Goal: Task Accomplishment & Management: Complete application form

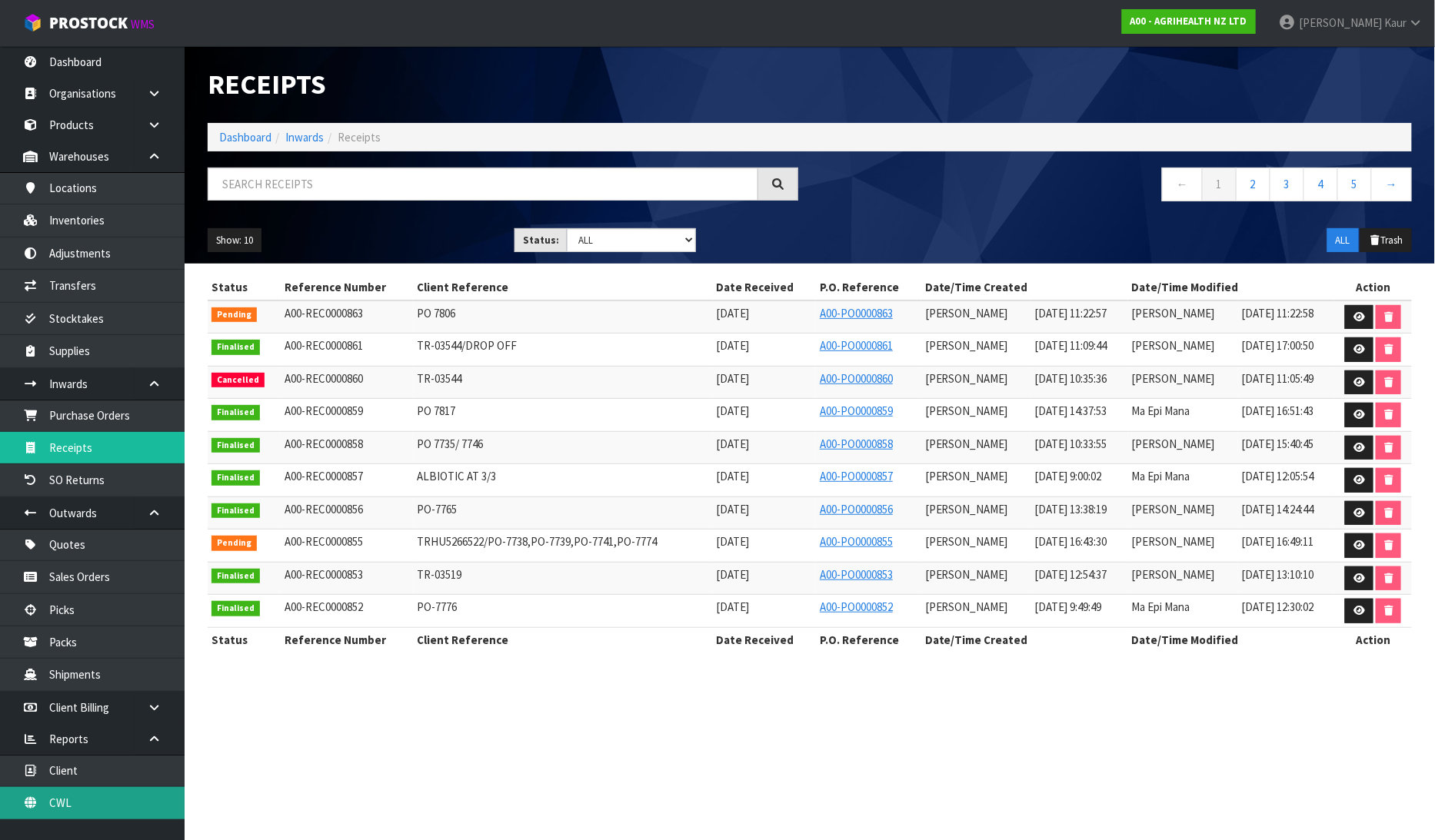
click at [89, 795] on link "CWL" at bounding box center [92, 802] width 185 height 31
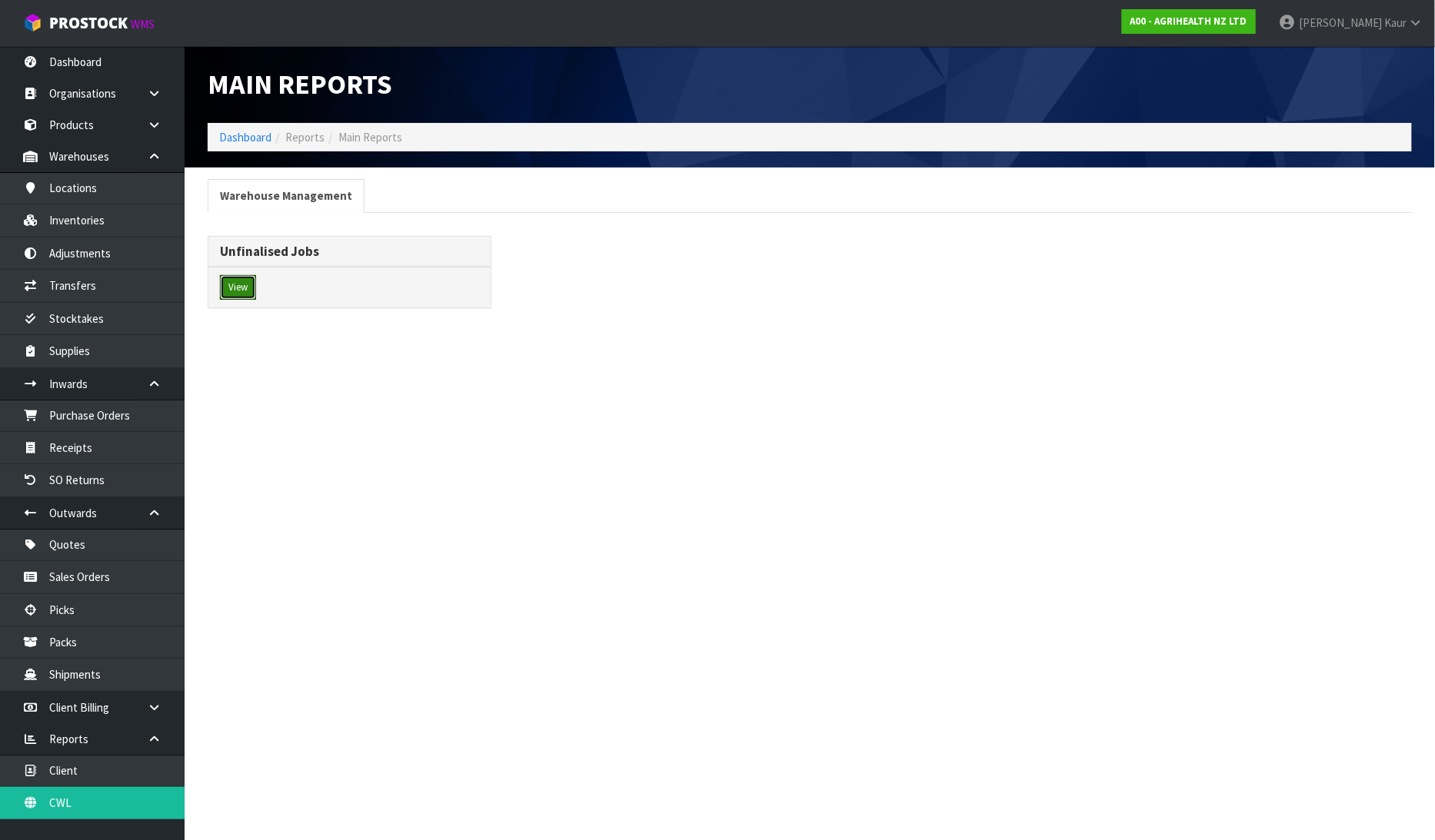
drag, startPoint x: 243, startPoint y: 297, endPoint x: 817, endPoint y: 232, distance: 577.7
click at [243, 295] on button "View" at bounding box center [238, 287] width 36 height 24
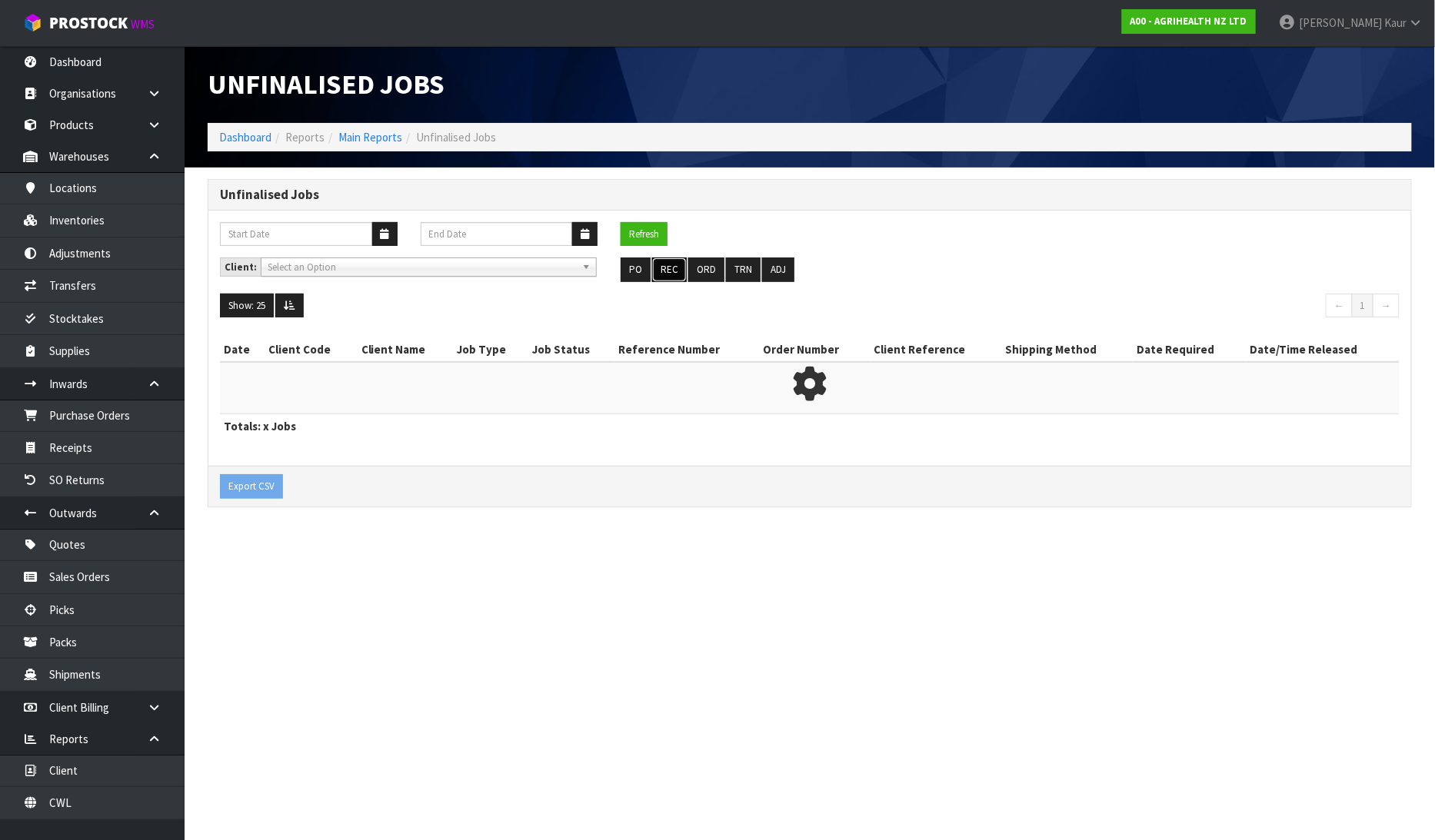
click at [675, 265] on button "REC" at bounding box center [669, 269] width 35 height 24
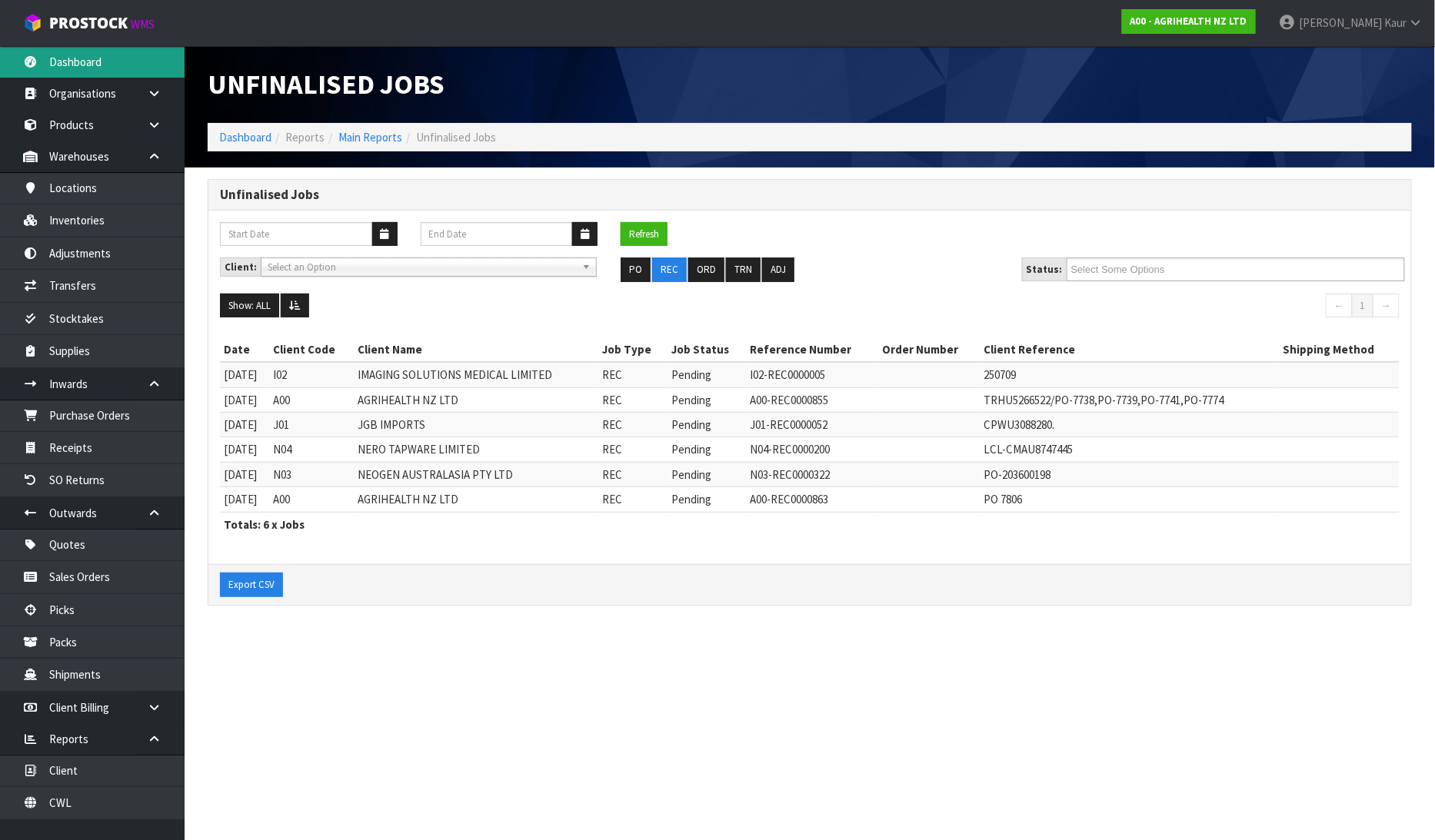
click at [109, 65] on link "Dashboard" at bounding box center [92, 62] width 185 height 31
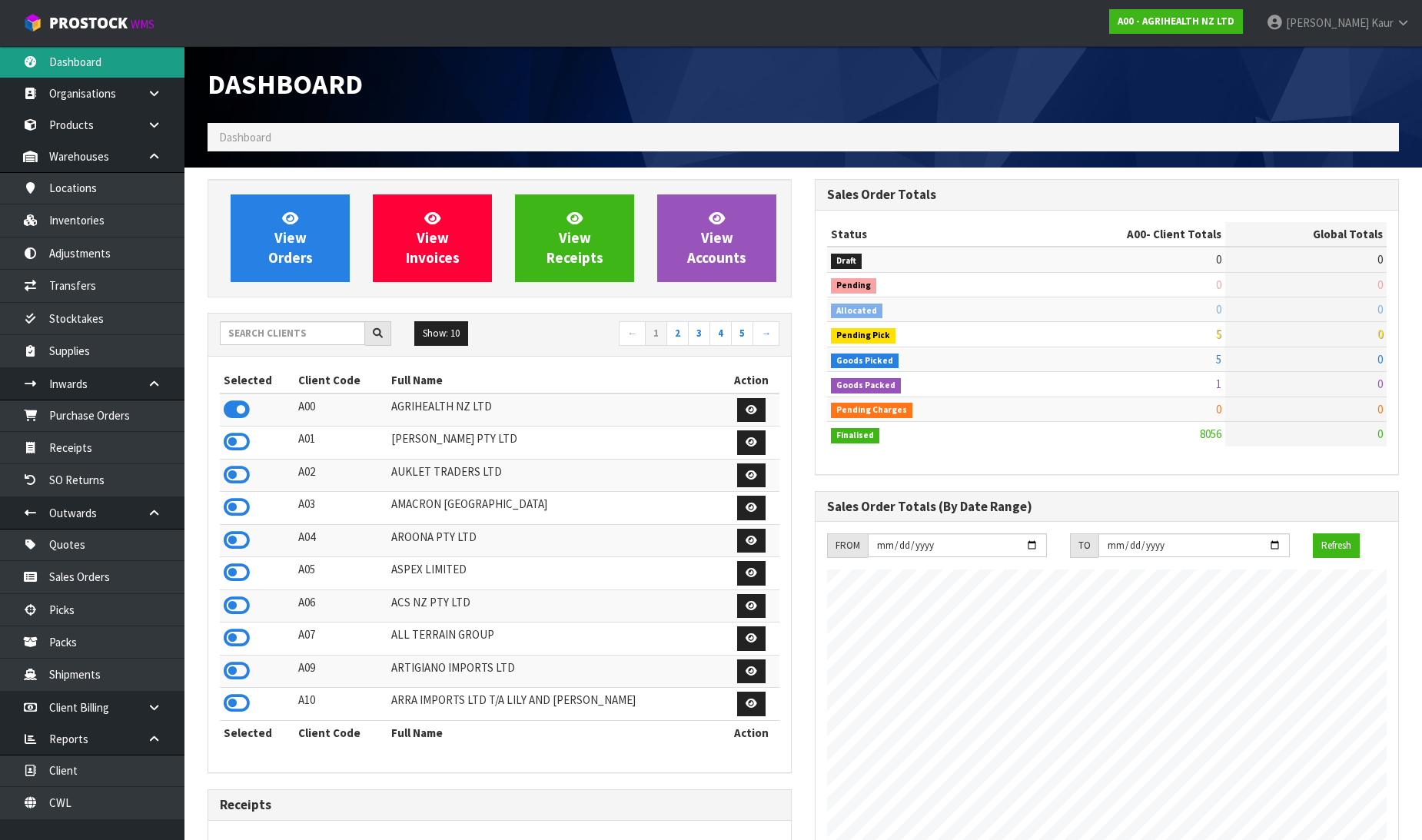
scroll to position [1164, 607]
click at [243, 325] on input "text" at bounding box center [292, 333] width 145 height 24
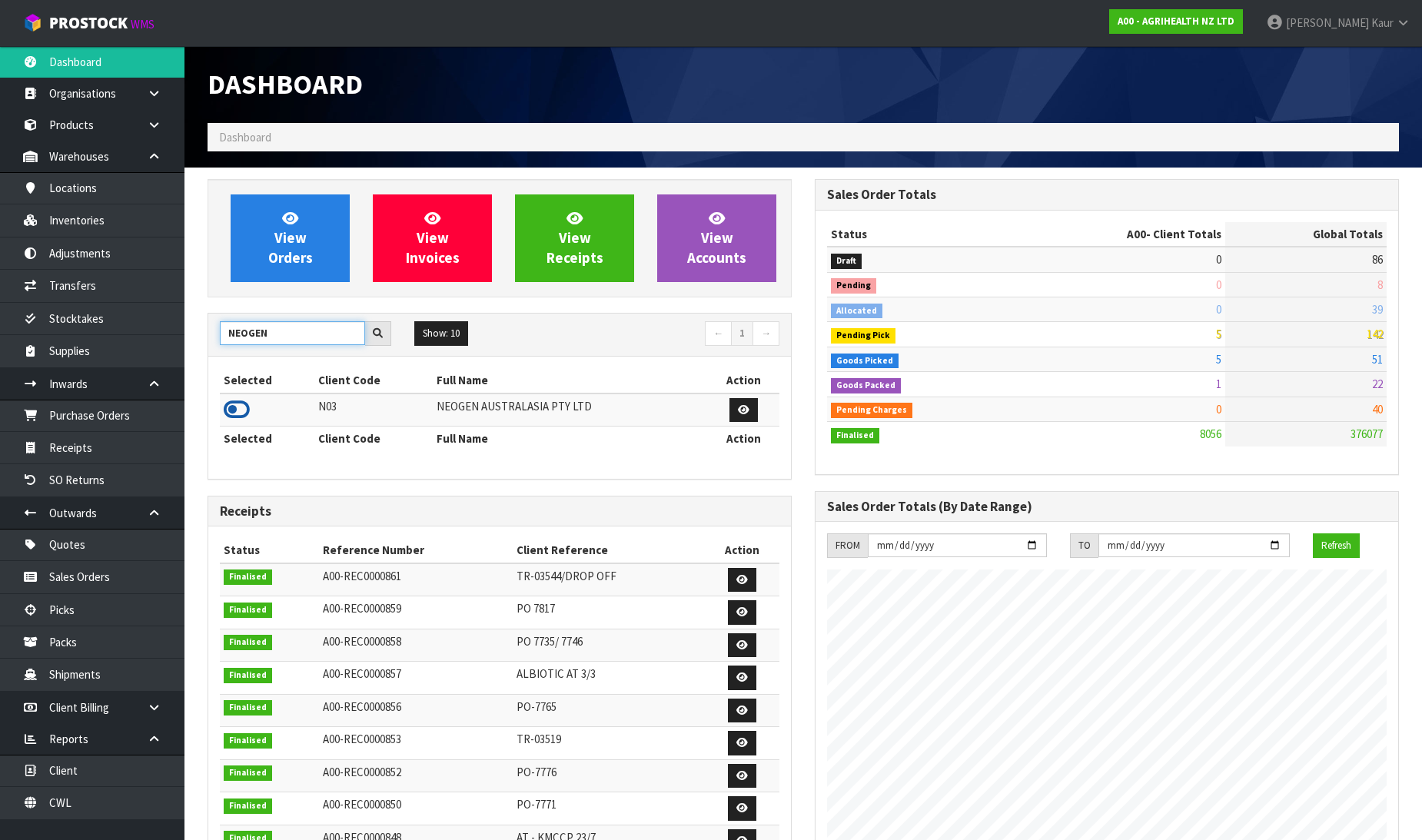
type input "NEOGEN"
click at [228, 413] on icon at bounding box center [236, 409] width 26 height 23
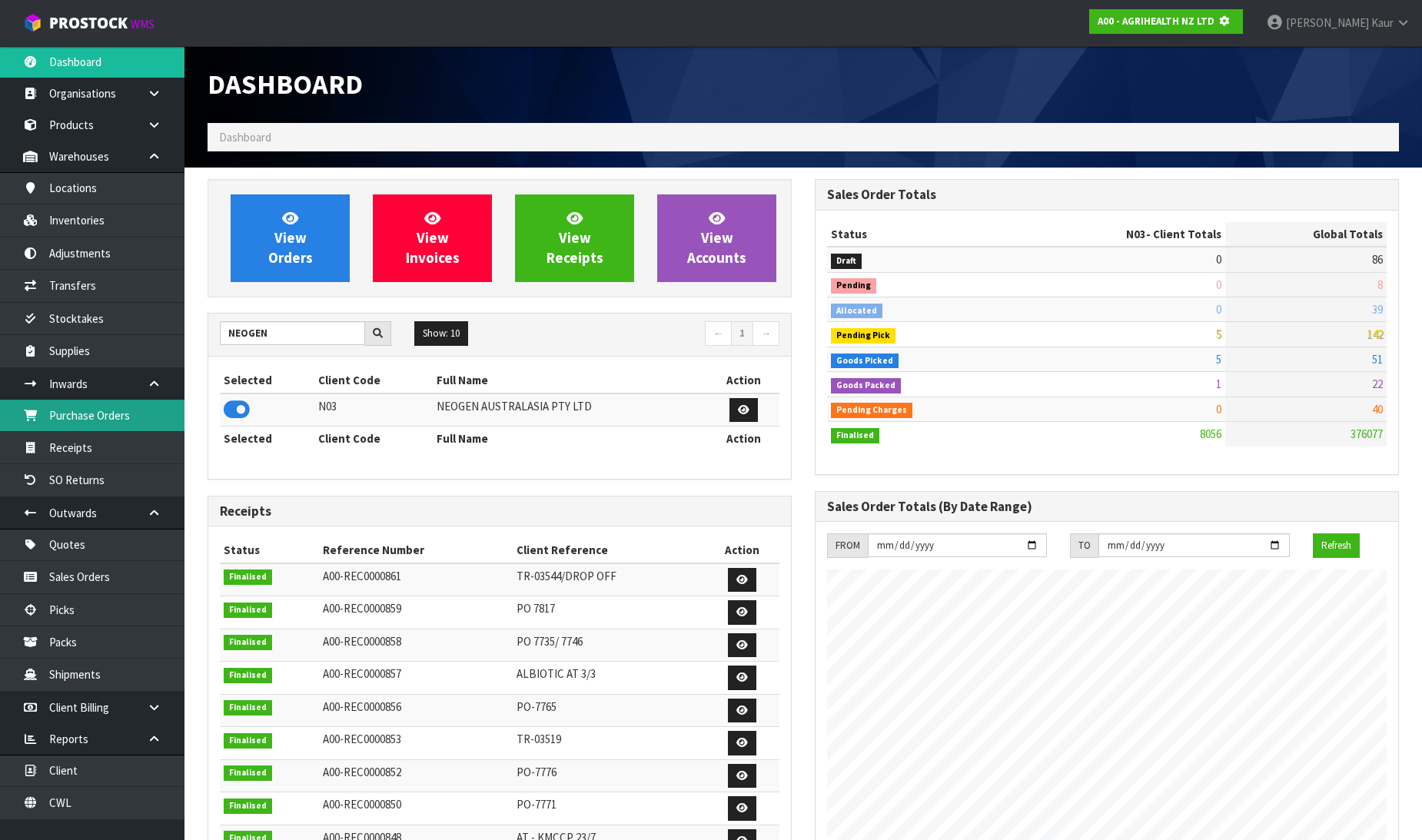
scroll to position [959, 607]
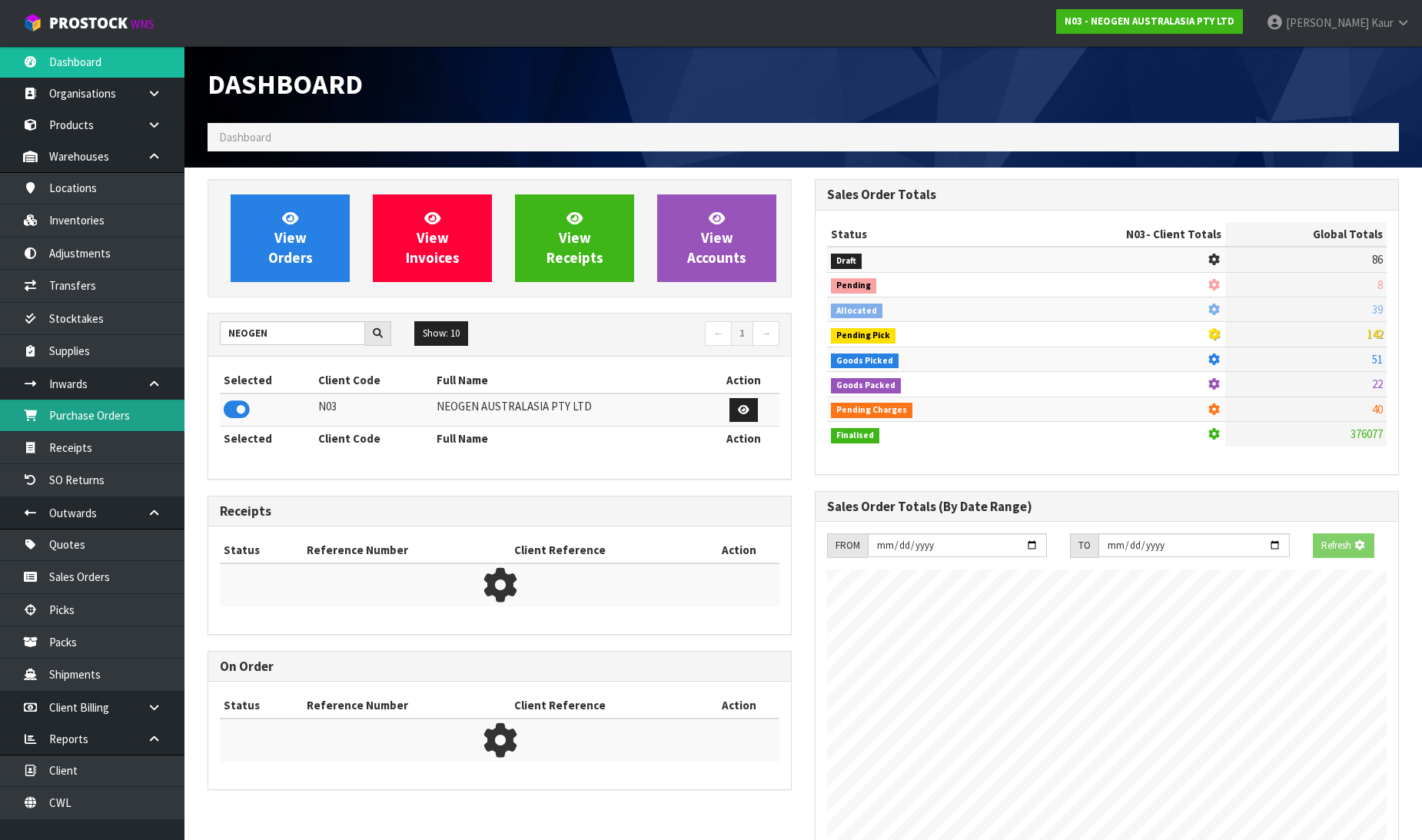
click at [122, 403] on link "Purchase Orders" at bounding box center [92, 415] width 185 height 31
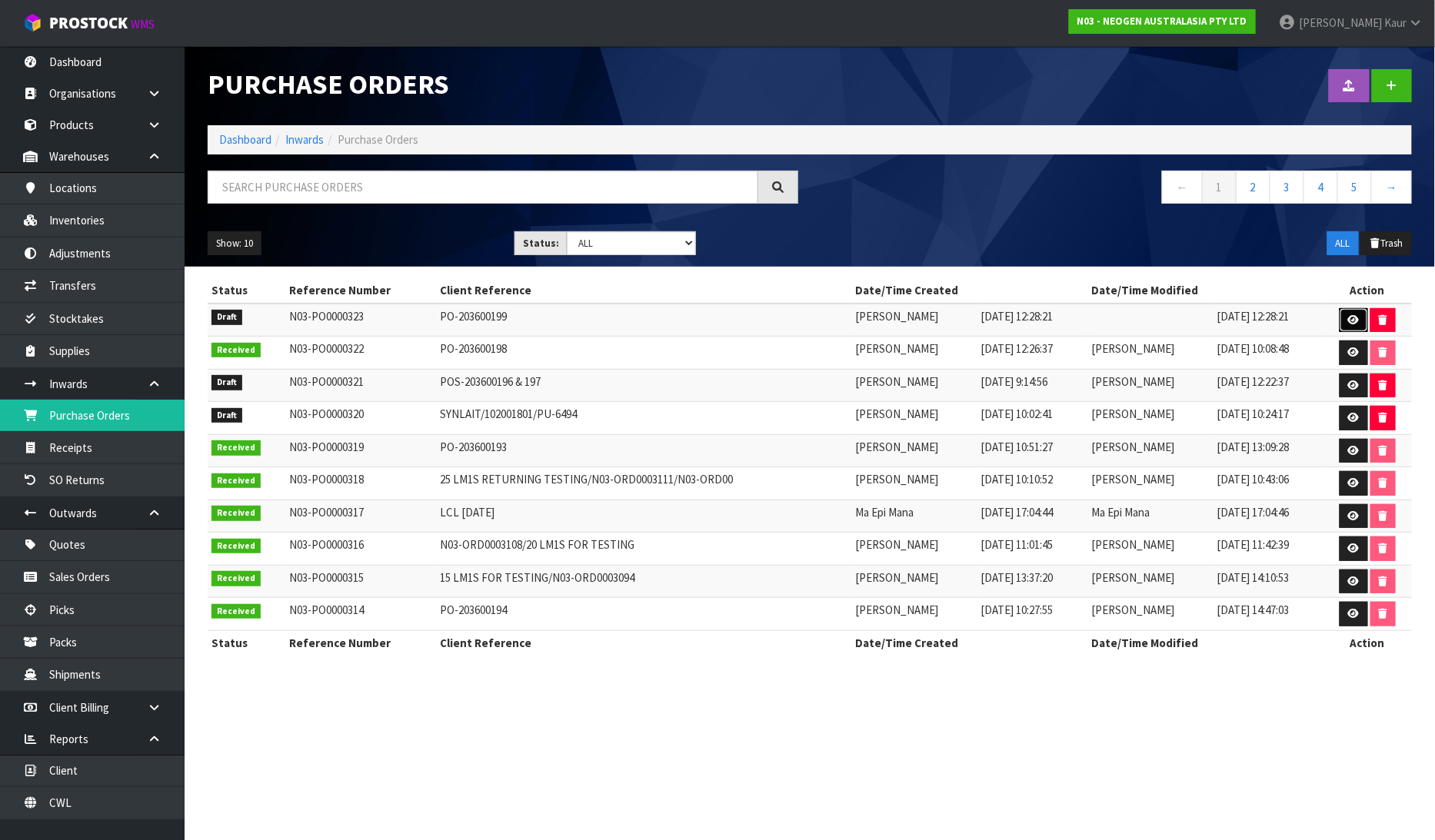
click at [1358, 312] on link at bounding box center [1353, 320] width 28 height 24
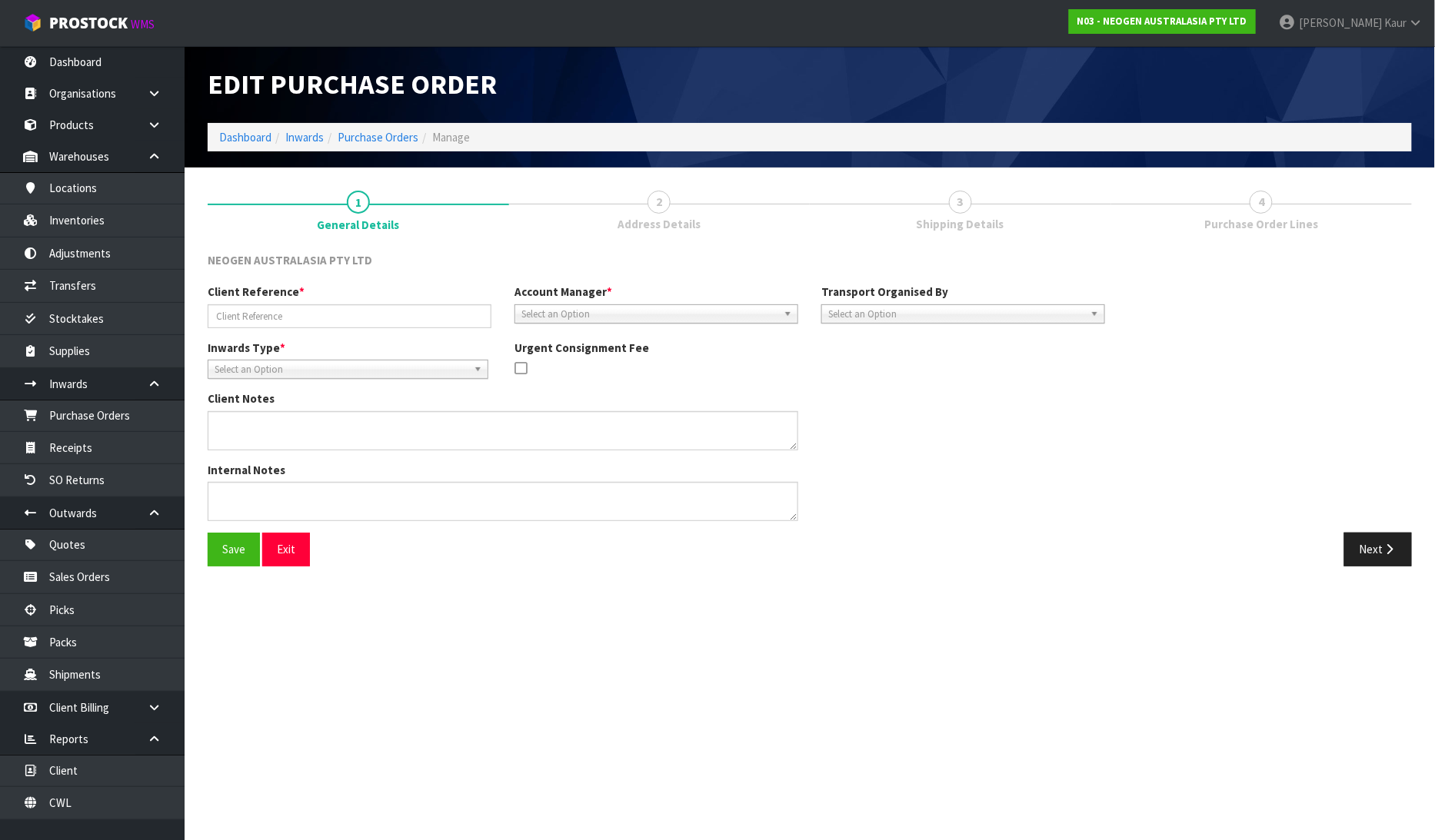
type input "PO-203600199"
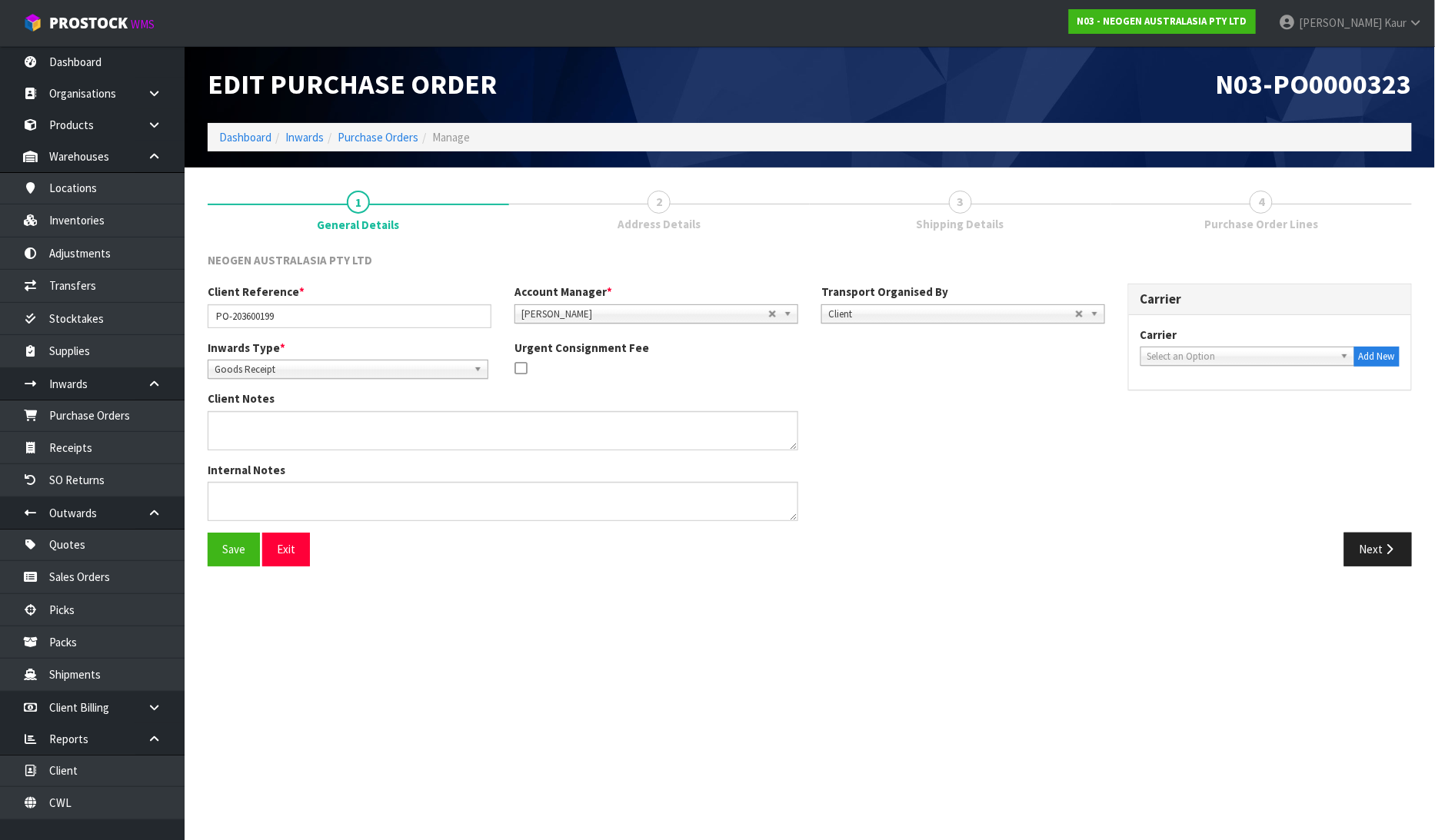
click at [1386, 524] on div "Client Reference * PO-203600199 Account Manager * [PERSON_NAME] [PERSON_NAME] […" at bounding box center [810, 407] width 1227 height 249
click at [1378, 558] on button "Next" at bounding box center [1378, 549] width 68 height 33
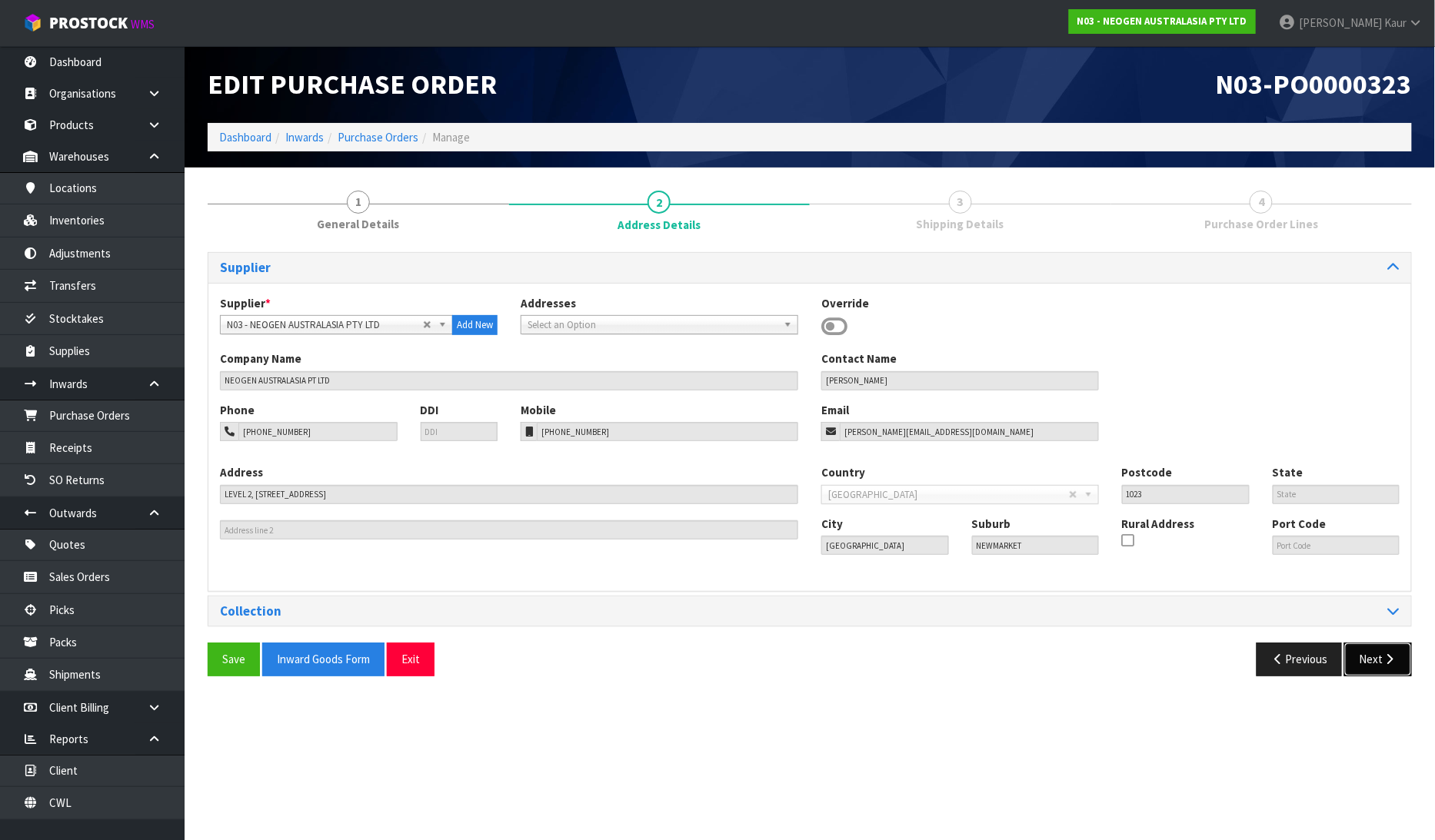
click at [1364, 648] on button "Next" at bounding box center [1378, 659] width 68 height 33
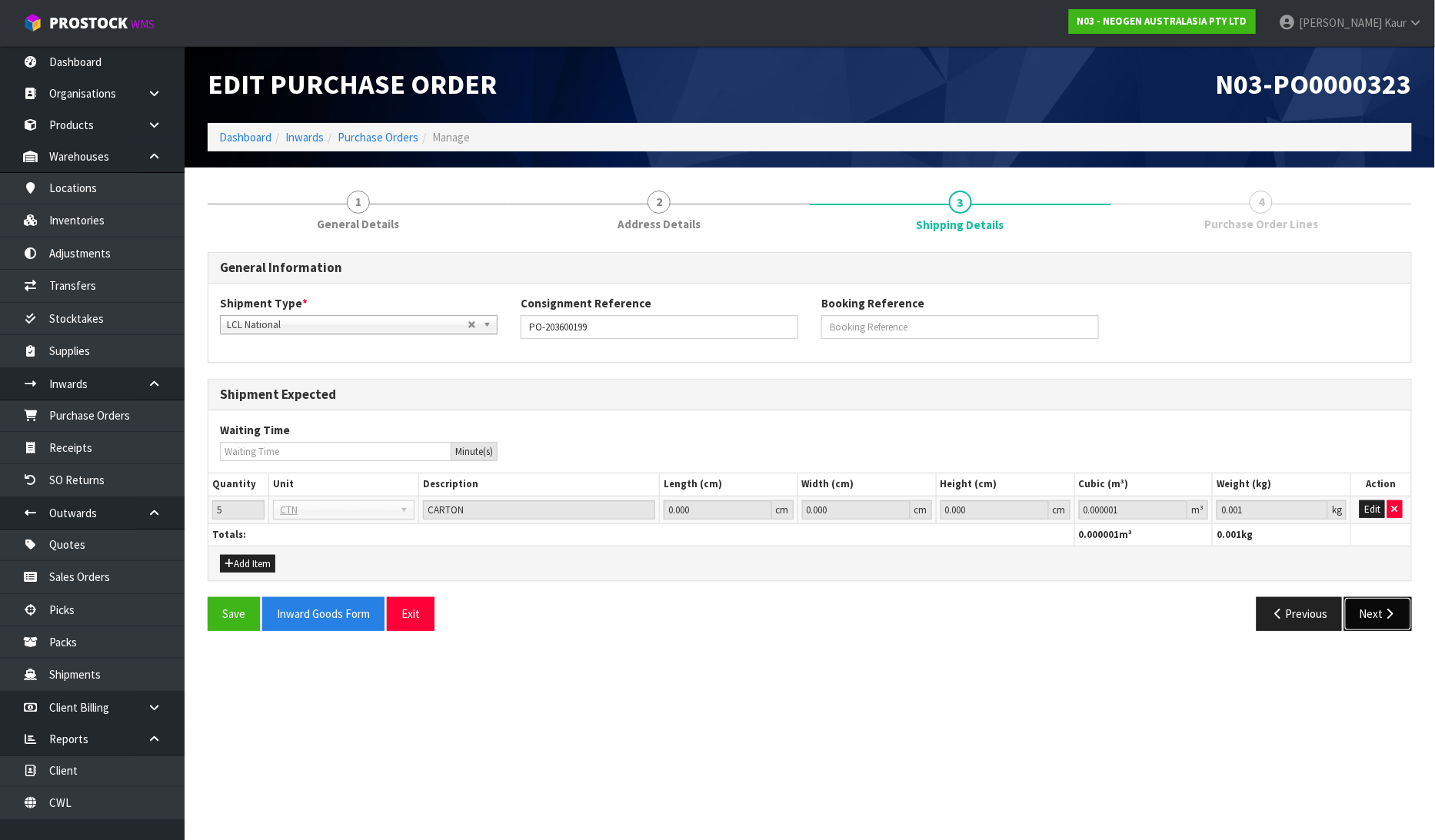
click at [1370, 623] on button "Next" at bounding box center [1378, 614] width 68 height 33
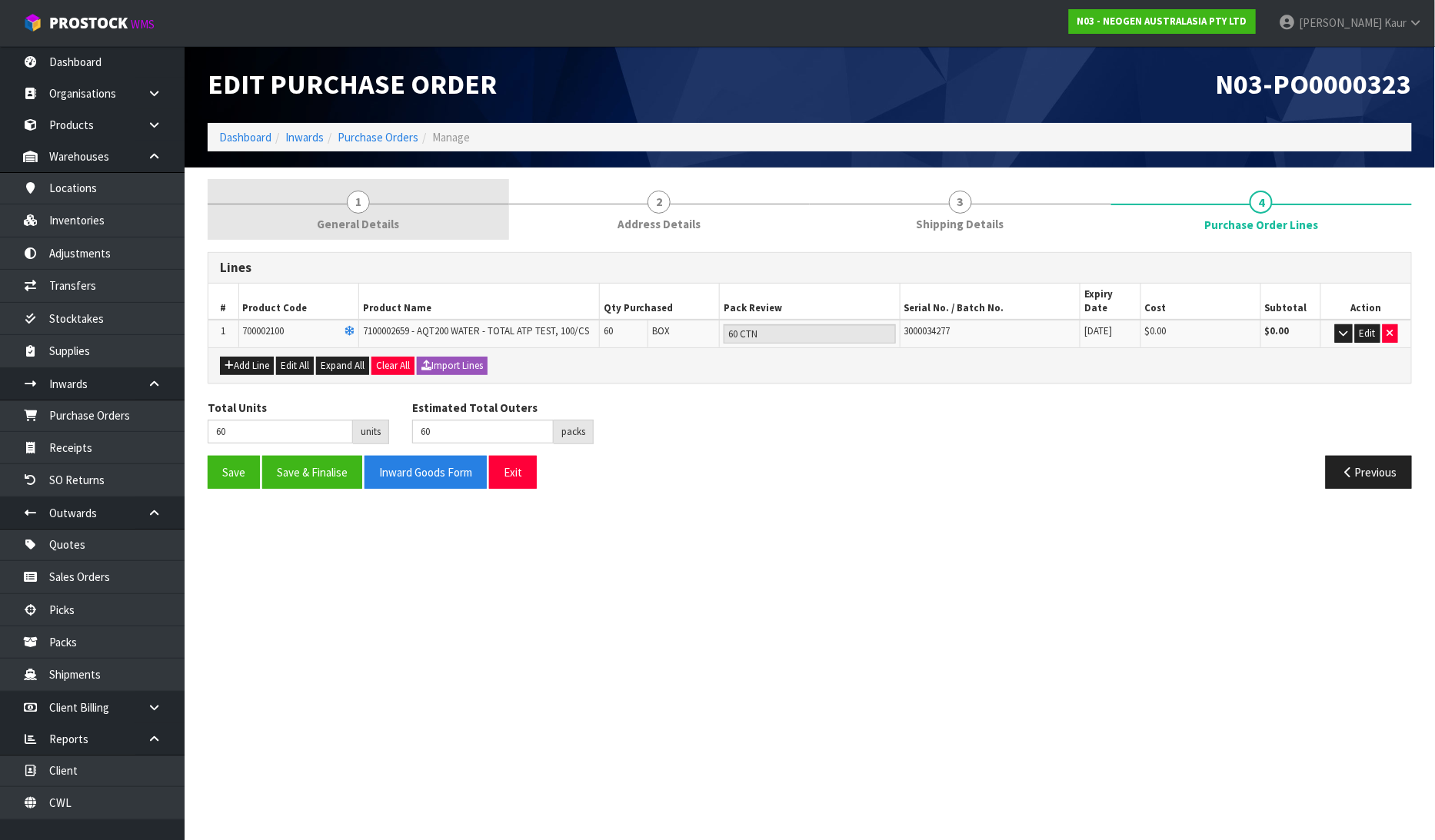
click at [346, 216] on span "General Details" at bounding box center [357, 224] width 82 height 16
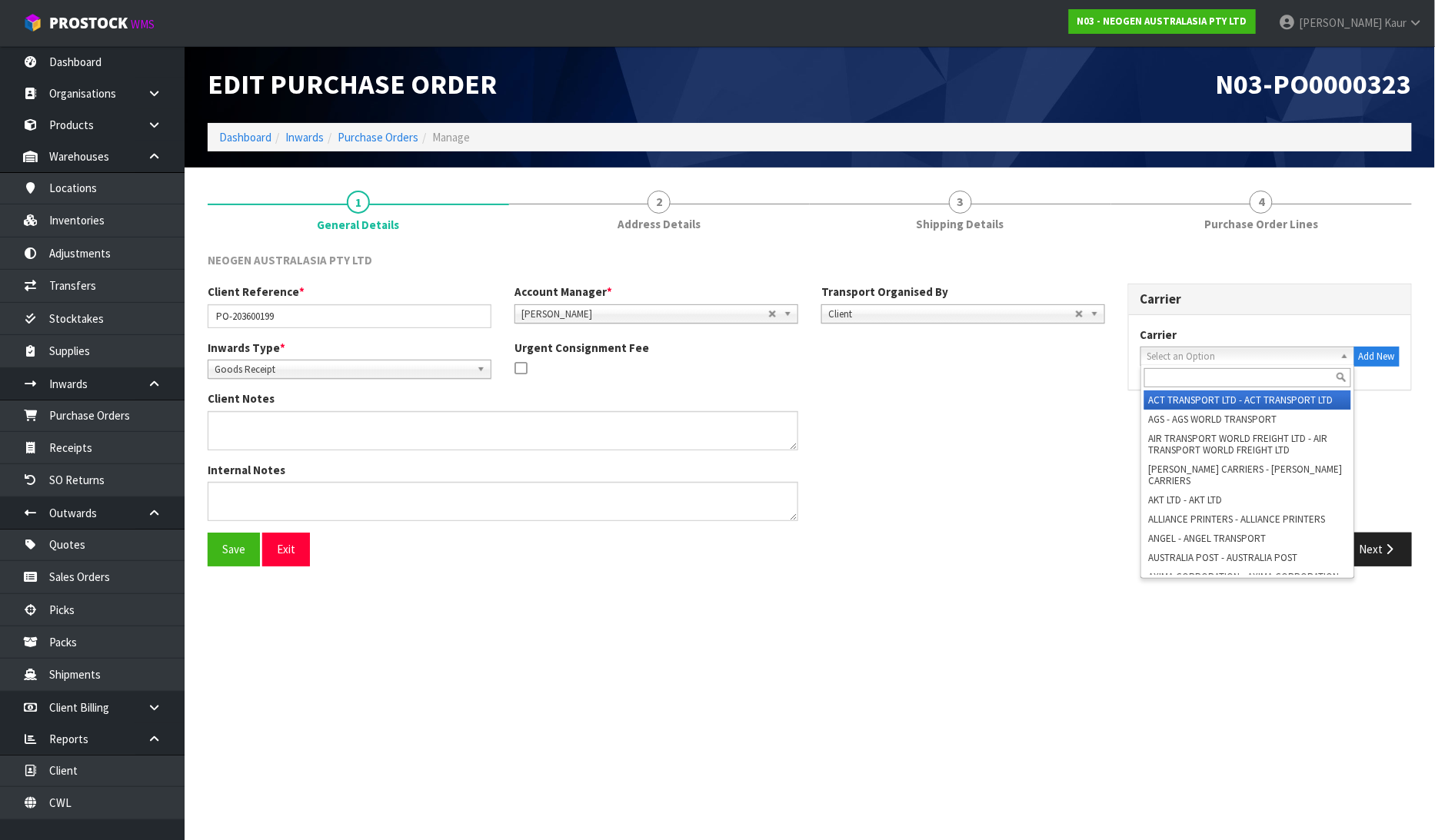
click at [1170, 362] on span "Select an Option" at bounding box center [1241, 356] width 187 height 18
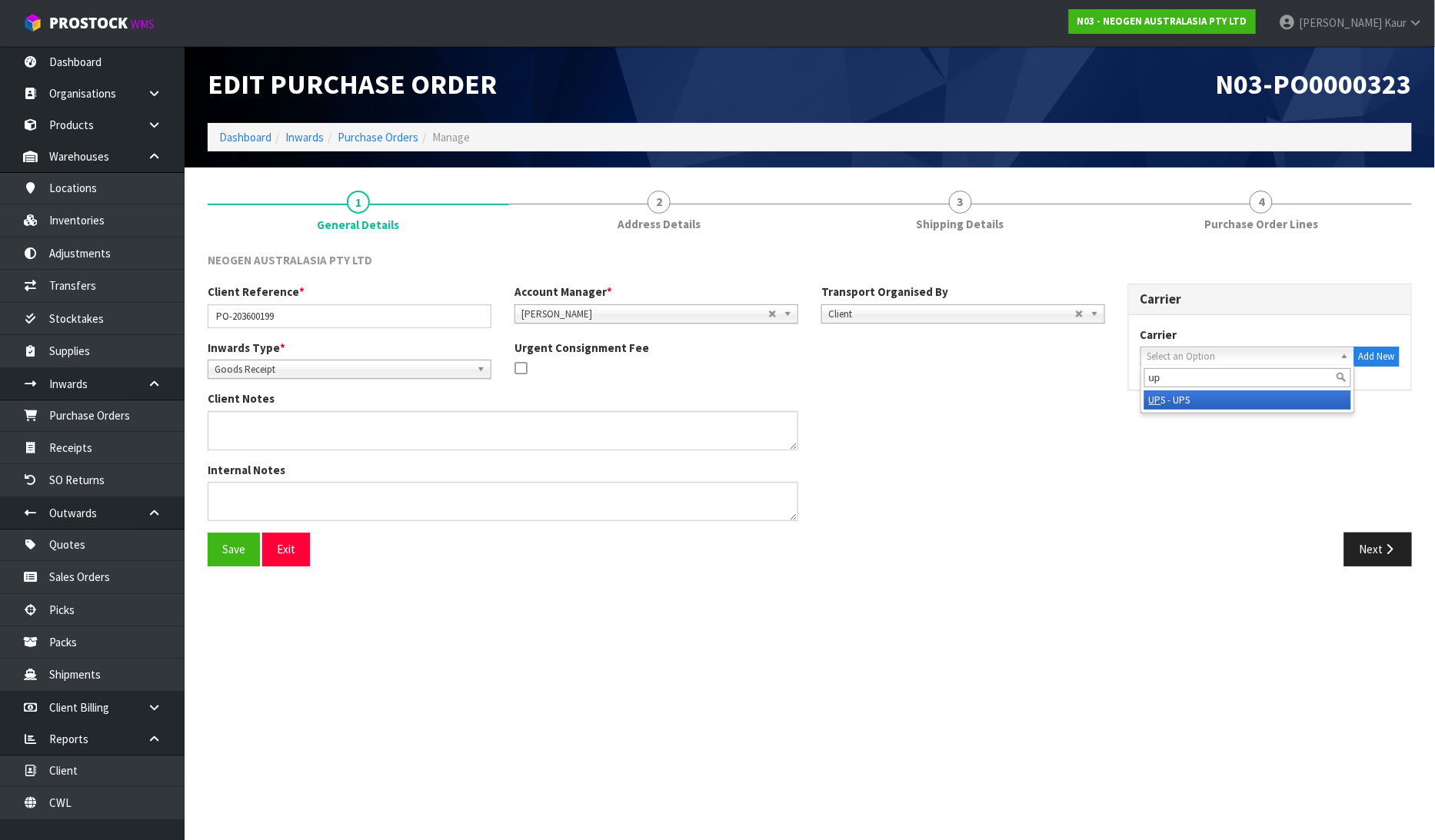
type input "up"
click at [1186, 400] on li "UP S - UPS" at bounding box center [1247, 400] width 207 height 19
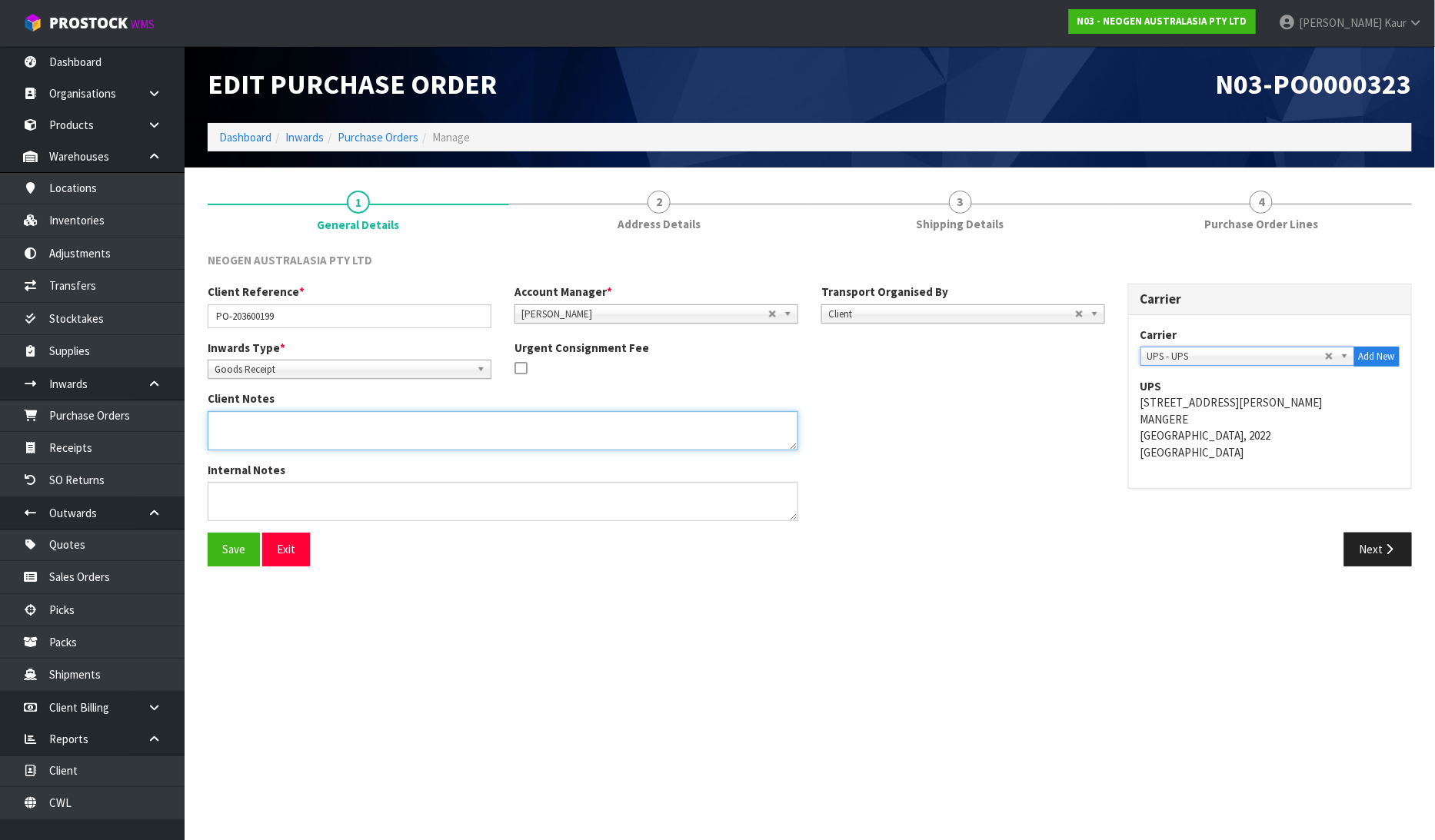
click at [229, 430] on textarea at bounding box center [503, 431] width 591 height 39
click at [211, 423] on textarea at bounding box center [503, 431] width 591 height 39
type textarea "OUT OF 60 TOTAL RECEIVED 47 X 700002100 AND 4 X RECEIVED DAMAGED"
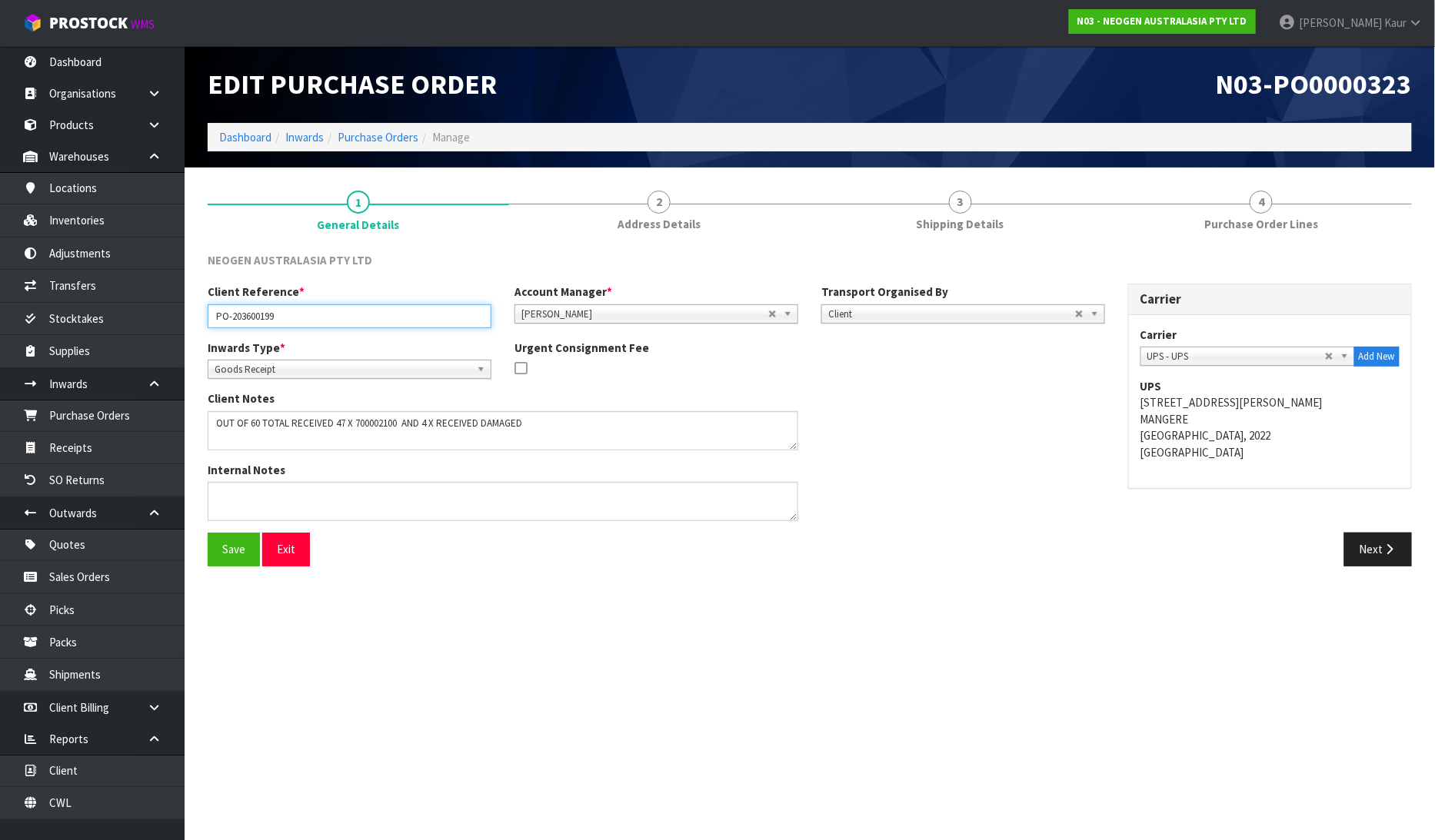
drag, startPoint x: 293, startPoint y: 316, endPoint x: 186, endPoint y: 305, distance: 107.6
click at [186, 305] on section "1 General Details 2 Address Details 3 Shipping Details 4 Purchase Order Lines N…" at bounding box center [810, 378] width 1250 height 422
click at [1371, 558] on button "Next" at bounding box center [1378, 549] width 68 height 33
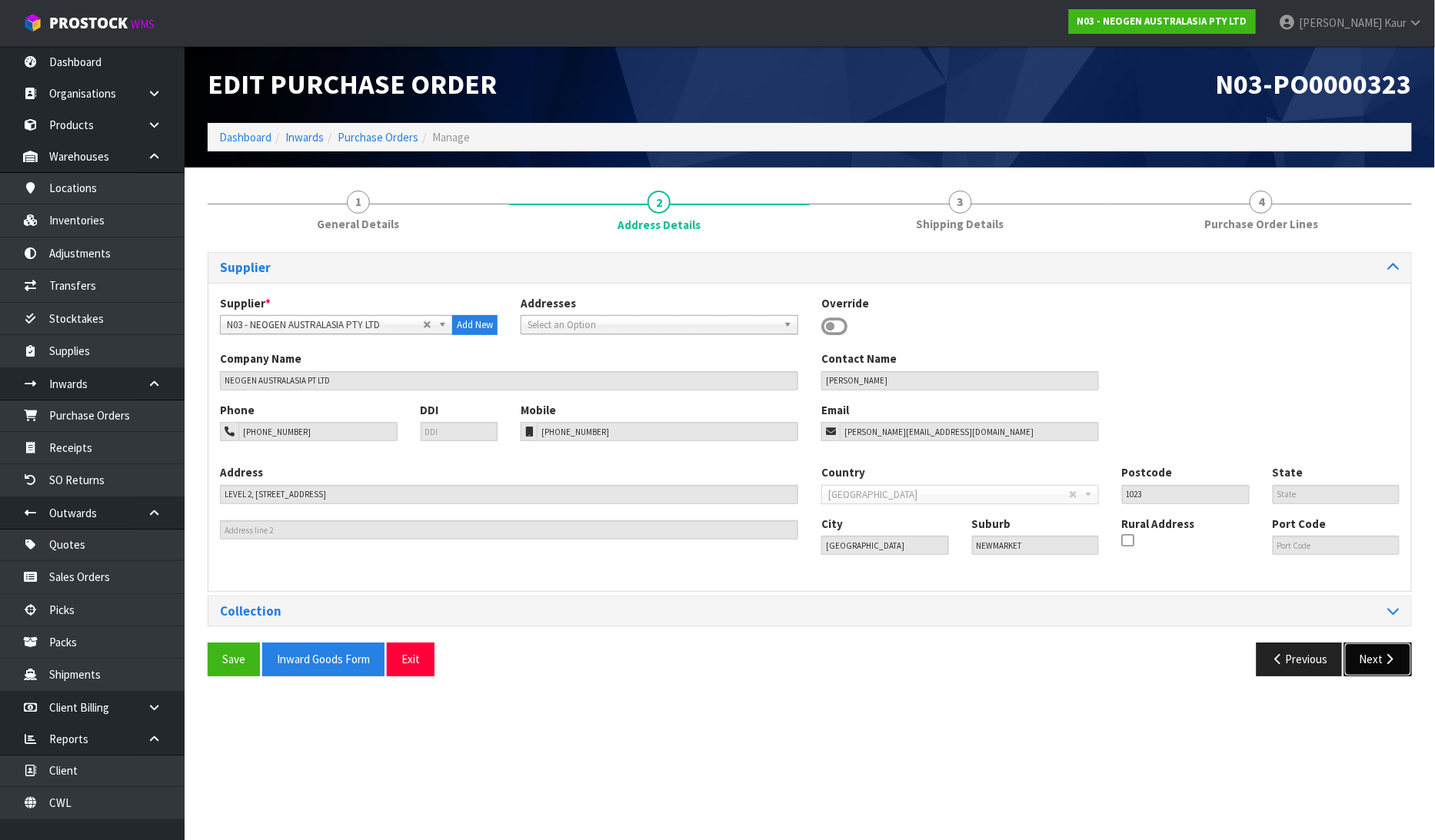
click at [1377, 655] on button "Next" at bounding box center [1378, 659] width 68 height 33
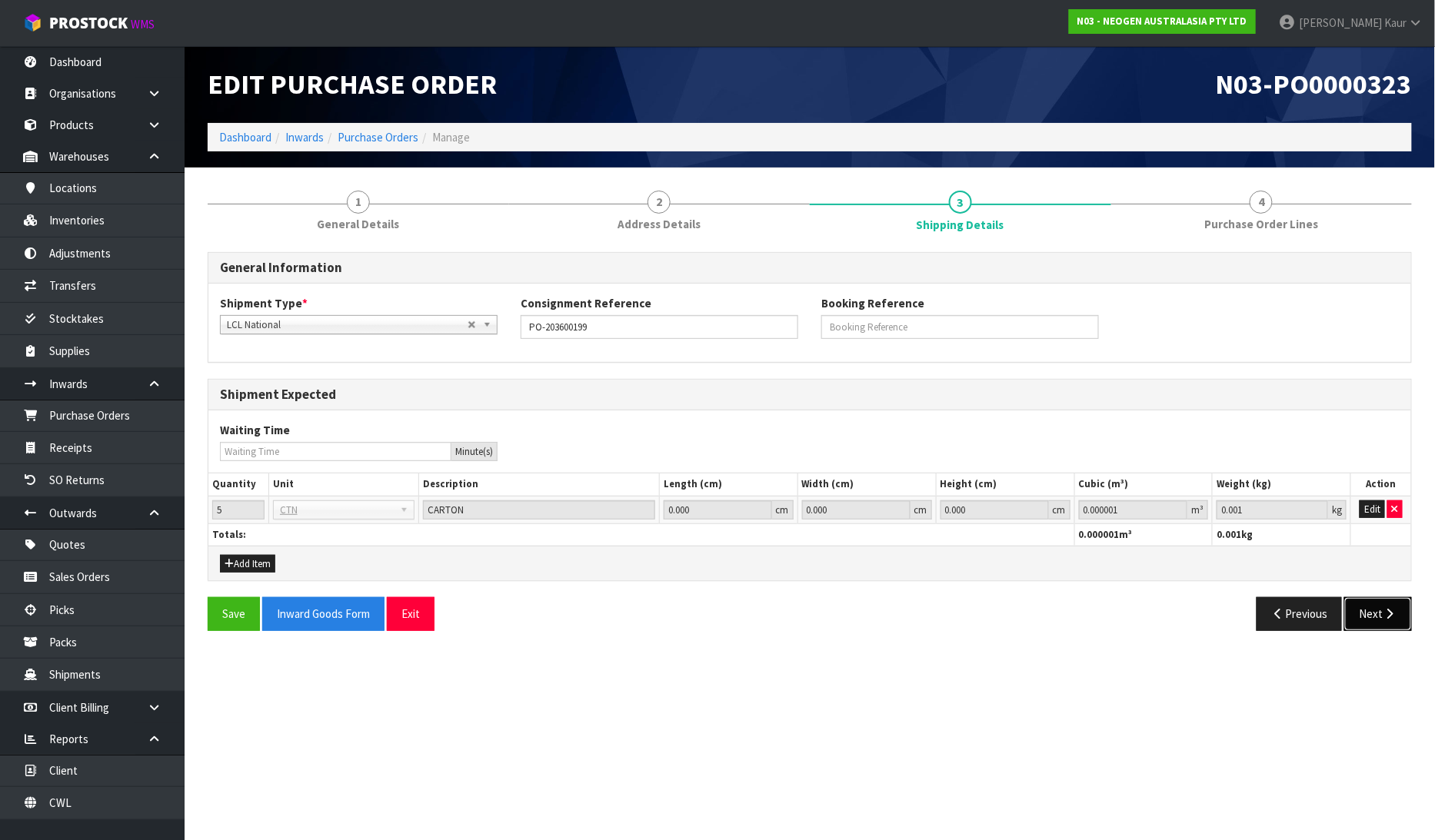
click at [1386, 620] on button "Next" at bounding box center [1378, 614] width 68 height 33
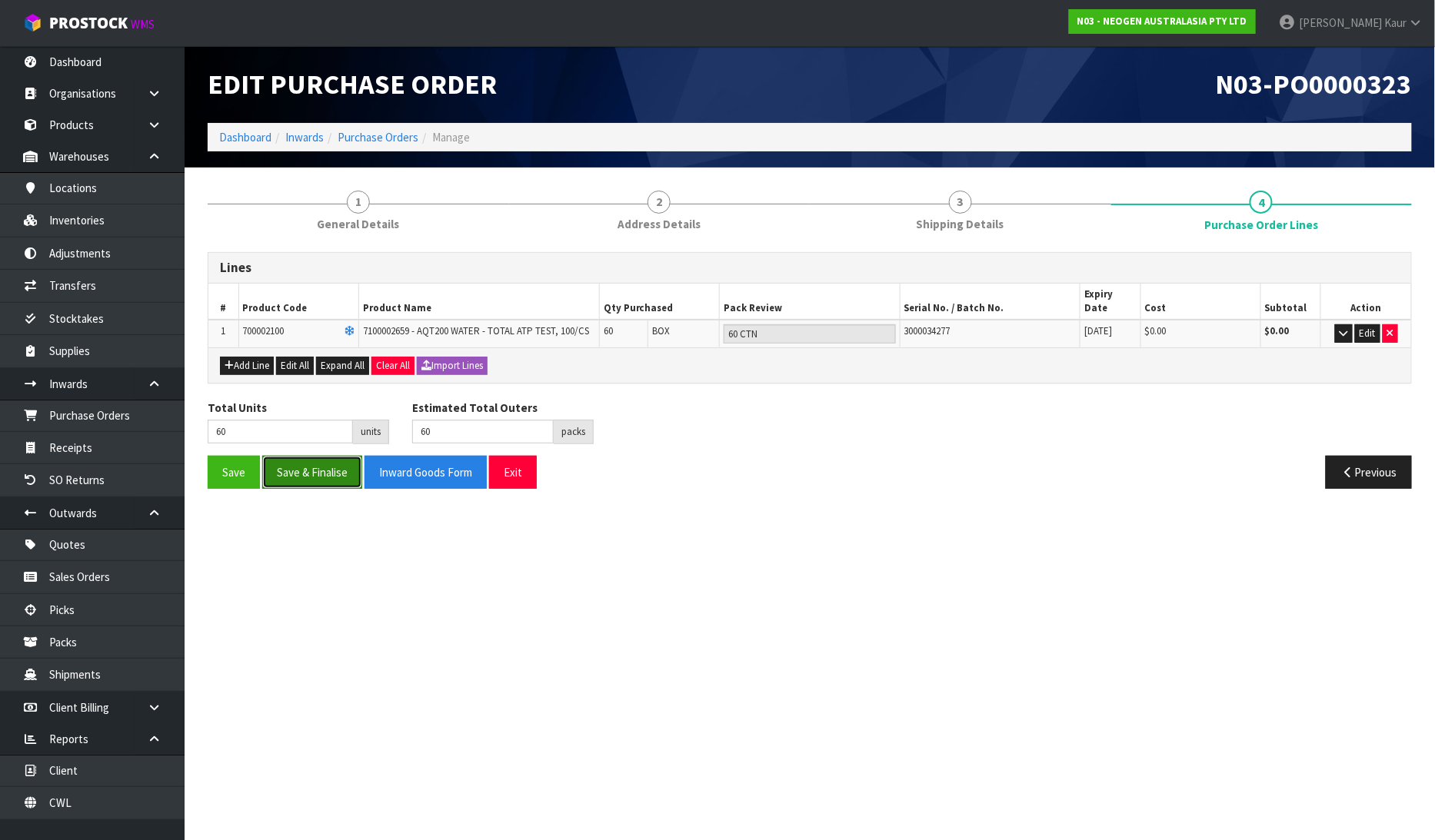
click at [317, 461] on button "Save & Finalise" at bounding box center [312, 473] width 100 height 33
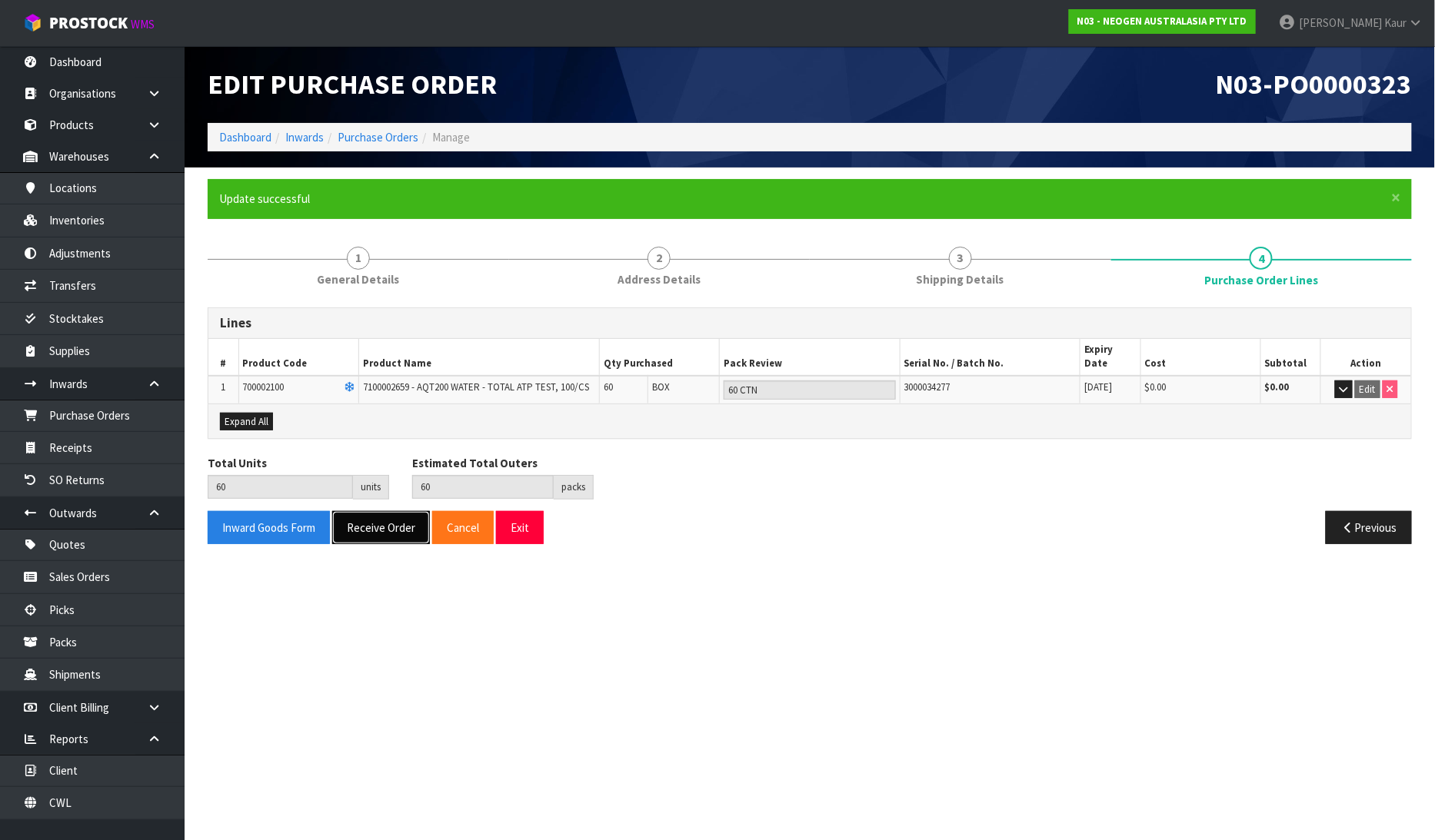
click at [378, 517] on button "Receive Order" at bounding box center [381, 528] width 97 height 33
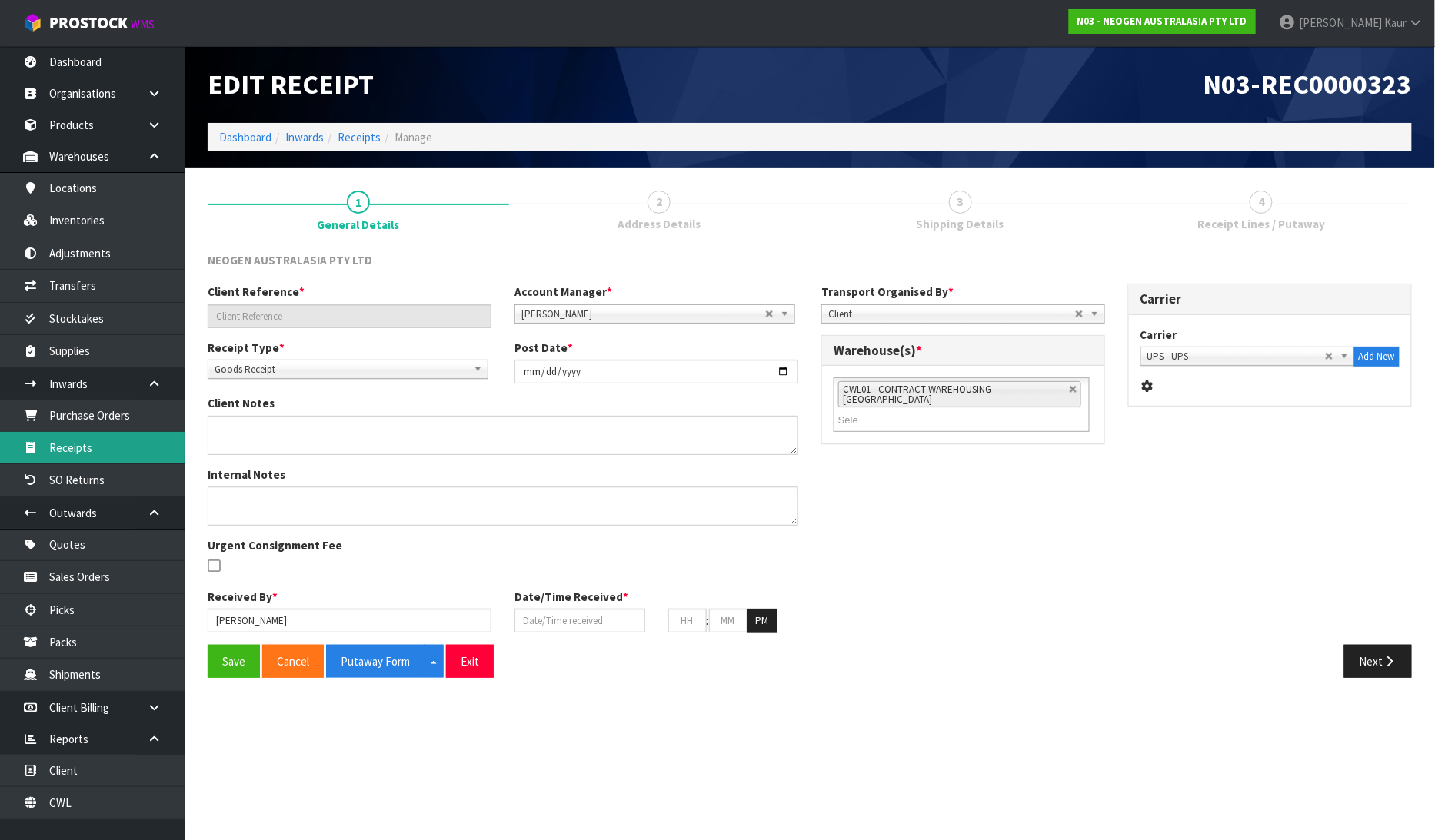
type input "PO-203600199"
type input "[DATE]"
type textarea "OUT OF 60 TOTAL RECEIVED 47 X 700002100 AND 4 X RECEIVED DAMAGED"
type input "[PERSON_NAME]"
type input "[DATE]"
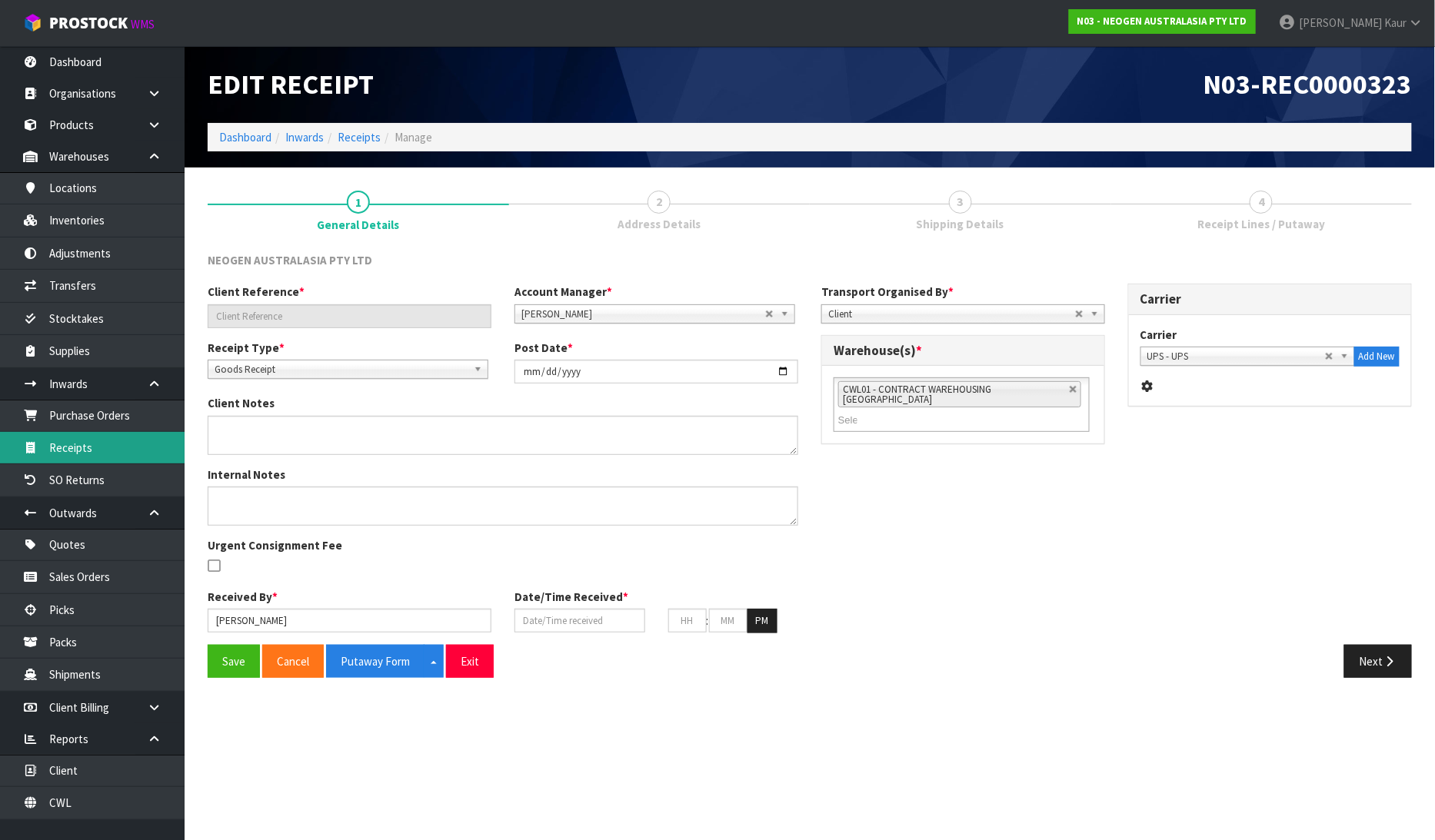
type input "01"
type input "35"
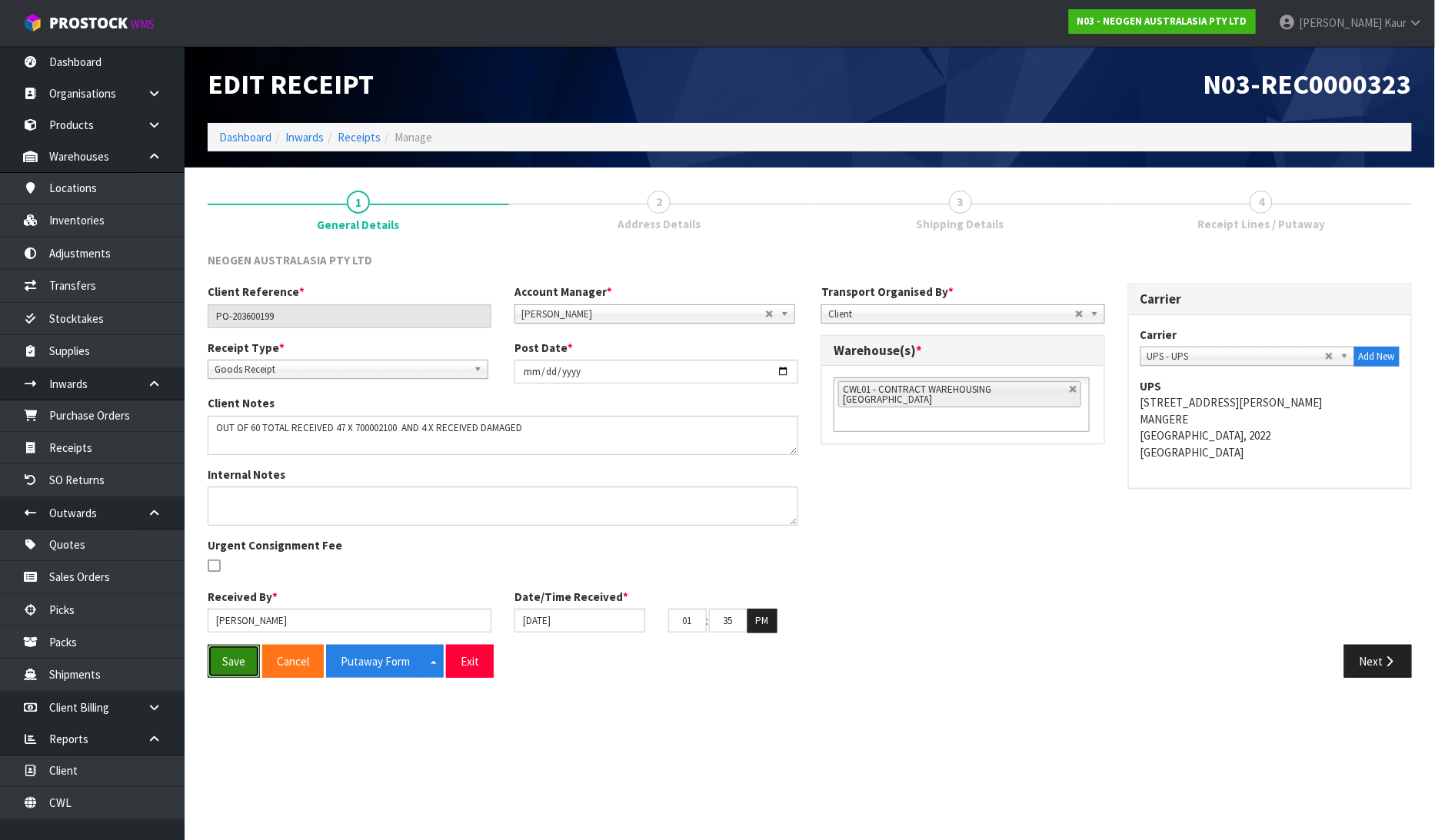
drag, startPoint x: 231, startPoint y: 667, endPoint x: 205, endPoint y: 641, distance: 36.8
click at [229, 667] on button "Save" at bounding box center [233, 661] width 53 height 33
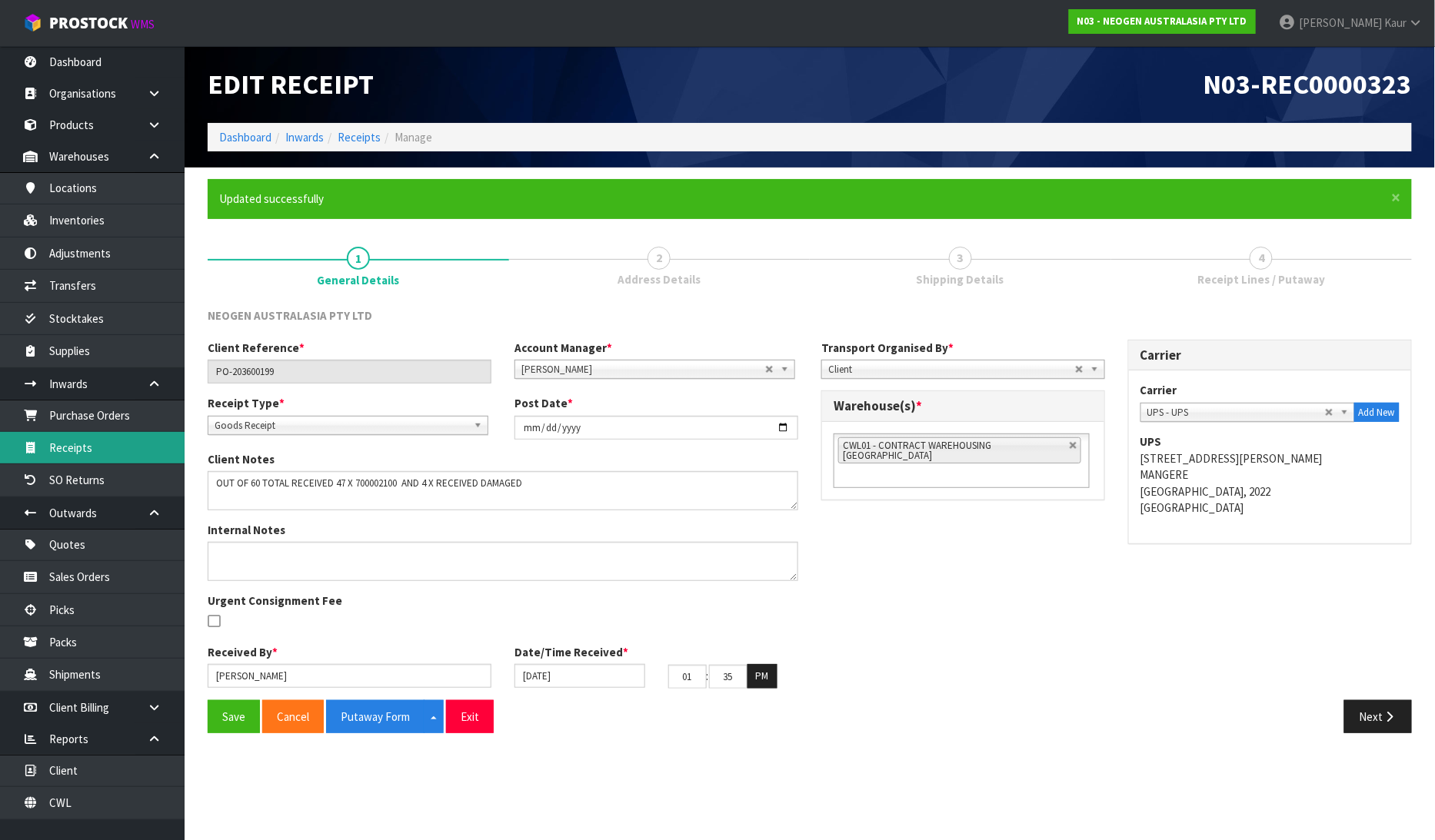
click at [82, 435] on link "Receipts" at bounding box center [92, 447] width 185 height 31
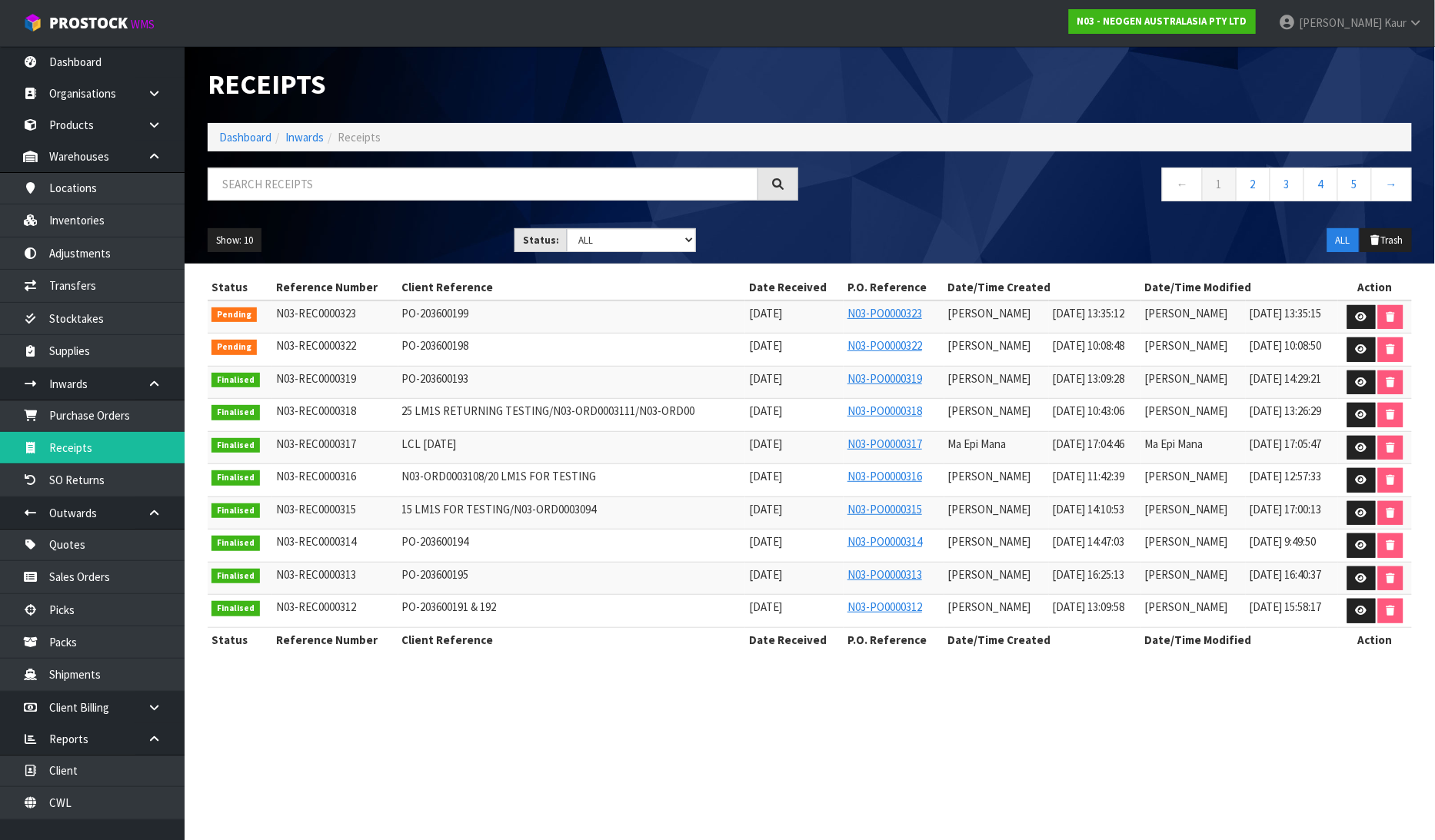
click at [1353, 363] on td at bounding box center [1375, 350] width 74 height 33
click at [1366, 347] on icon at bounding box center [1361, 349] width 12 height 10
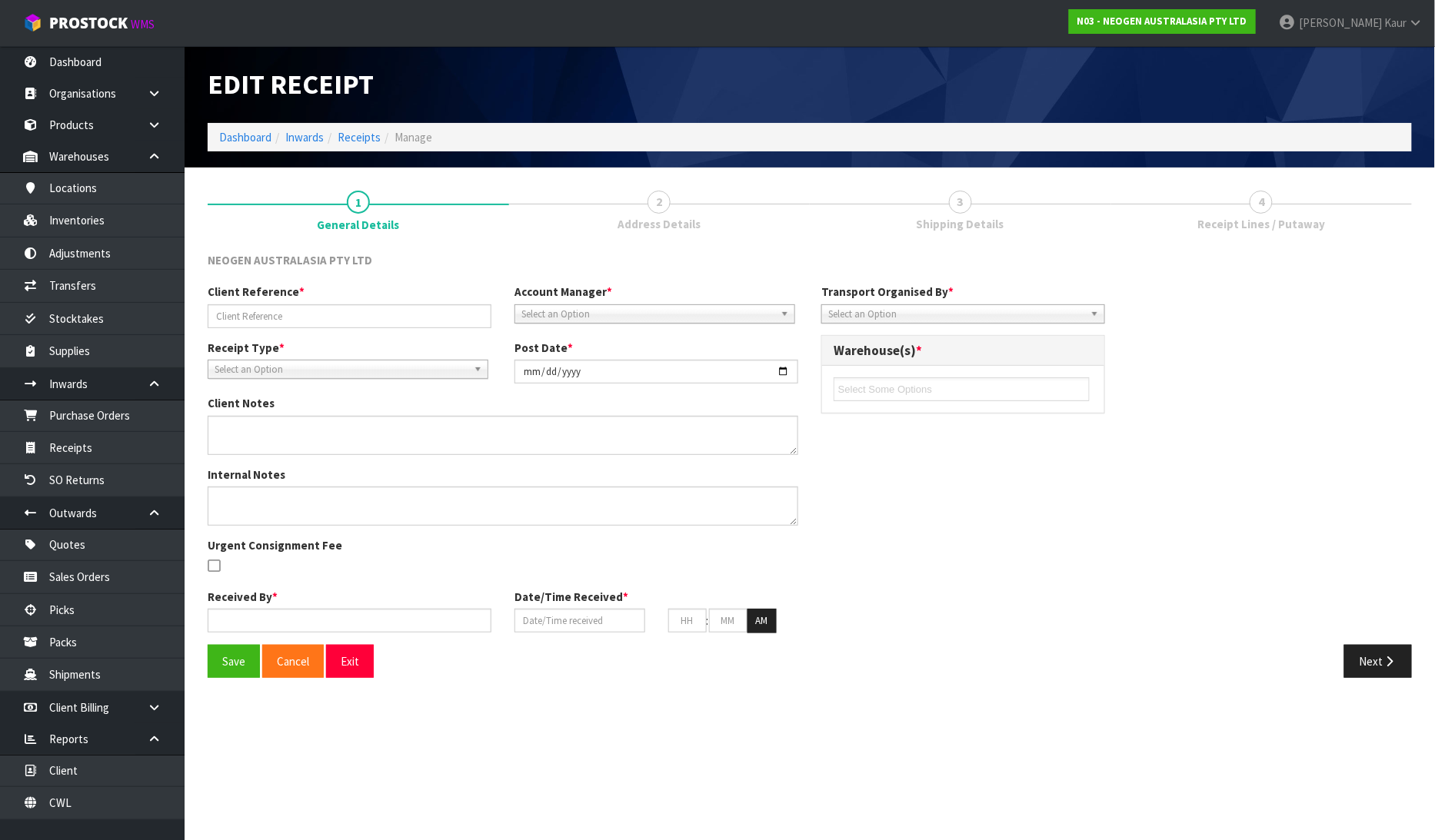
type input "PO-203600198"
type input "[DATE]"
type textarea "700002275 AND 700002277 PUT ON HELD QA UNTIL TESTING CLEARANCE"
type input "[PERSON_NAME]"
type input "[DATE]"
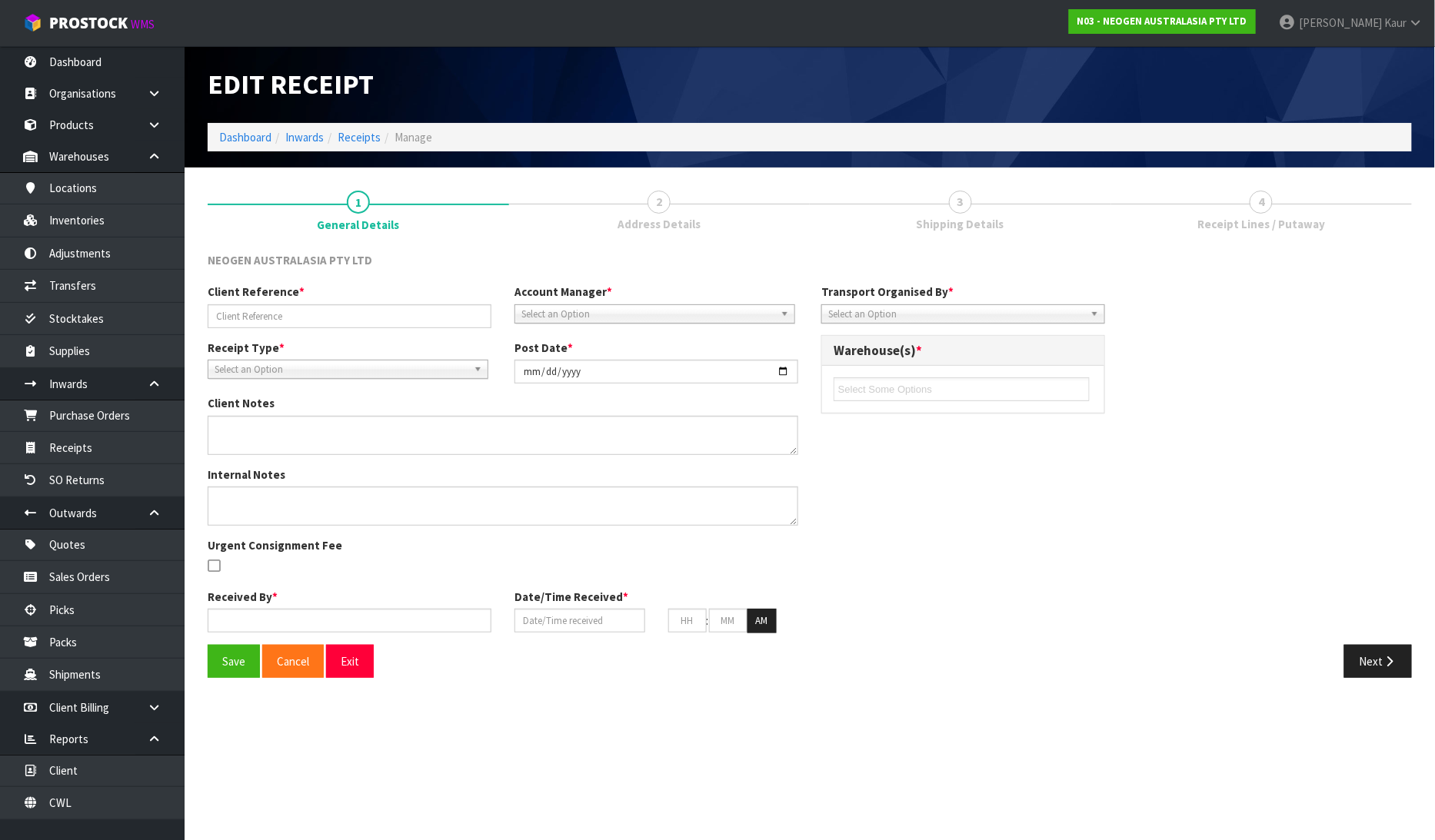
type input "10"
type input "08"
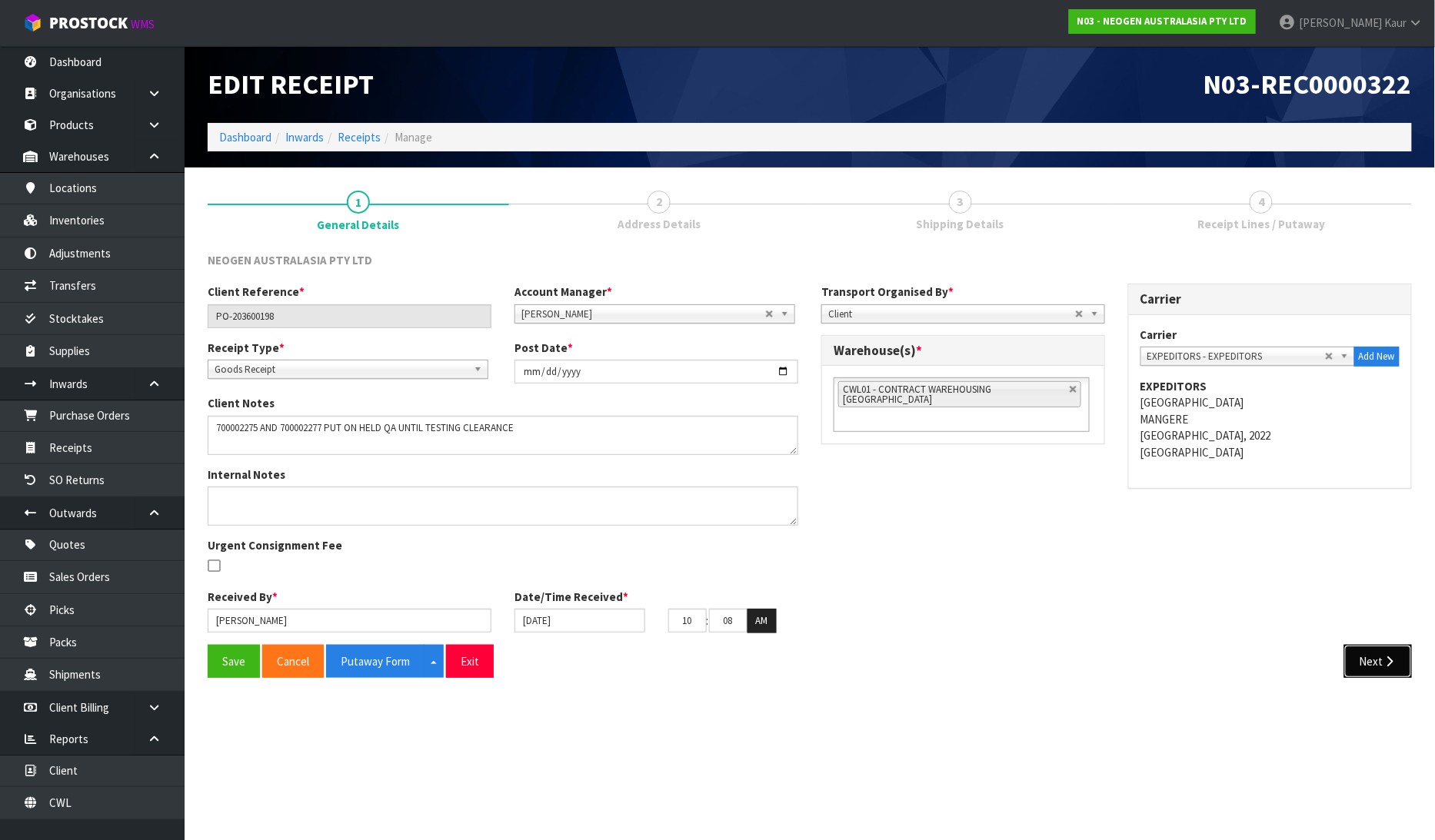
click at [1390, 656] on icon "button" at bounding box center [1389, 661] width 15 height 12
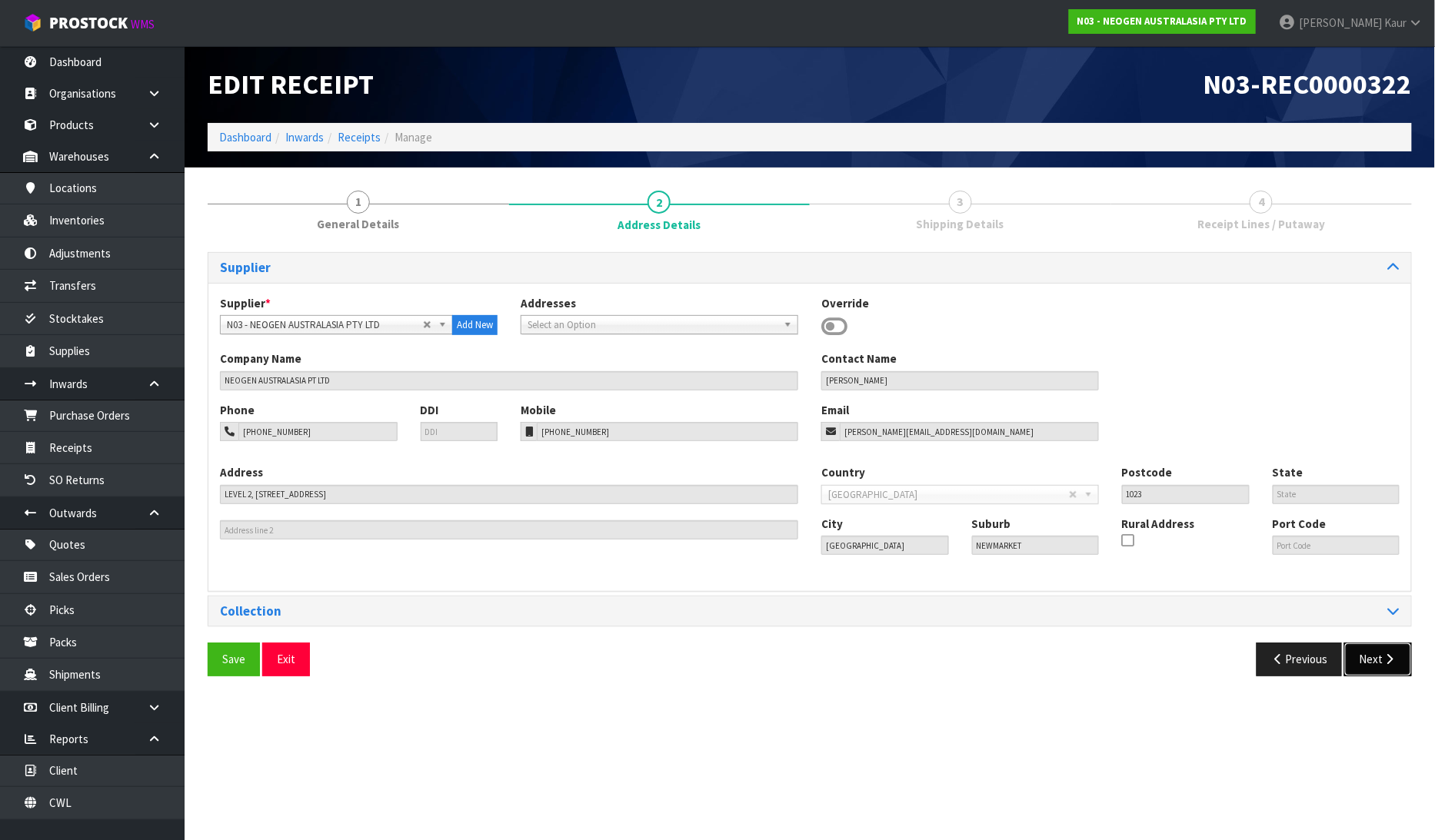
click at [1362, 656] on button "Next" at bounding box center [1378, 659] width 68 height 33
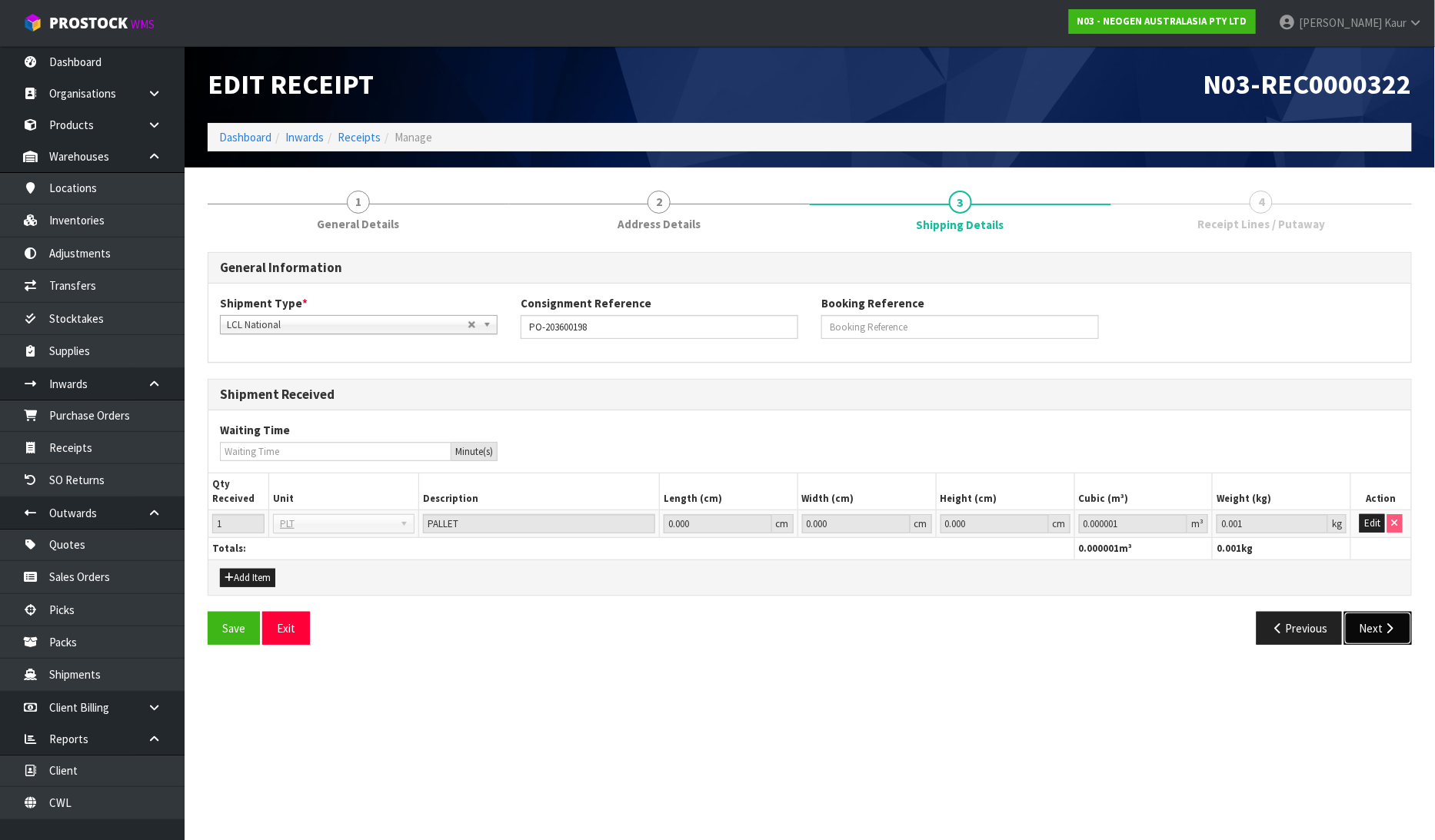
click at [1377, 633] on button "Next" at bounding box center [1378, 628] width 68 height 33
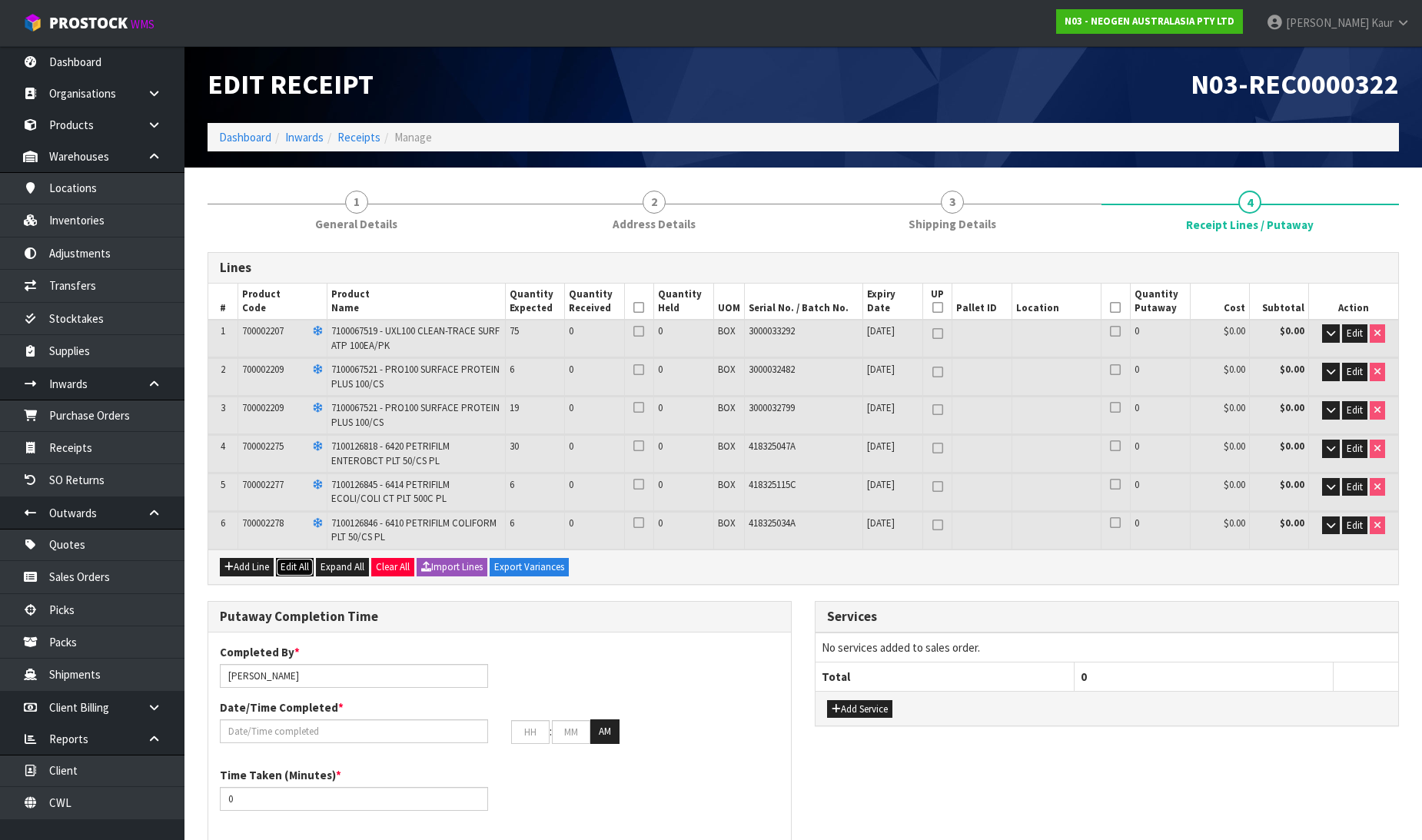
click at [301, 562] on button "Edit All" at bounding box center [294, 567] width 38 height 18
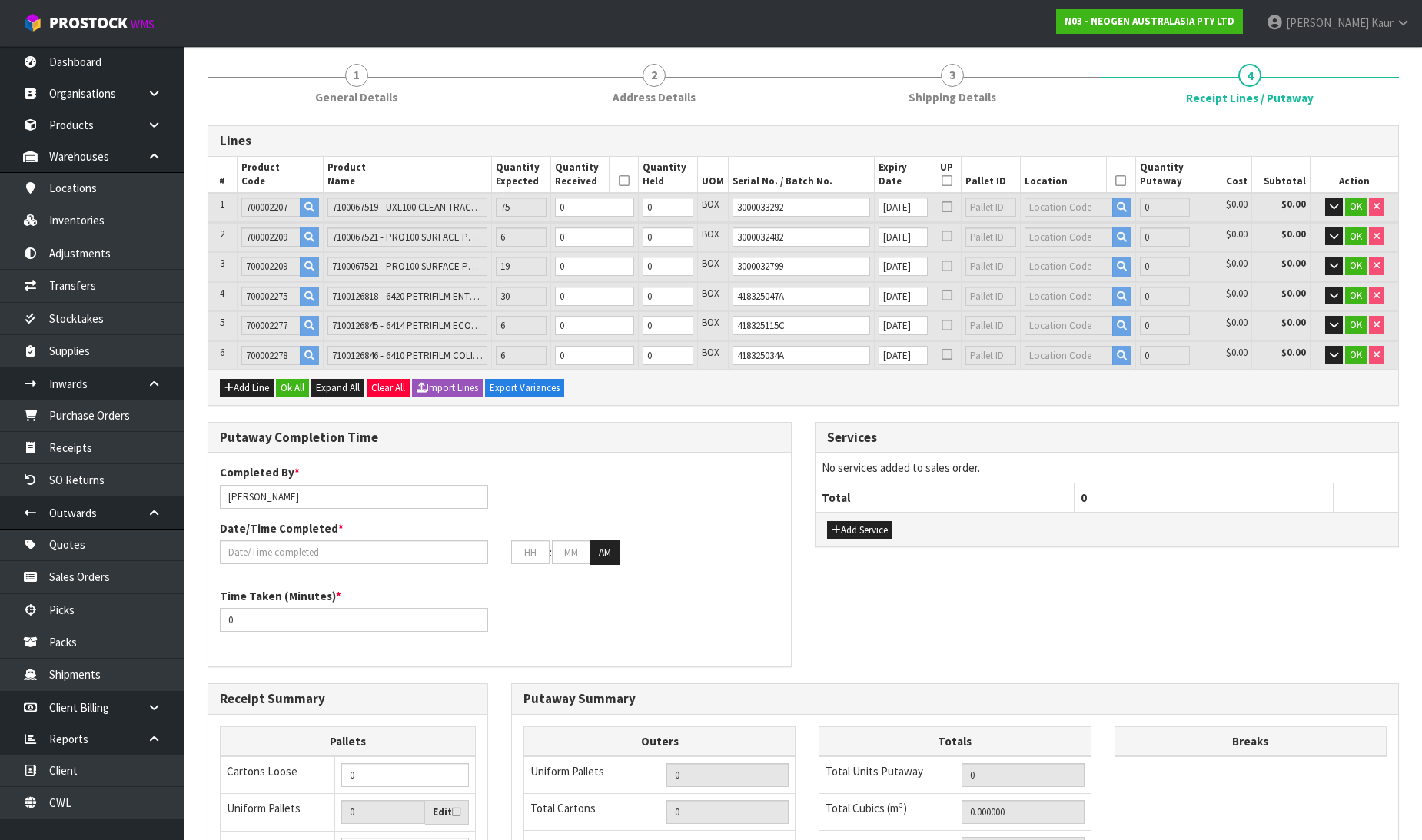
scroll to position [400, 0]
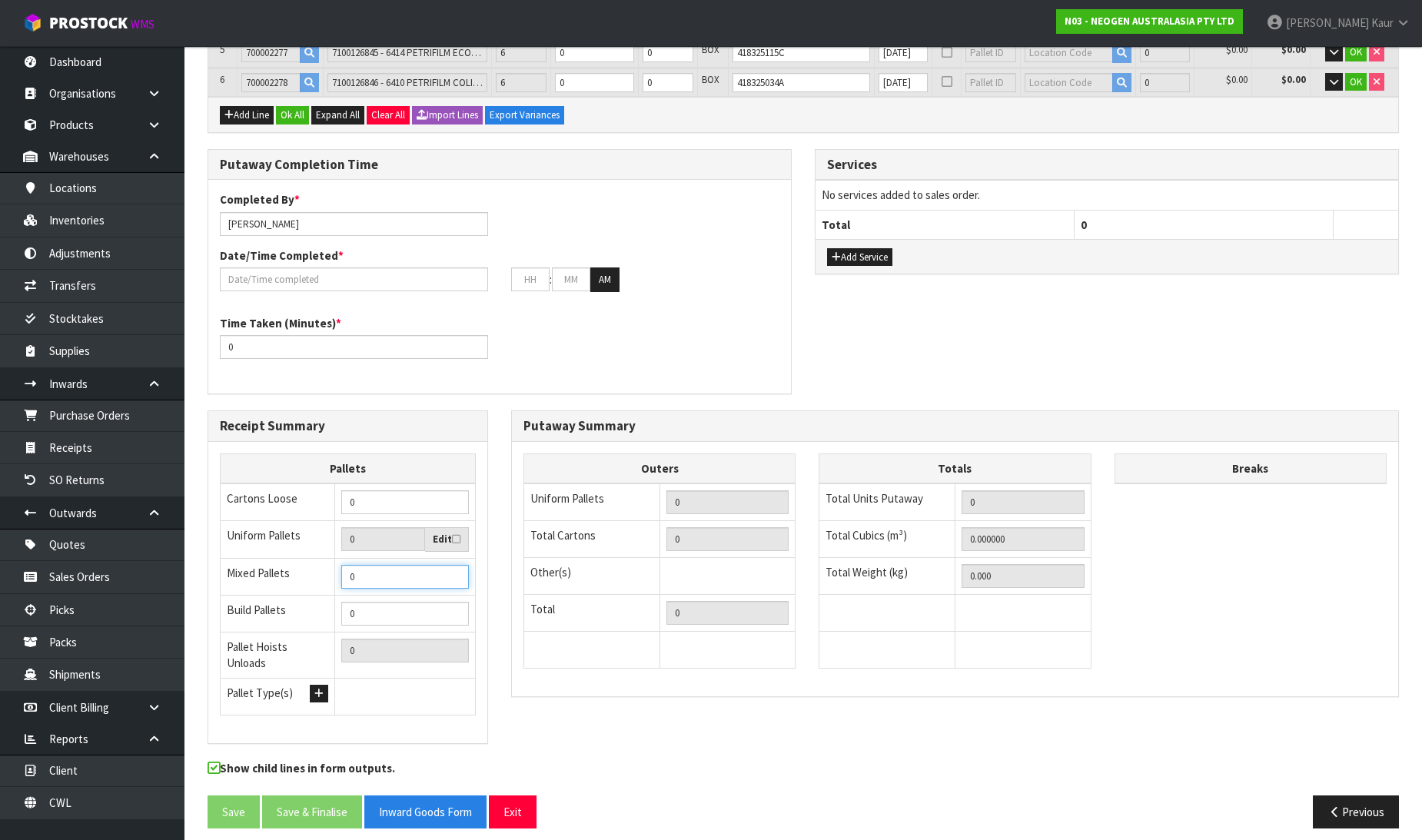
type input "1"
click at [449, 568] on input "1" at bounding box center [405, 577] width 128 height 24
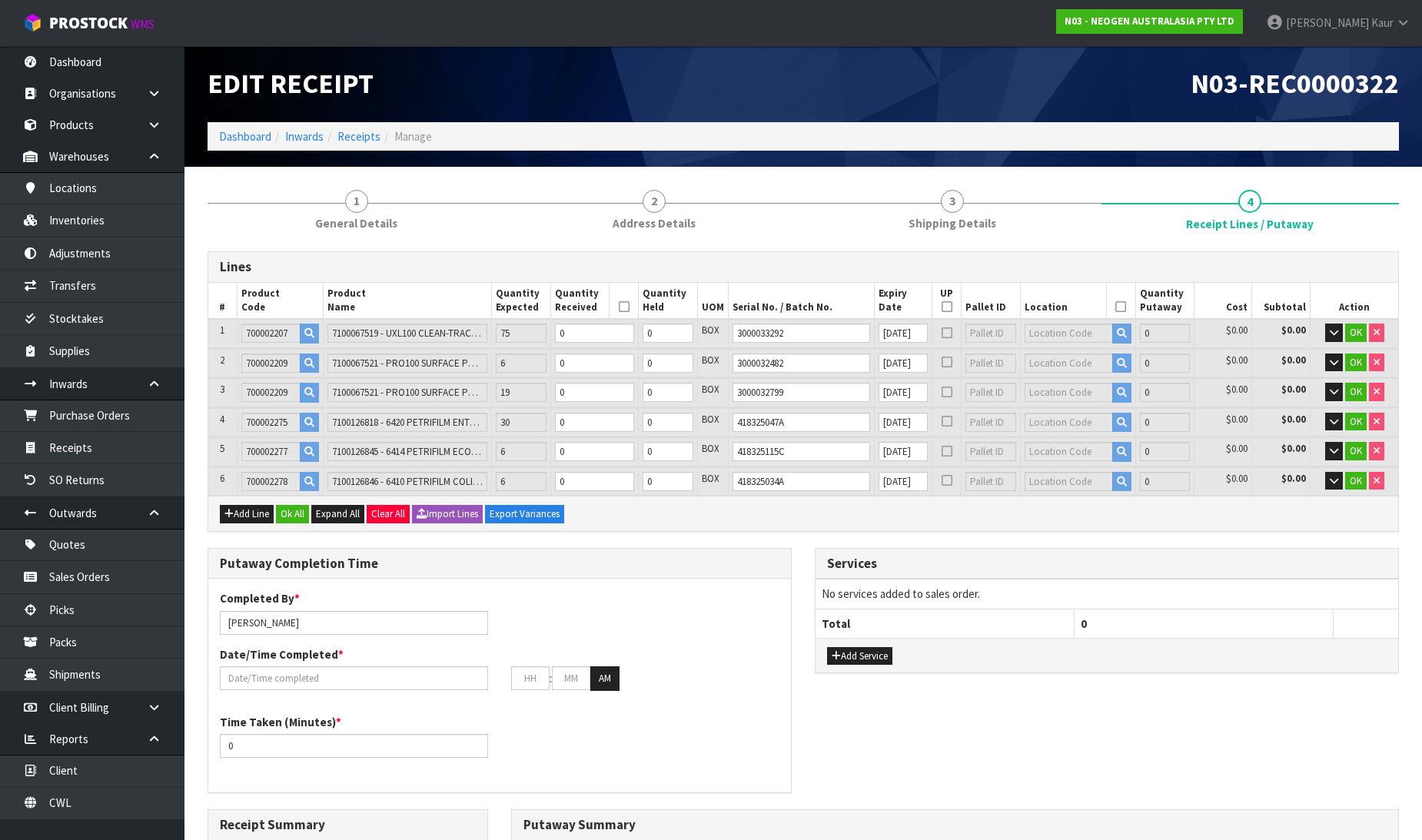
scroll to position [0, 0]
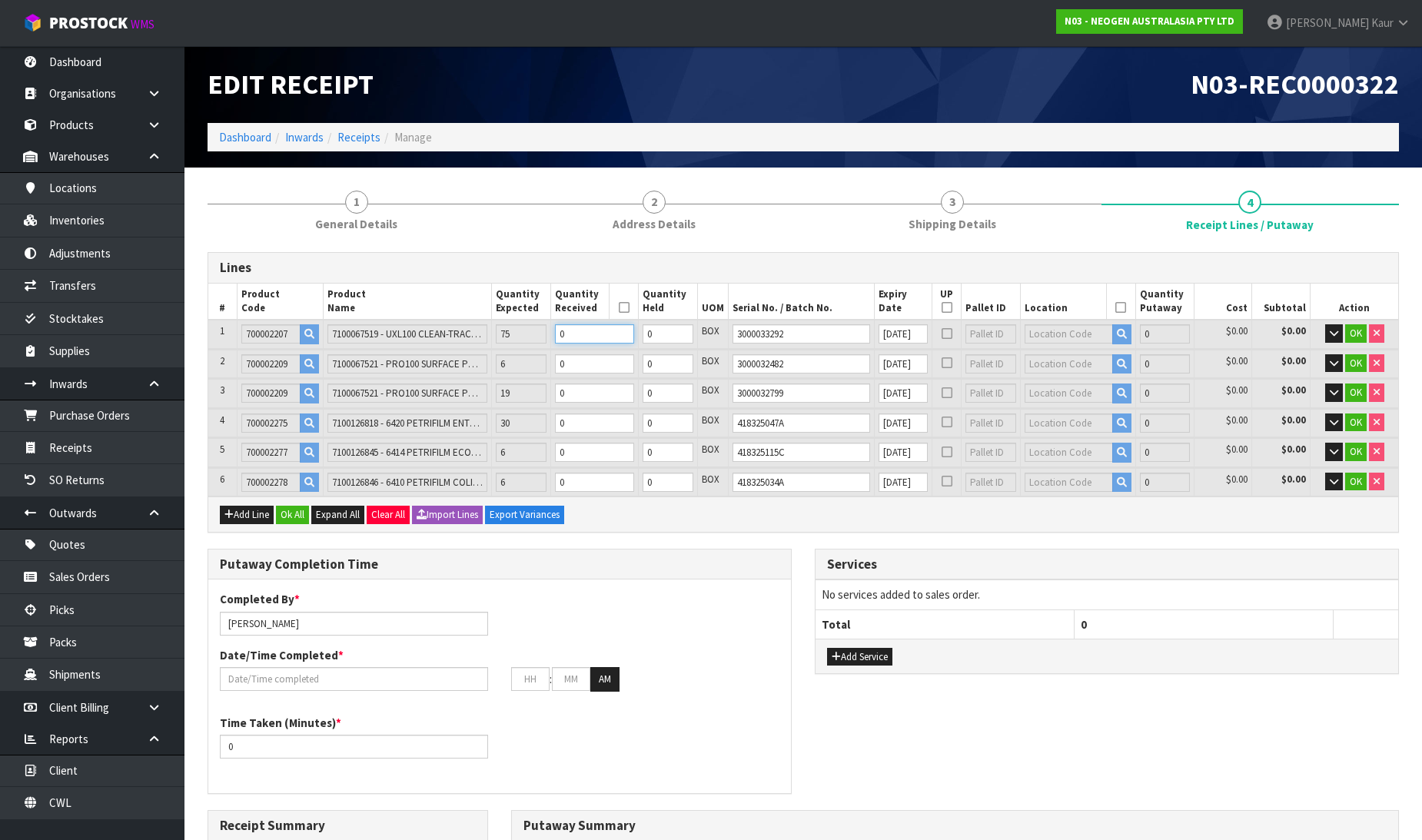
click at [576, 341] on input "0" at bounding box center [594, 334] width 79 height 19
type input "7"
type input "0.045472"
type input "6.72"
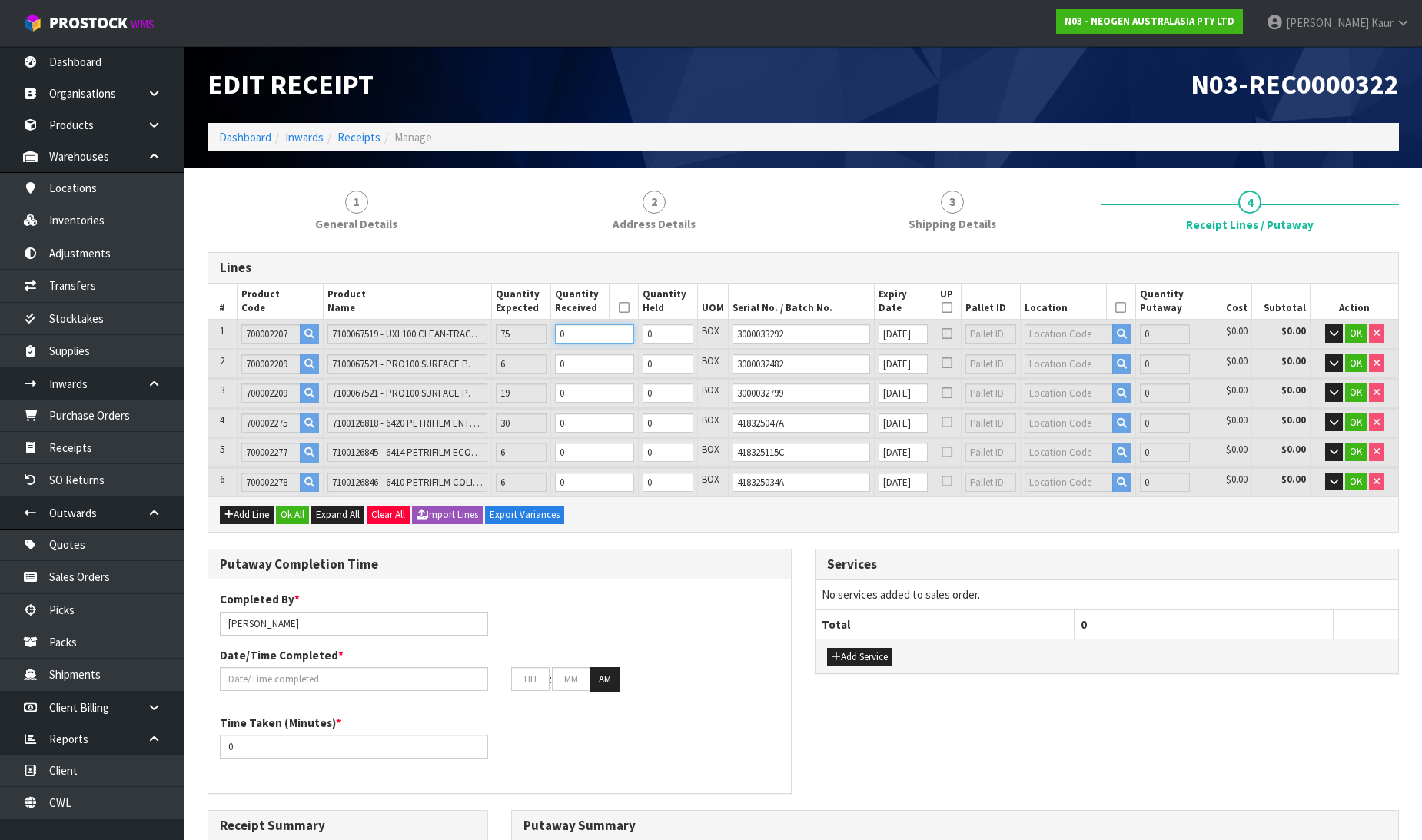
type input "7"
type input "75"
type input "0.4872"
type input "72"
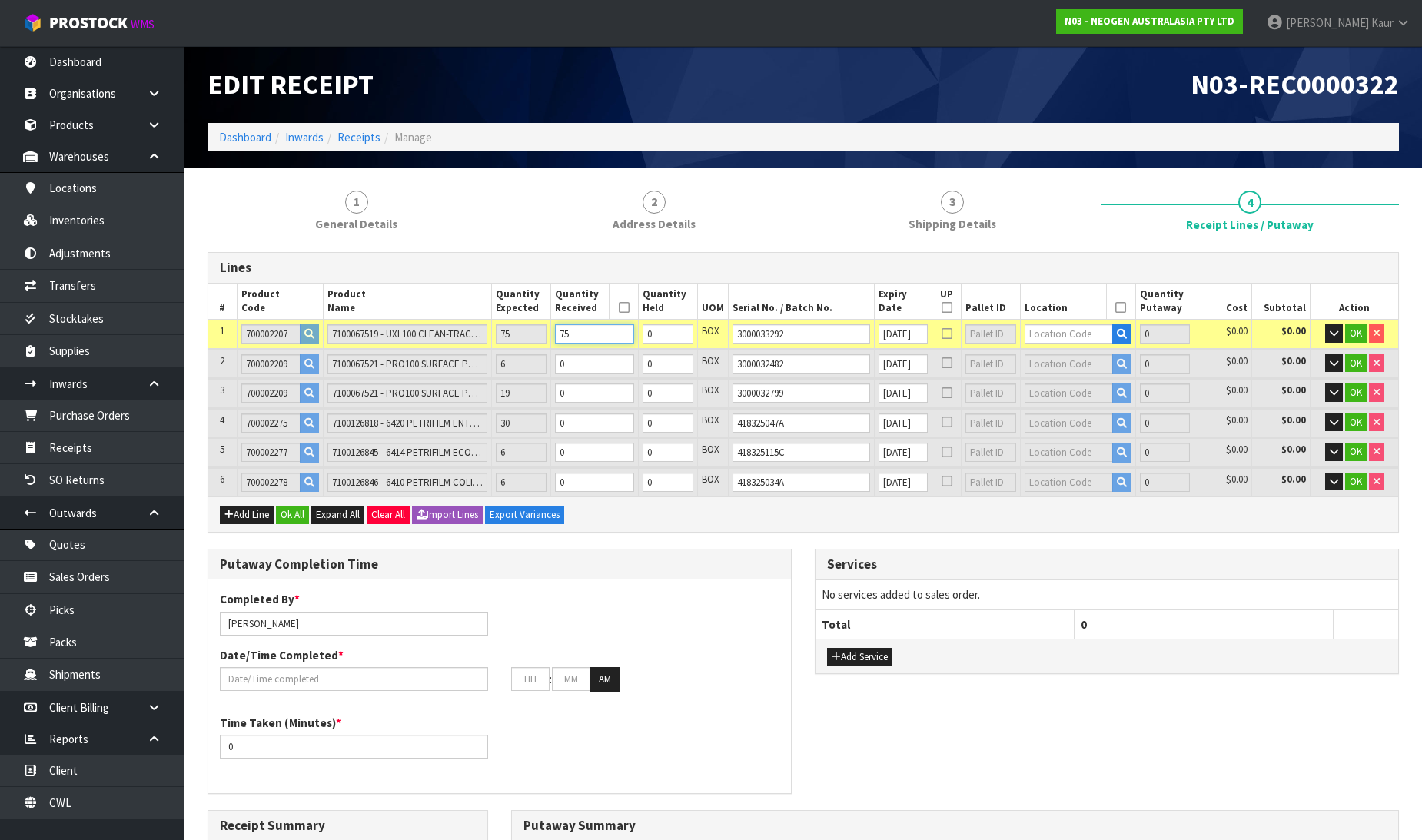
type input "75"
click at [576, 369] on input "0" at bounding box center [594, 363] width 79 height 19
type input "81"
type input "0.51528"
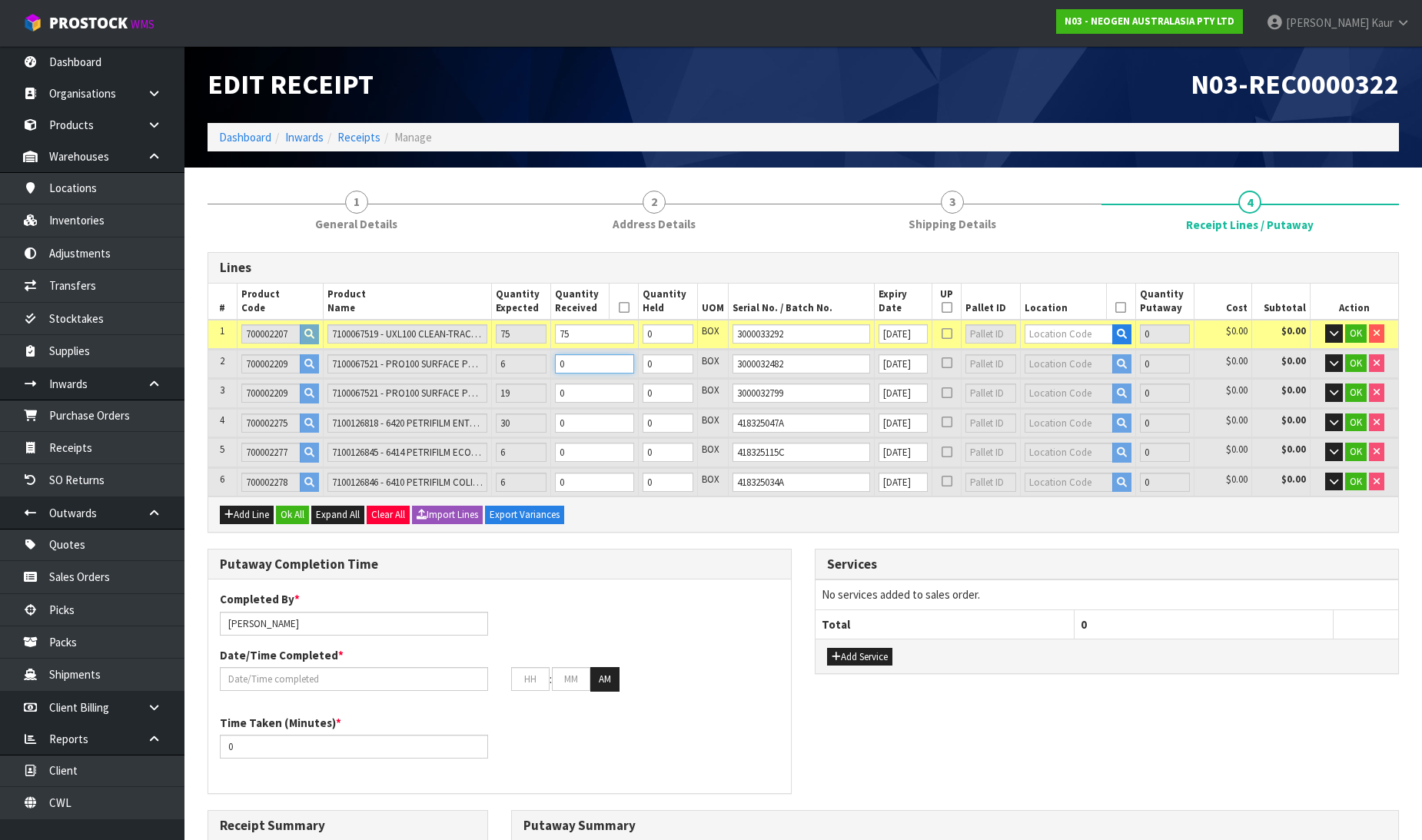
type input "77.1"
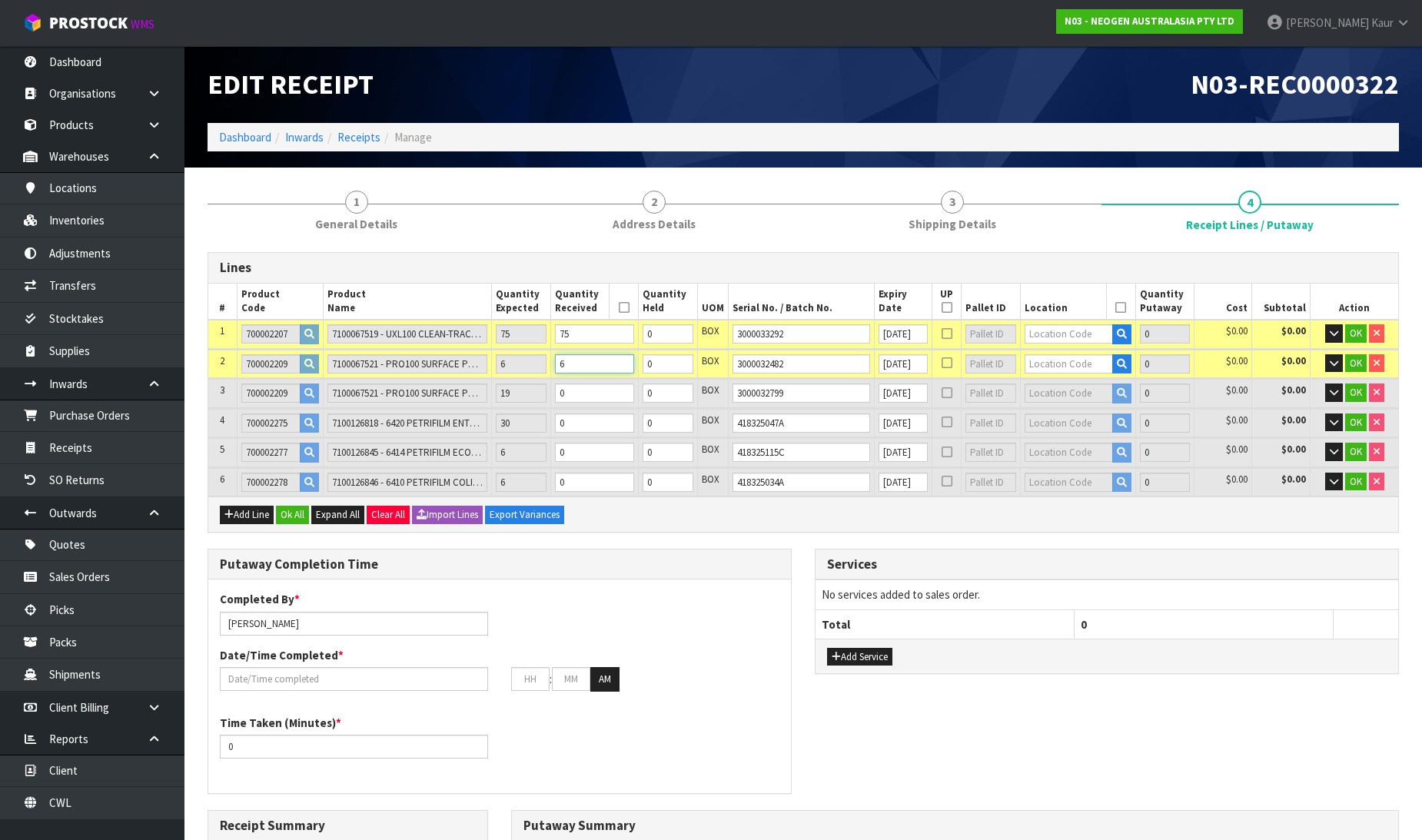
type input "6"
click at [579, 398] on input "0" at bounding box center [594, 393] width 79 height 19
type input "82"
type input "0.51996"
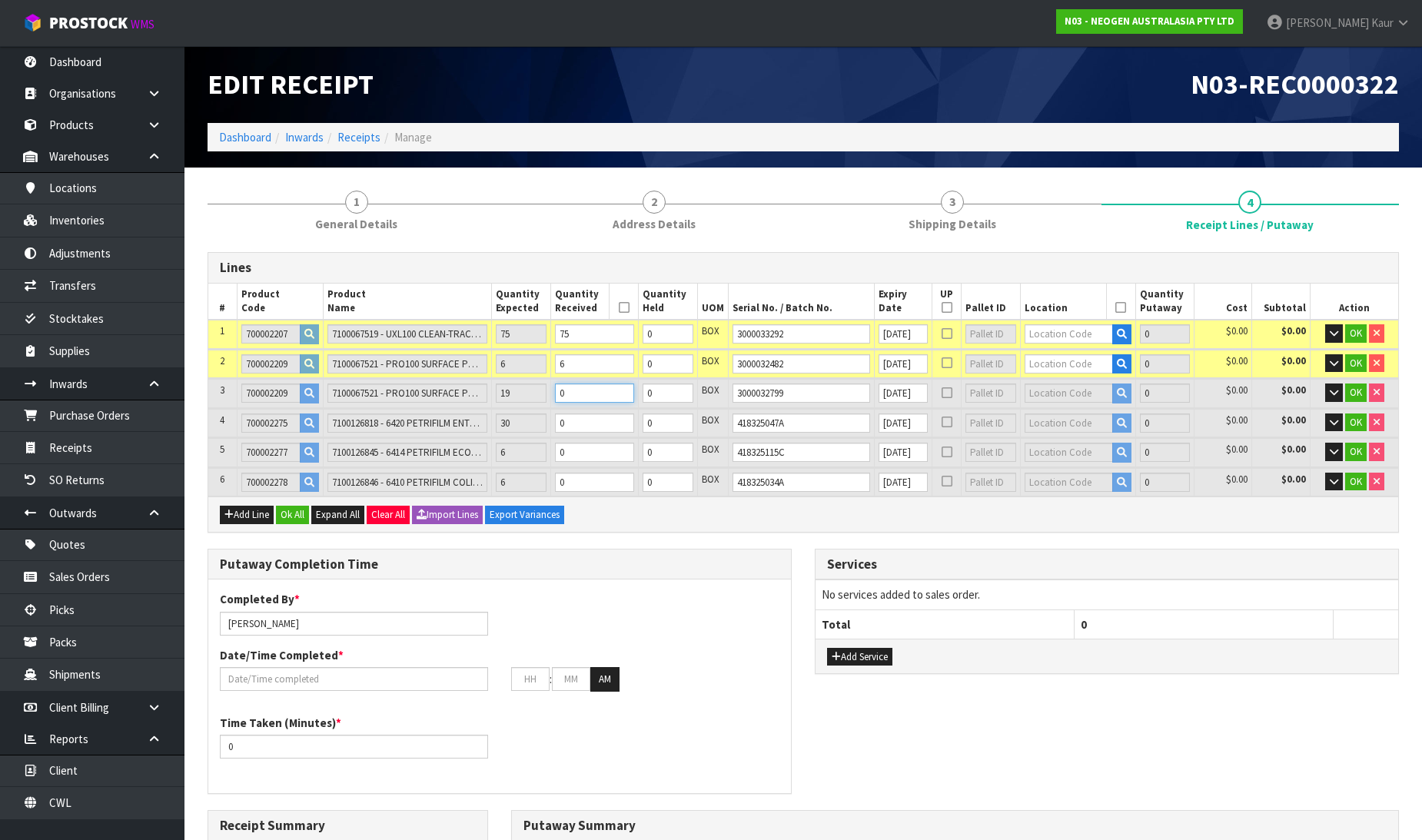
type input "77.95"
type input "1"
type input "100"
type input "0.6042"
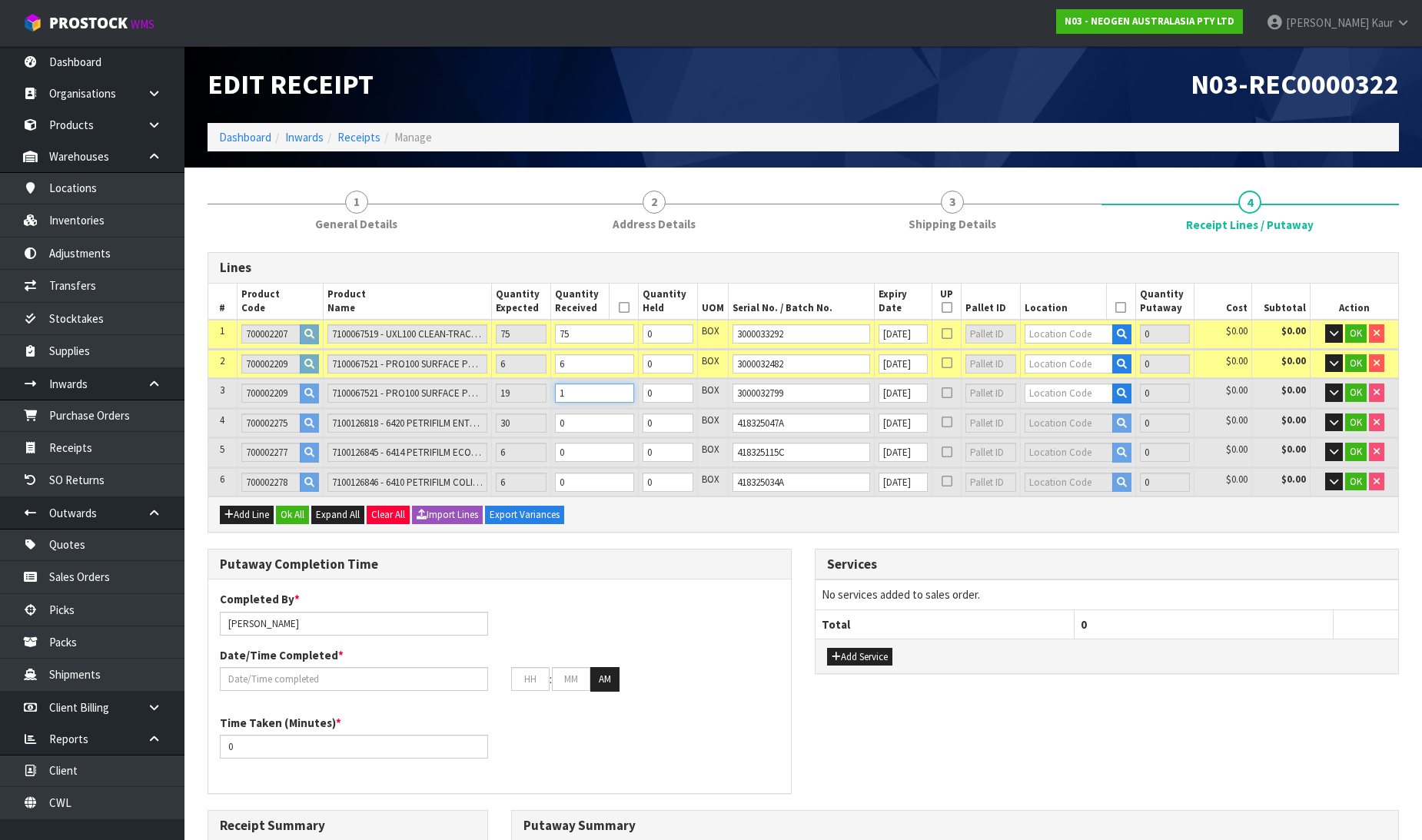
type input "93.25"
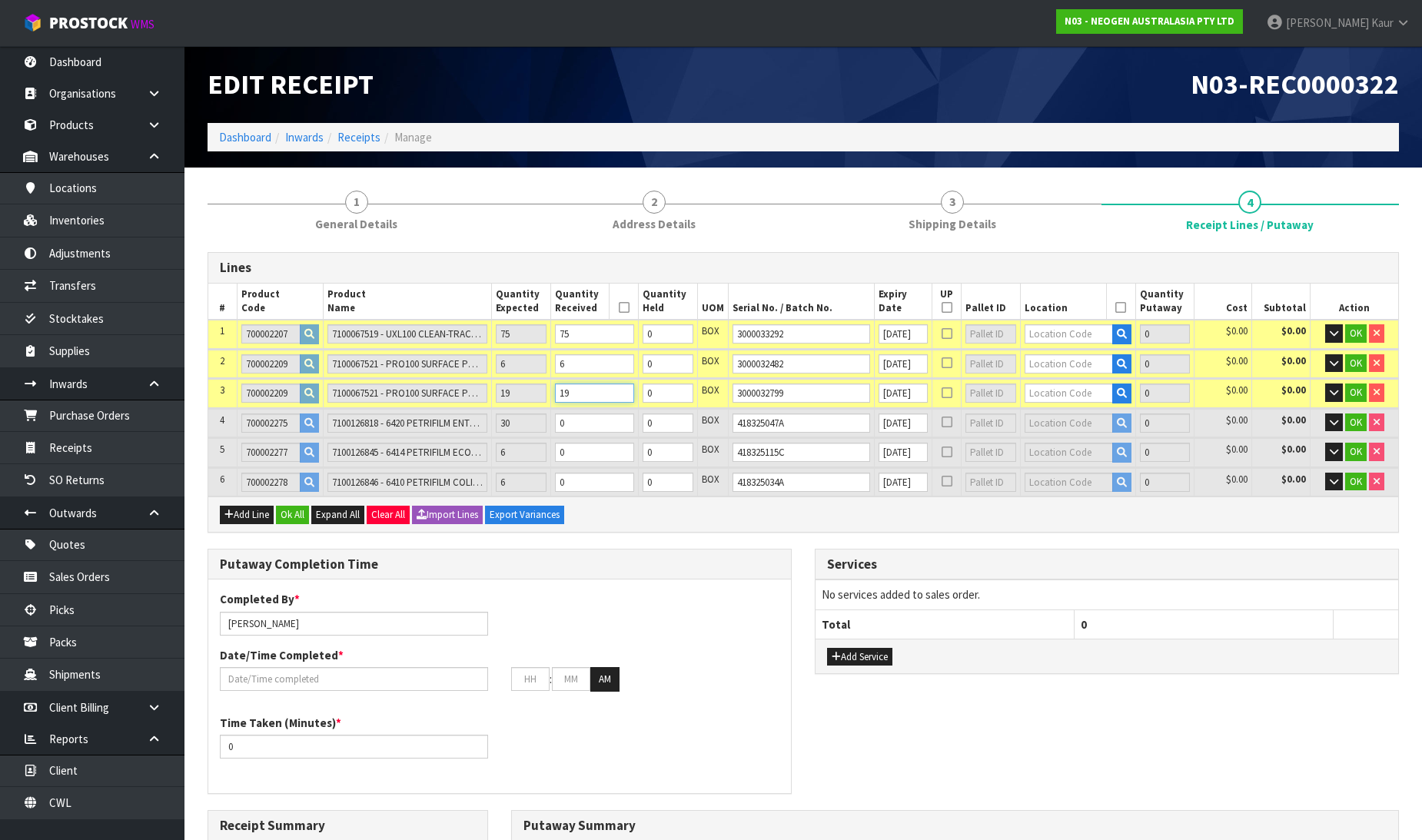
type input "19"
click at [587, 419] on input "0" at bounding box center [594, 423] width 79 height 19
type input "103"
type input "0.609555"
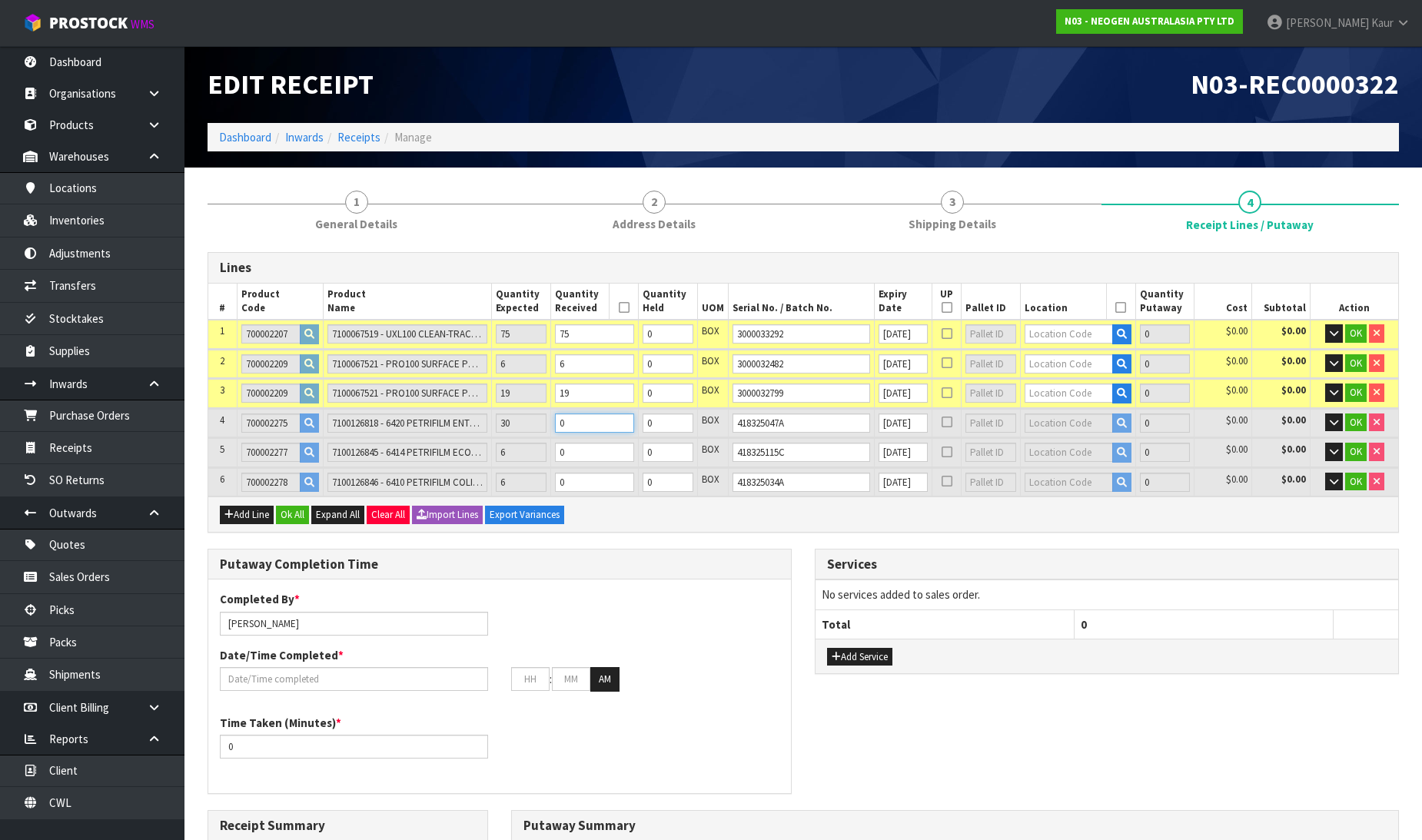
type input "93.85"
type input "3"
type input "130"
type input "0.65775"
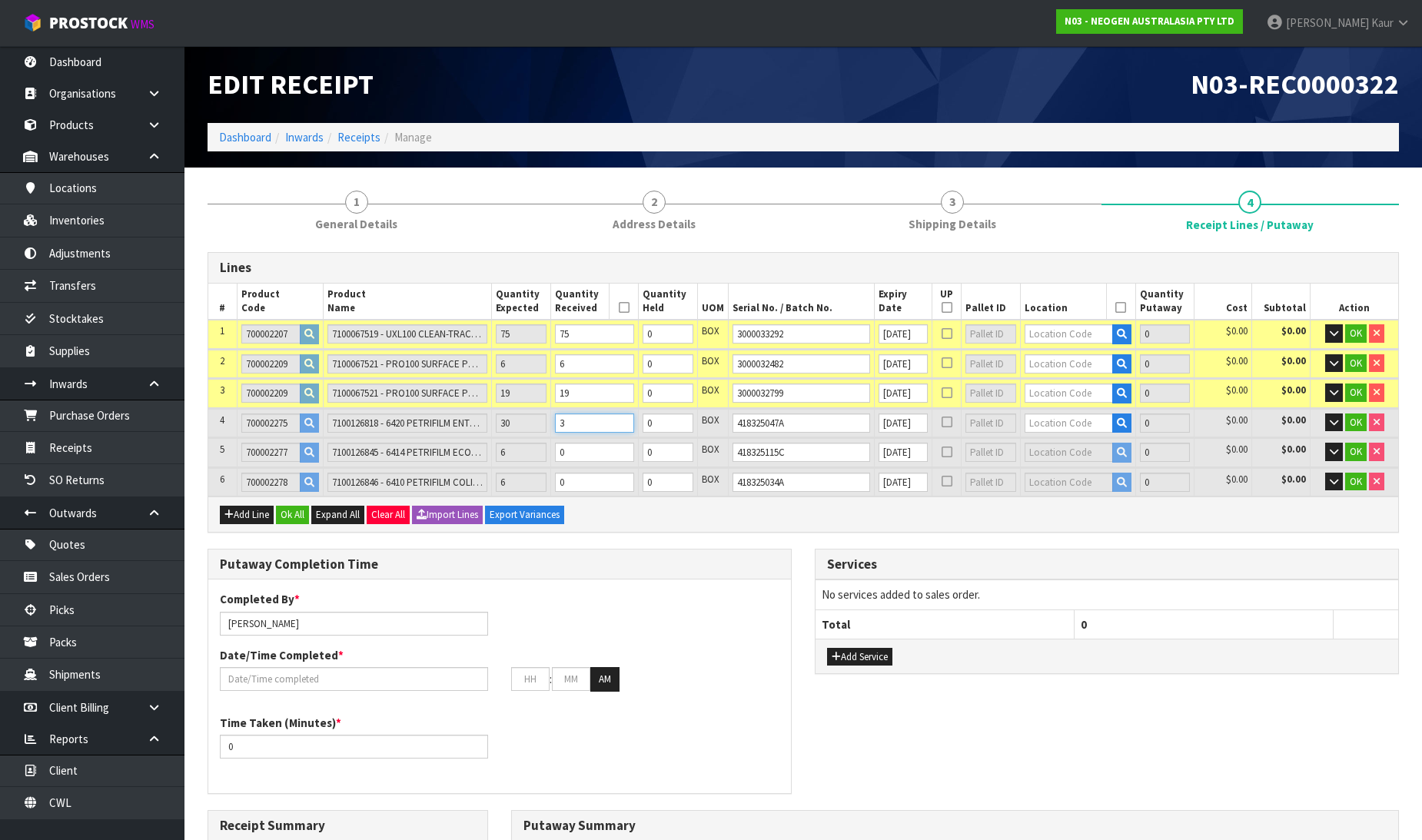
type input "99.25"
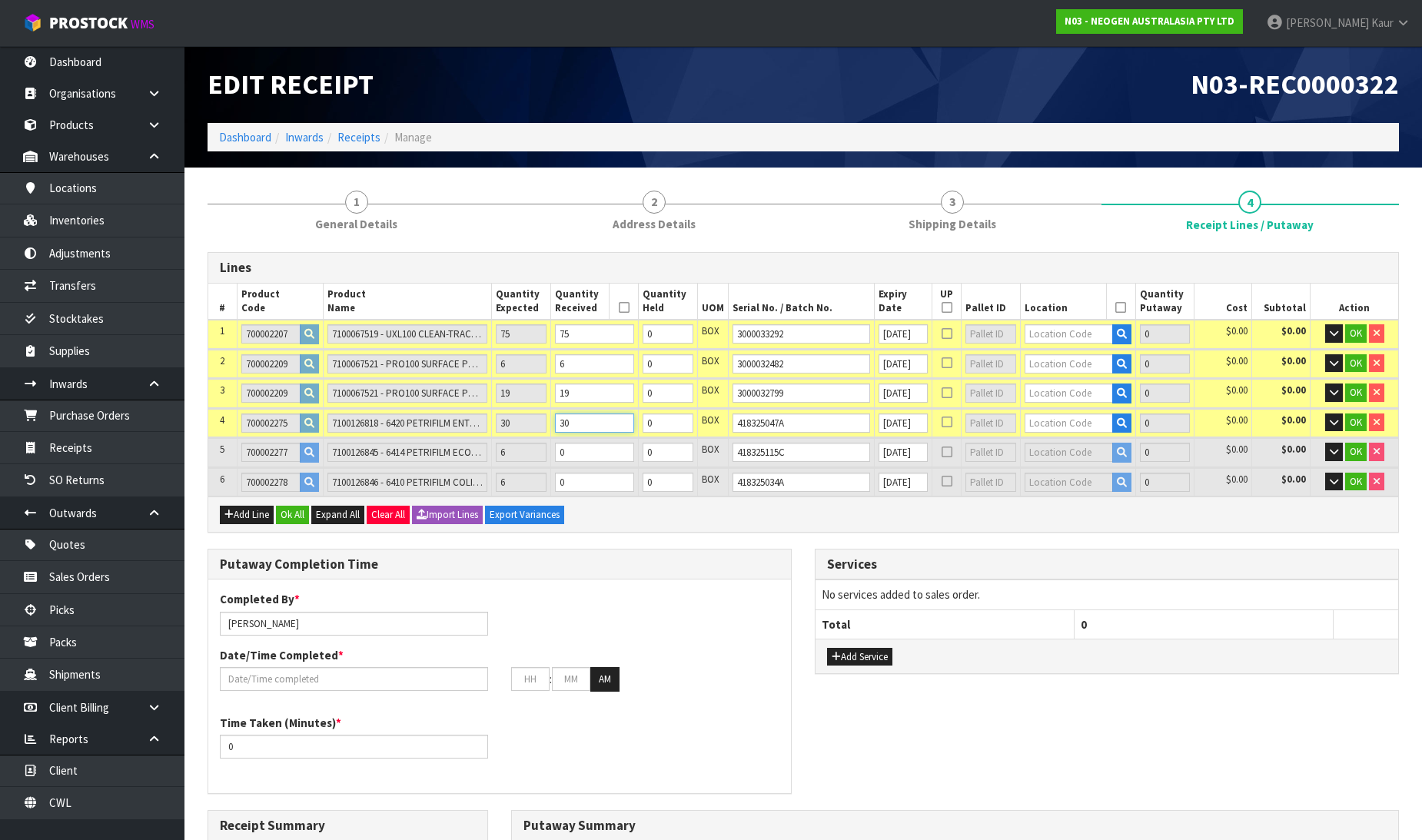
type input "30"
click at [593, 438] on td "0" at bounding box center [594, 452] width 88 height 28
click at [589, 447] on input "0" at bounding box center [594, 452] width 79 height 19
type input "136"
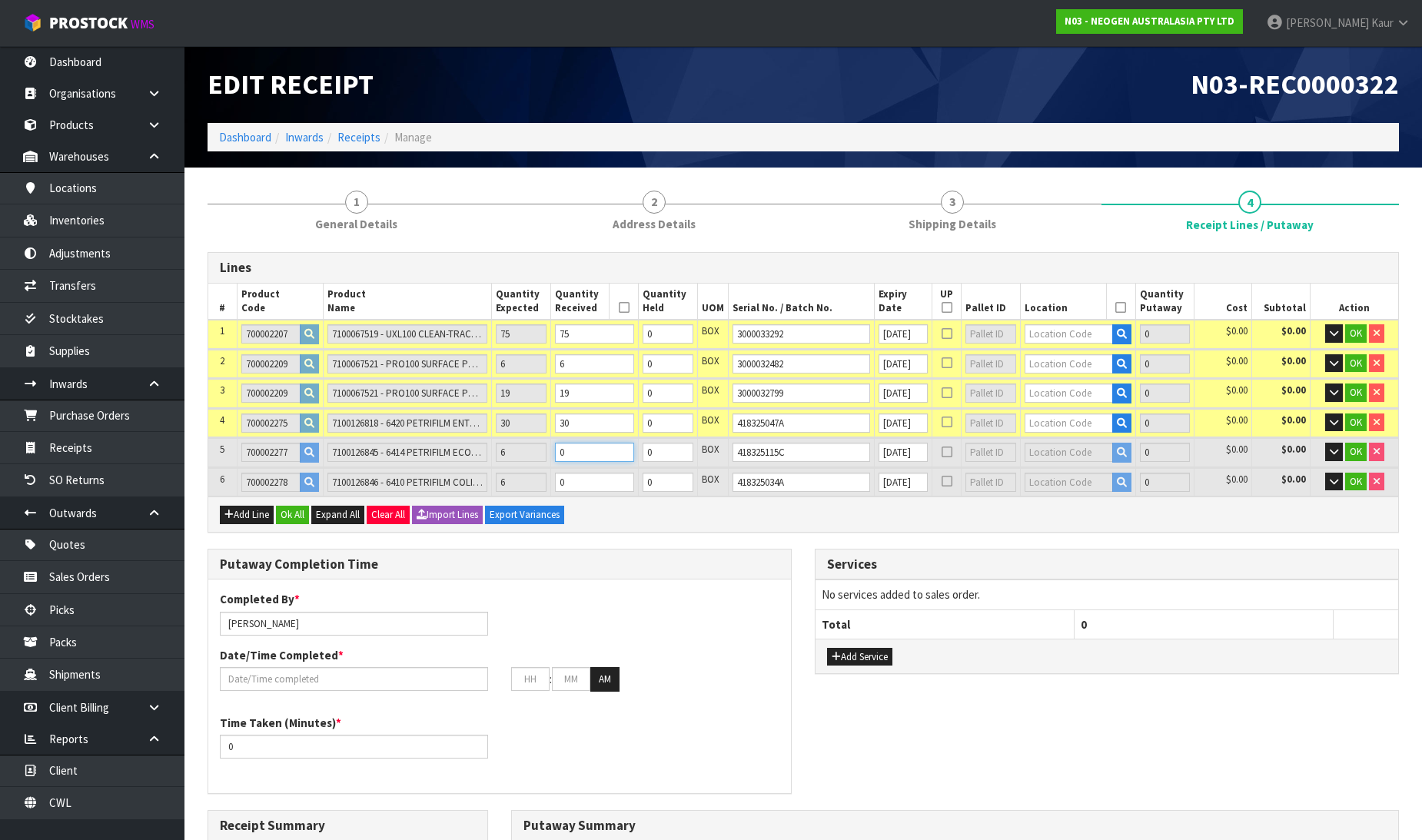
type input "0.72615"
type input "109.45"
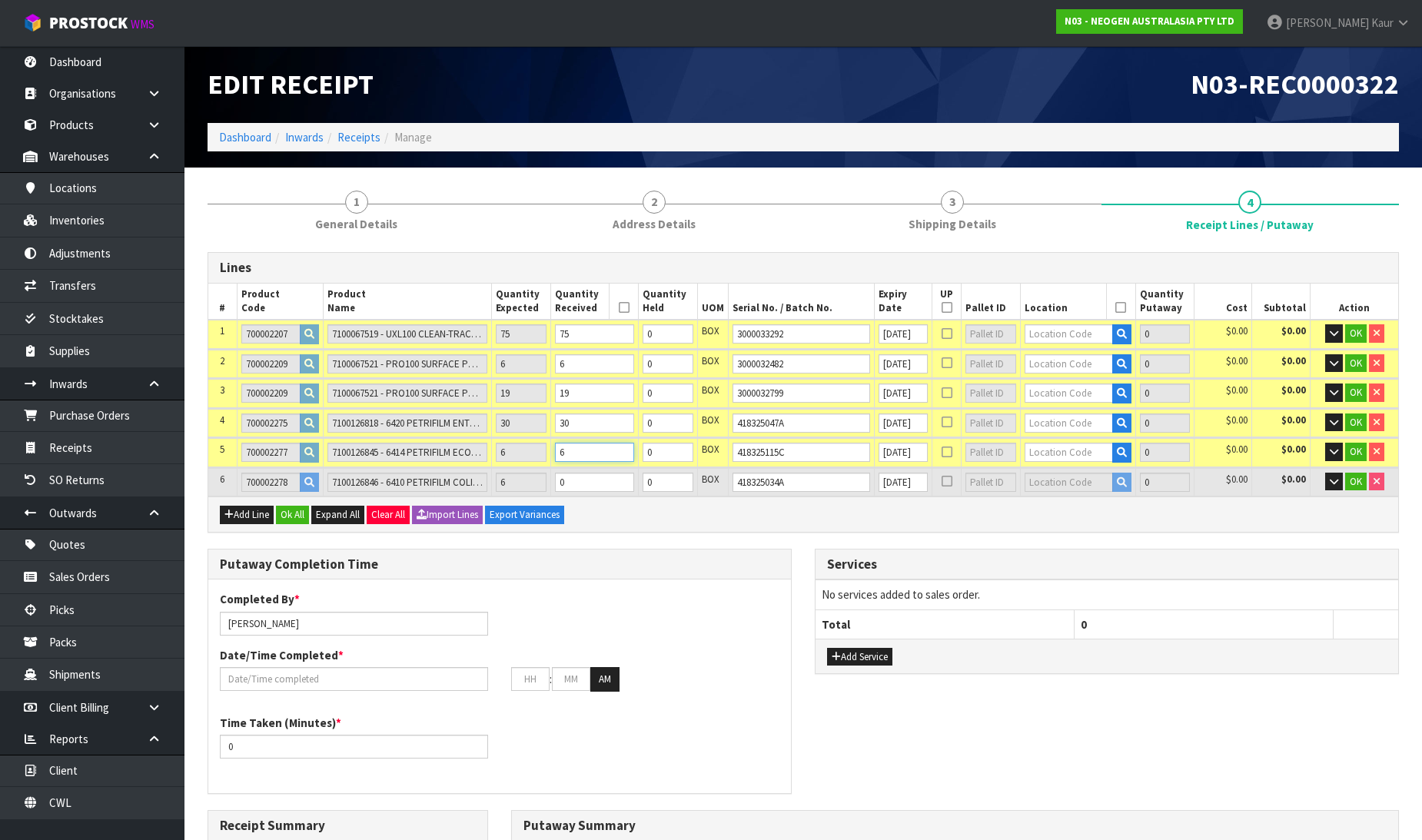
type input "6"
click at [587, 481] on input "0" at bounding box center [594, 482] width 79 height 19
type input "142"
type input "0.733902"
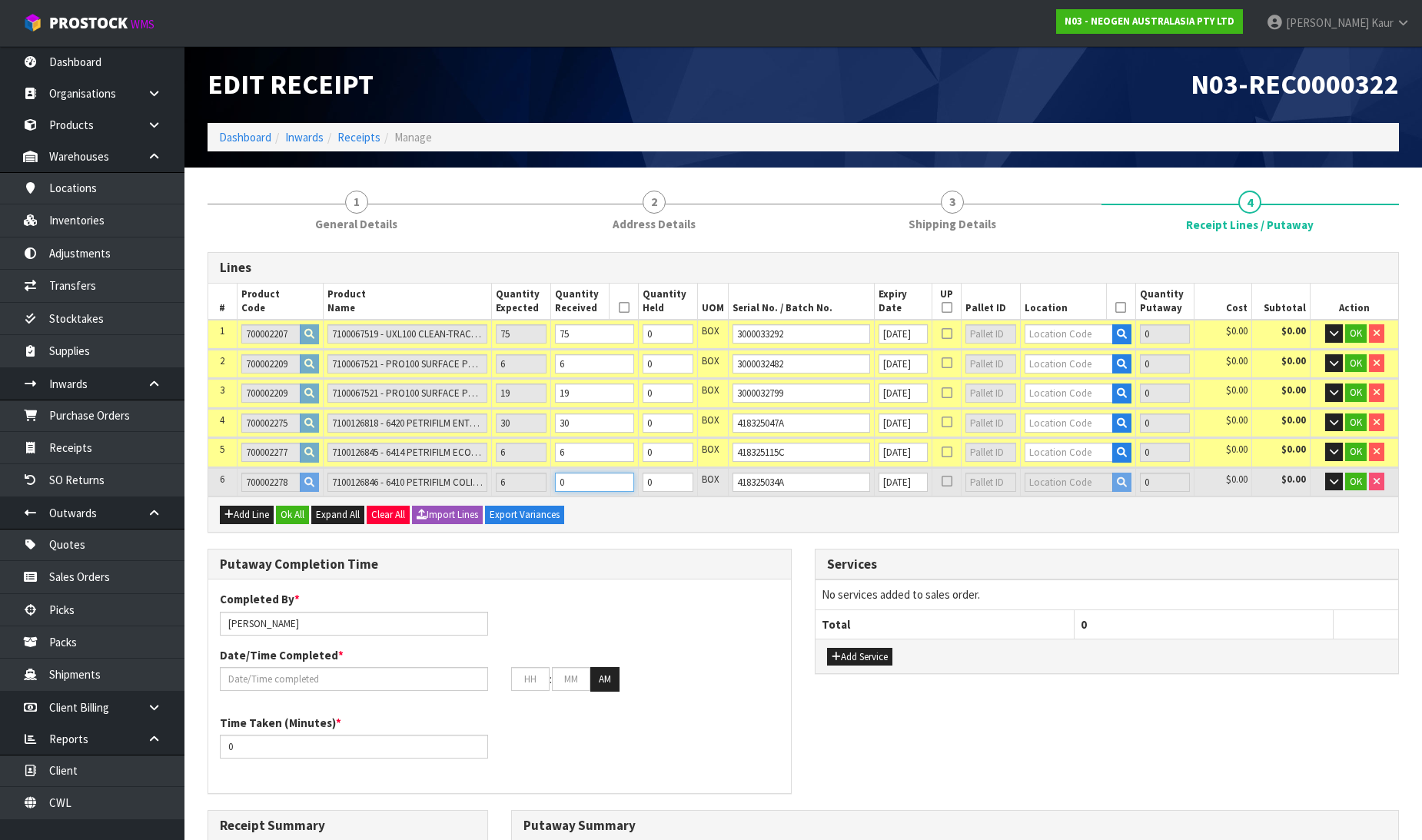
type input "110.89"
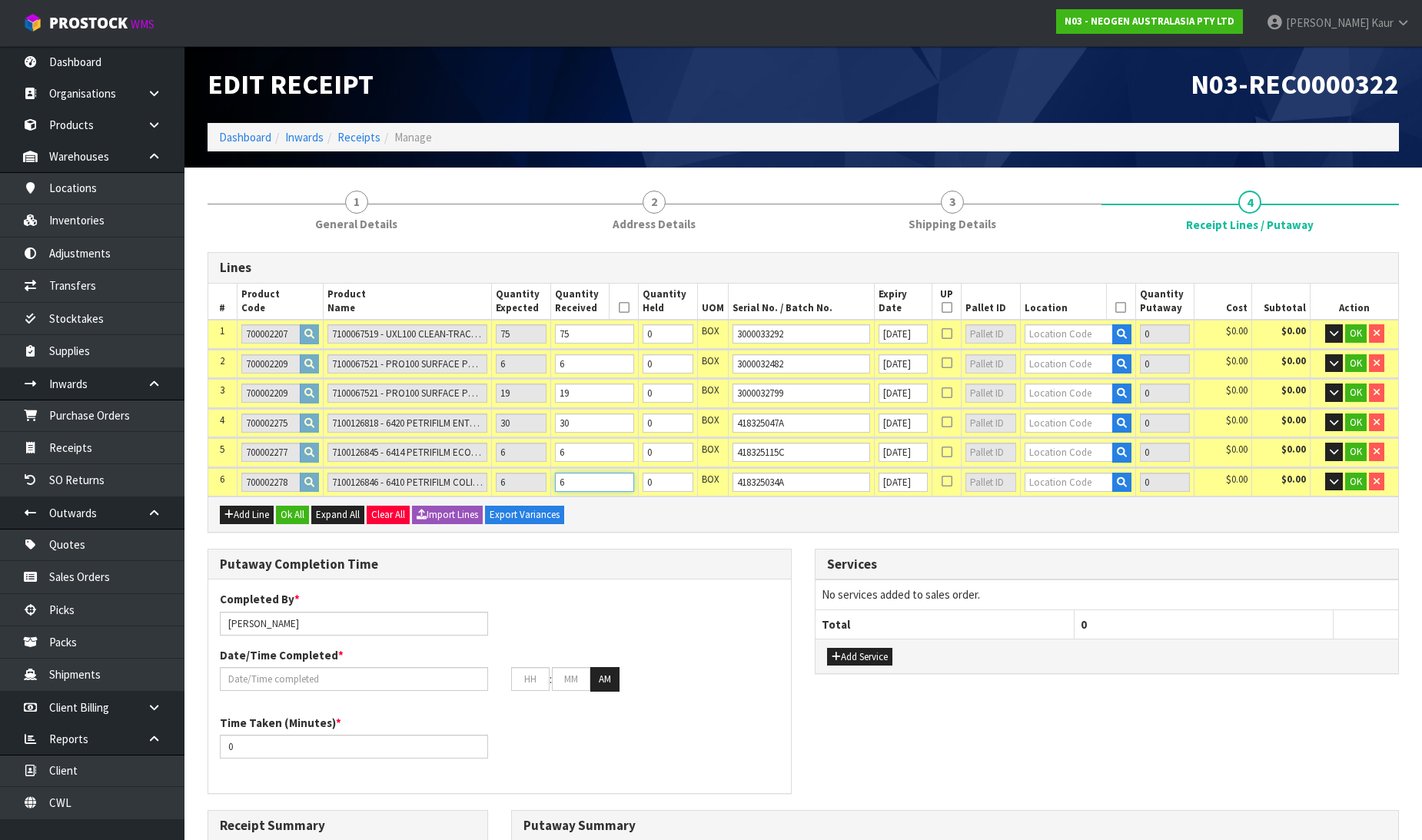
type input "6"
click at [1040, 329] on input "text" at bounding box center [1069, 334] width 89 height 19
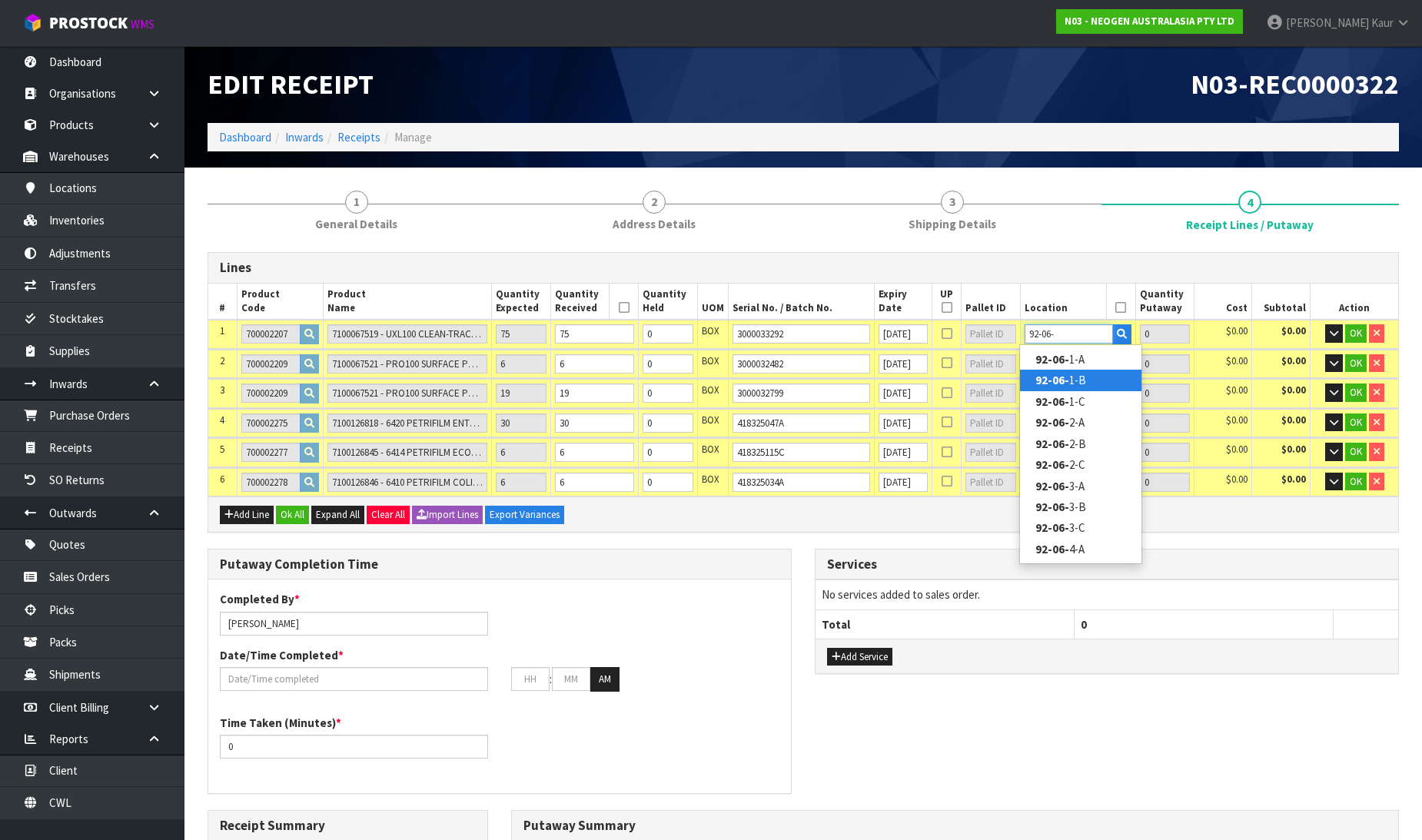
type input "92-06-"
click at [1058, 375] on strong "92-06-" at bounding box center [1052, 380] width 34 height 15
type input "75"
type input "92-06-1-B"
type input "75"
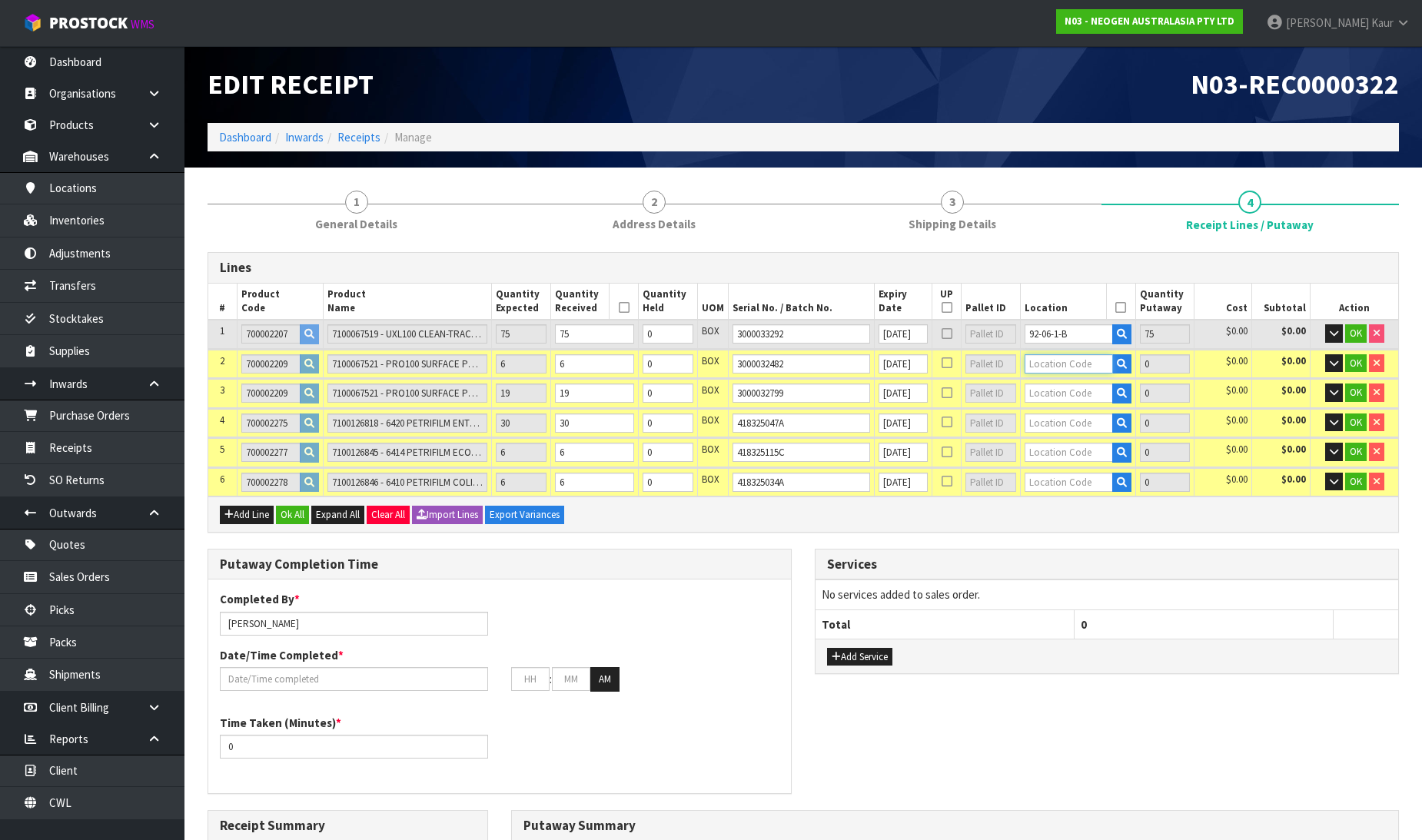
click at [1063, 367] on input "text" at bounding box center [1069, 363] width 89 height 19
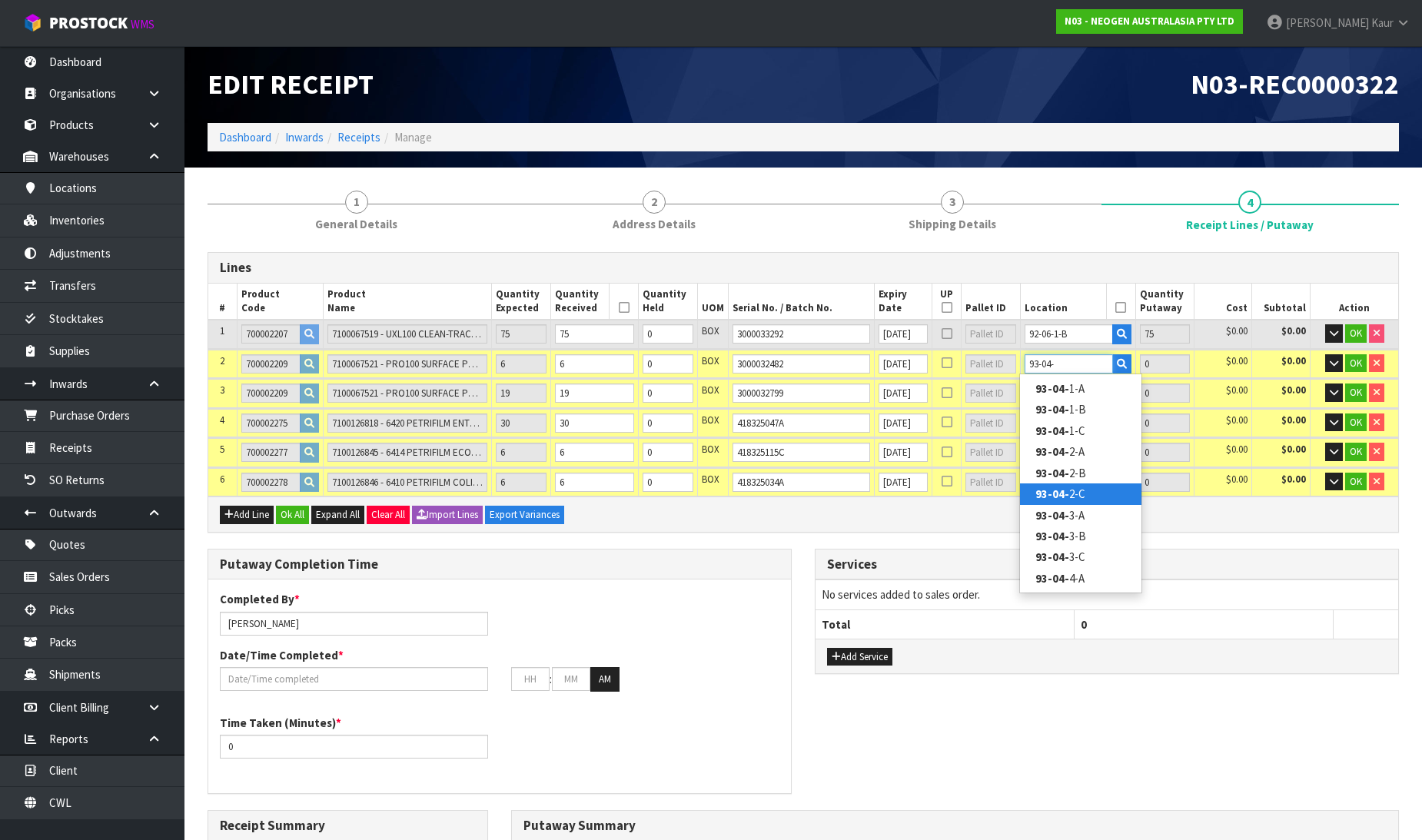
type input "93-04-"
click at [1061, 495] on strong "93-04-" at bounding box center [1052, 494] width 34 height 15
type input "81"
type input "93-04-2-C"
type input "6"
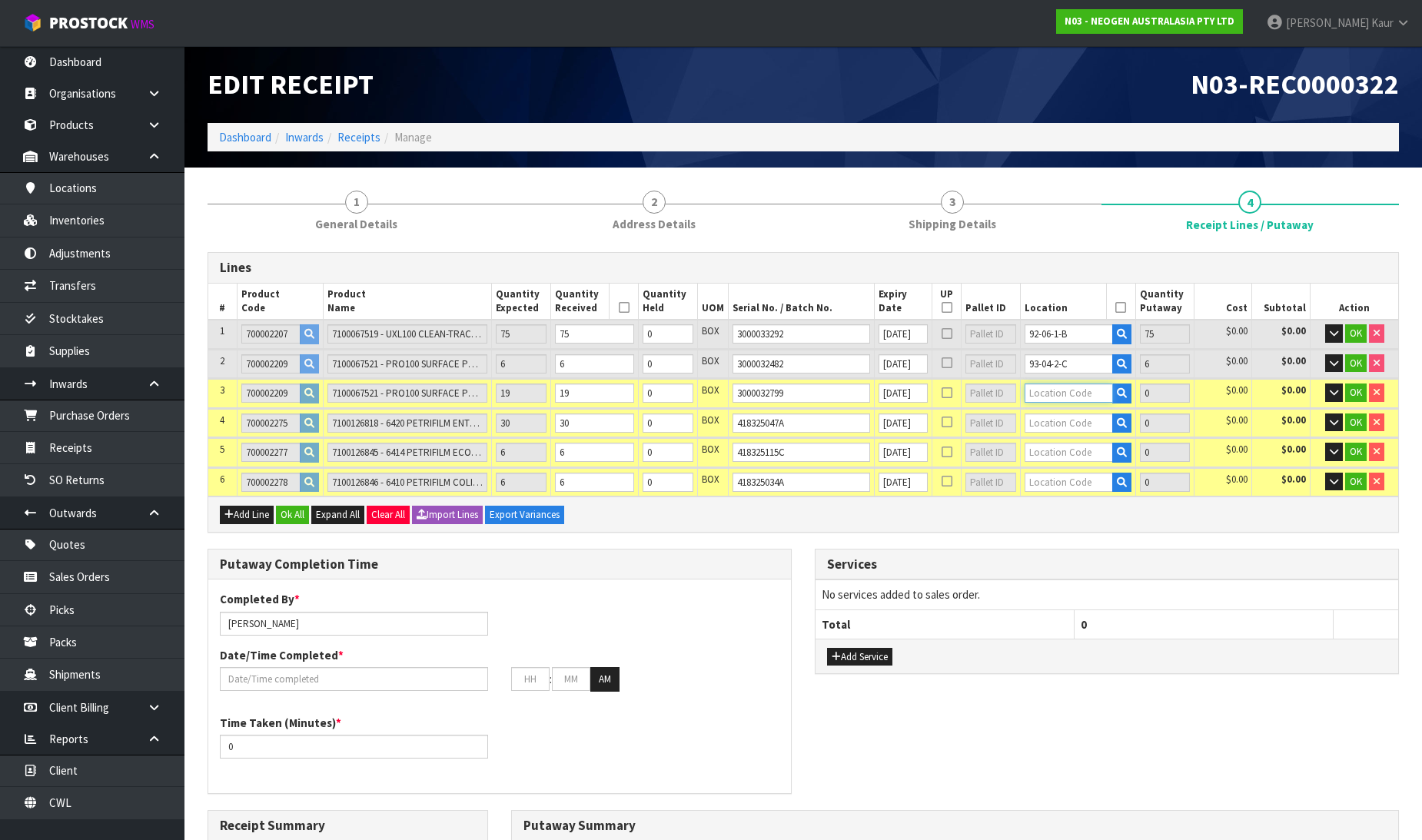
click at [1069, 388] on input "text" at bounding box center [1069, 393] width 89 height 19
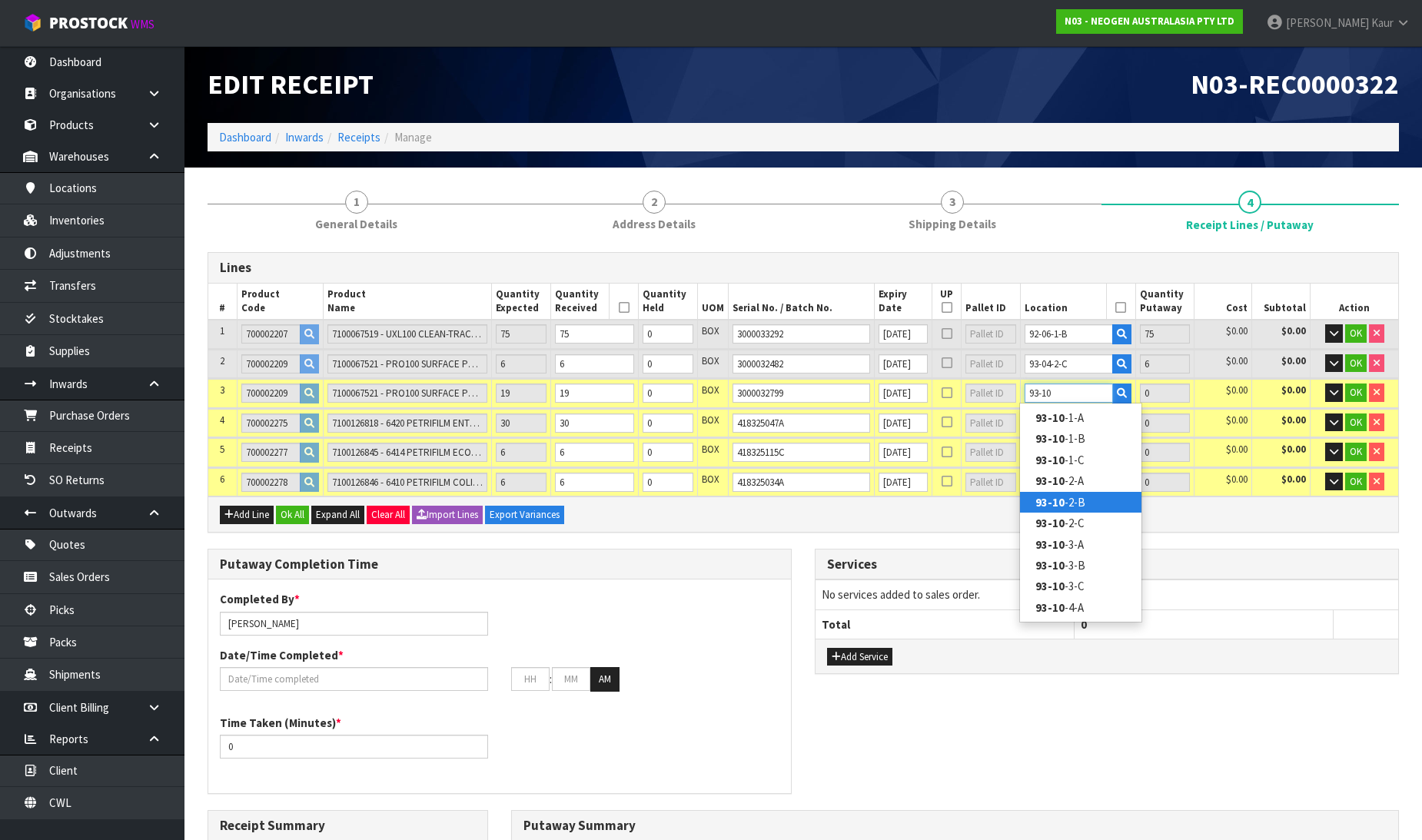
type input "93-10"
click at [1074, 496] on link "93-10 -2-B" at bounding box center [1080, 502] width 122 height 20
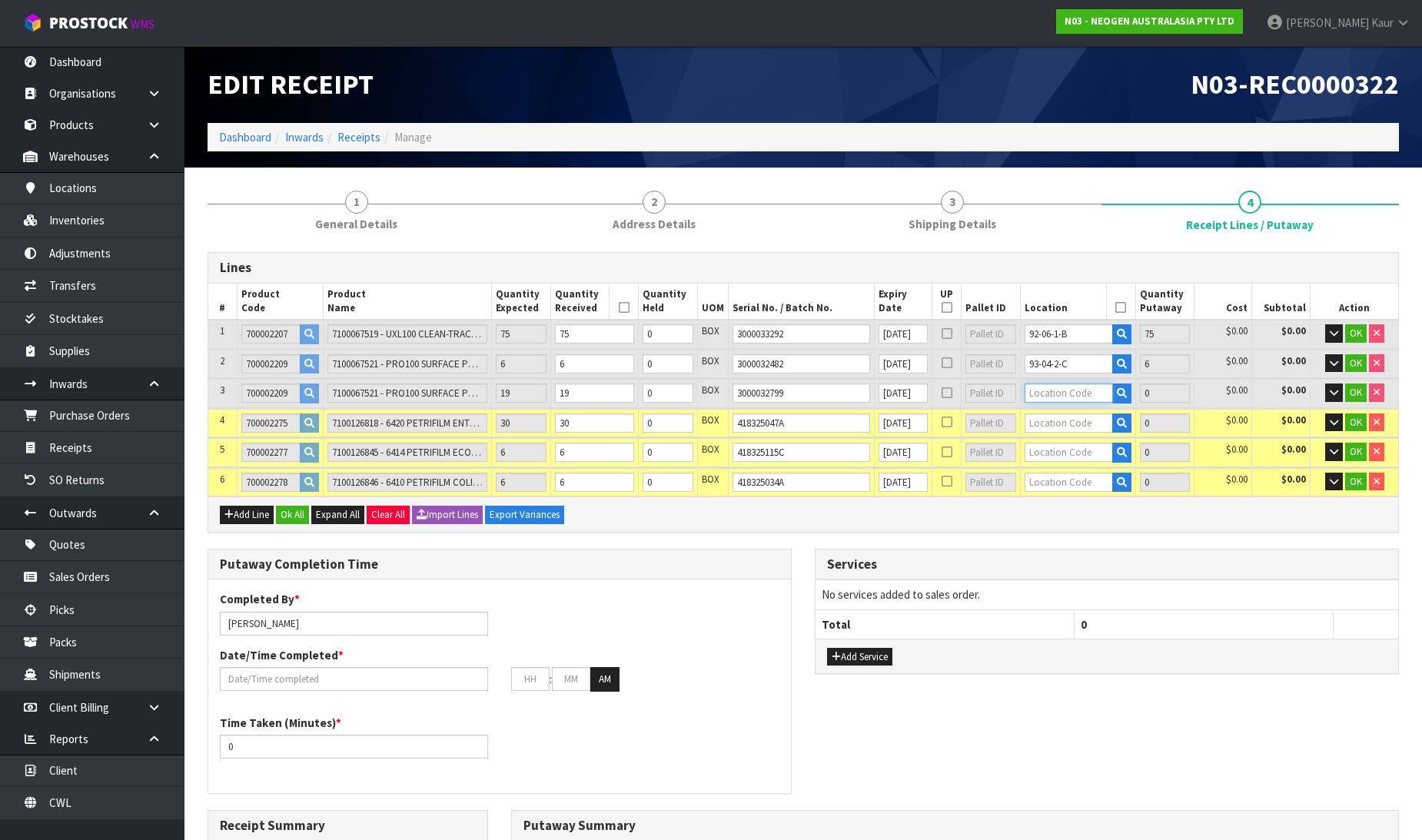
type input "100"
type input "93-10-2-B"
type input "19"
click at [1066, 423] on input "text" at bounding box center [1069, 423] width 89 height 19
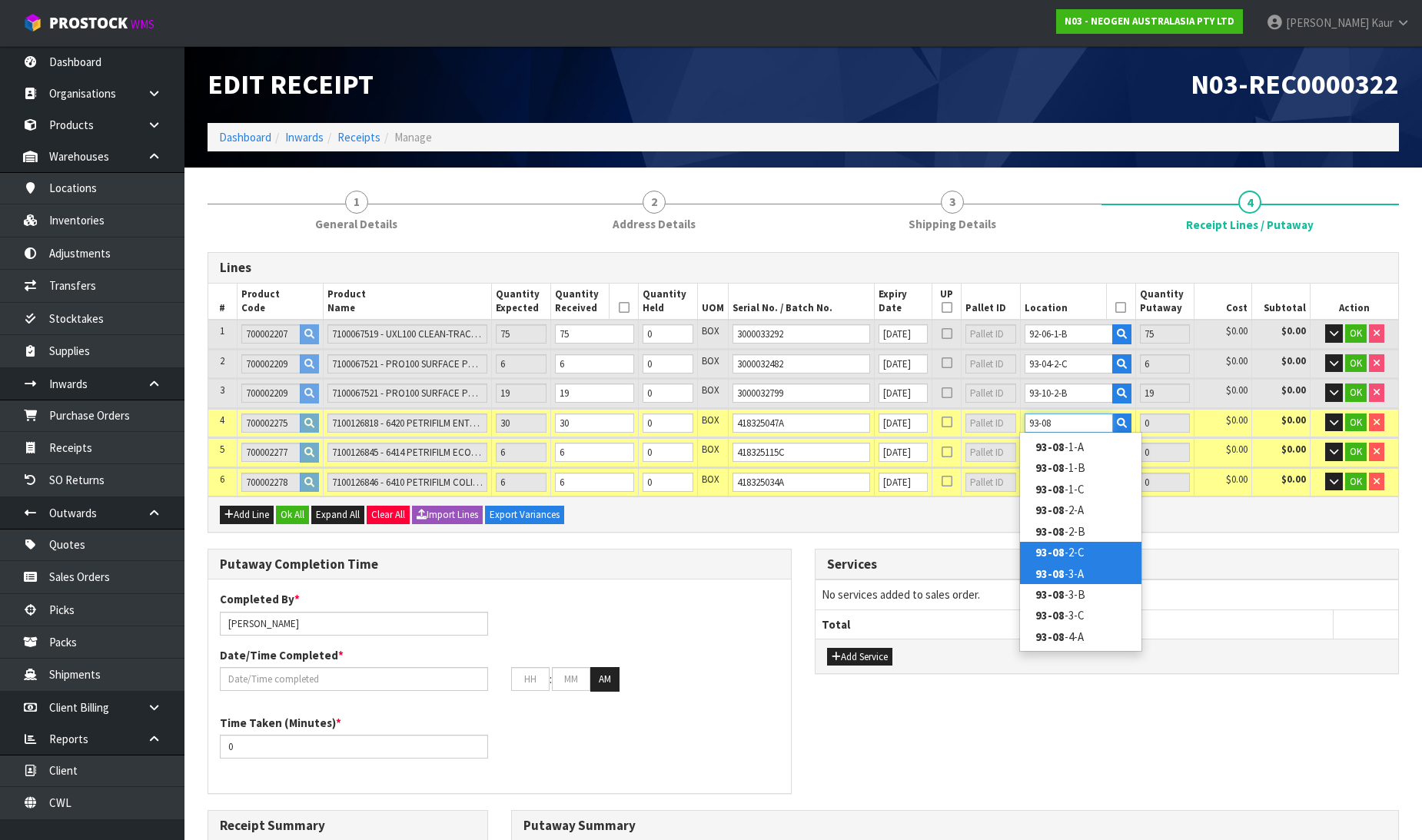
type input "93-08"
click at [1093, 549] on link "93-08 -2-C" at bounding box center [1080, 552] width 122 height 20
type input "130"
type input "93-08-2-C"
type input "30"
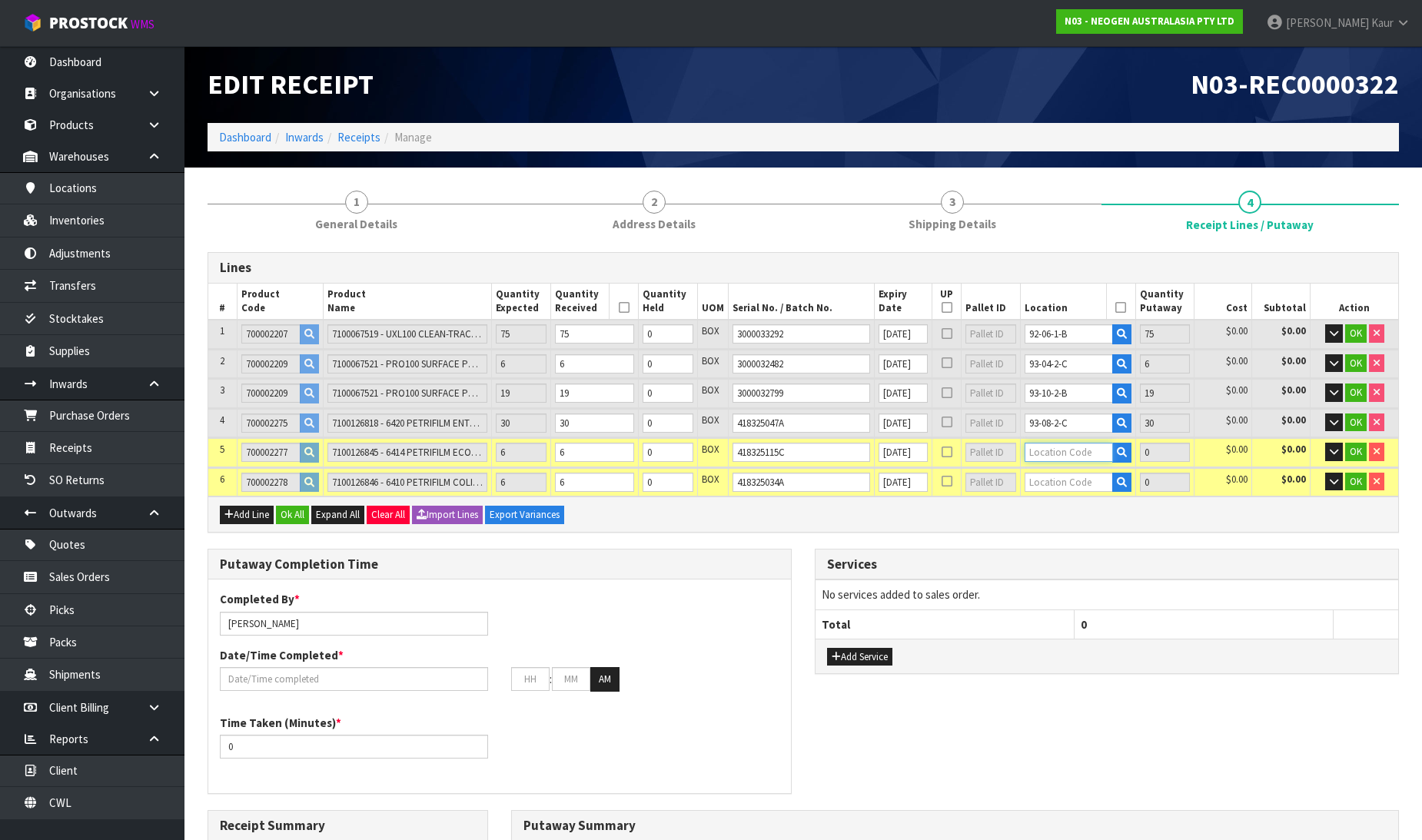
click at [1055, 451] on input "text" at bounding box center [1069, 452] width 89 height 19
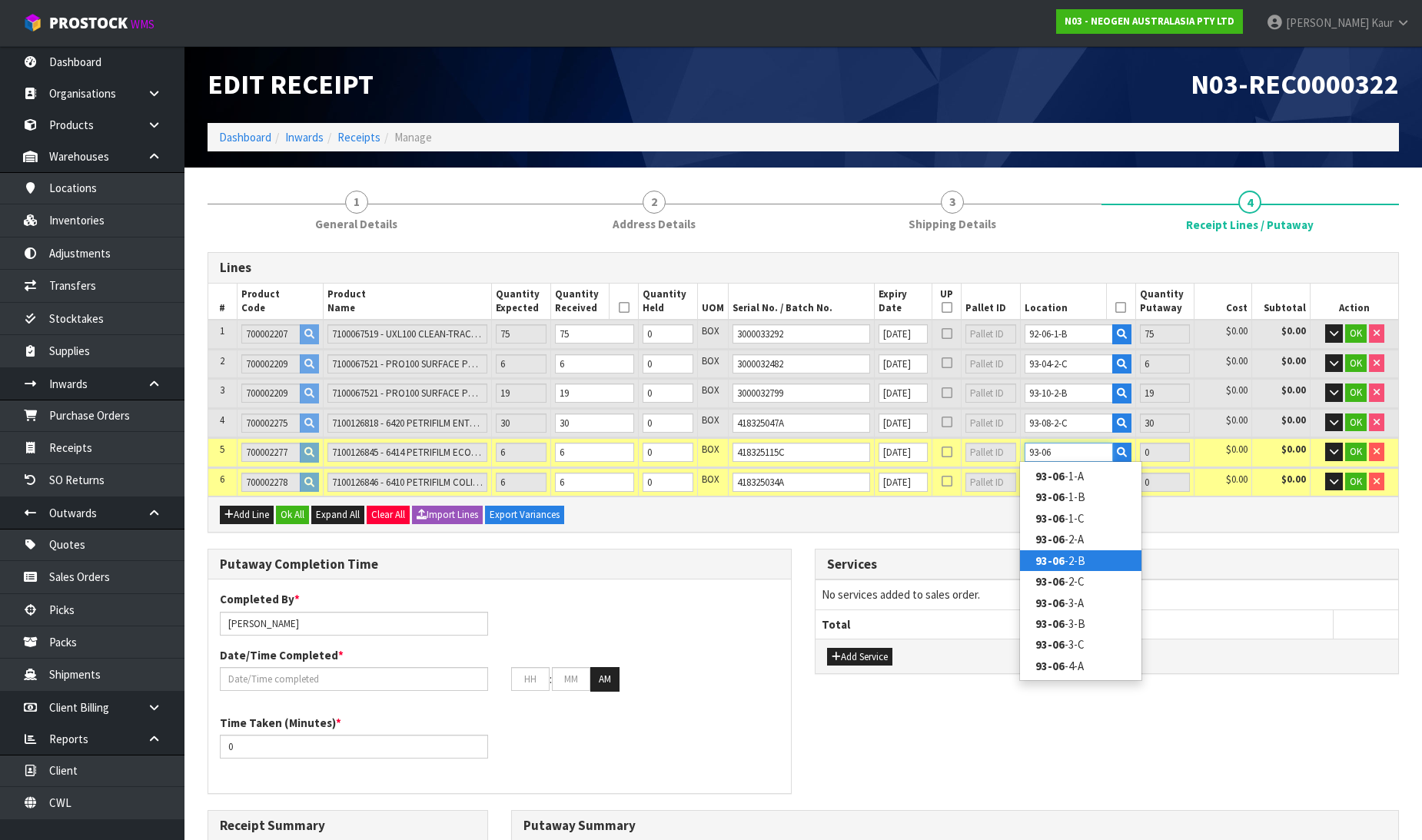
type input "93-06"
click at [1064, 557] on link "93-06 -2-B" at bounding box center [1080, 561] width 122 height 20
type input "136"
type input "93-06-2-B"
type input "6"
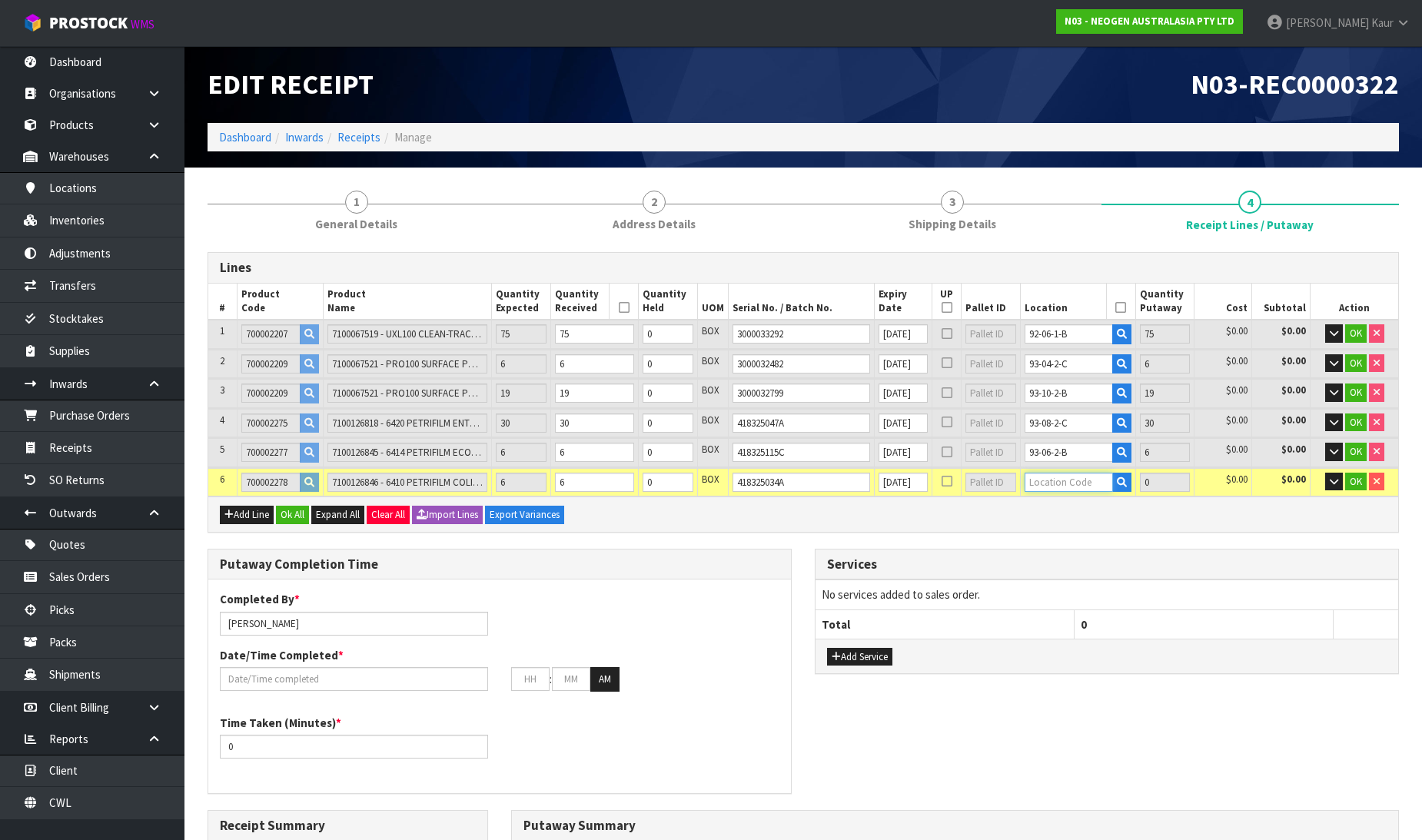
click at [1058, 480] on input "text" at bounding box center [1069, 482] width 89 height 19
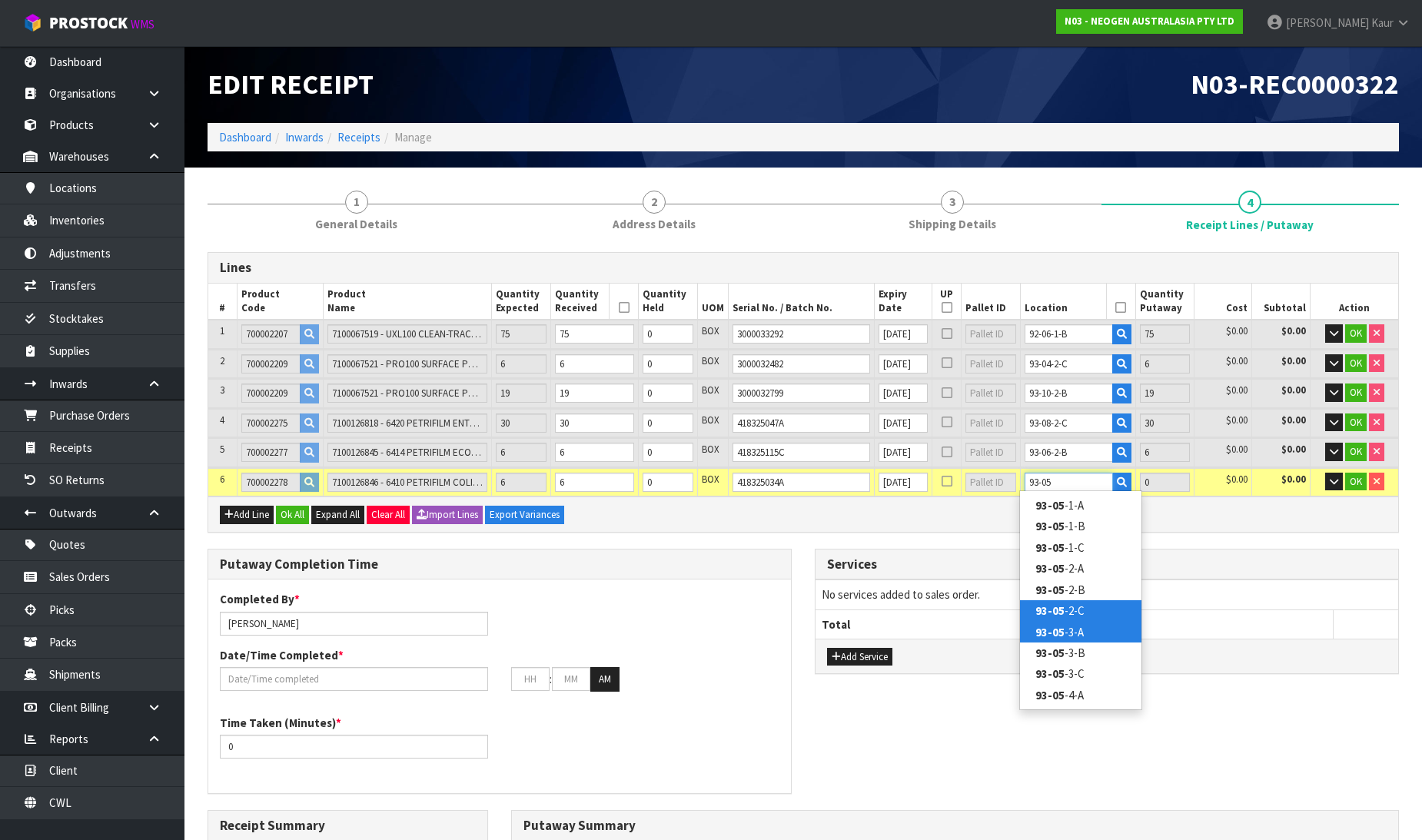
type input "93-05"
click at [1078, 630] on link "93-05 -3-A" at bounding box center [1080, 632] width 122 height 20
type input "142"
type input "93-05-3-A"
type input "6"
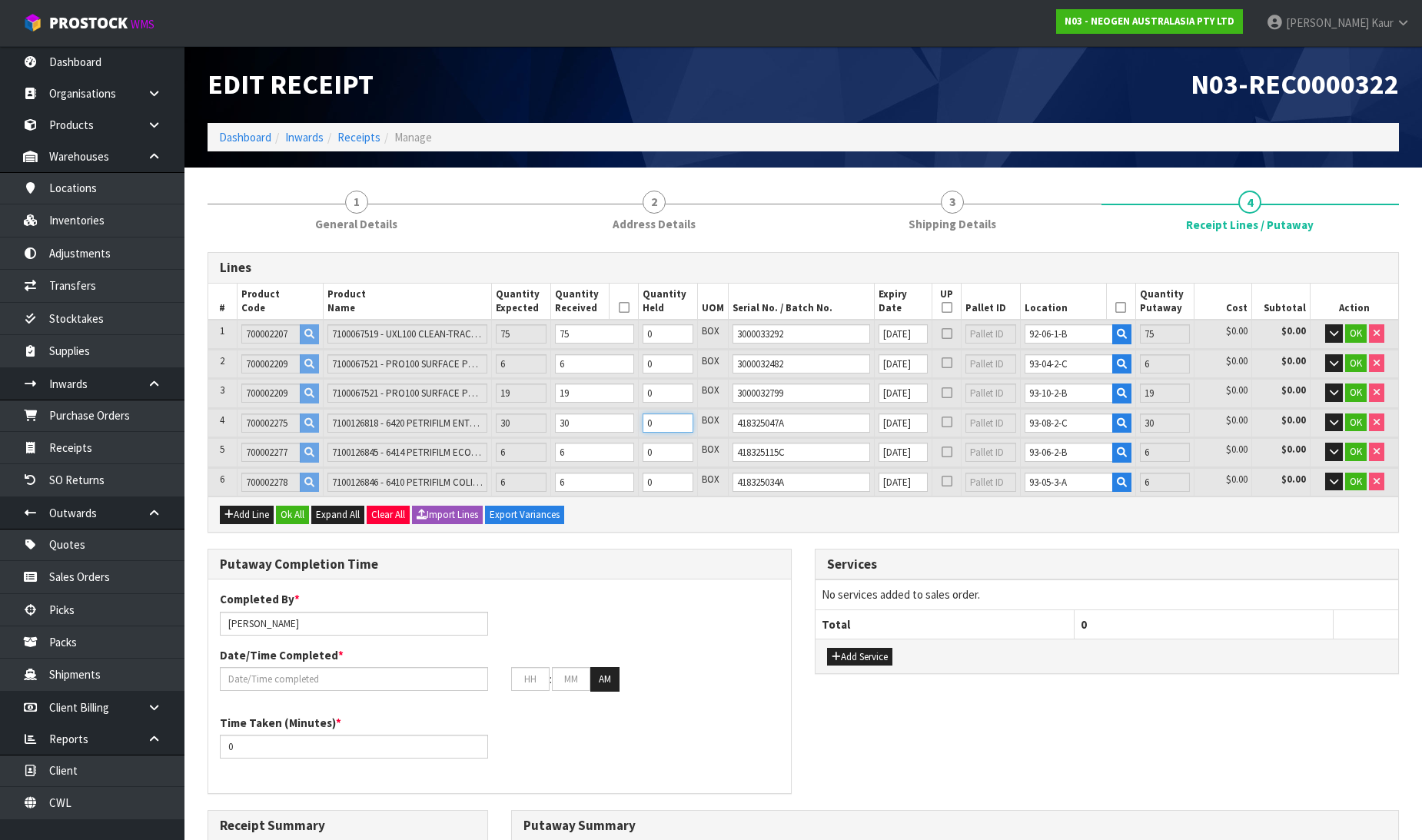
click at [663, 423] on input "0" at bounding box center [667, 423] width 51 height 19
type input "30"
click at [665, 455] on input "0" at bounding box center [667, 452] width 51 height 19
type input "6"
click at [1327, 419] on button "button" at bounding box center [1334, 422] width 18 height 18
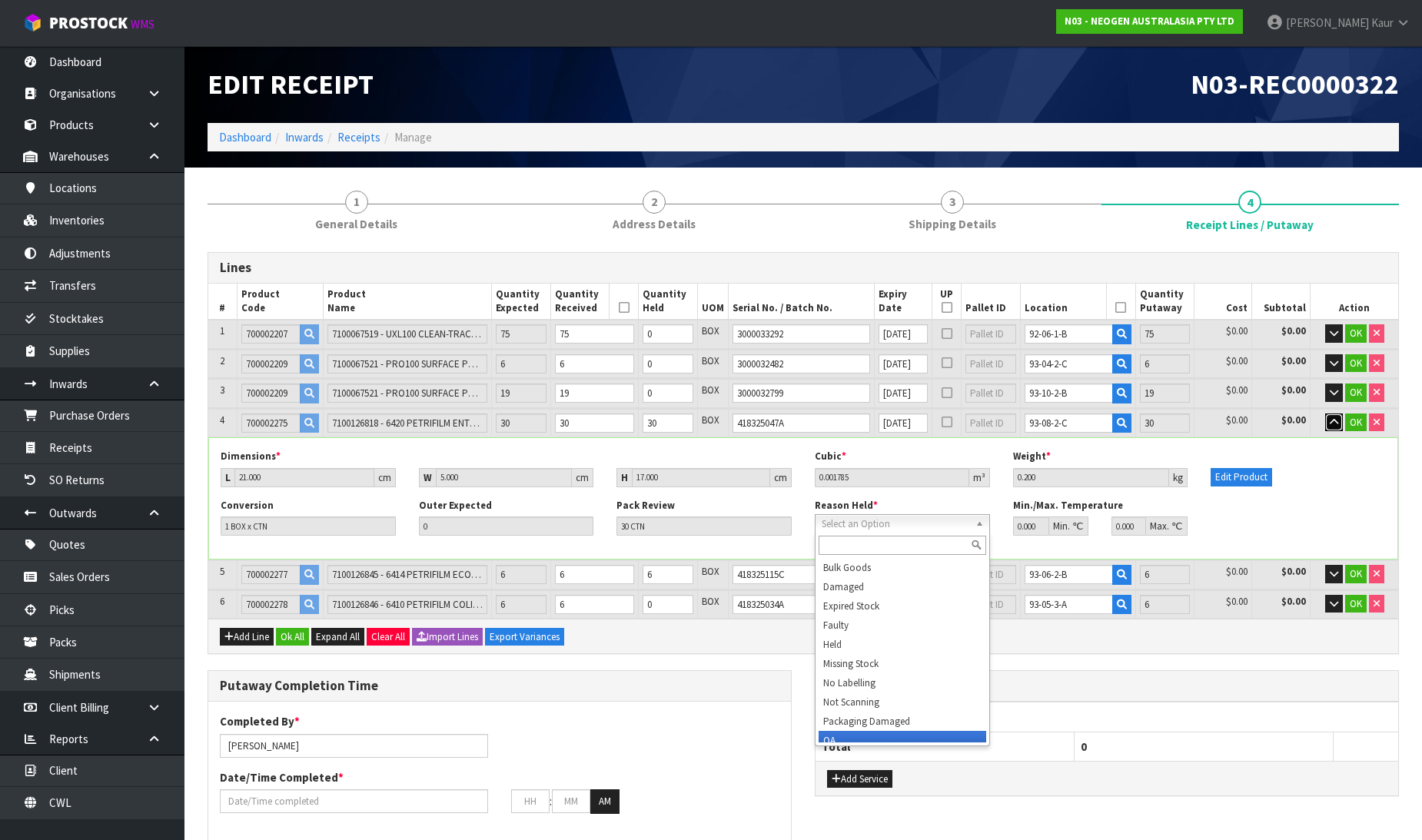
scroll to position [8, 0]
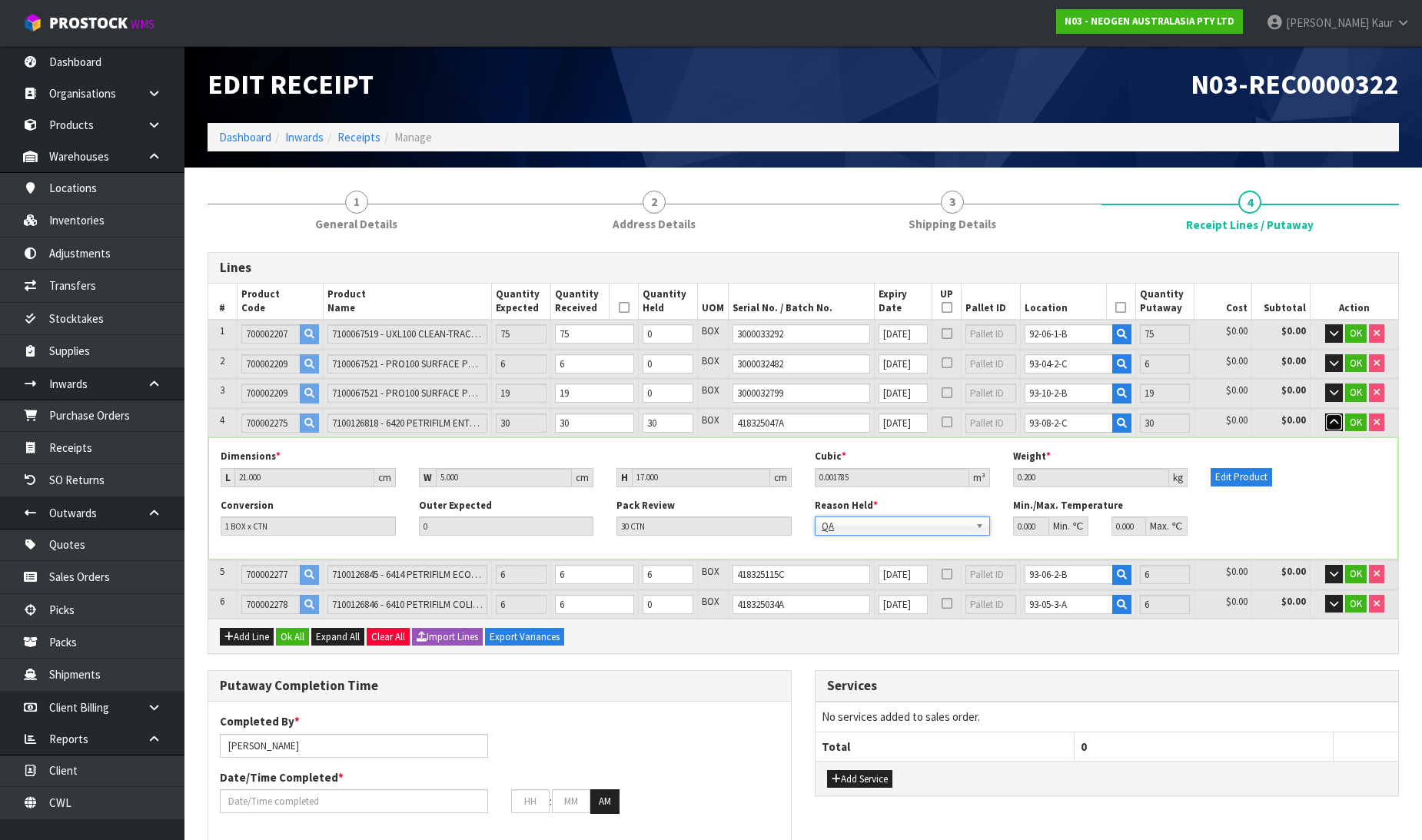
click at [1330, 415] on button "button" at bounding box center [1334, 422] width 18 height 18
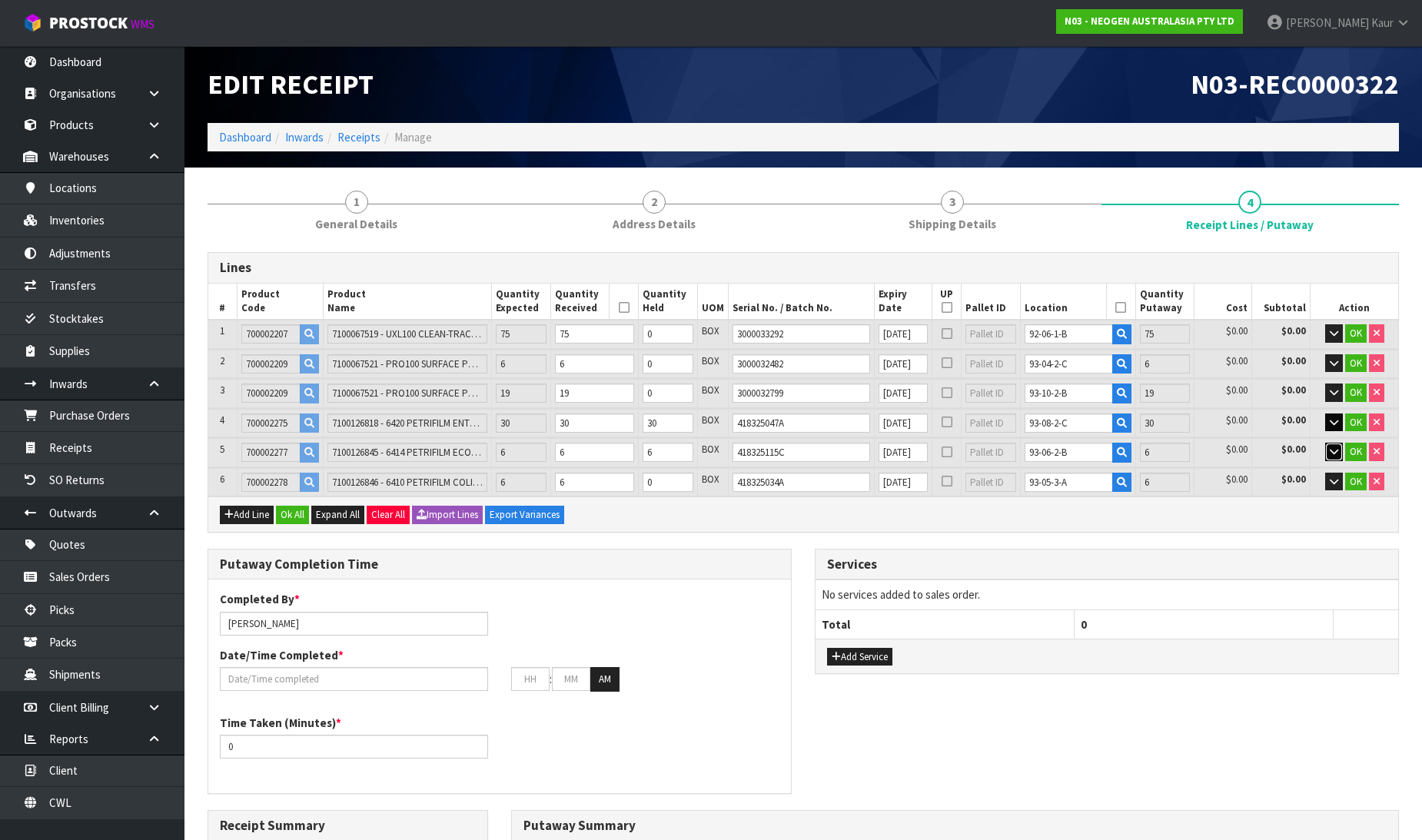
click at [1331, 443] on button "button" at bounding box center [1334, 451] width 18 height 18
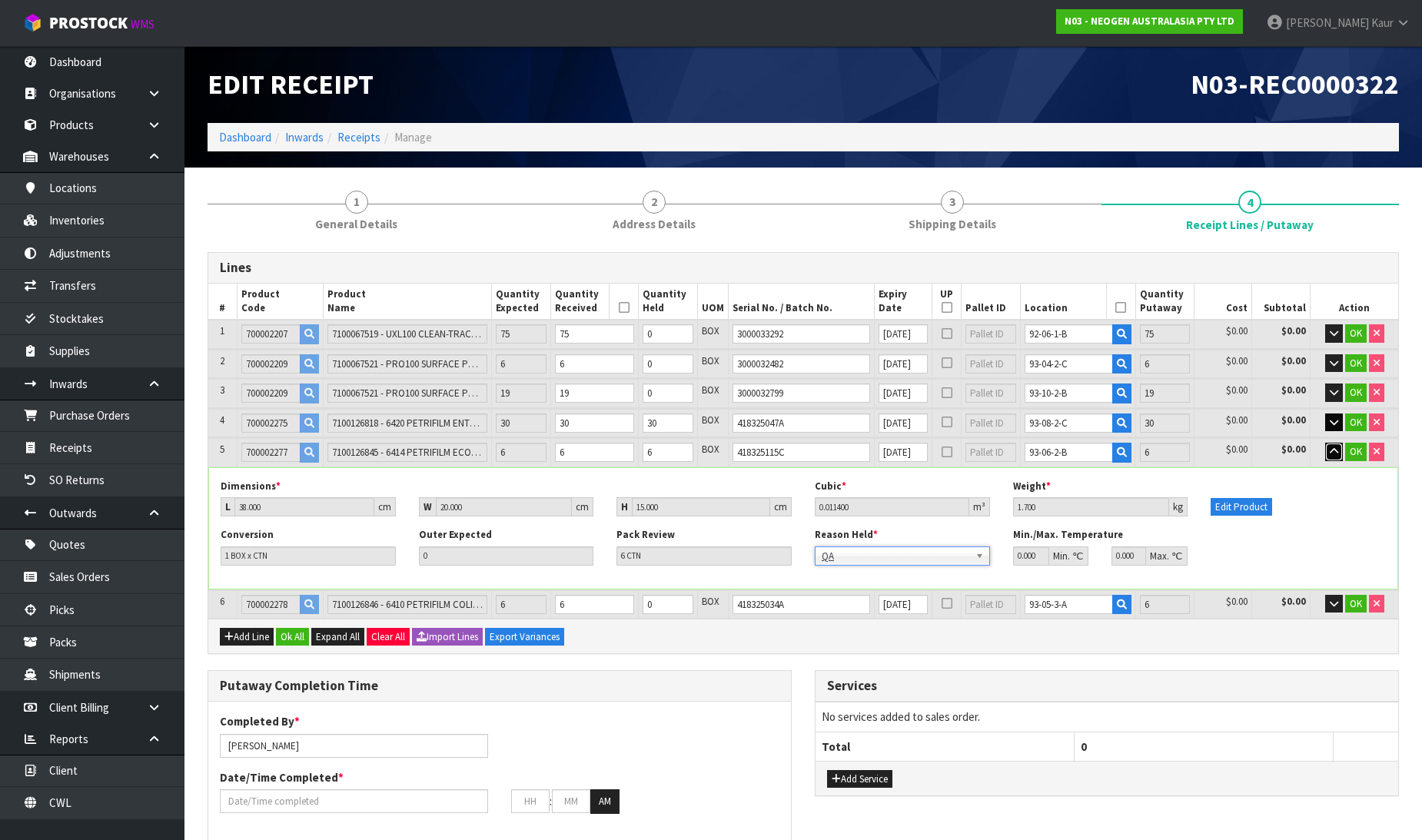
click at [1331, 454] on button "button" at bounding box center [1334, 451] width 18 height 18
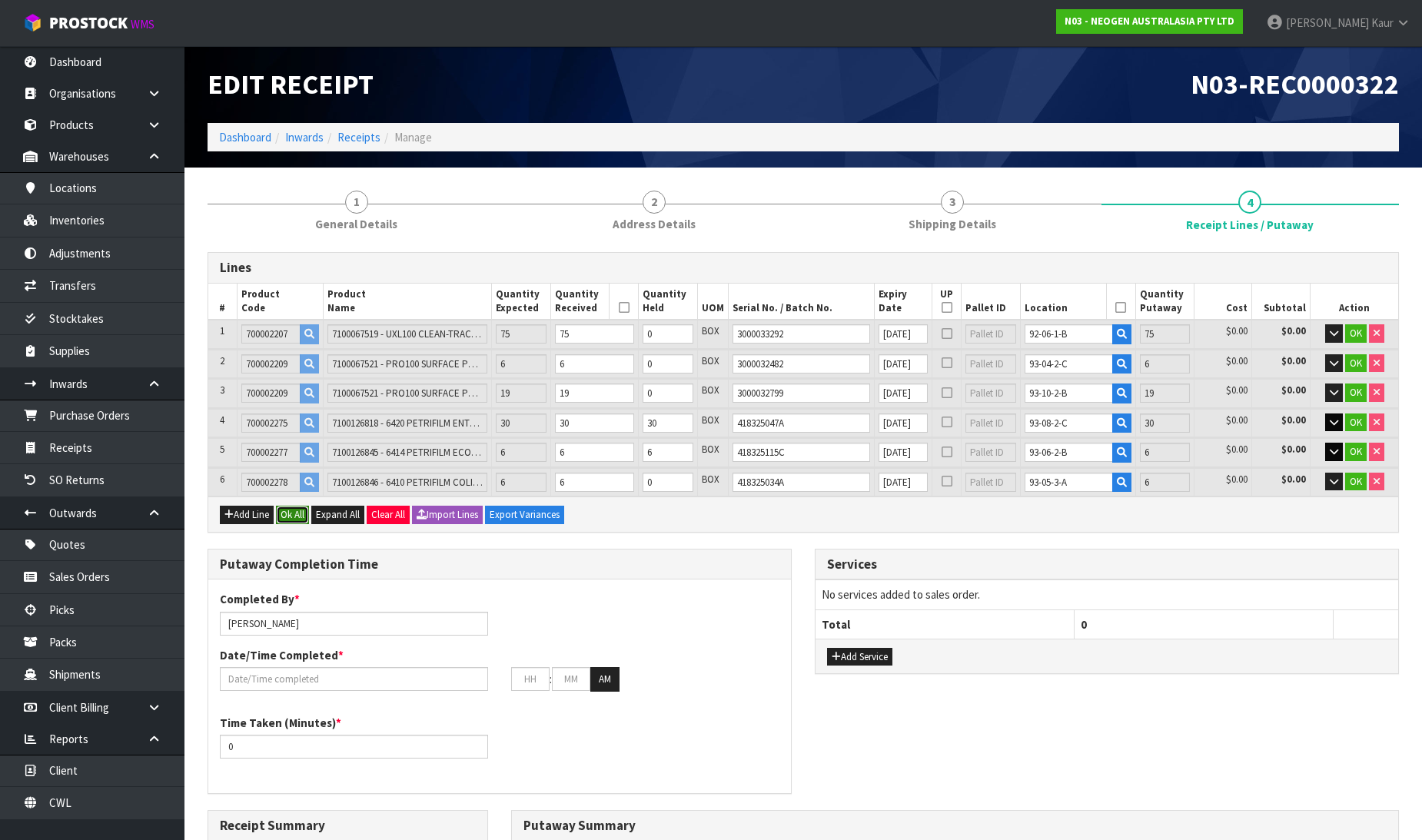
click at [308, 519] on button "Ok All" at bounding box center [292, 514] width 33 height 18
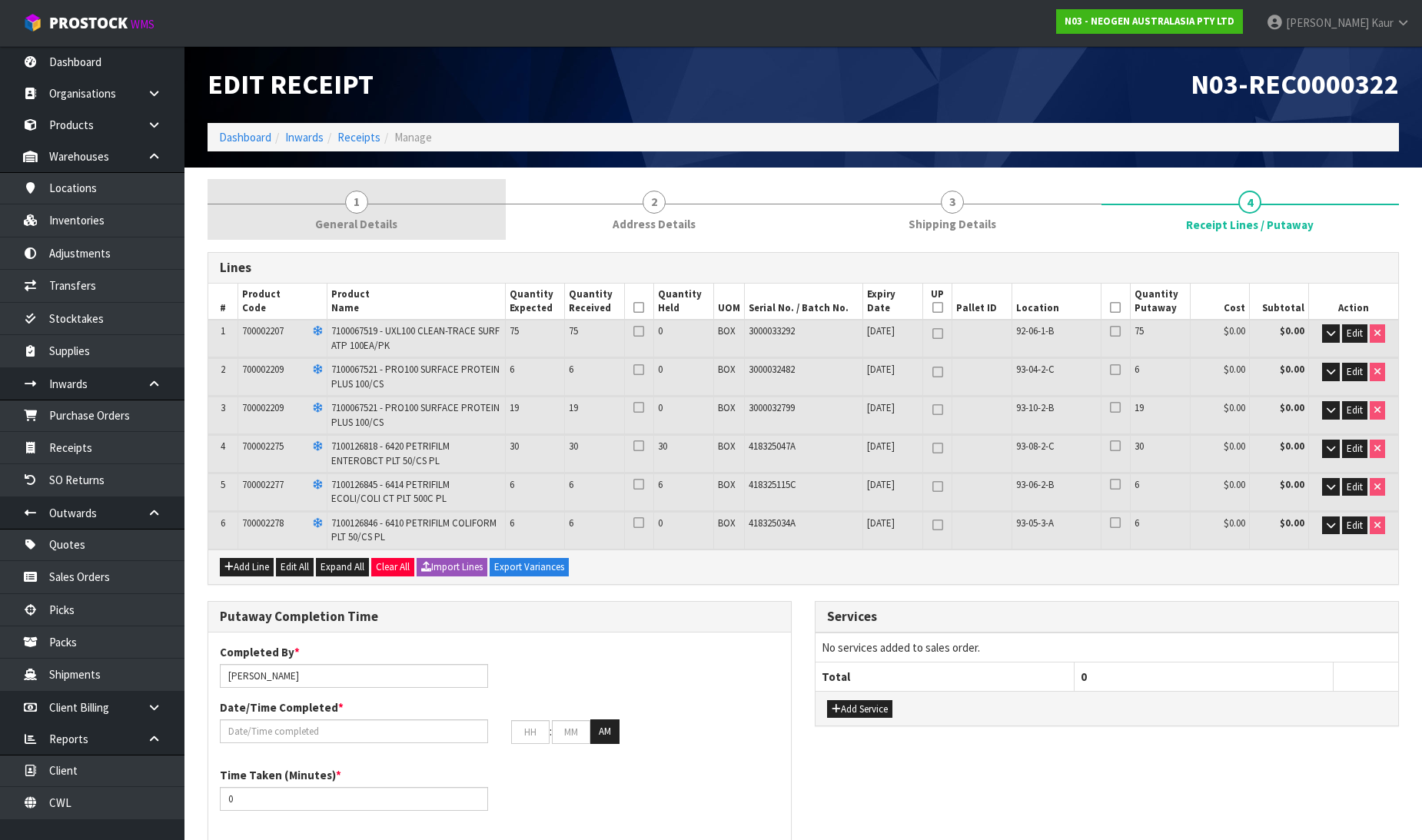
click at [378, 189] on link "1 General Details" at bounding box center [356, 209] width 298 height 60
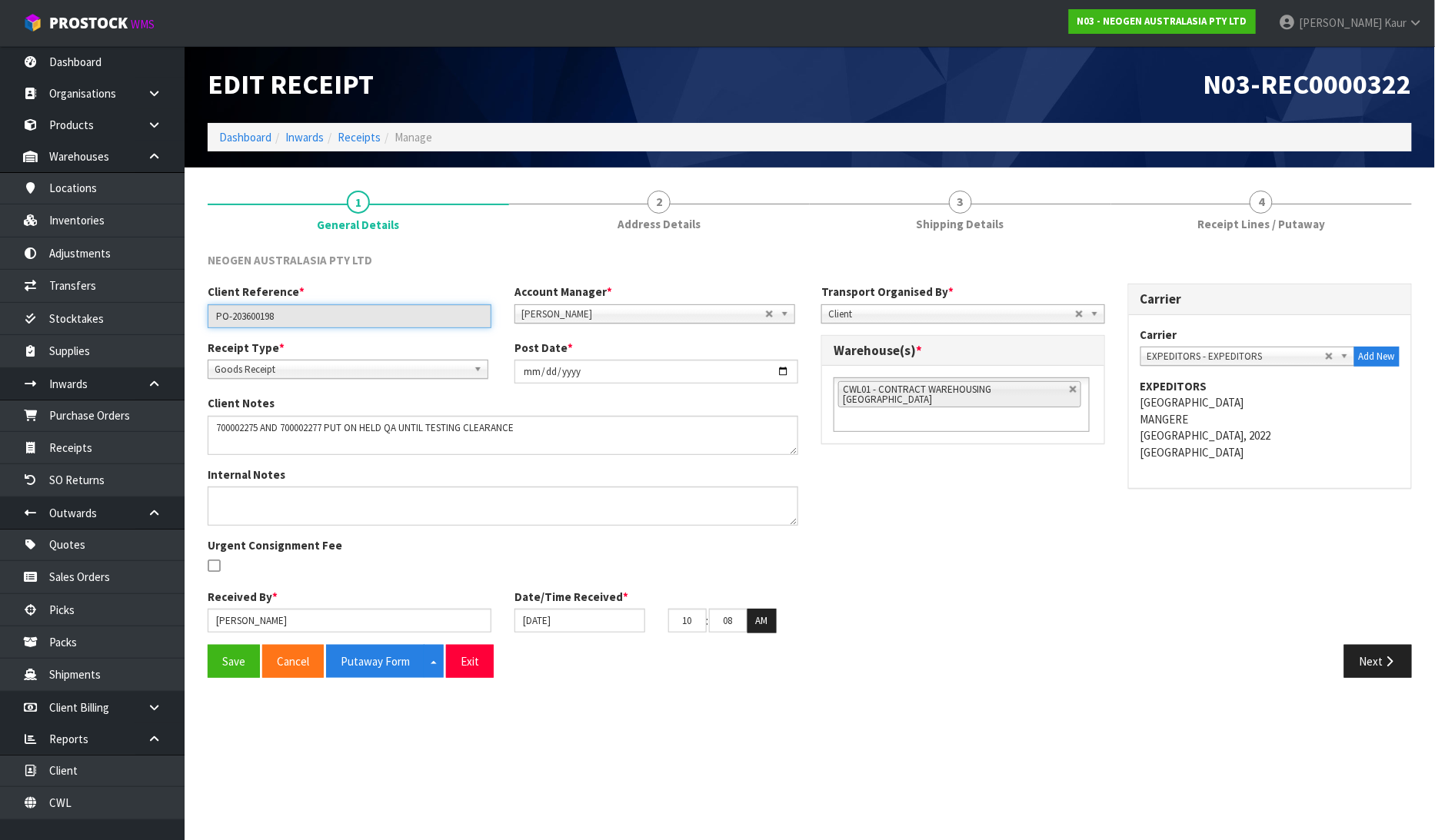
drag, startPoint x: 289, startPoint y: 319, endPoint x: 192, endPoint y: 318, distance: 97.0
click at [192, 318] on section "1 General Details 2 Address Details 3 Shipping Details 4 Receipt Lines / Putawa…" at bounding box center [810, 433] width 1250 height 533
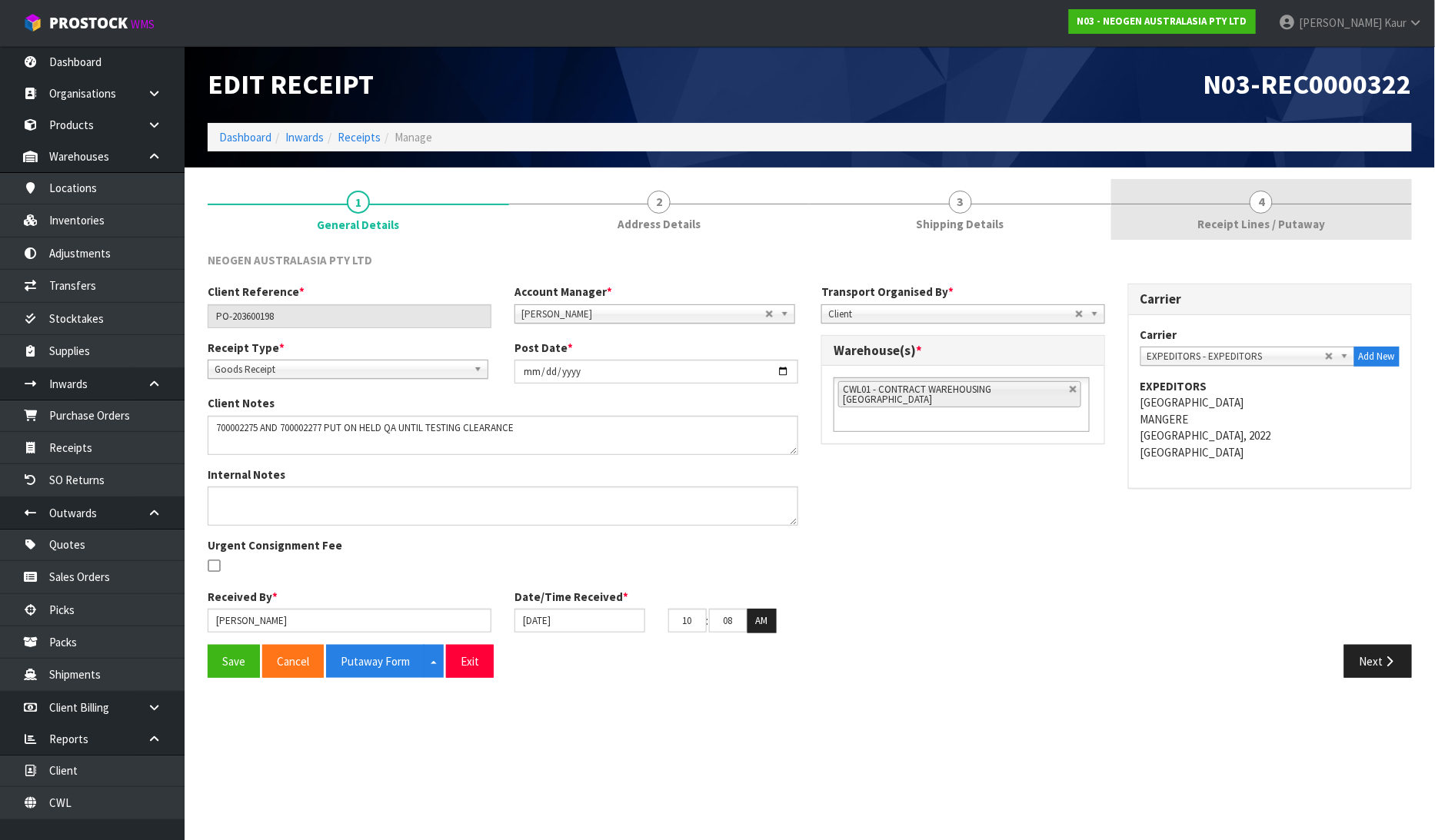
click at [1261, 208] on span "4" at bounding box center [1261, 202] width 23 height 23
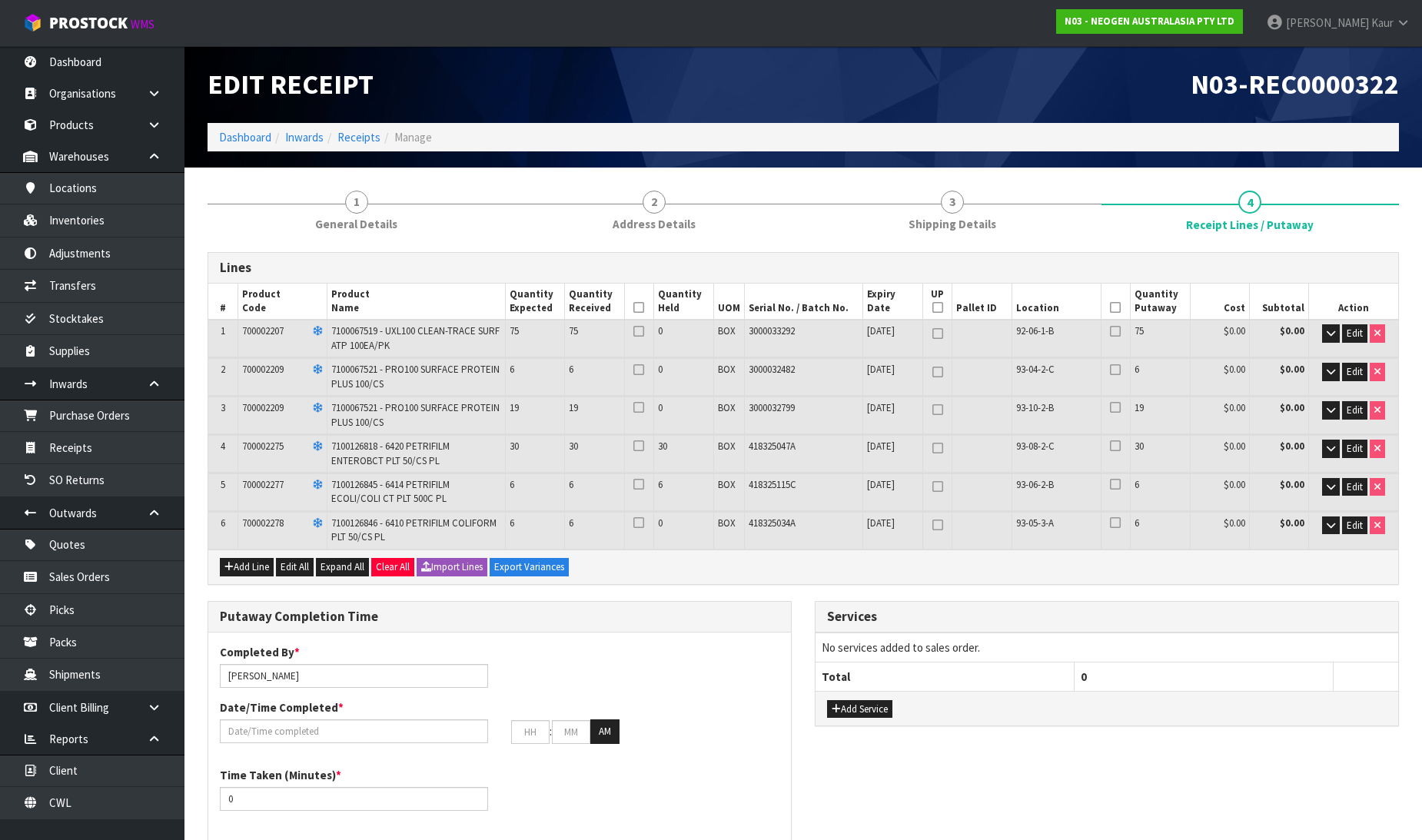
click at [638, 309] on icon at bounding box center [639, 308] width 11 height 1
click at [1110, 308] on icon at bounding box center [1116, 308] width 11 height 1
click at [225, 670] on input "[PERSON_NAME]" at bounding box center [354, 676] width 269 height 24
click at [370, 674] on input "[PERSON_NAME]/[PERSON_NAME]/[PERSON_NAME]" at bounding box center [354, 676] width 269 height 24
type input "[PERSON_NAME]/[PERSON_NAME]/[PERSON_NAME]"
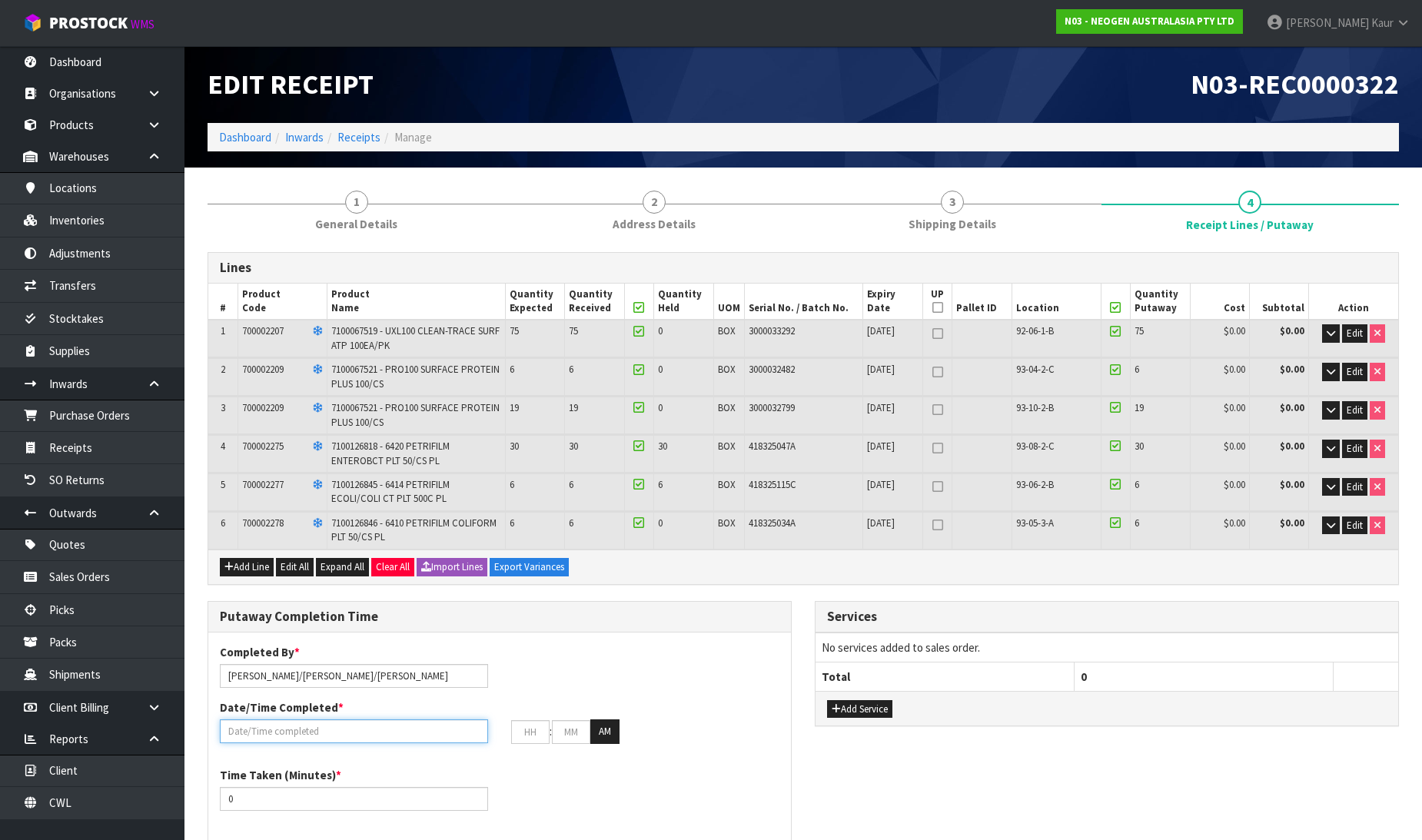
click at [243, 731] on input "text" at bounding box center [354, 731] width 269 height 24
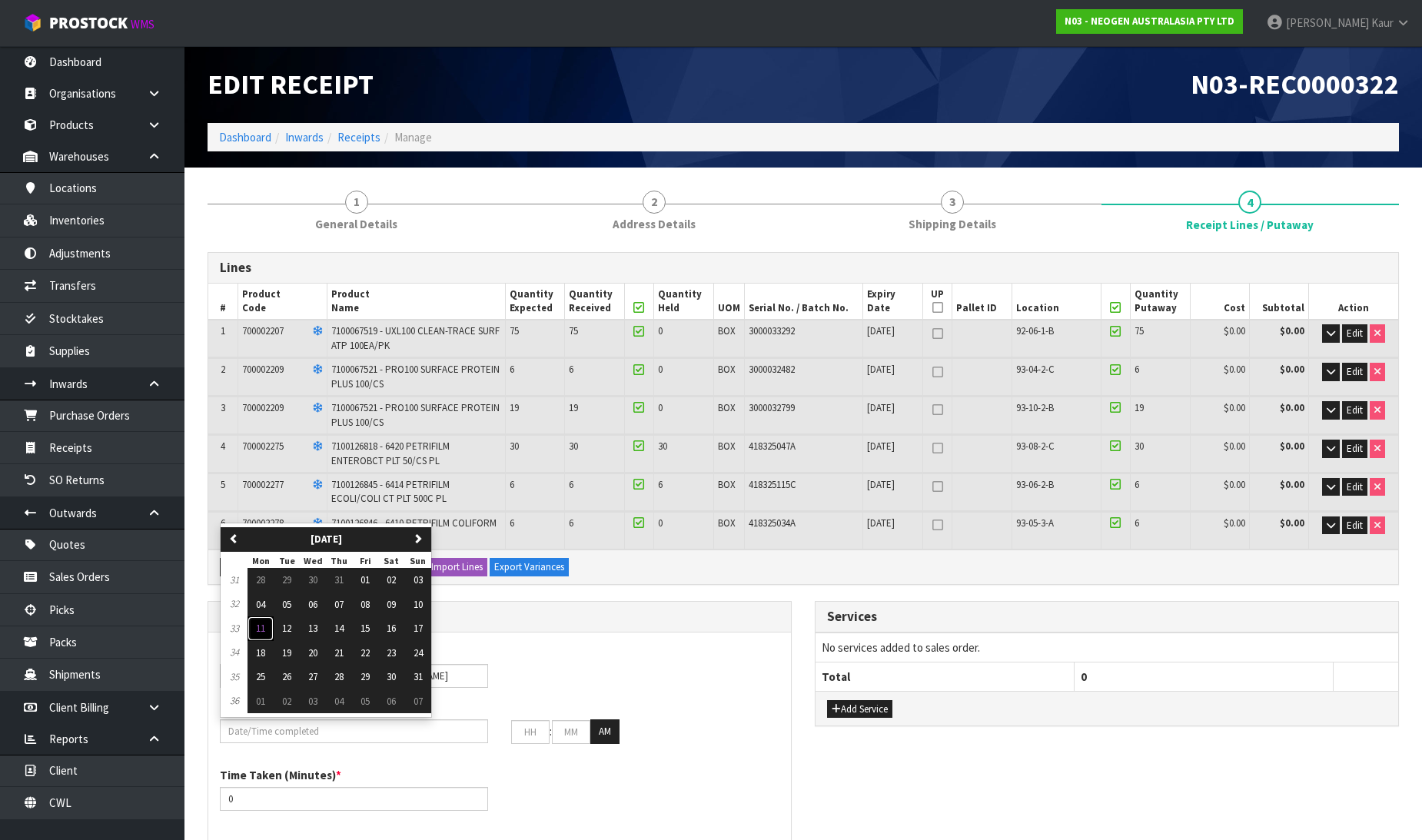
click at [260, 625] on span "11" at bounding box center [261, 628] width 9 height 13
type input "[DATE]"
type input "12"
type input "00"
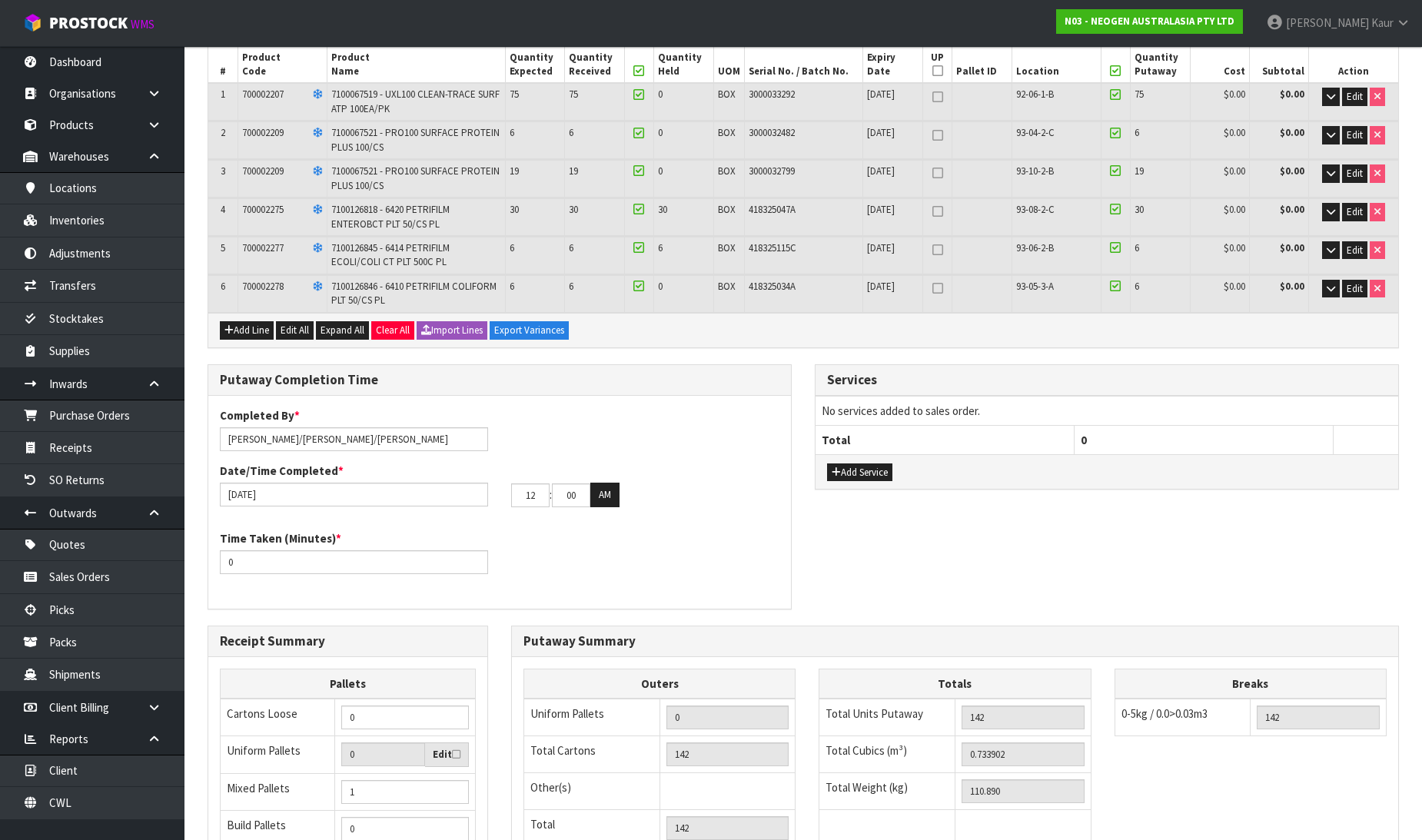
scroll to position [256, 0]
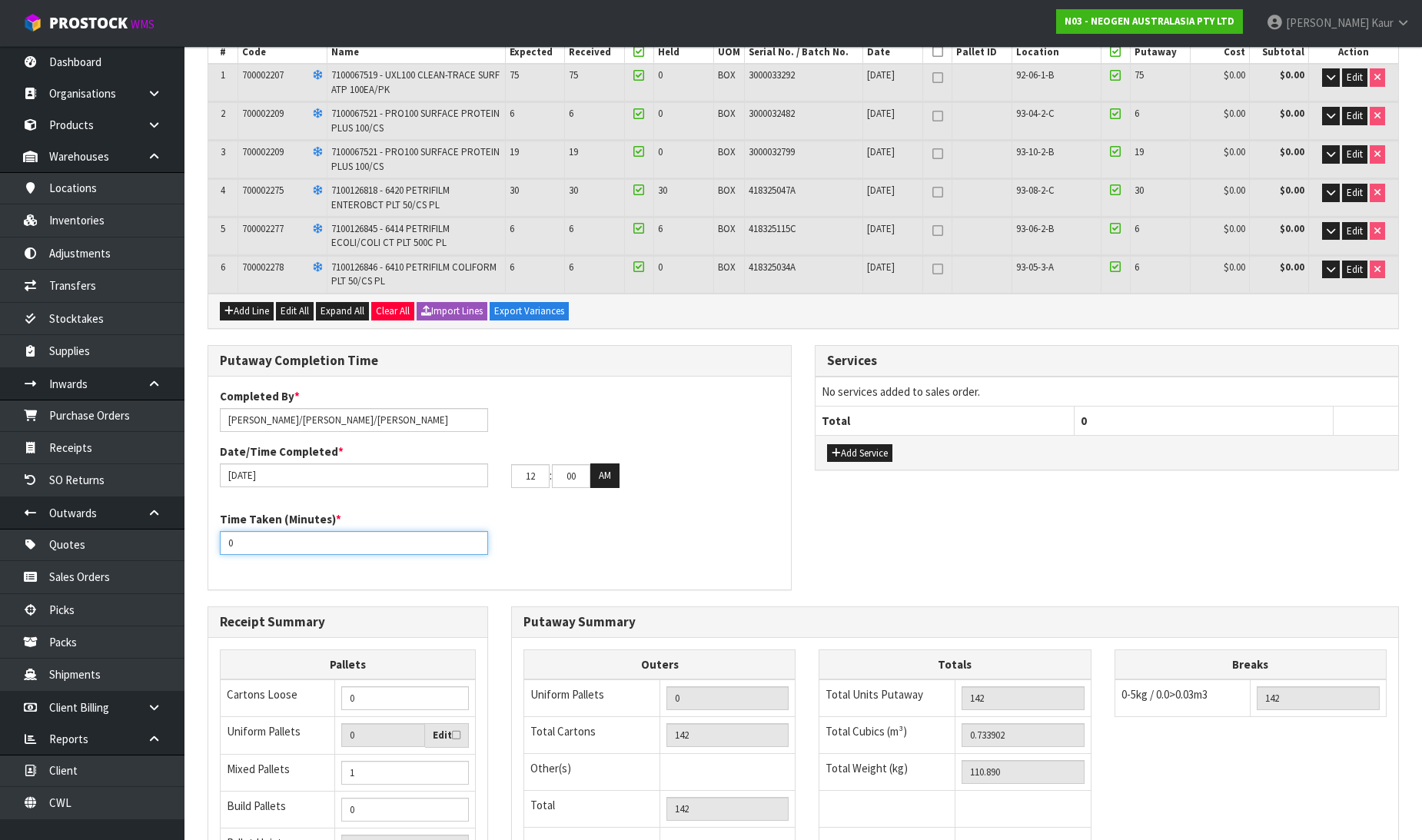
drag, startPoint x: 241, startPoint y: 541, endPoint x: 210, endPoint y: 543, distance: 31.1
click at [210, 543] on div "Time Taken (Minutes) * 0" at bounding box center [353, 533] width 291 height 44
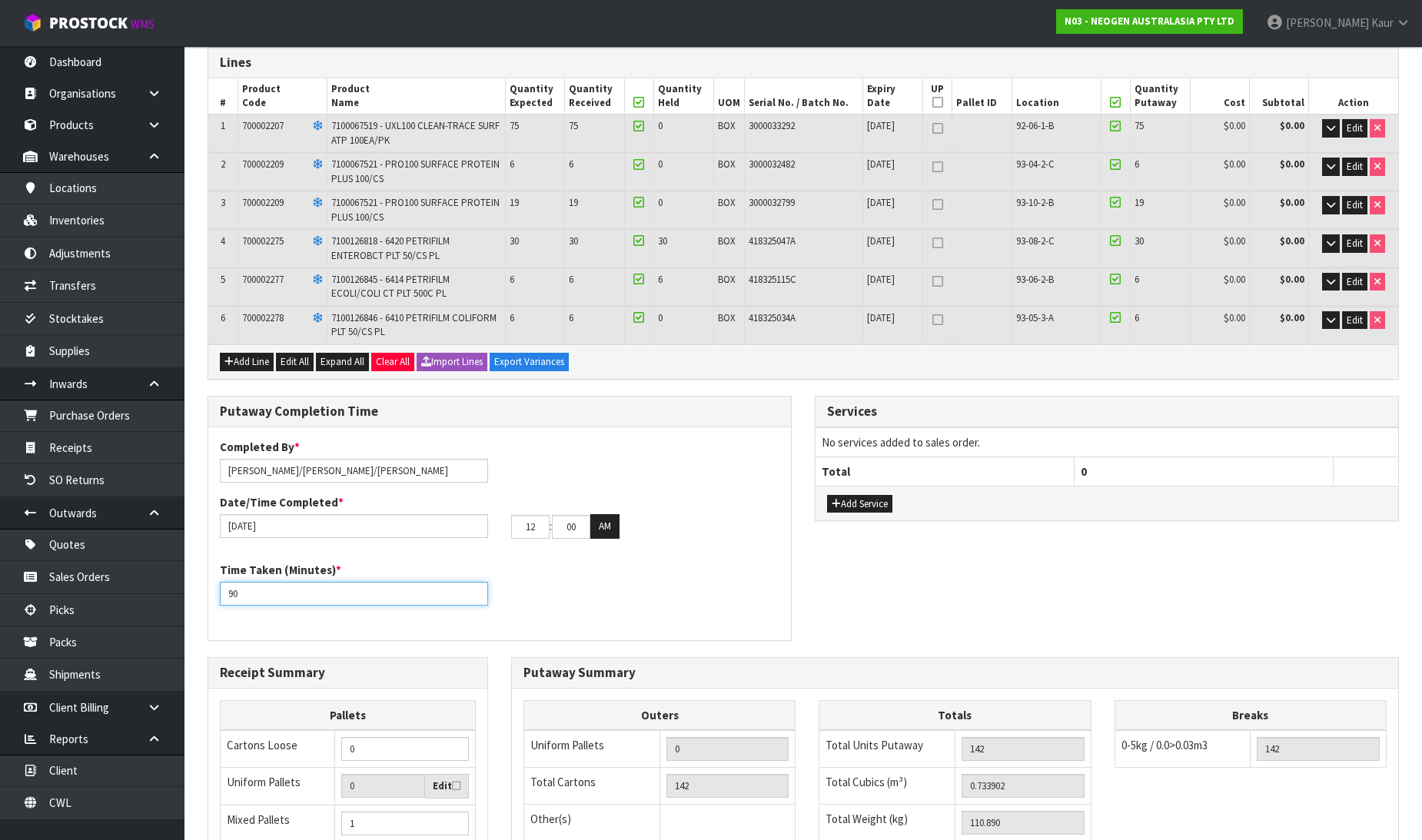
scroll to position [0, 0]
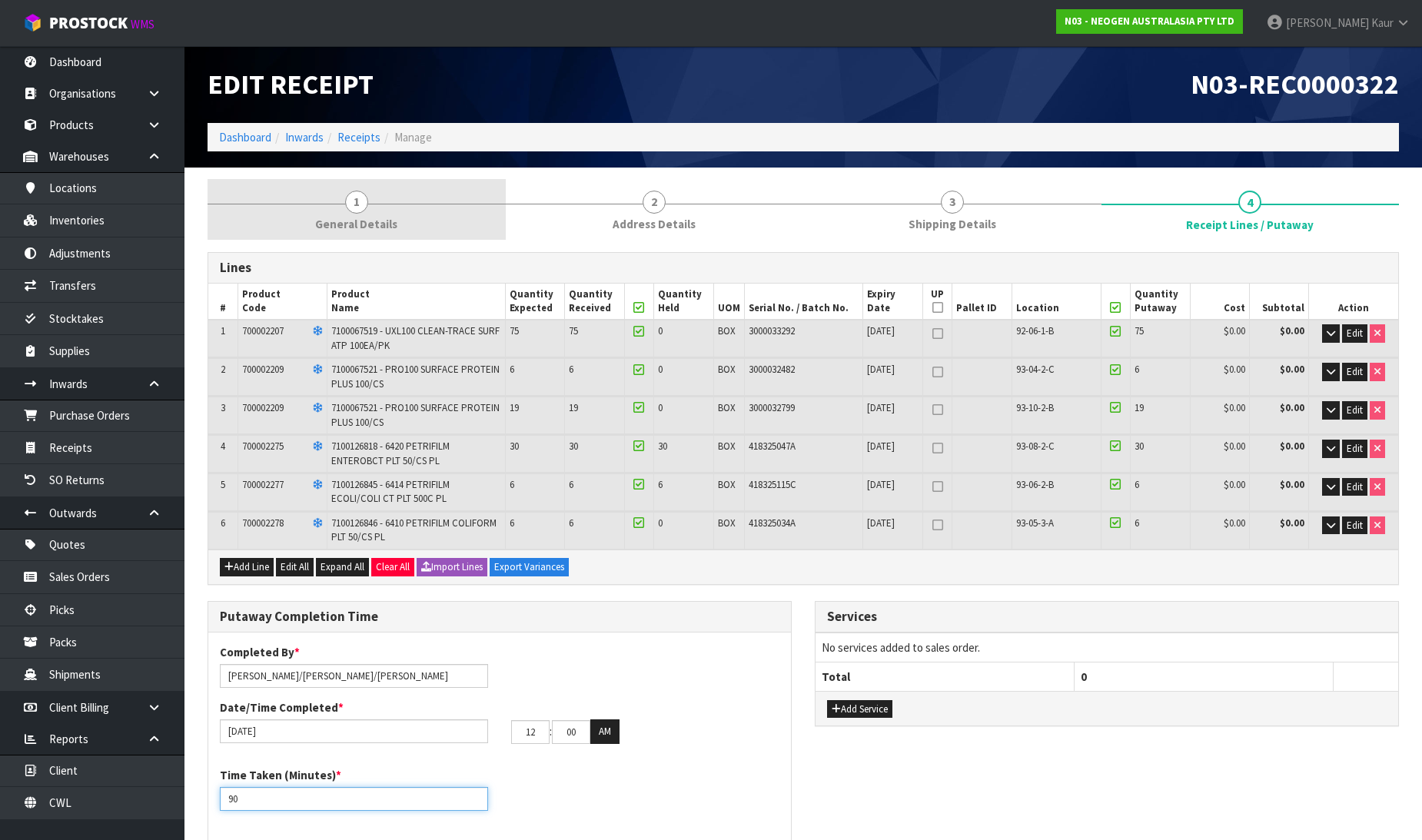
type input "90"
click at [346, 210] on link "1 General Details" at bounding box center [356, 209] width 298 height 60
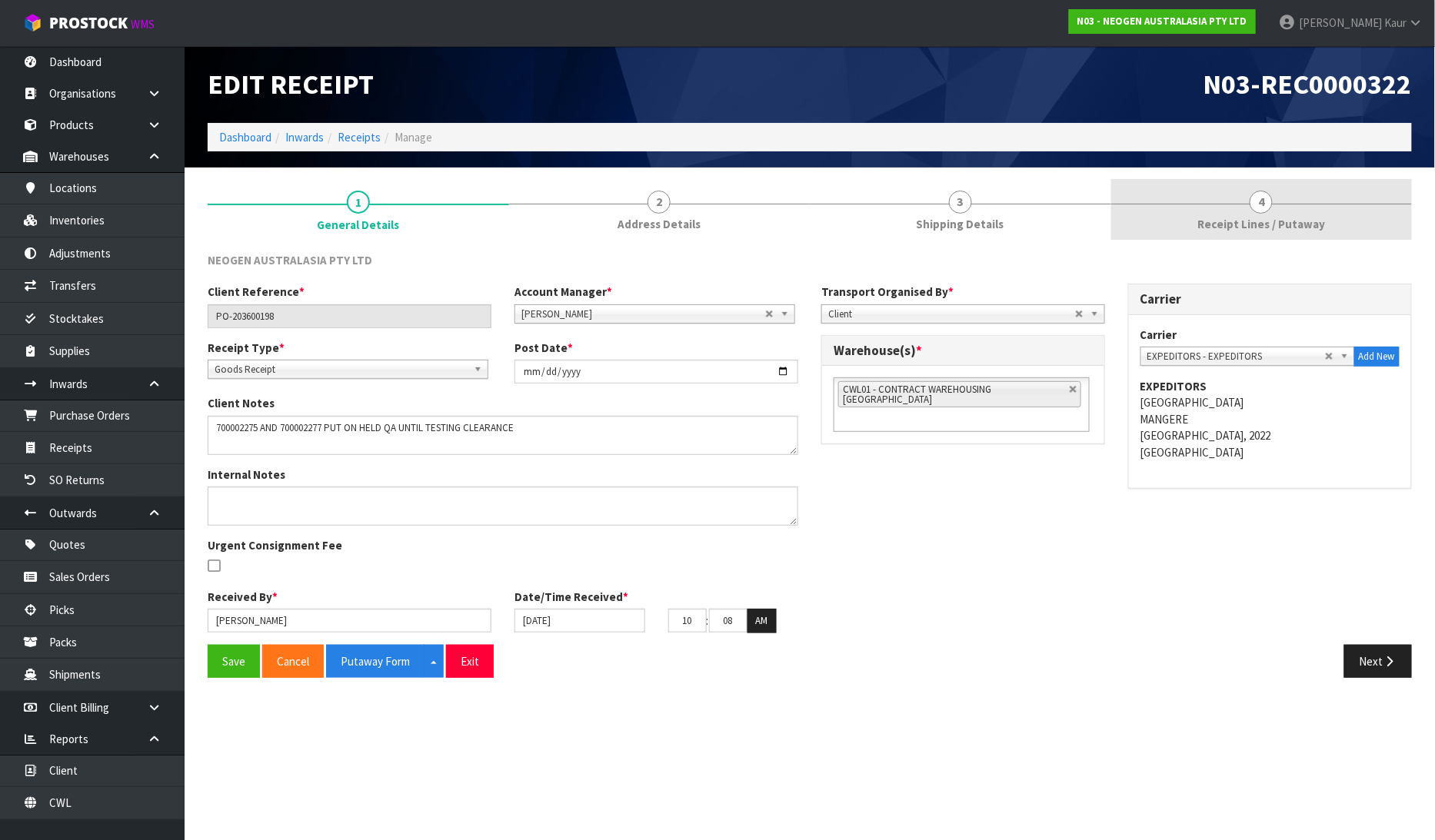
click at [1266, 202] on span "4" at bounding box center [1261, 202] width 23 height 23
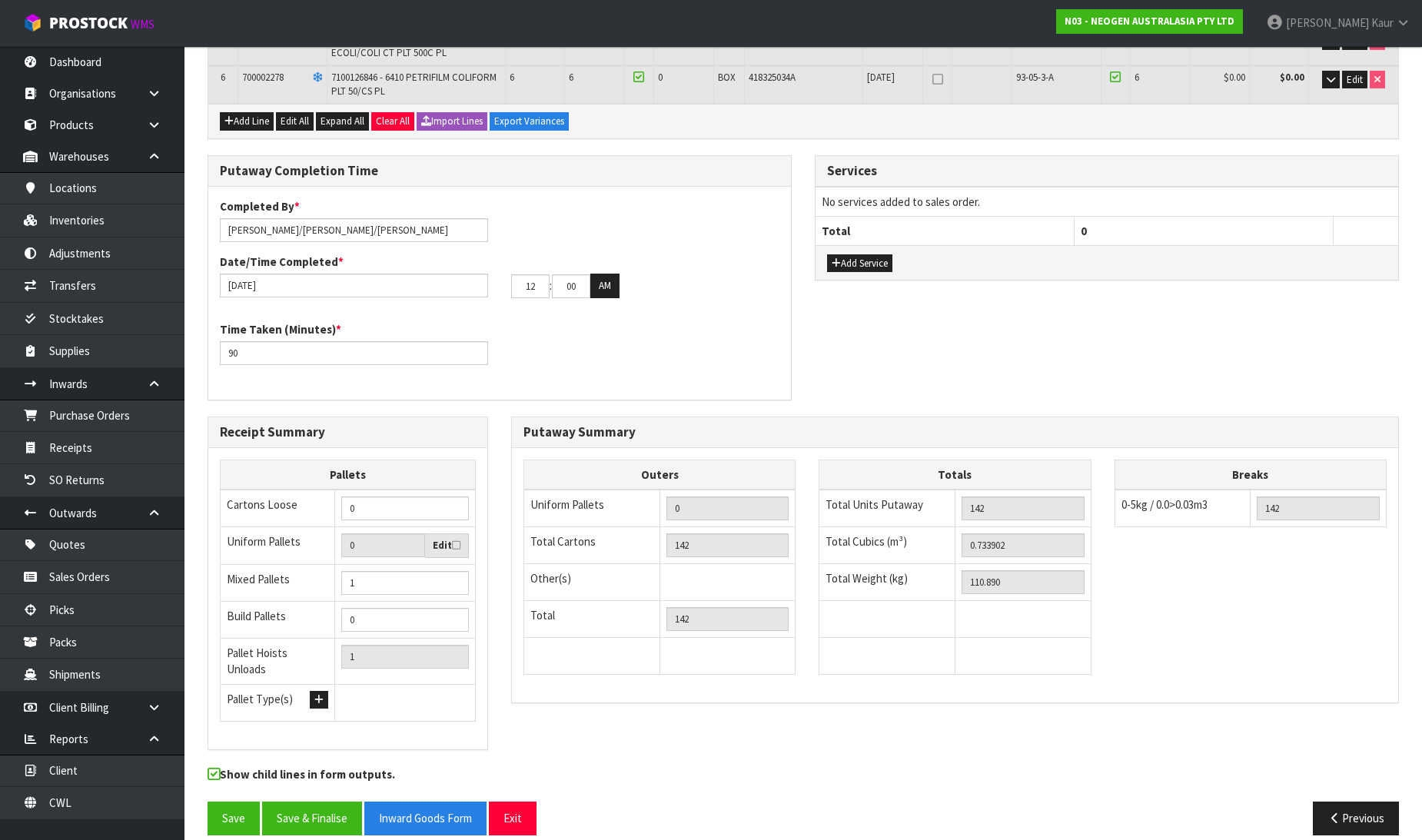
scroll to position [451, 0]
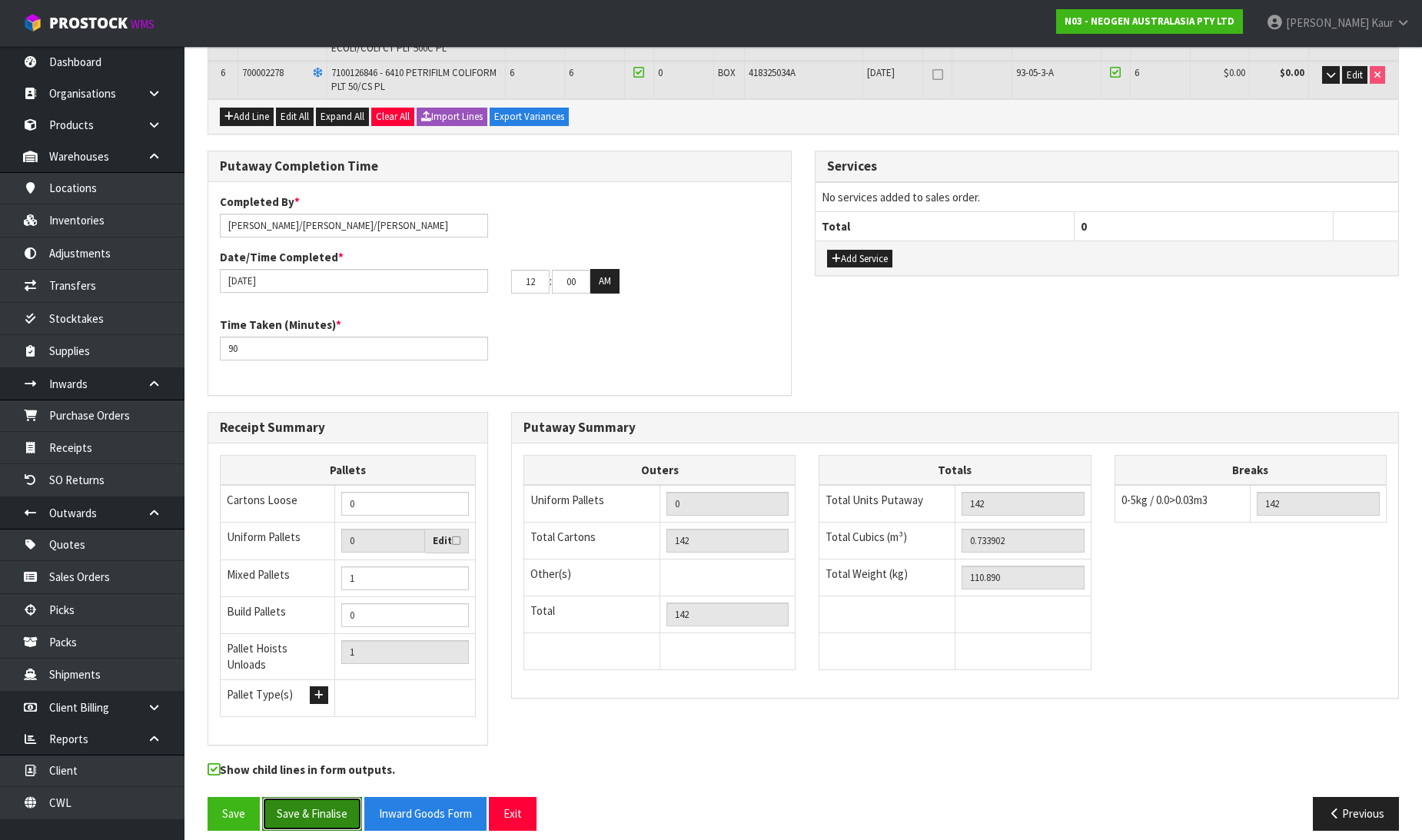
click at [327, 797] on button "Save & Finalise" at bounding box center [312, 813] width 100 height 33
click at [605, 271] on button "AM" at bounding box center [605, 281] width 29 height 24
drag, startPoint x: 585, startPoint y: 279, endPoint x: 552, endPoint y: 267, distance: 35.1
click at [552, 270] on input "00" at bounding box center [571, 282] width 38 height 24
type input "38"
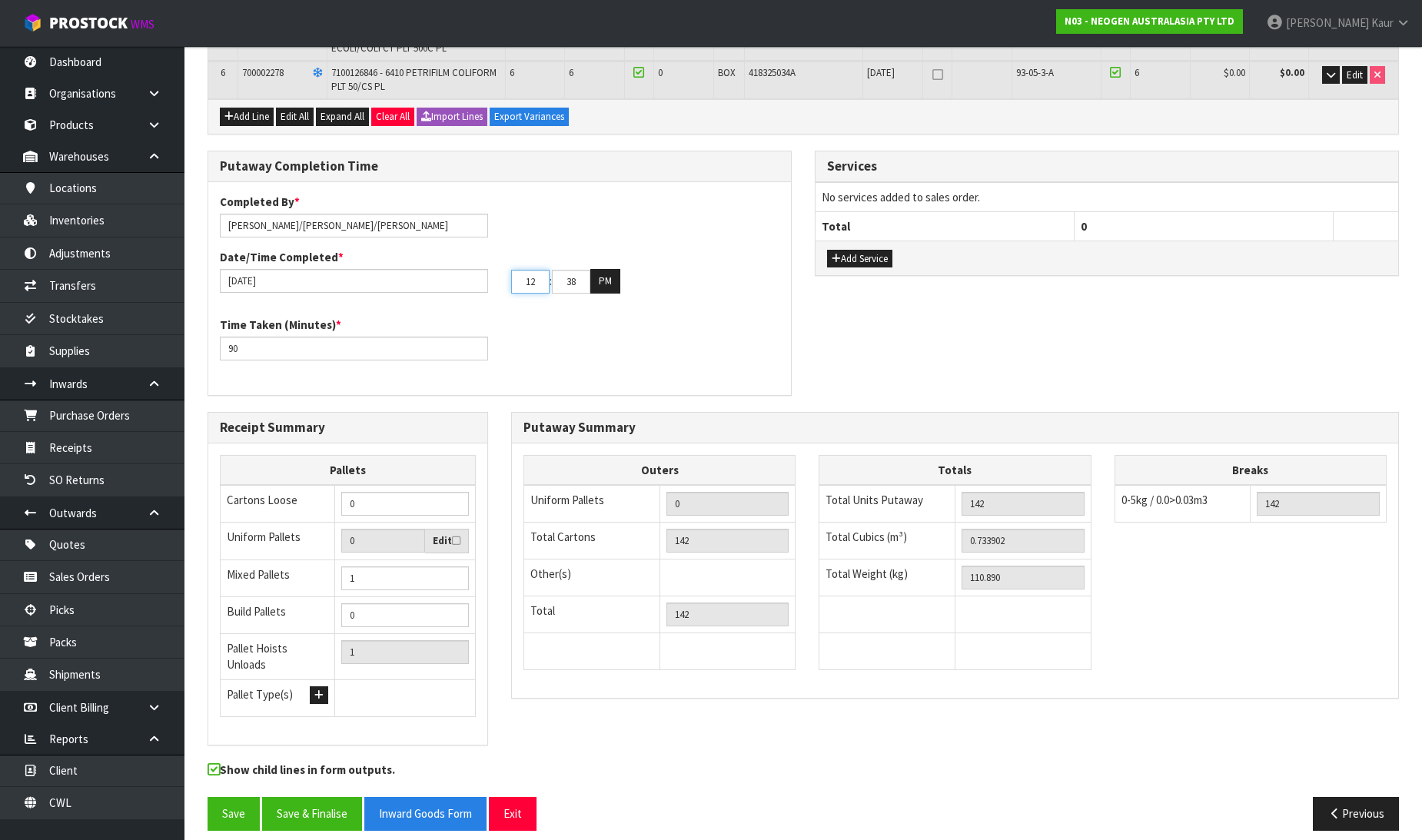
drag, startPoint x: 541, startPoint y: 282, endPoint x: 510, endPoint y: 281, distance: 31.0
click at [510, 281] on div "12 : 38 : 00 PM" at bounding box center [645, 281] width 291 height 24
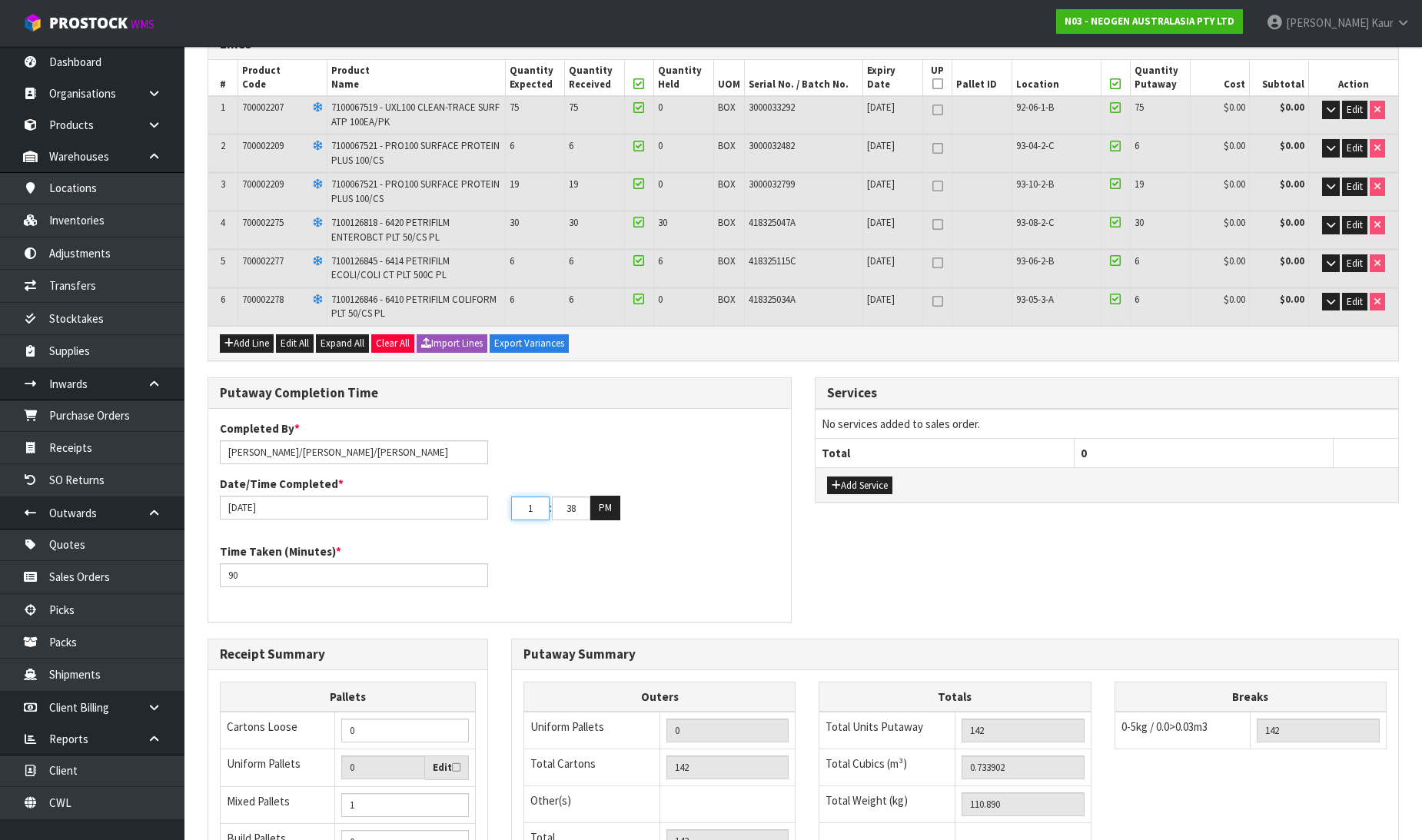
scroll to position [0, 0]
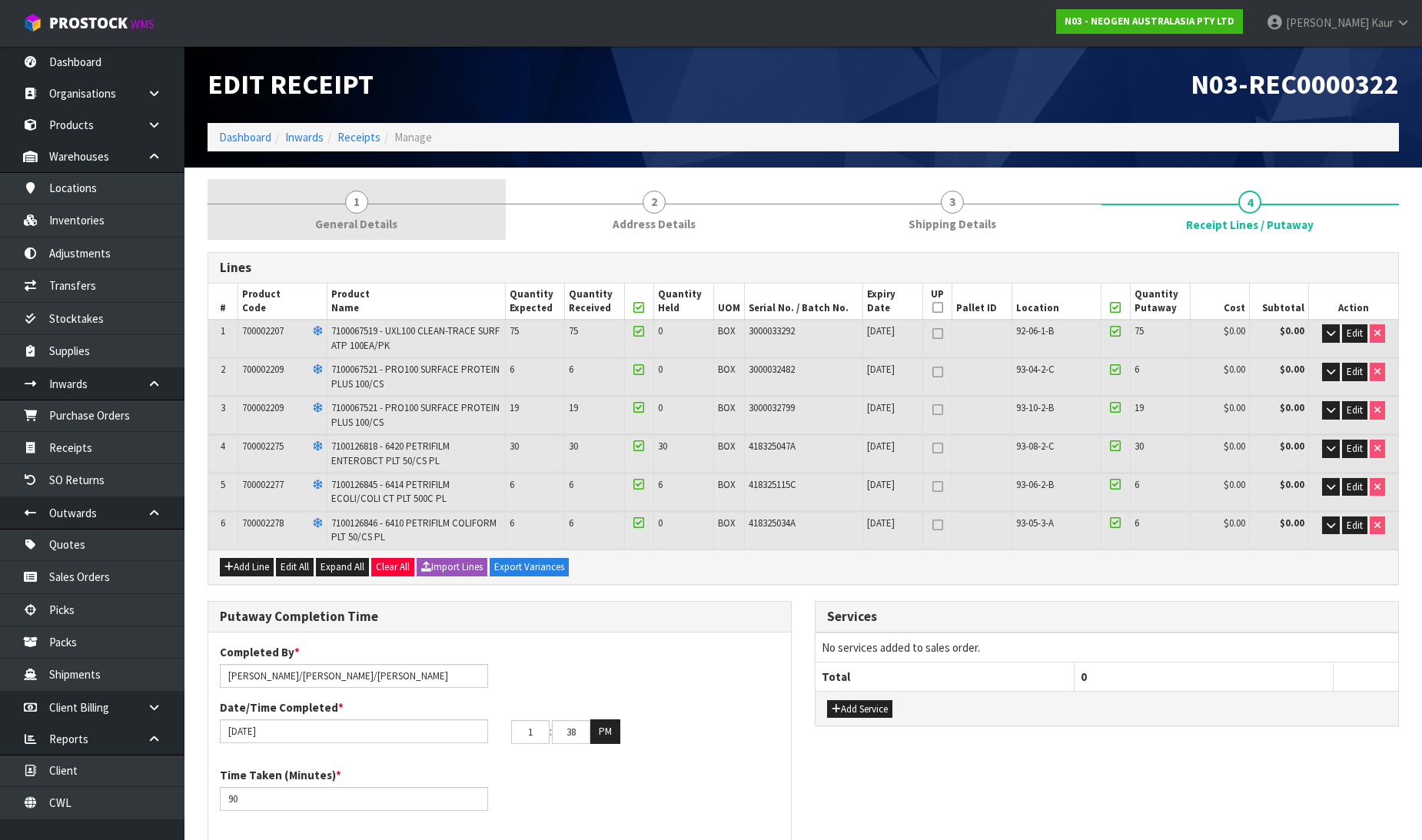
type input "01"
click at [349, 199] on span "1" at bounding box center [356, 202] width 23 height 23
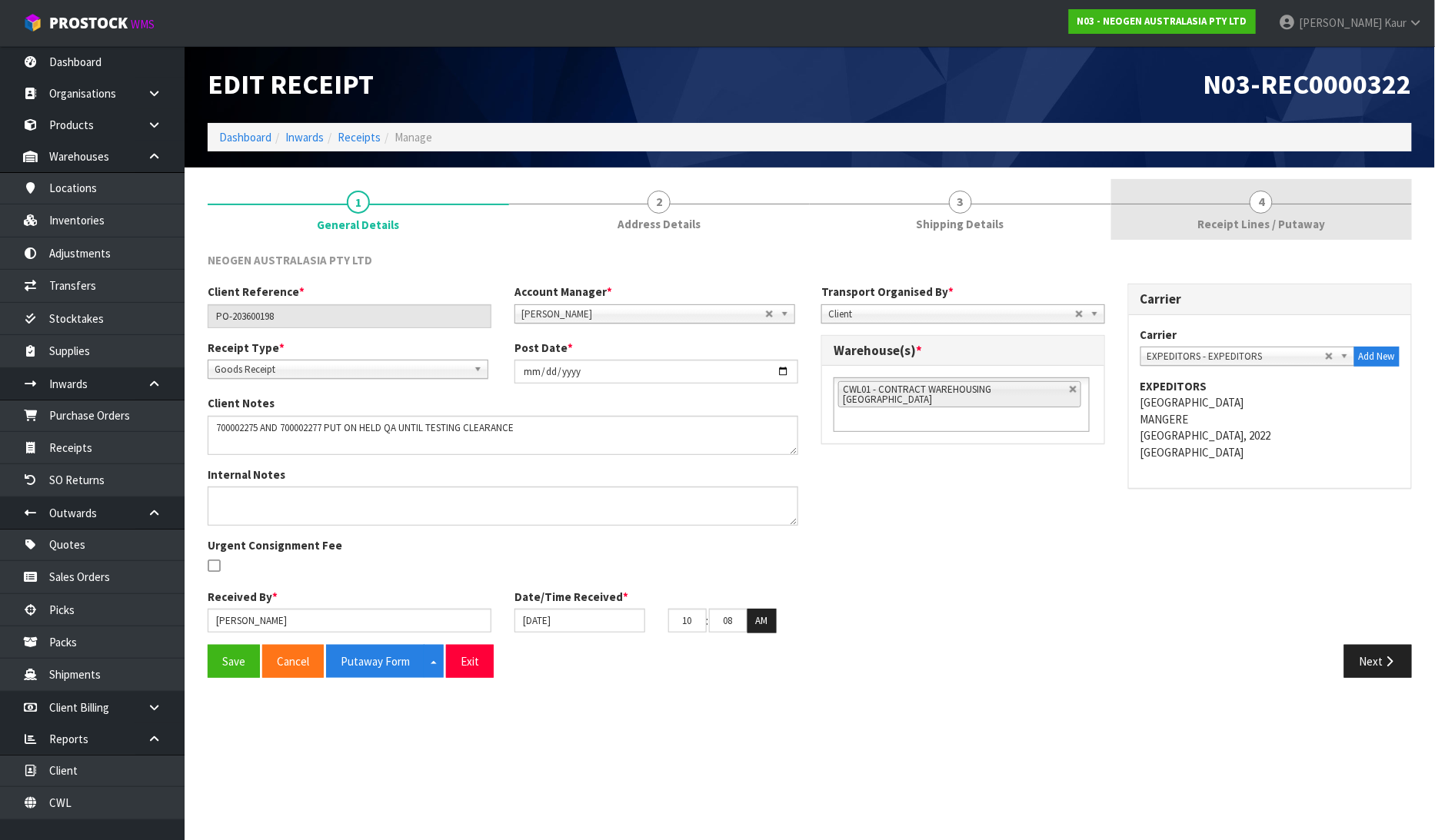
click at [1295, 216] on span "Receipt Lines / Putaway" at bounding box center [1261, 224] width 128 height 16
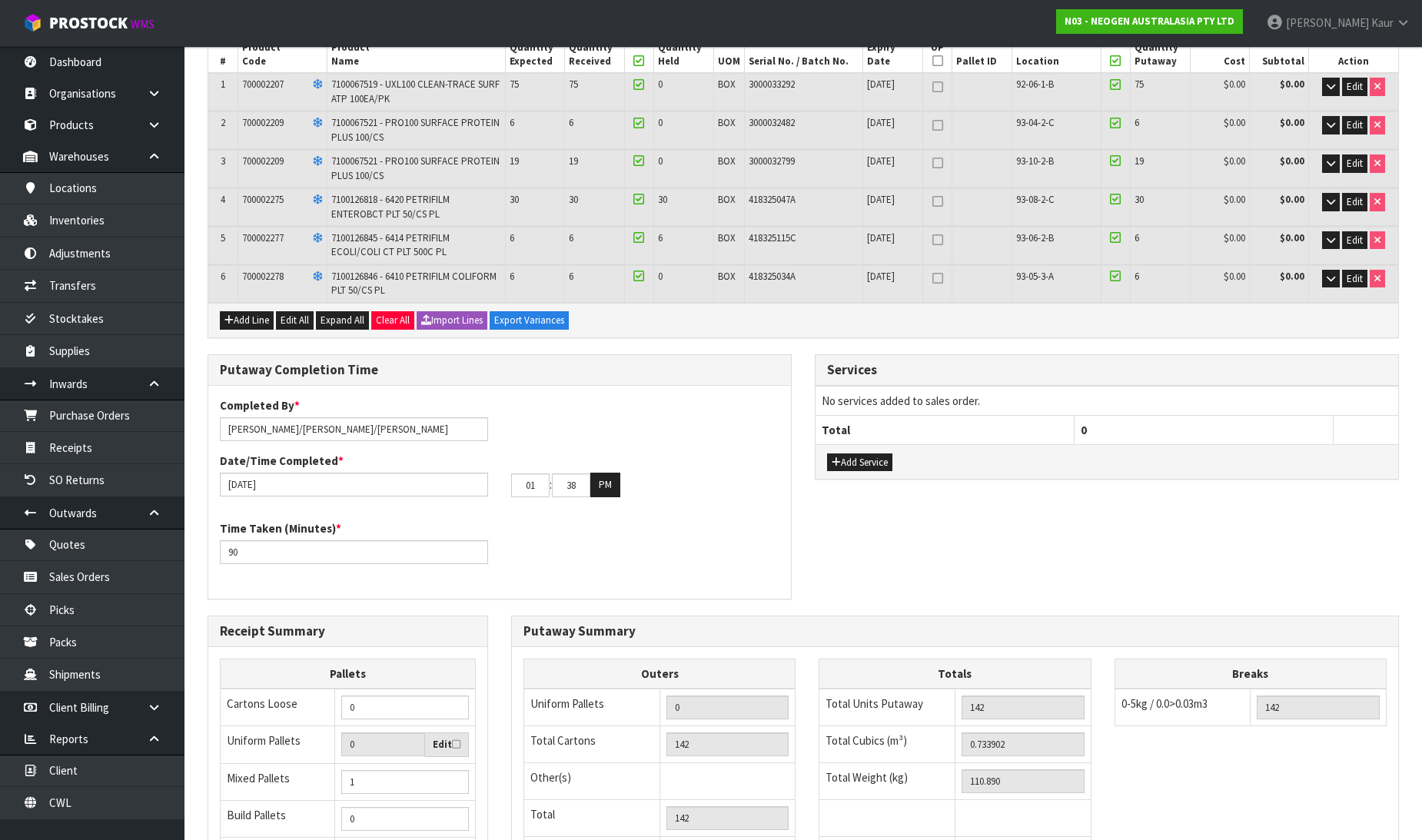
scroll to position [451, 0]
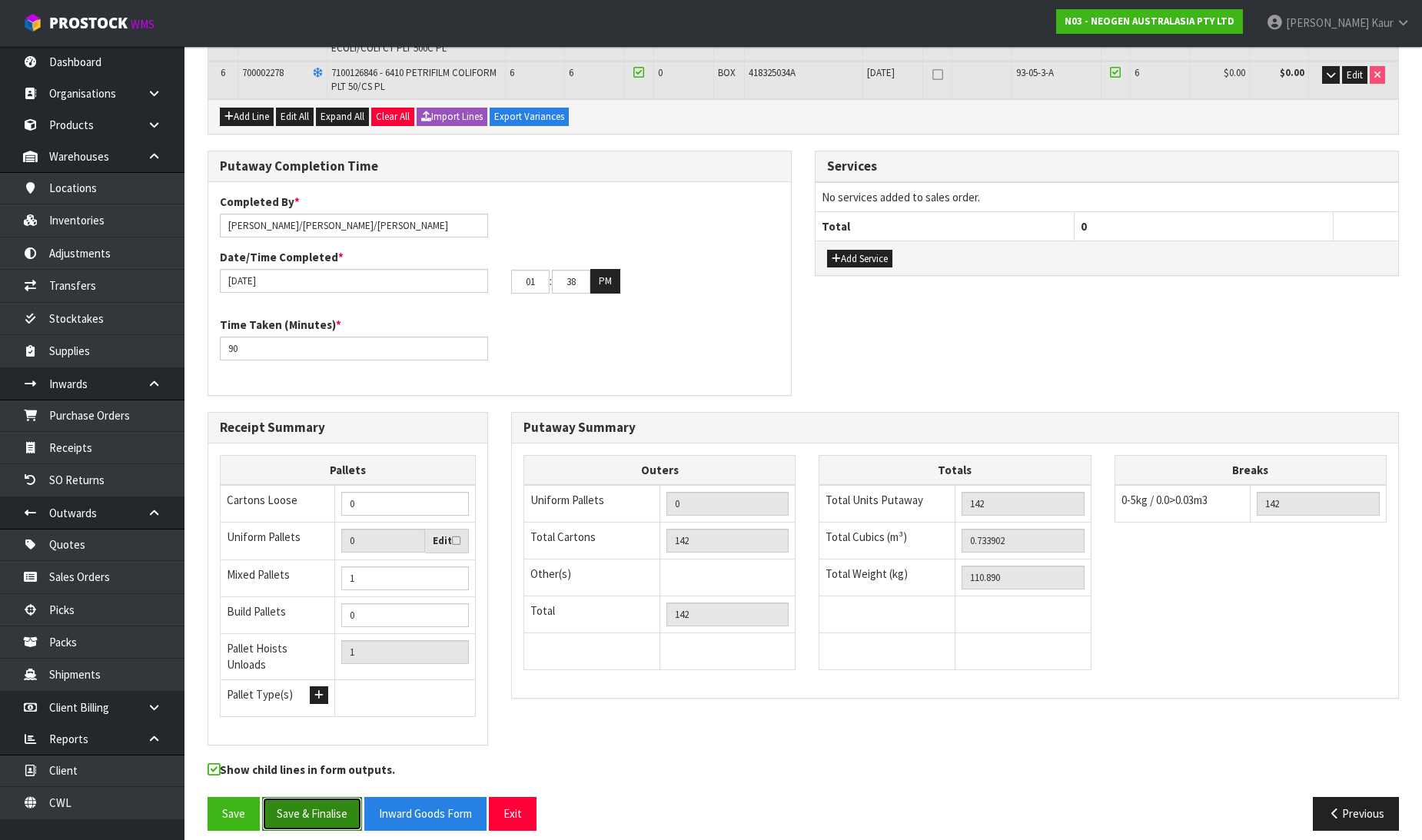
click at [328, 807] on button "Save & Finalise" at bounding box center [312, 813] width 100 height 33
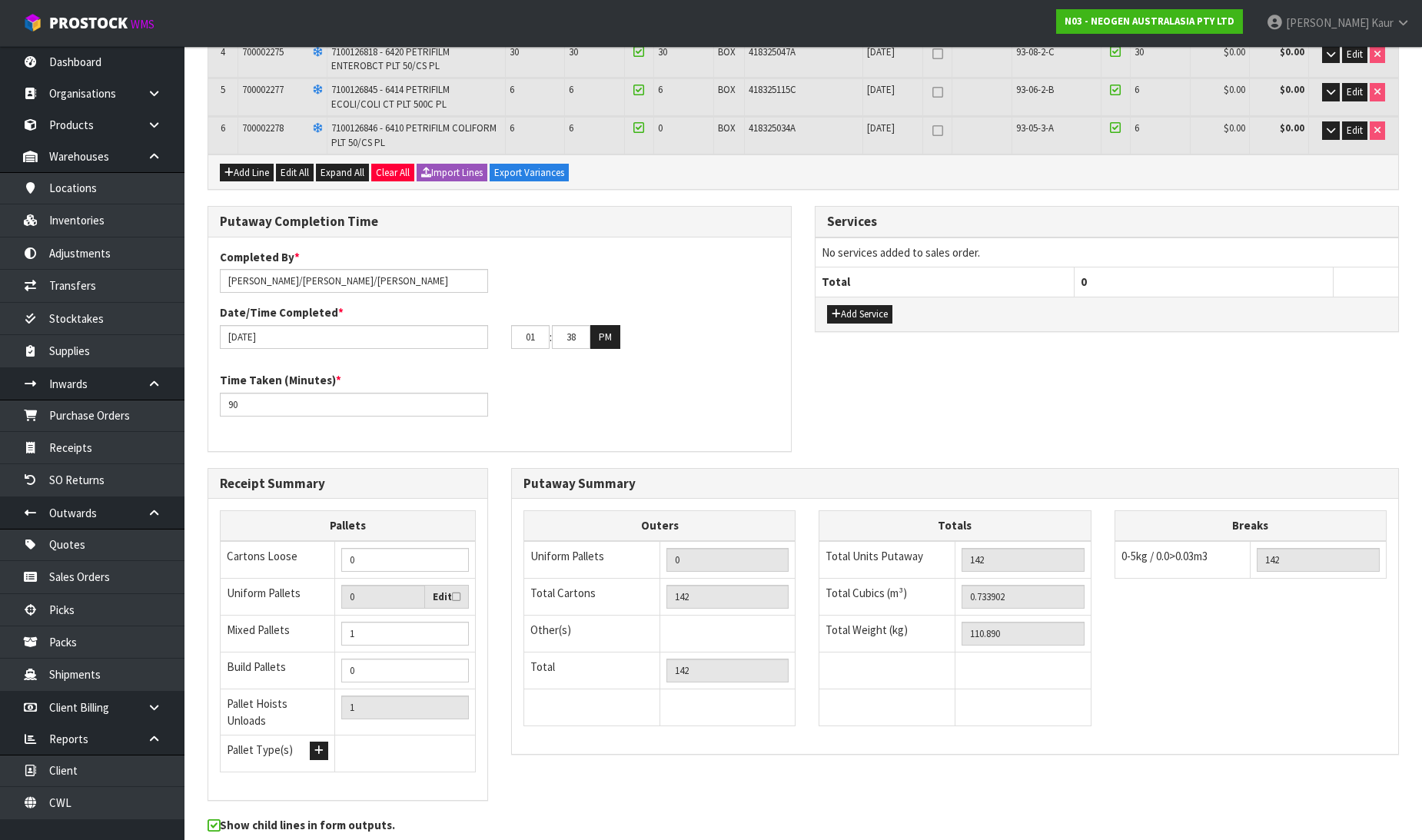
scroll to position [0, 0]
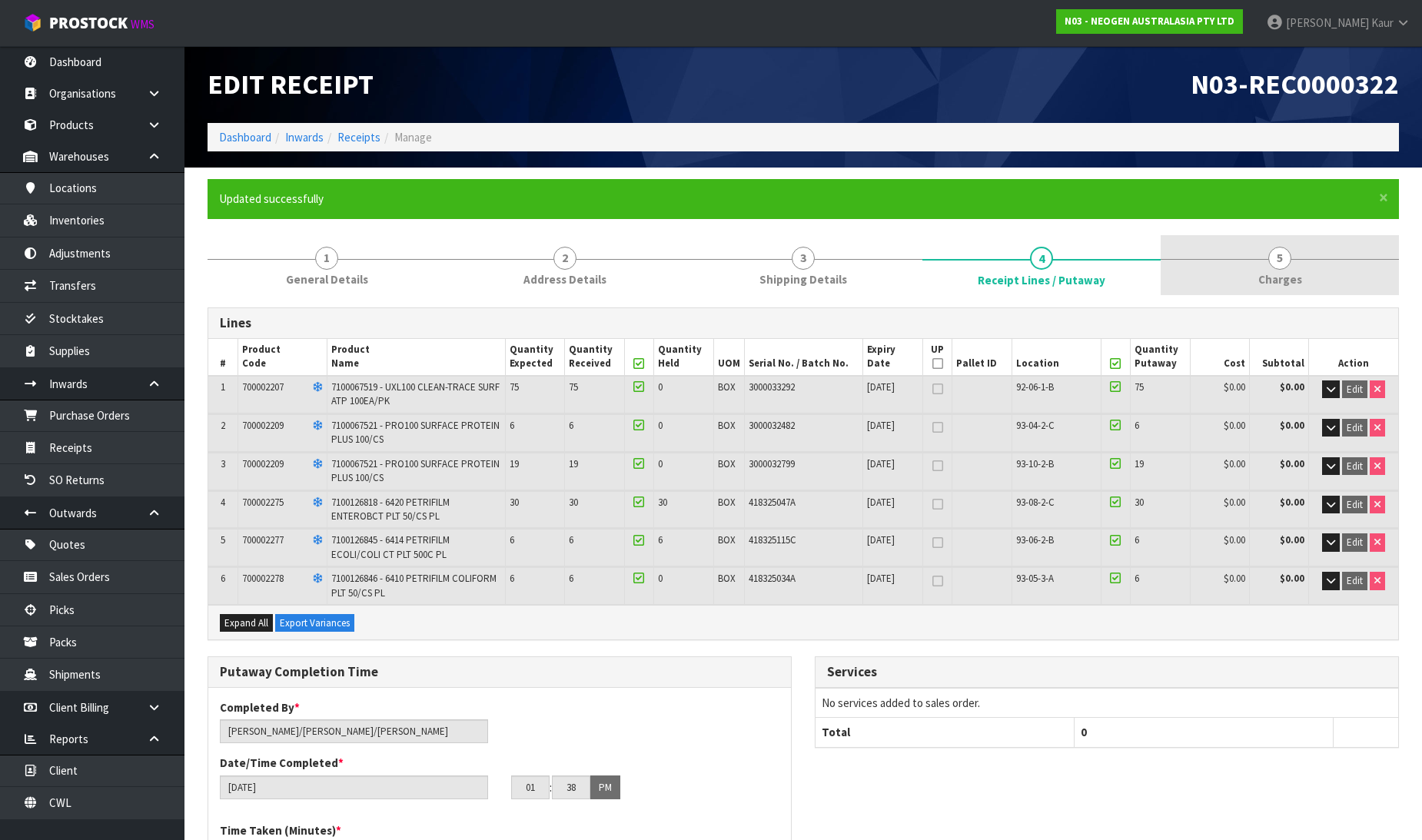
click at [1284, 272] on span "Charges" at bounding box center [1280, 279] width 44 height 16
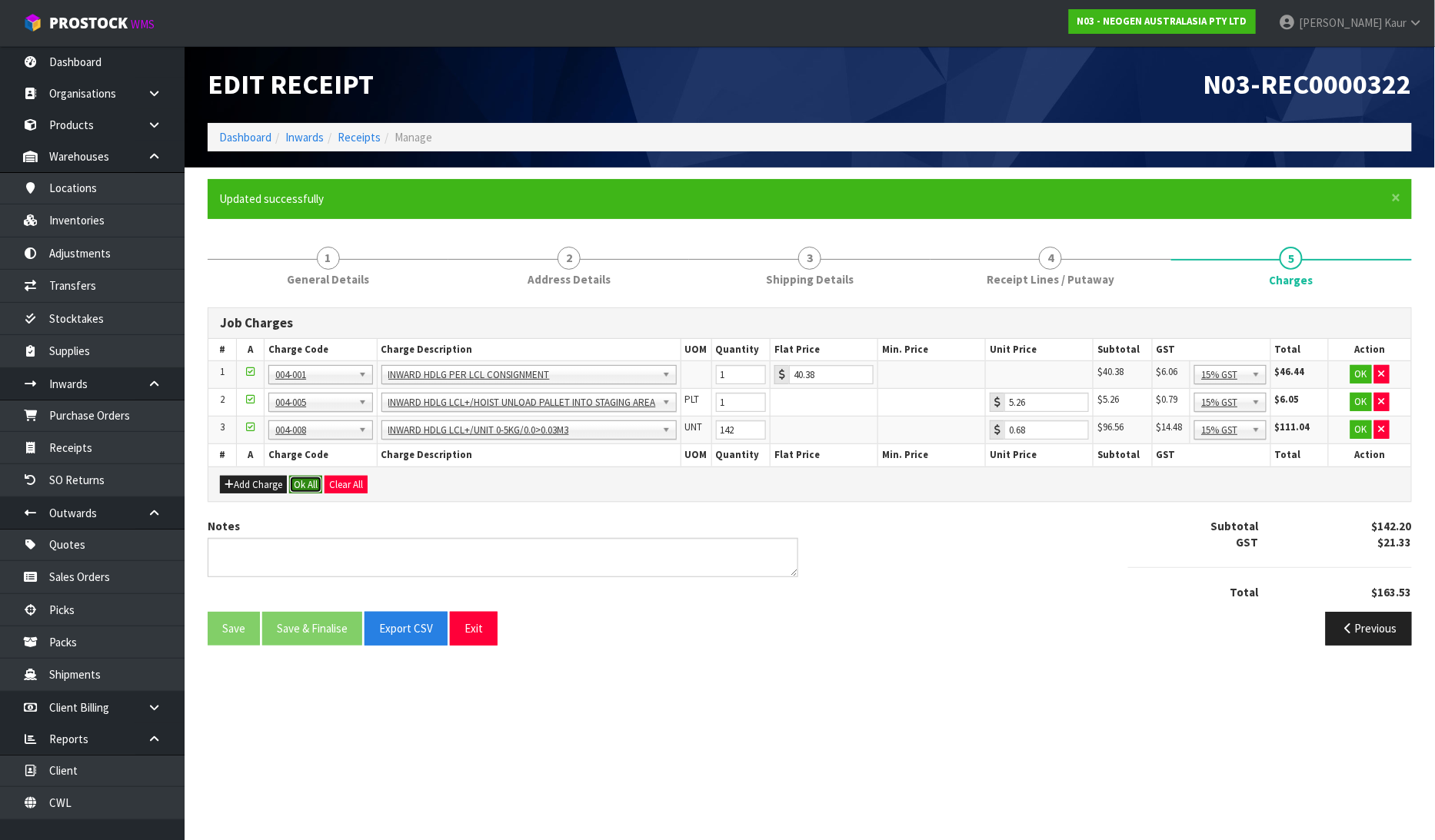
click at [303, 487] on button "Ok All" at bounding box center [306, 484] width 33 height 18
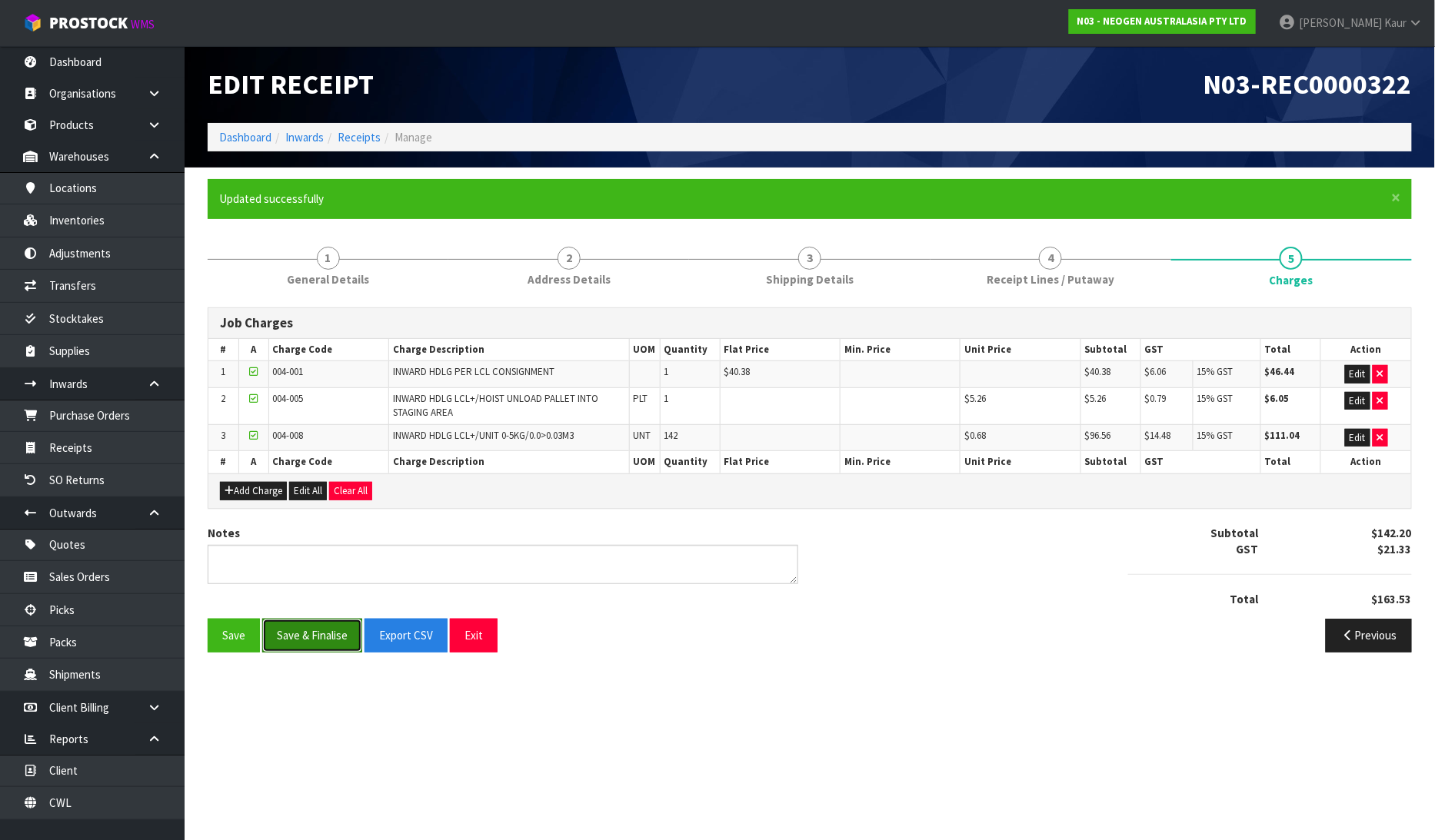
click at [310, 638] on button "Save & Finalise" at bounding box center [312, 635] width 100 height 33
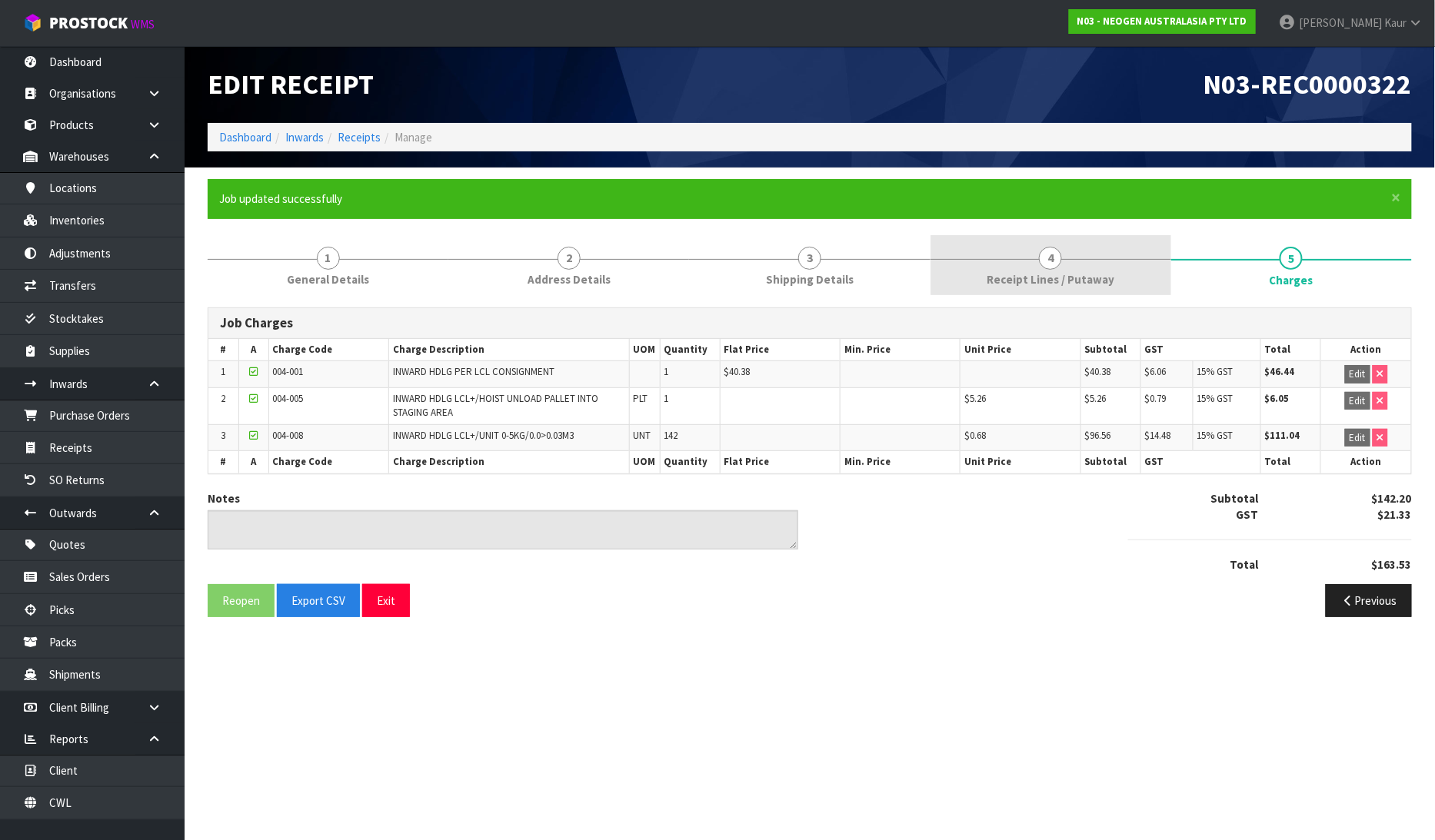
click at [975, 287] on link "4 Receipt Lines / Putaway" at bounding box center [1050, 265] width 240 height 60
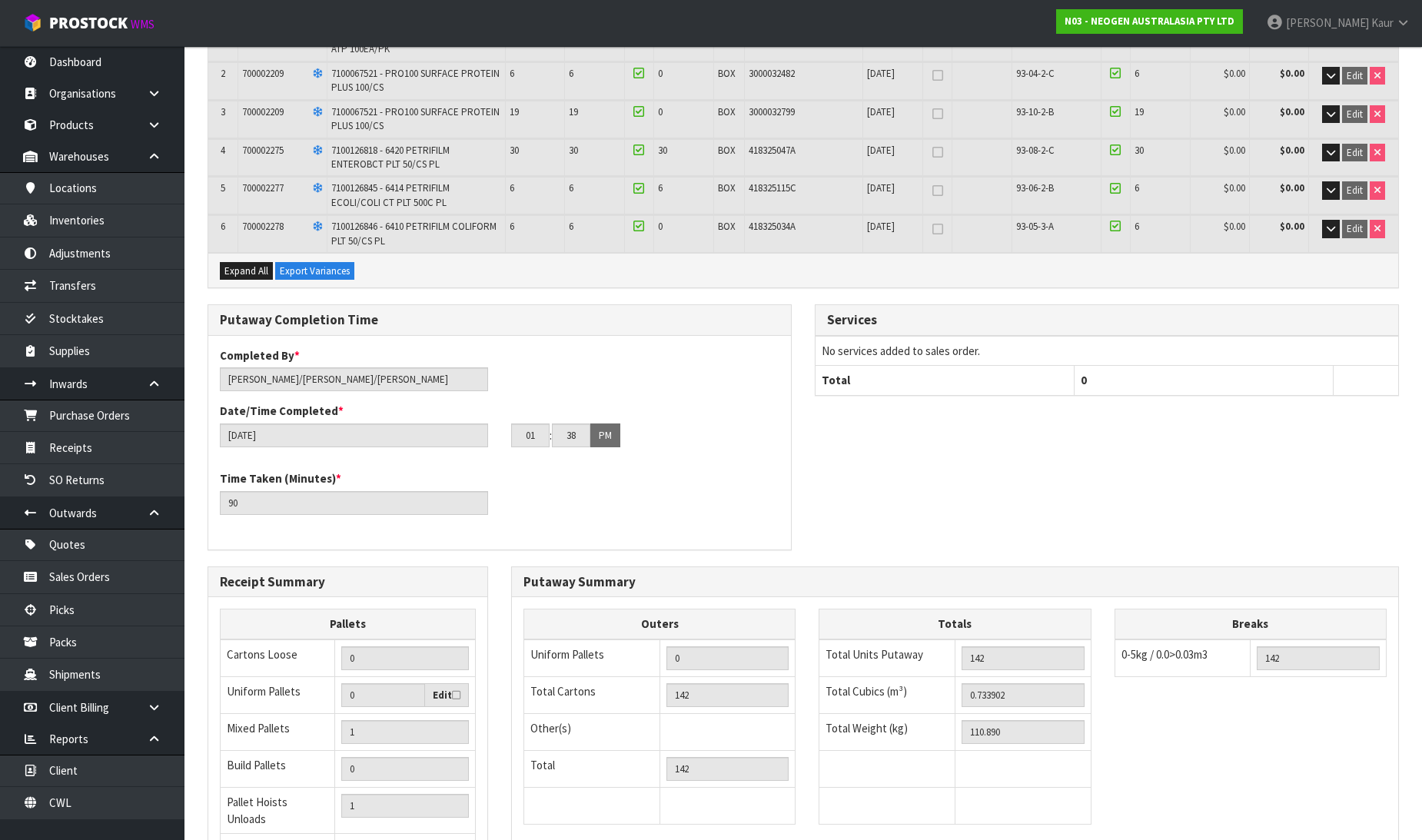
scroll to position [506, 0]
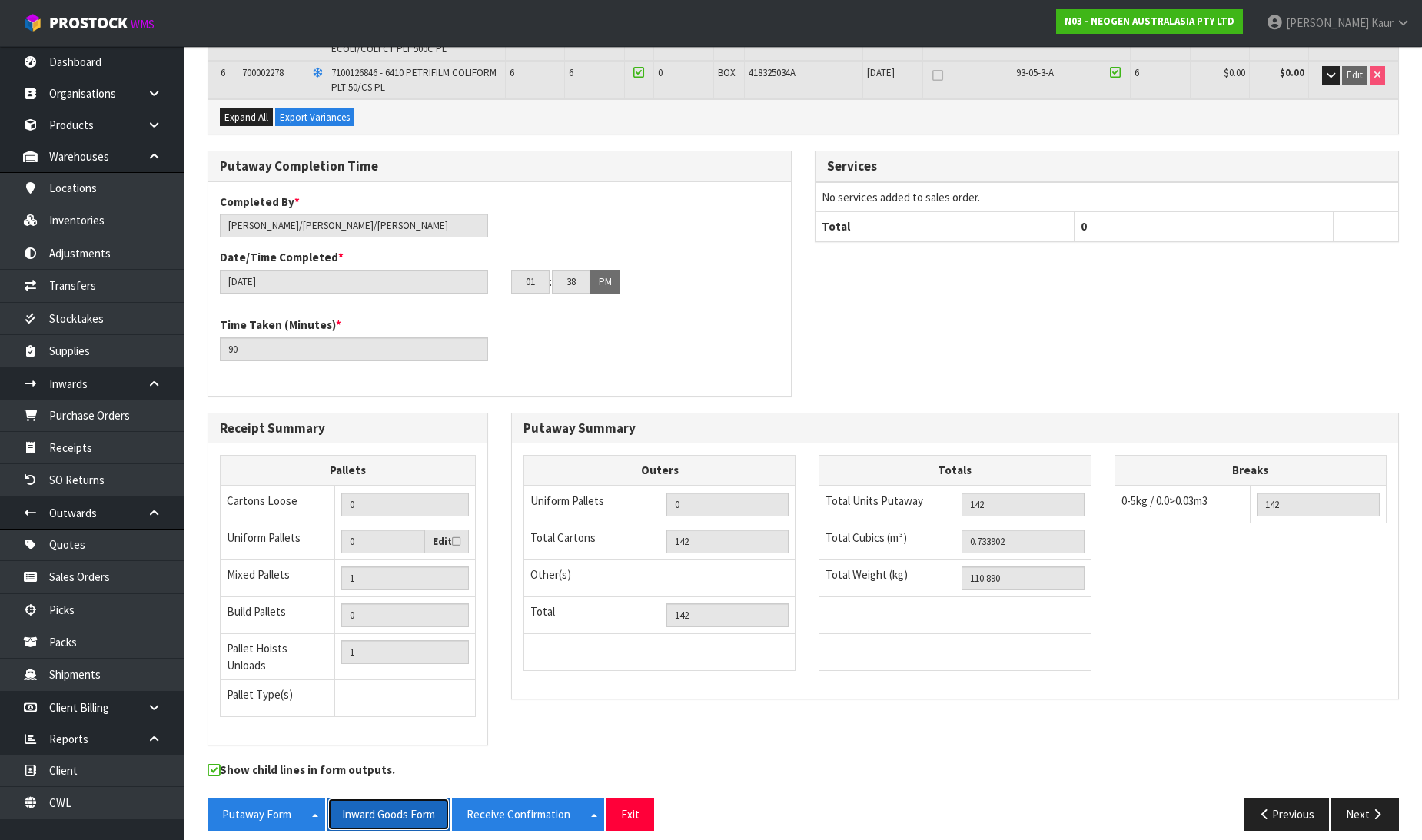
click at [408, 801] on button "Inward Goods Form" at bounding box center [389, 814] width 122 height 33
click at [136, 459] on link "Receipts" at bounding box center [92, 447] width 185 height 31
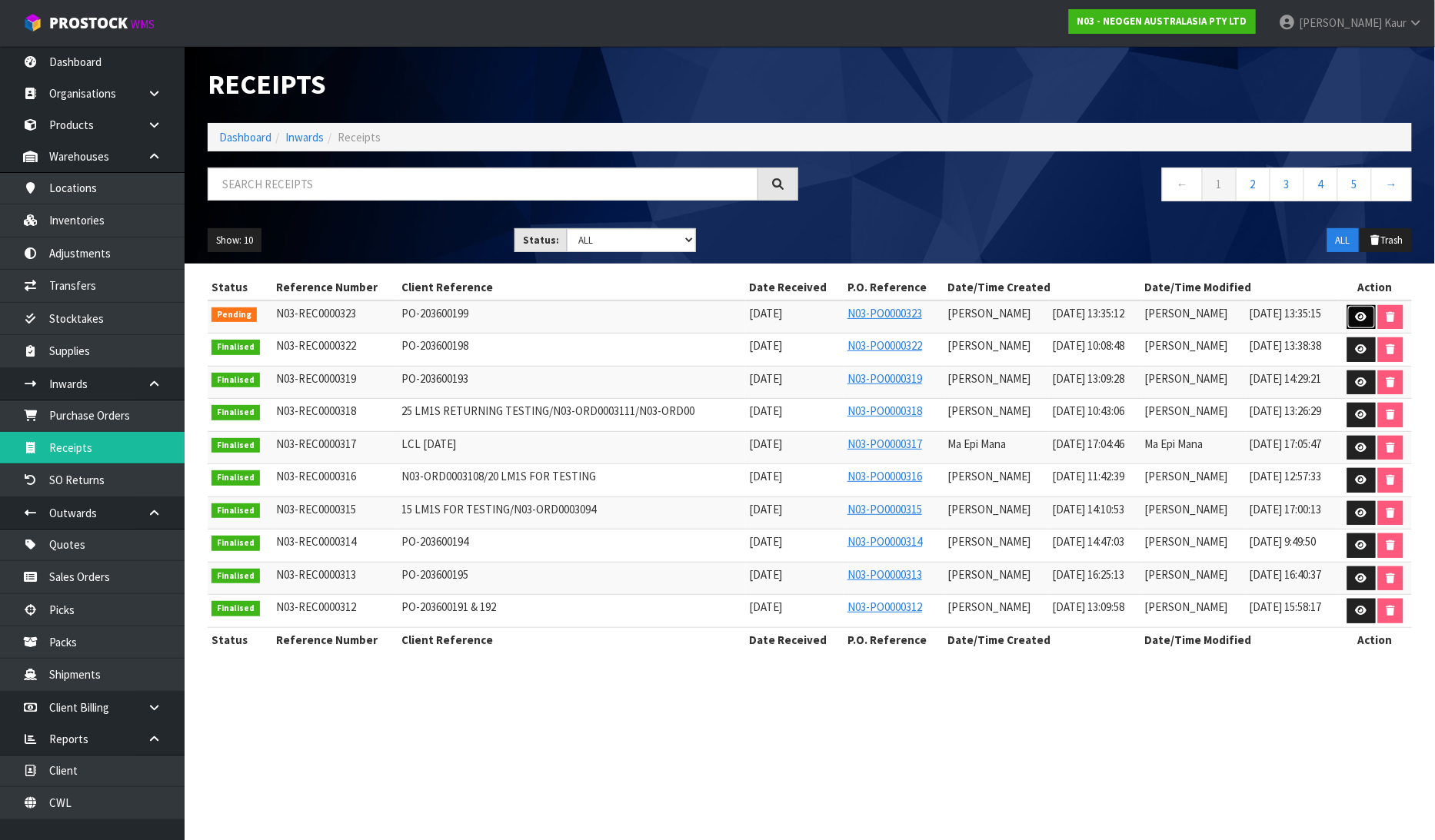
click at [1353, 310] on link at bounding box center [1361, 317] width 28 height 24
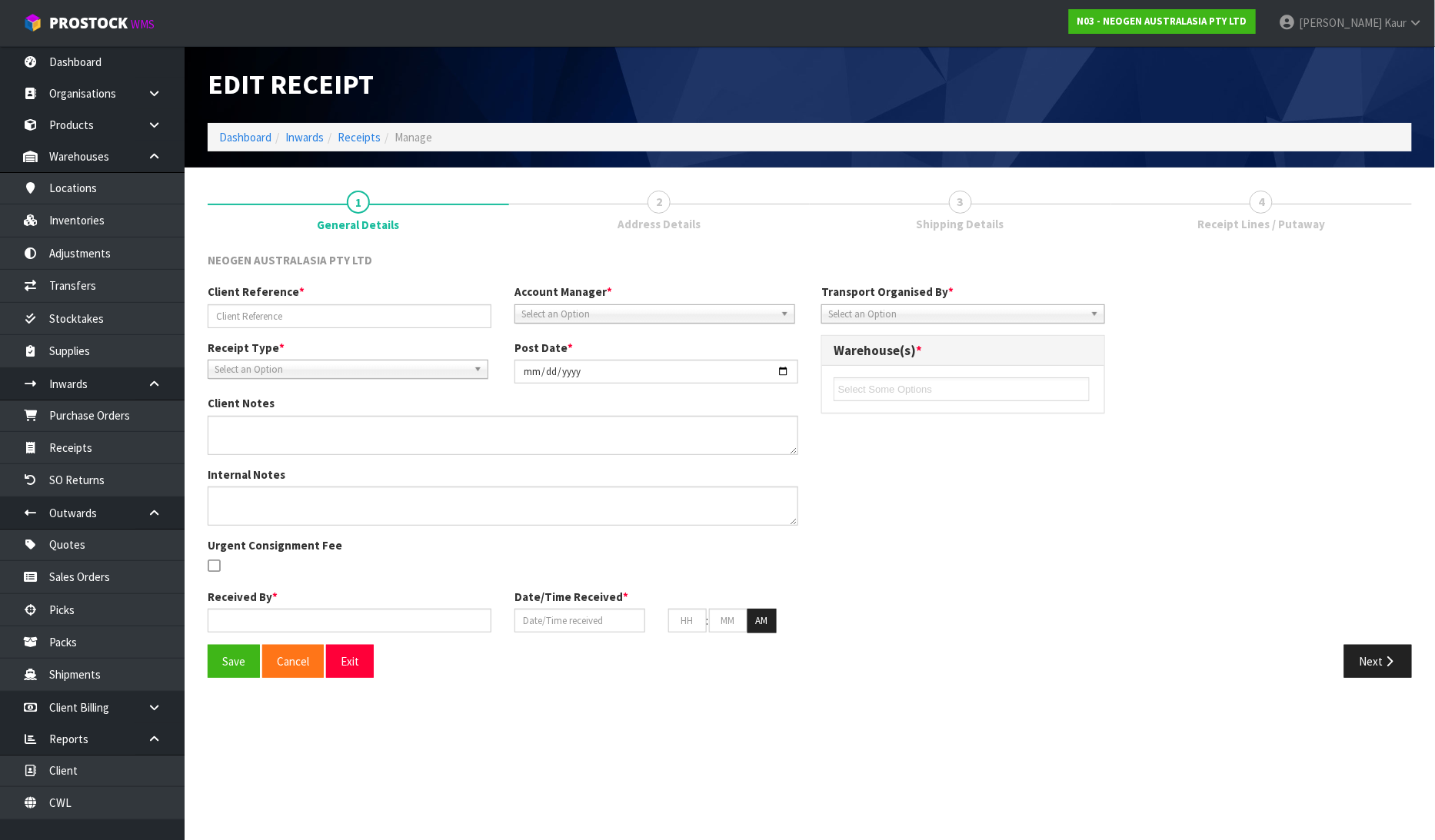
type input "PO-203600199"
type input "[DATE]"
type textarea "OUT OF 60 TOTAL RECEIVED 47 X 700002100 AND 4 X RECEIVED DAMAGED"
type input "[PERSON_NAME]"
type input "[DATE]"
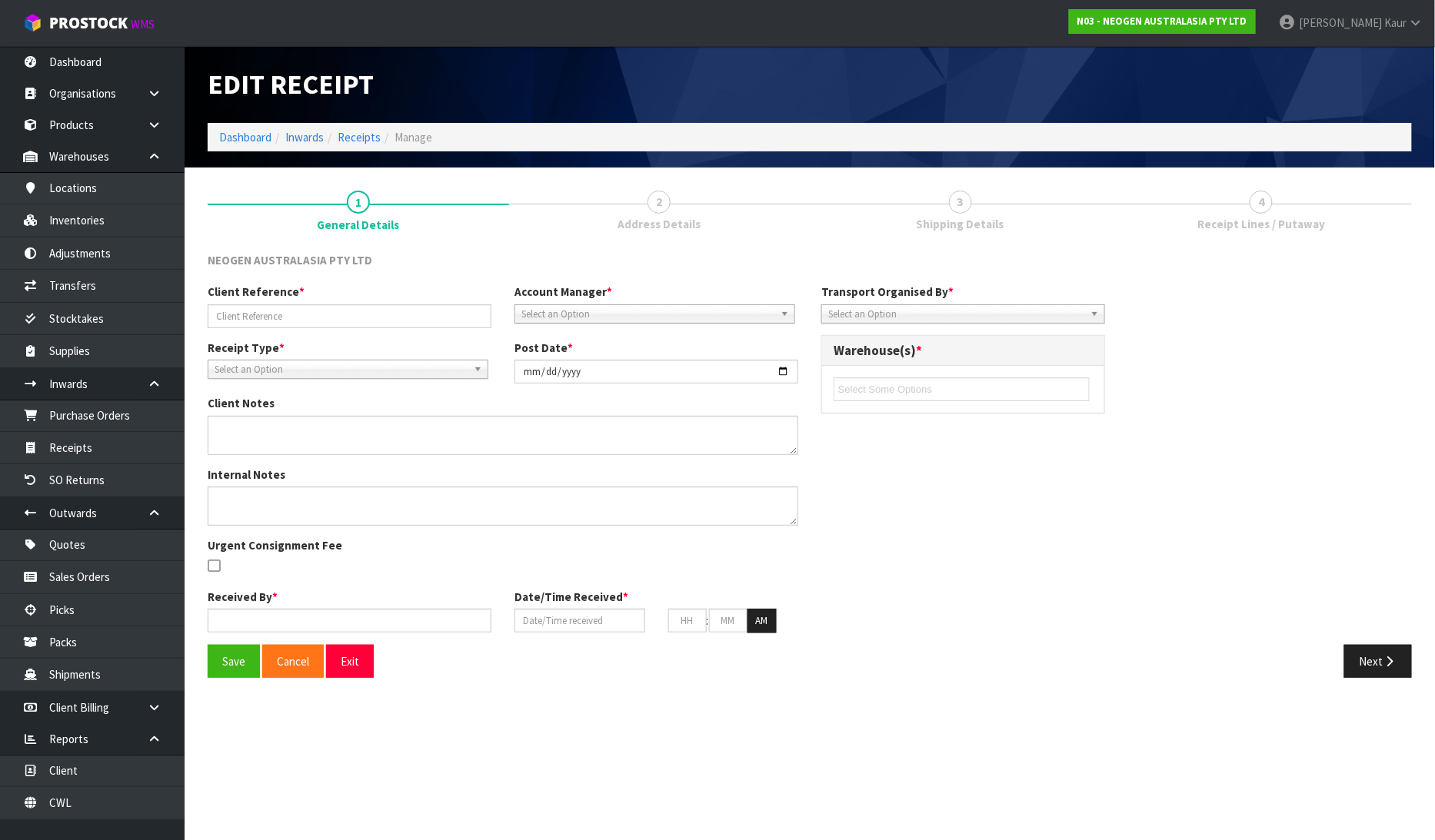
type input "01"
type input "35"
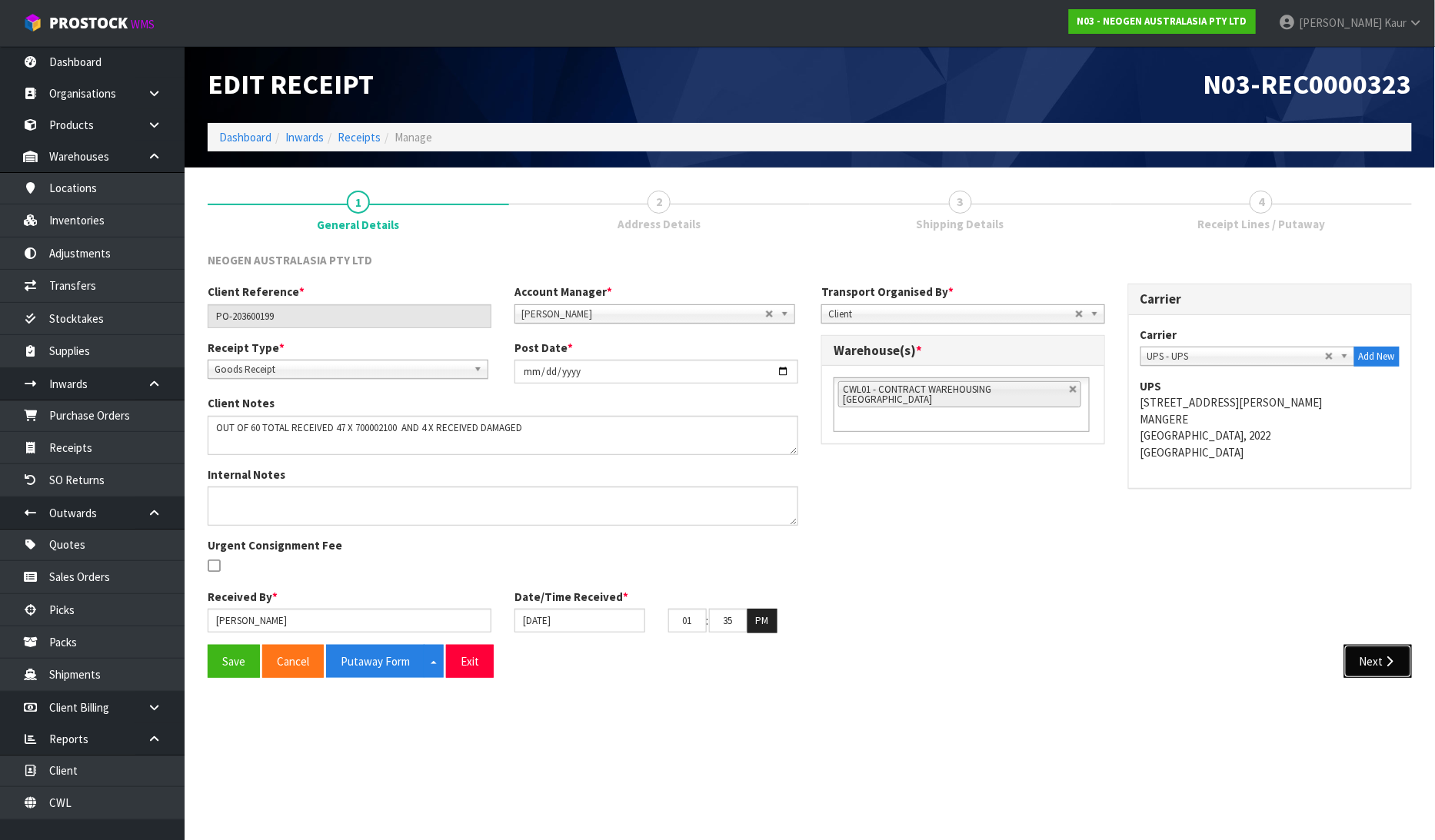
click at [1371, 659] on button "Next" at bounding box center [1378, 661] width 68 height 33
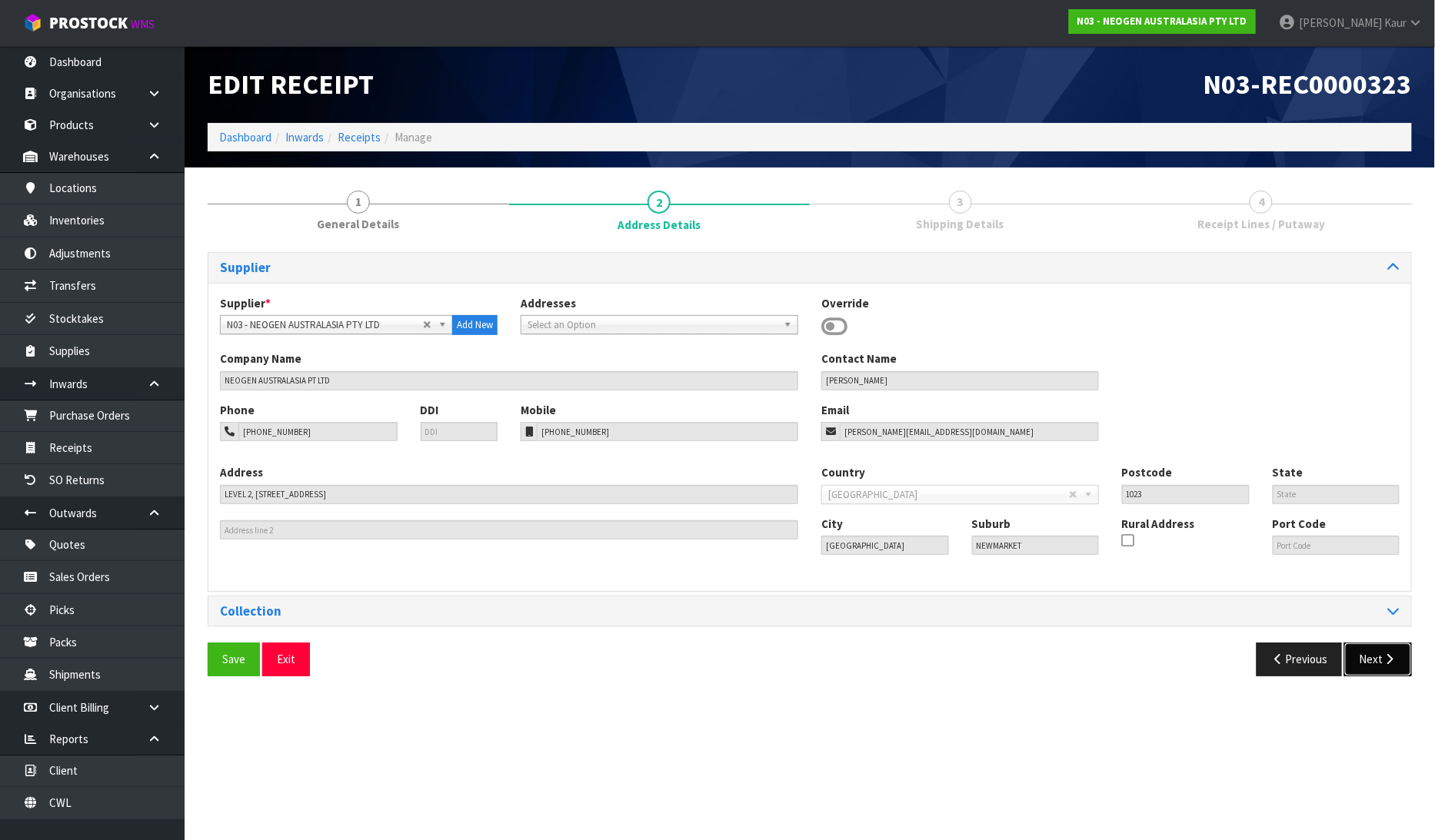
click at [1371, 659] on button "Next" at bounding box center [1378, 659] width 68 height 33
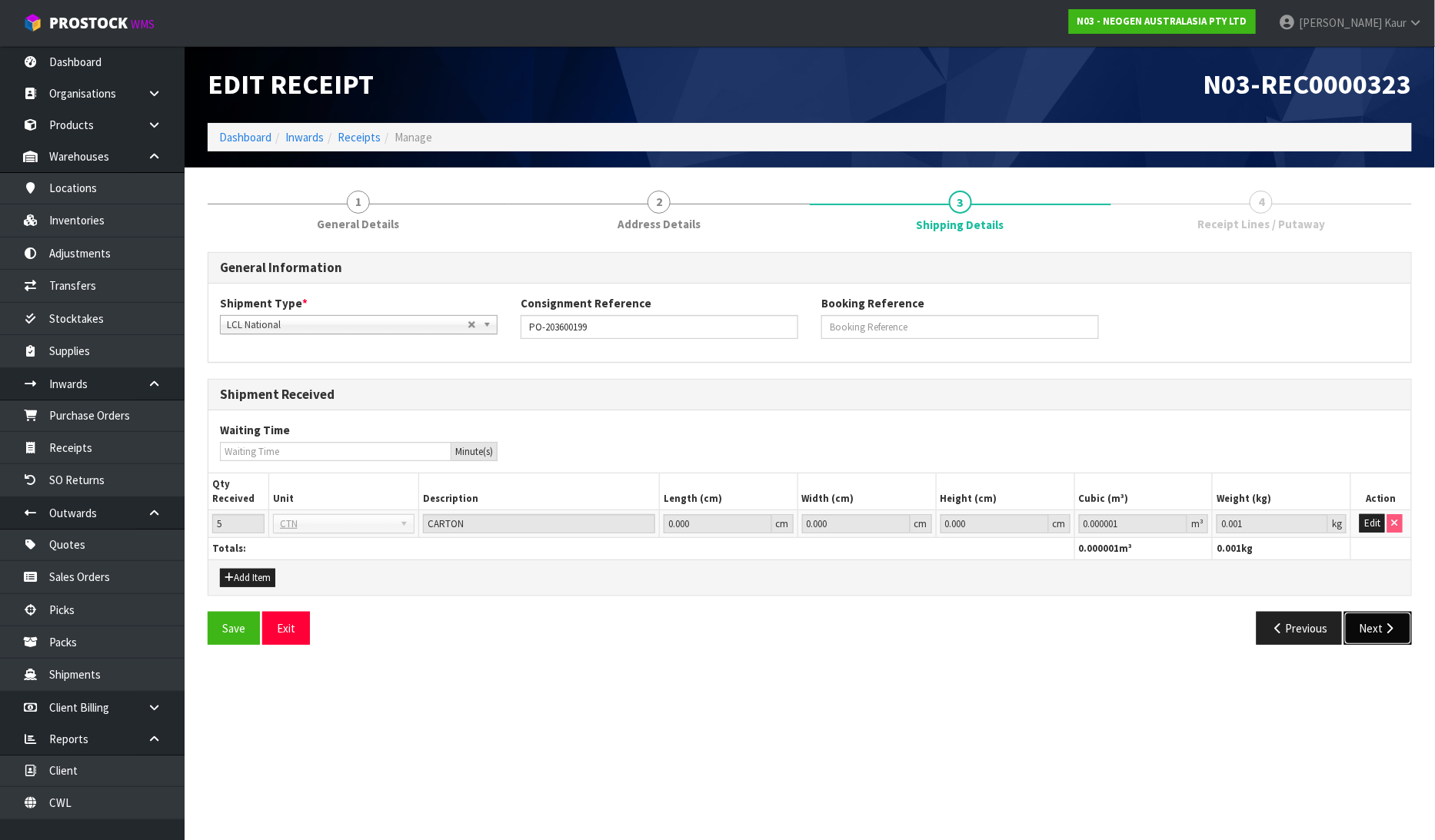
click at [1380, 615] on button "Next" at bounding box center [1378, 628] width 68 height 33
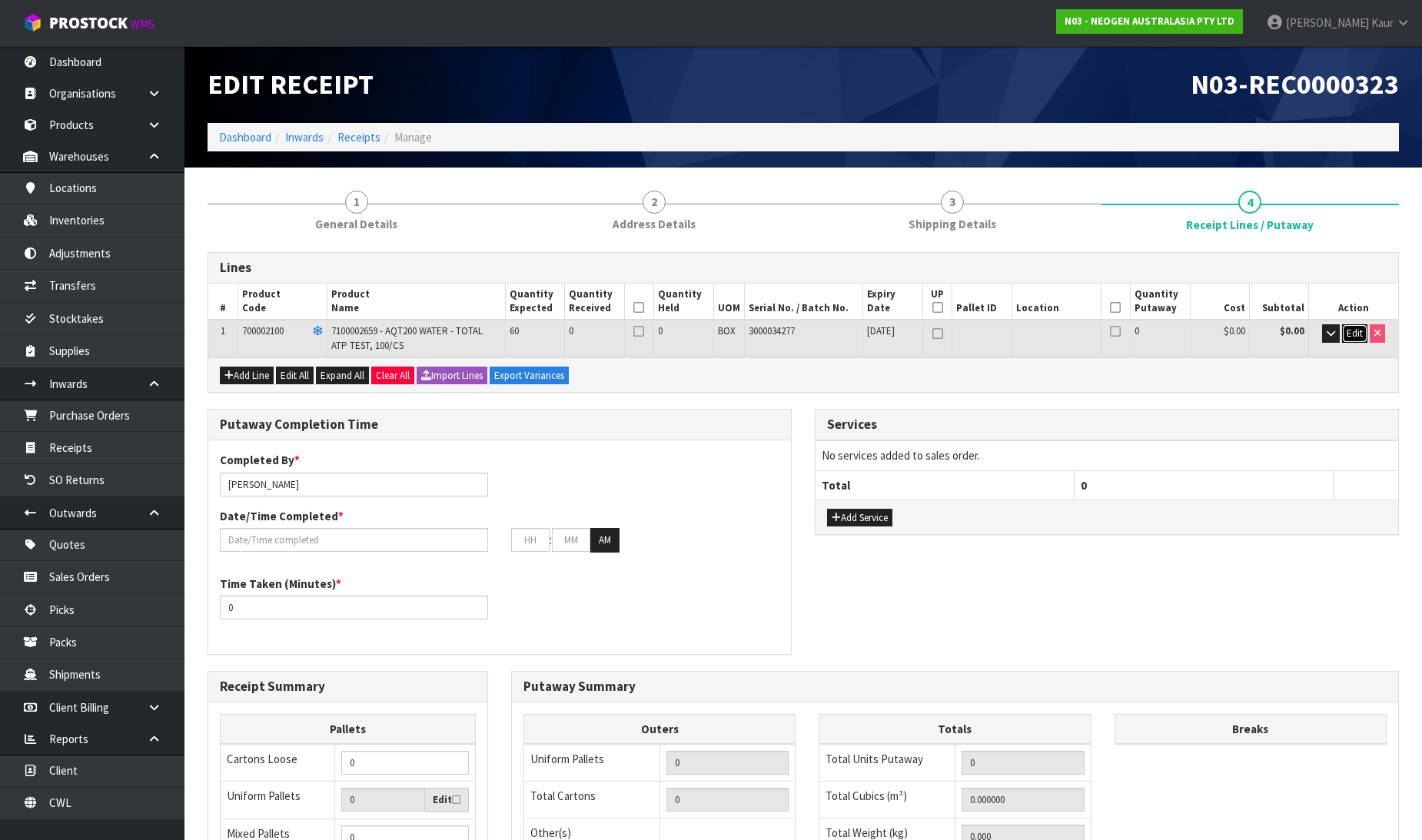
click at [1351, 331] on span "Edit" at bounding box center [1354, 333] width 16 height 13
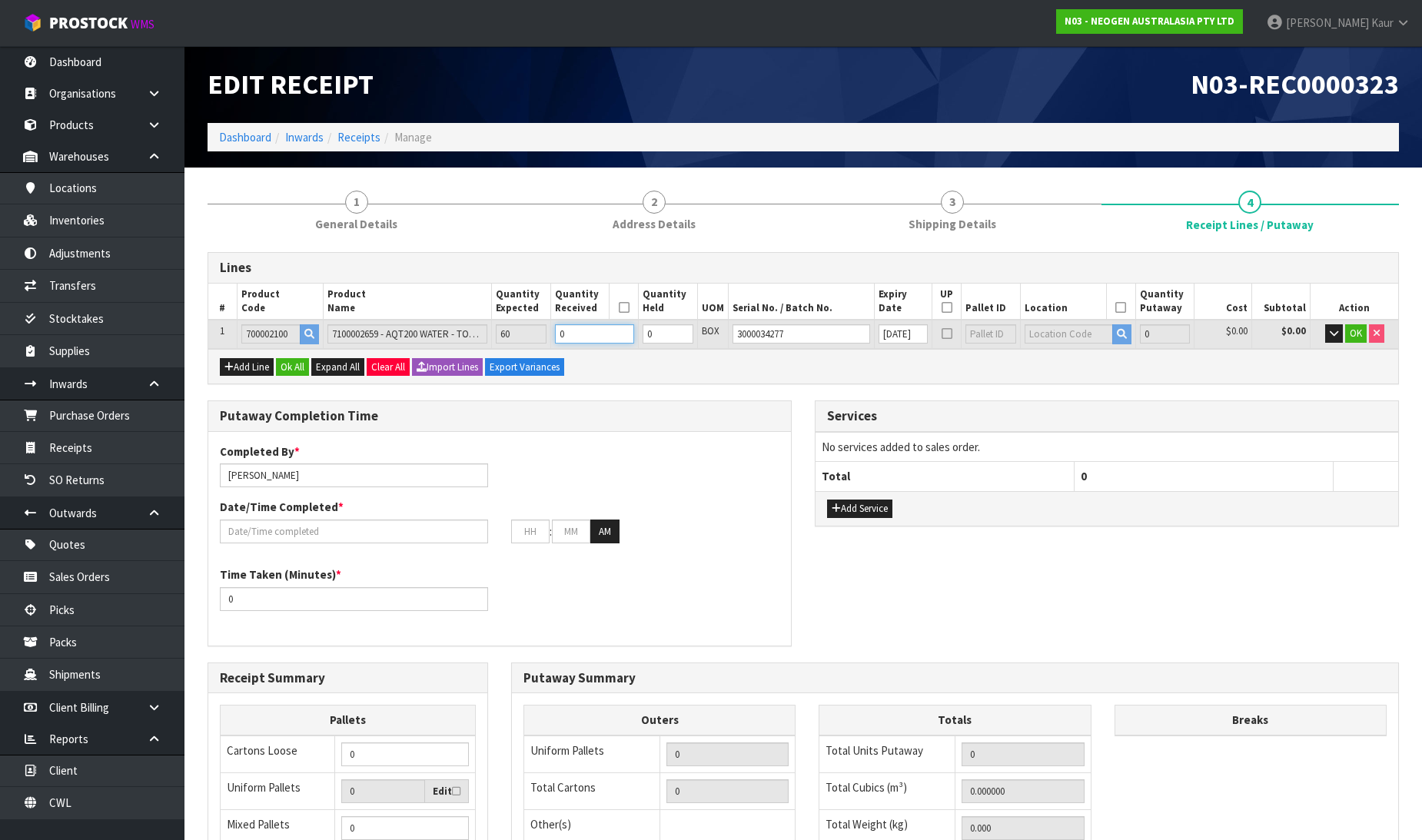
click at [561, 339] on td "0" at bounding box center [594, 334] width 88 height 28
type input "4"
type input "0.02016"
type input "4"
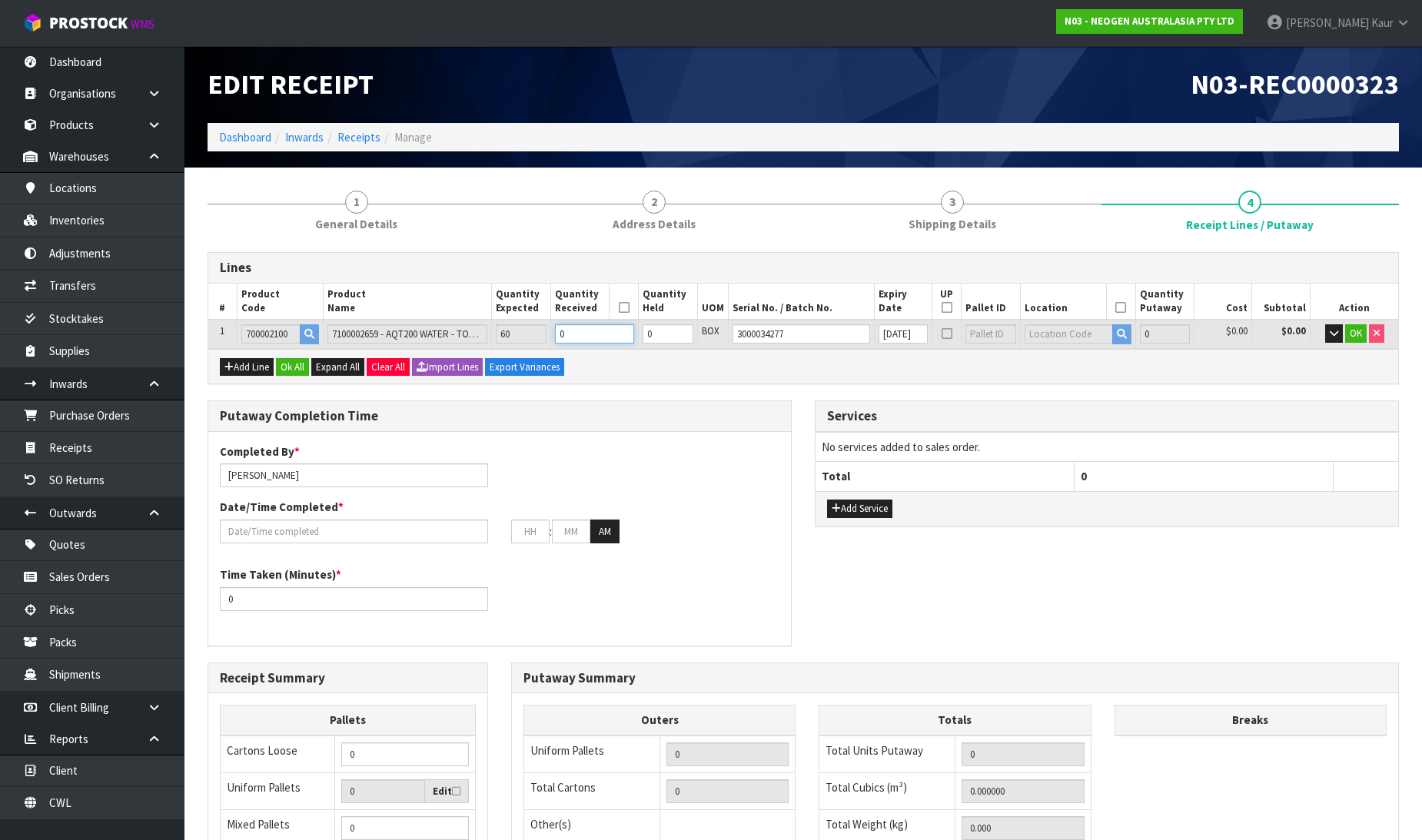
type input "4"
type input "47"
type input "0.23688"
type input "47"
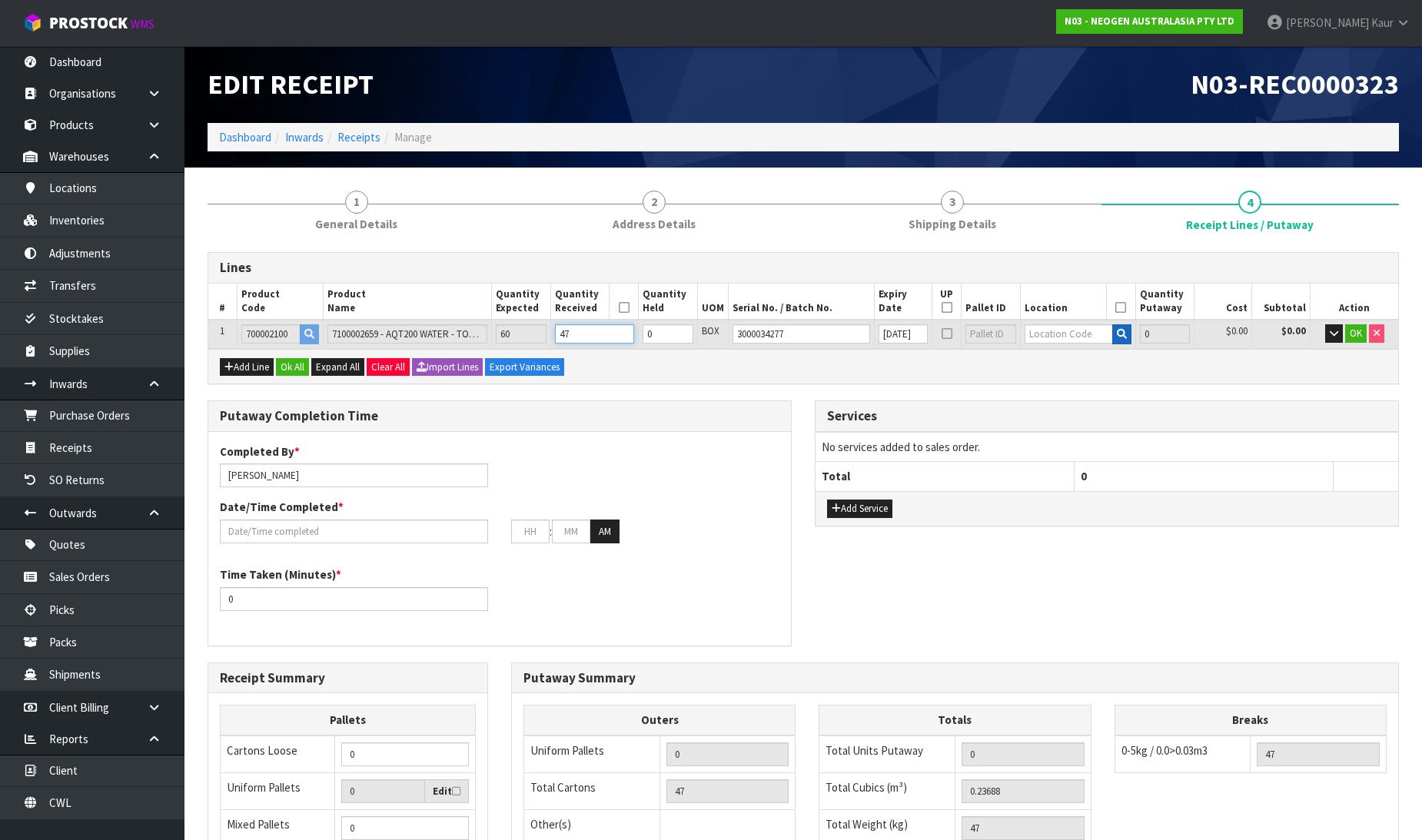
type input "47"
click at [1117, 334] on icon "button" at bounding box center [1121, 334] width 10 height 10
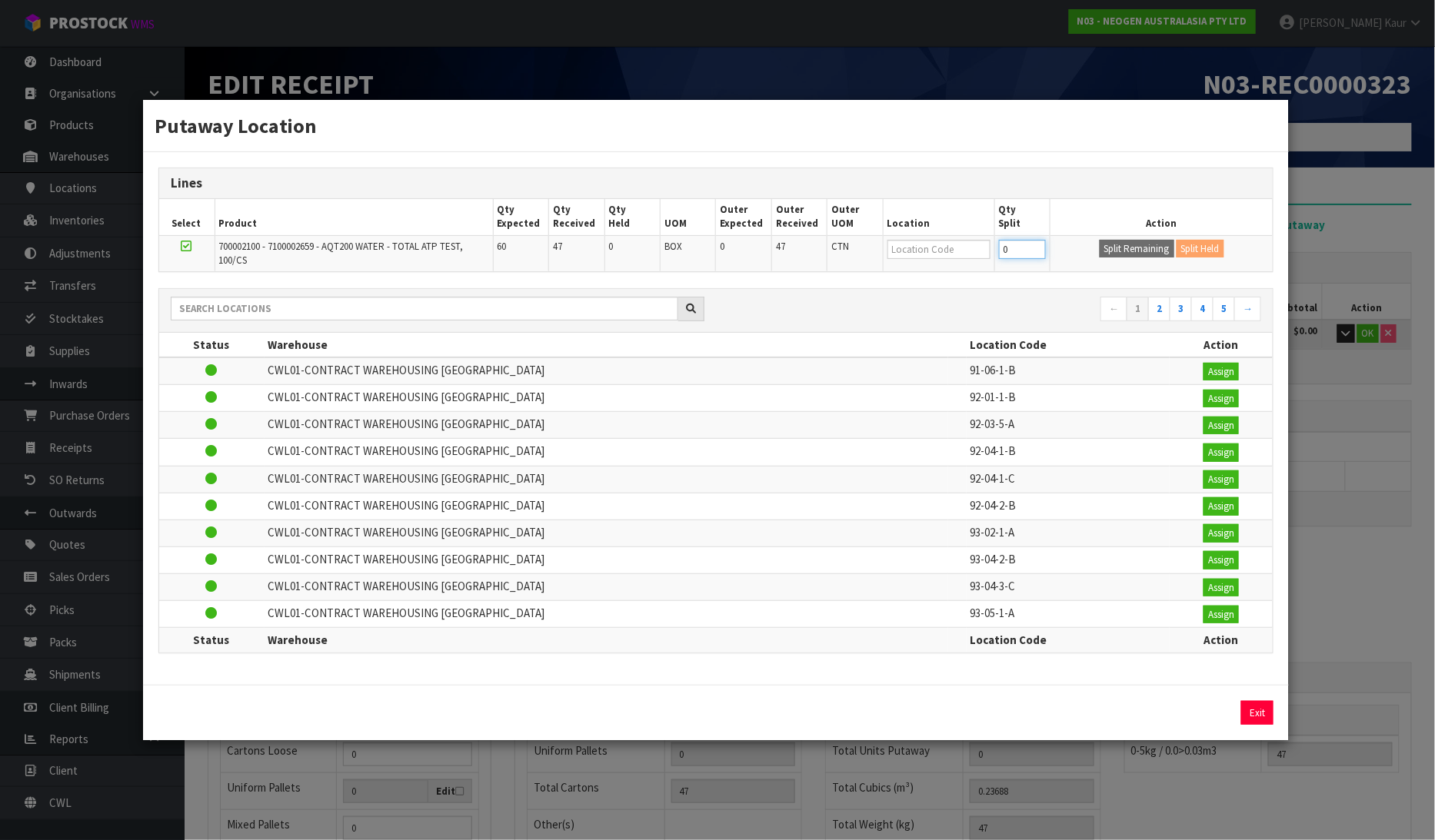
drag, startPoint x: 1012, startPoint y: 242, endPoint x: 989, endPoint y: 249, distance: 24.0
click at [989, 249] on tr "700002100 - 7100002659 - AQT200 WATER - TOTAL ATP TEST, 100/CS 60 47 0 BOX 0 47…" at bounding box center [716, 254] width 1114 height 36
type input "4"
click at [1129, 244] on button "Split Remaining" at bounding box center [1137, 248] width 75 height 18
type input "47"
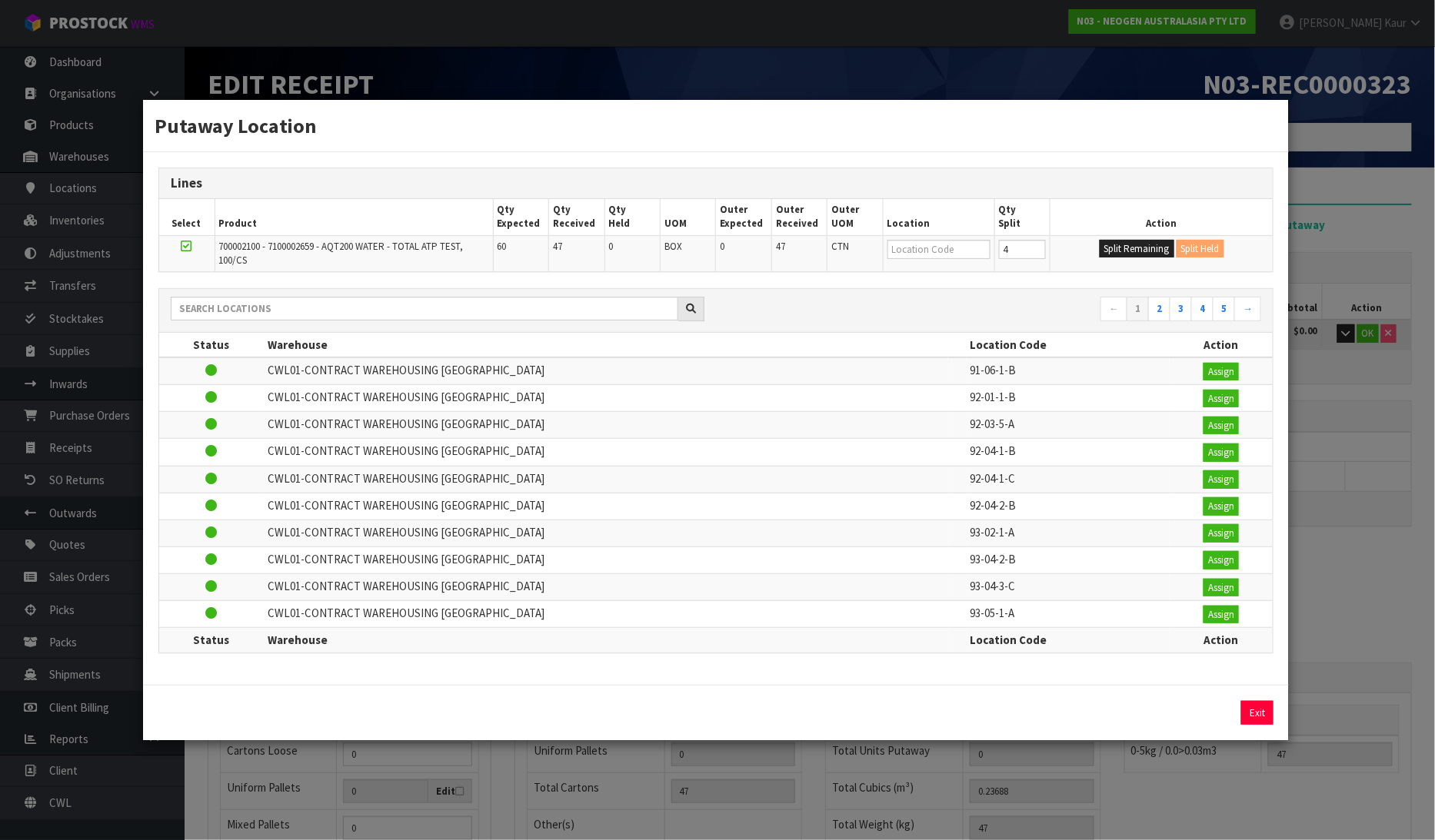
type input "4"
type input "0"
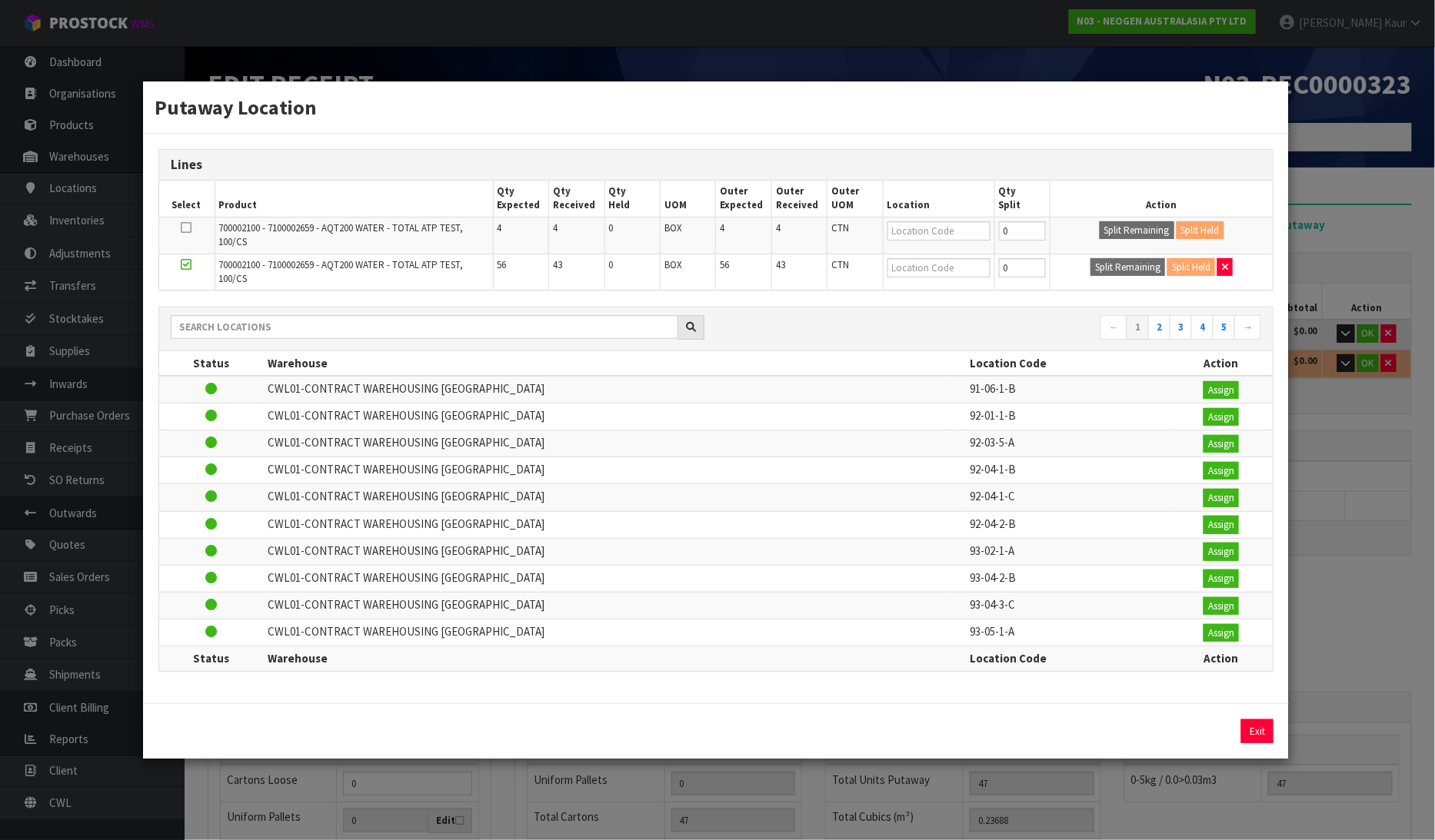
click at [1343, 186] on div "Putaway Location Lines Select Product Qty Expected Qty Received Qty Held UOM Ou…" at bounding box center [717, 420] width 1435 height 840
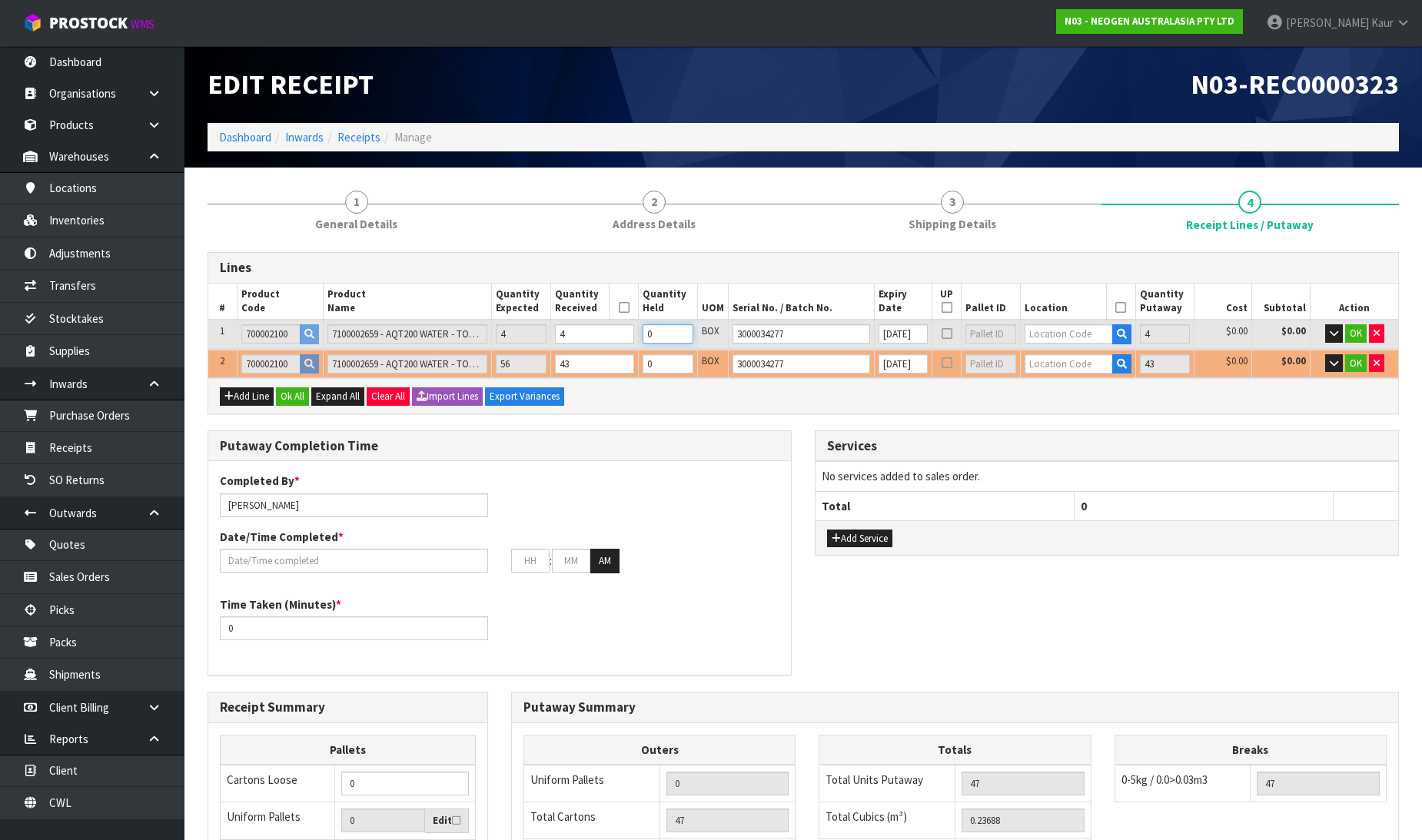
drag, startPoint x: 669, startPoint y: 329, endPoint x: 650, endPoint y: 334, distance: 19.6
click at [650, 334] on td "0" at bounding box center [667, 334] width 59 height 28
type input "4"
click at [1063, 329] on input "text" at bounding box center [1069, 334] width 89 height 19
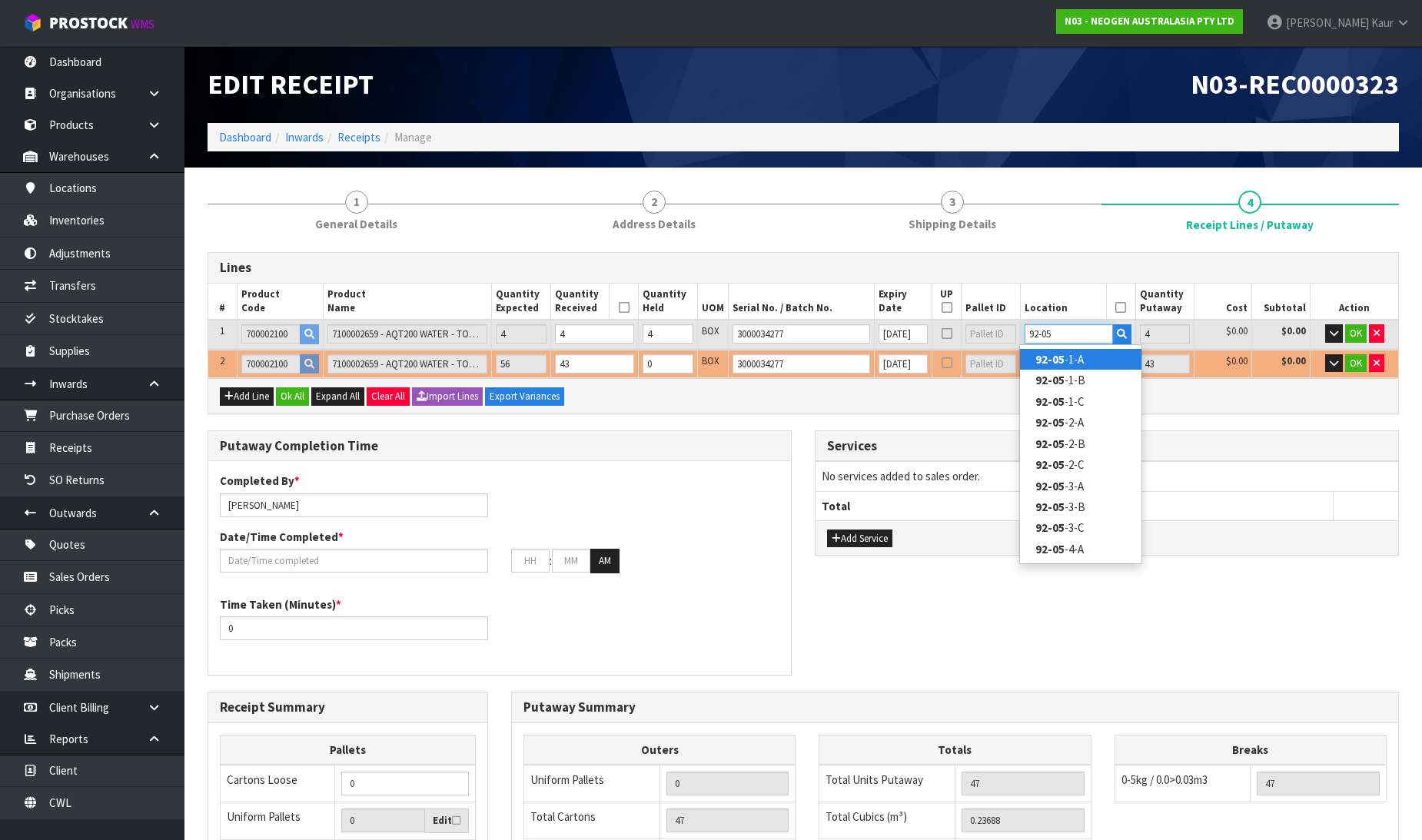
type input "92-05"
type input "43"
type input "0"
click at [1065, 357] on link "92-05 -1-A" at bounding box center [1080, 359] width 122 height 20
type input "47"
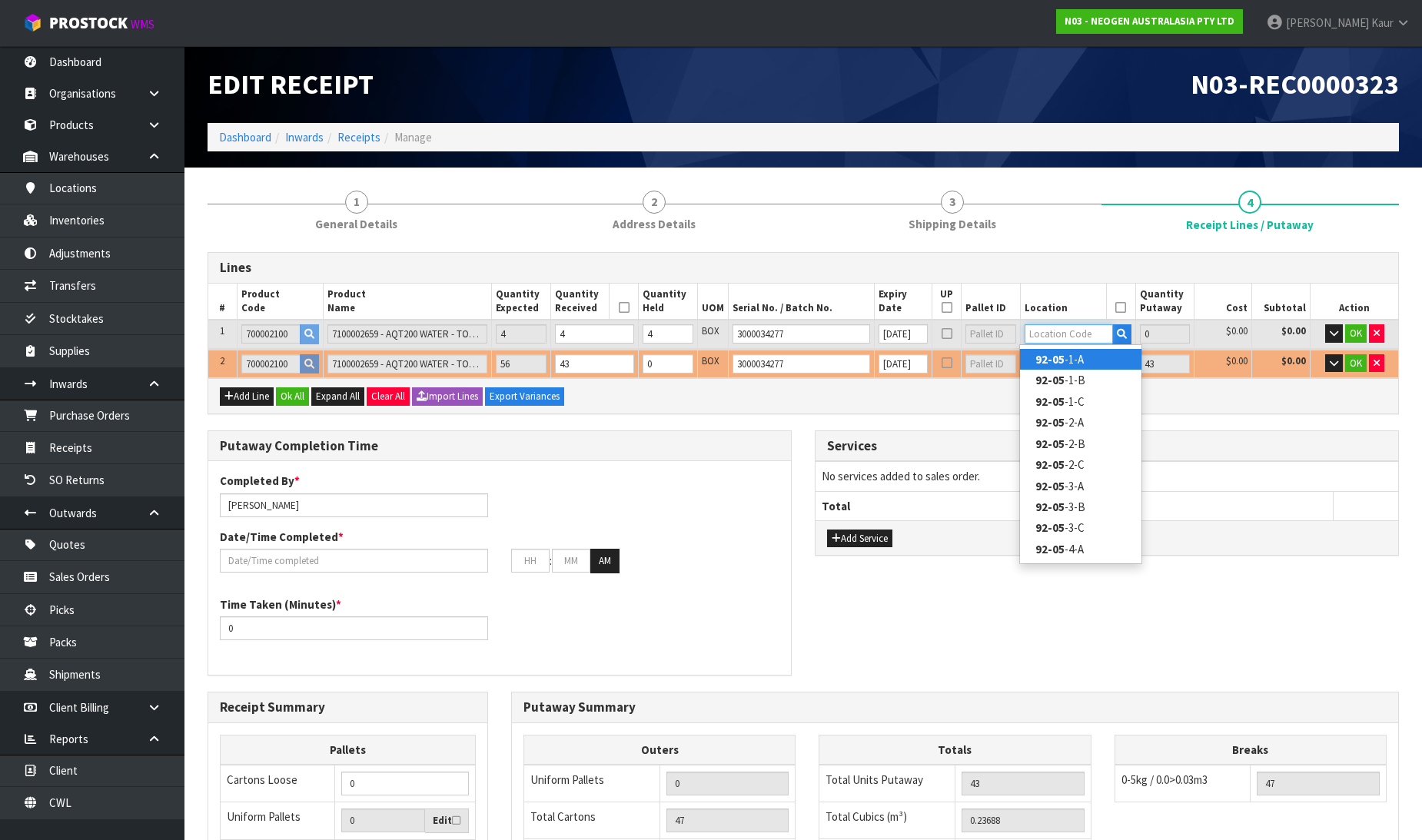
type input "92-05-1-A"
type input "4"
click at [1325, 328] on button "button" at bounding box center [1334, 333] width 18 height 18
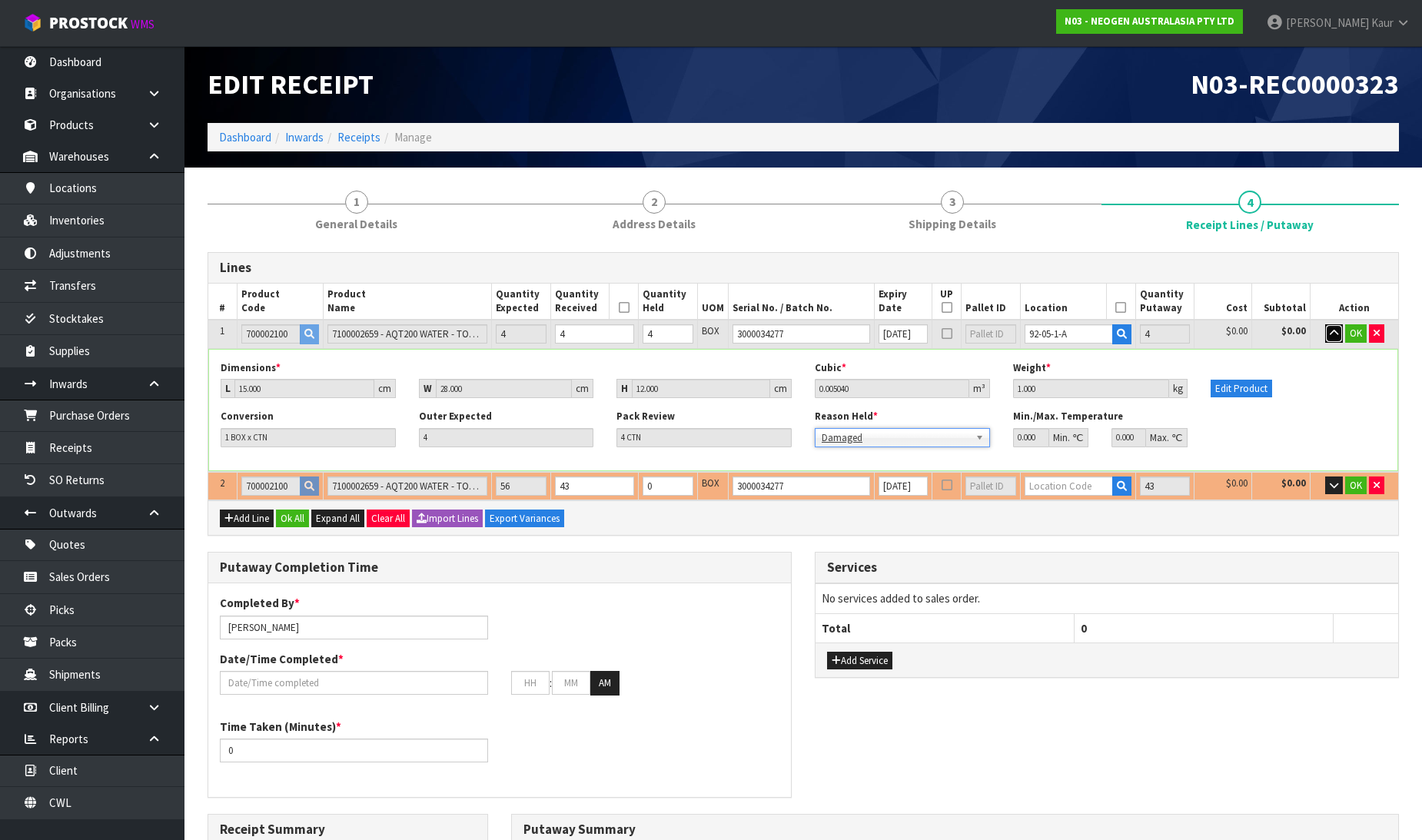
click at [1330, 331] on icon "button" at bounding box center [1334, 333] width 9 height 10
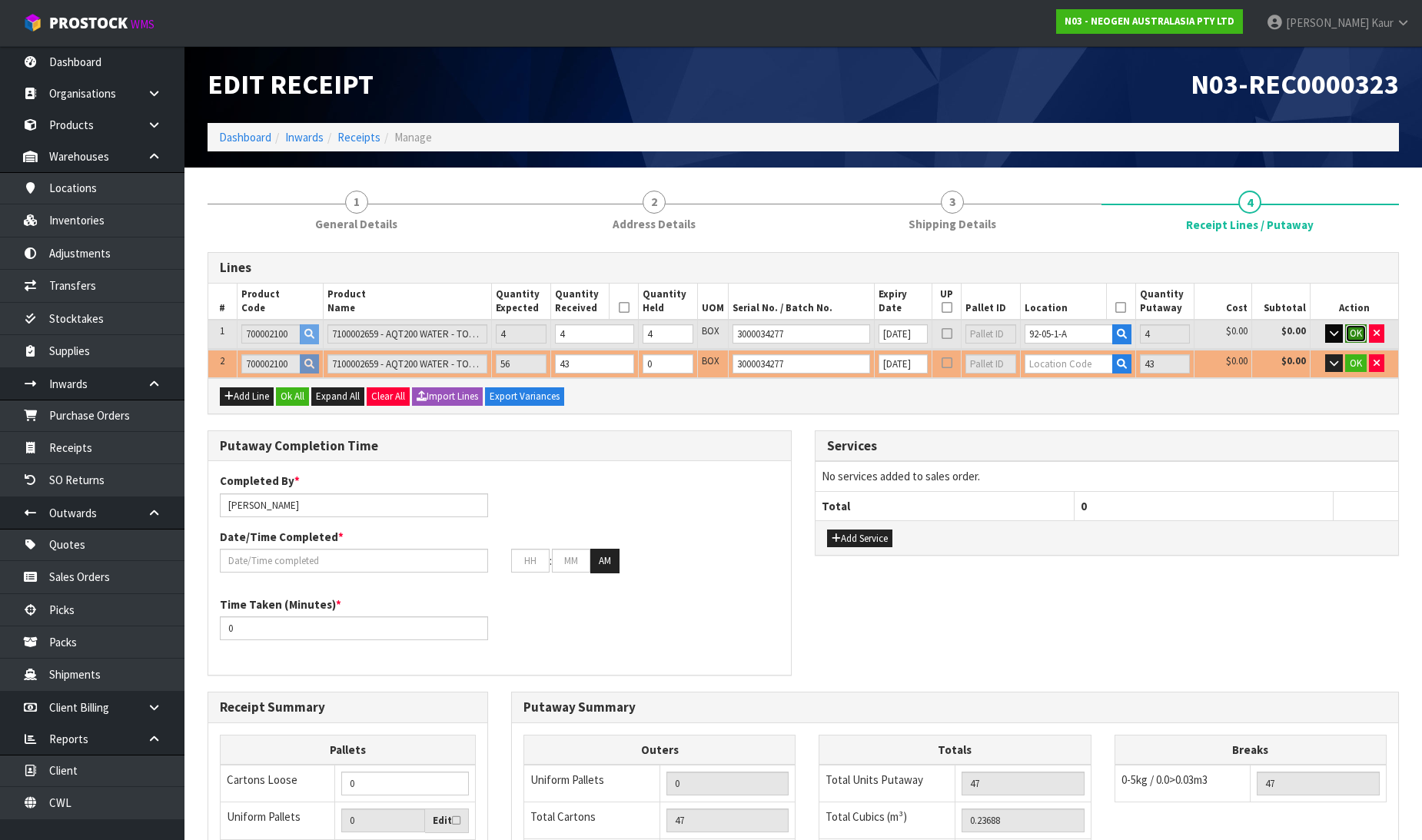
click at [1354, 327] on span "OK" at bounding box center [1356, 333] width 13 height 13
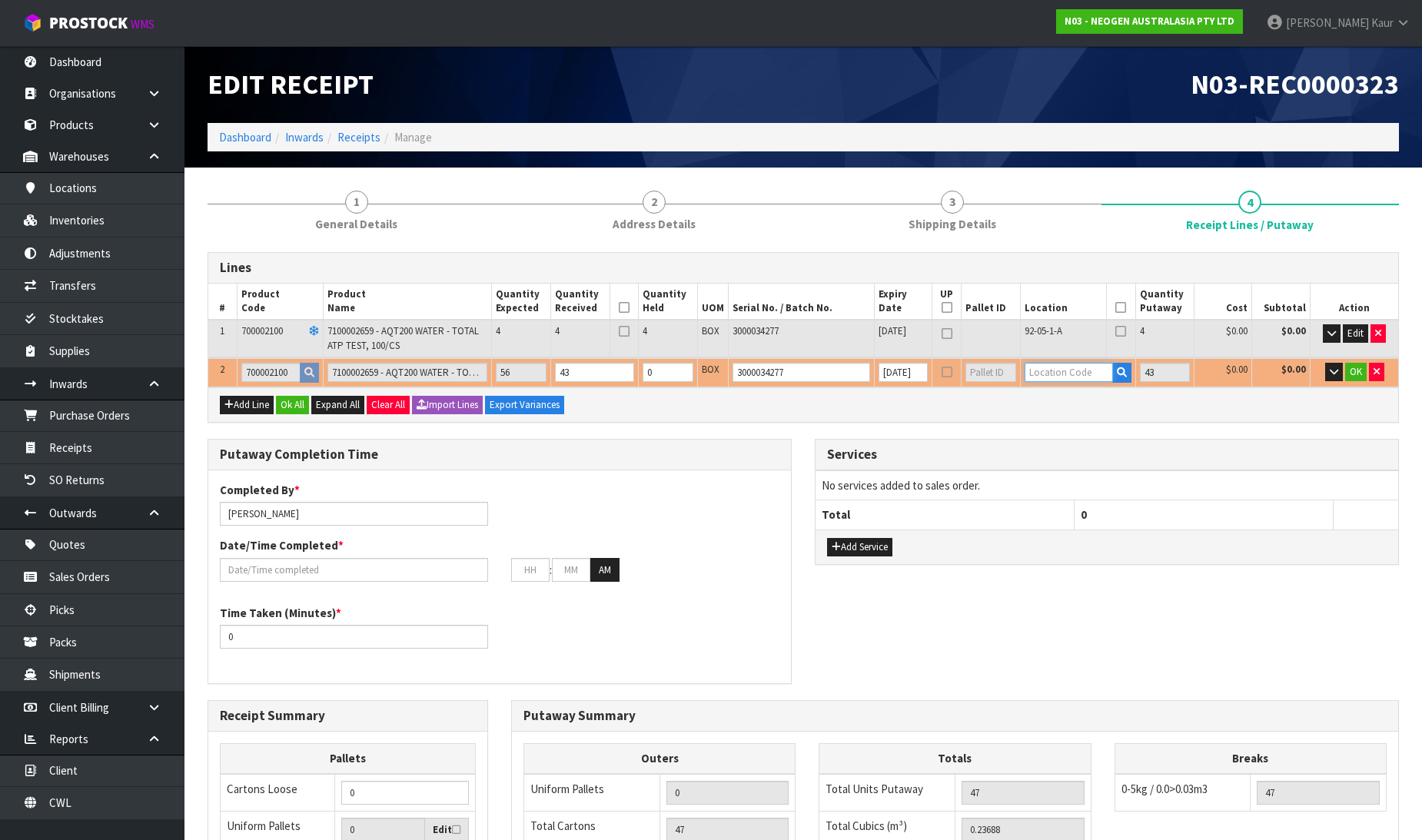
click at [1072, 369] on input "text" at bounding box center [1069, 372] width 89 height 19
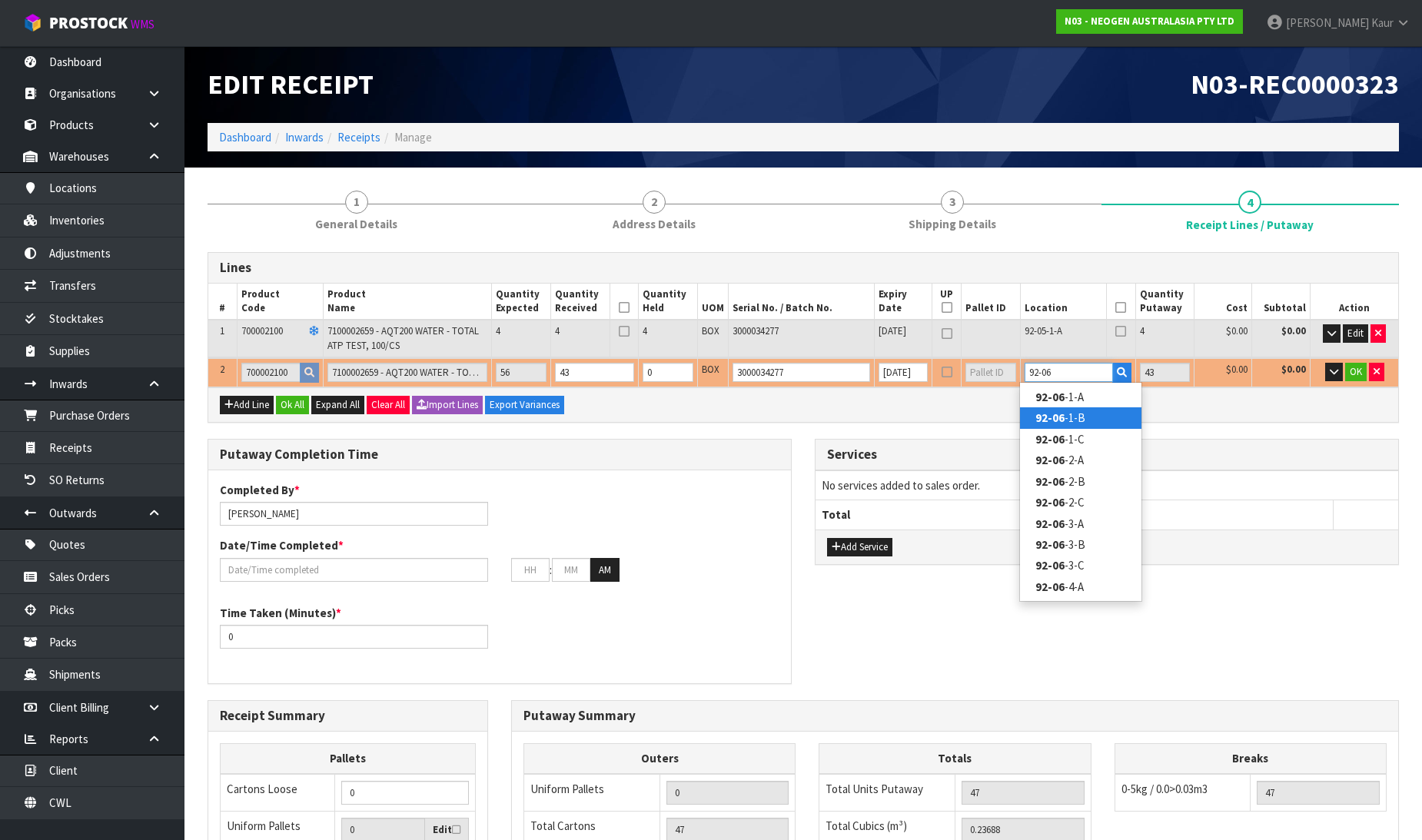
type input "92-06"
type input "4"
type input "0"
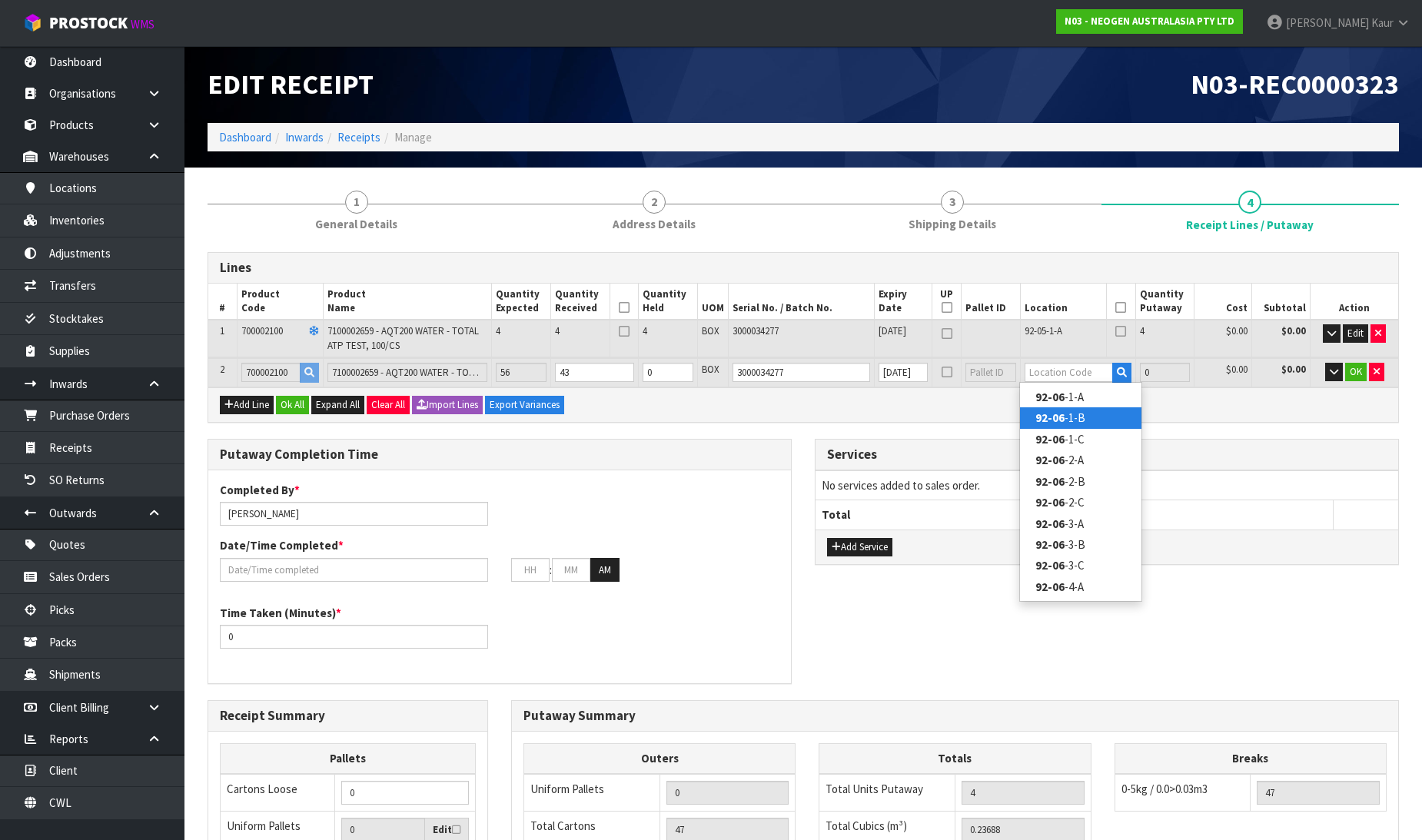
click at [1078, 422] on link "92-06 -1-B" at bounding box center [1080, 418] width 122 height 20
type input "47"
type input "92-06-1-B"
type input "43"
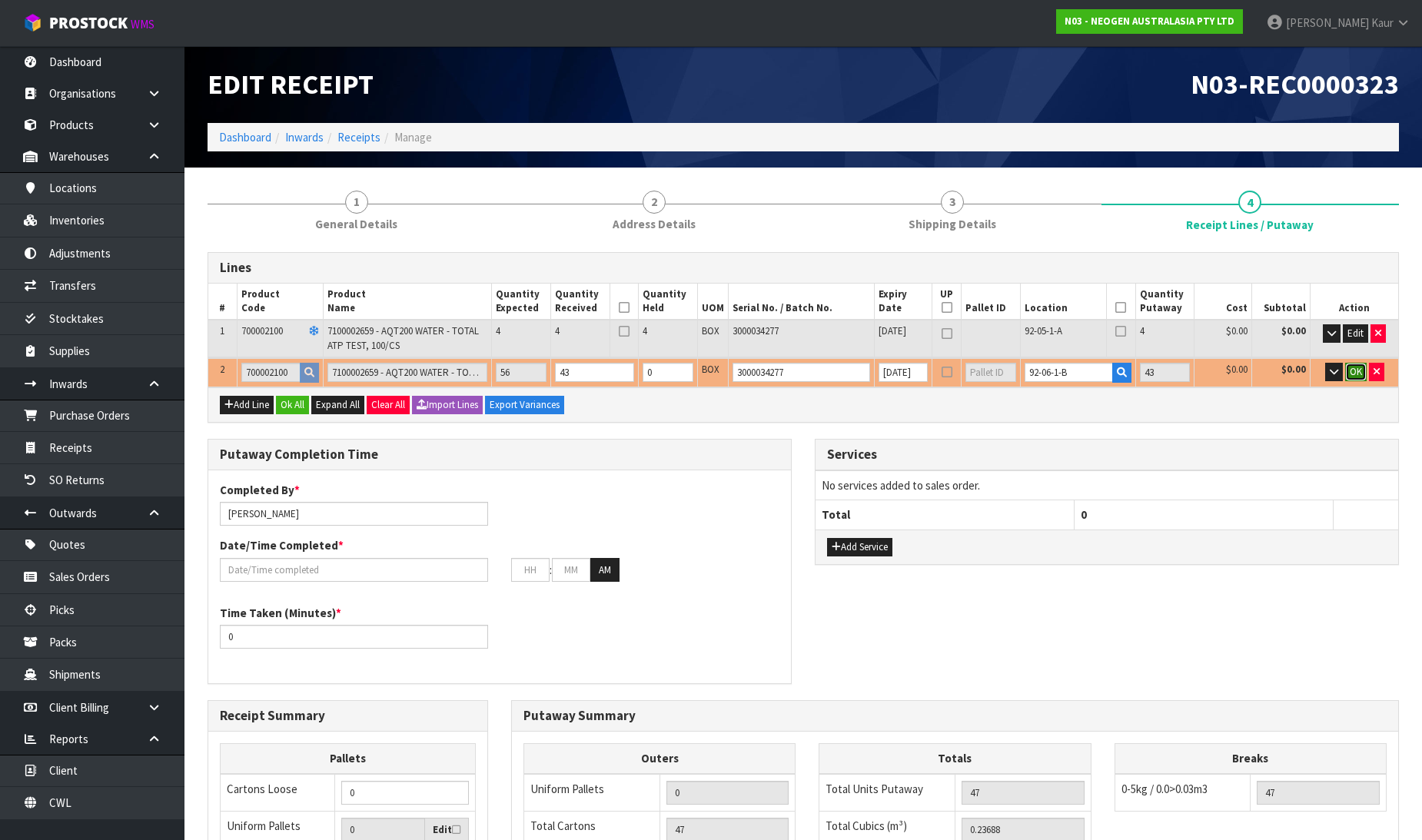
click at [1347, 371] on button "OK" at bounding box center [1355, 371] width 21 height 18
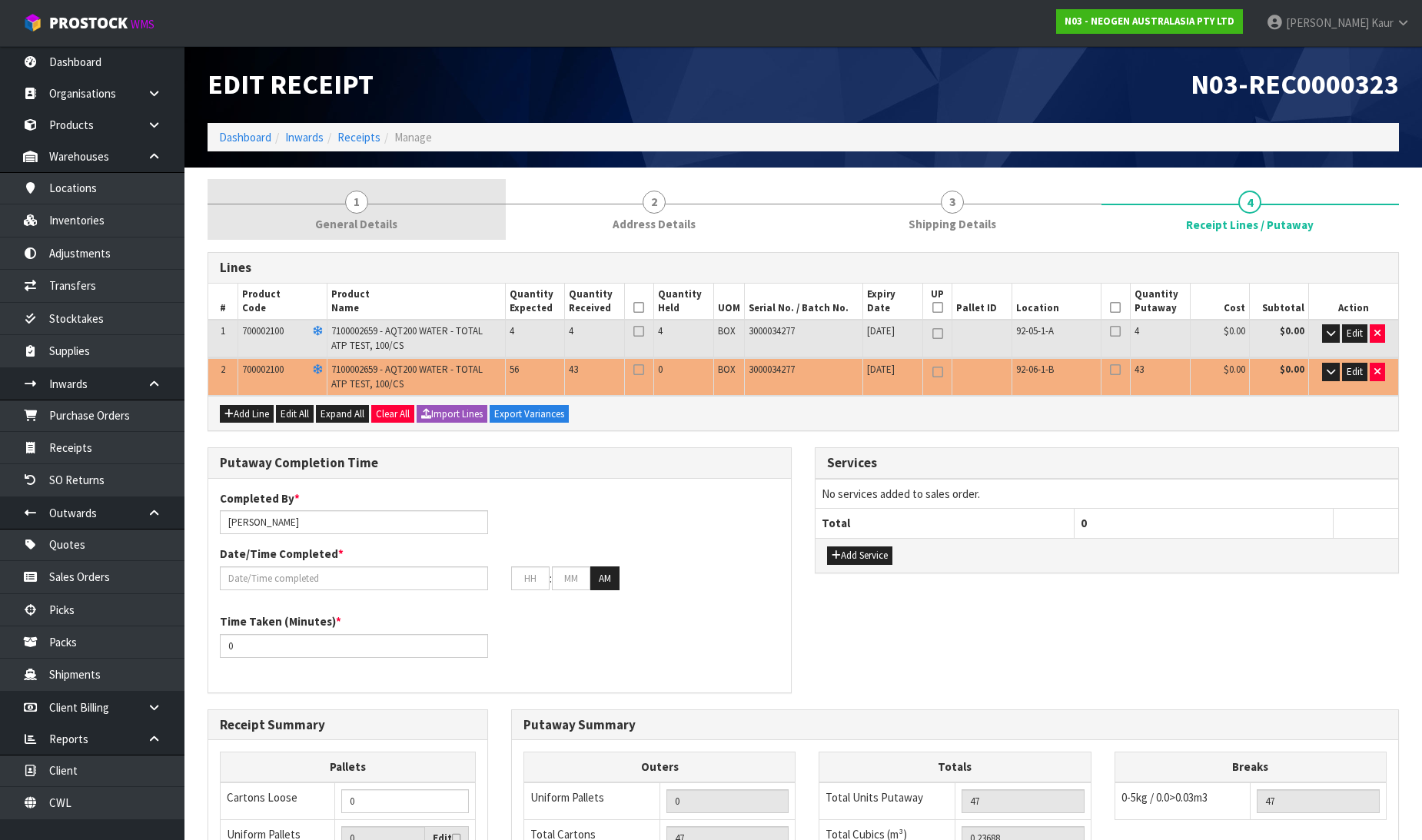
drag, startPoint x: 372, startPoint y: 229, endPoint x: 365, endPoint y: 236, distance: 9.9
click at [371, 229] on span "General Details" at bounding box center [356, 224] width 82 height 16
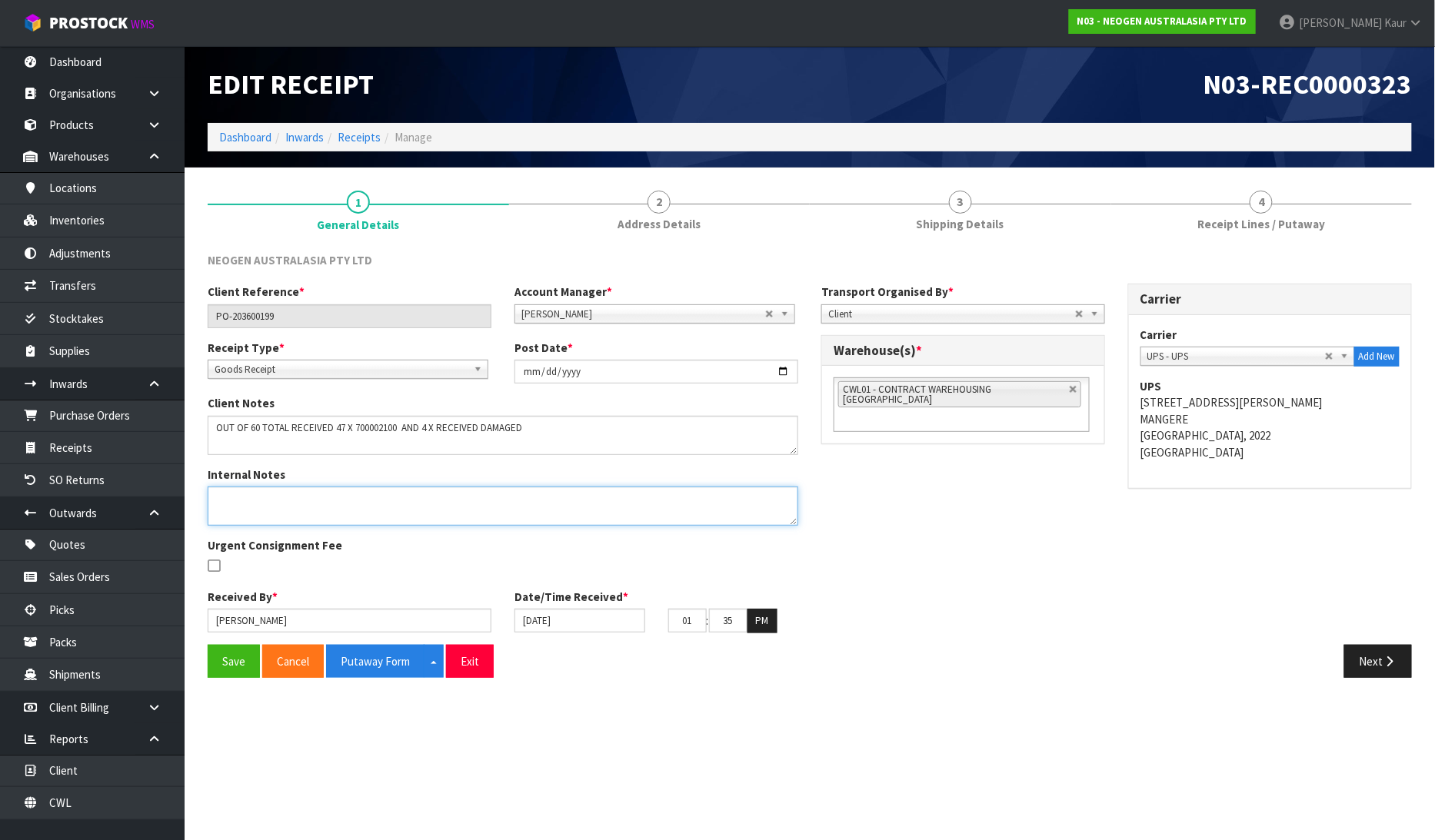
click at [270, 513] on textarea at bounding box center [503, 506] width 591 height 39
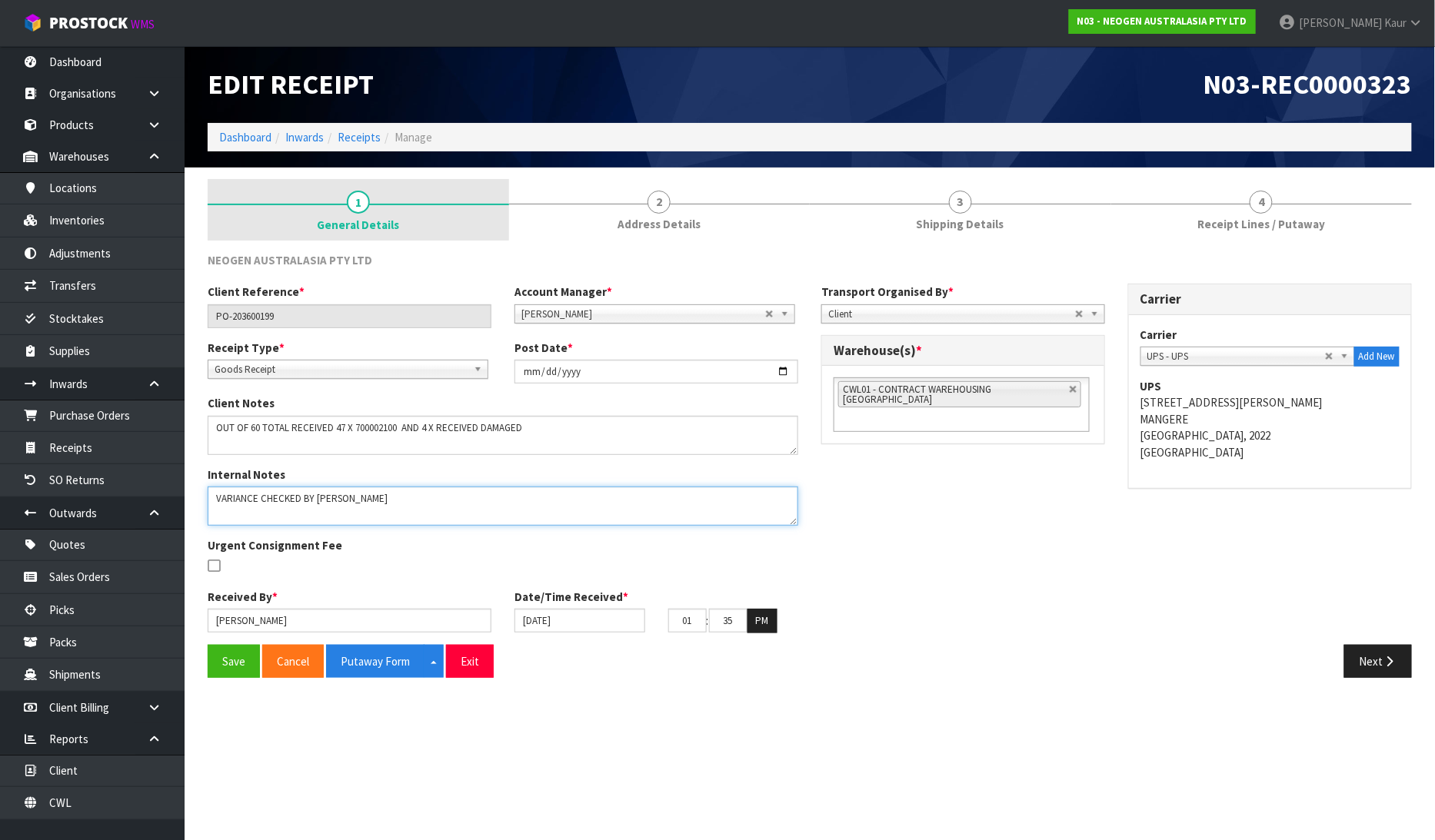
type textarea "VARIANCE CHECKED BY [PERSON_NAME]"
click at [392, 219] on span "General Details" at bounding box center [357, 225] width 82 height 16
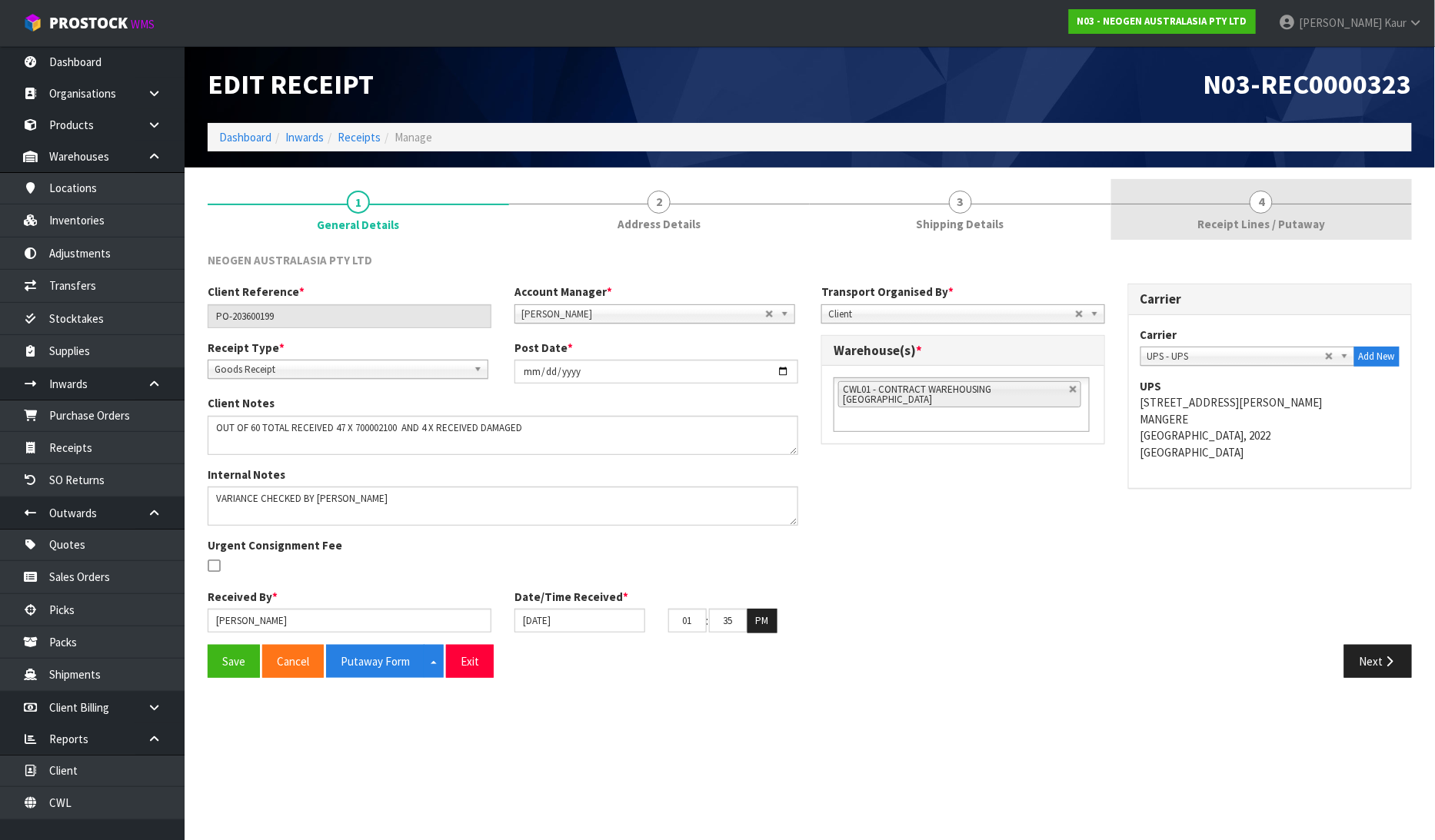
click at [1270, 210] on link "4 Receipt Lines / Putaway" at bounding box center [1262, 209] width 302 height 60
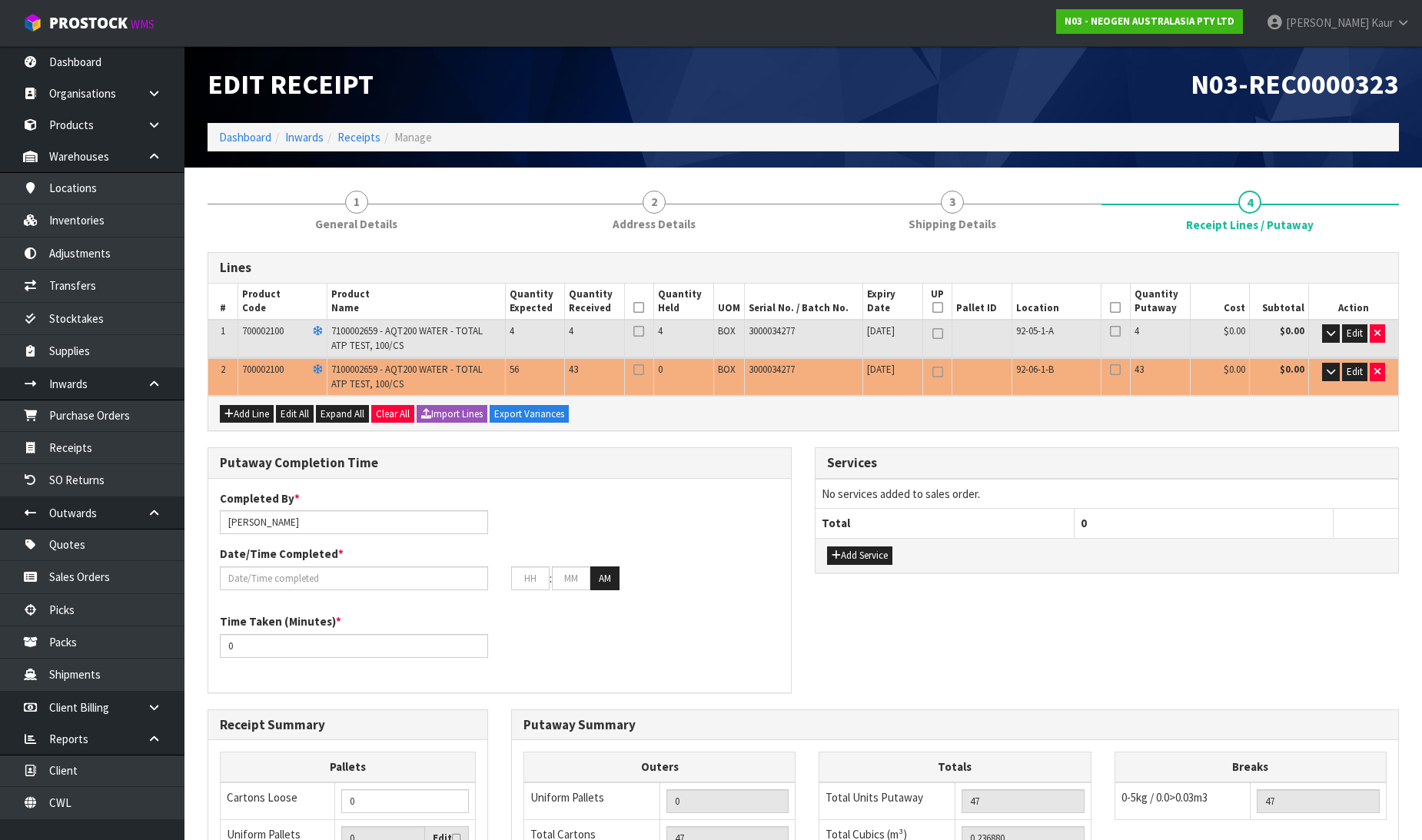
click at [638, 308] on icon at bounding box center [639, 308] width 11 height 1
click at [1114, 308] on icon at bounding box center [1116, 308] width 11 height 1
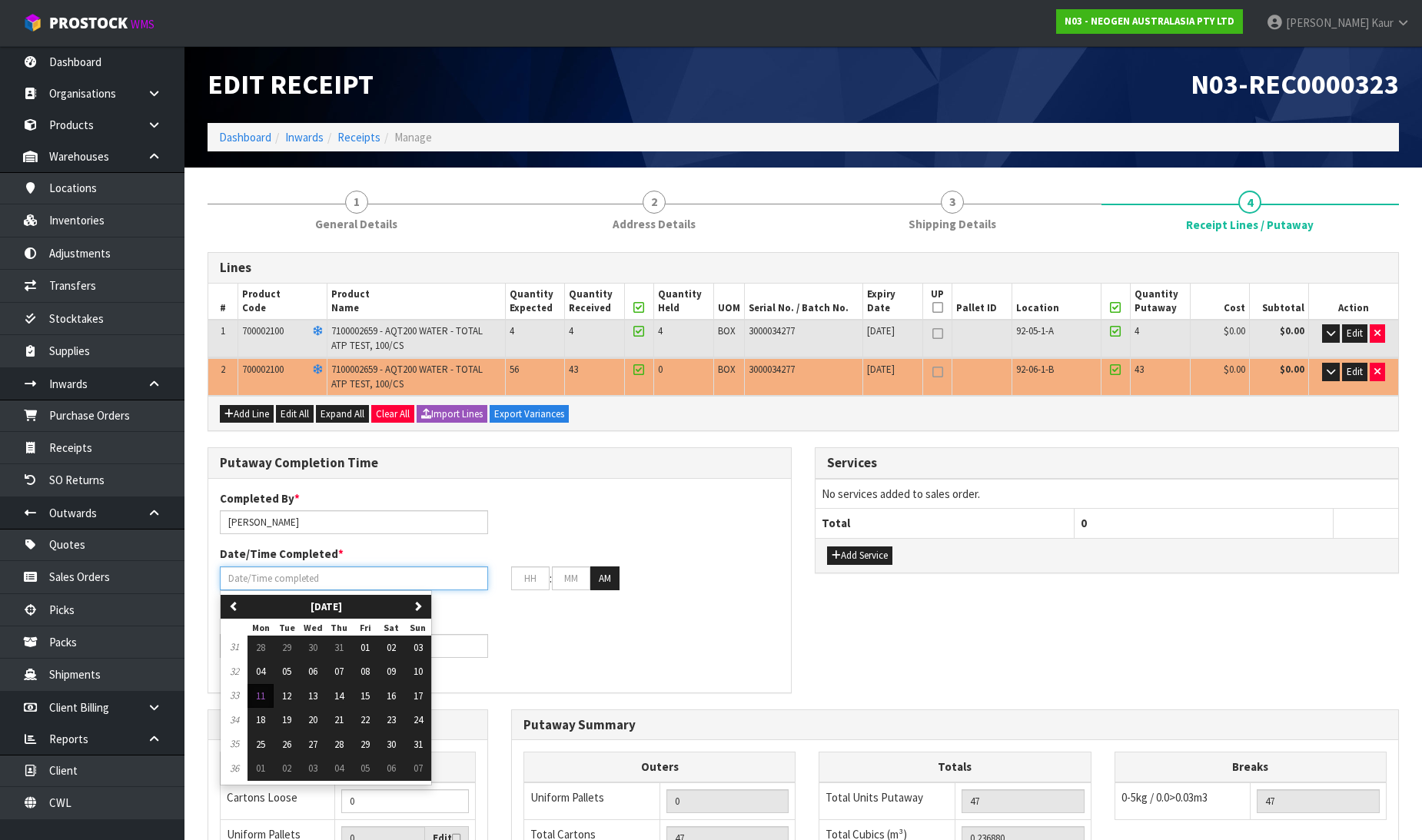
click at [313, 579] on input "text" at bounding box center [354, 578] width 269 height 24
click at [269, 699] on button "11" at bounding box center [260, 696] width 26 height 24
type input "[DATE]"
type input "12"
type input "00"
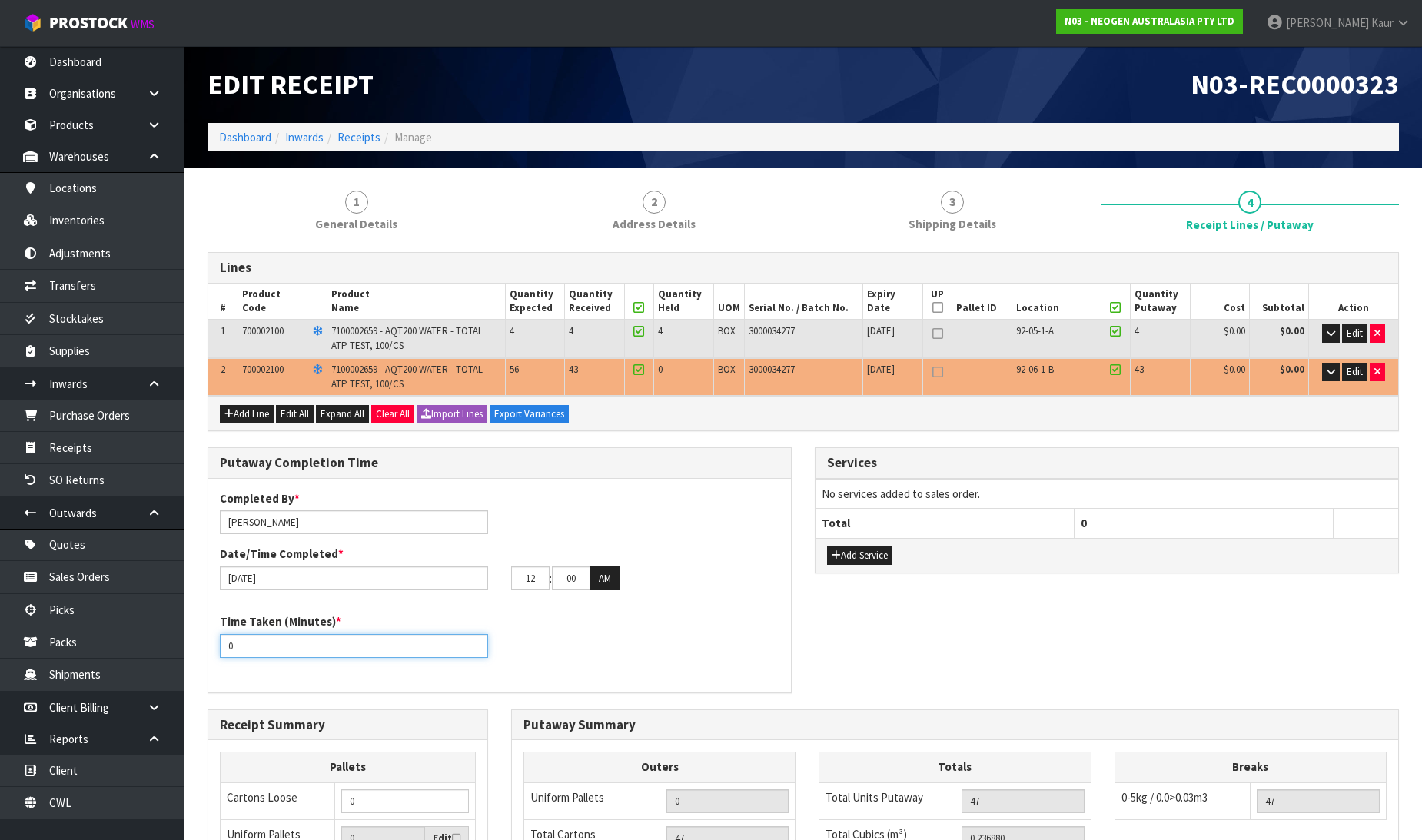
drag, startPoint x: 248, startPoint y: 642, endPoint x: 216, endPoint y: 650, distance: 33.0
click at [216, 650] on div "Time Taken (Minutes) * 0" at bounding box center [353, 635] width 291 height 44
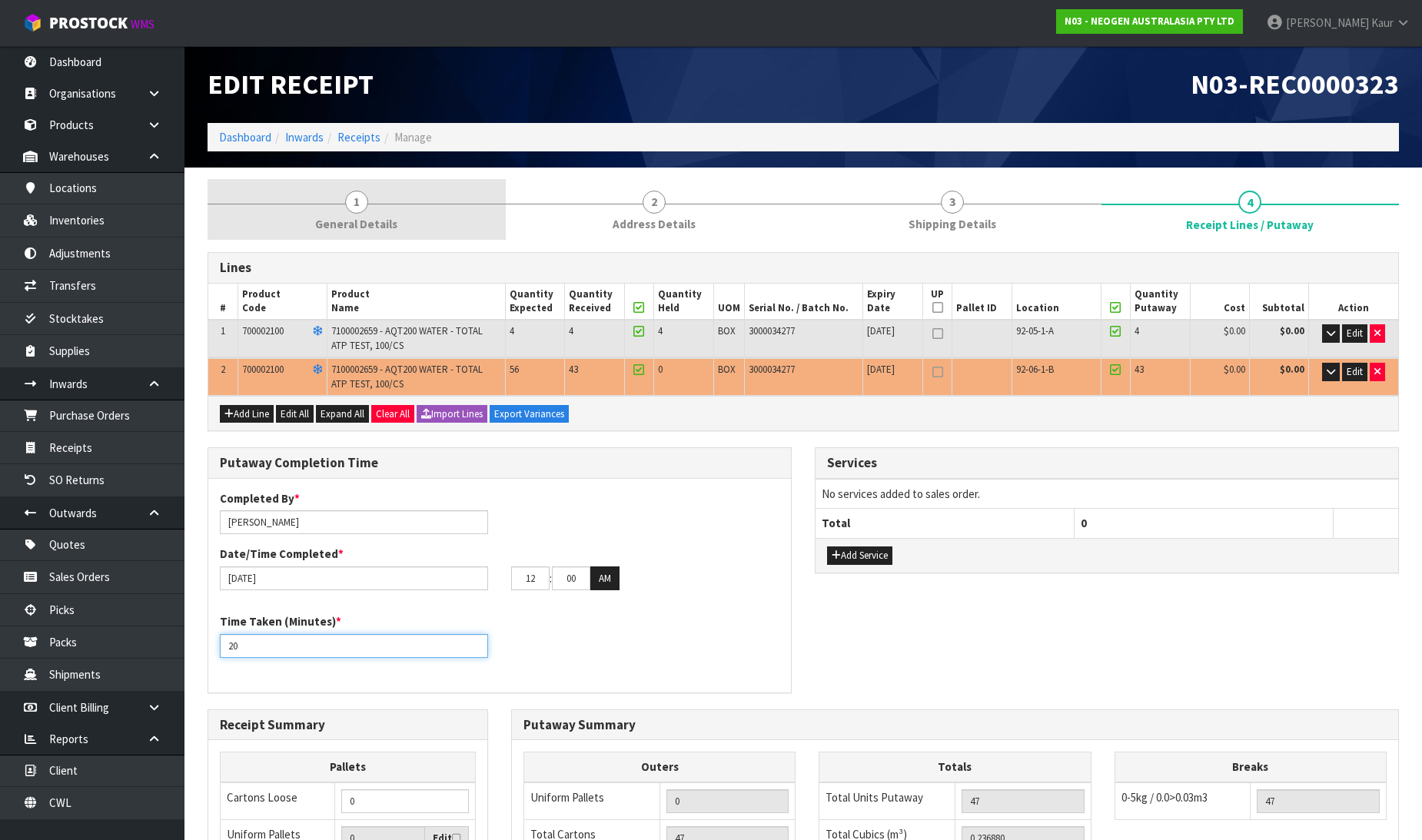
type input "20"
drag, startPoint x: 369, startPoint y: 196, endPoint x: 456, endPoint y: 212, distance: 88.5
click at [365, 196] on link "1 General Details" at bounding box center [356, 209] width 298 height 60
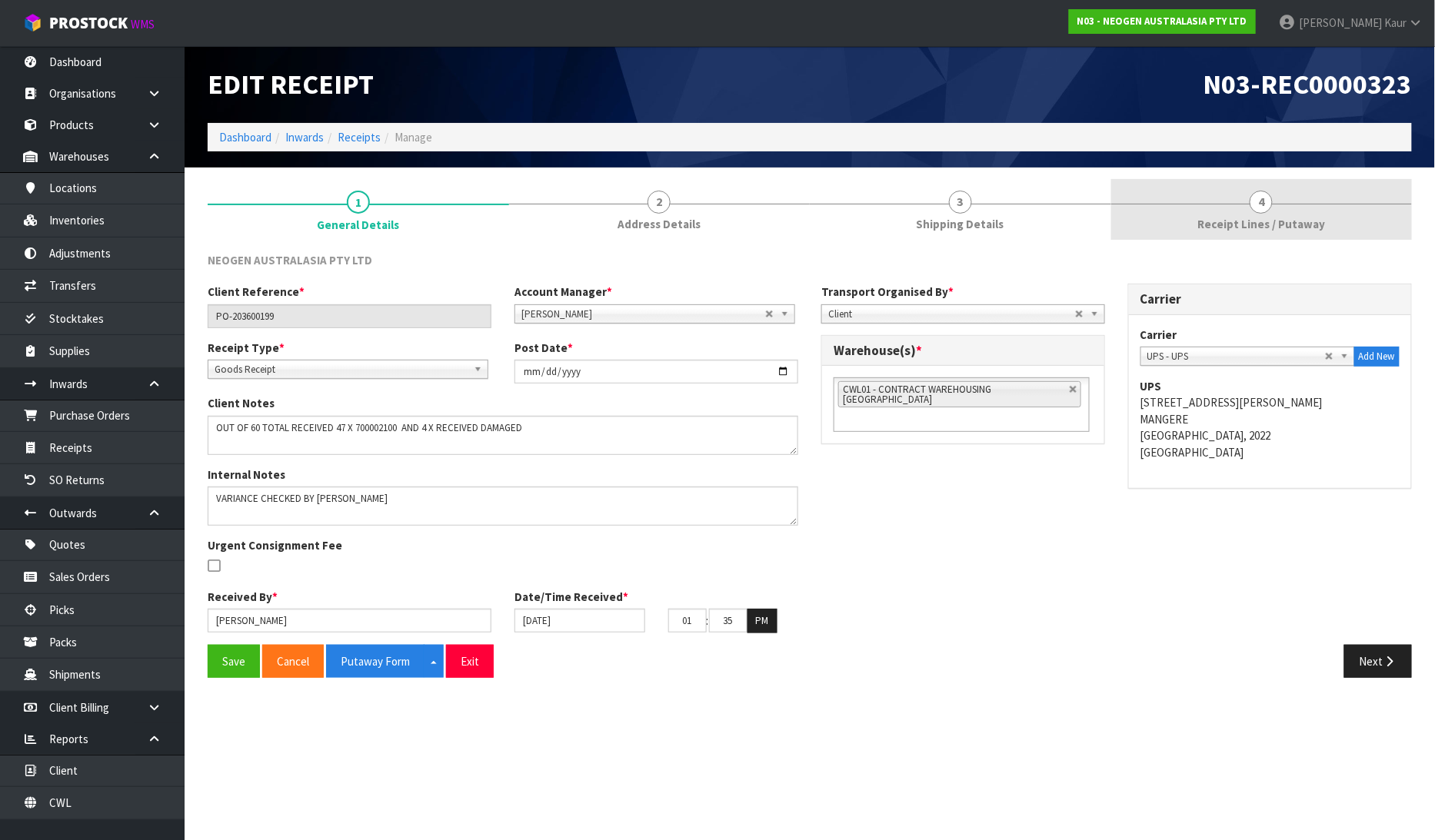
click at [1258, 211] on span "4" at bounding box center [1261, 202] width 23 height 23
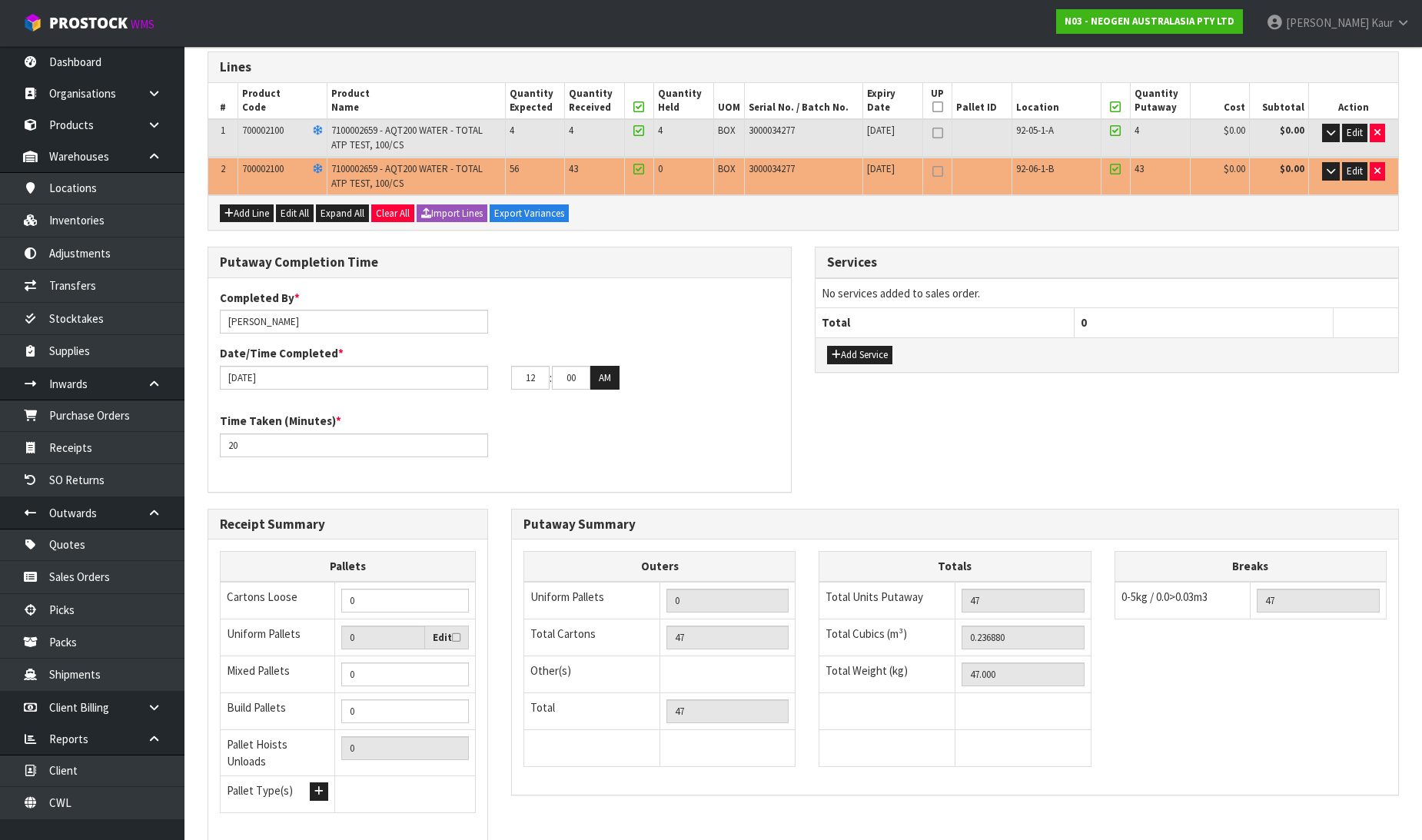
scroll to position [300, 0]
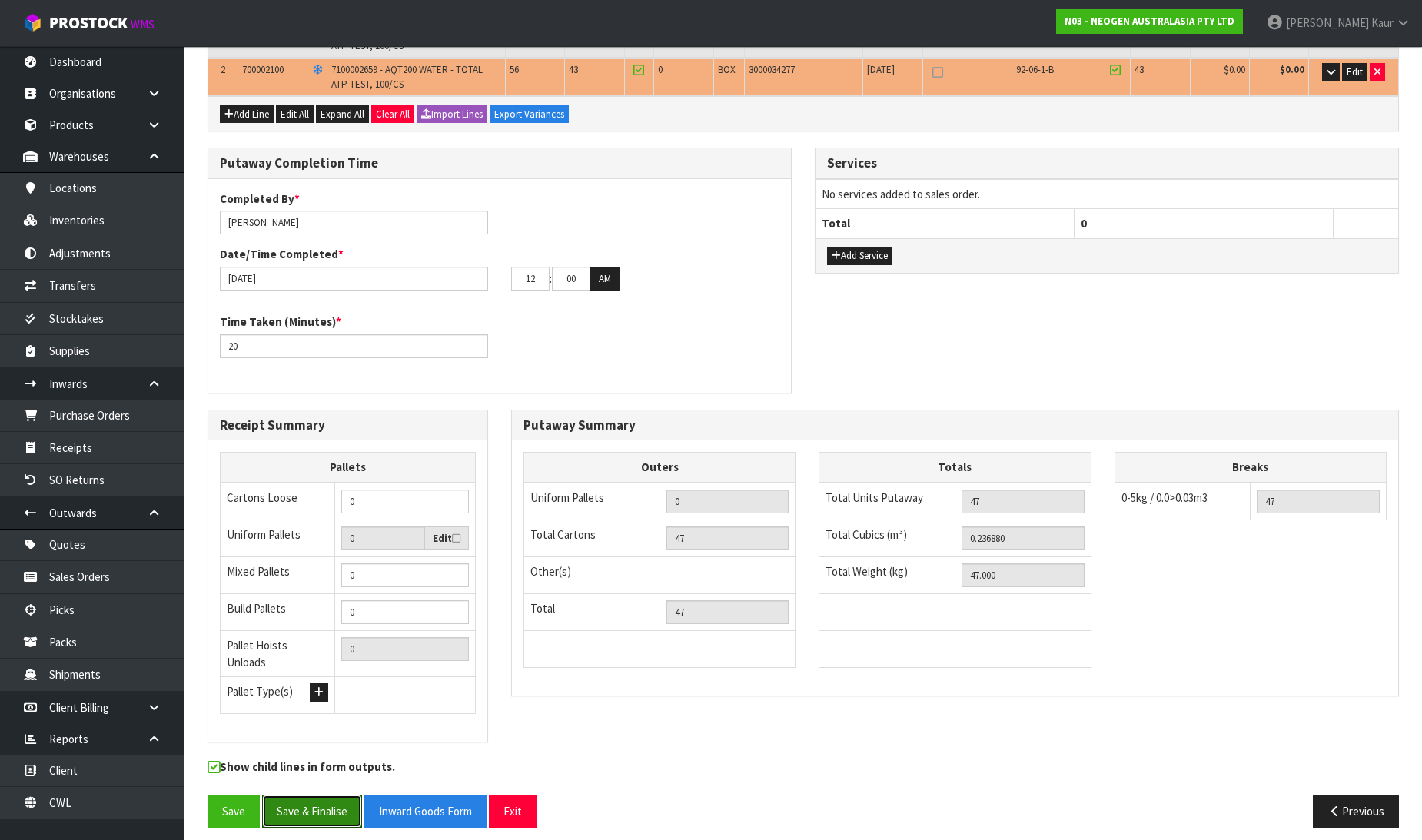
drag, startPoint x: 313, startPoint y: 809, endPoint x: 403, endPoint y: 749, distance: 108.2
click at [313, 809] on button "Save & Finalise" at bounding box center [312, 811] width 100 height 33
drag, startPoint x: 534, startPoint y: 273, endPoint x: 493, endPoint y: 273, distance: 41.0
click at [493, 273] on div "[DATE] 12 : 00 : 00 AM" at bounding box center [499, 279] width 583 height 24
type input "02"
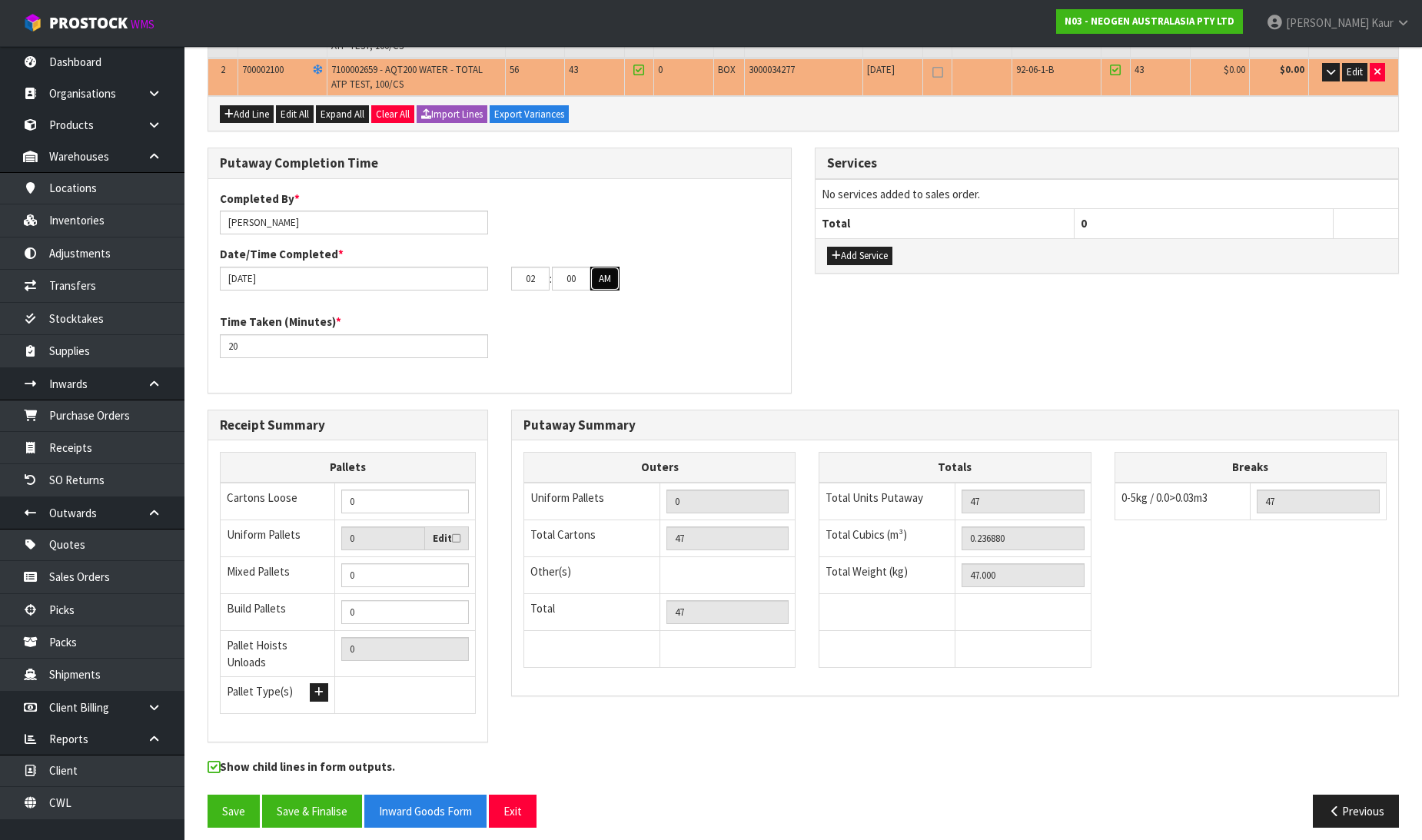
click at [598, 277] on button "AM" at bounding box center [605, 279] width 29 height 24
click at [328, 803] on button "Save & Finalise" at bounding box center [312, 811] width 100 height 33
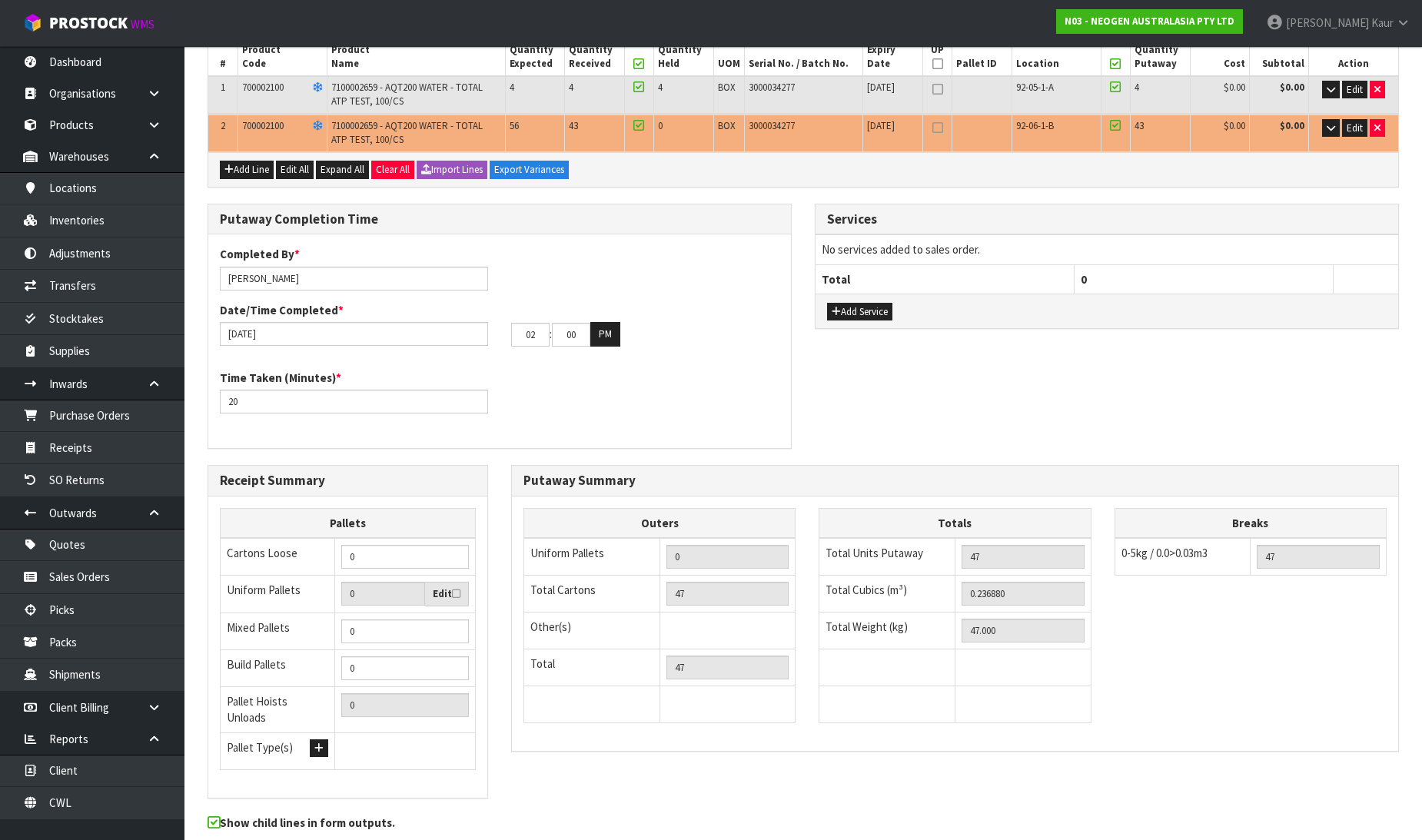
scroll to position [0, 0]
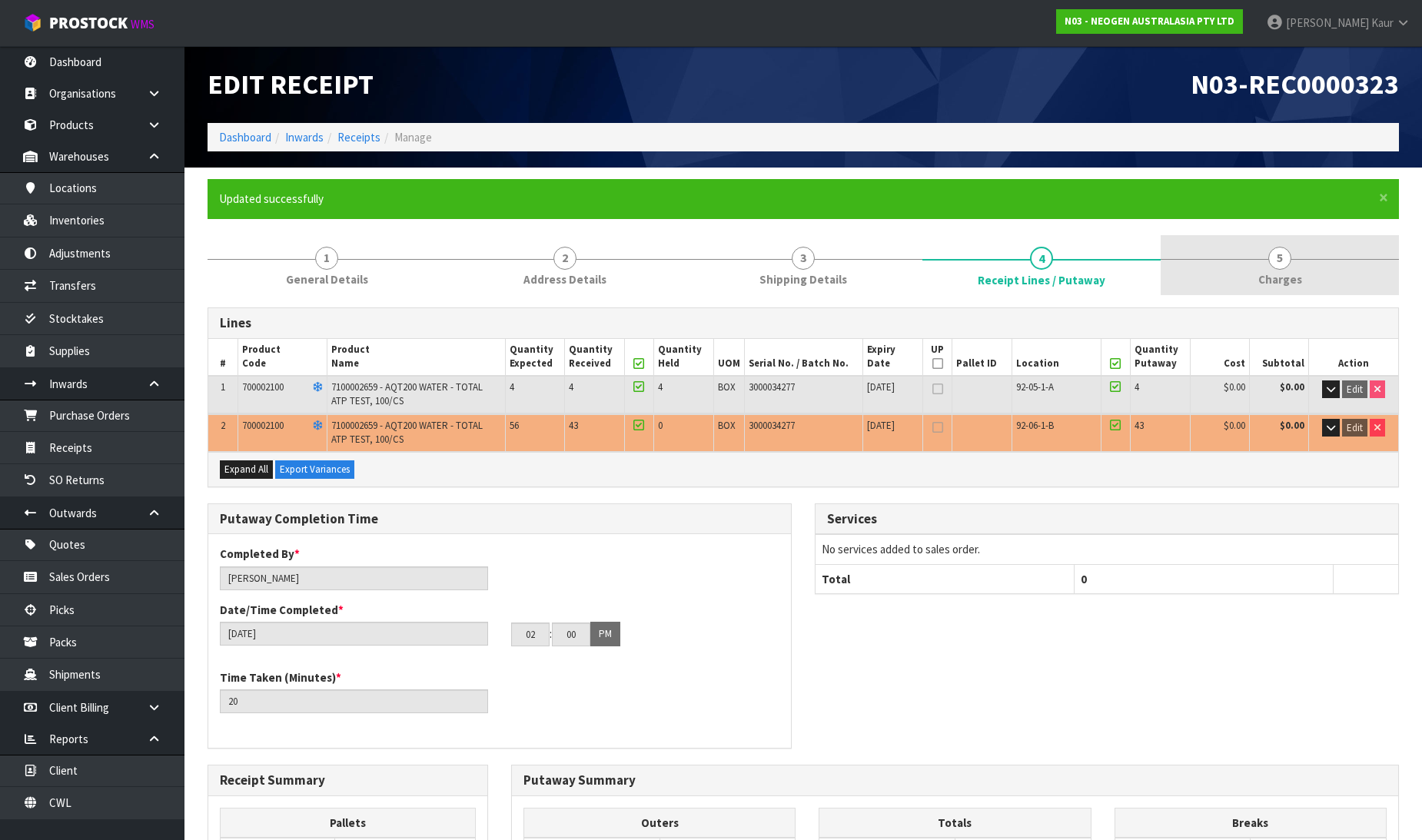
click at [1270, 283] on span "Charges" at bounding box center [1280, 279] width 44 height 16
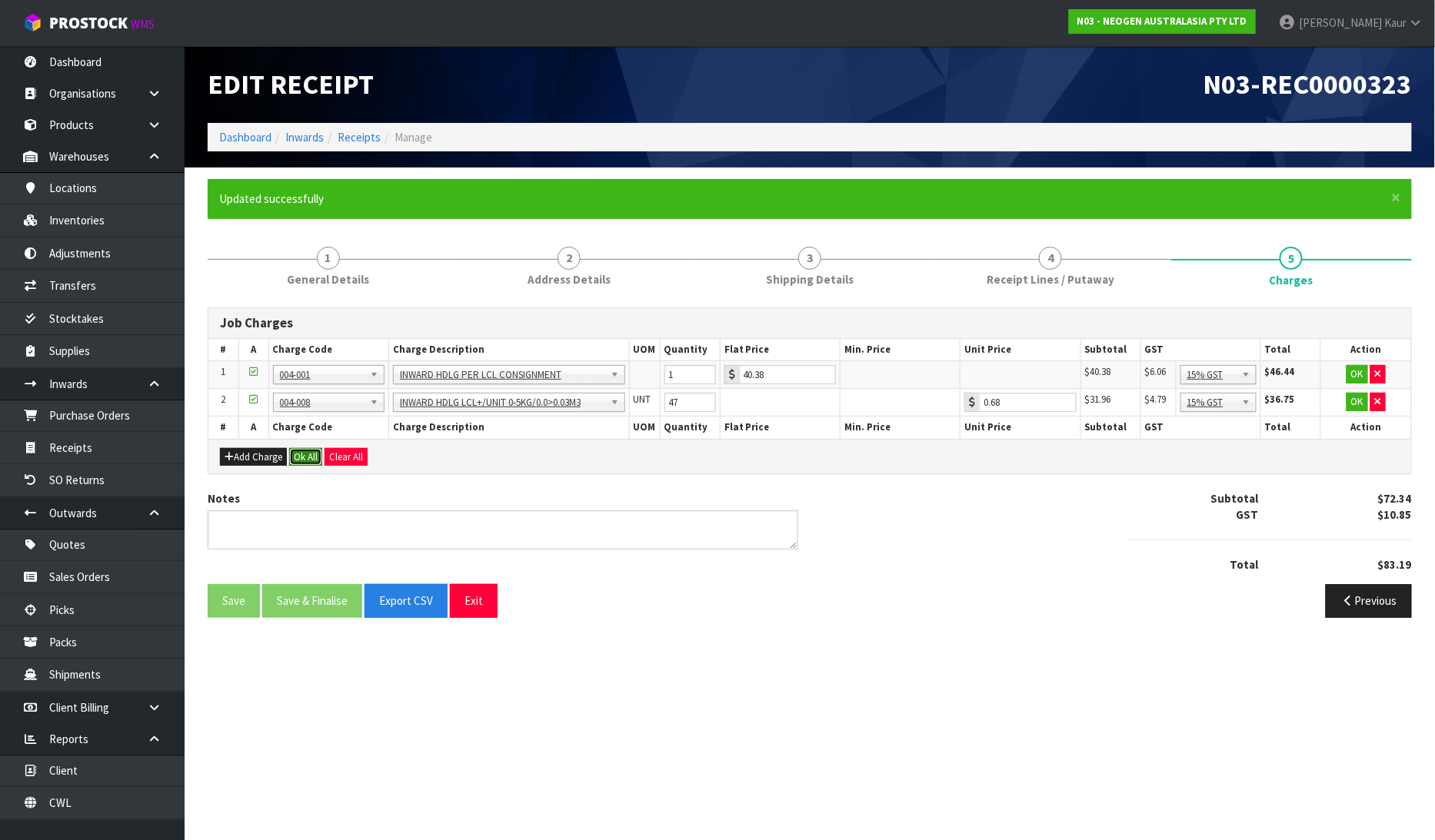
click at [303, 459] on button "Ok All" at bounding box center [306, 457] width 33 height 18
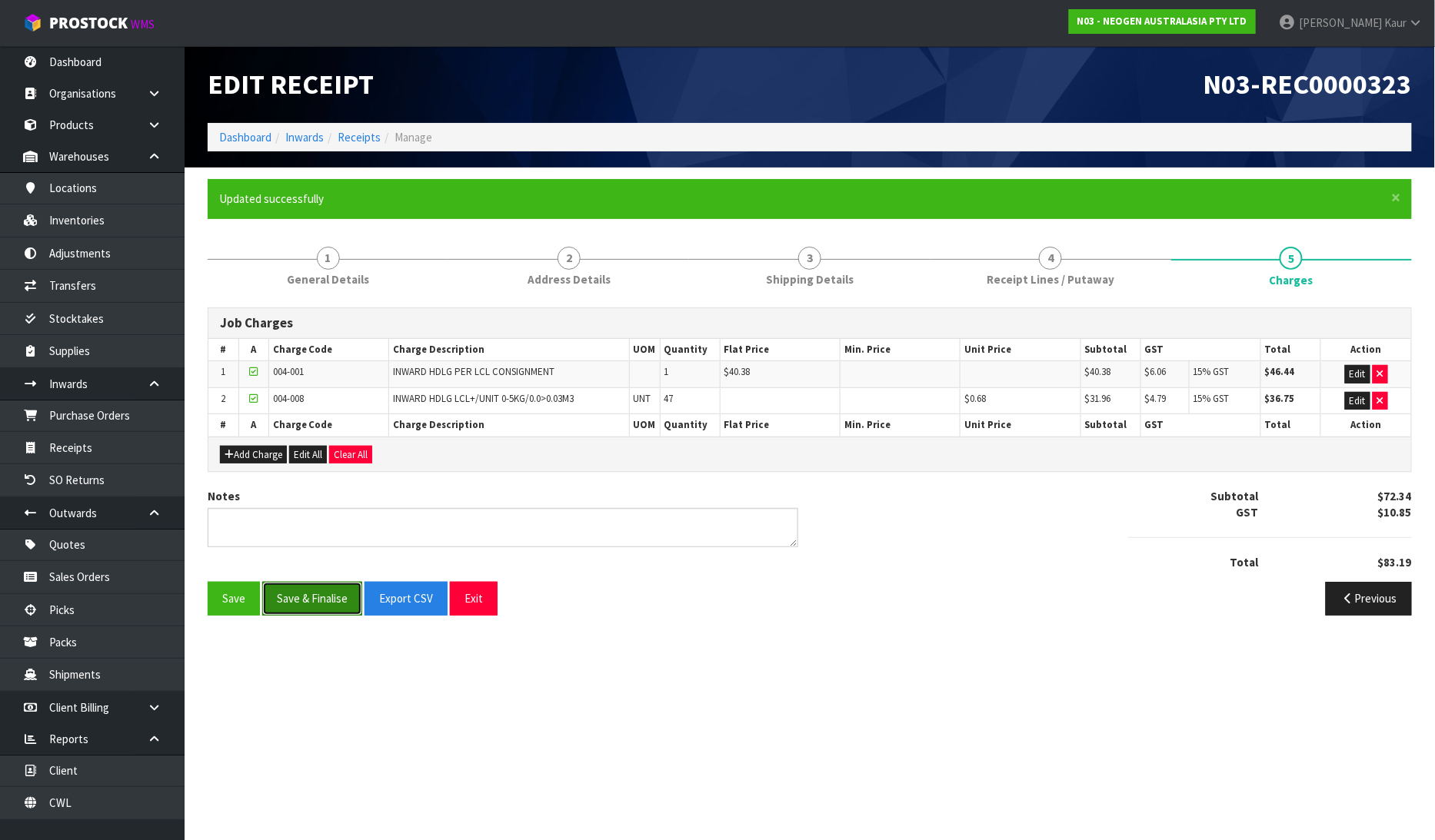
click at [293, 611] on button "Save & Finalise" at bounding box center [312, 598] width 100 height 33
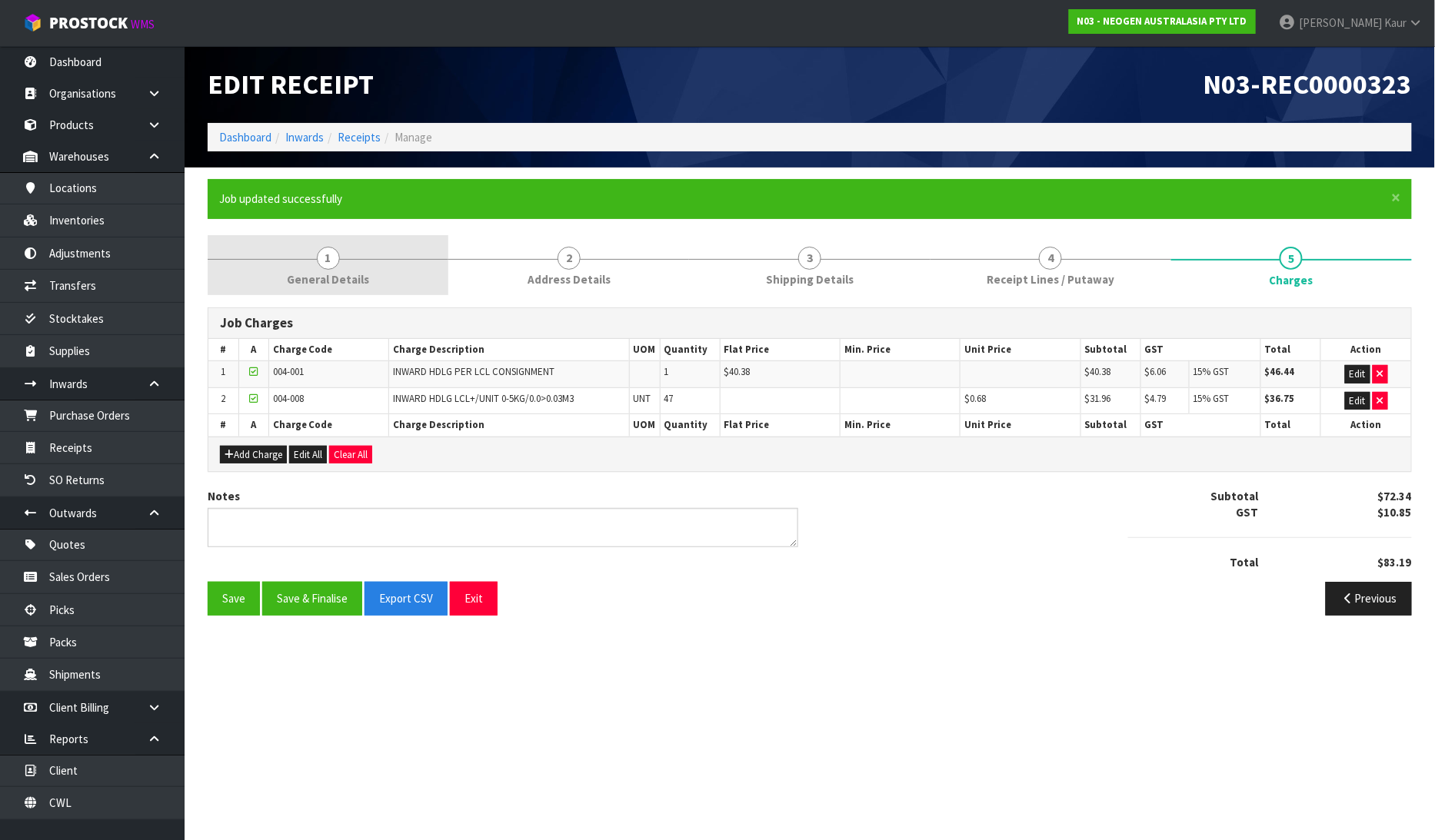
click at [340, 267] on link "1 General Details" at bounding box center [328, 265] width 240 height 60
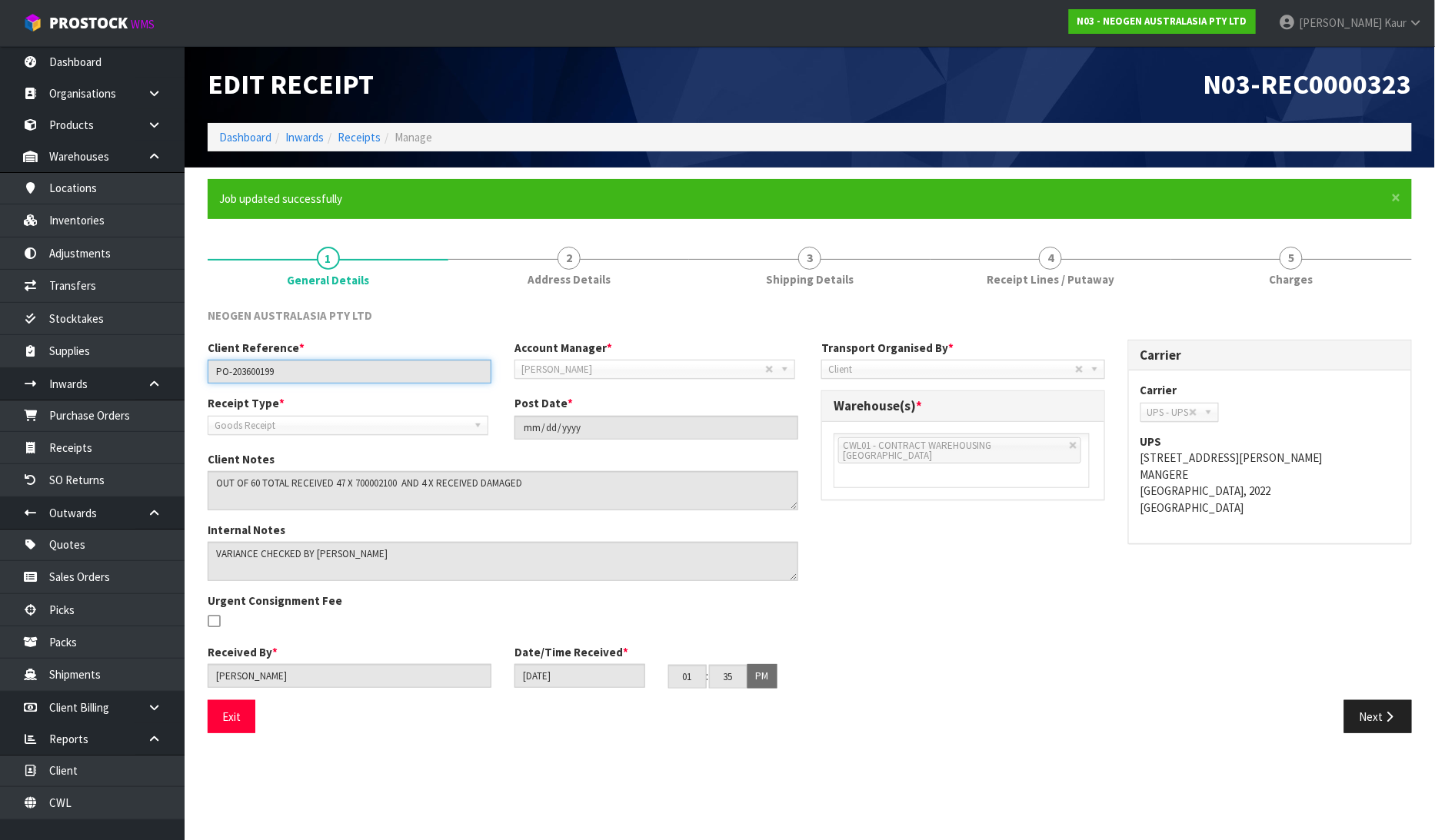
drag, startPoint x: 280, startPoint y: 380, endPoint x: 185, endPoint y: 373, distance: 95.3
click at [185, 373] on section "× Close Job updated successfully 1 General Details 2 Address Details 3 Shipping…" at bounding box center [810, 462] width 1250 height 589
drag, startPoint x: 547, startPoint y: 492, endPoint x: 203, endPoint y: 480, distance: 344.2
click at [203, 480] on div "Client Notes" at bounding box center [503, 480] width 613 height 59
click at [569, 501] on textarea at bounding box center [503, 491] width 591 height 39
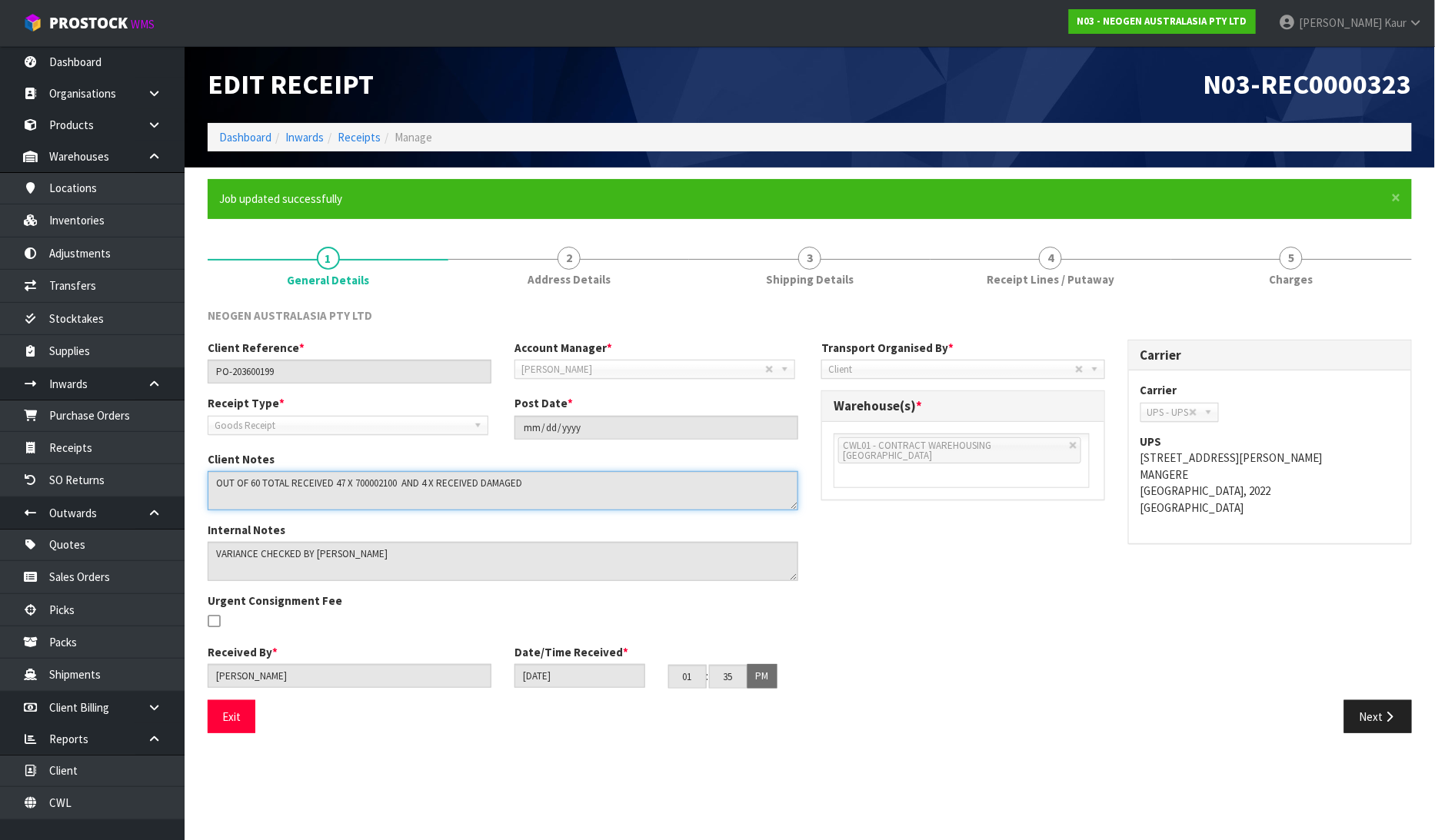
drag, startPoint x: 533, startPoint y: 487, endPoint x: 210, endPoint y: 485, distance: 323.0
click at [210, 485] on textarea at bounding box center [503, 491] width 591 height 39
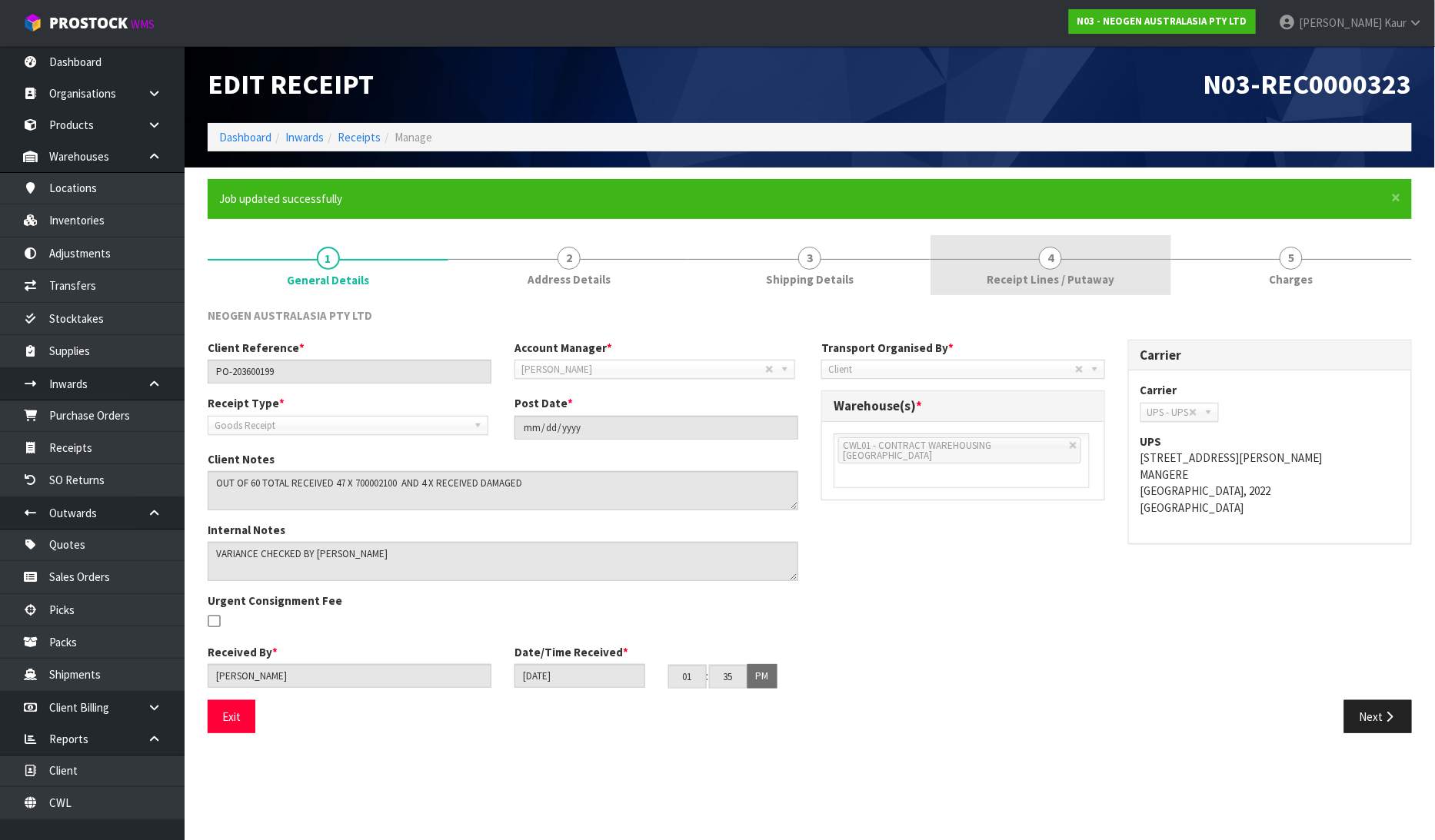
click at [1065, 270] on link "4 Receipt Lines / Putaway" at bounding box center [1050, 265] width 240 height 60
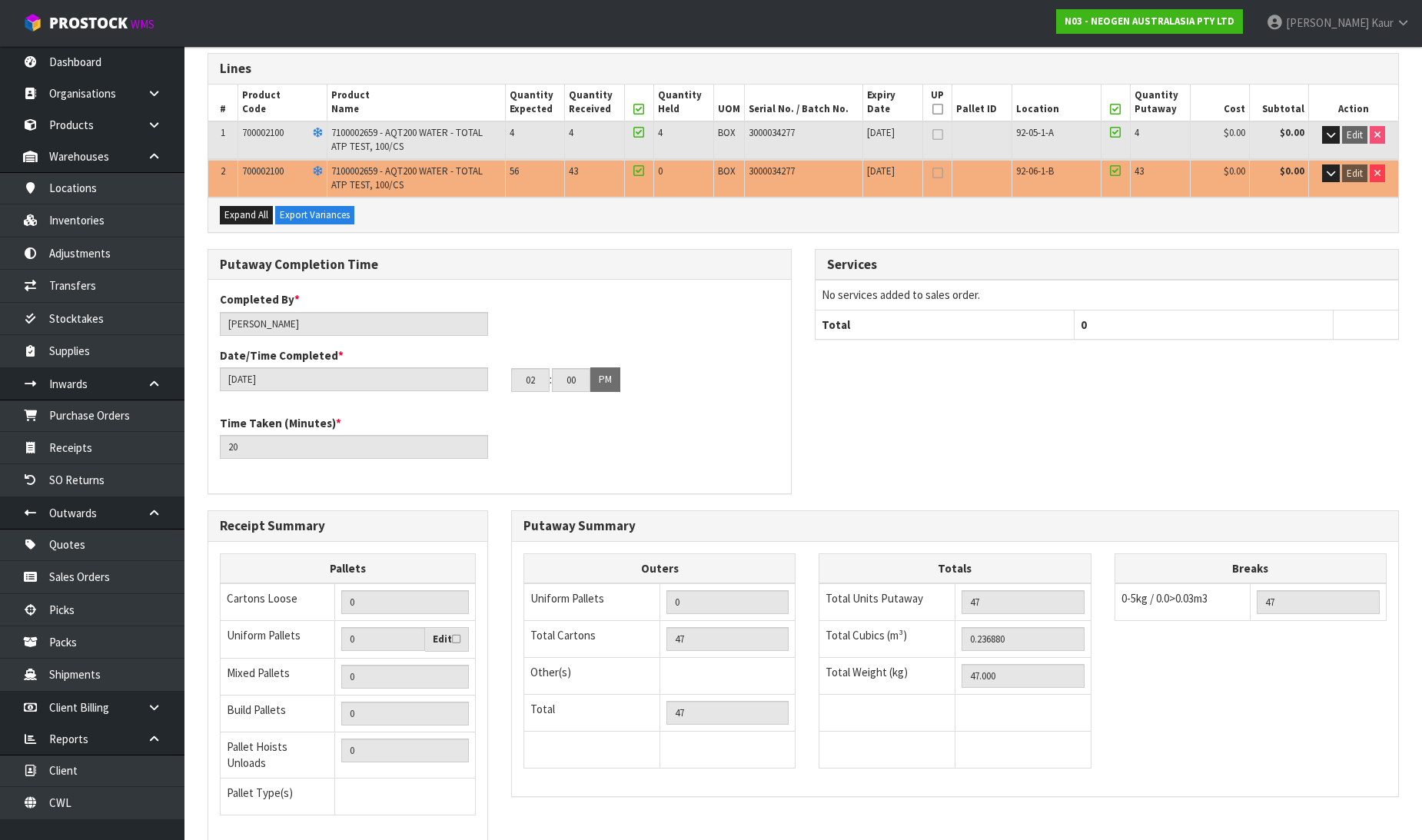
scroll to position [355, 0]
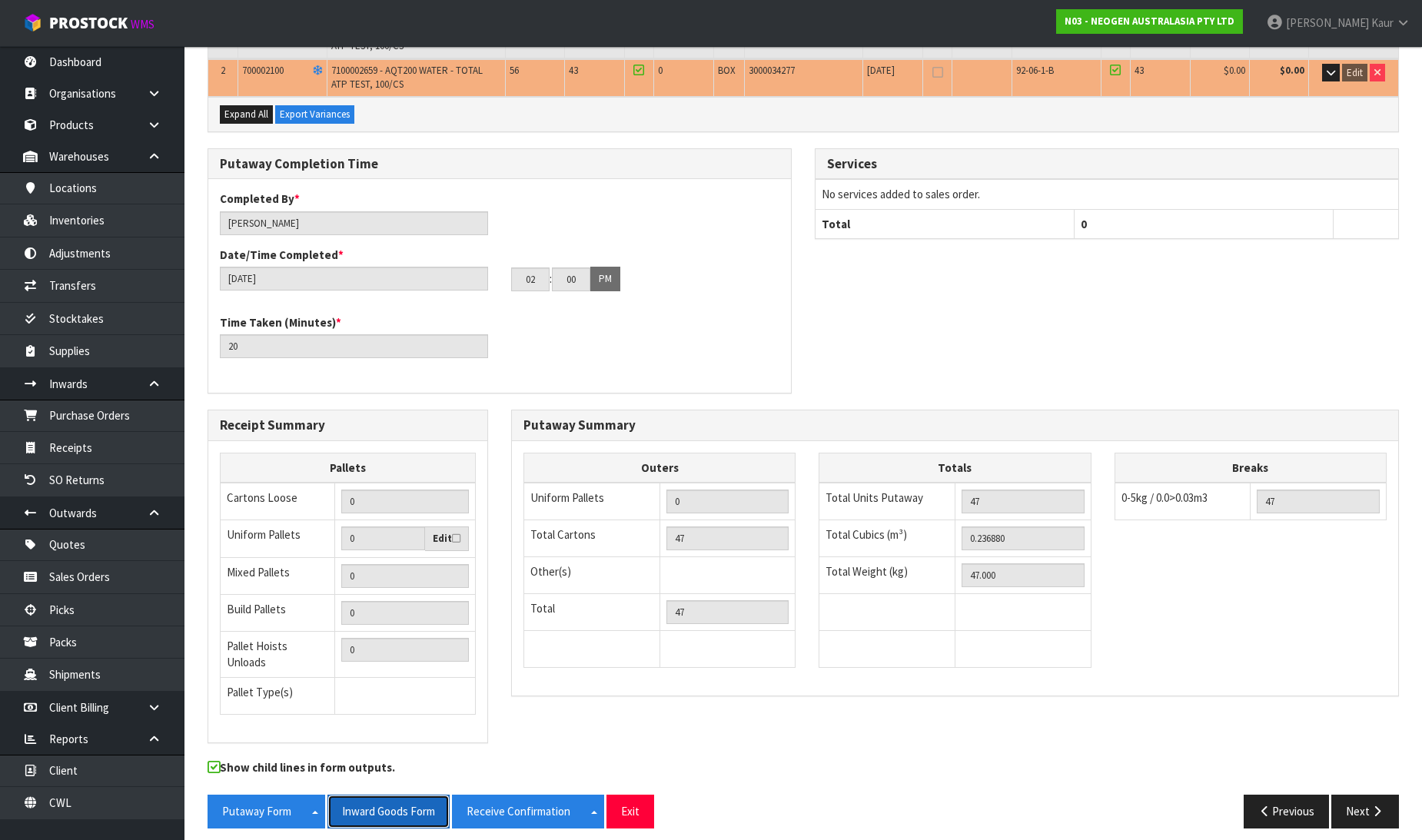
drag, startPoint x: 388, startPoint y: 798, endPoint x: 1304, endPoint y: 19, distance: 1202.5
click at [388, 799] on button "Inward Goods Form" at bounding box center [389, 811] width 122 height 33
click at [111, 815] on link "CWL" at bounding box center [92, 802] width 185 height 31
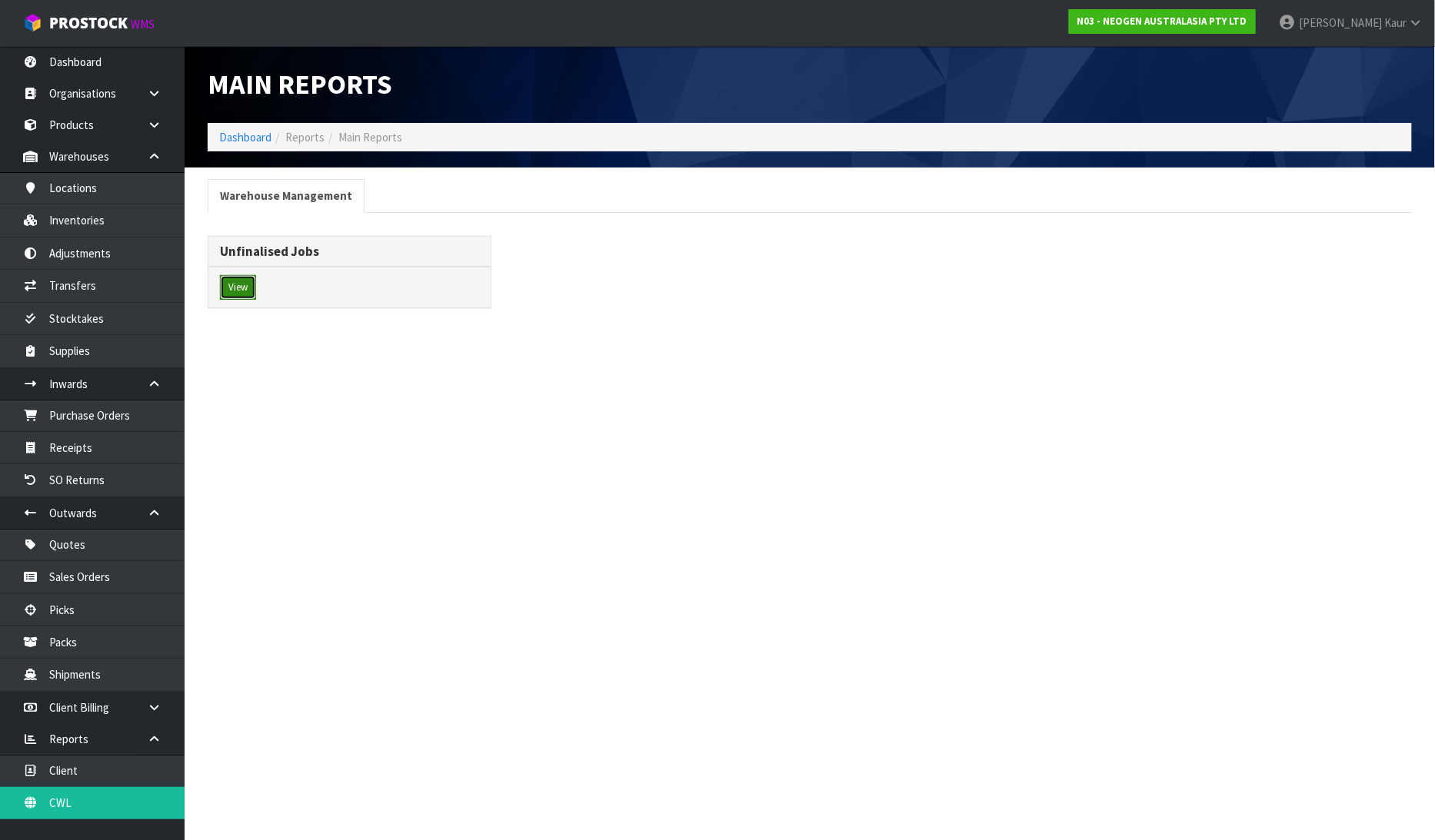
click at [240, 287] on button "View" at bounding box center [238, 287] width 36 height 24
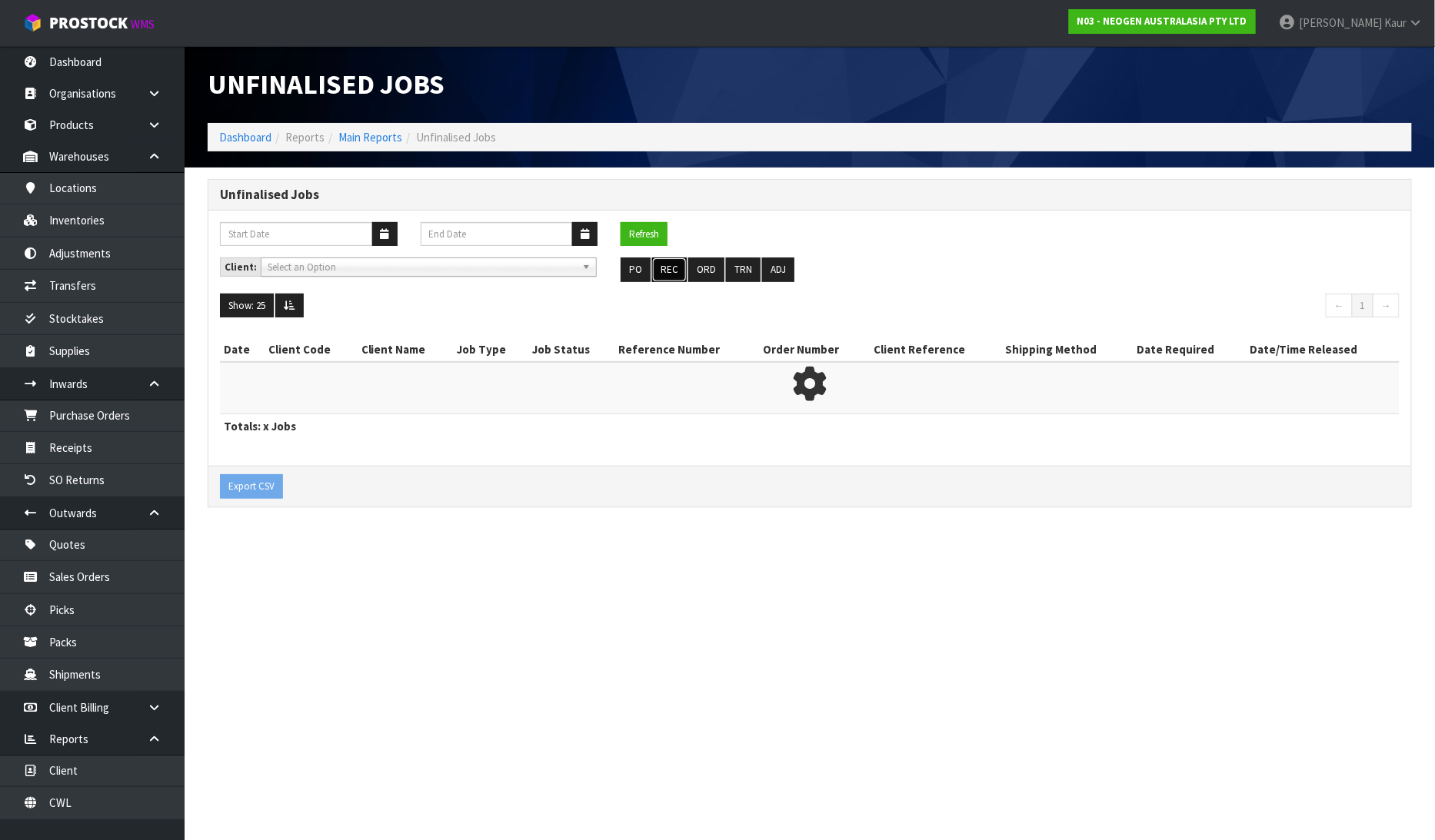
click at [665, 261] on button "REC" at bounding box center [669, 269] width 35 height 24
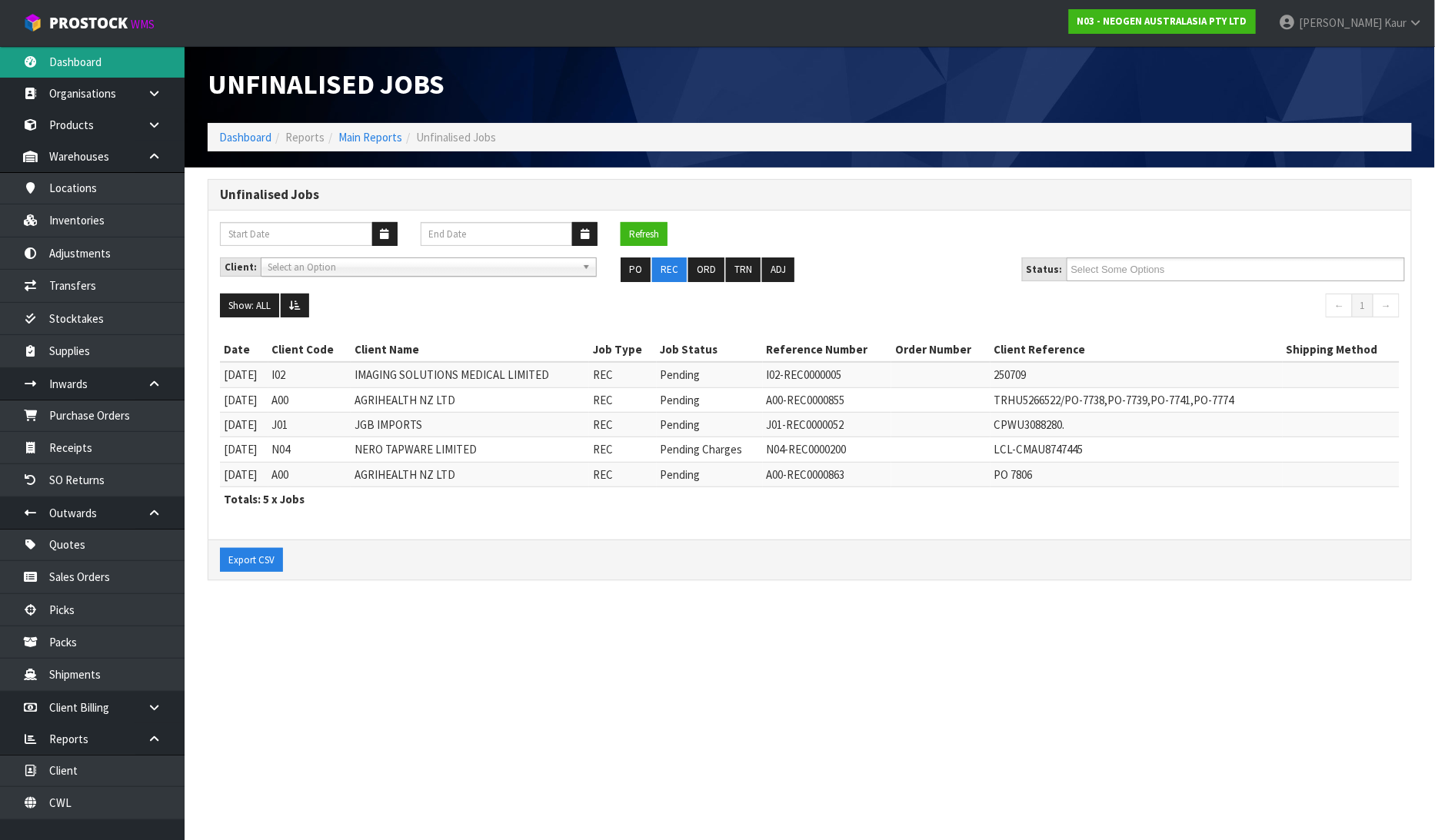
click at [93, 66] on link "Dashboard" at bounding box center [92, 62] width 185 height 31
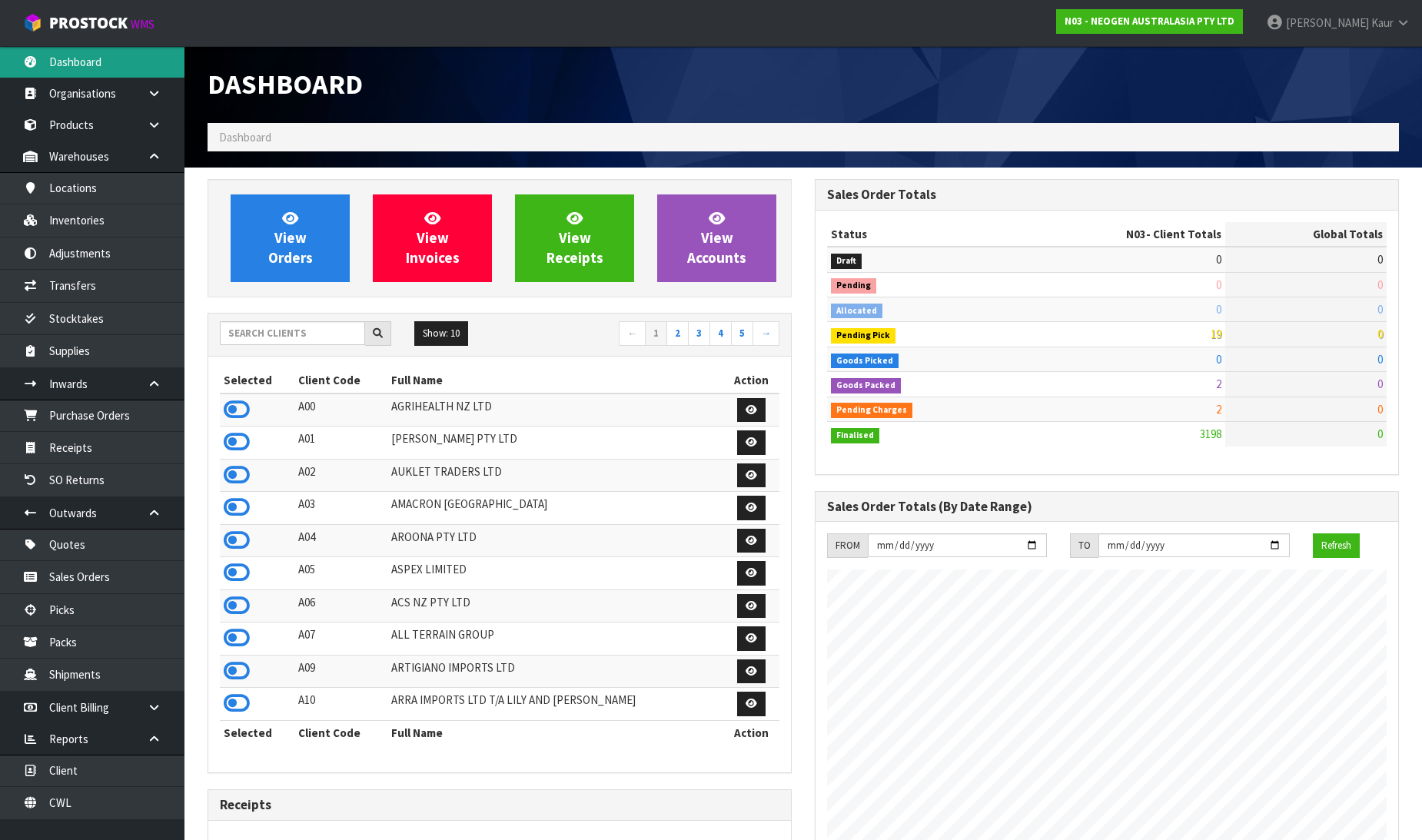
scroll to position [1164, 607]
click at [273, 336] on input "text" at bounding box center [292, 333] width 145 height 24
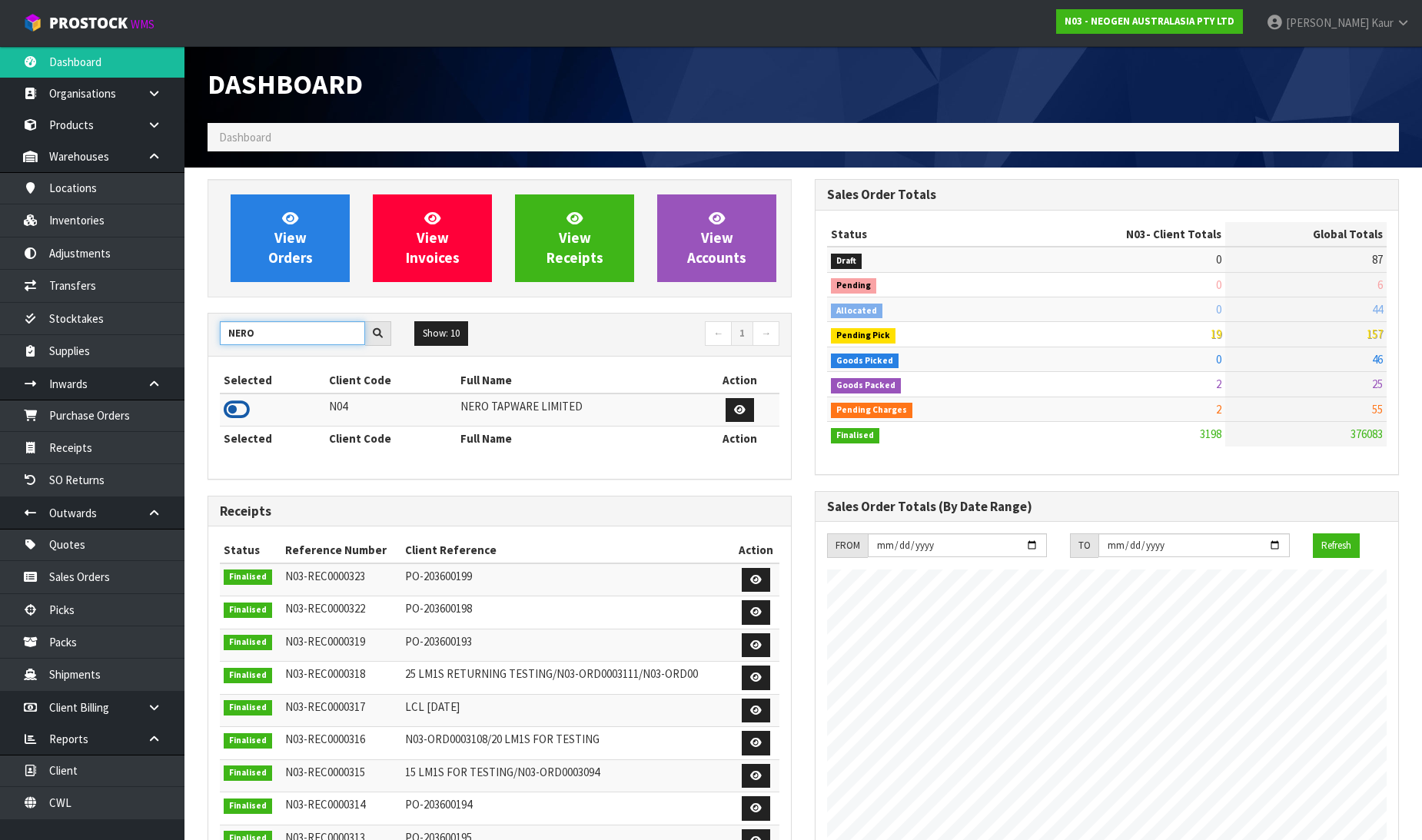
type input "NERO"
drag, startPoint x: 231, startPoint y: 405, endPoint x: 166, endPoint y: 419, distance: 66.5
click at [229, 406] on icon at bounding box center [236, 409] width 26 height 23
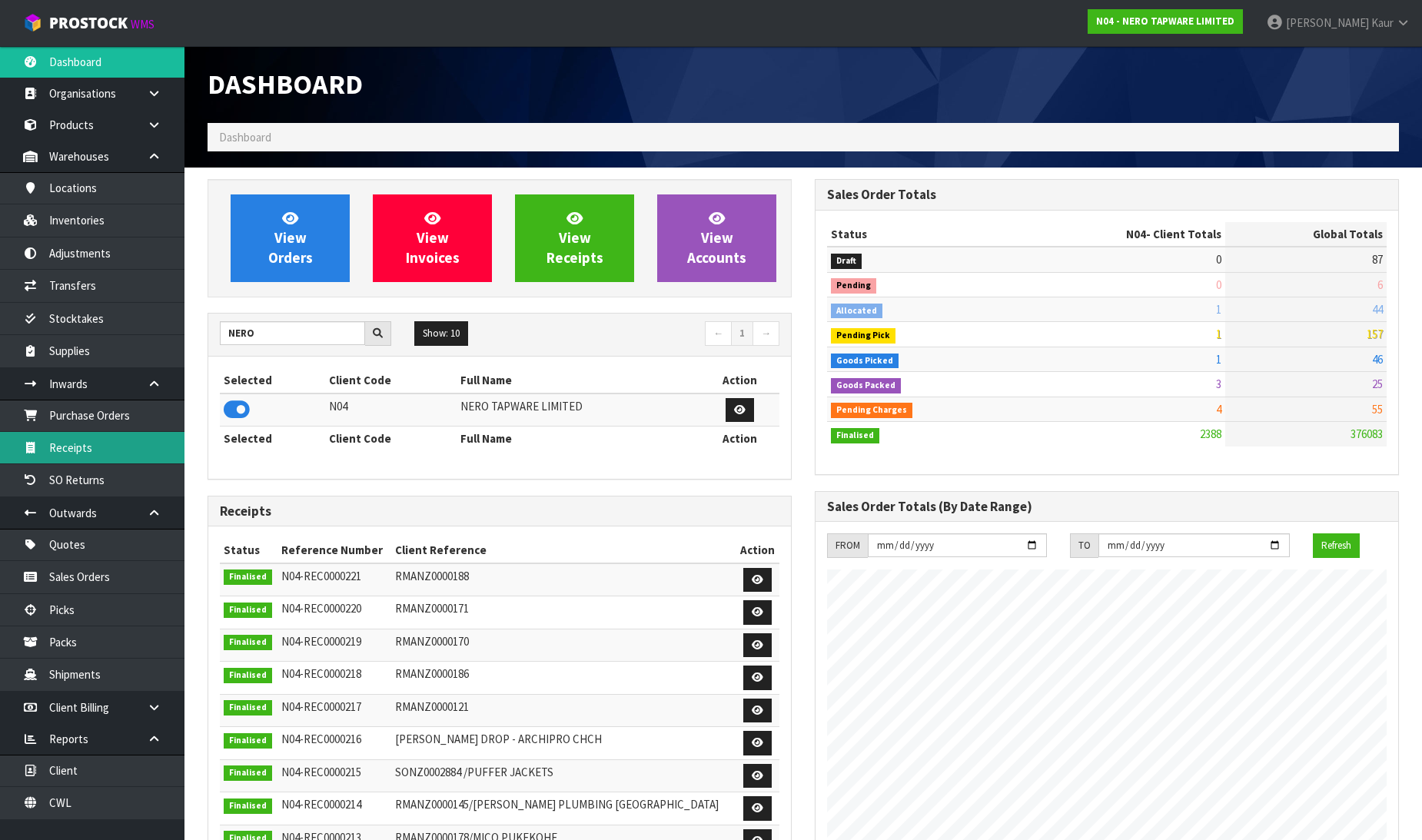
scroll to position [1197, 607]
drag, startPoint x: 115, startPoint y: 451, endPoint x: 1258, endPoint y: 480, distance: 1143.4
click at [115, 452] on link "Receipts" at bounding box center [92, 447] width 185 height 31
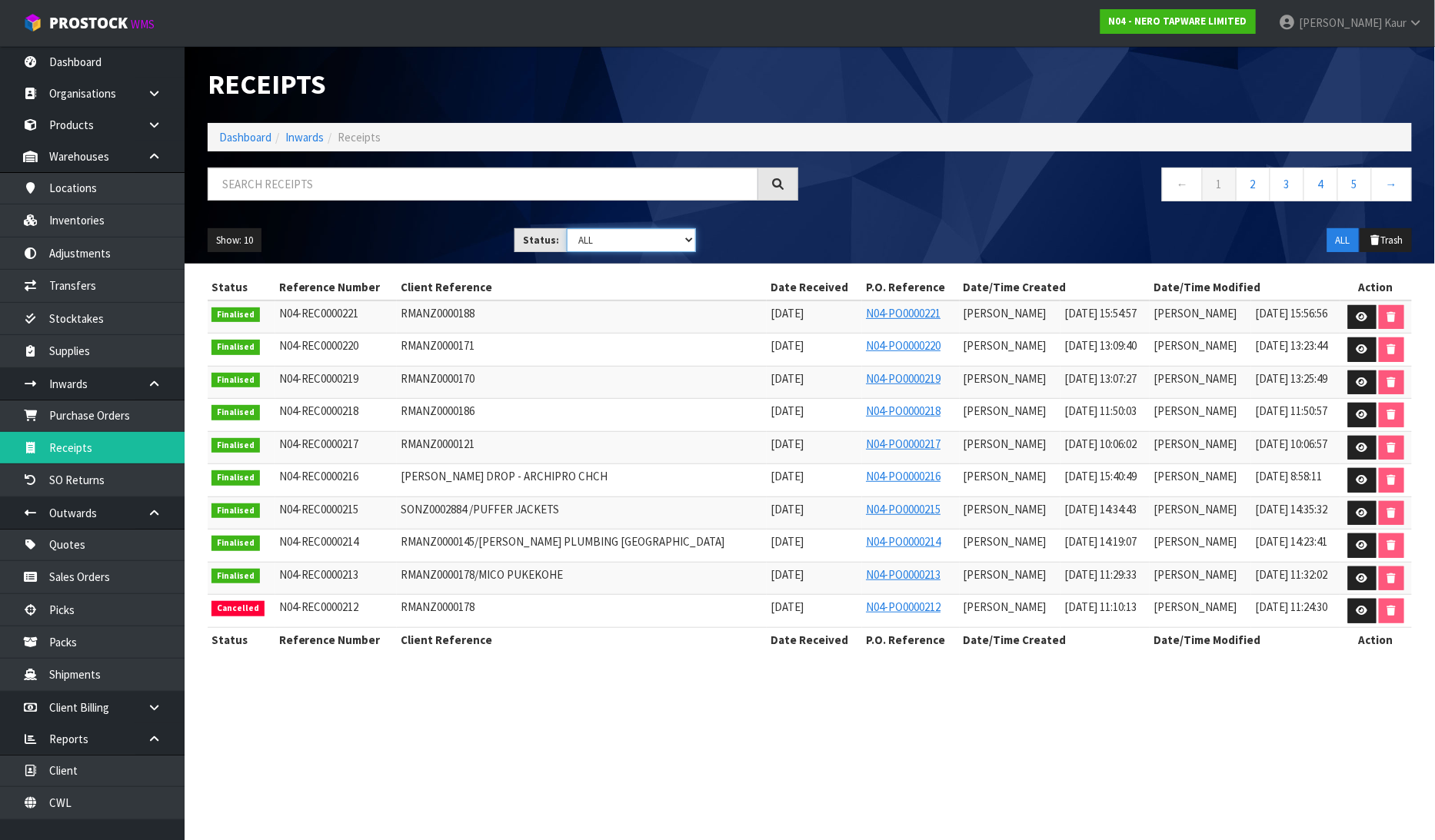
click at [695, 236] on select "Draft Pending Goods Checked Goods Putaway Pending Charges Finalised Cancelled A…" at bounding box center [631, 240] width 129 height 24
select select "string:4"
click at [566, 228] on select "Draft Pending Goods Checked Goods Putaway Pending Charges Finalised Cancelled A…" at bounding box center [631, 240] width 129 height 24
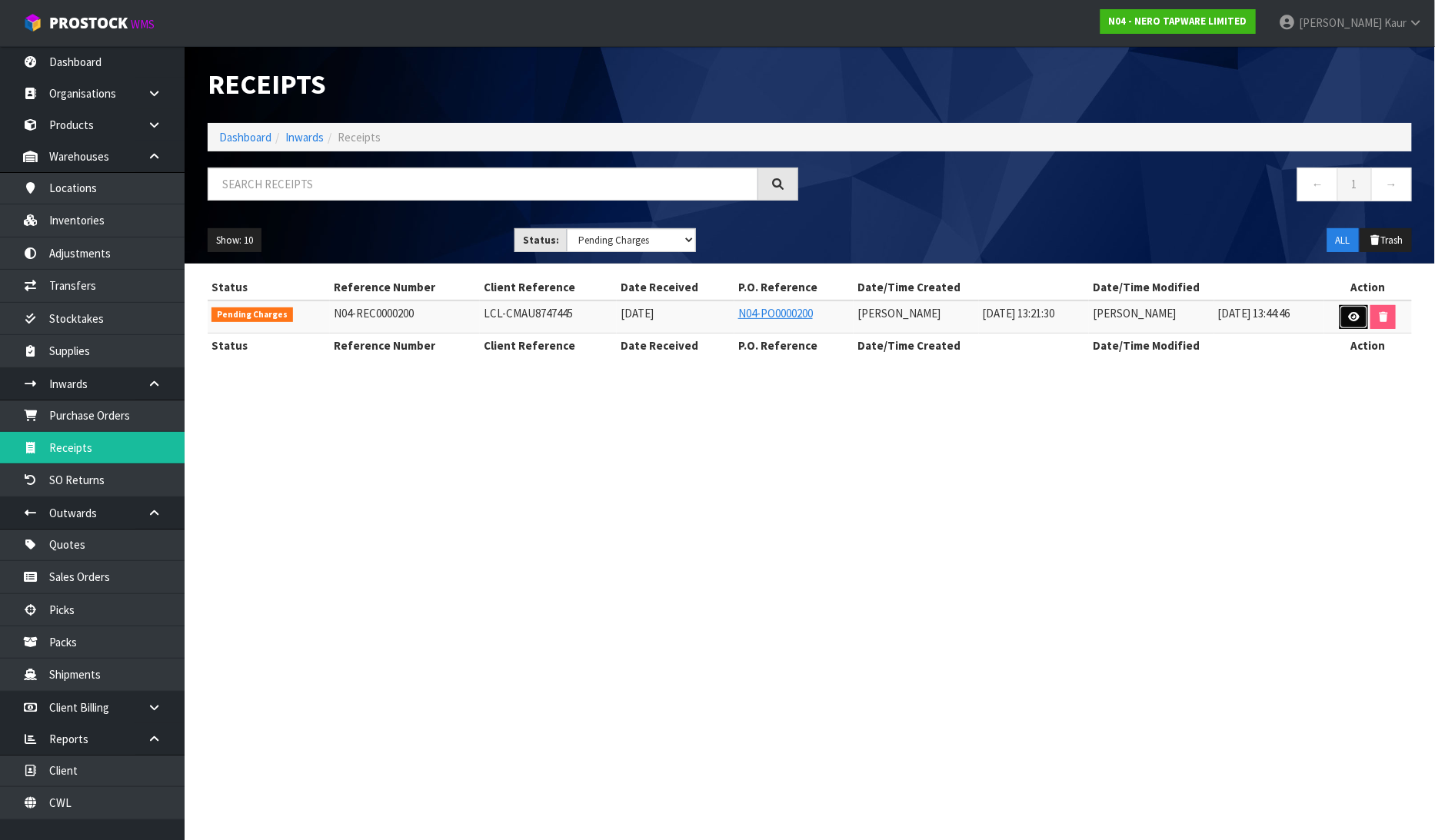
click at [1356, 313] on icon at bounding box center [1353, 316] width 12 height 10
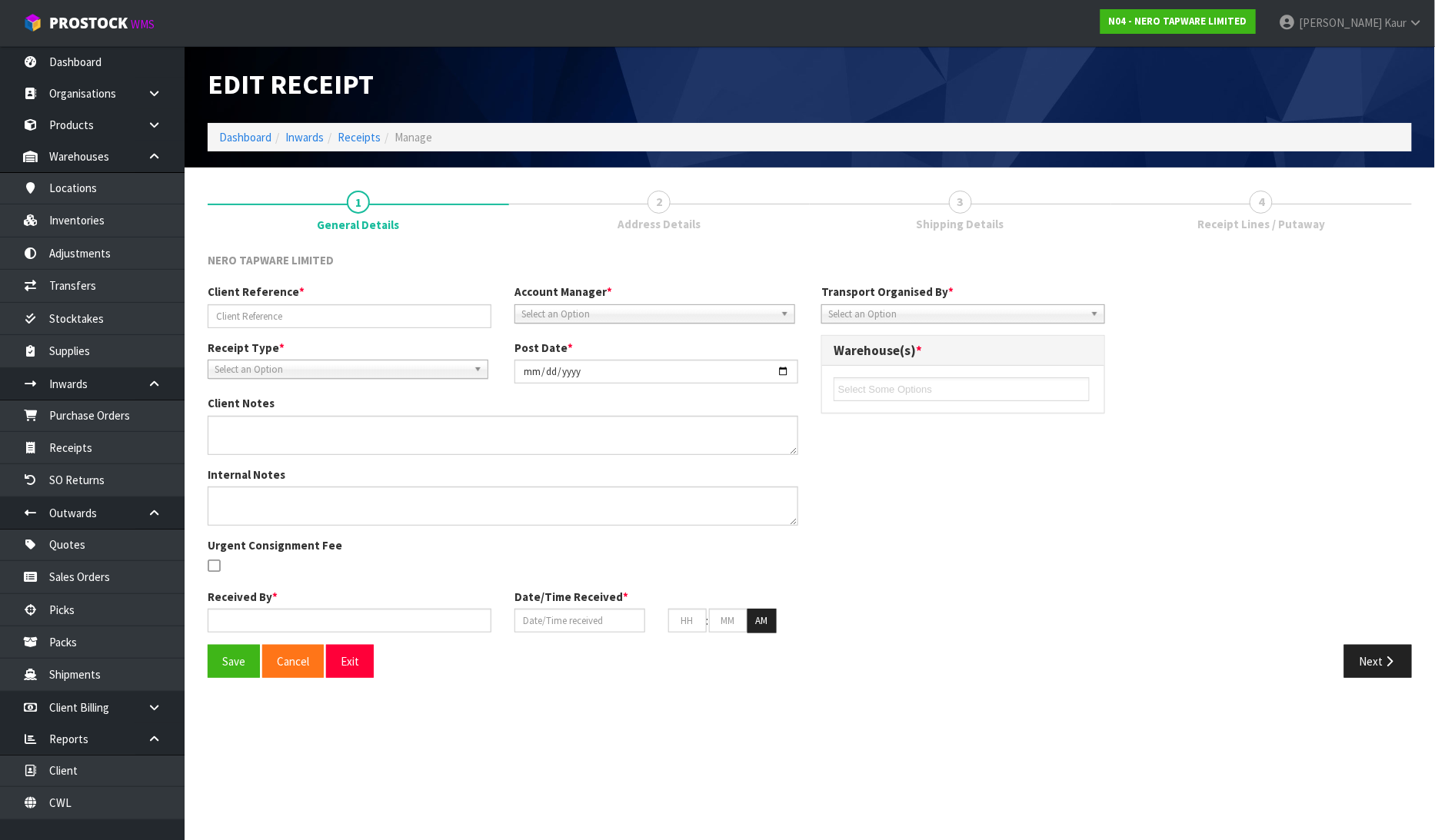
type input "LCL-CMAU8747445"
type input "[DATE]"
type input "[PERSON_NAME]"
type input "[DATE]"
type input "01"
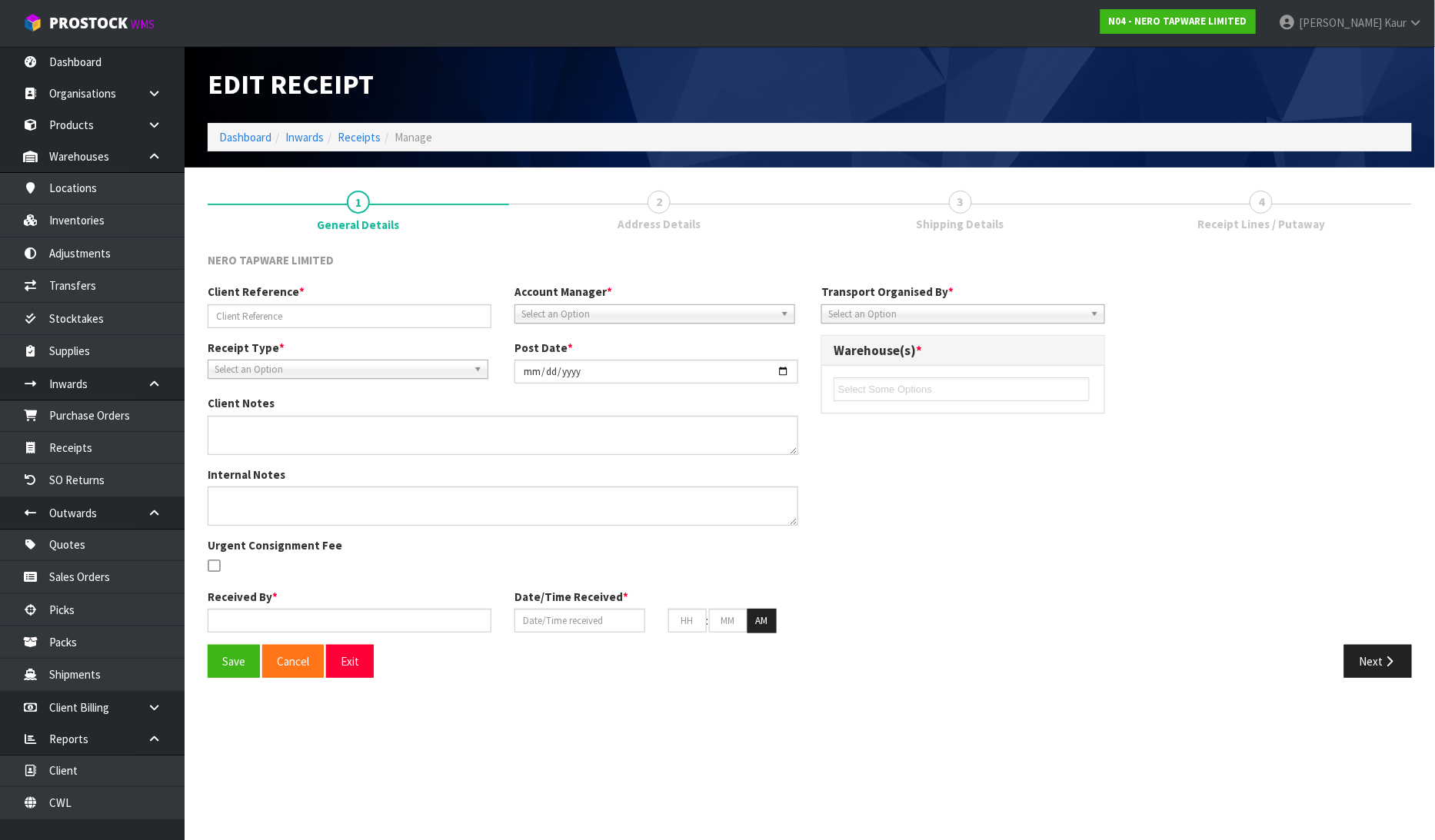
type input "21"
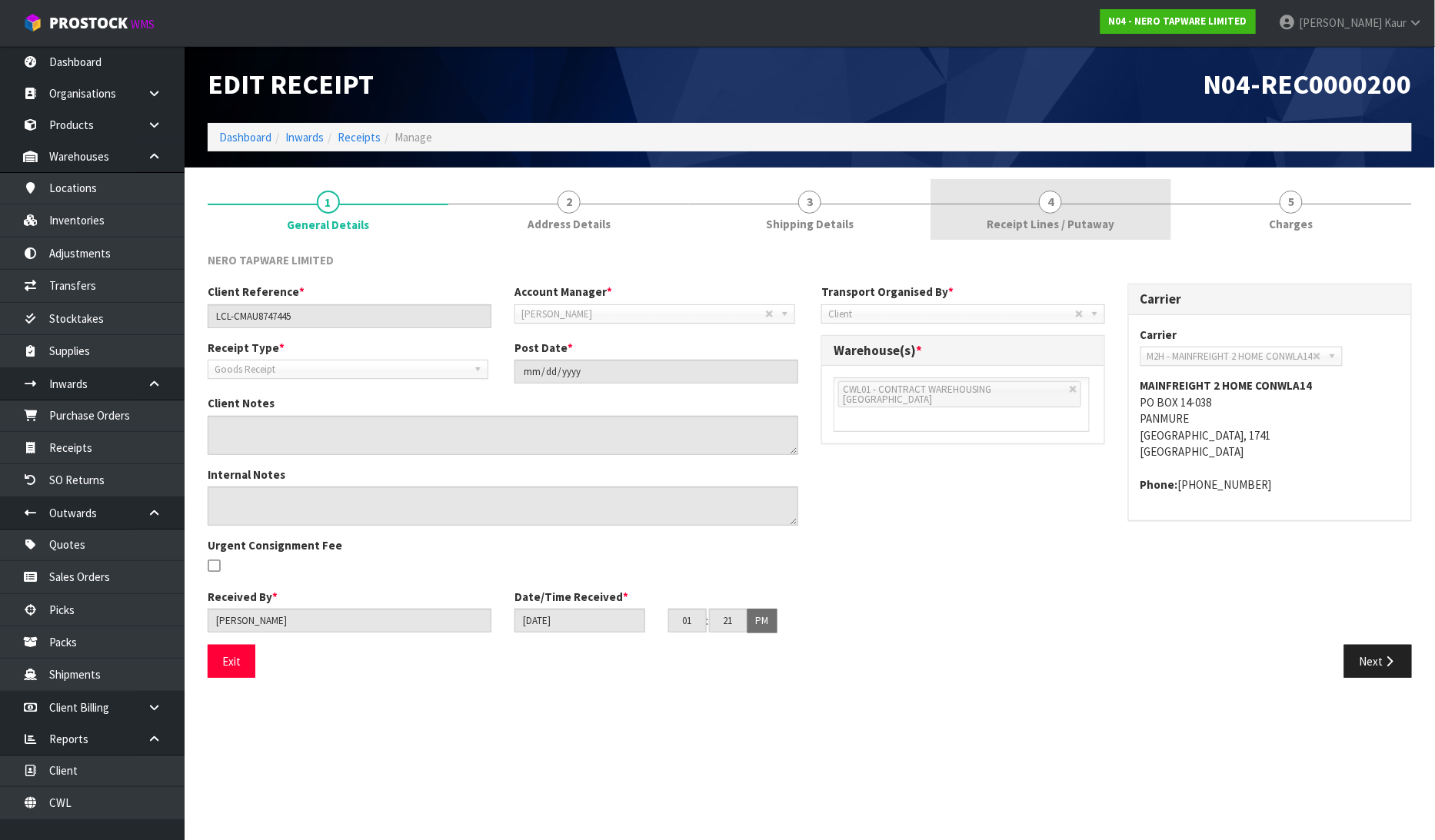
click at [1282, 209] on link "5 [GEOGRAPHIC_DATA]" at bounding box center [1291, 209] width 240 height 60
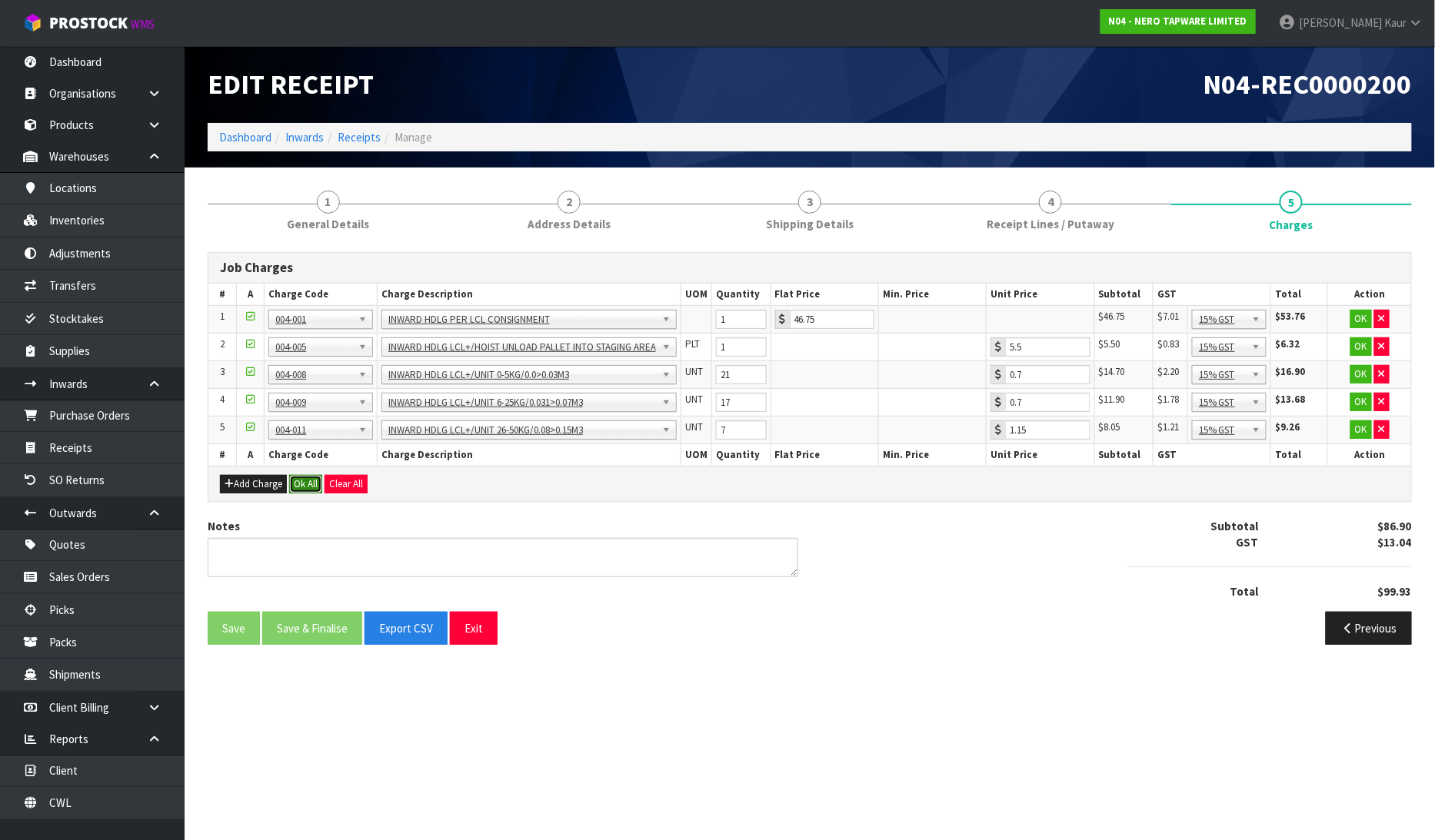
click at [309, 483] on button "Ok All" at bounding box center [306, 484] width 33 height 18
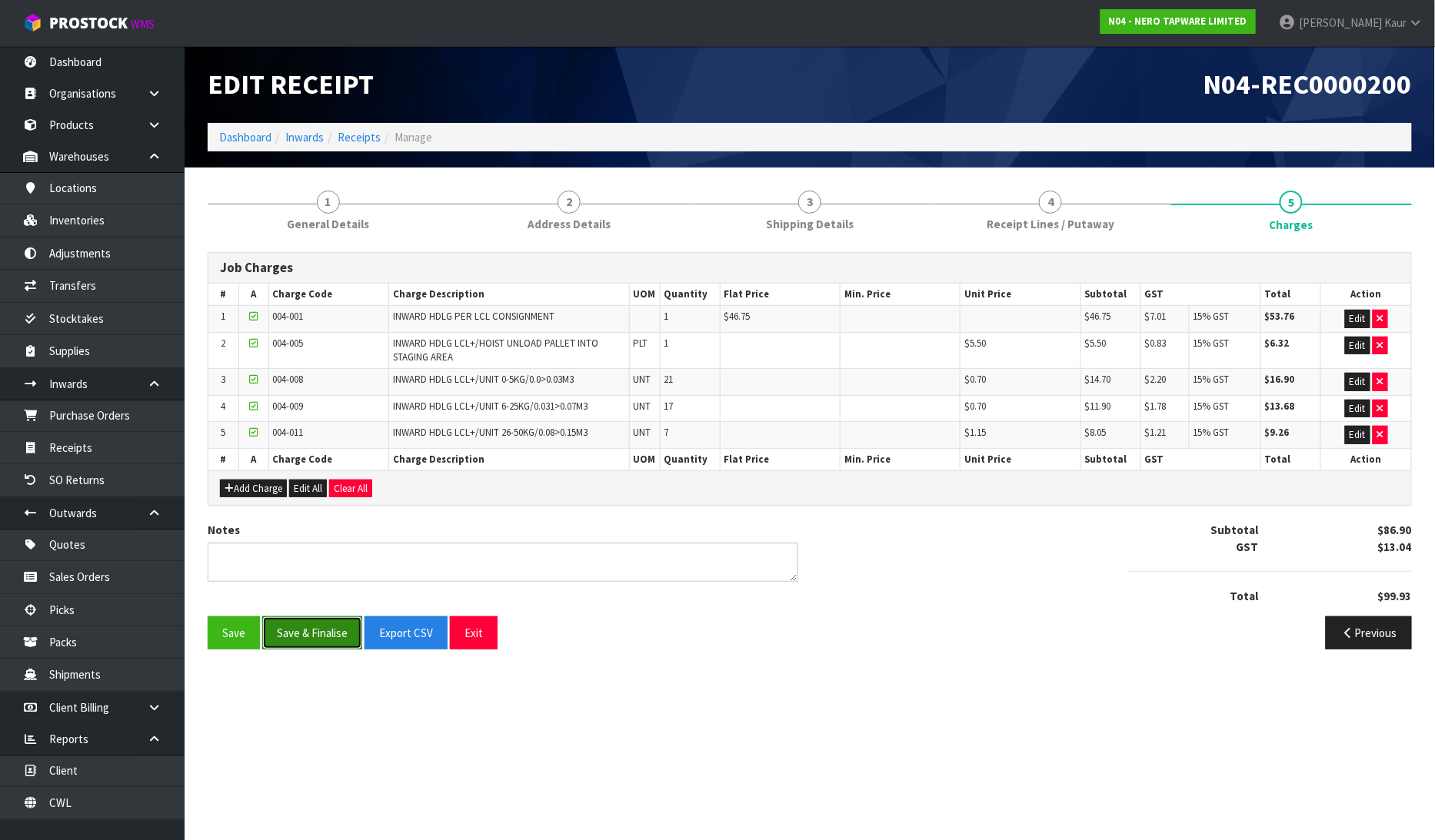
click at [289, 632] on button "Save & Finalise" at bounding box center [312, 633] width 100 height 33
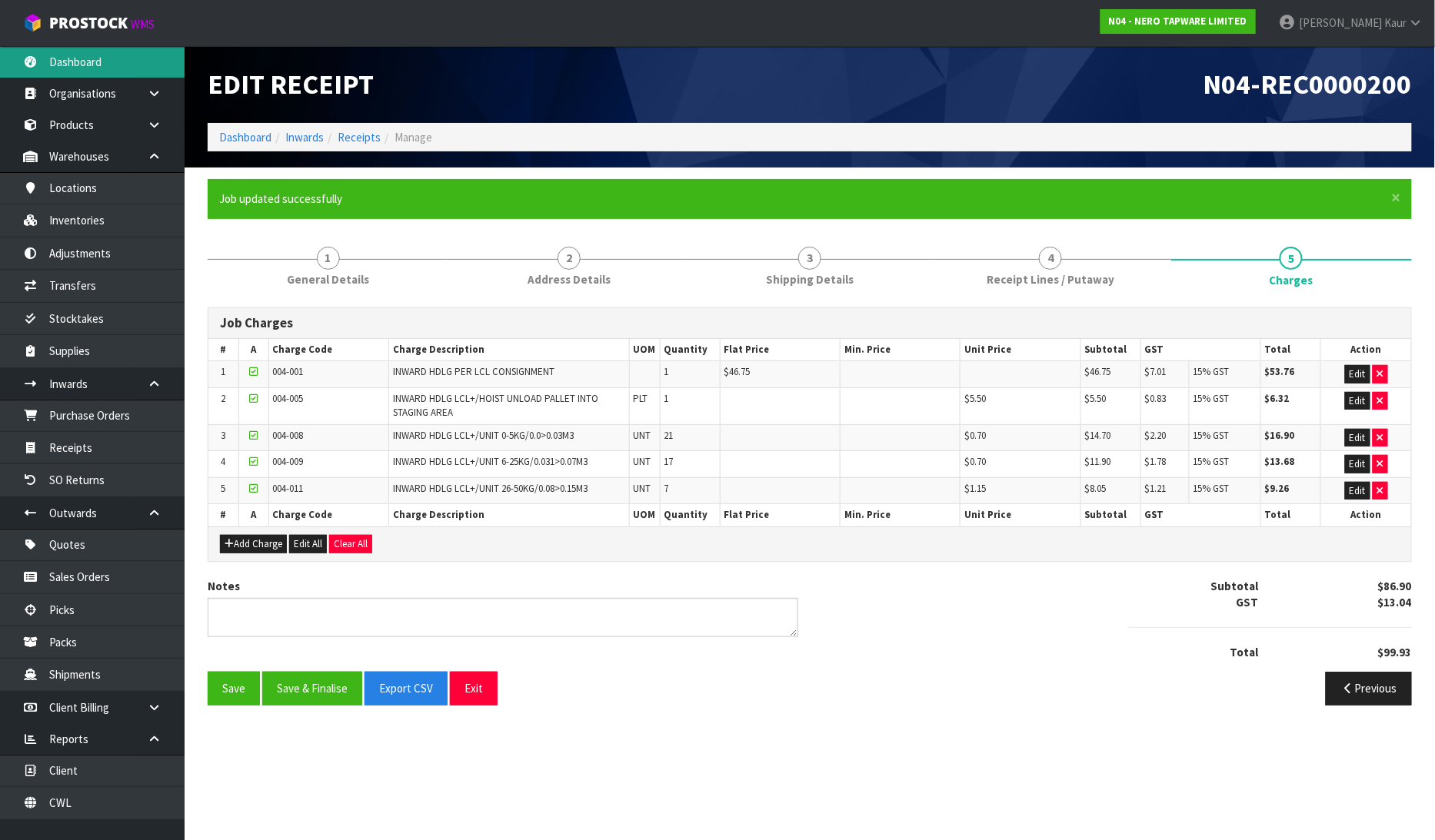
drag, startPoint x: 89, startPoint y: 62, endPoint x: 148, endPoint y: 218, distance: 166.8
click at [89, 63] on link "Dashboard" at bounding box center [92, 62] width 185 height 31
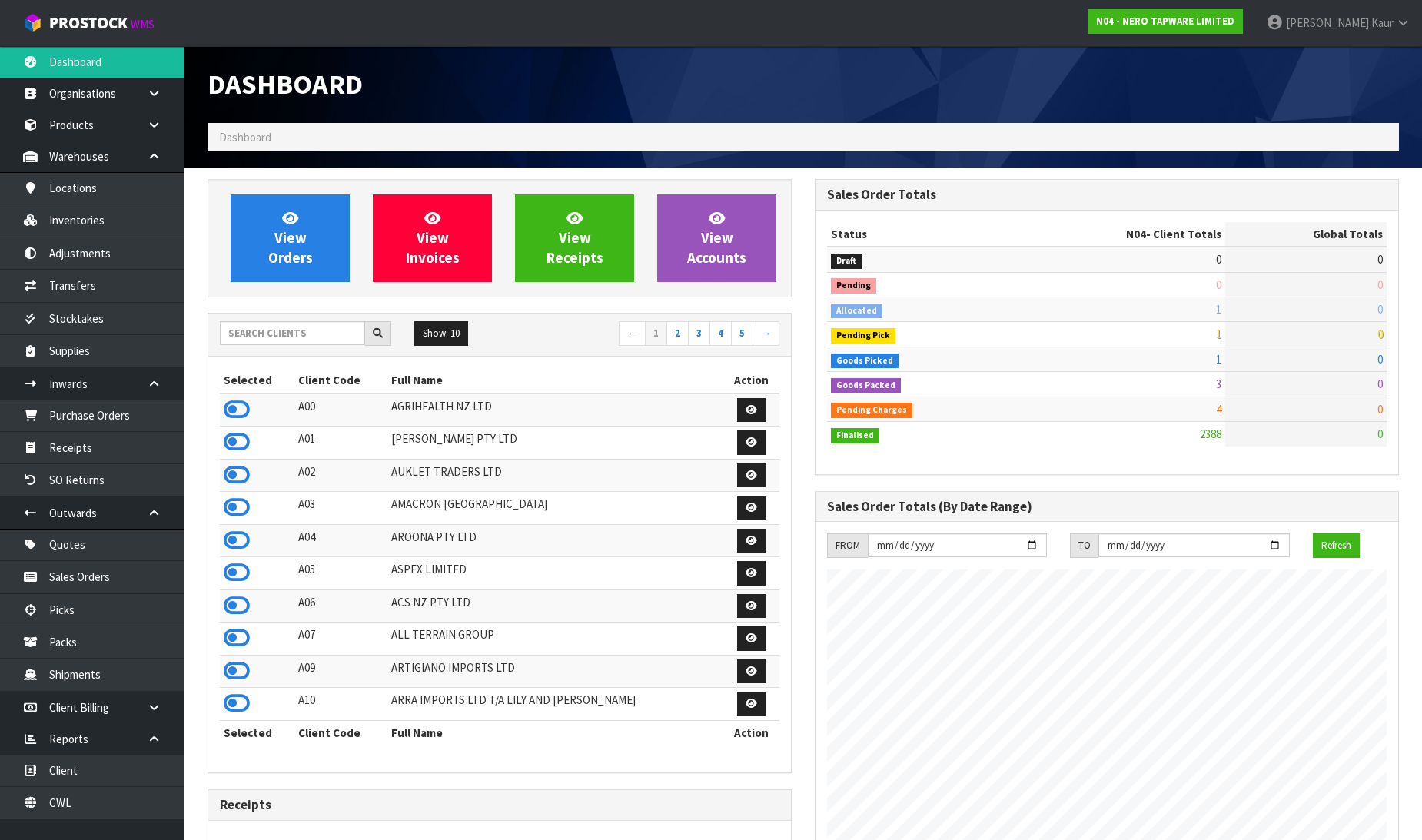
scroll to position [1197, 607]
click at [254, 335] on input "text" at bounding box center [292, 333] width 145 height 24
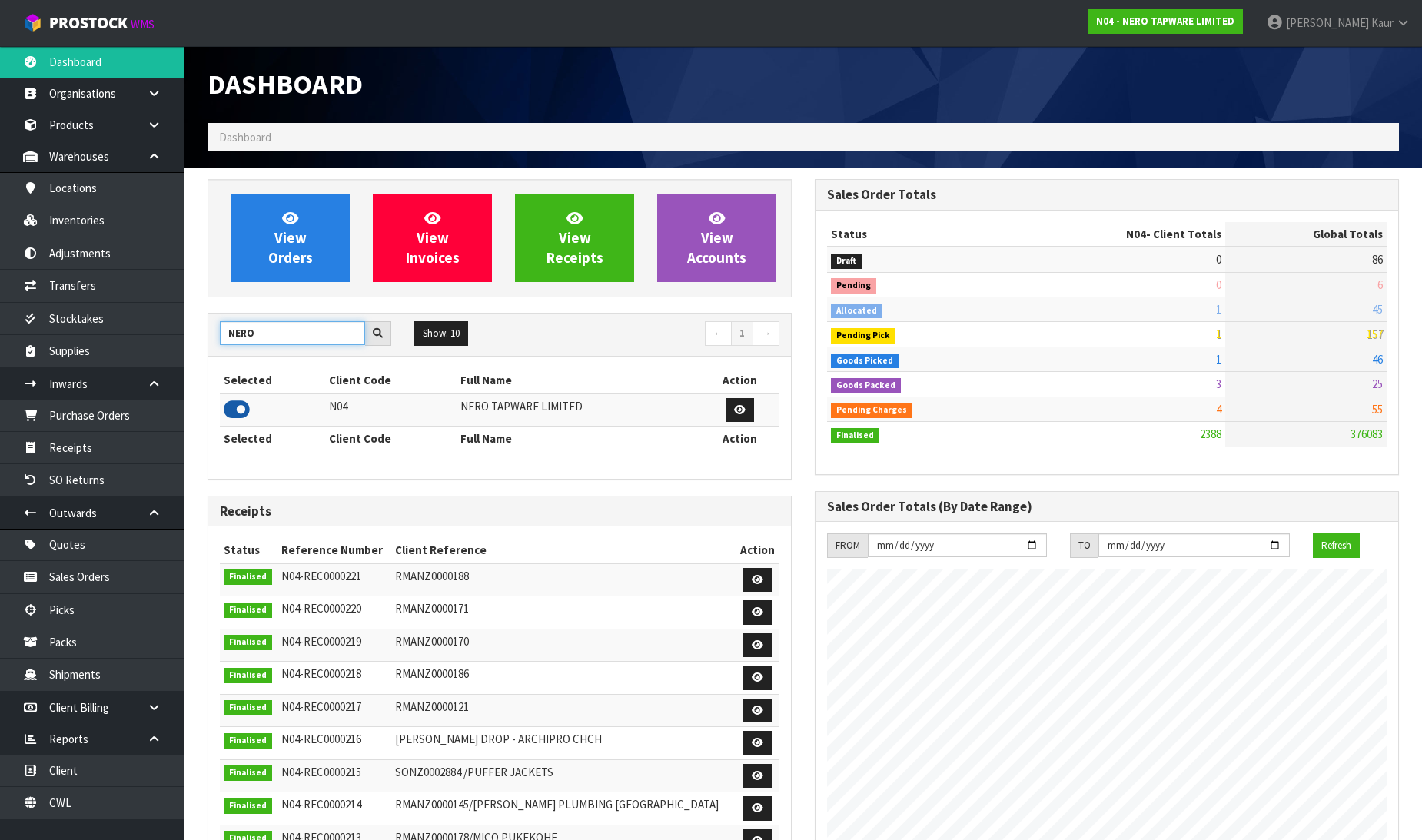
type input "NERO"
click at [231, 407] on icon at bounding box center [236, 409] width 26 height 23
click at [127, 414] on link "Purchase Orders" at bounding box center [92, 415] width 185 height 31
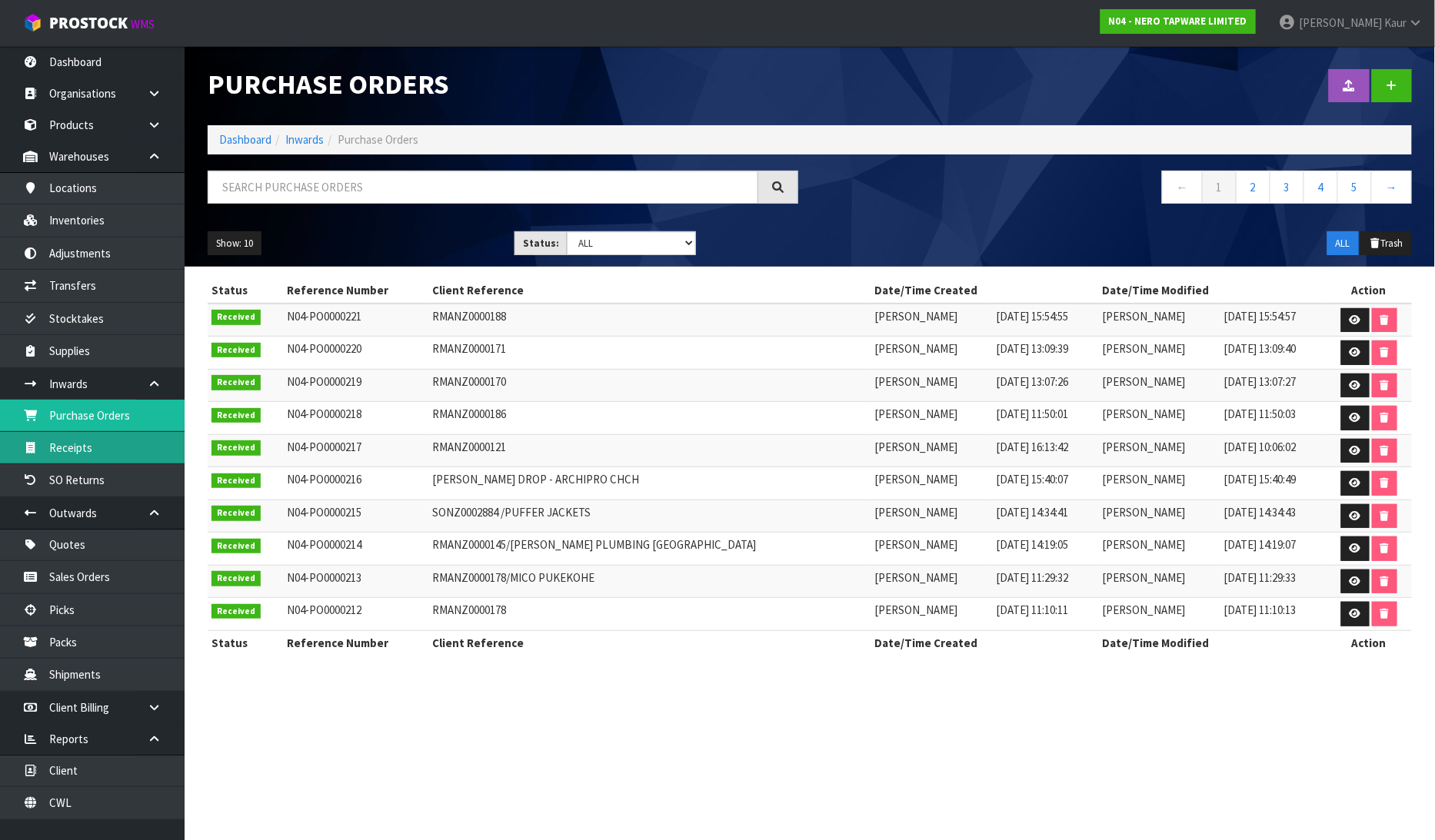
drag, startPoint x: 120, startPoint y: 455, endPoint x: 139, endPoint y: 454, distance: 19.0
click at [119, 455] on link "Receipts" at bounding box center [92, 447] width 185 height 31
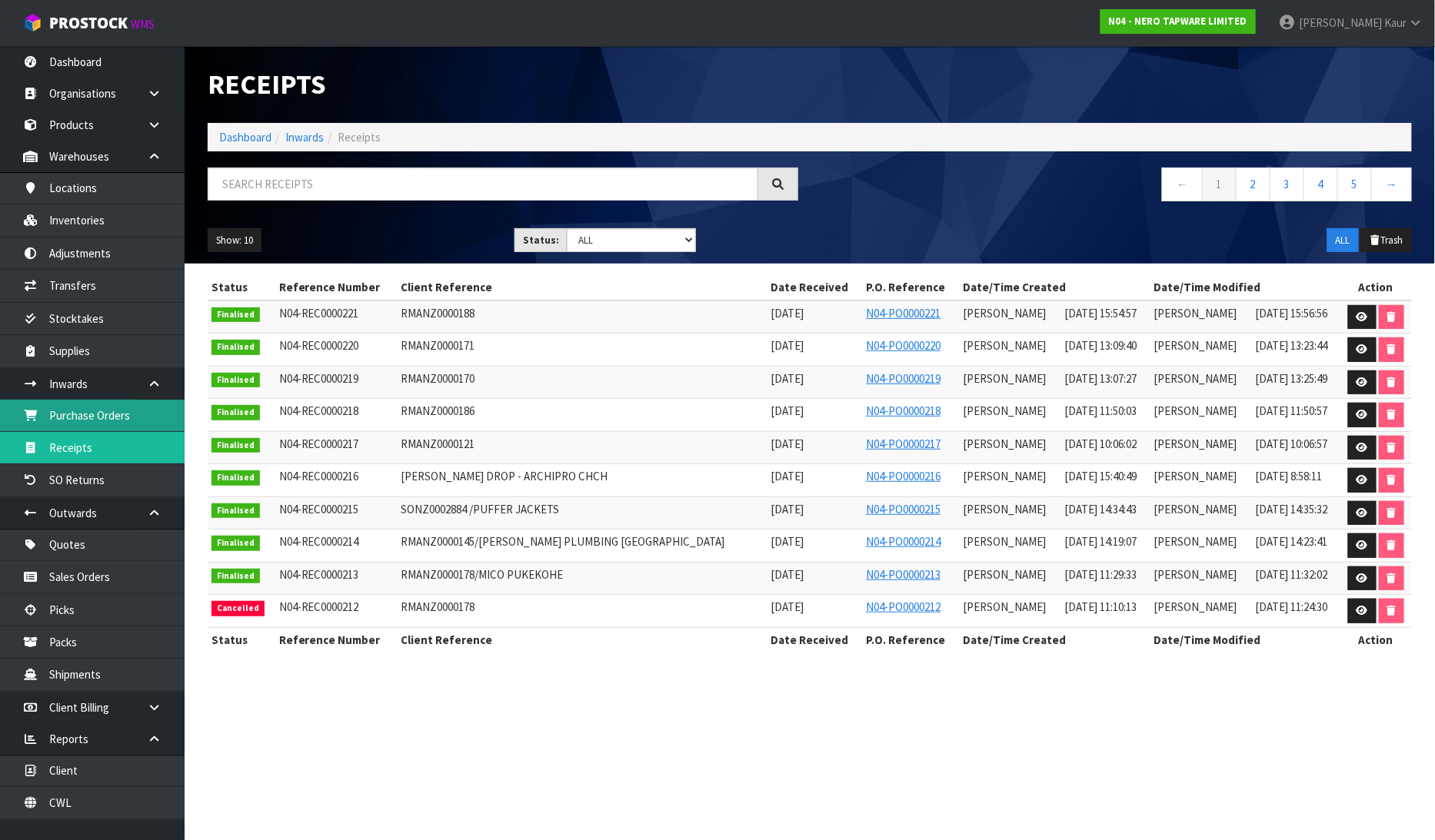
click at [133, 415] on link "Purchase Orders" at bounding box center [92, 415] width 185 height 31
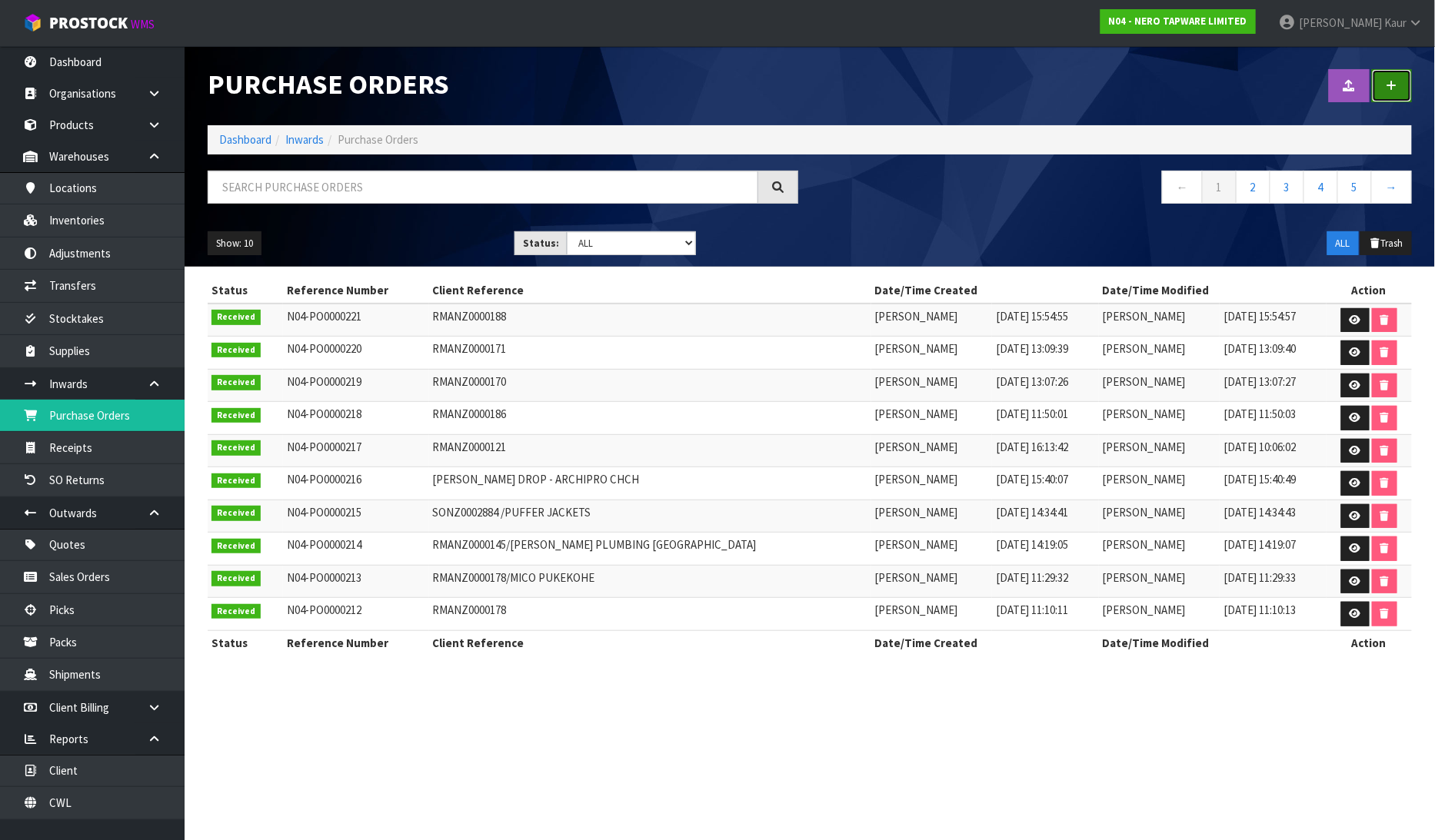
click at [1395, 79] on link at bounding box center [1391, 86] width 40 height 33
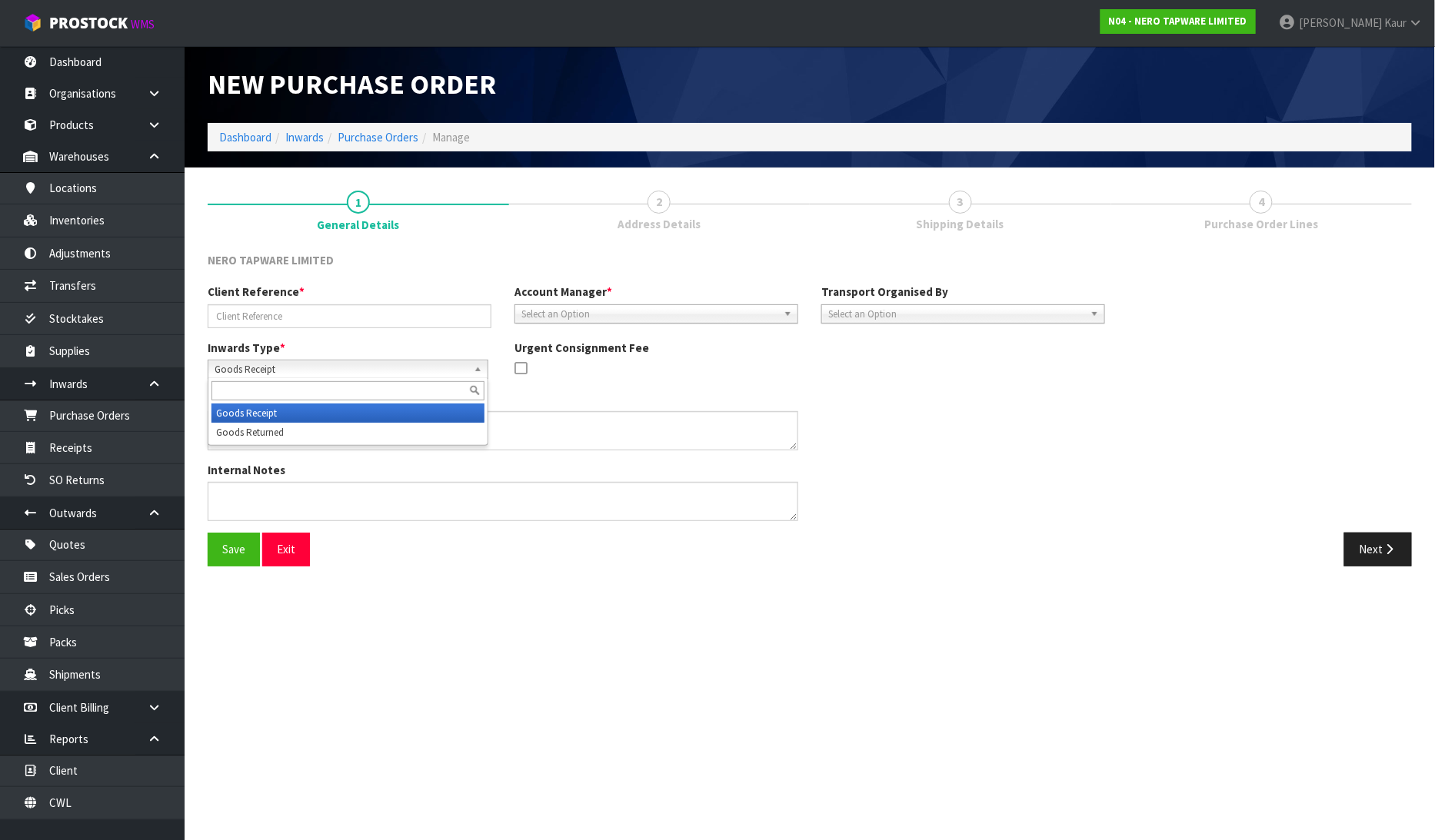
click at [231, 369] on span "Goods Receipt" at bounding box center [341, 369] width 253 height 18
click at [242, 425] on li "Goods Returned" at bounding box center [348, 432] width 273 height 19
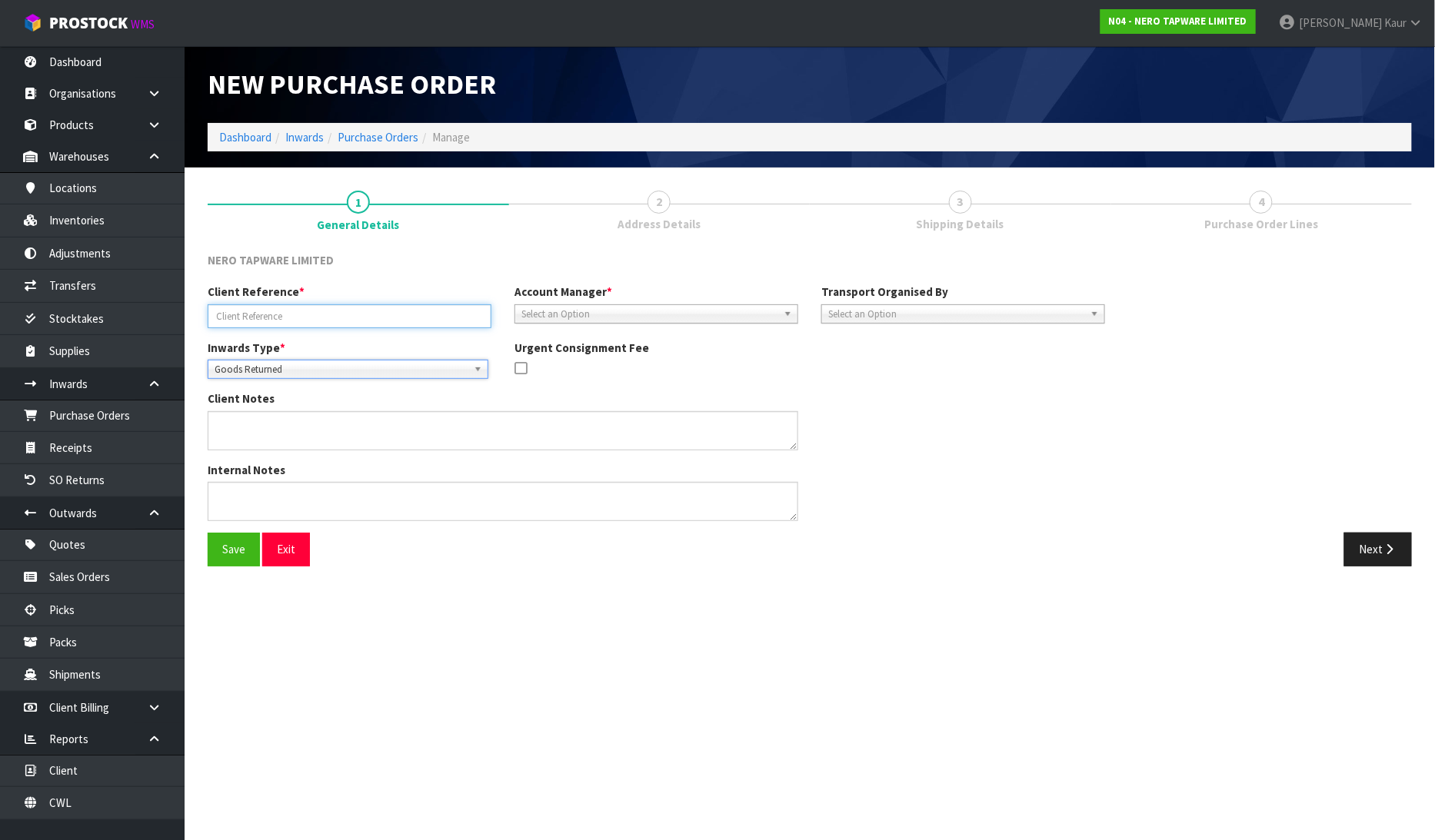
click at [266, 310] on input "text" at bounding box center [349, 316] width 284 height 24
type input "RMANZ0000189"
click at [612, 312] on span "Select an Option" at bounding box center [650, 314] width 256 height 18
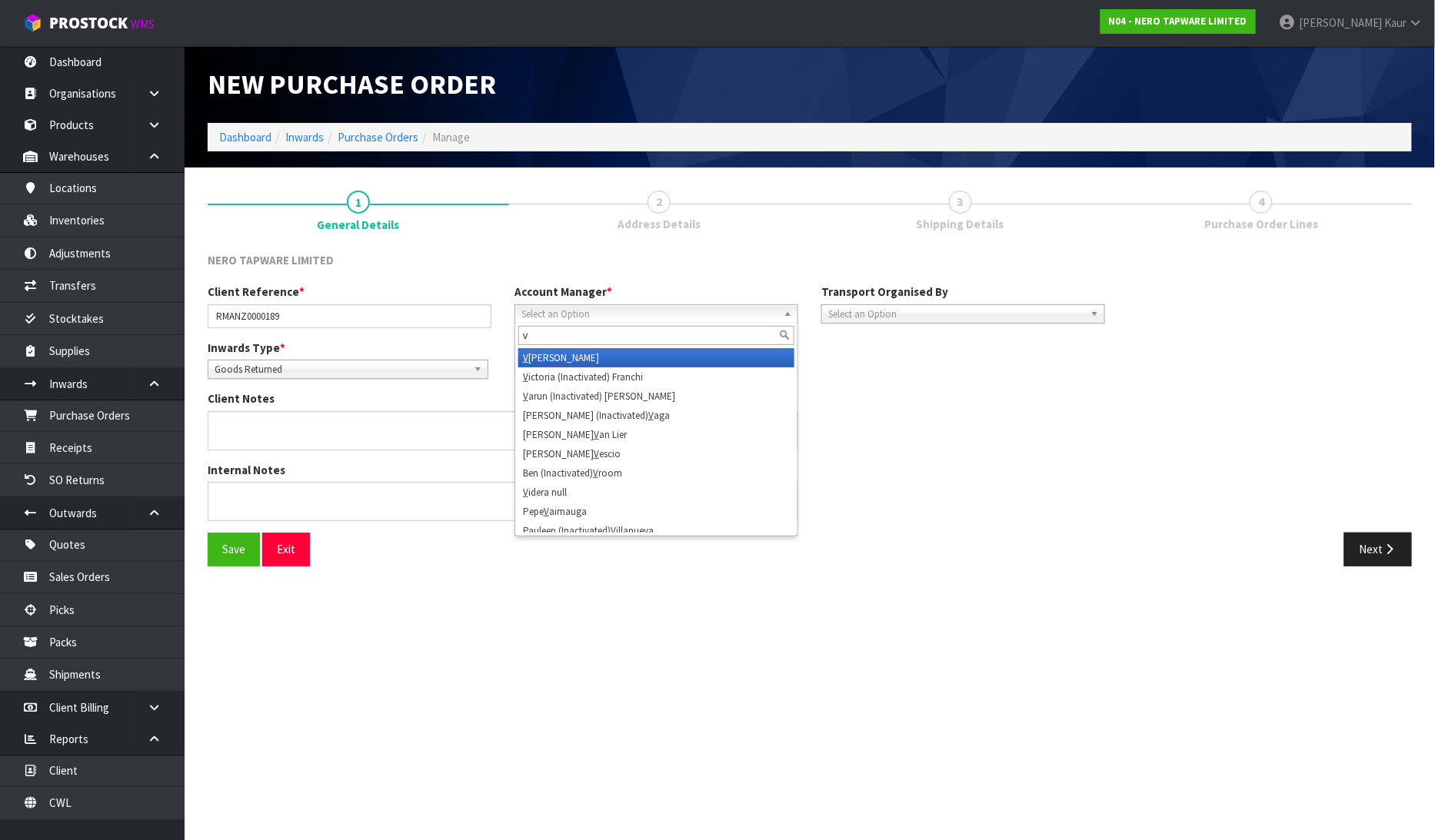
type input "v"
drag, startPoint x: 613, startPoint y: 353, endPoint x: 836, endPoint y: 360, distance: 223.1
click at [615, 353] on li "V [PERSON_NAME]" at bounding box center [656, 357] width 276 height 19
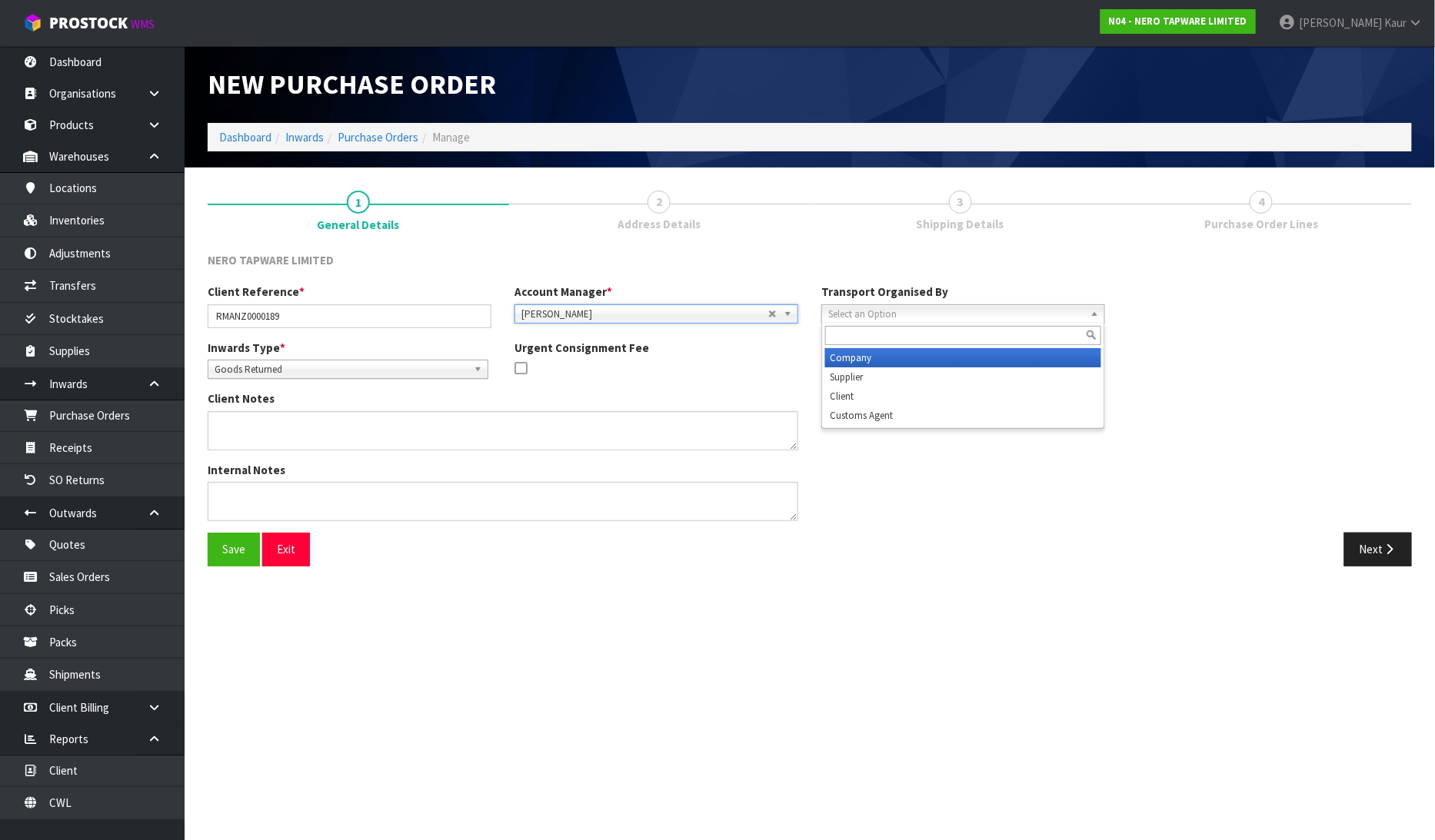
click at [846, 312] on span "Select an Option" at bounding box center [956, 314] width 256 height 18
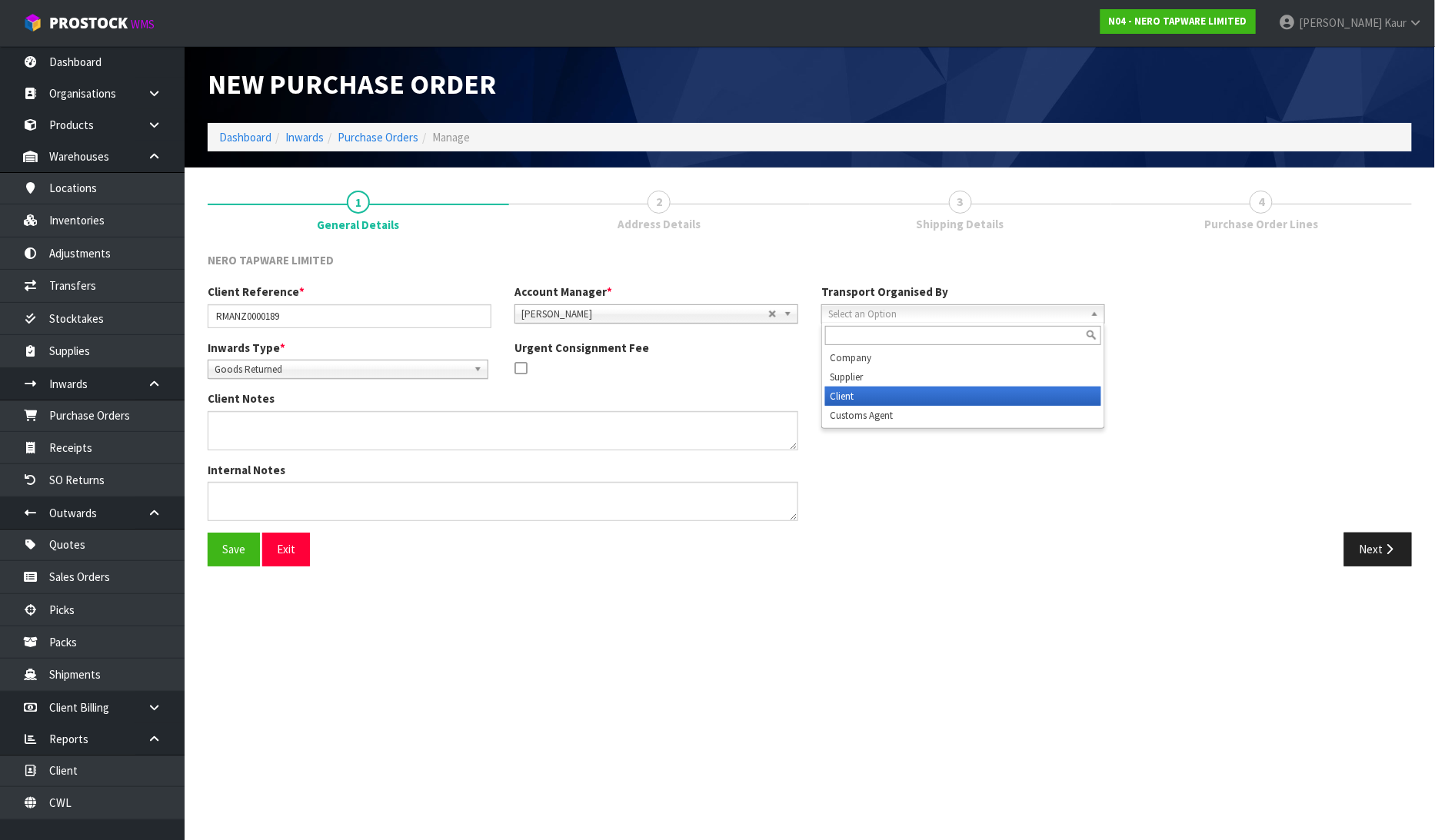
click at [835, 389] on li "Client" at bounding box center [962, 396] width 276 height 19
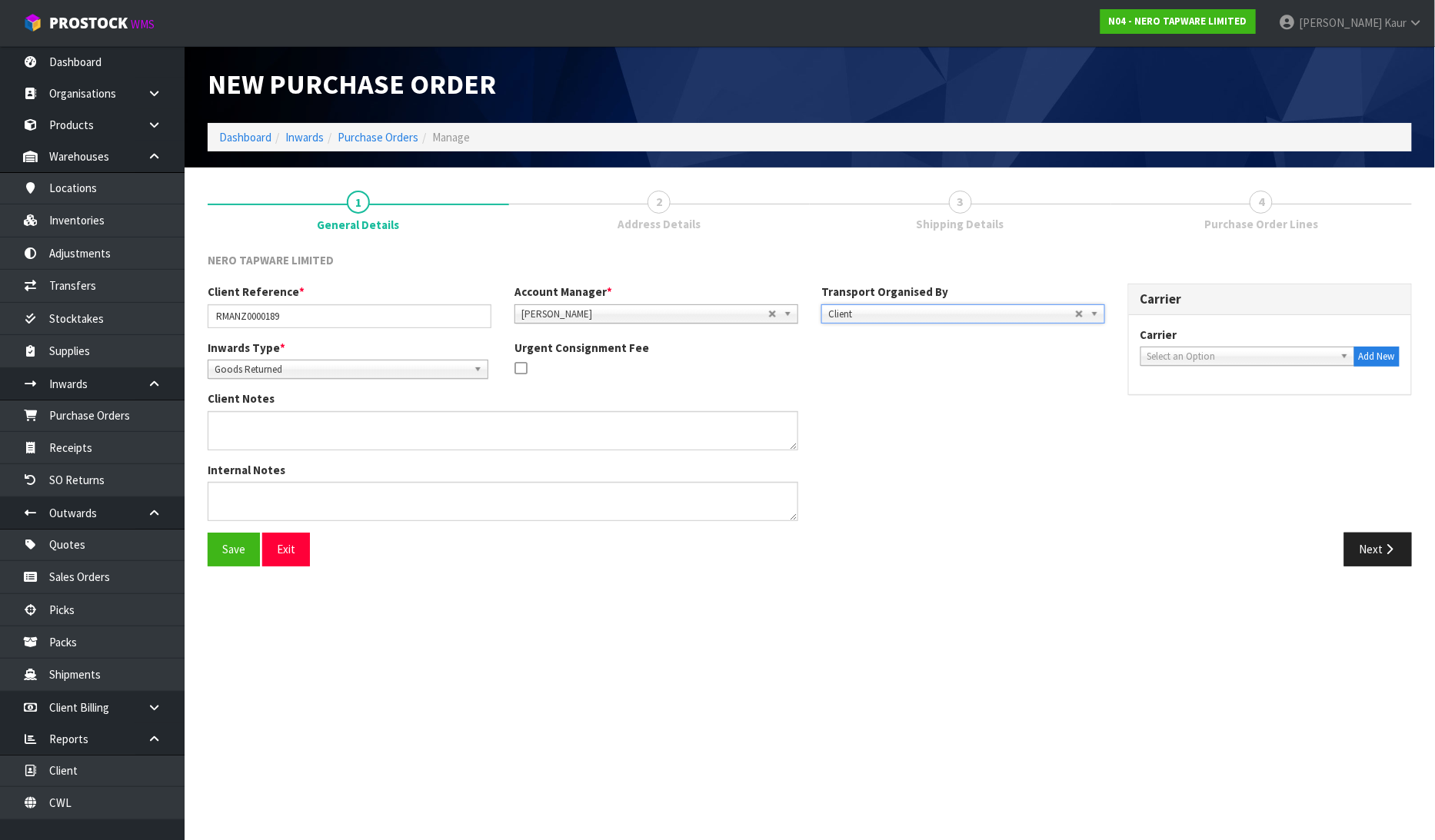
click at [1194, 355] on span "Select an Option" at bounding box center [1241, 356] width 187 height 18
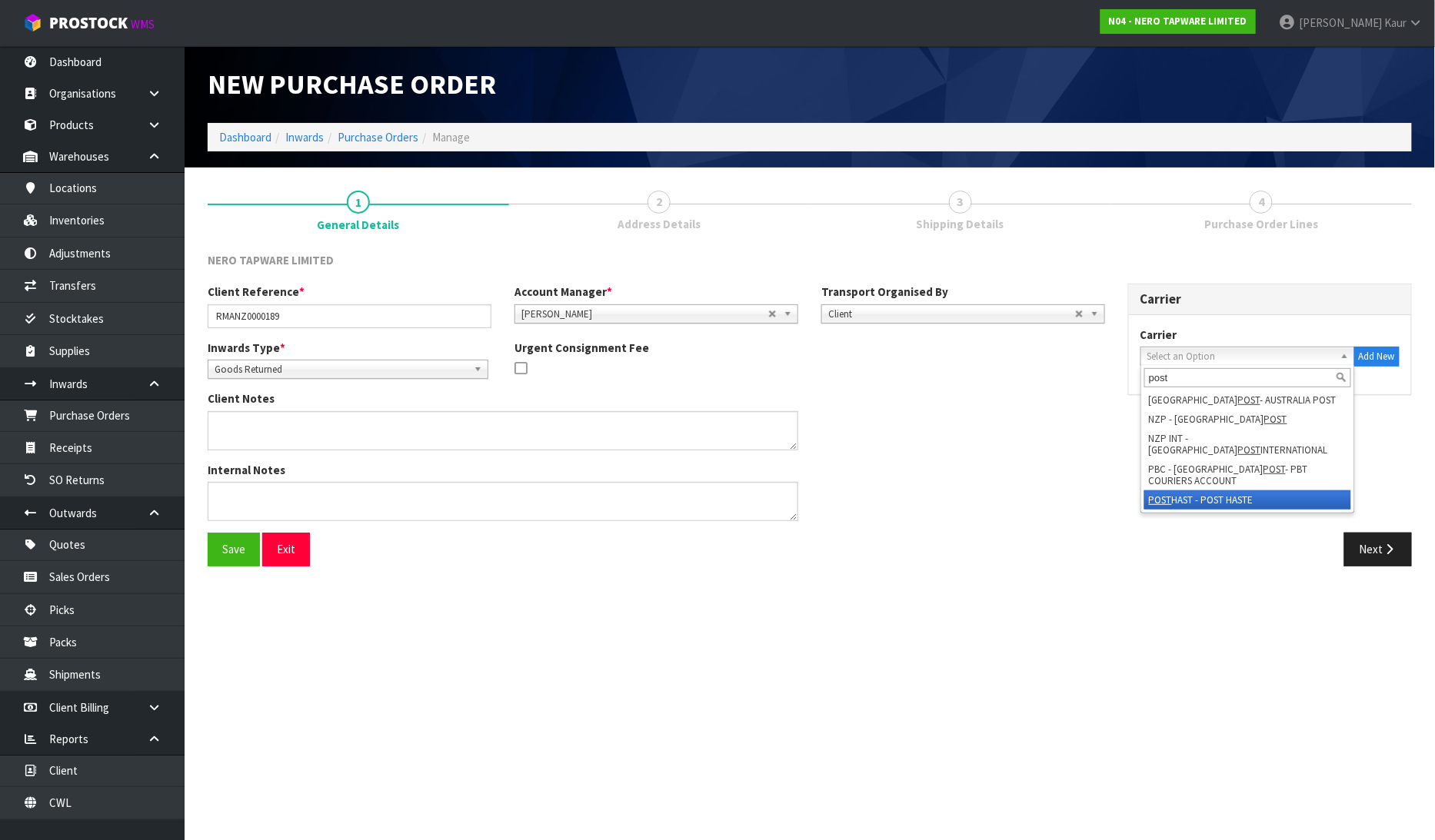
type input "post"
click at [1193, 491] on li "POST HAST - POST HASTE" at bounding box center [1247, 500] width 207 height 19
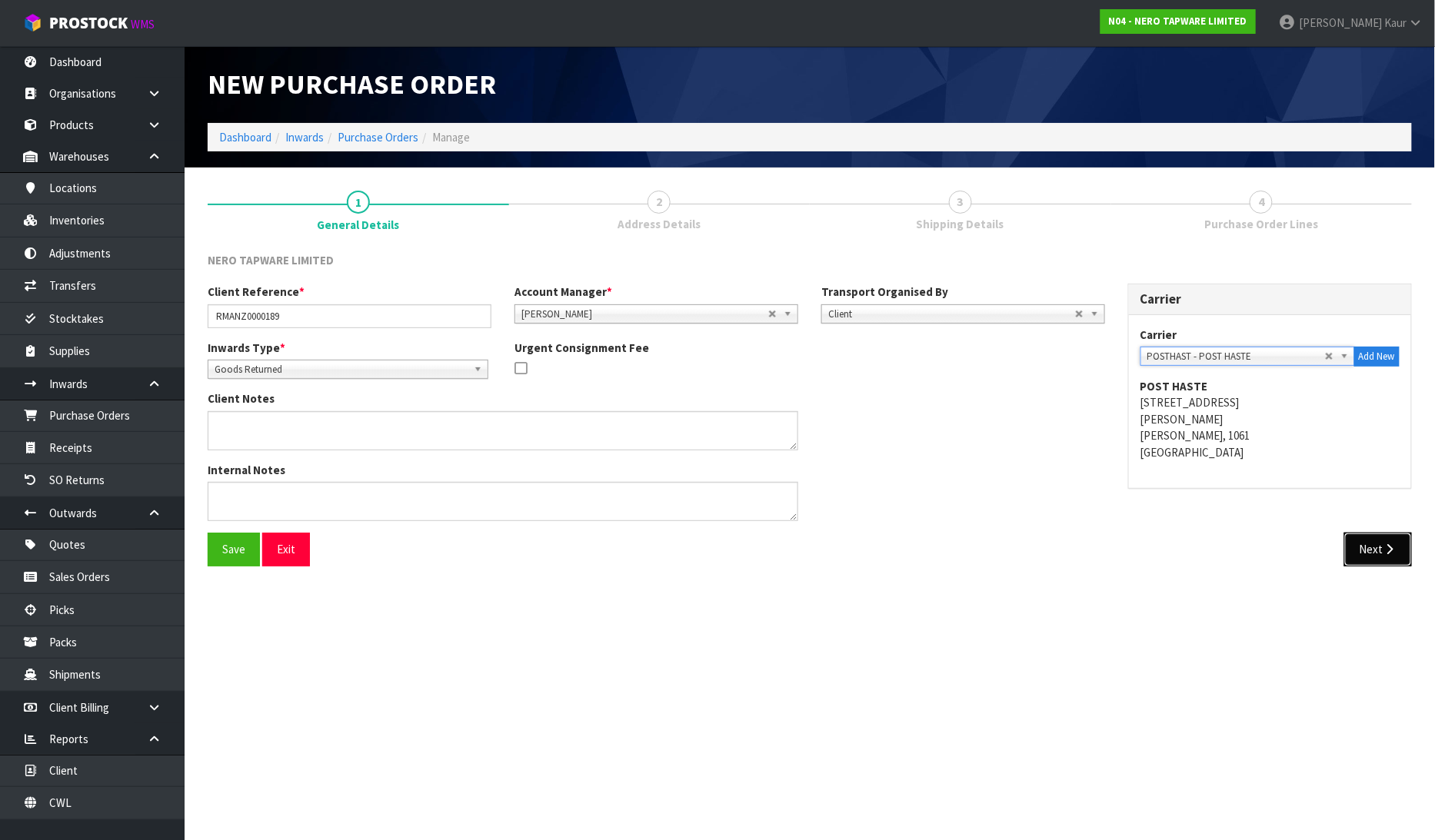
click at [1362, 542] on button "Next" at bounding box center [1378, 549] width 68 height 33
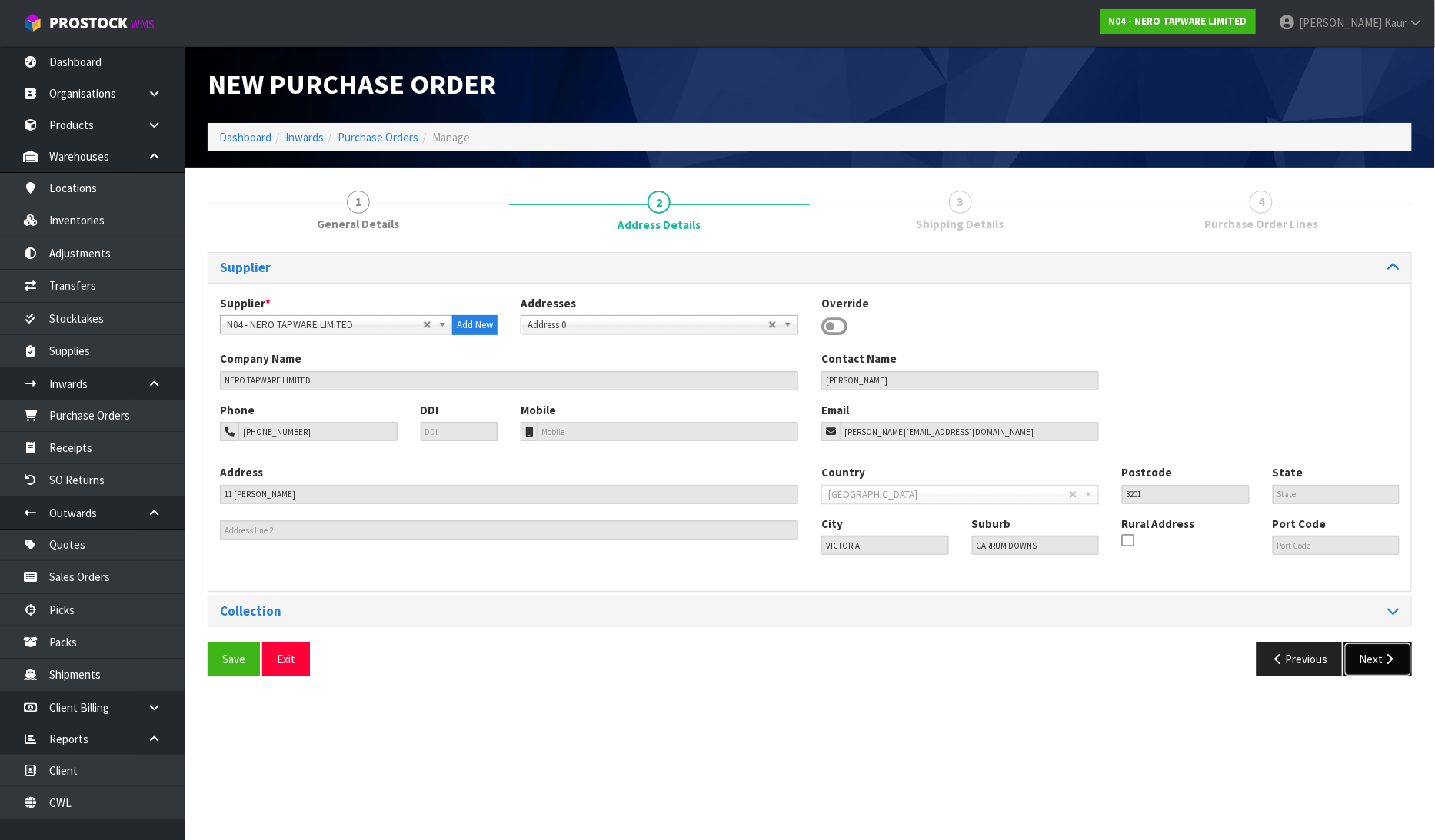
click at [1365, 656] on button "Next" at bounding box center [1378, 659] width 68 height 33
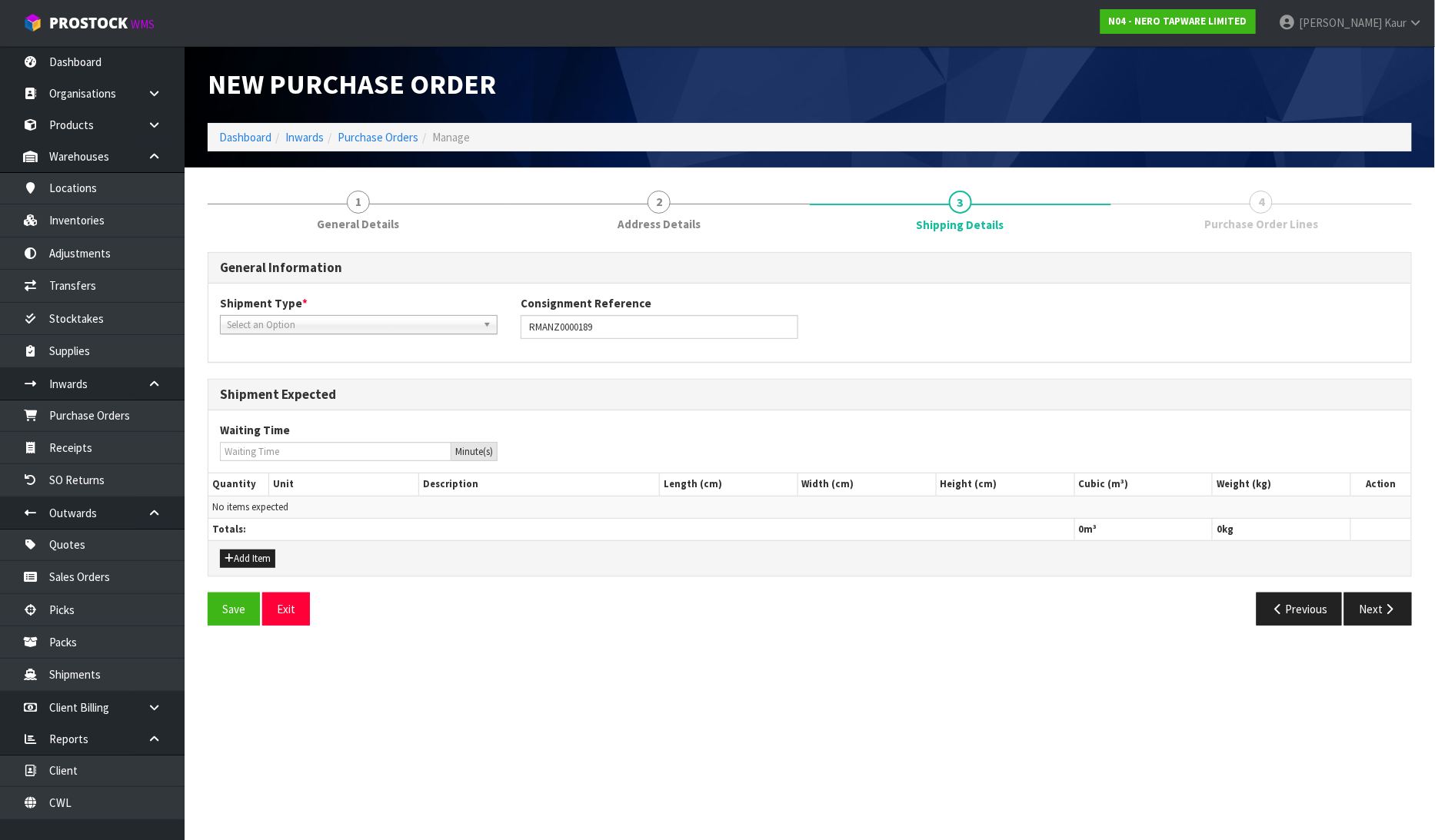
click at [336, 312] on div "Shipment Type * LCL National LCL International FCL-20ft FCL-40ft Select an Opti…" at bounding box center [358, 315] width 301 height 39
click at [331, 336] on div "Shipment Type * LCL National LCL International FCL-20ft FCL-40ft Select an Opti…" at bounding box center [809, 323] width 1203 height 55
click at [335, 320] on span "Select an Option" at bounding box center [352, 324] width 250 height 18
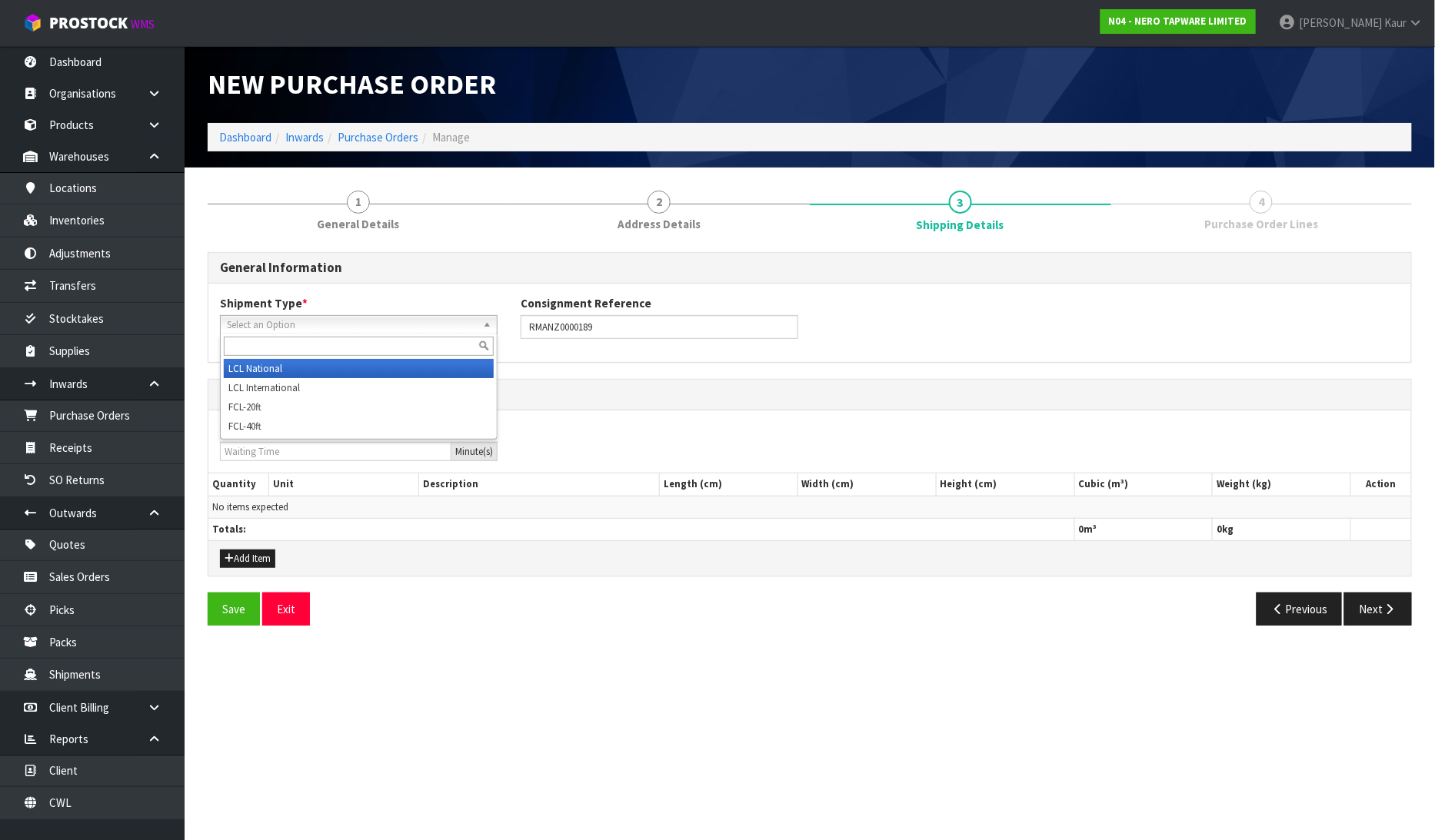
click at [319, 363] on li "LCL National" at bounding box center [359, 368] width 270 height 19
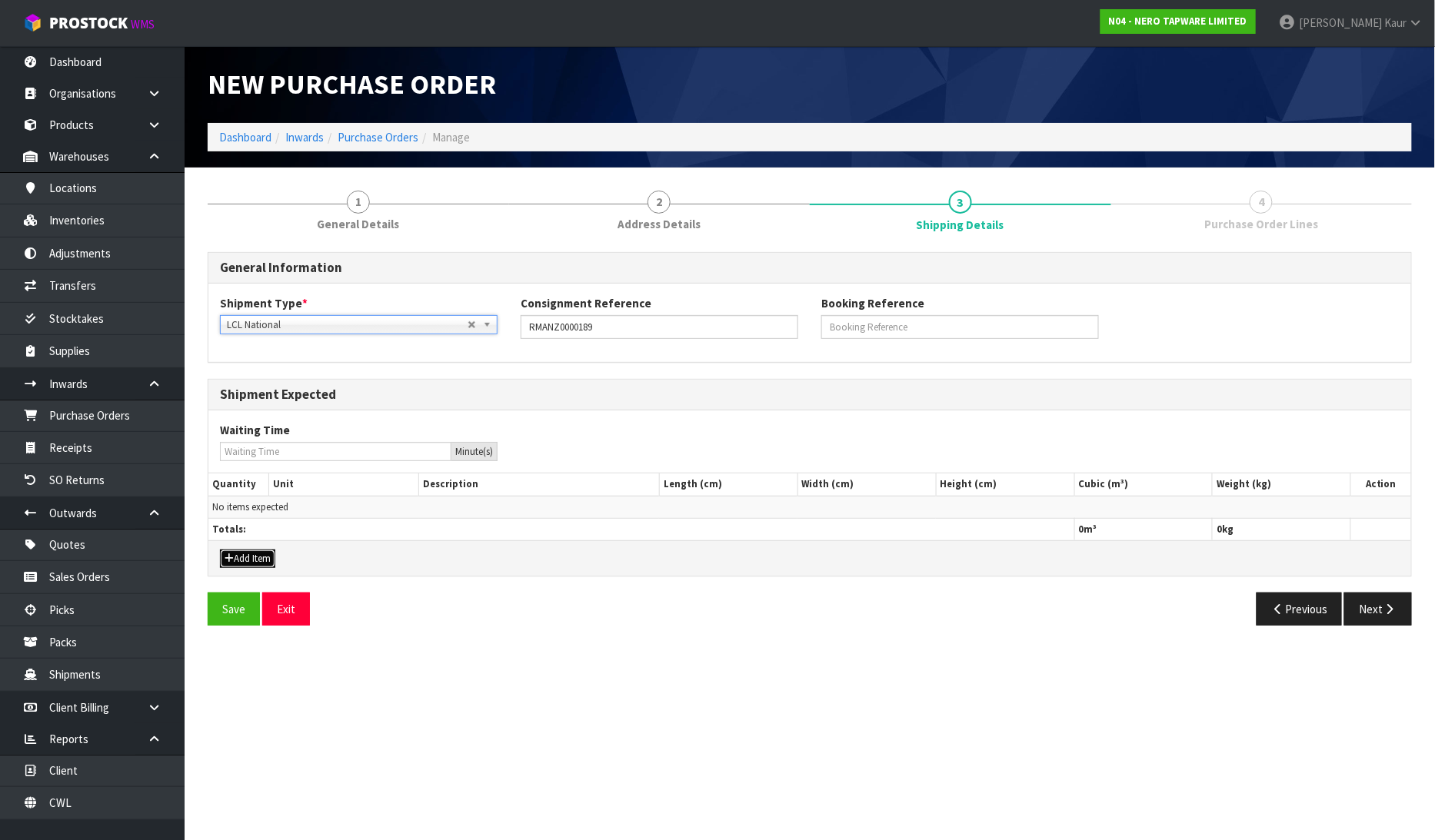
click at [249, 557] on button "Add Item" at bounding box center [247, 558] width 55 height 18
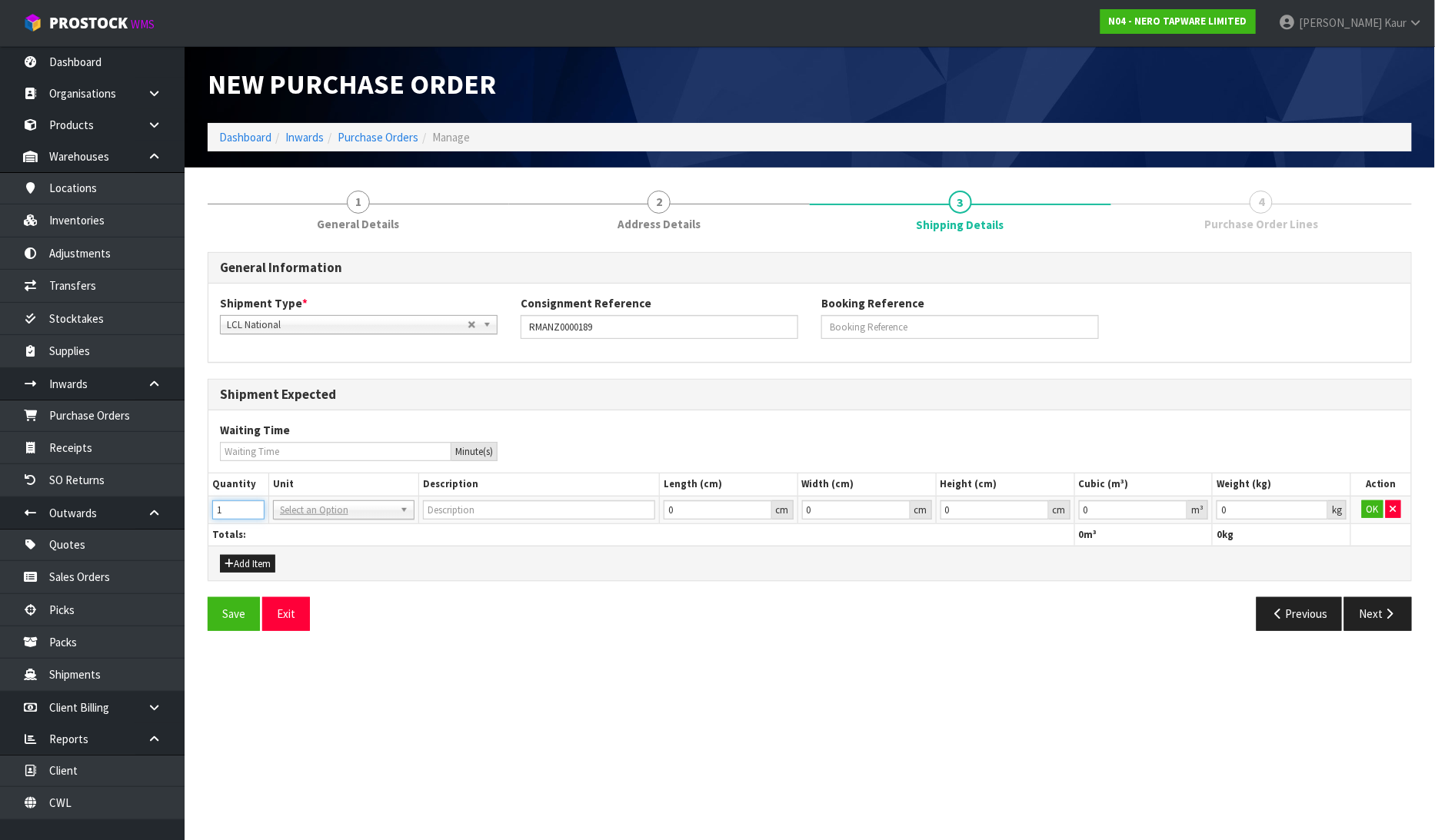
type input "1"
click at [254, 504] on input "1" at bounding box center [238, 509] width 53 height 19
click at [288, 535] on input "text" at bounding box center [343, 531] width 134 height 19
type input "ctn"
type input "CARTON"
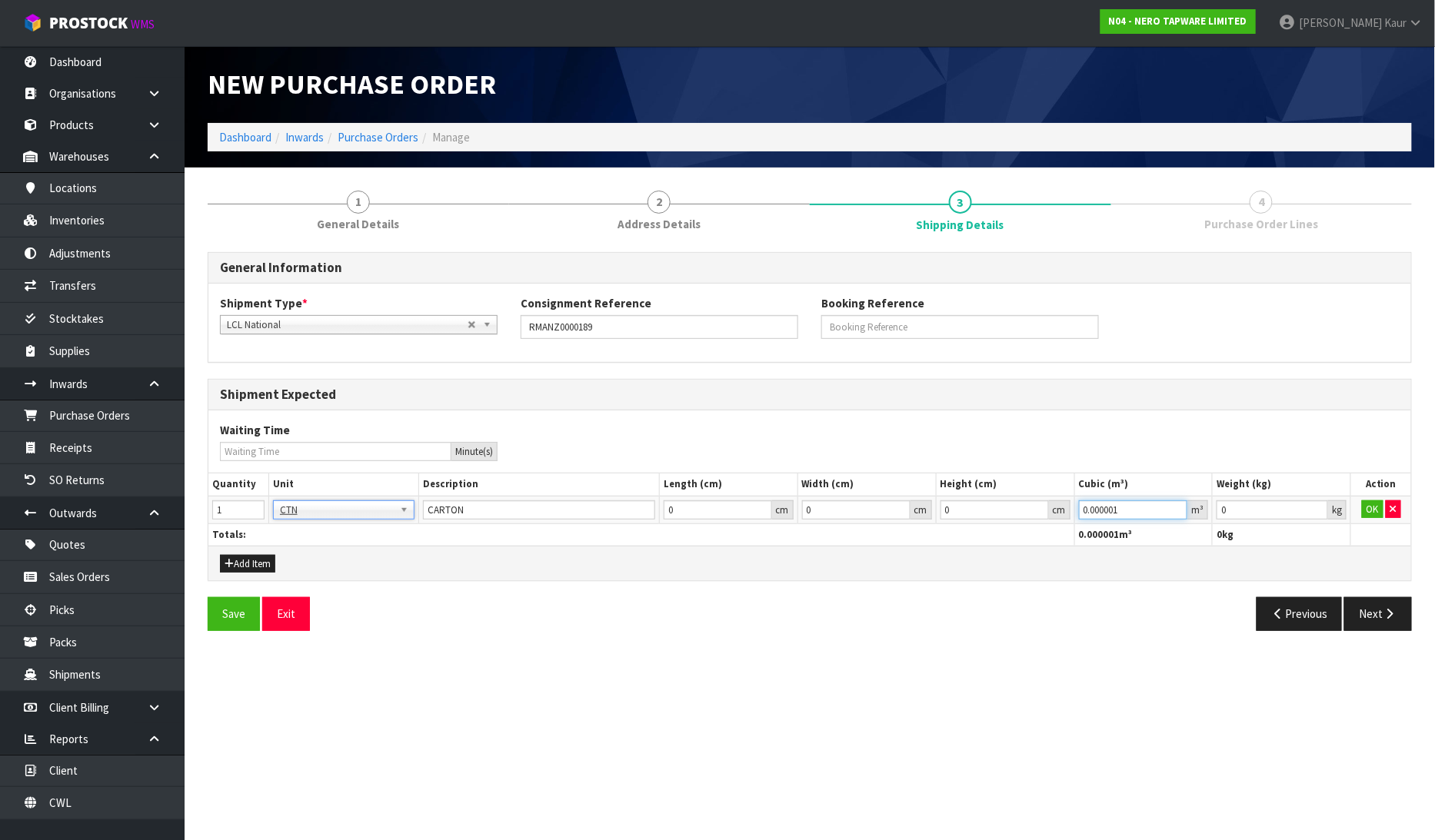
type input "0.000001"
click at [1173, 507] on input "0.000001" at bounding box center [1133, 509] width 109 height 19
type input "0.001"
click at [1318, 505] on input "0.001" at bounding box center [1272, 509] width 112 height 19
click at [1368, 506] on button "OK" at bounding box center [1372, 509] width 21 height 18
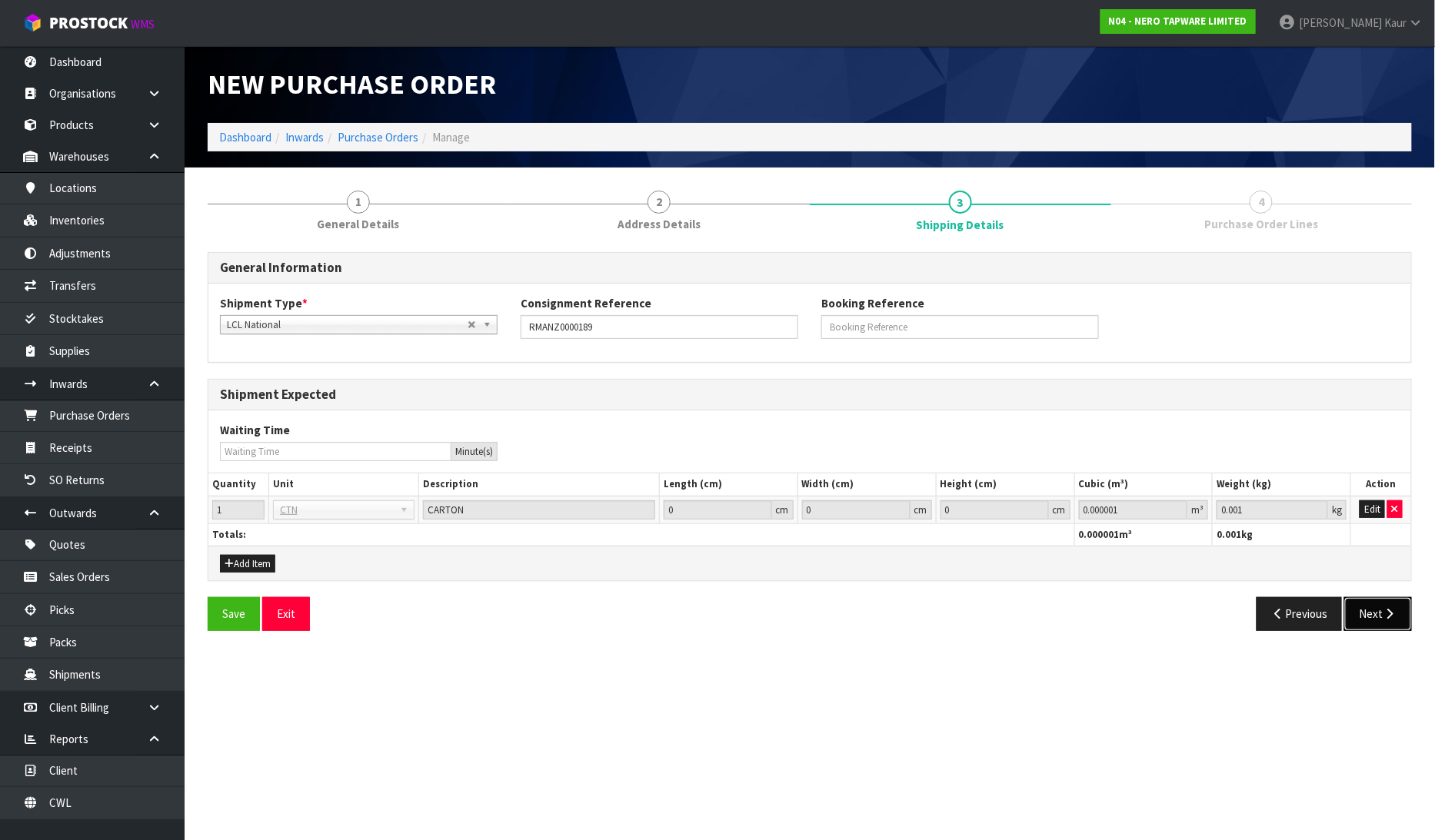
click at [1372, 608] on button "Next" at bounding box center [1378, 614] width 68 height 33
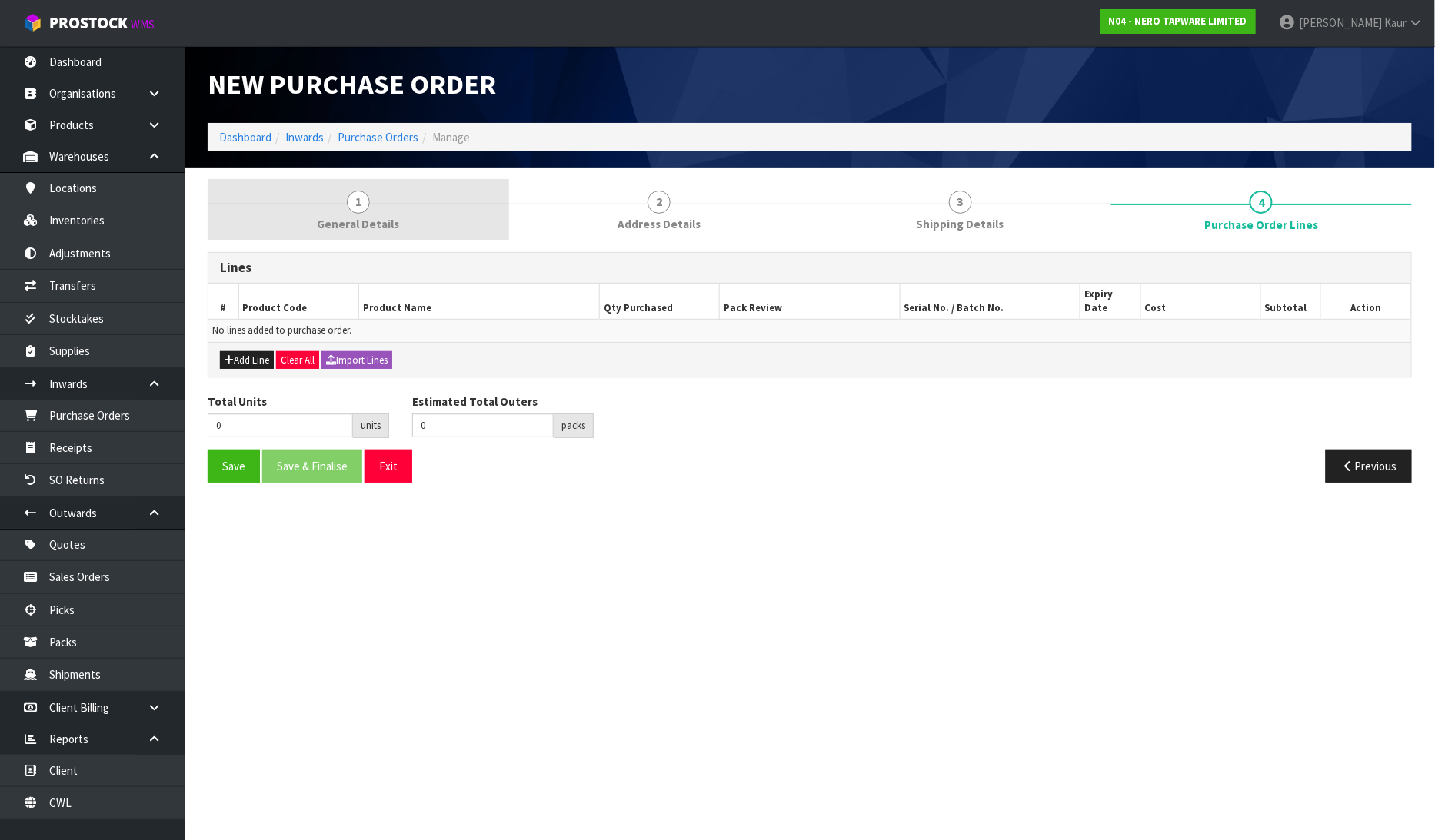
drag, startPoint x: 377, startPoint y: 217, endPoint x: 388, endPoint y: 217, distance: 11.0
click at [377, 217] on span "General Details" at bounding box center [357, 224] width 82 height 16
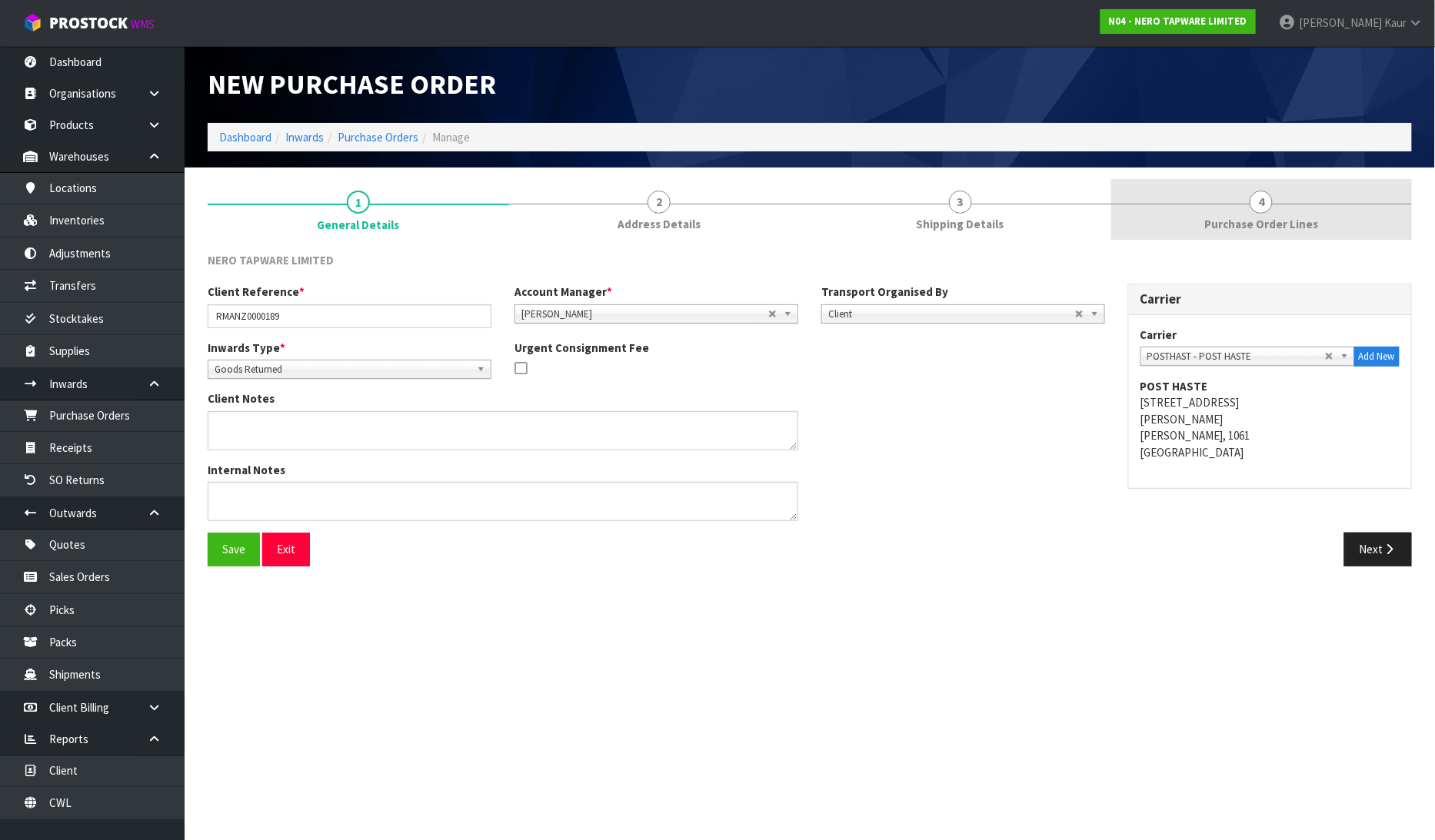
click at [1267, 223] on span "Purchase Order Lines" at bounding box center [1261, 224] width 114 height 16
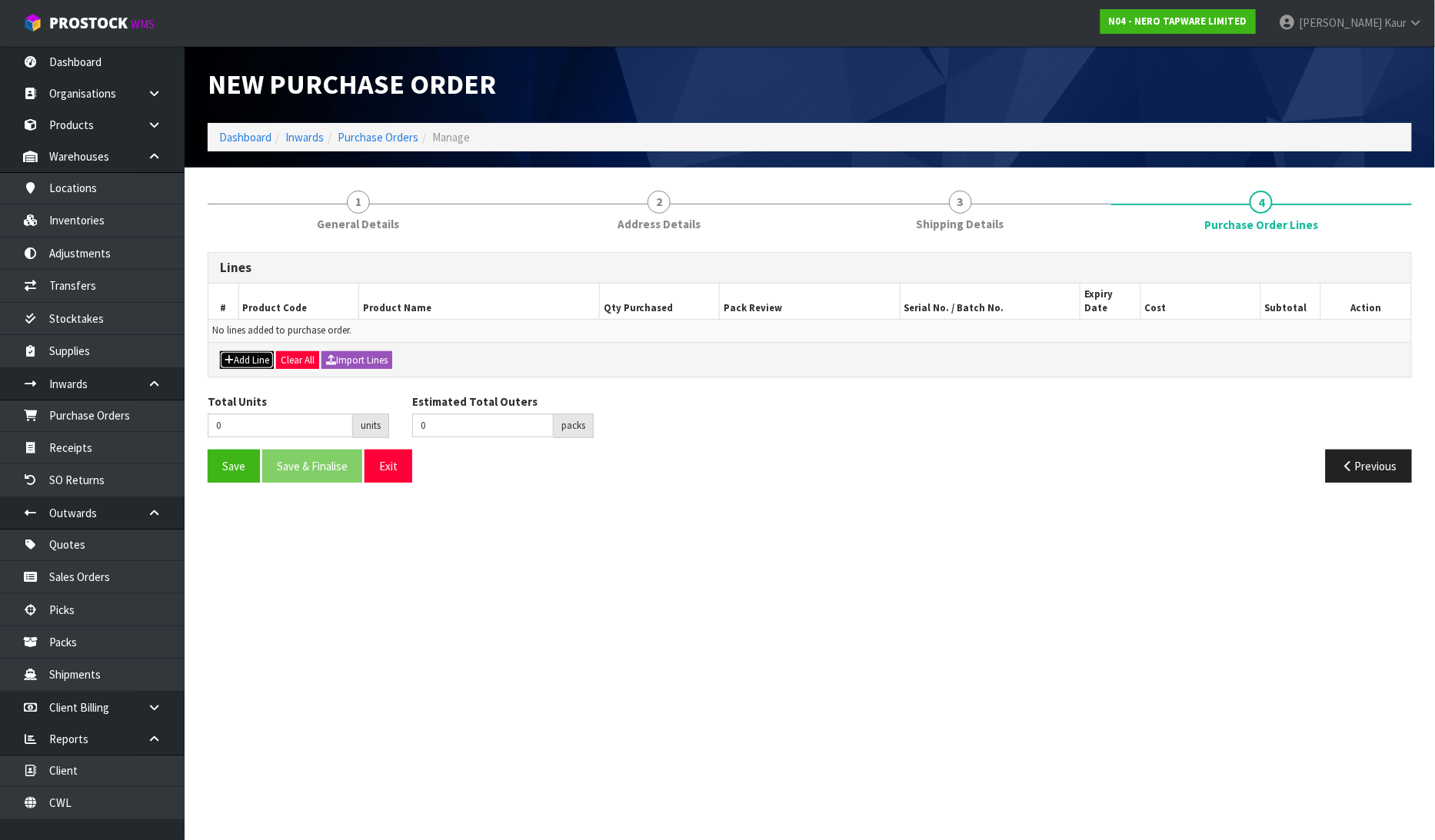
click at [259, 351] on button "Add Line" at bounding box center [247, 360] width 54 height 18
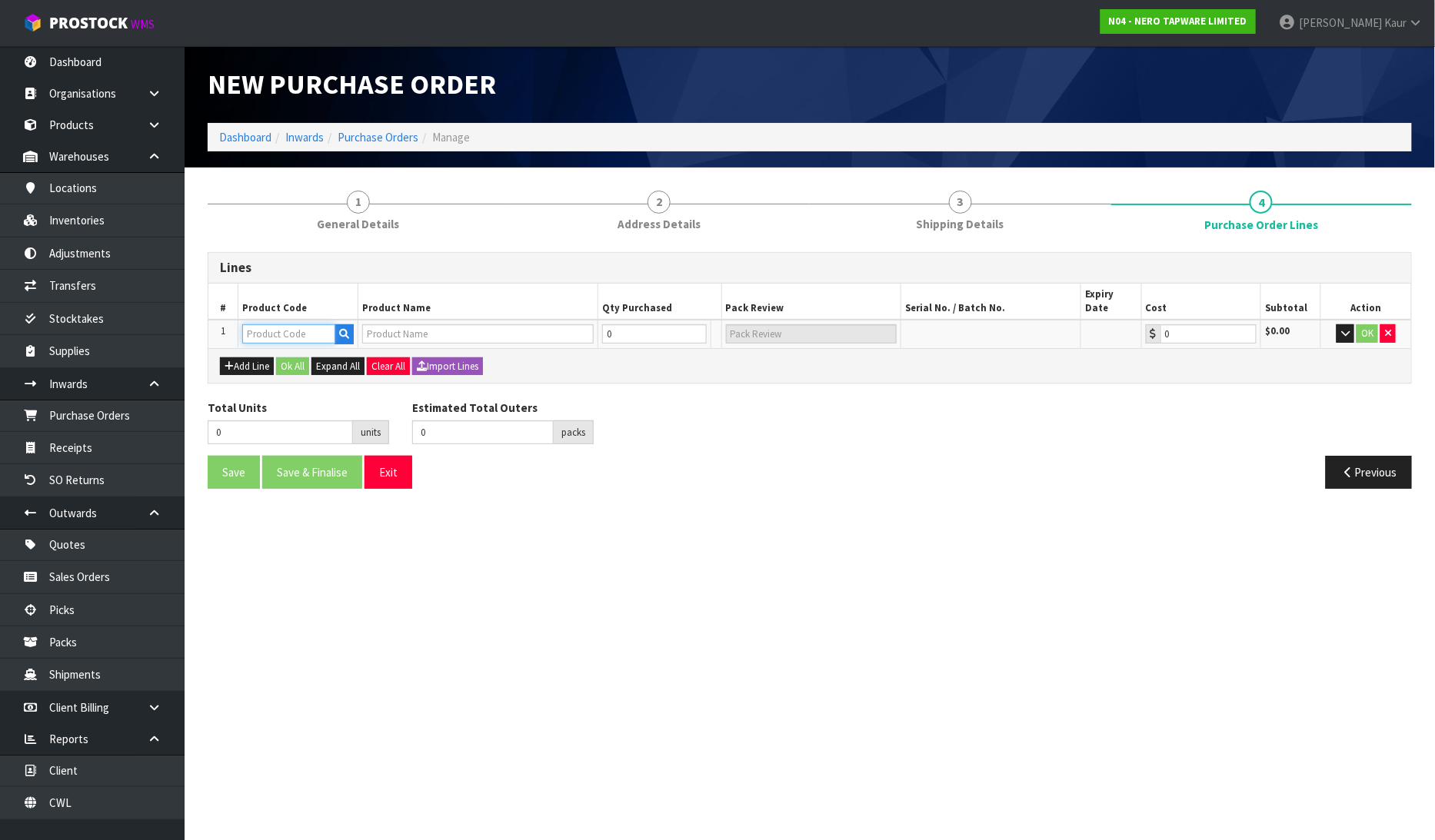
click at [273, 324] on input "text" at bounding box center [288, 334] width 93 height 19
type input "NRCR0003GM"
type input "MECCA CARE SHOWER SEAT 400X330MM GUN METAL"
type input "0.00"
type input "NRCR0003GM"
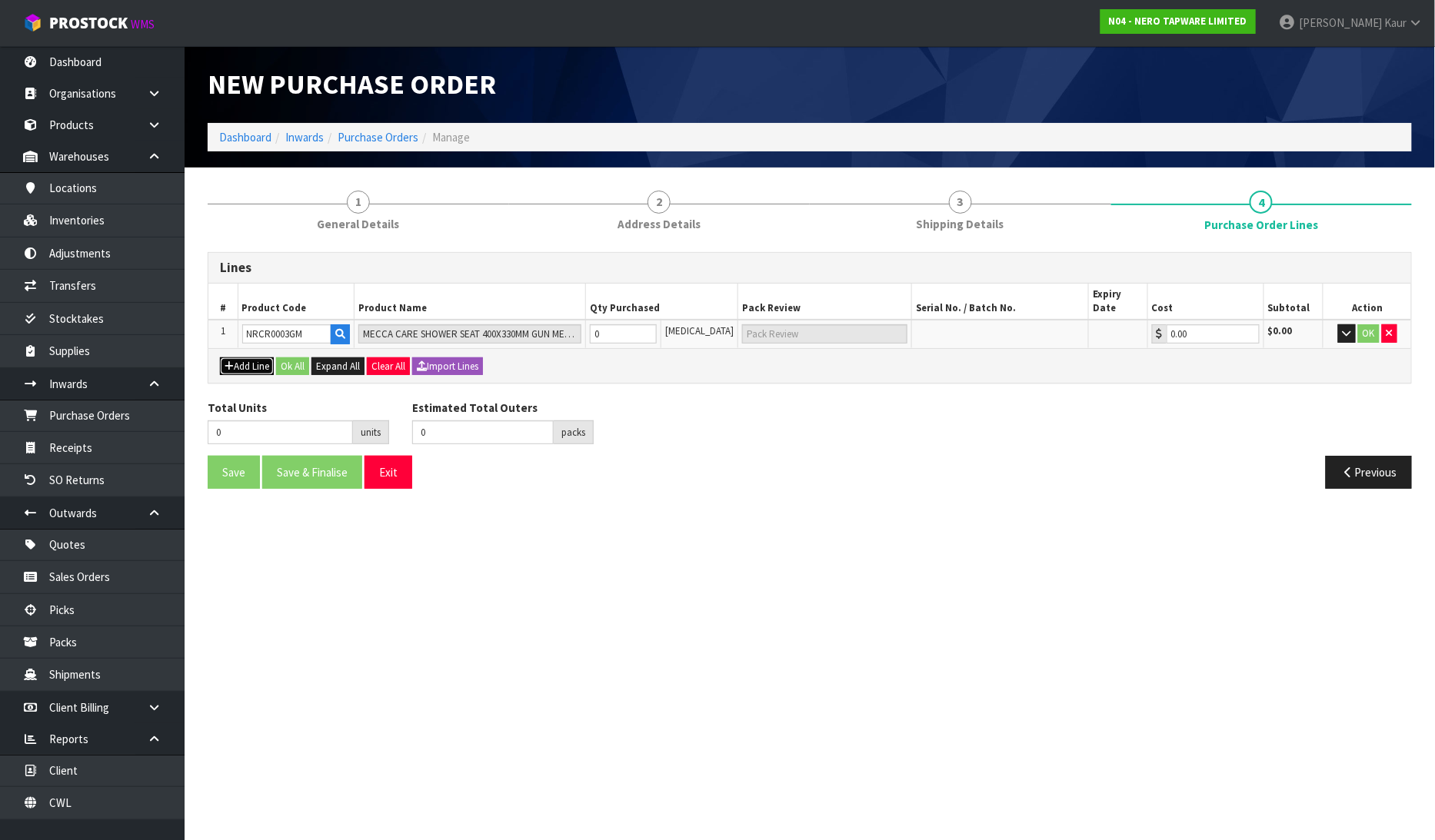
click at [268, 357] on button "Add Line" at bounding box center [247, 366] width 54 height 18
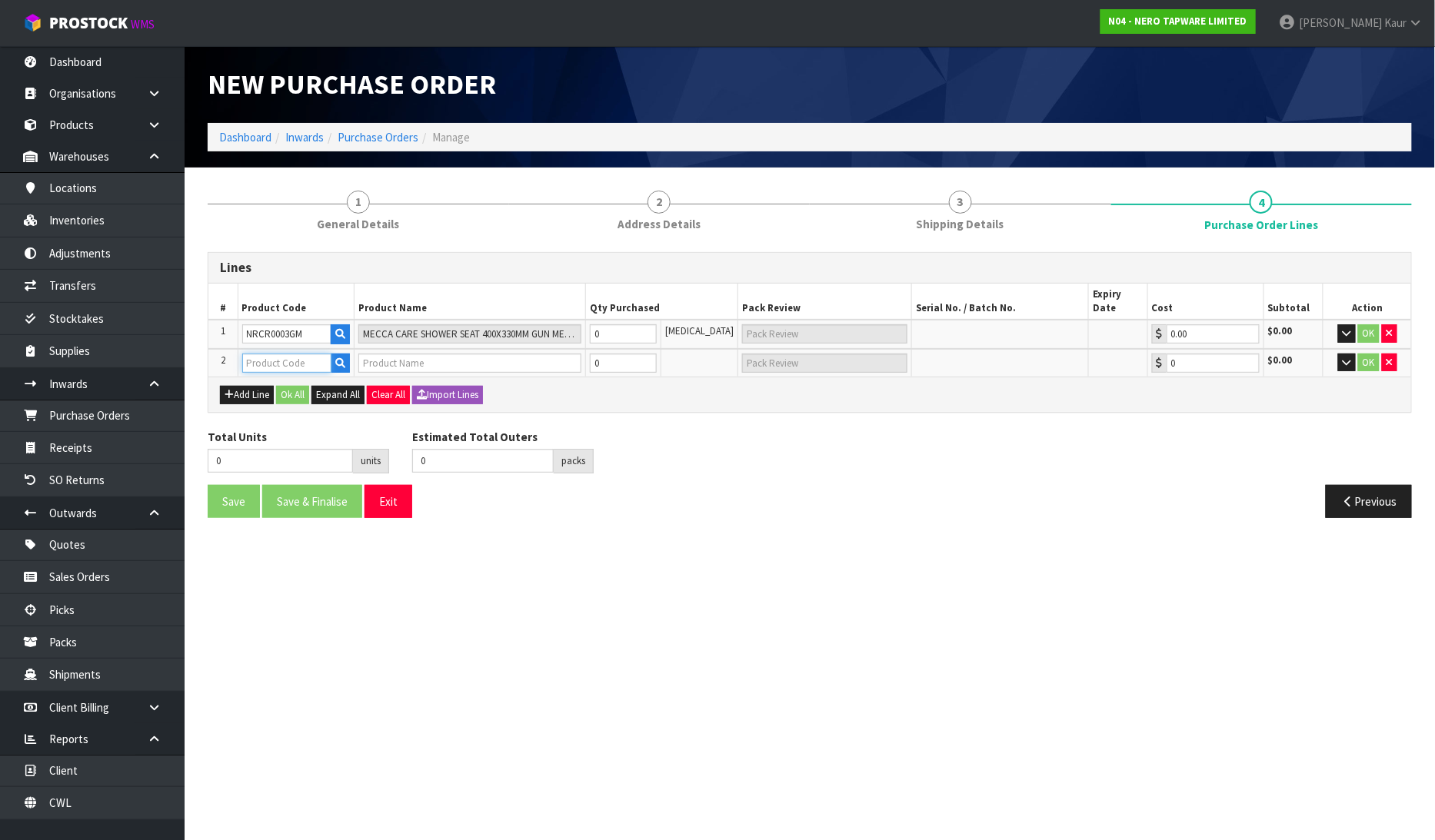
click at [280, 353] on input "text" at bounding box center [287, 363] width 90 height 19
type input "NRCR3218GM"
type input "MECCA CARE 32MM GRAB RAIL 450MM GUN METAL"
type input "0.00"
type input "NRCR3218GM"
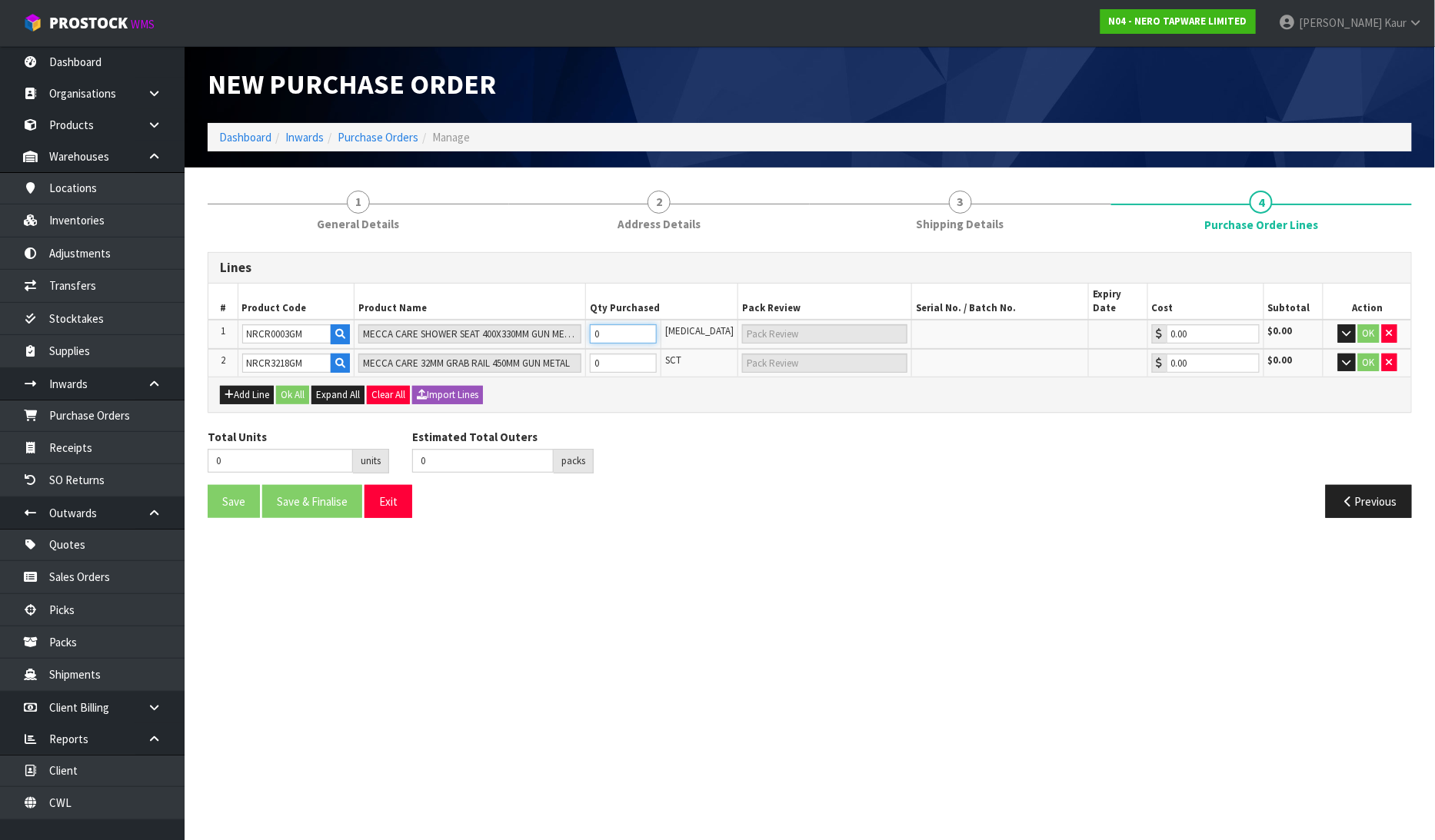
click at [647, 324] on input "0" at bounding box center [624, 334] width 68 height 19
type input "1"
type input "1 CTN"
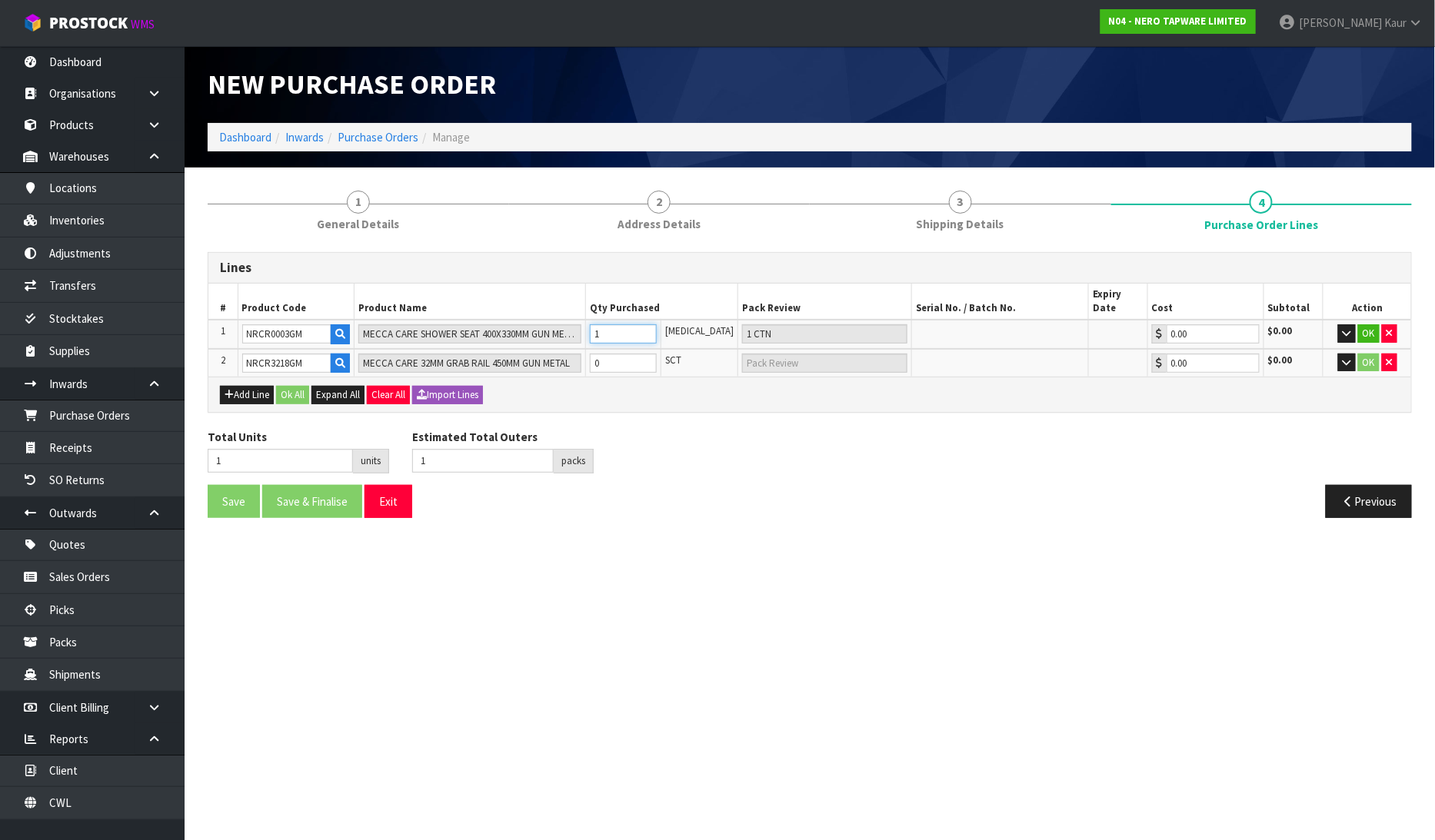
type input "1"
click at [646, 353] on input "0" at bounding box center [624, 363] width 68 height 19
type input "2"
type input "1"
type input "1 SCT"
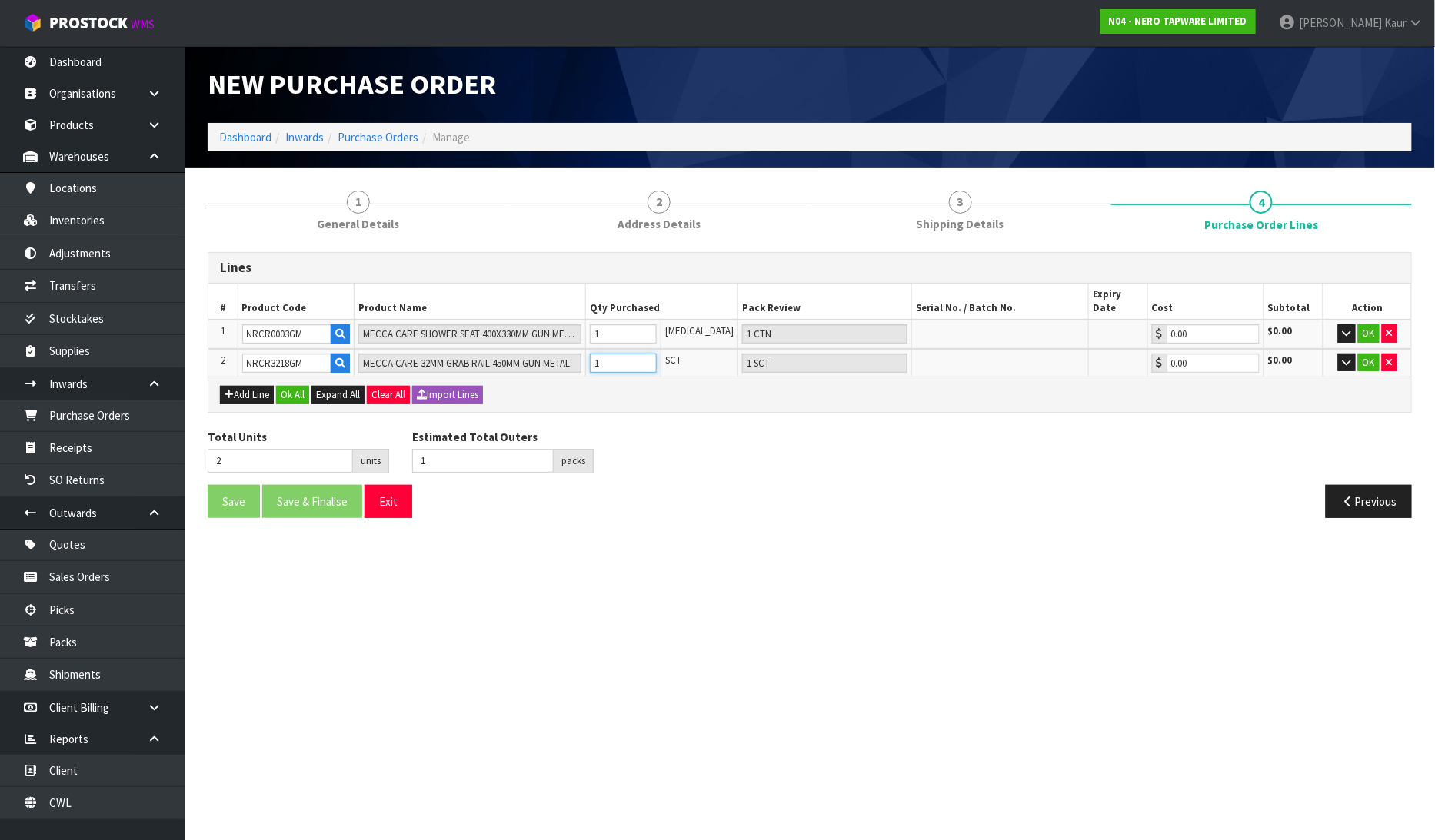
type input "1"
click at [636, 400] on div "Lines # Product Code Product Name Qty Purchased Pack Review Serial No. / Batch …" at bounding box center [809, 390] width 1204 height 277
click at [288, 385] on button "Ok All" at bounding box center [292, 394] width 33 height 18
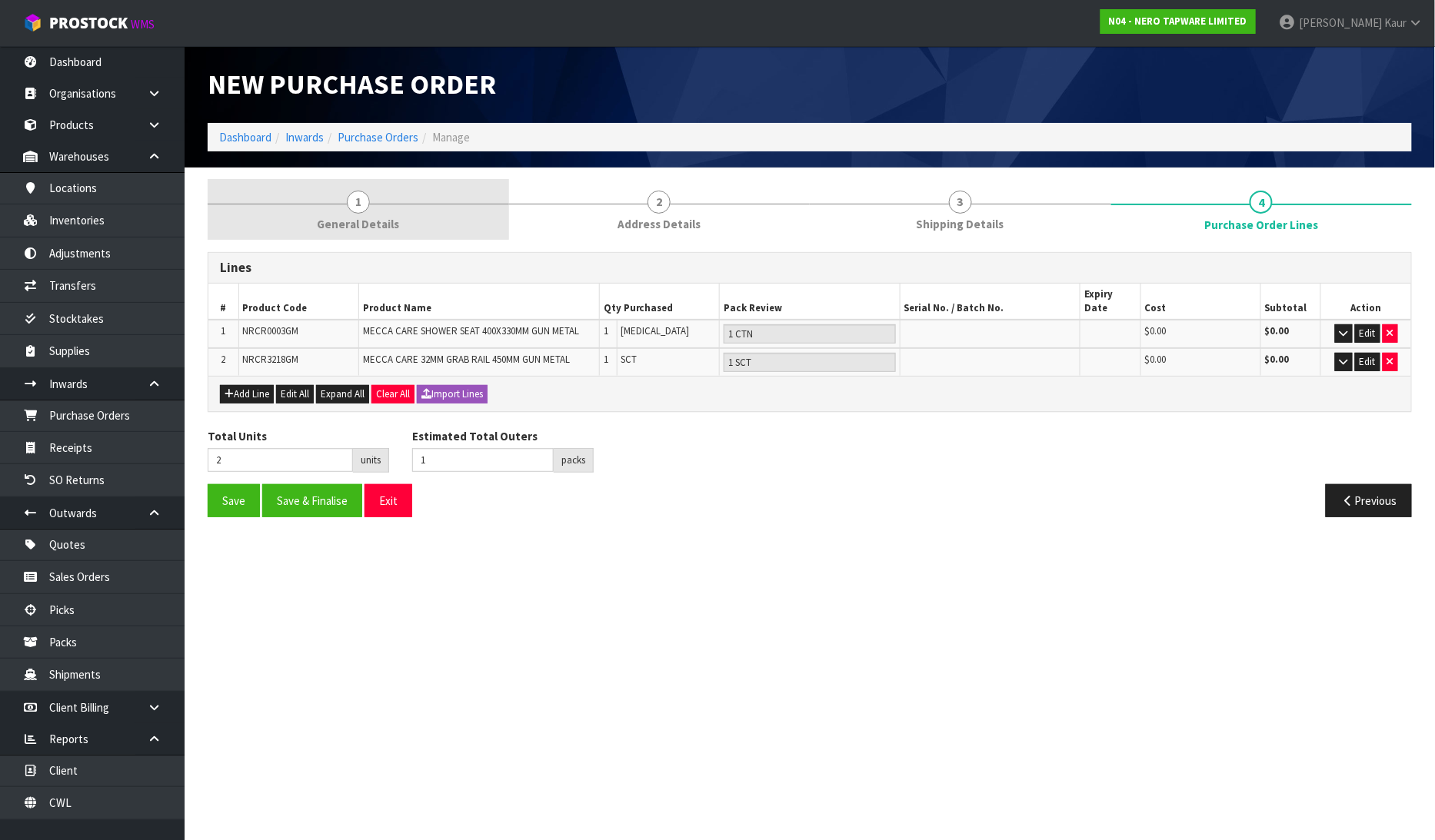
click at [357, 228] on span "General Details" at bounding box center [357, 224] width 82 height 16
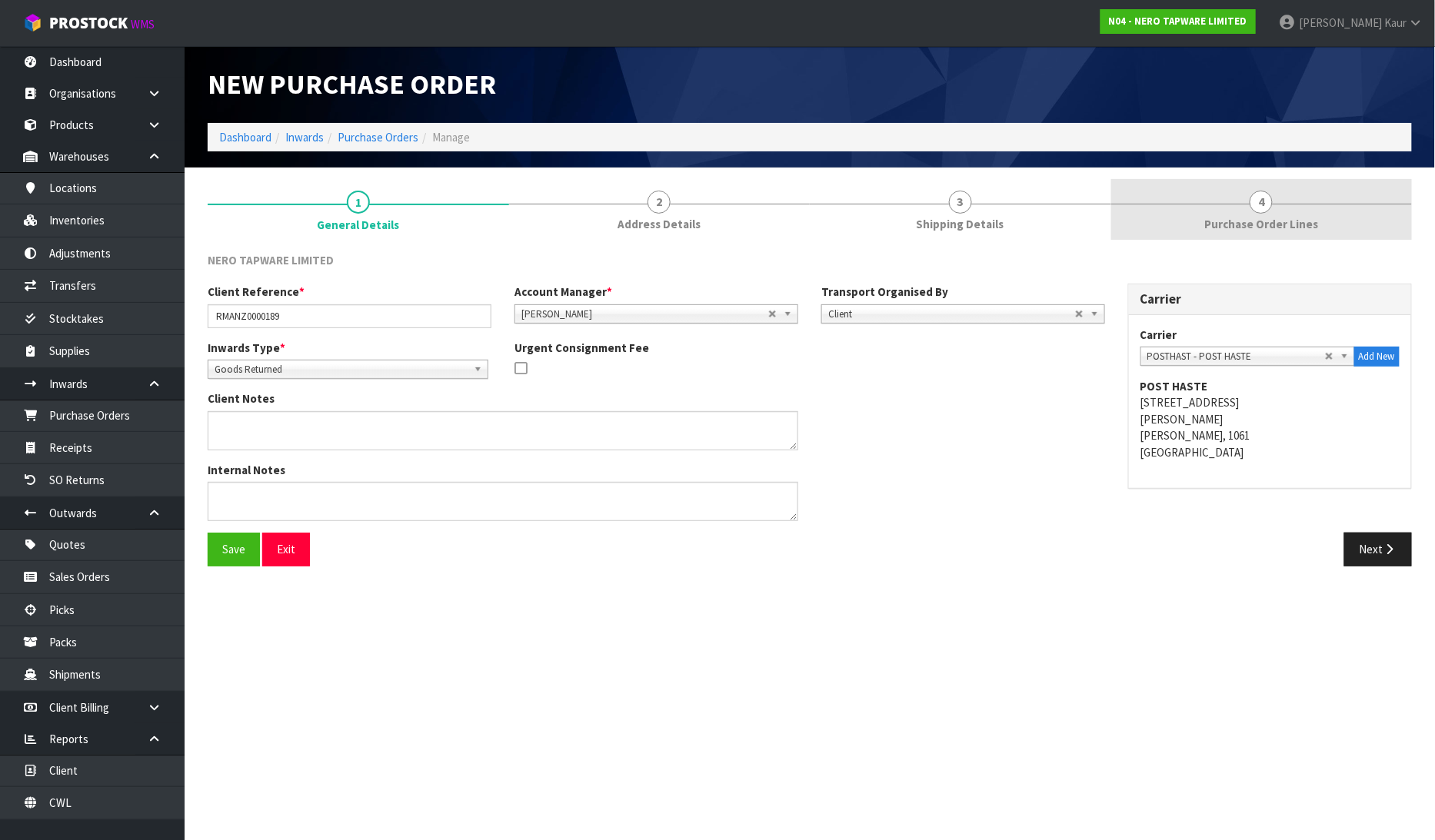
click at [1246, 219] on span "Purchase Order Lines" at bounding box center [1261, 224] width 114 height 16
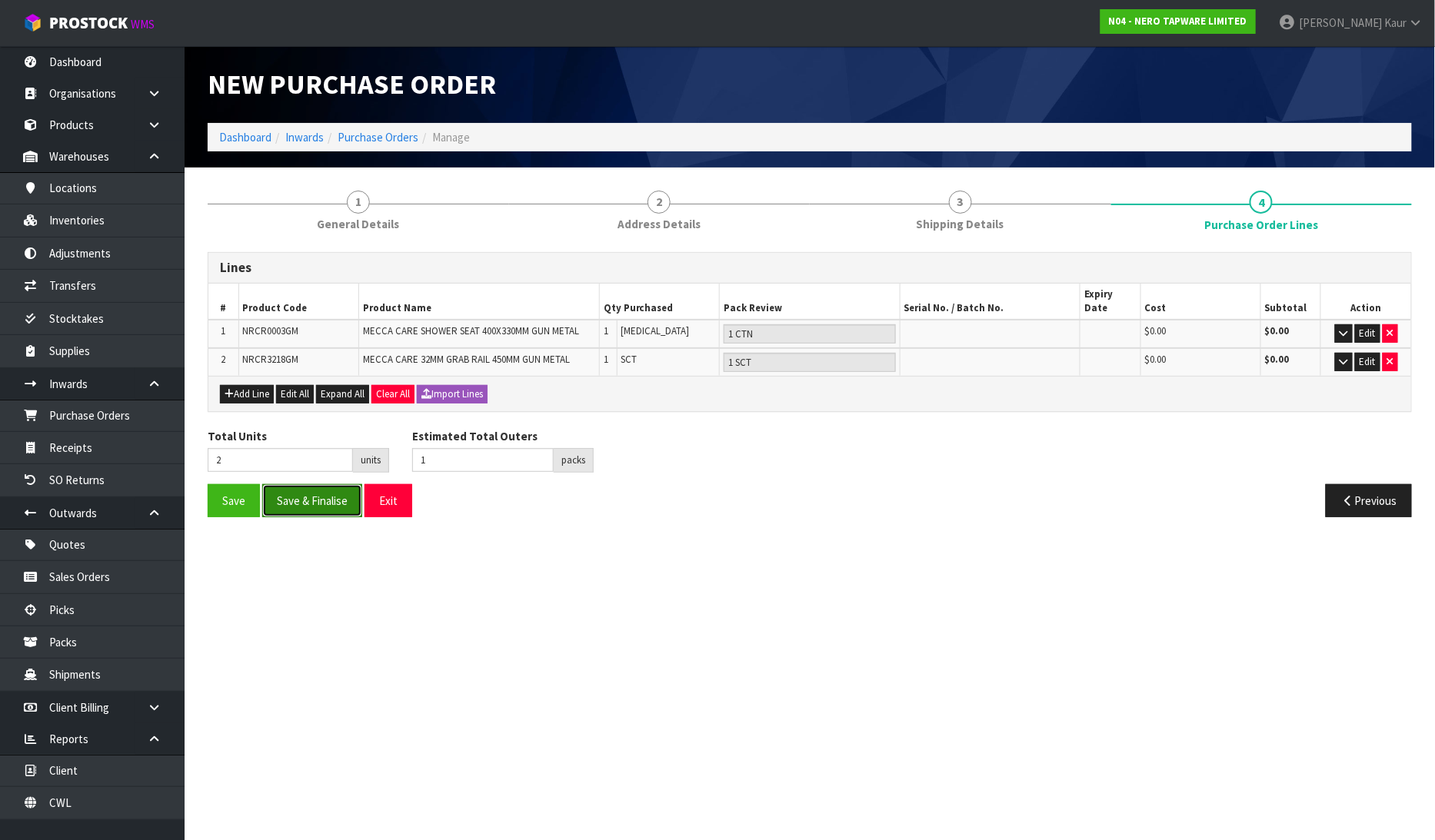
click at [309, 488] on button "Save & Finalise" at bounding box center [312, 501] width 100 height 33
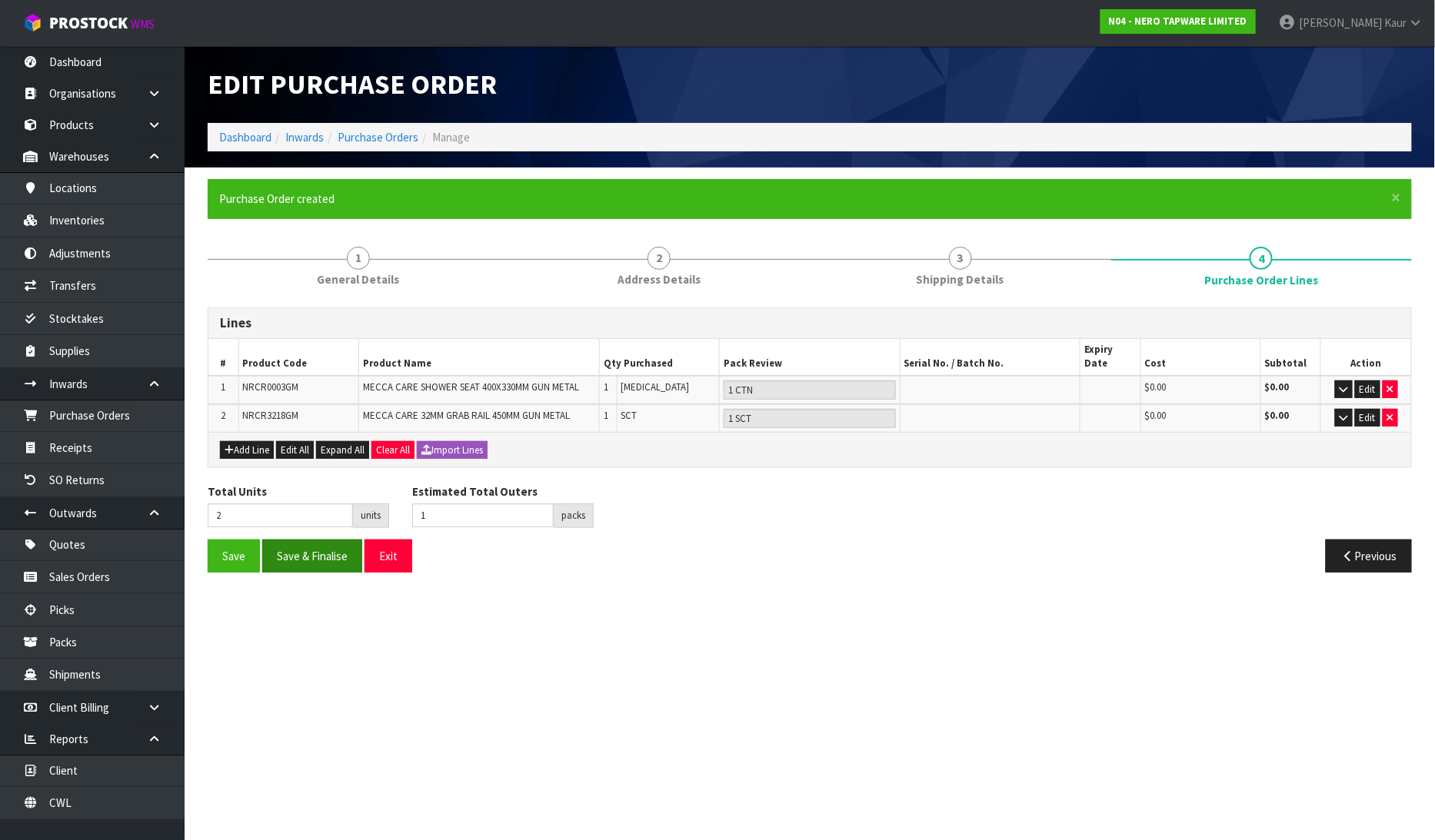
type input "0"
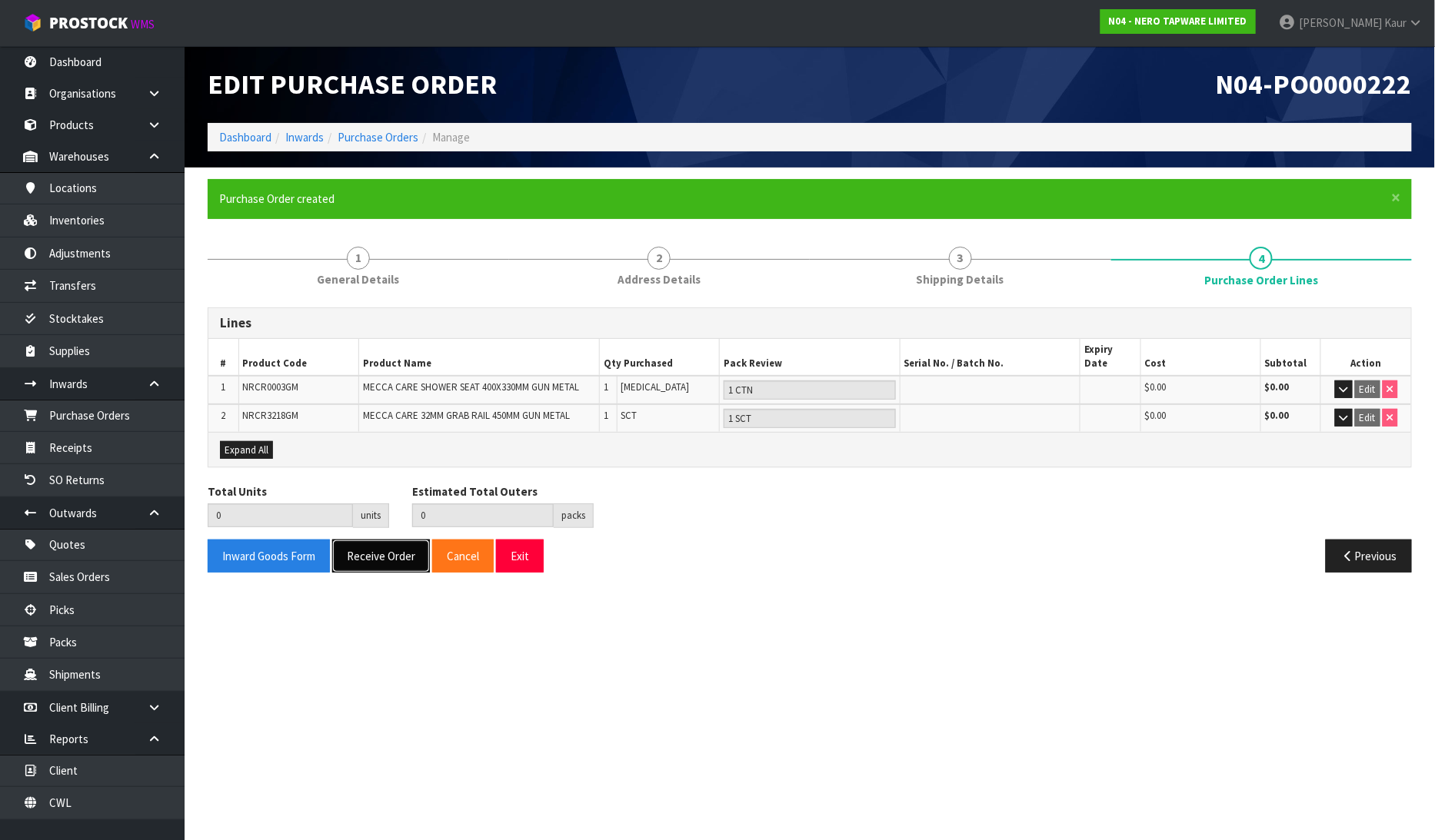
click at [359, 542] on button "Receive Order" at bounding box center [381, 556] width 97 height 33
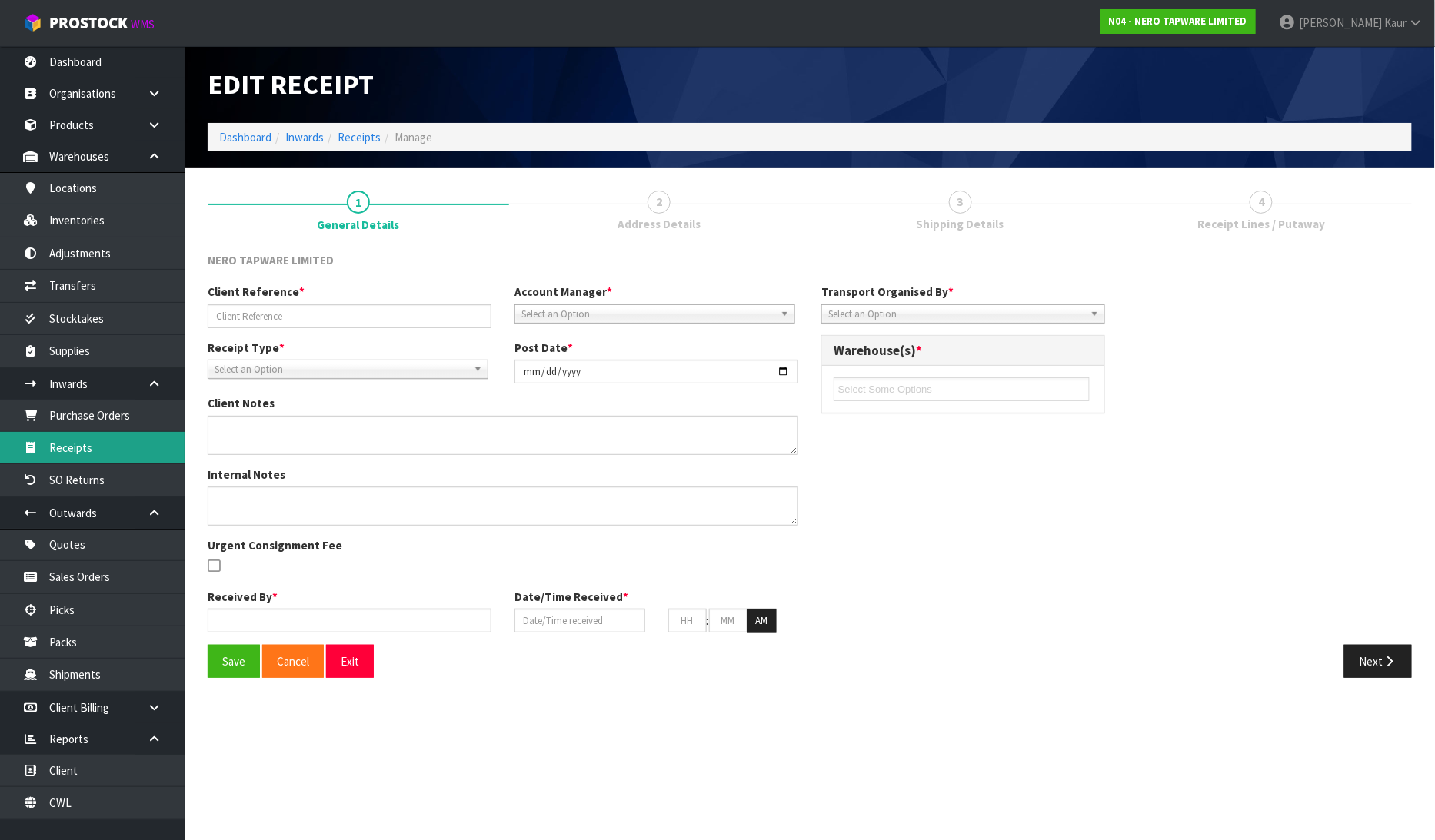
type input "RMANZ0000189"
type input "[DATE]"
type input "[PERSON_NAME]"
type input "[DATE]"
type input "02"
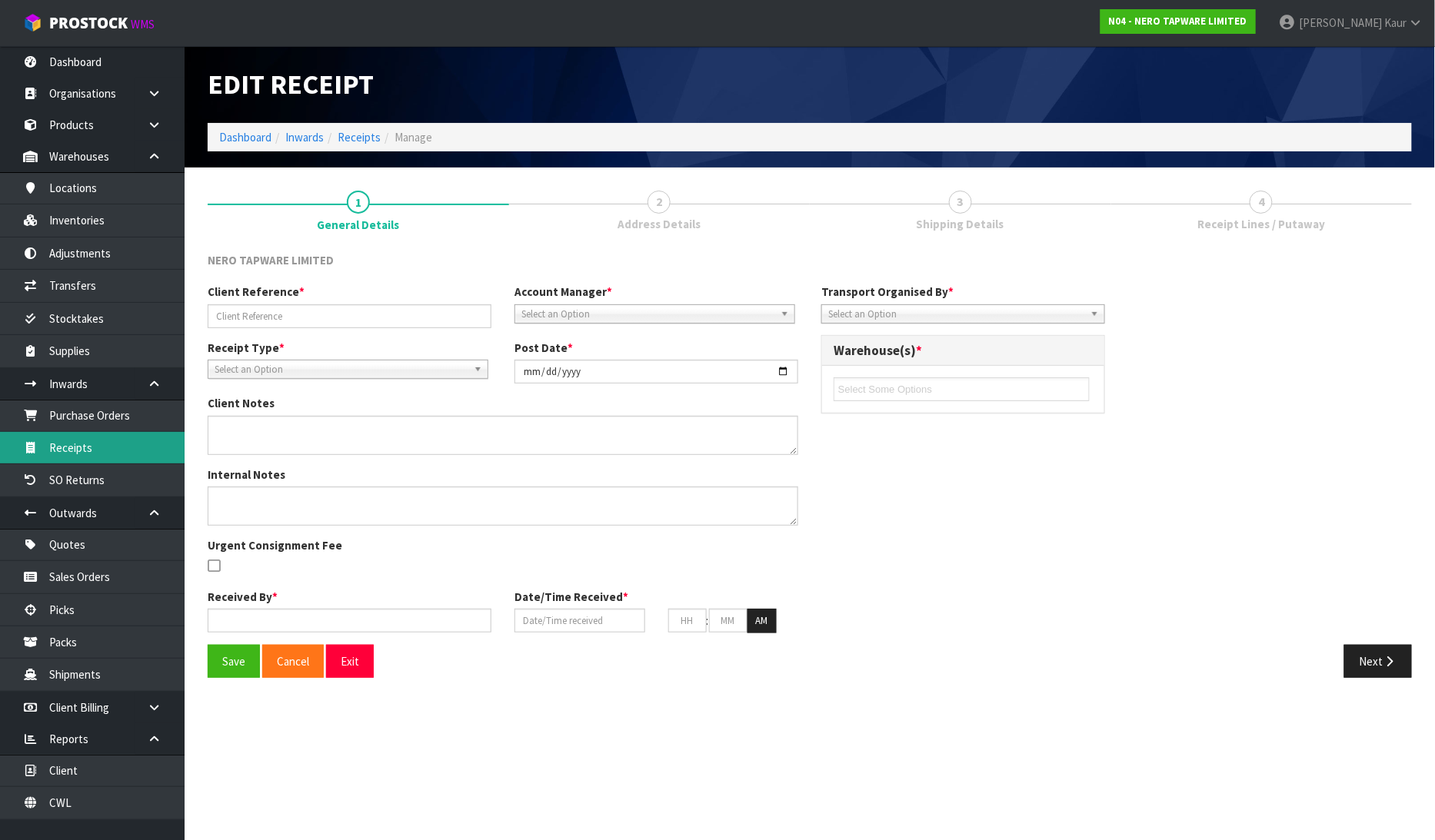
type input "25"
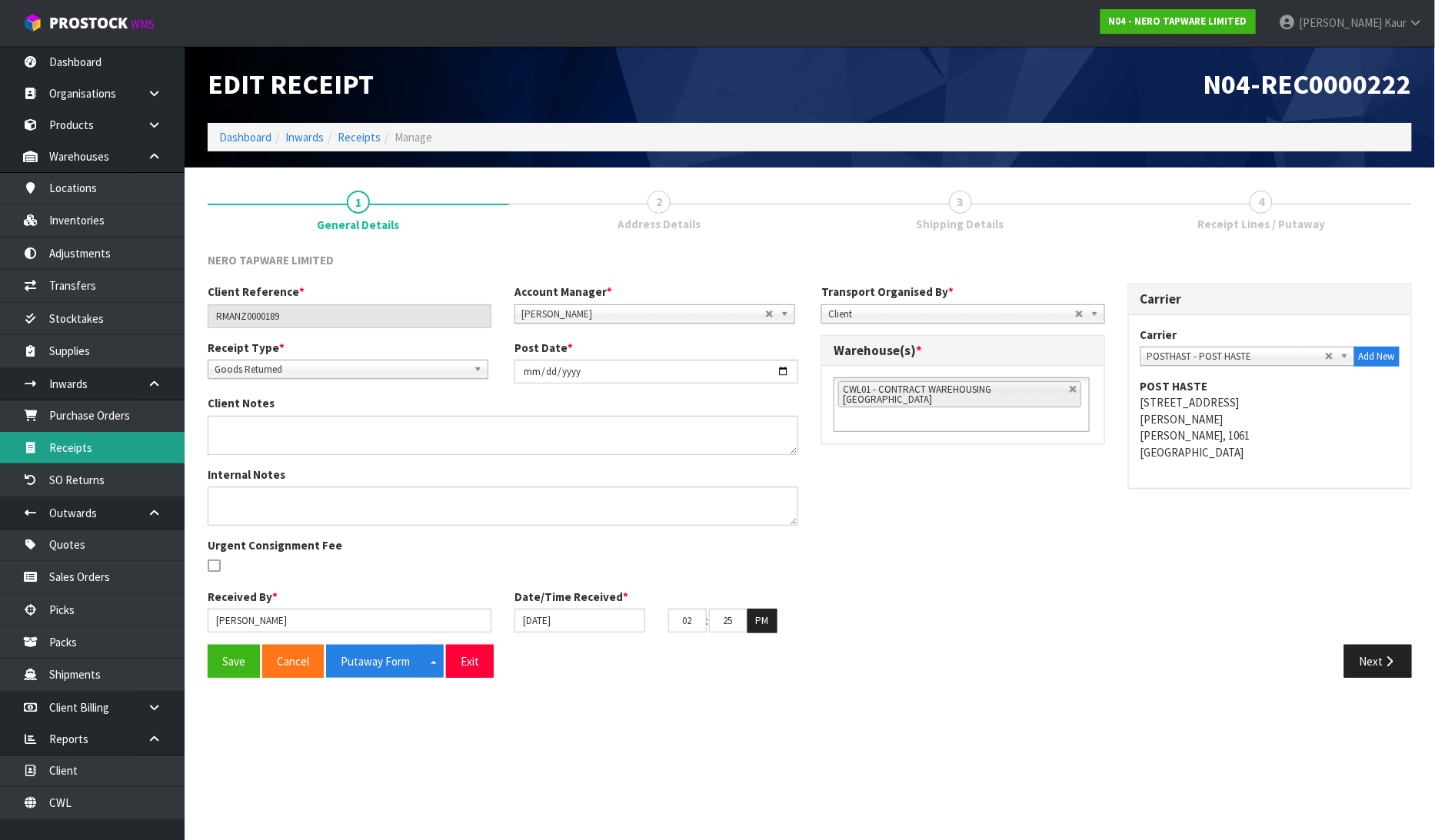
click at [64, 449] on link "Receipts" at bounding box center [92, 447] width 185 height 31
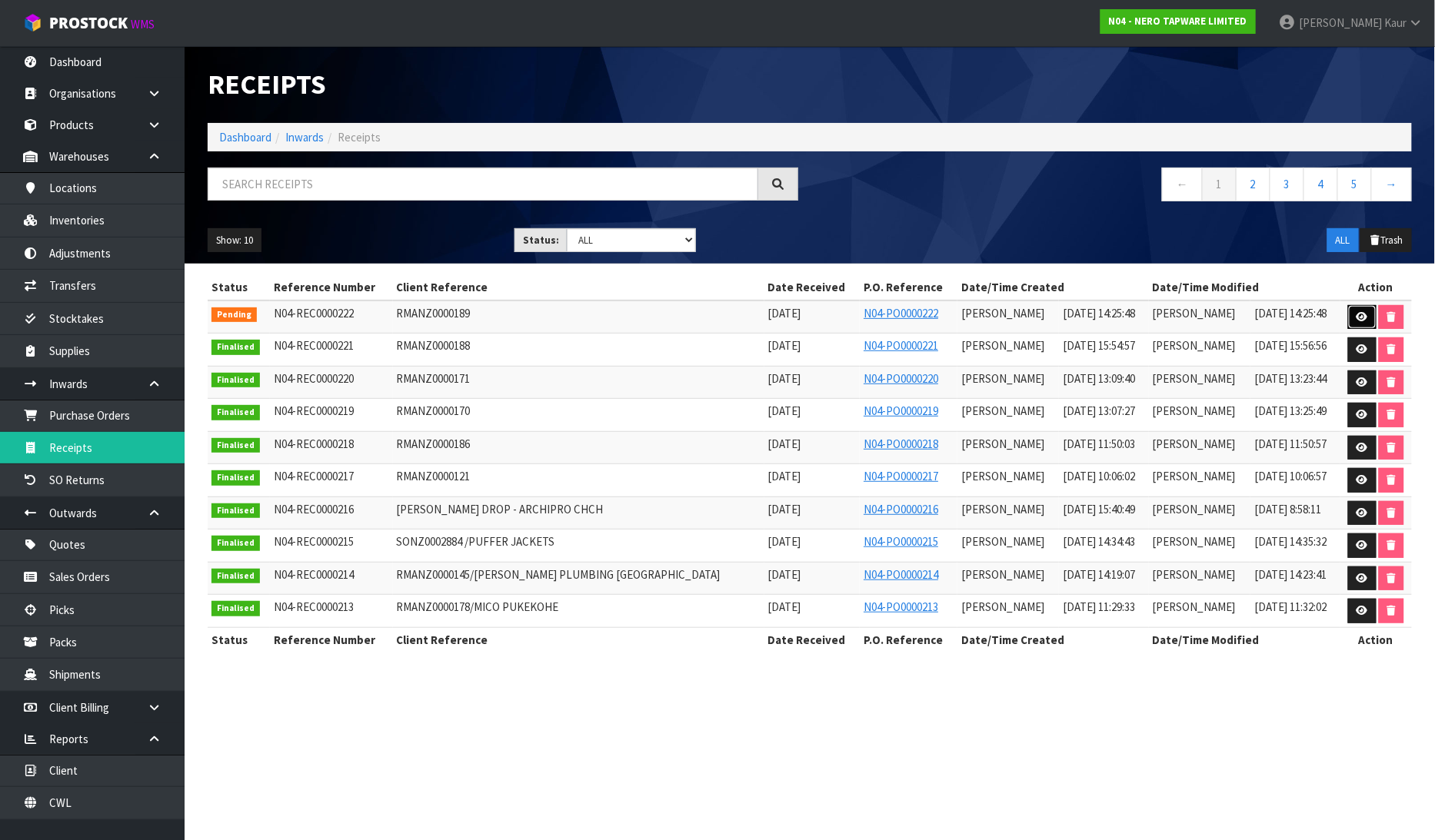
click at [1361, 317] on icon at bounding box center [1362, 316] width 12 height 10
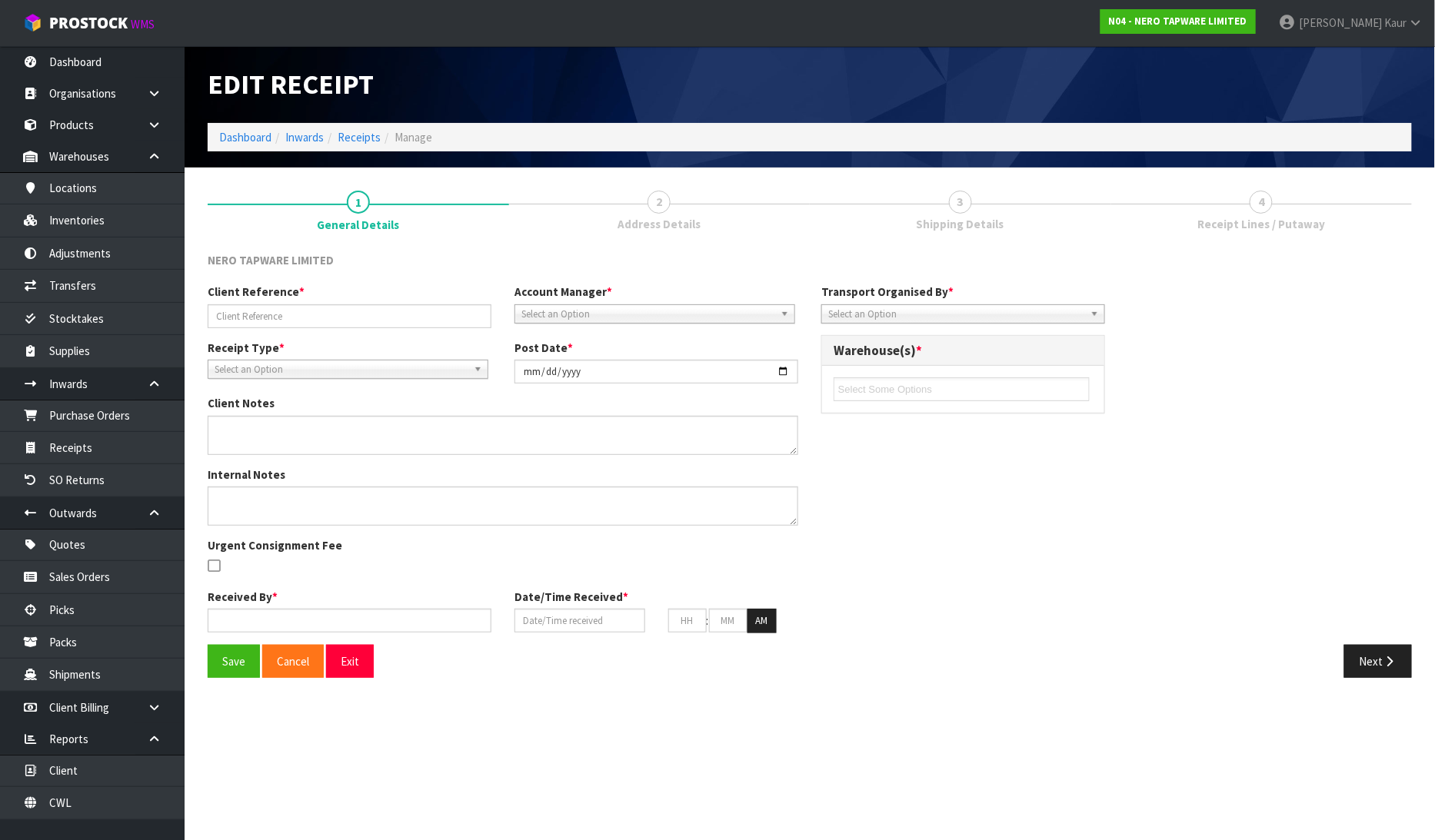
type input "RMANZ0000189"
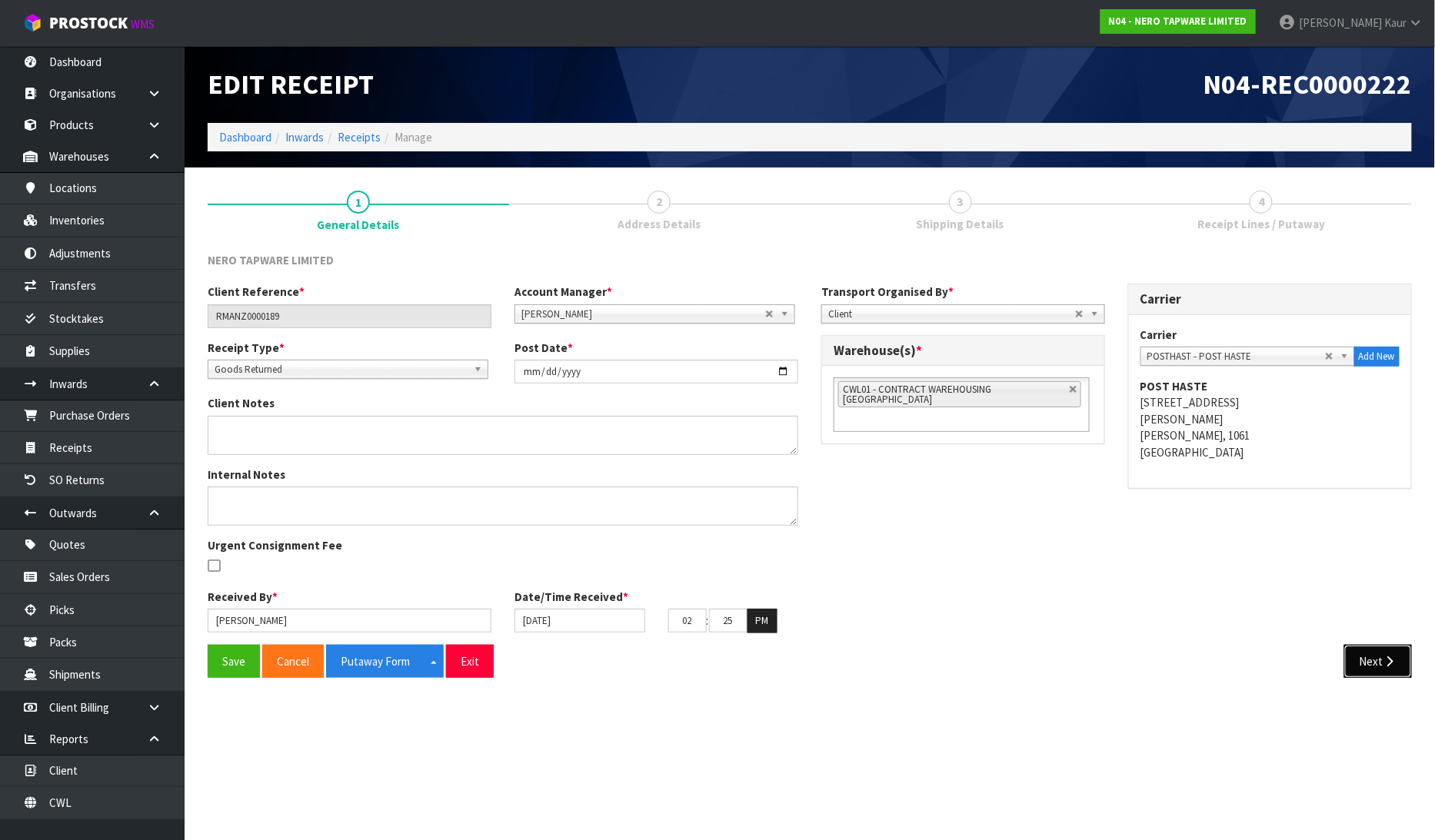
click at [1393, 653] on button "Next" at bounding box center [1378, 661] width 68 height 33
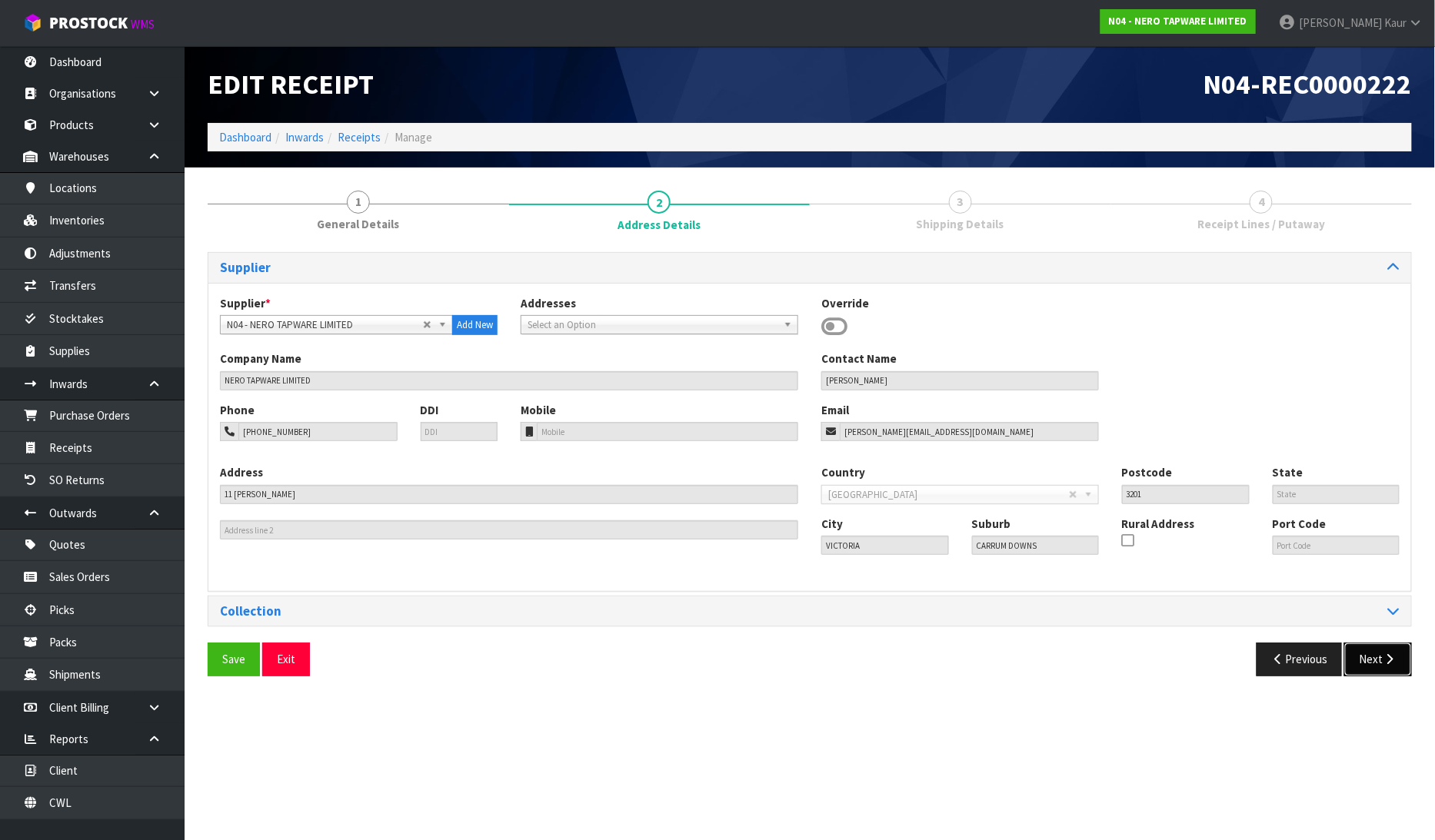
click at [1378, 659] on button "Next" at bounding box center [1378, 659] width 68 height 33
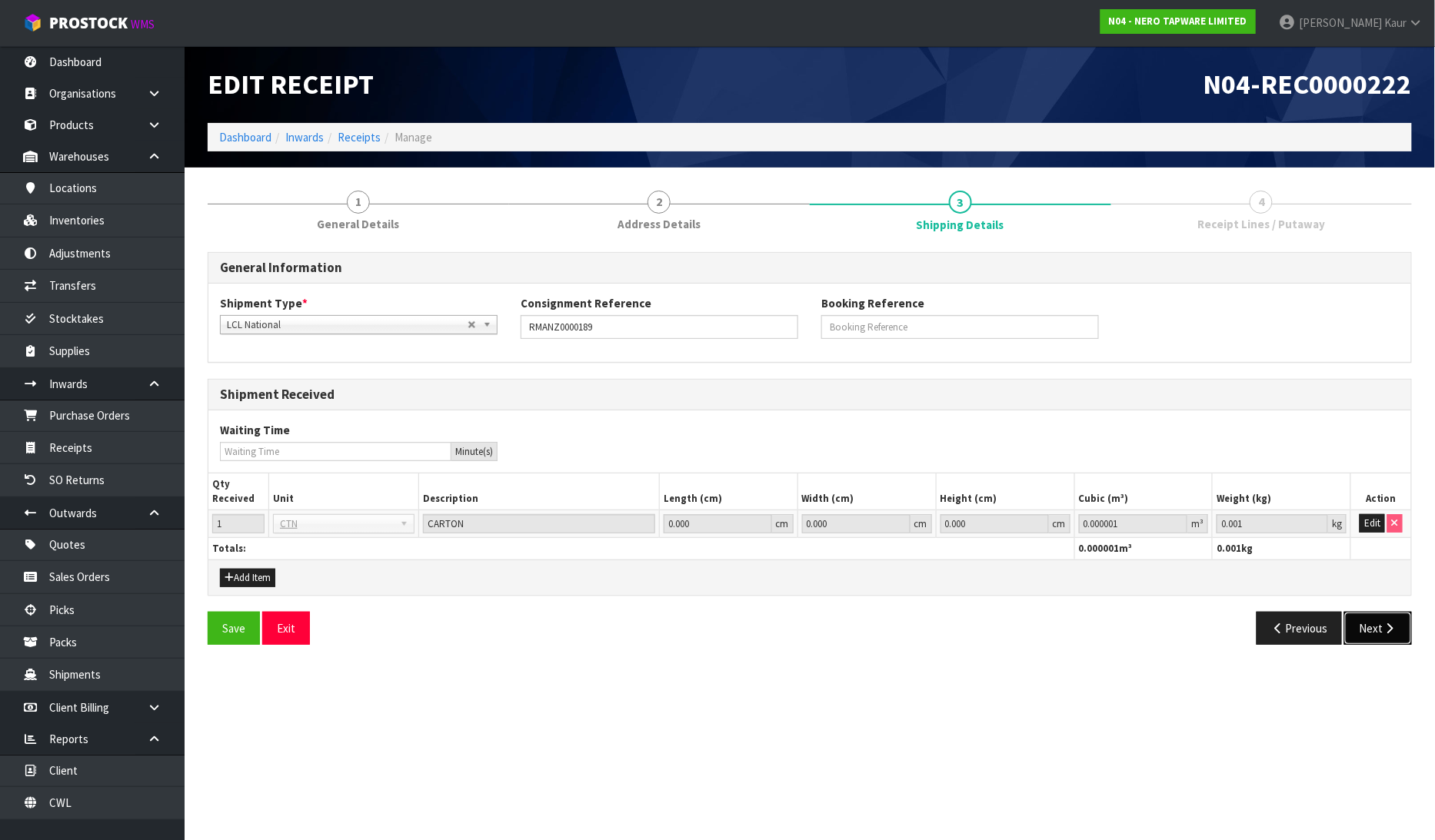
click at [1381, 613] on button "Next" at bounding box center [1378, 628] width 68 height 33
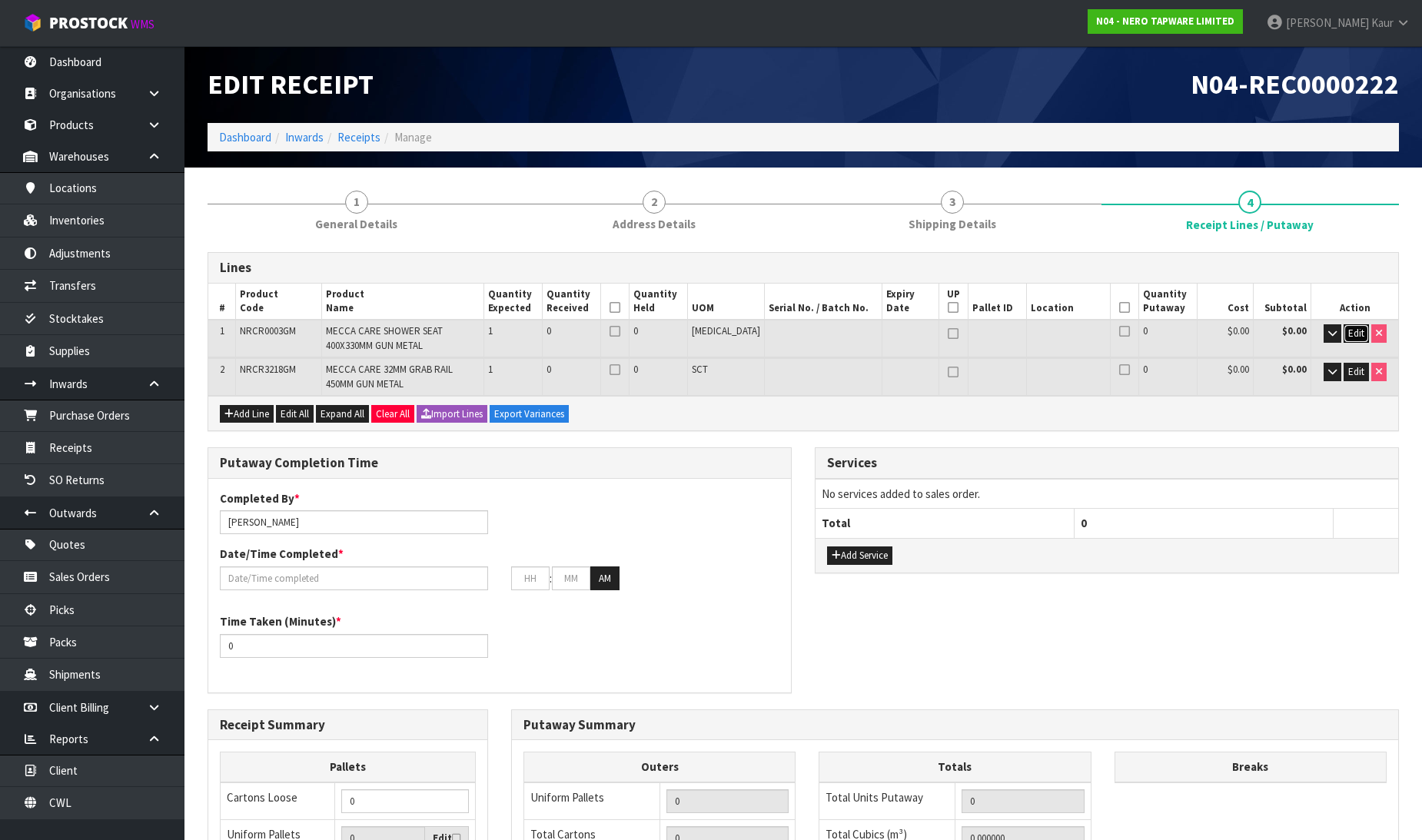
click at [1357, 332] on span "Edit" at bounding box center [1356, 333] width 16 height 13
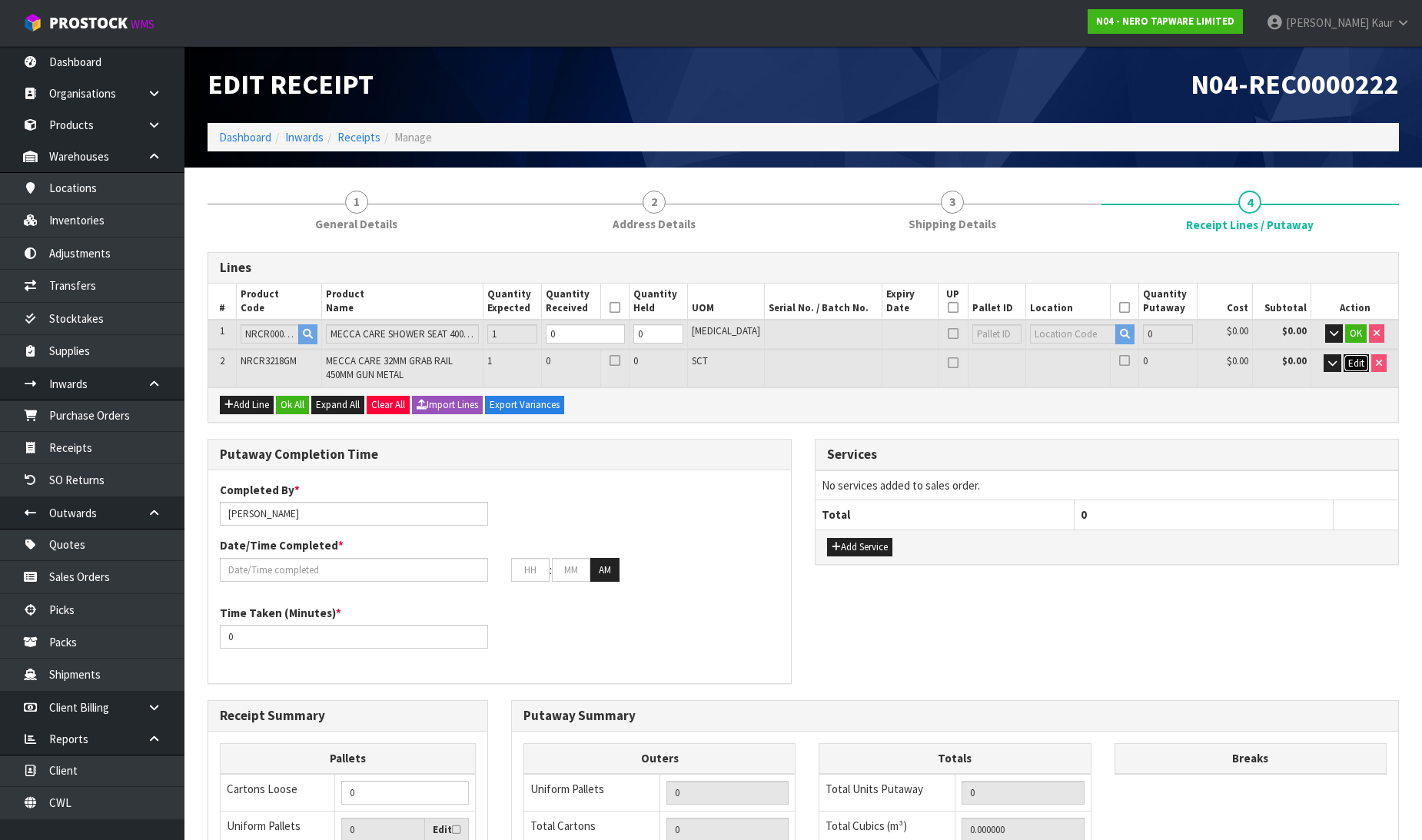
click at [1348, 356] on span "Edit" at bounding box center [1356, 363] width 16 height 13
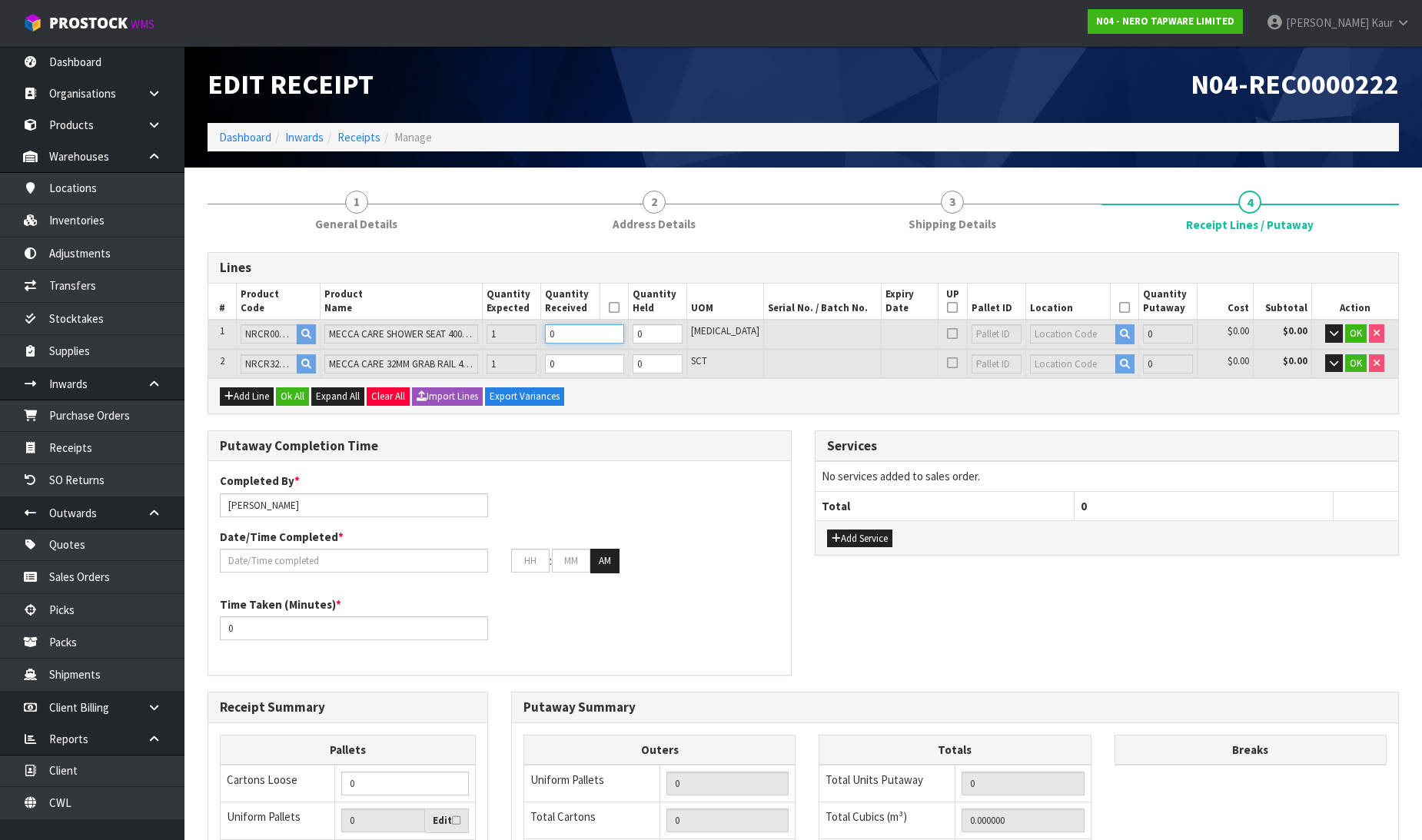
click at [585, 331] on input "0" at bounding box center [584, 334] width 79 height 19
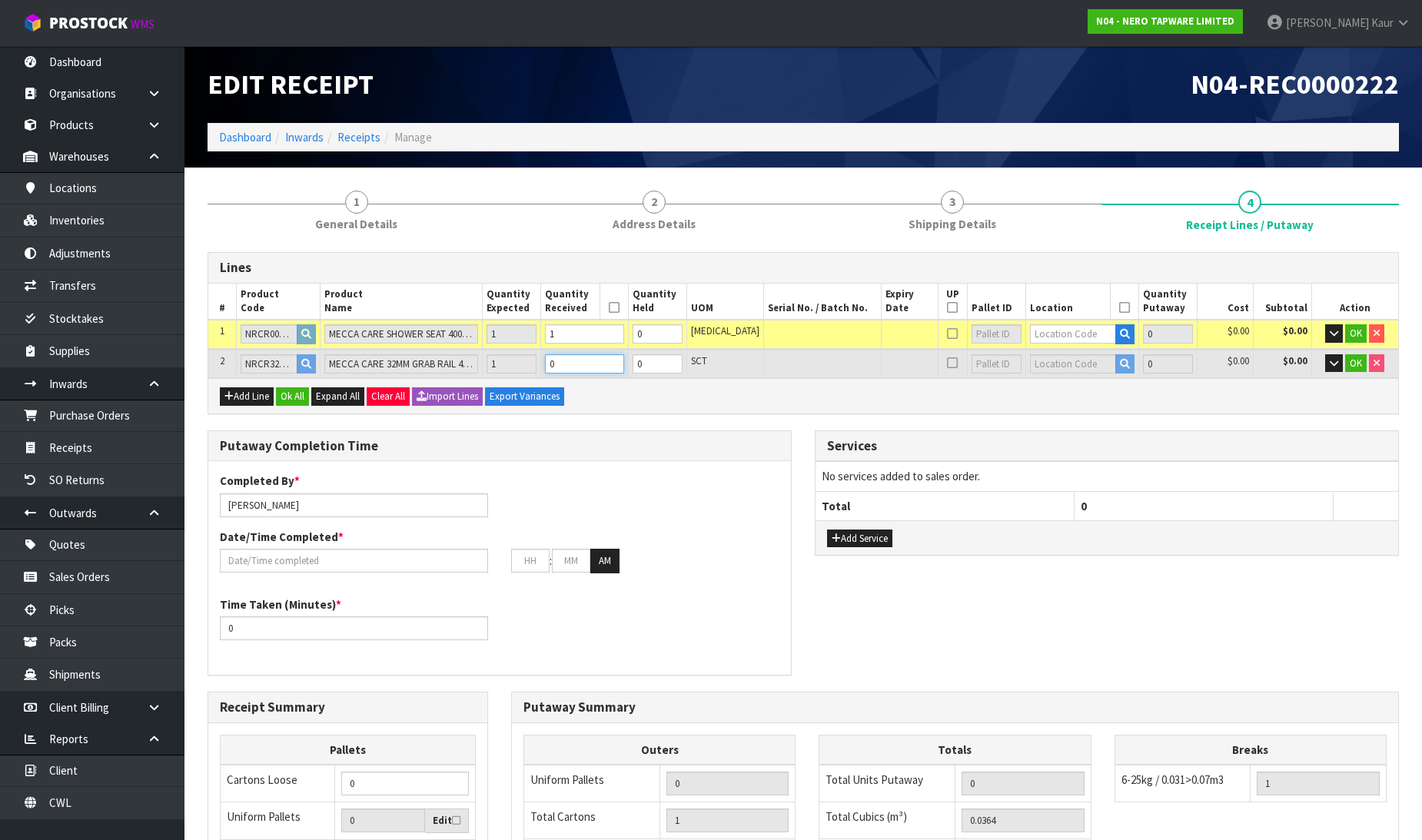
click at [598, 354] on input "0" at bounding box center [584, 363] width 79 height 19
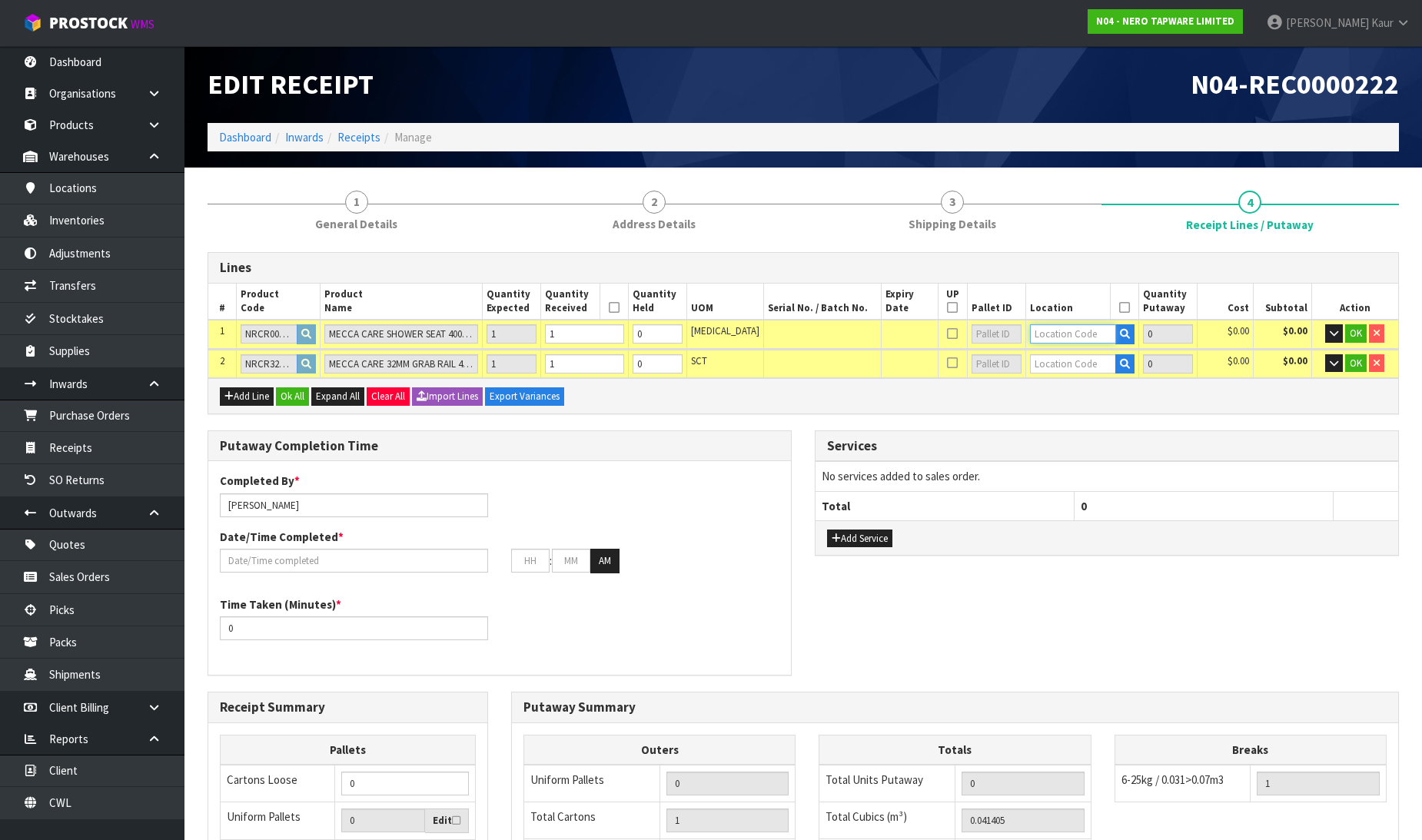
click at [1061, 332] on input "text" at bounding box center [1073, 334] width 86 height 19
click at [1058, 357] on input "text" at bounding box center [1073, 363] width 86 height 19
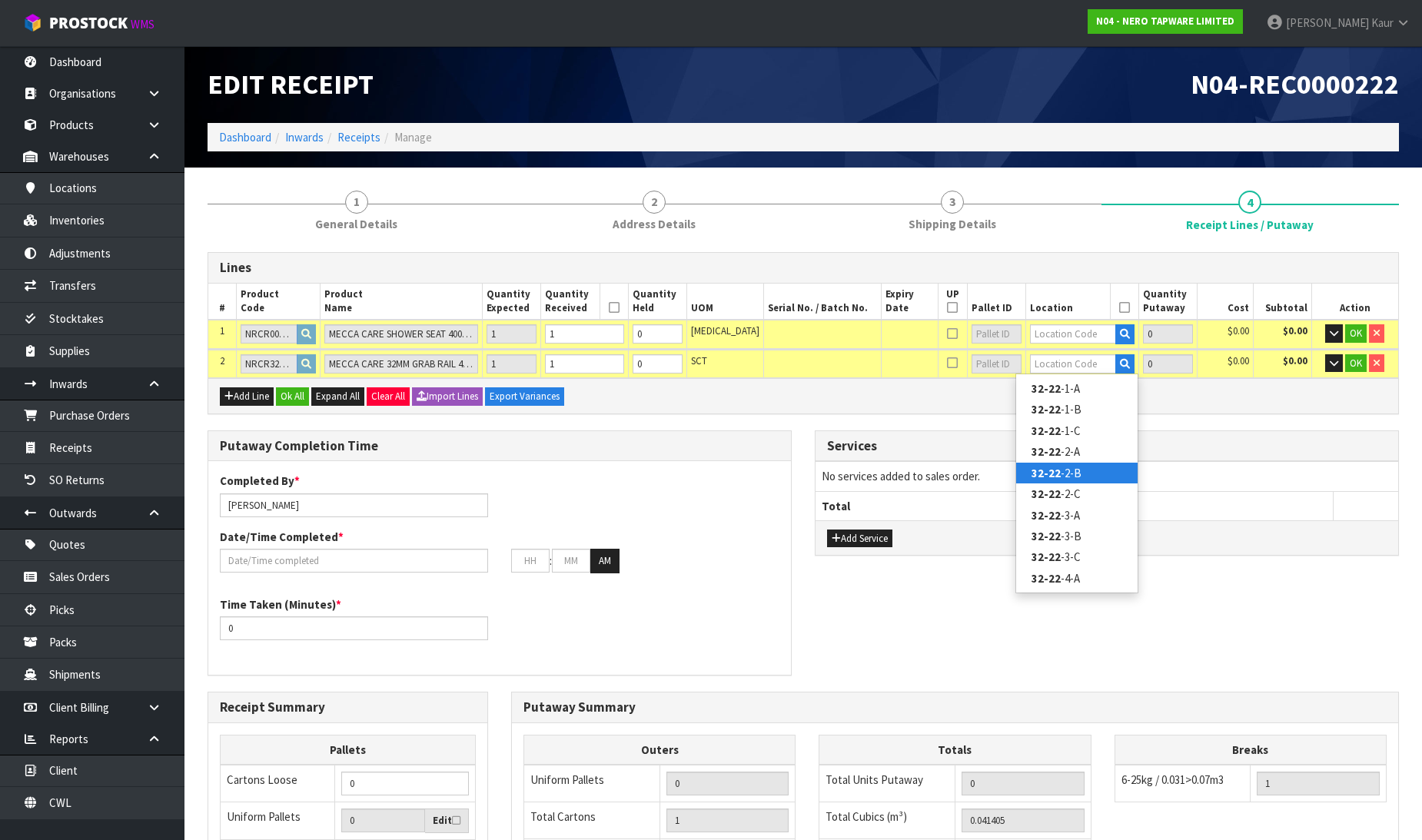
click at [1063, 473] on link "32-22 -2-B" at bounding box center [1077, 473] width 122 height 20
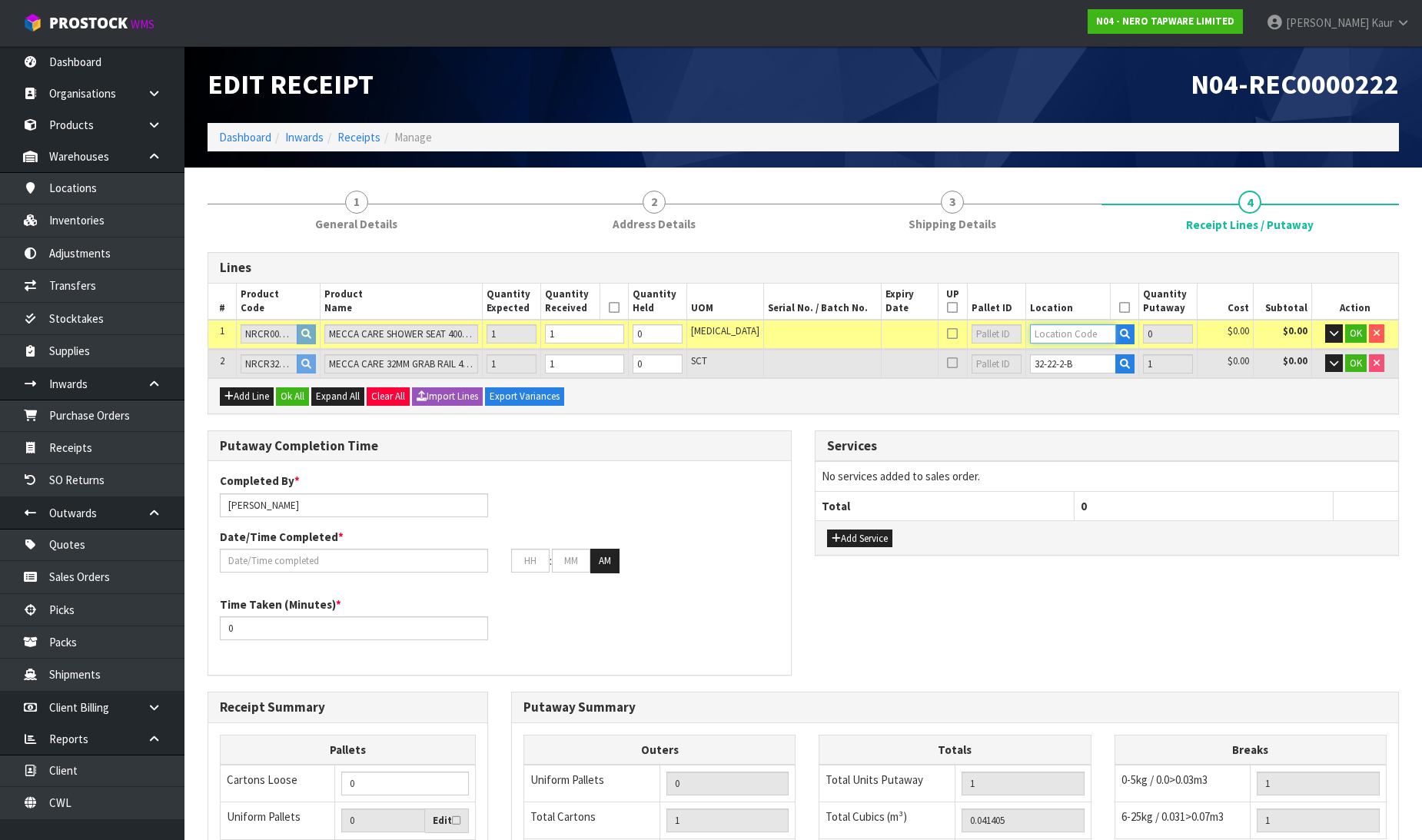
click at [1039, 332] on input "text" at bounding box center [1073, 334] width 86 height 19
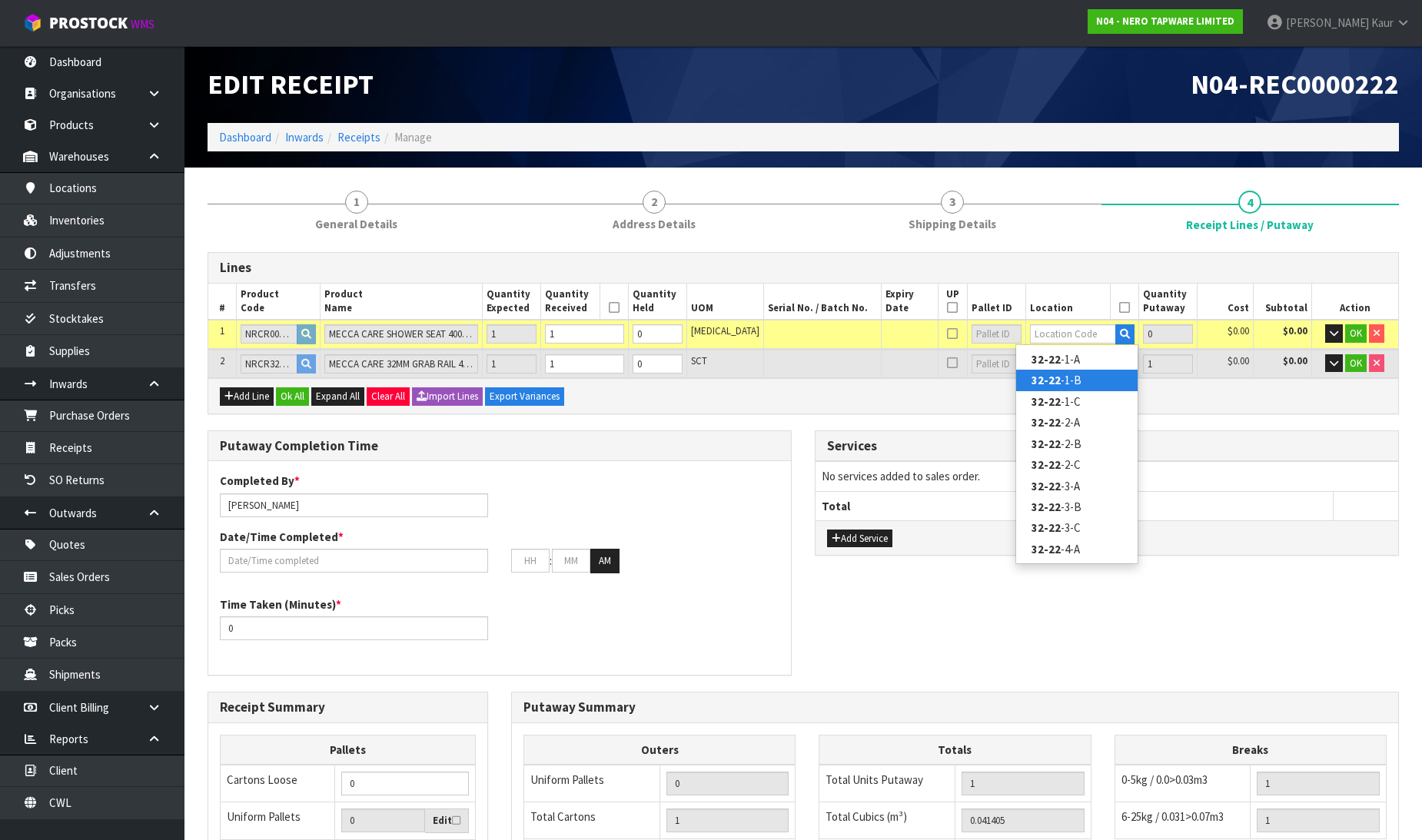
drag, startPoint x: 1069, startPoint y: 385, endPoint x: 1035, endPoint y: 384, distance: 34.0
click at [1069, 385] on link "32-22 -1-B" at bounding box center [1077, 380] width 122 height 20
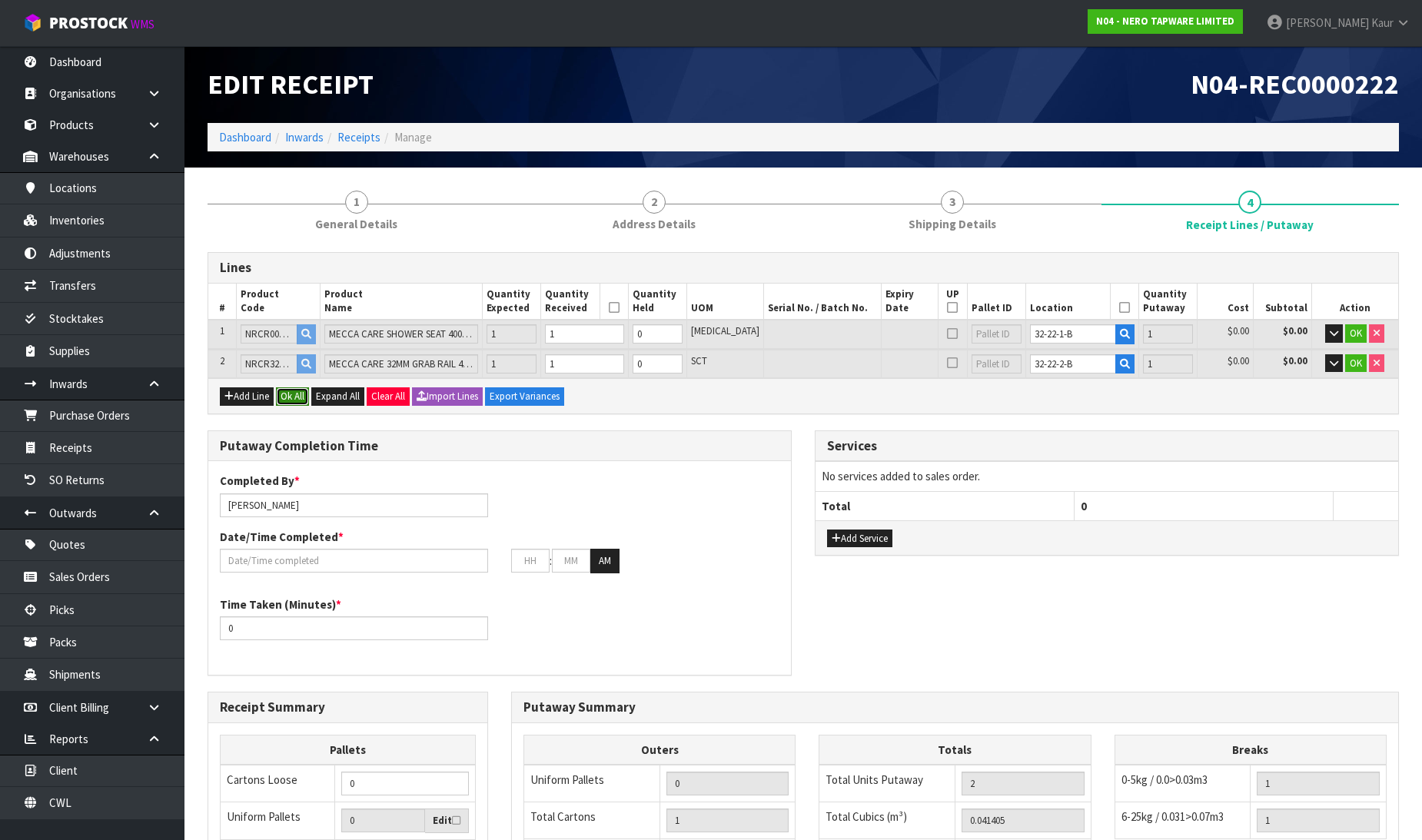
click at [296, 393] on button "Ok All" at bounding box center [292, 396] width 33 height 18
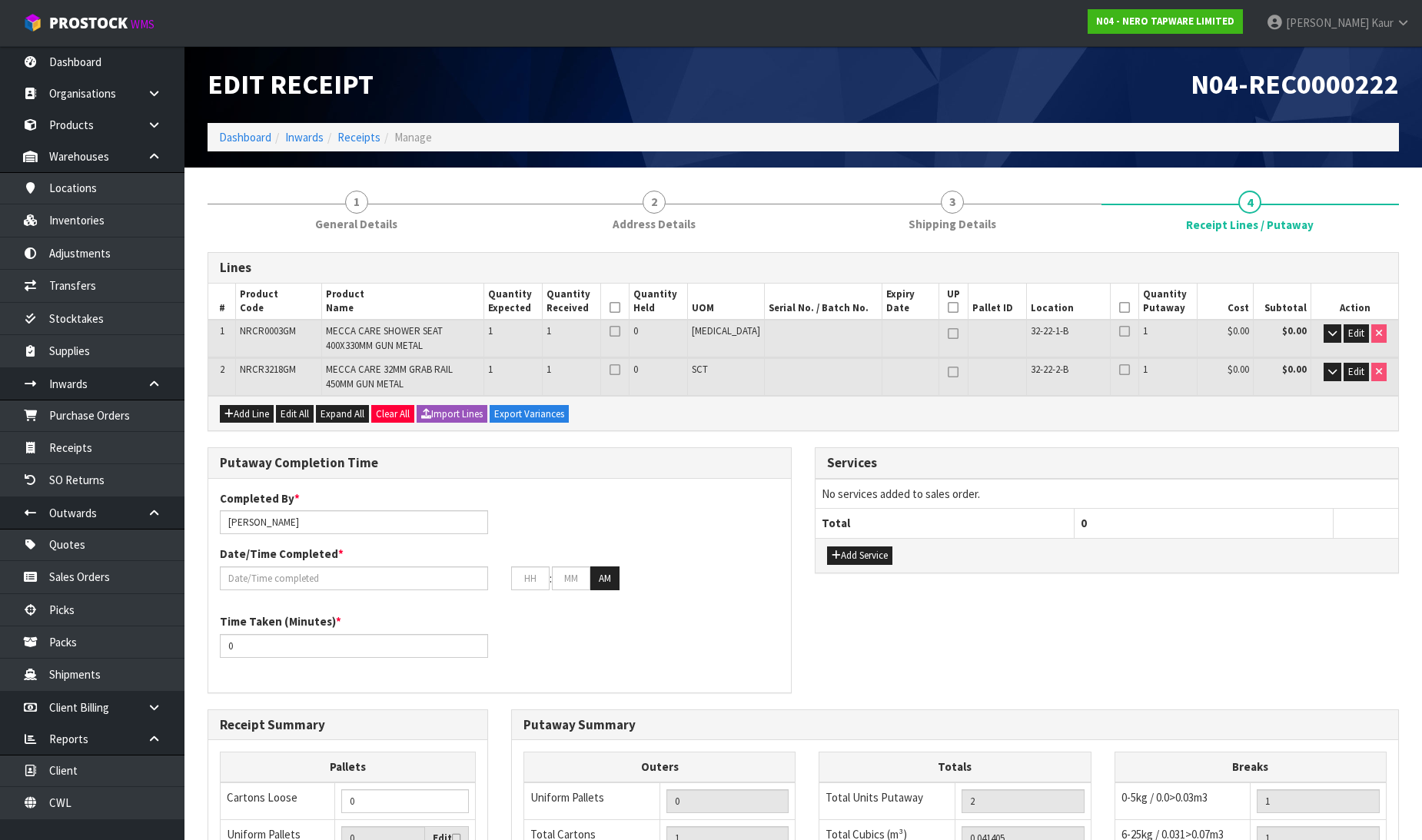
drag, startPoint x: 642, startPoint y: 309, endPoint x: 750, endPoint y: 304, distance: 108.1
click at [620, 309] on icon at bounding box center [615, 308] width 11 height 1
click at [1119, 309] on icon at bounding box center [1124, 308] width 11 height 1
click at [334, 576] on input "text" at bounding box center [354, 578] width 269 height 24
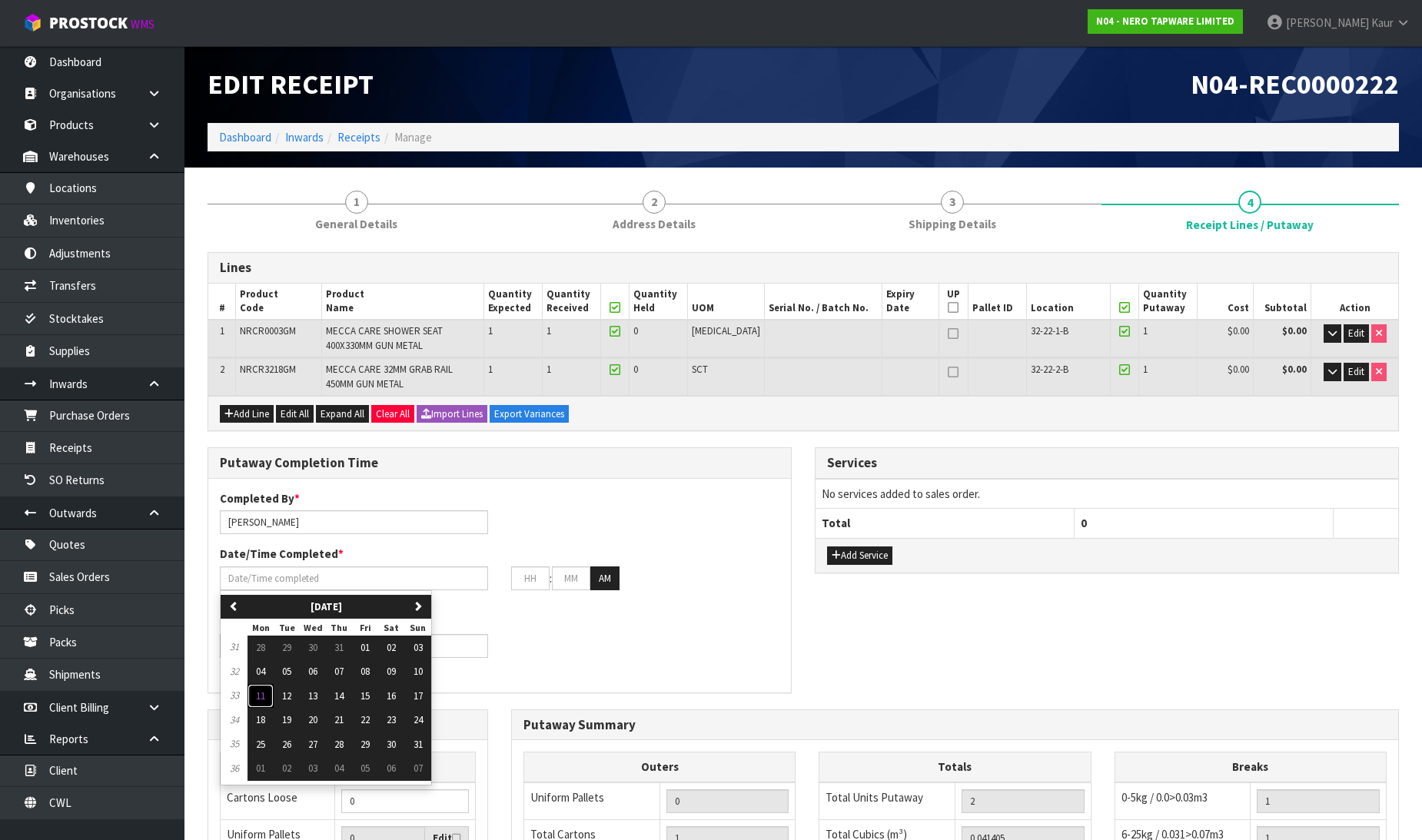
click at [260, 704] on button "11" at bounding box center [260, 696] width 26 height 24
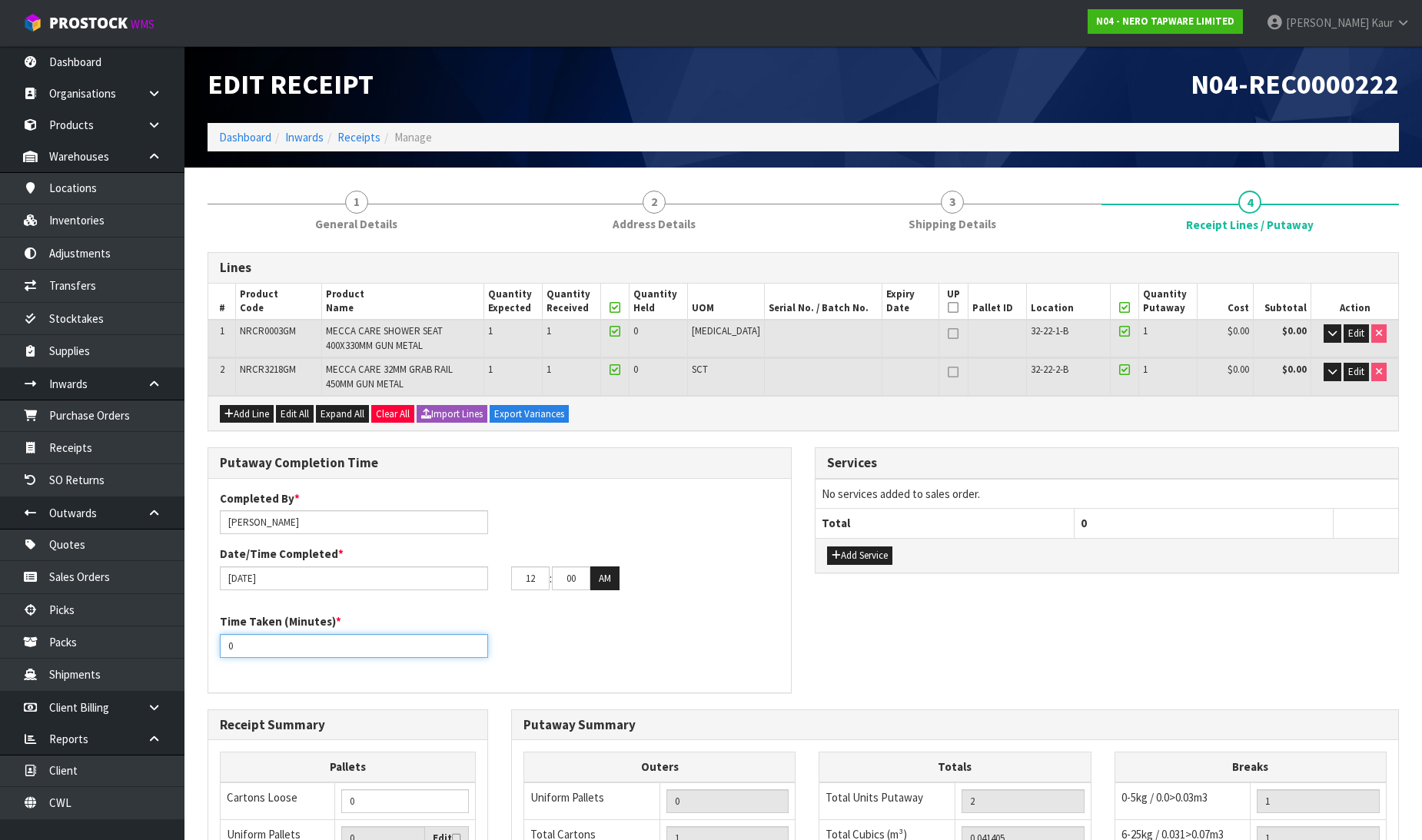
drag, startPoint x: 250, startPoint y: 642, endPoint x: 213, endPoint y: 642, distance: 37.0
click at [213, 642] on div "Time Taken (Minutes) * 0" at bounding box center [353, 635] width 291 height 44
drag, startPoint x: 539, startPoint y: 578, endPoint x: 515, endPoint y: 578, distance: 24.0
click at [515, 578] on input "12" at bounding box center [530, 578] width 38 height 24
drag, startPoint x: 587, startPoint y: 577, endPoint x: 536, endPoint y: 576, distance: 51.0
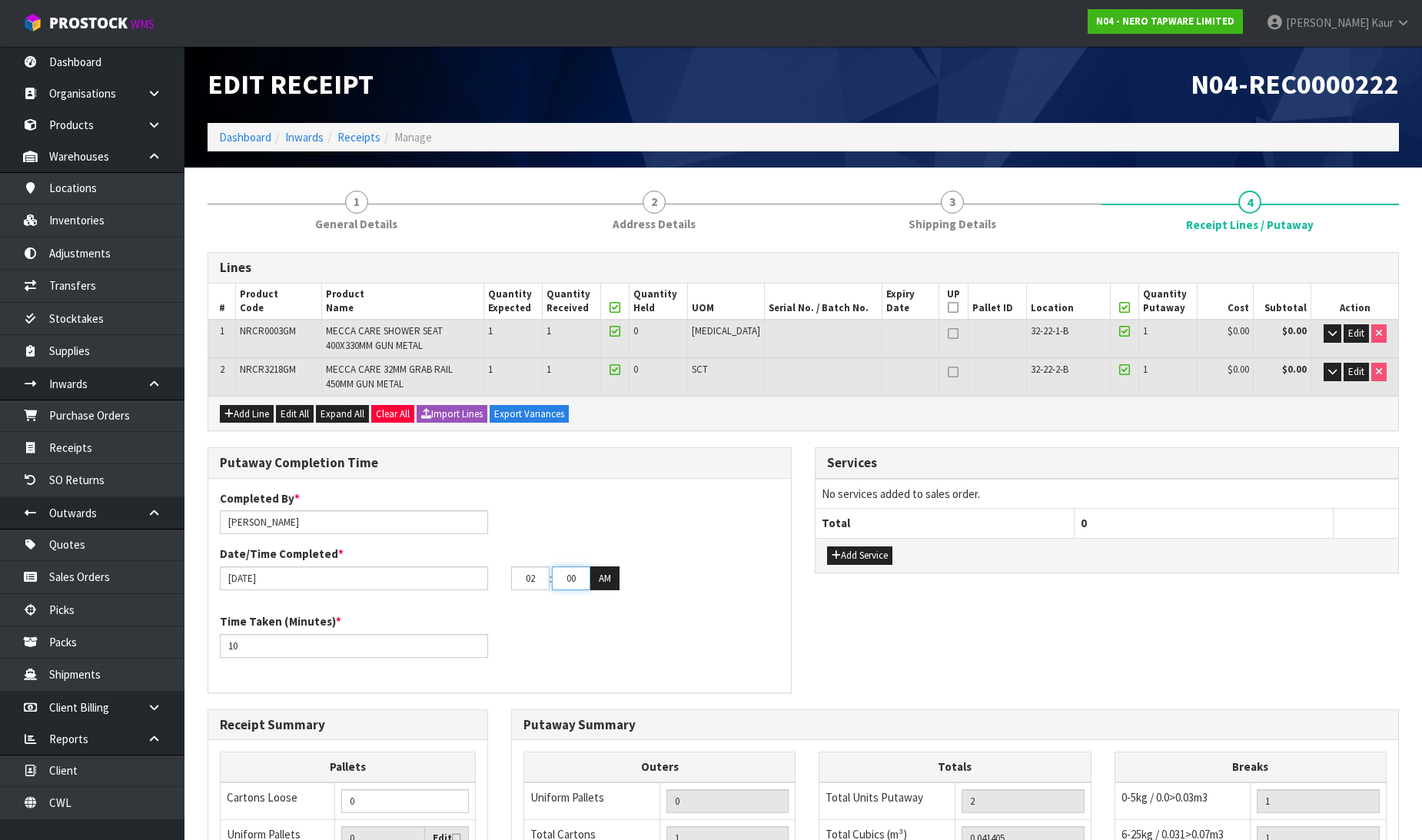
click at [536, 576] on tr "02 : 00 : 00 AM" at bounding box center [565, 578] width 108 height 24
click at [602, 588] on button "AM" at bounding box center [605, 578] width 29 height 24
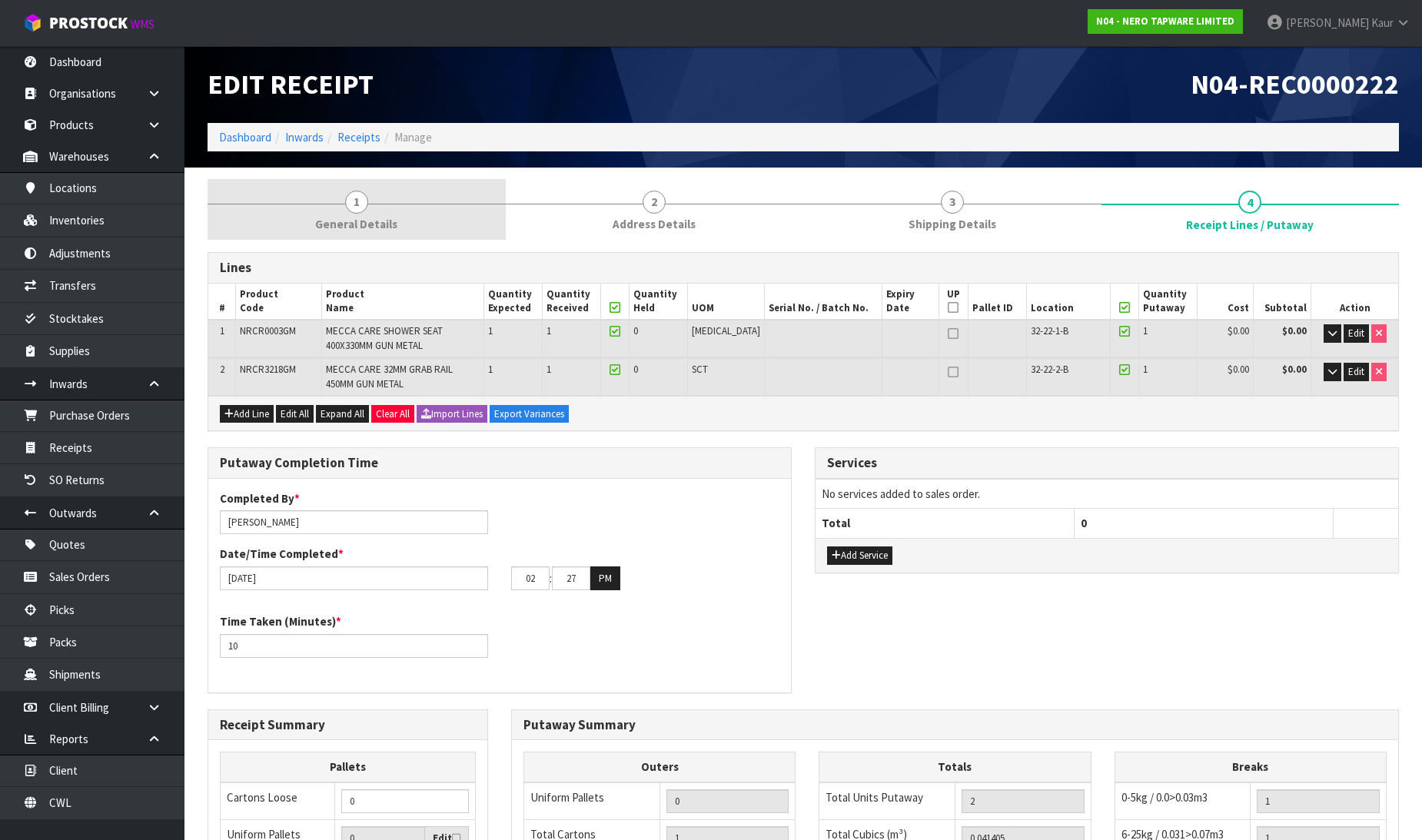
click at [361, 232] on link "1 General Details" at bounding box center [356, 209] width 298 height 60
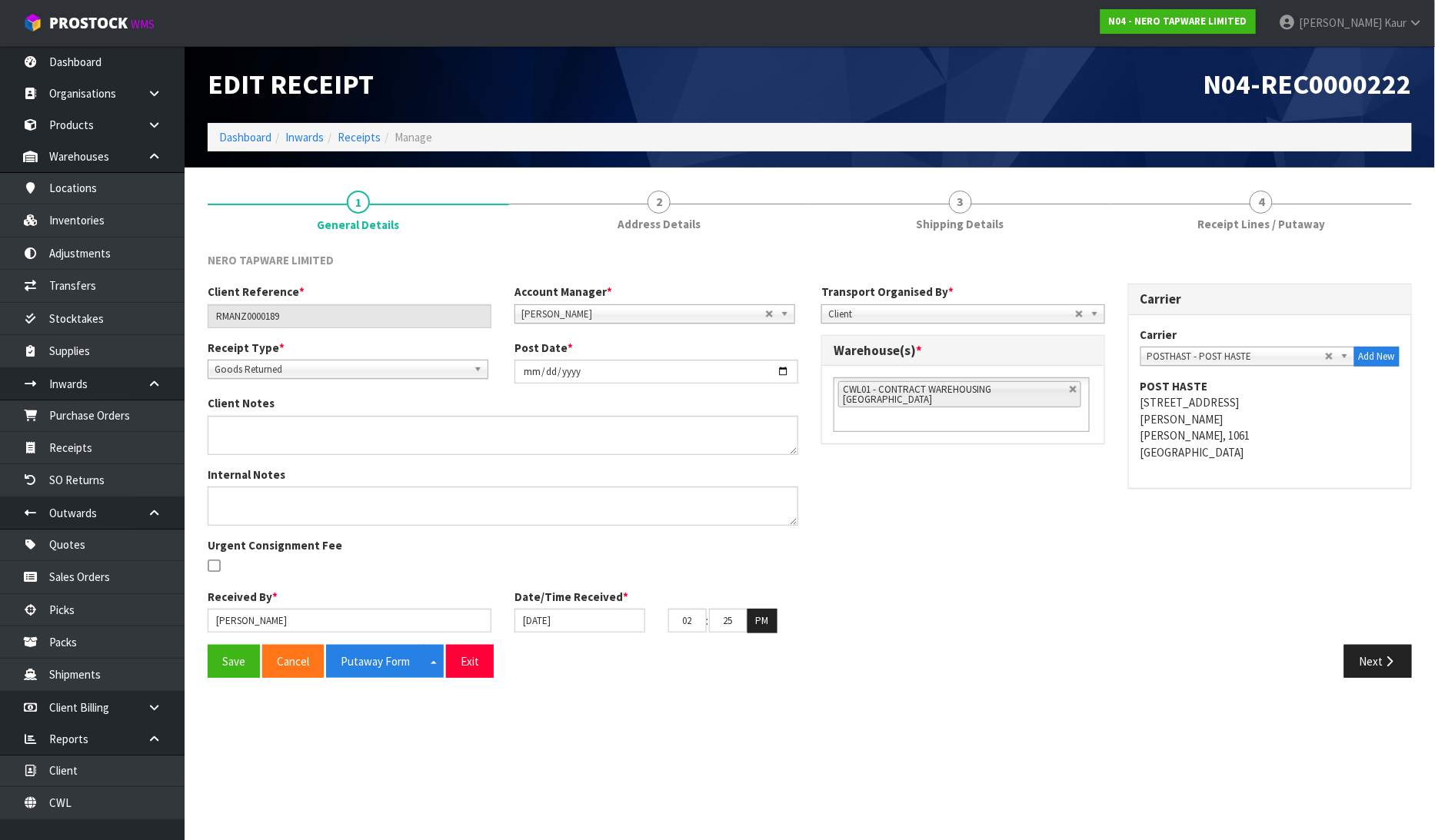
click at [1276, 210] on link "4 Receipt Lines / Putaway" at bounding box center [1262, 209] width 302 height 60
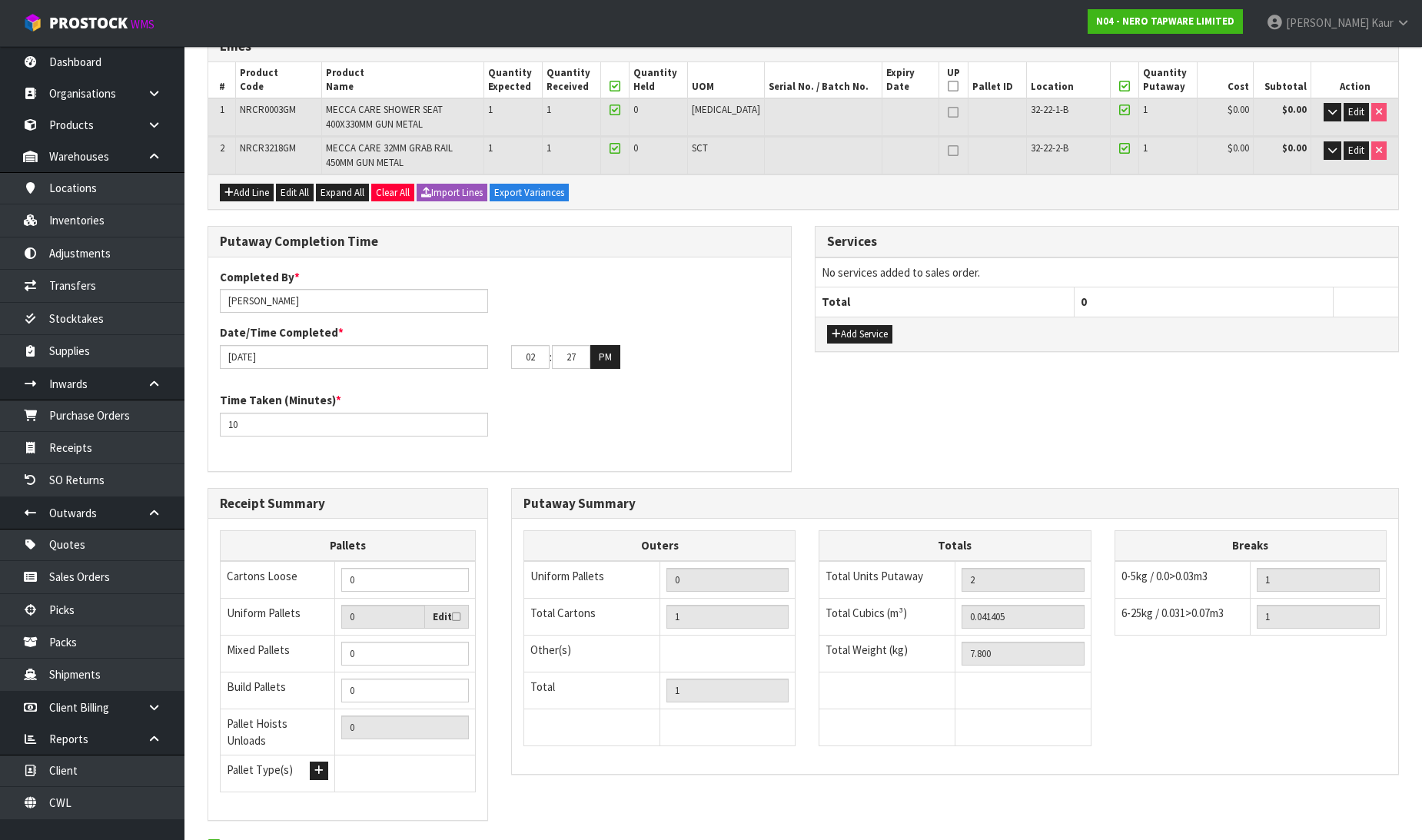
scroll to position [300, 0]
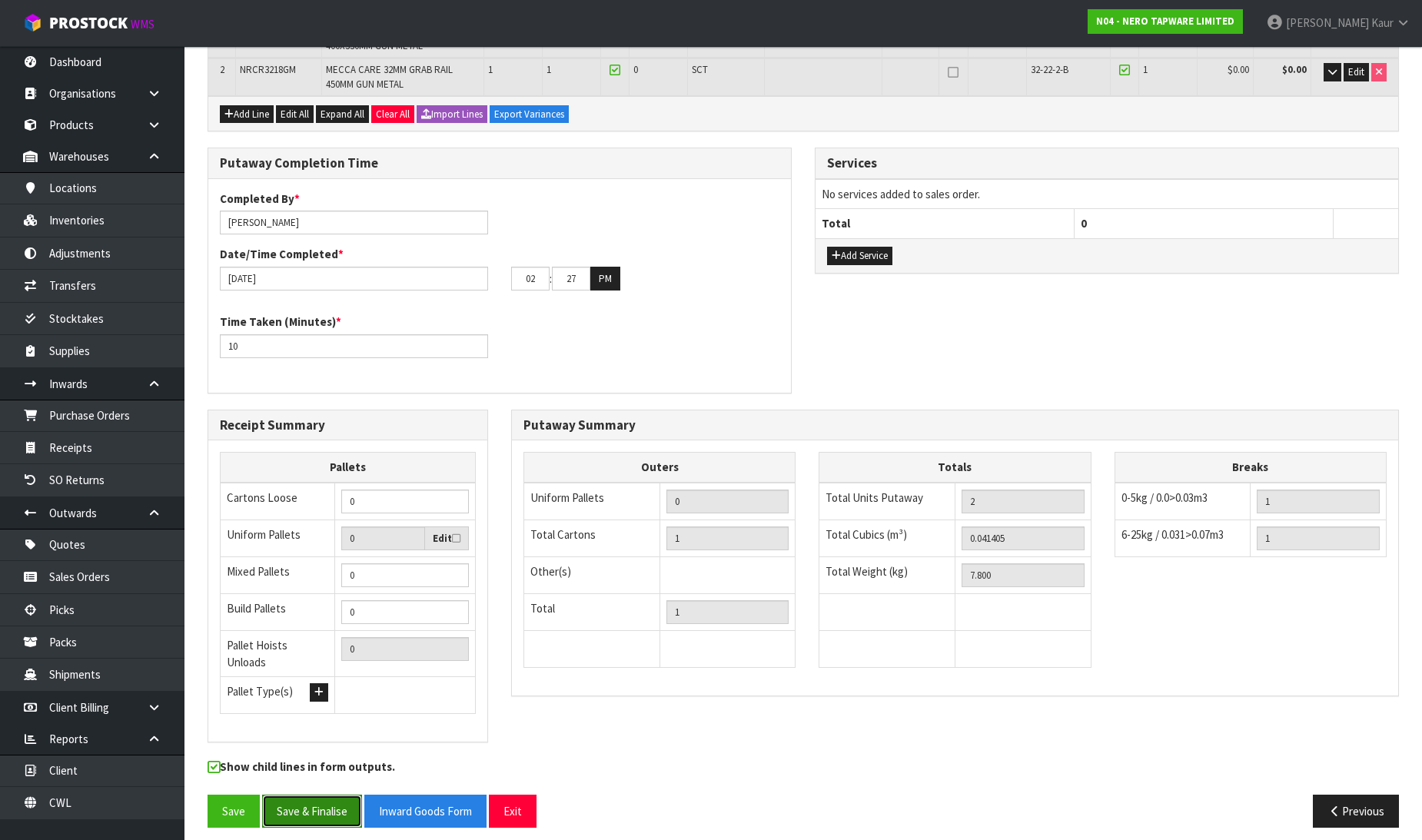
click at [302, 803] on button "Save & Finalise" at bounding box center [312, 811] width 100 height 33
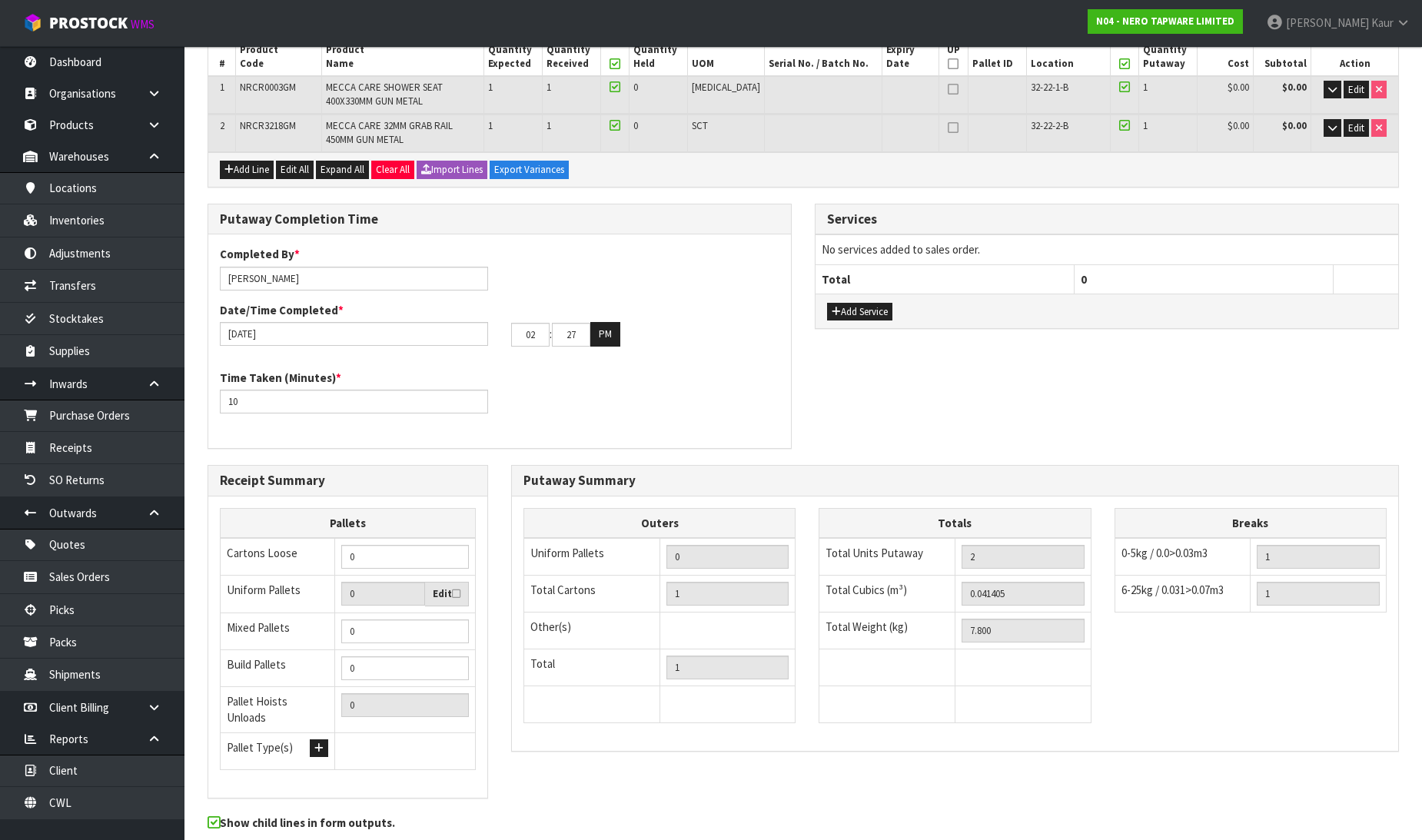
scroll to position [0, 0]
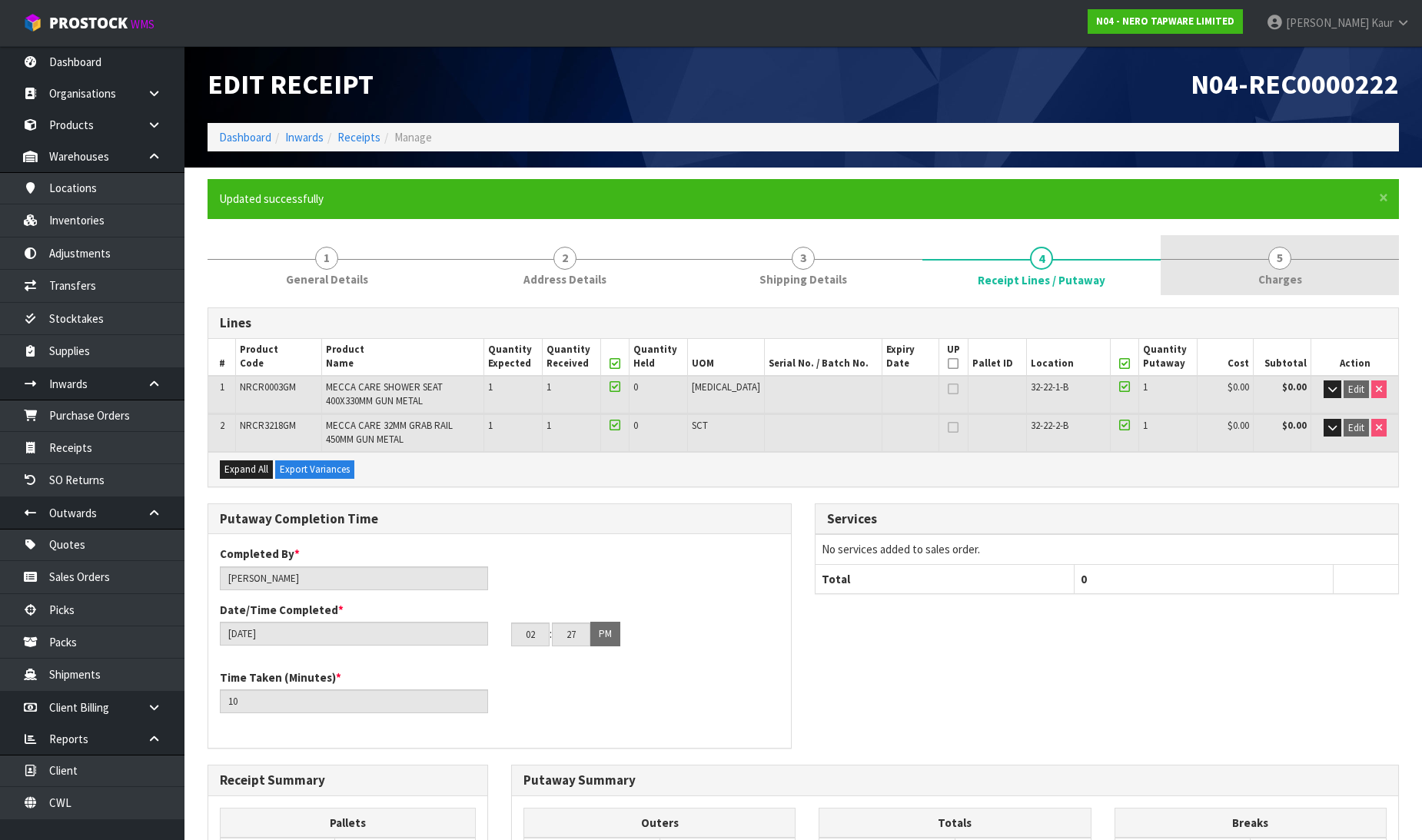
click at [1277, 256] on span "5" at bounding box center [1279, 257] width 23 height 23
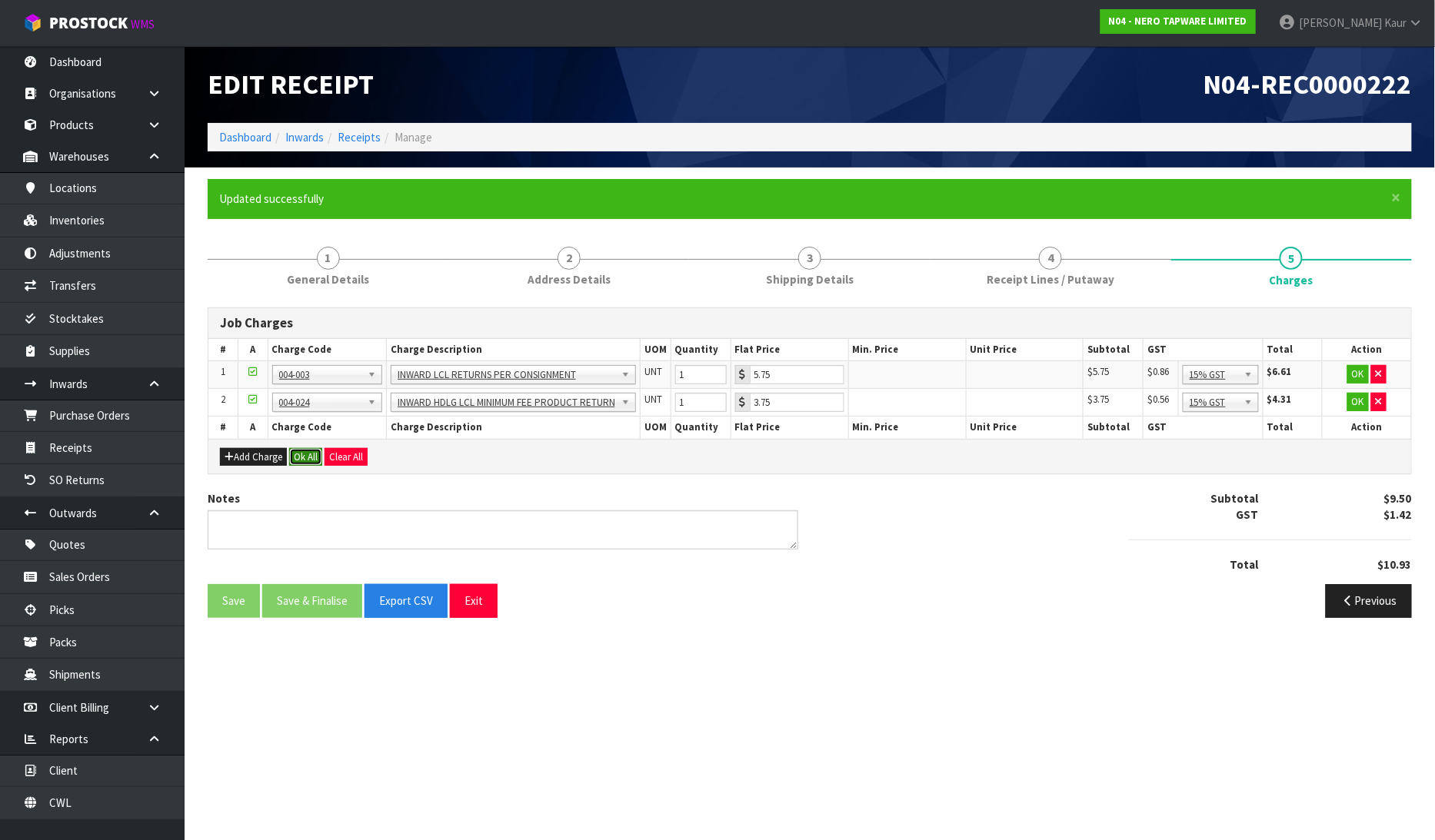
click at [308, 455] on button "Ok All" at bounding box center [306, 457] width 33 height 18
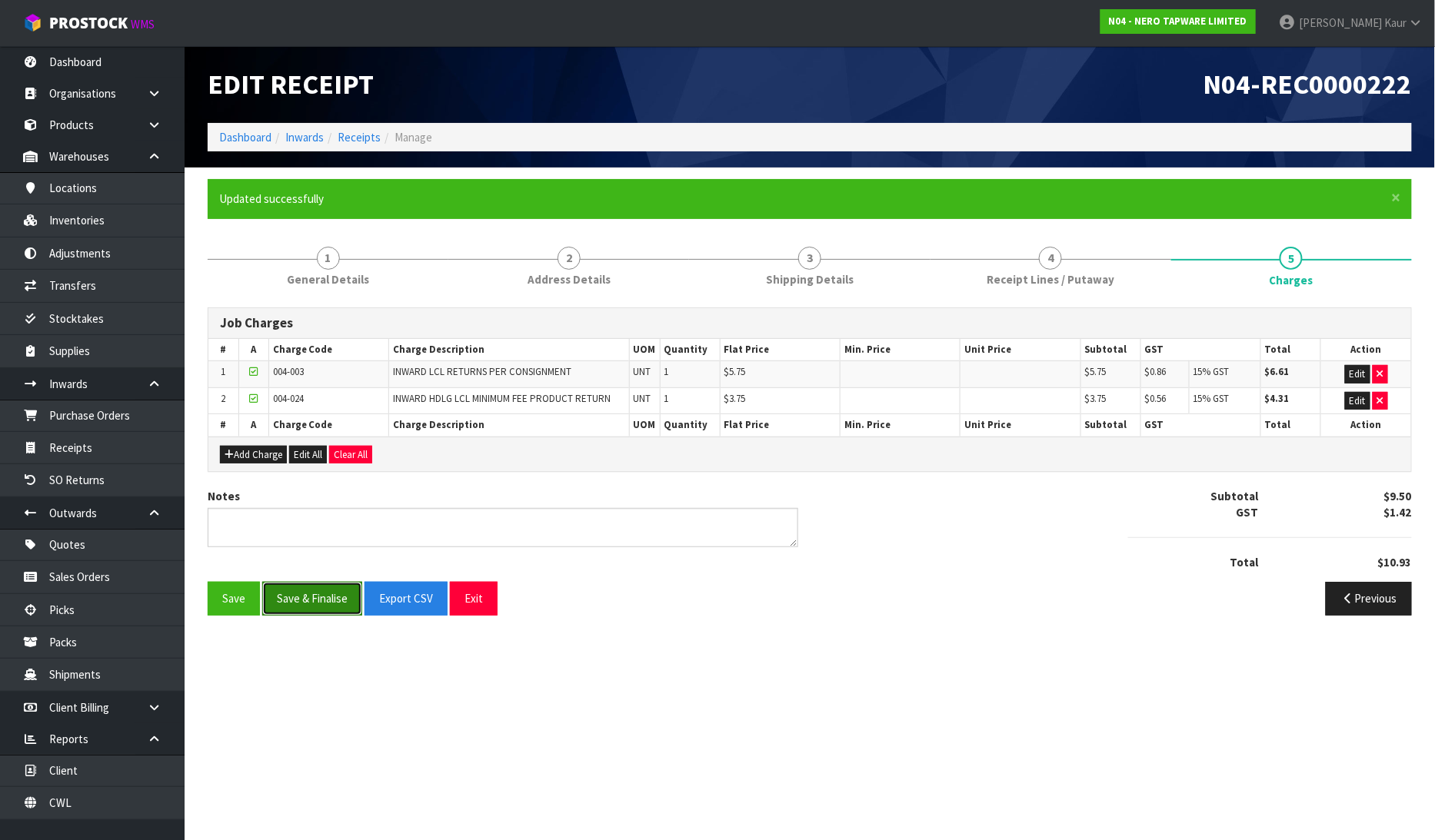
click at [310, 596] on button "Save & Finalise" at bounding box center [312, 598] width 100 height 33
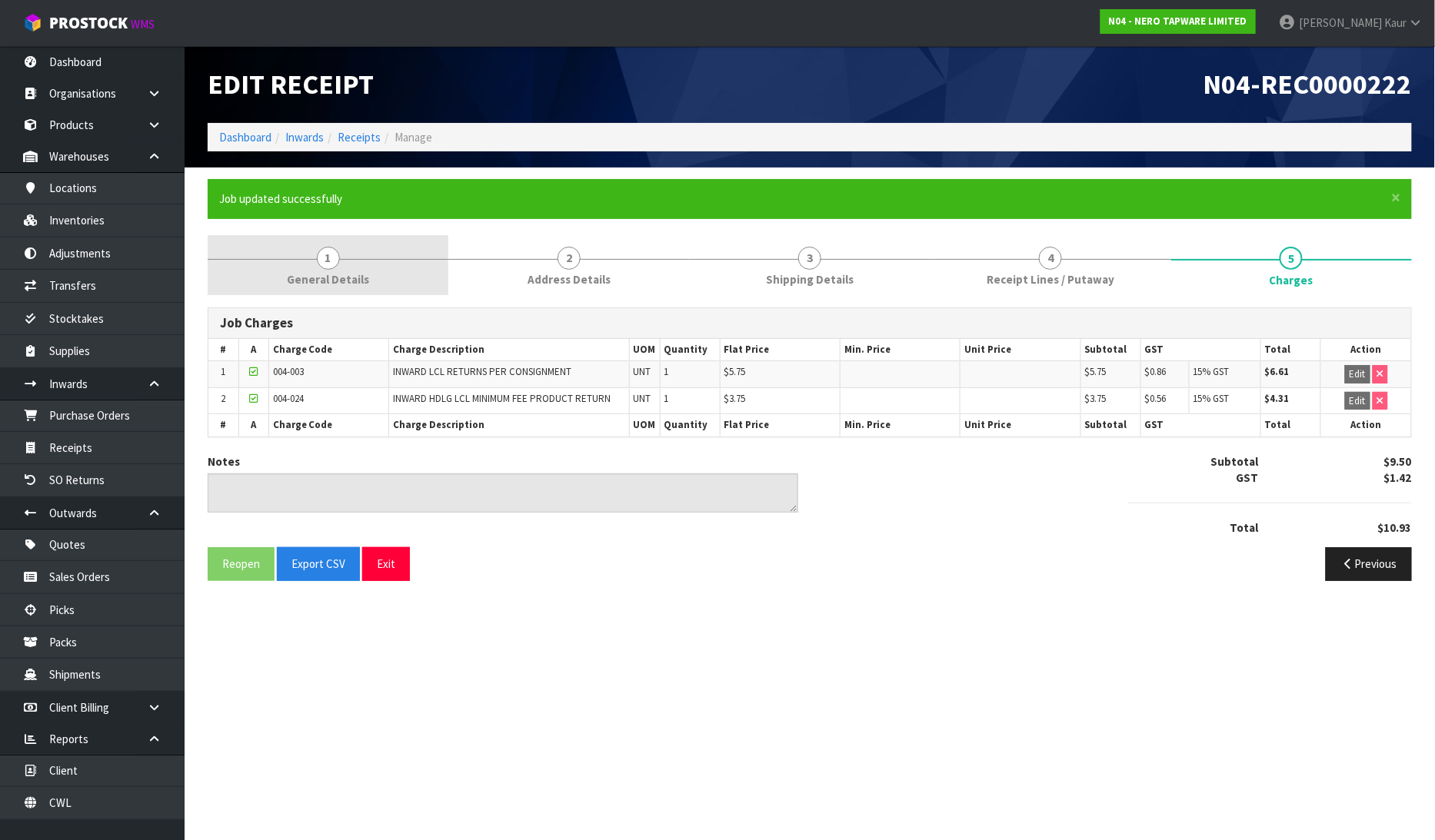
click at [328, 280] on span "General Details" at bounding box center [328, 279] width 82 height 16
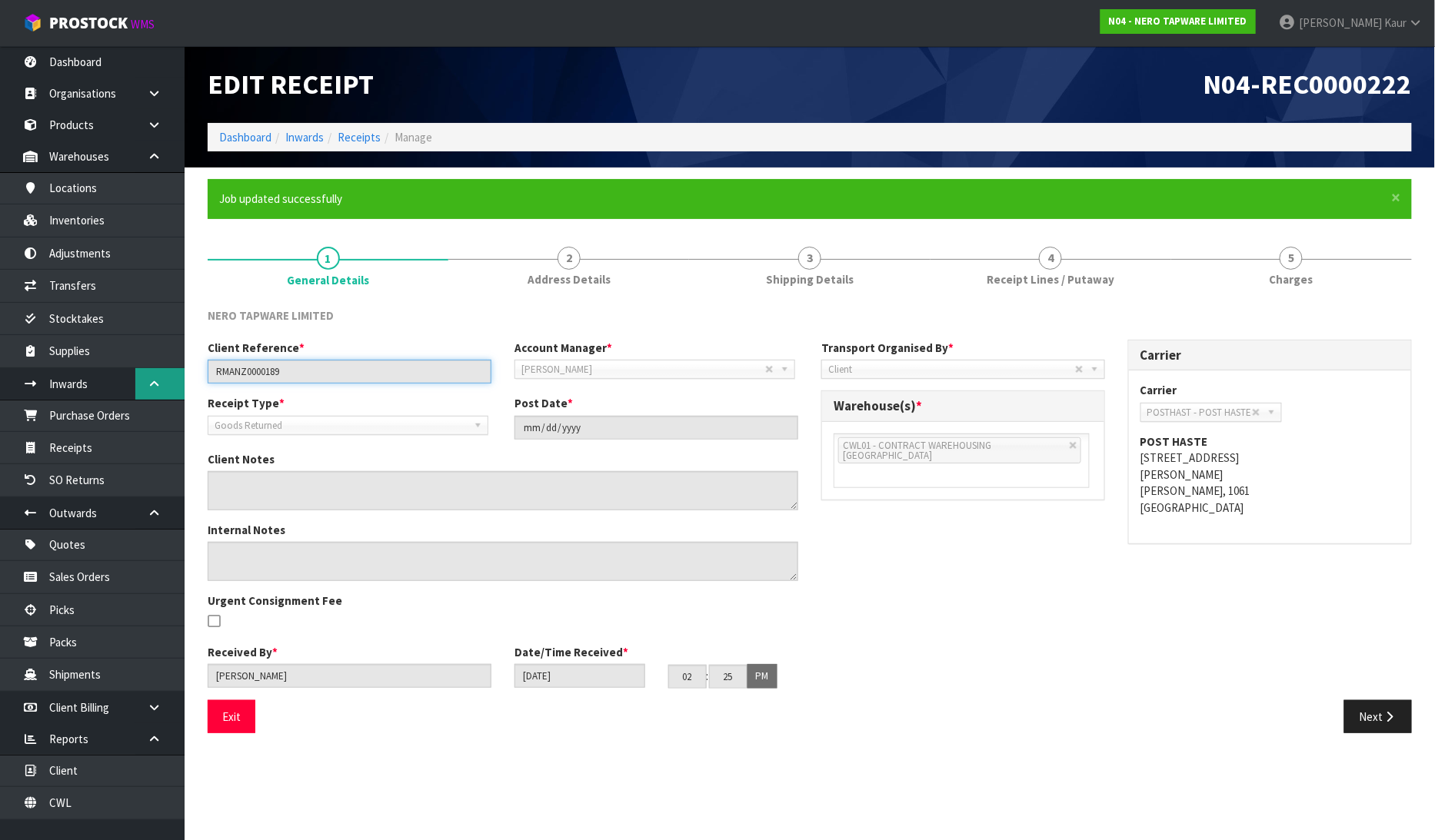
drag, startPoint x: 301, startPoint y: 365, endPoint x: 159, endPoint y: 379, distance: 142.7
click at [159, 379] on body "Toggle navigation ProStock WMS N04 - NERO TAPWARE LIMITED [PERSON_NAME] Logout …" at bounding box center [717, 420] width 1435 height 840
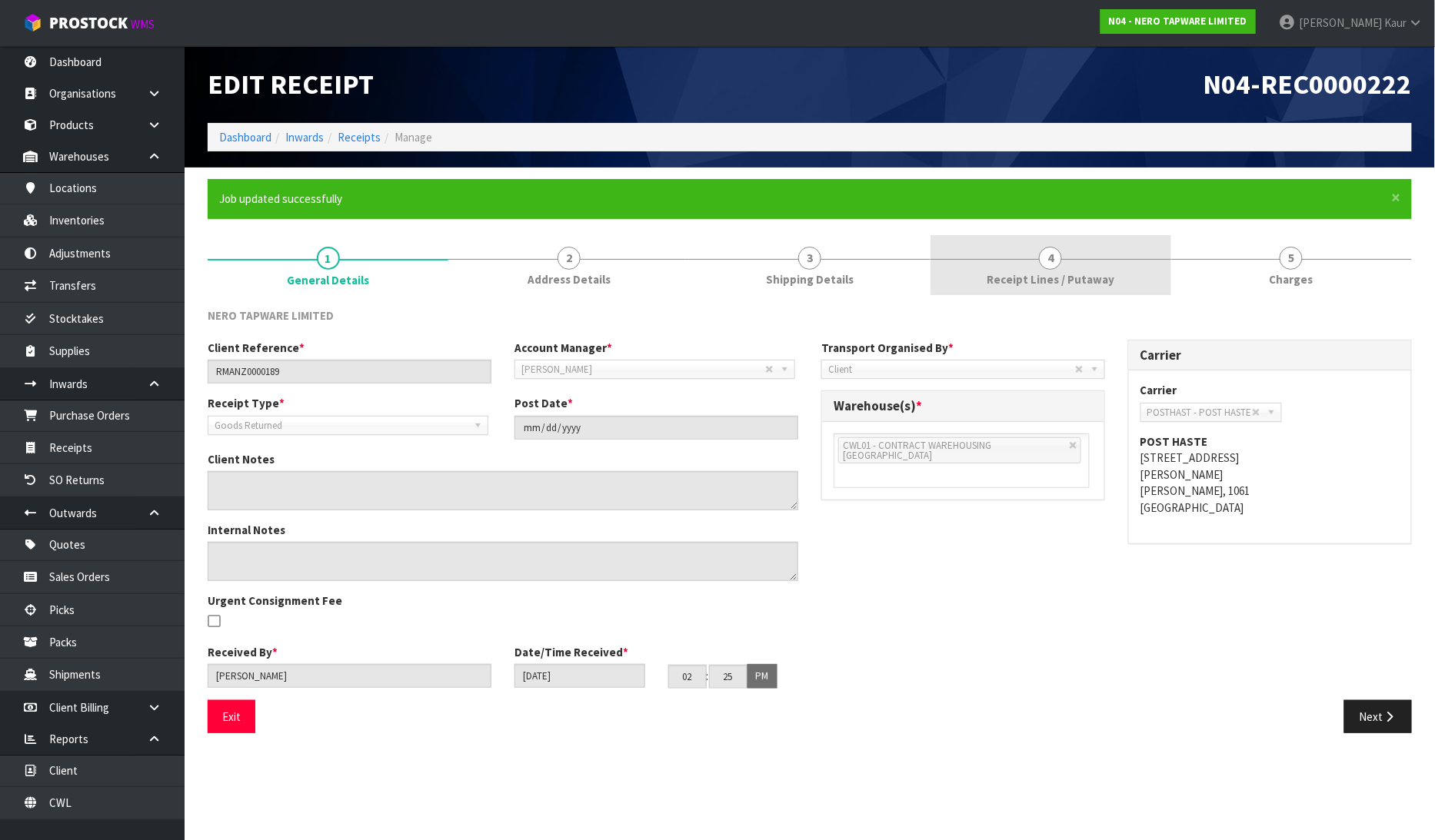
click at [980, 279] on link "4 Receipt Lines / Putaway" at bounding box center [1050, 265] width 240 height 60
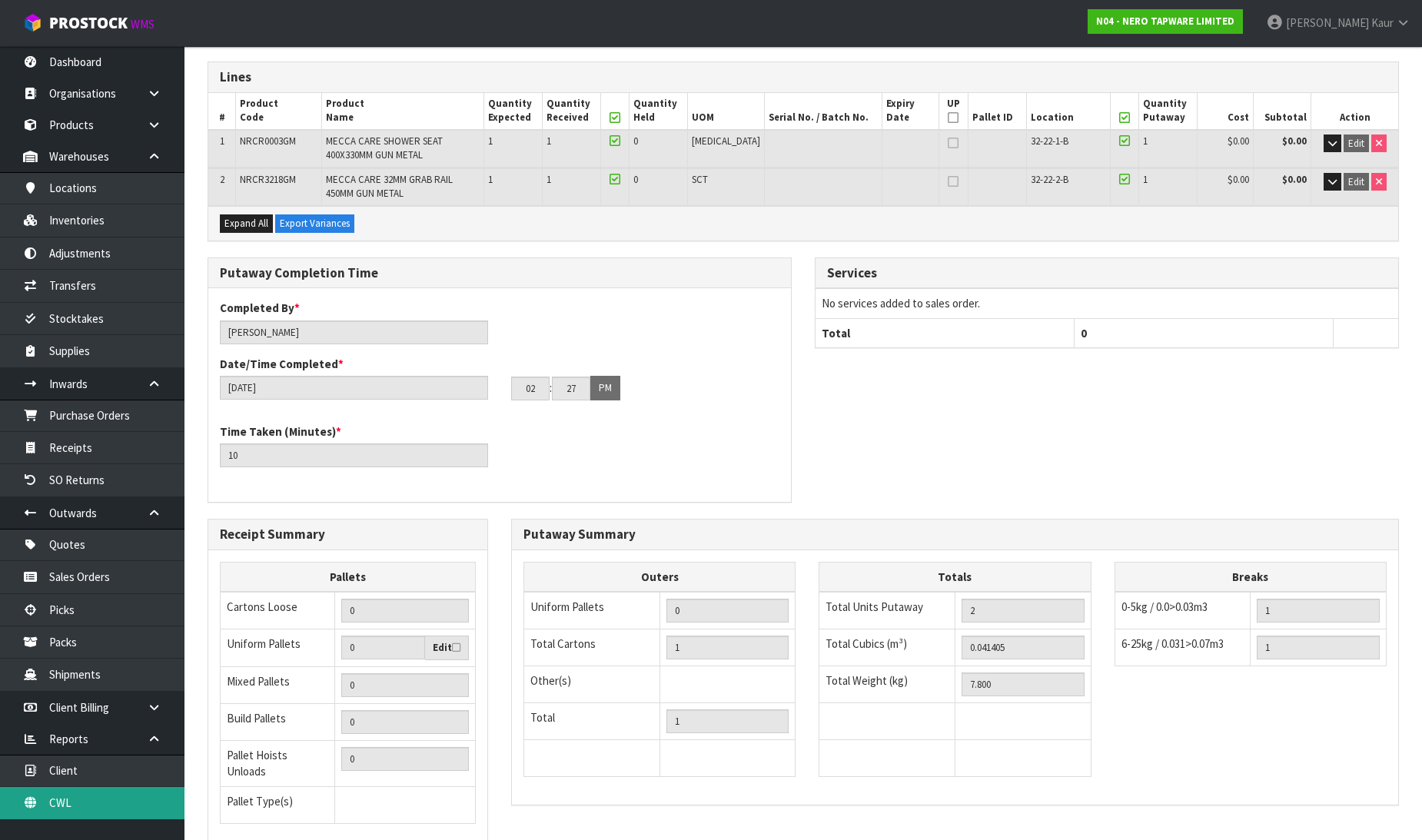
scroll to position [355, 0]
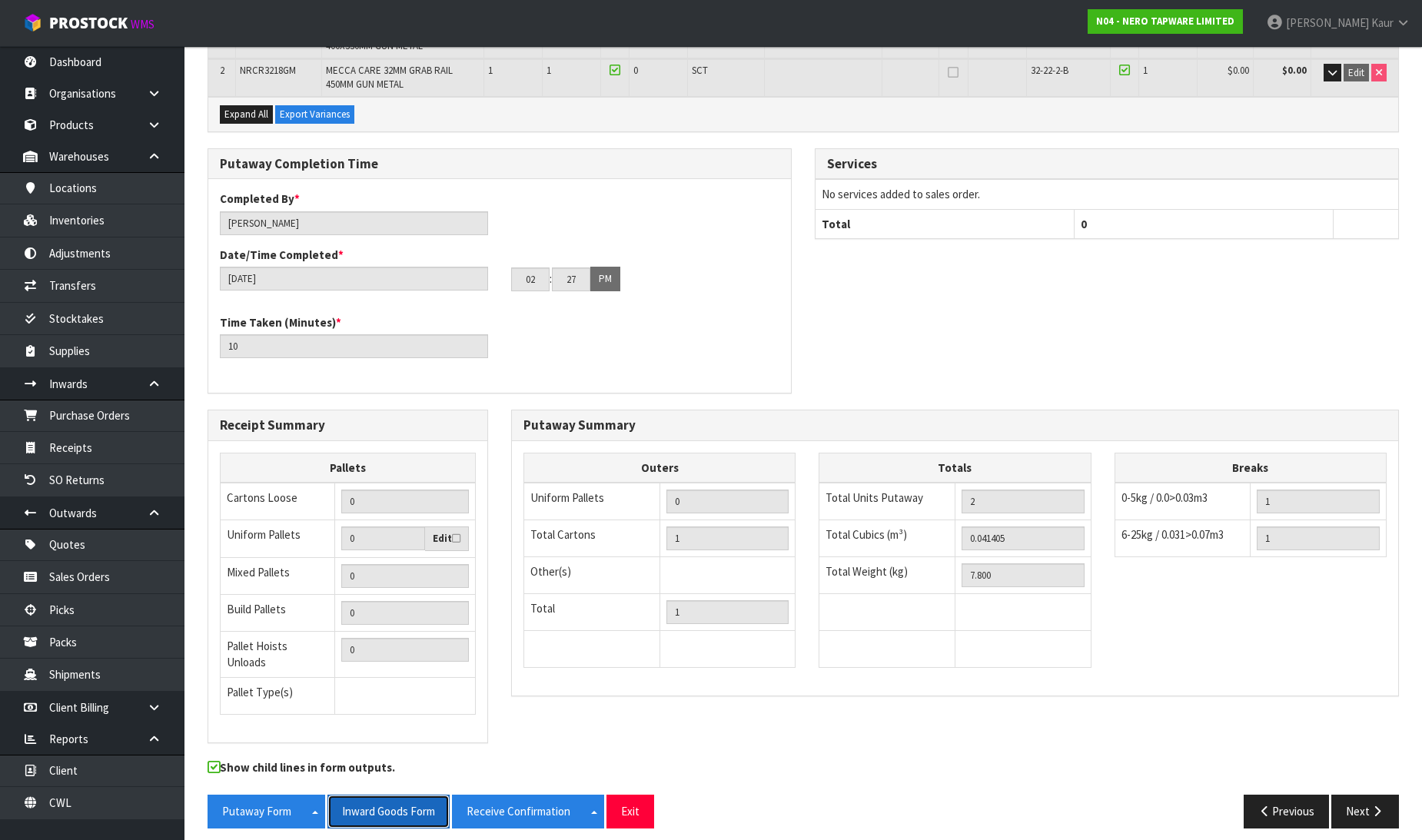
click at [360, 794] on button "Inward Goods Form" at bounding box center [389, 811] width 122 height 33
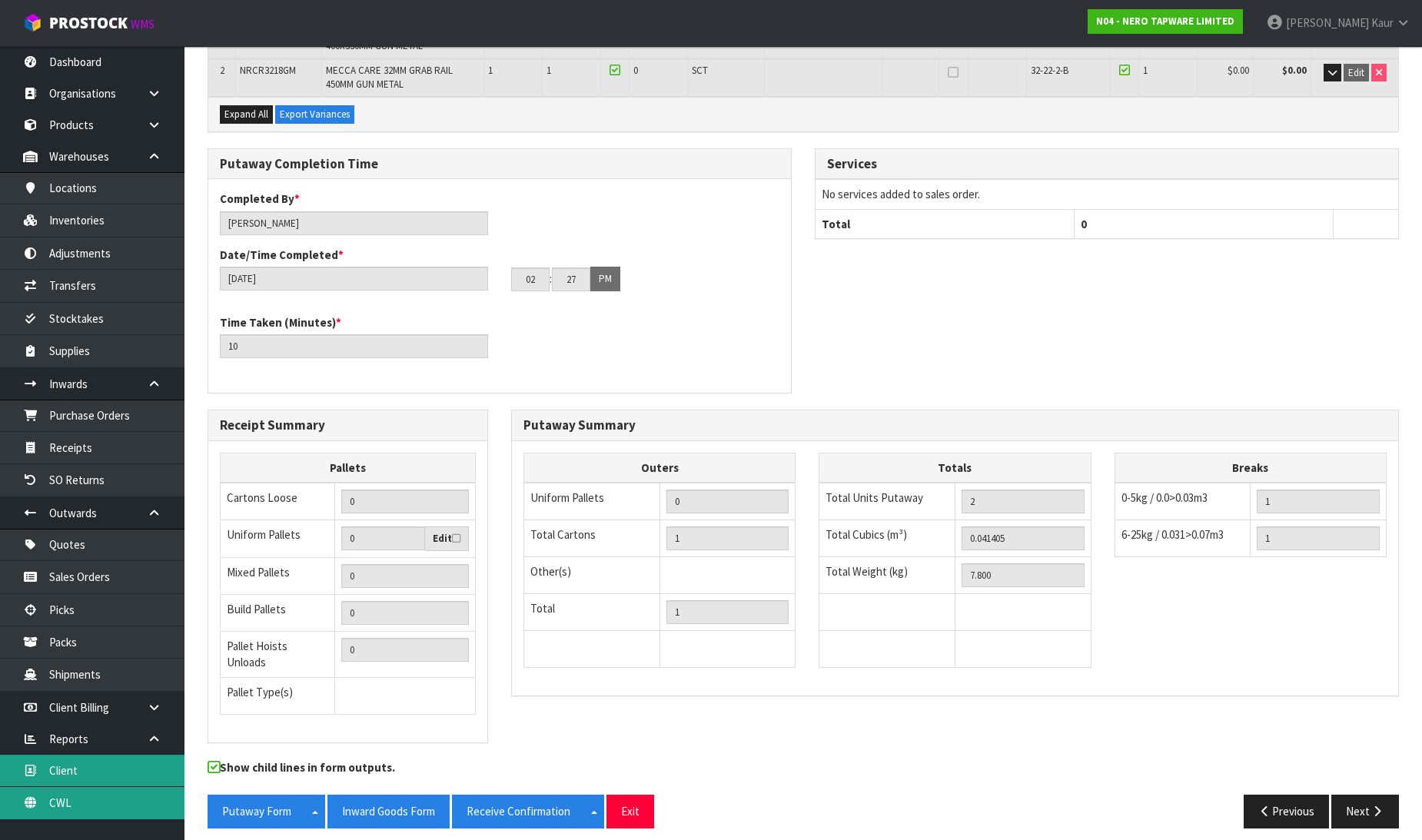
drag, startPoint x: 90, startPoint y: 808, endPoint x: 109, endPoint y: 769, distance: 43.4
click at [91, 809] on link "CWL" at bounding box center [92, 802] width 185 height 31
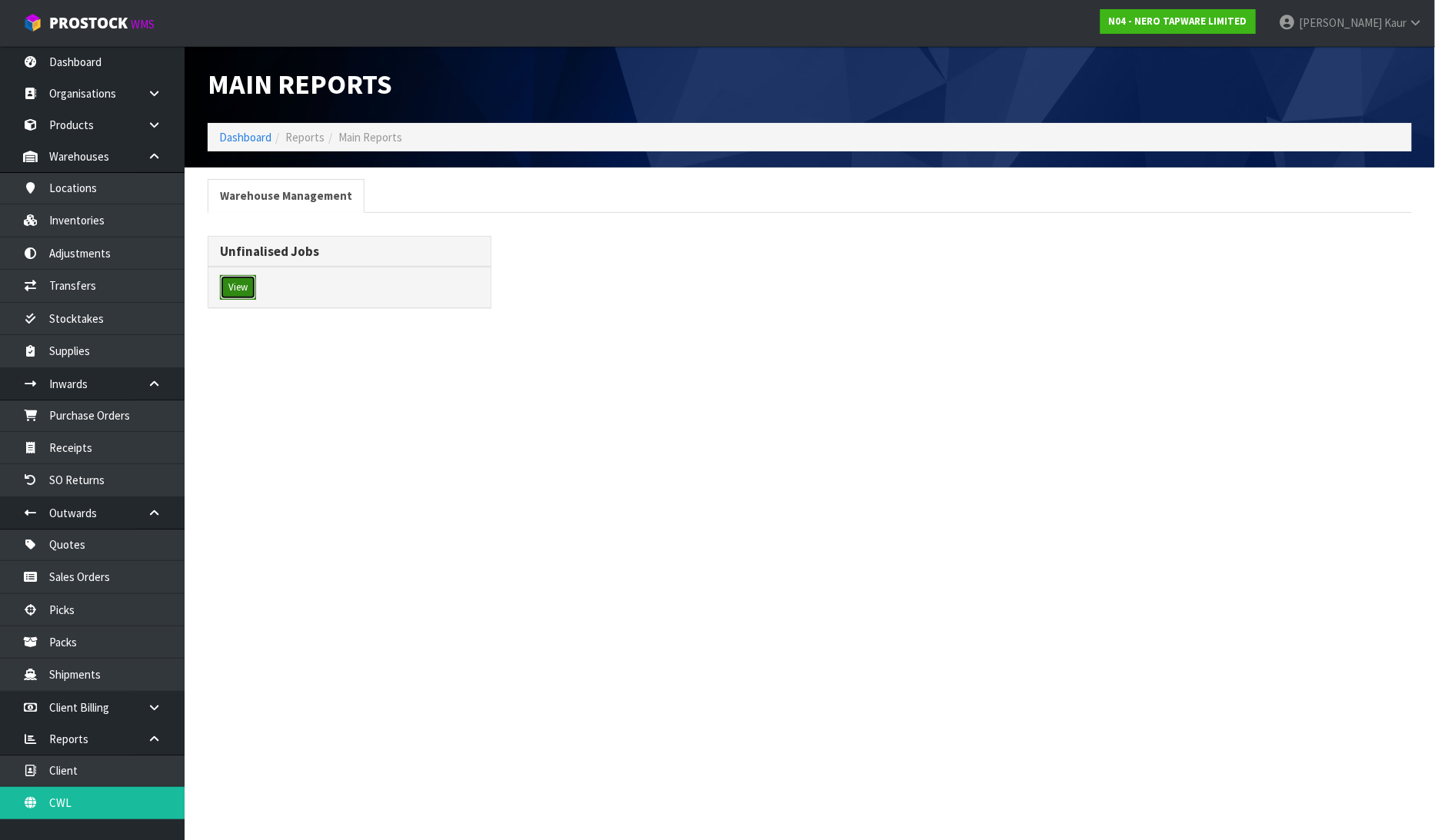
click at [248, 285] on button "View" at bounding box center [238, 287] width 36 height 24
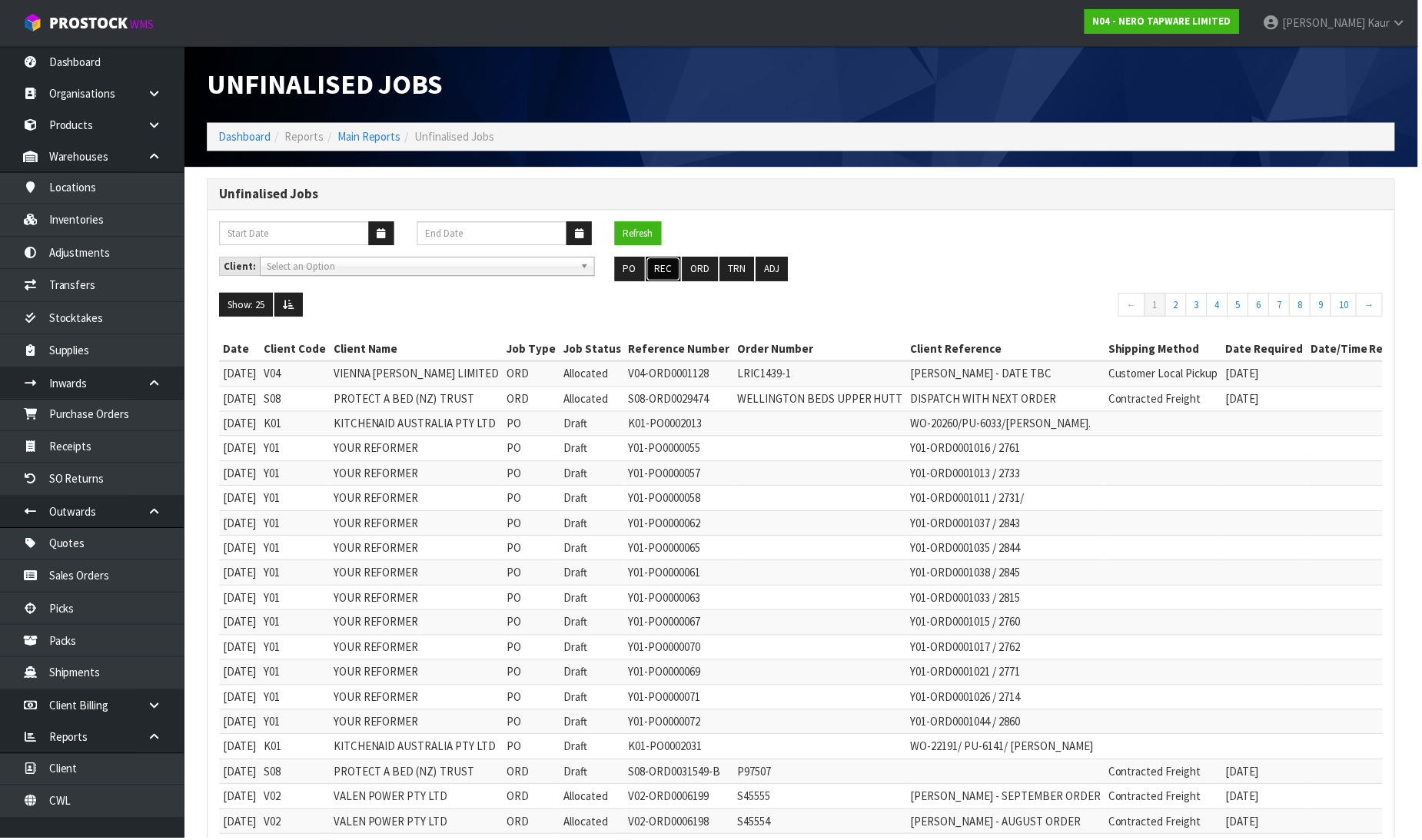
click at [679, 261] on button "REC" at bounding box center [665, 269] width 35 height 24
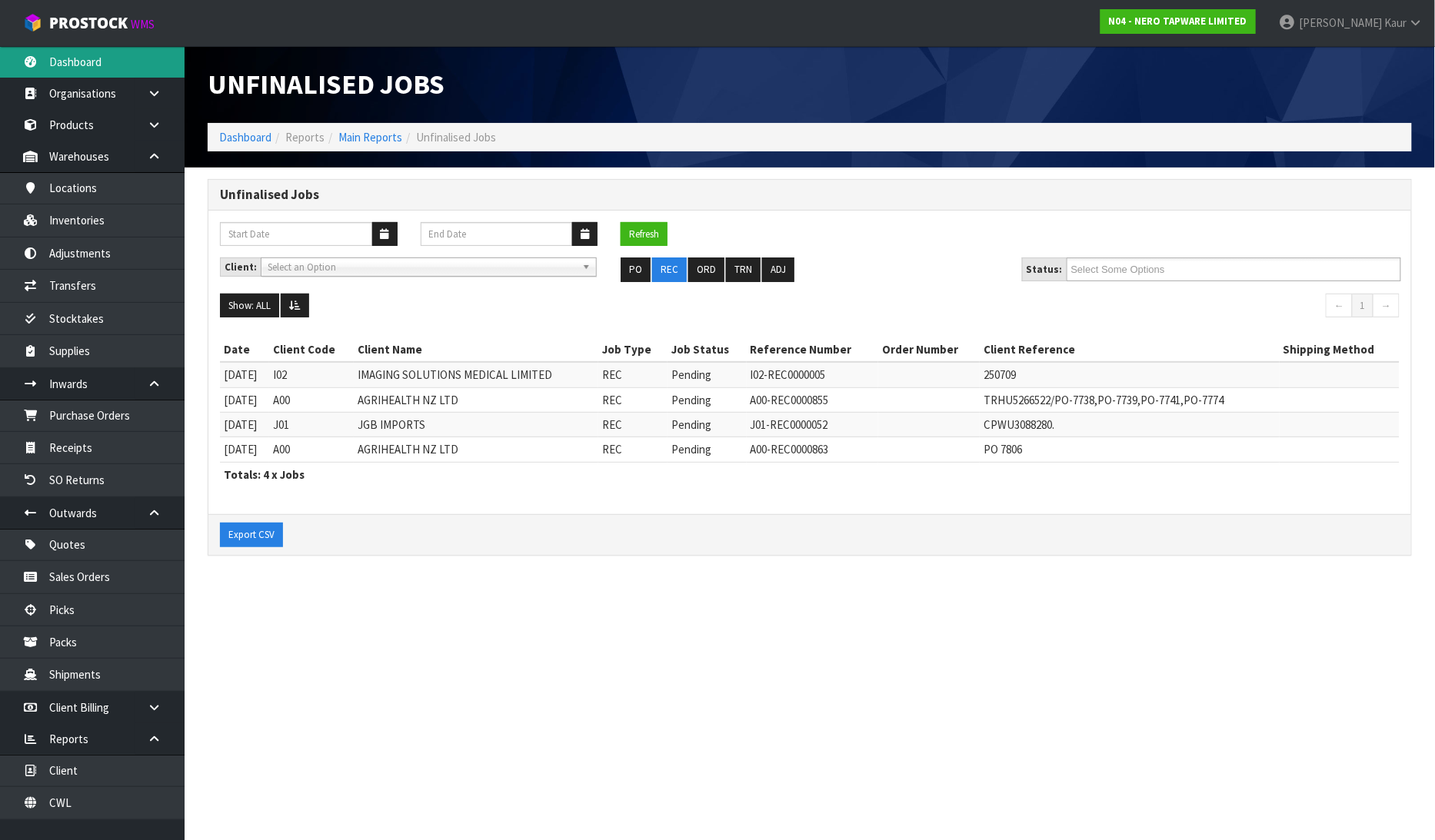
click at [90, 54] on link "Dashboard" at bounding box center [92, 62] width 185 height 31
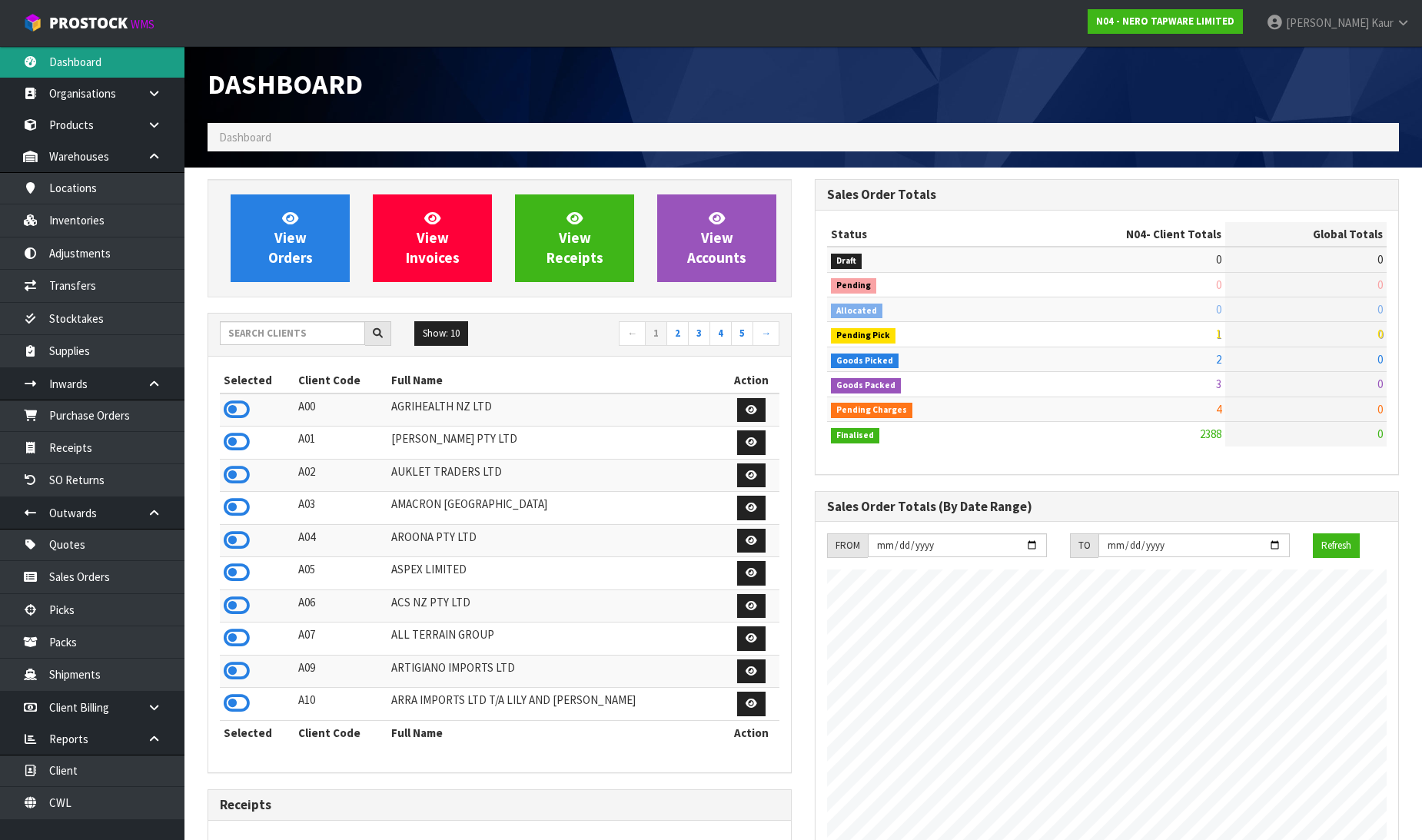
scroll to position [1197, 607]
click at [227, 404] on icon at bounding box center [236, 409] width 26 height 23
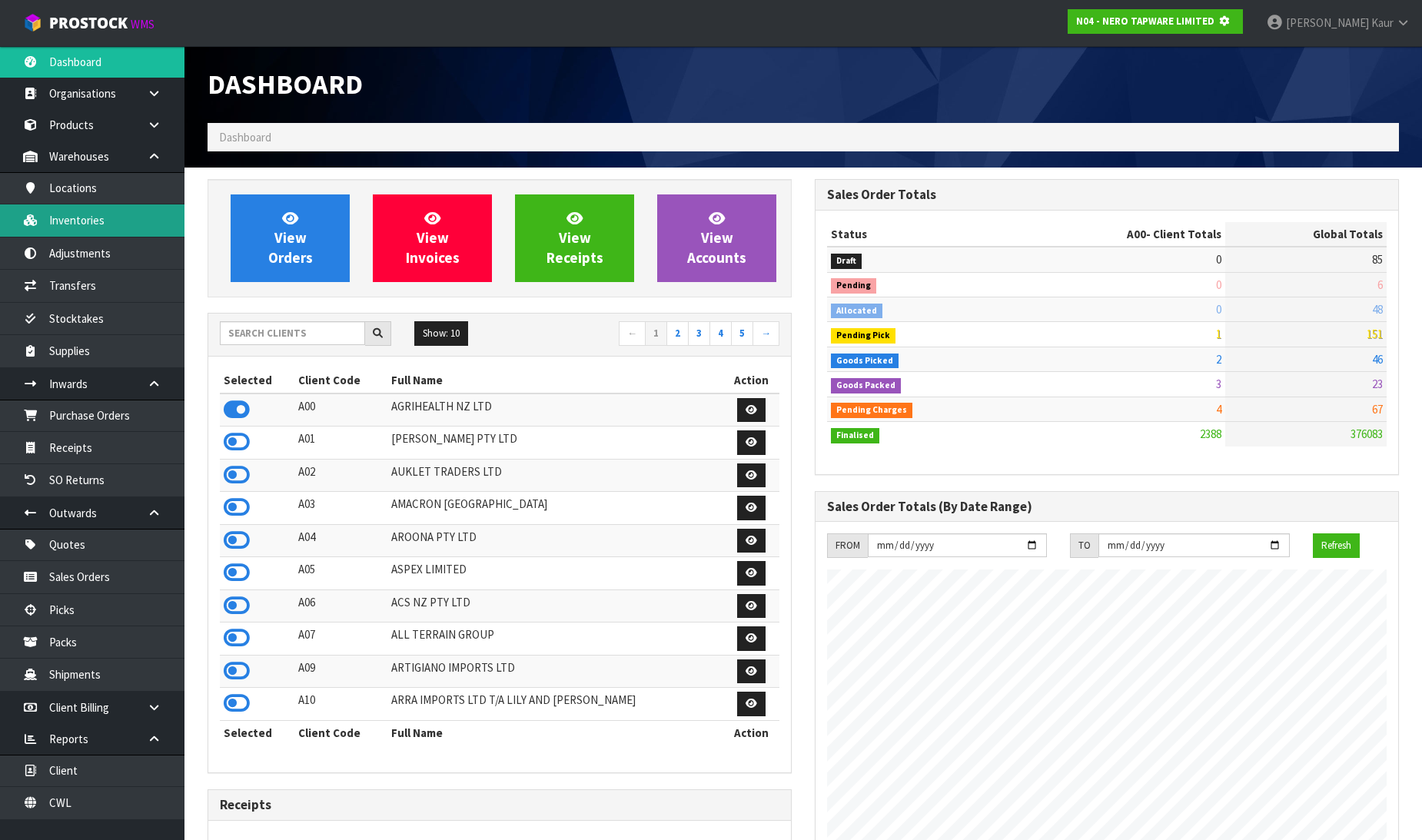
click at [119, 219] on link "Inventories" at bounding box center [92, 220] width 185 height 31
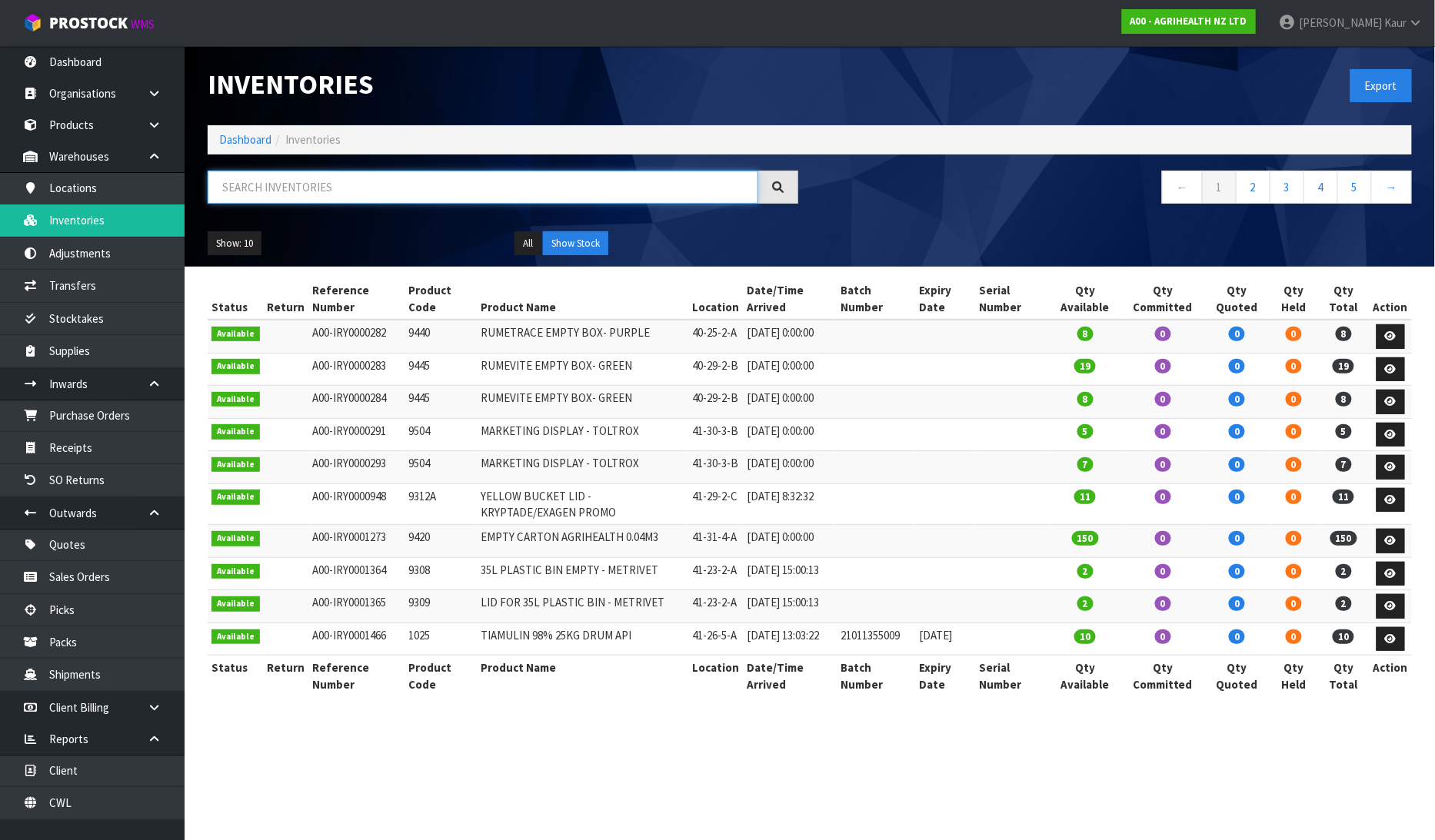
click at [265, 197] on input "text" at bounding box center [482, 187] width 551 height 33
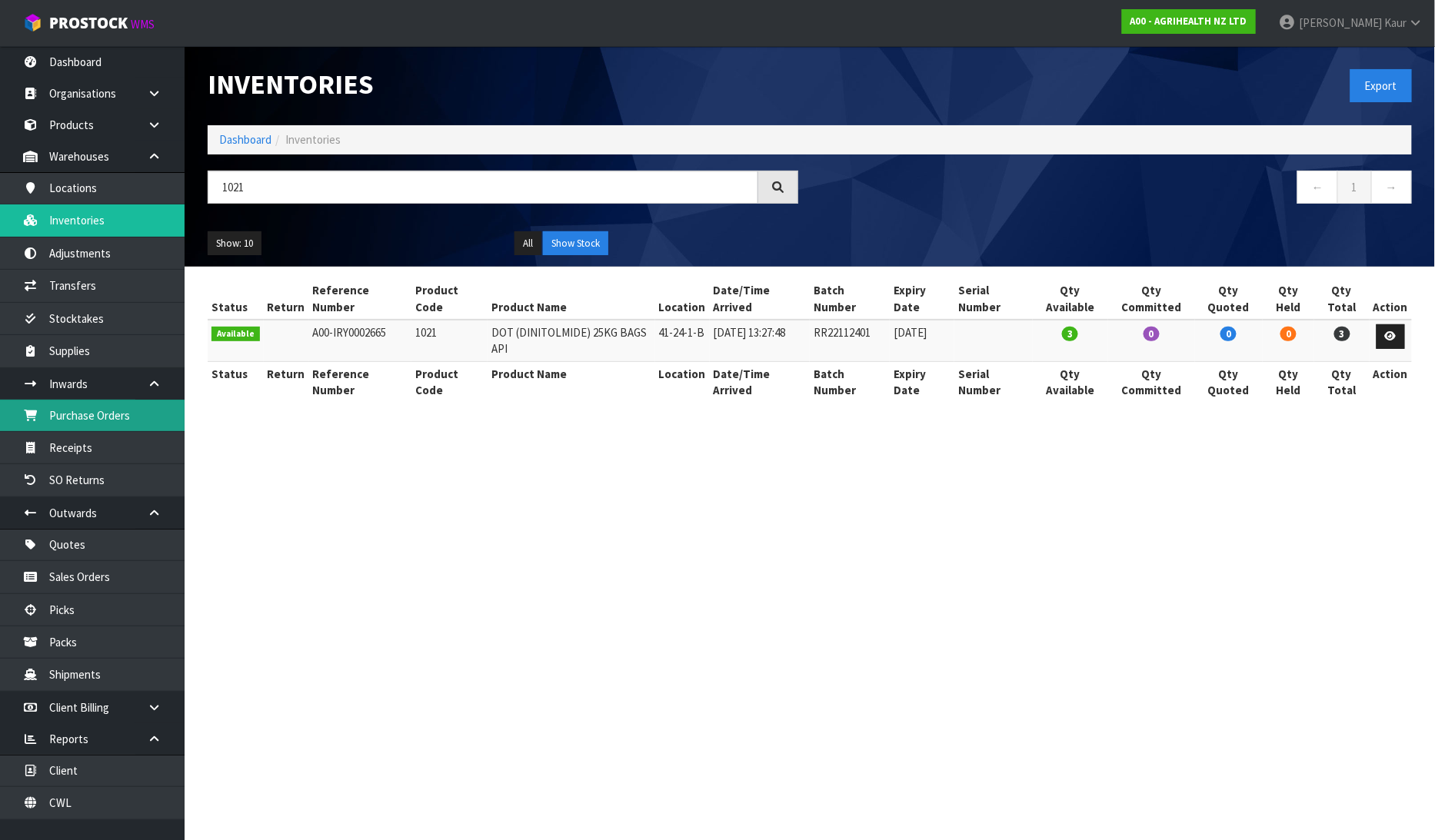
click at [115, 415] on link "Purchase Orders" at bounding box center [92, 415] width 185 height 31
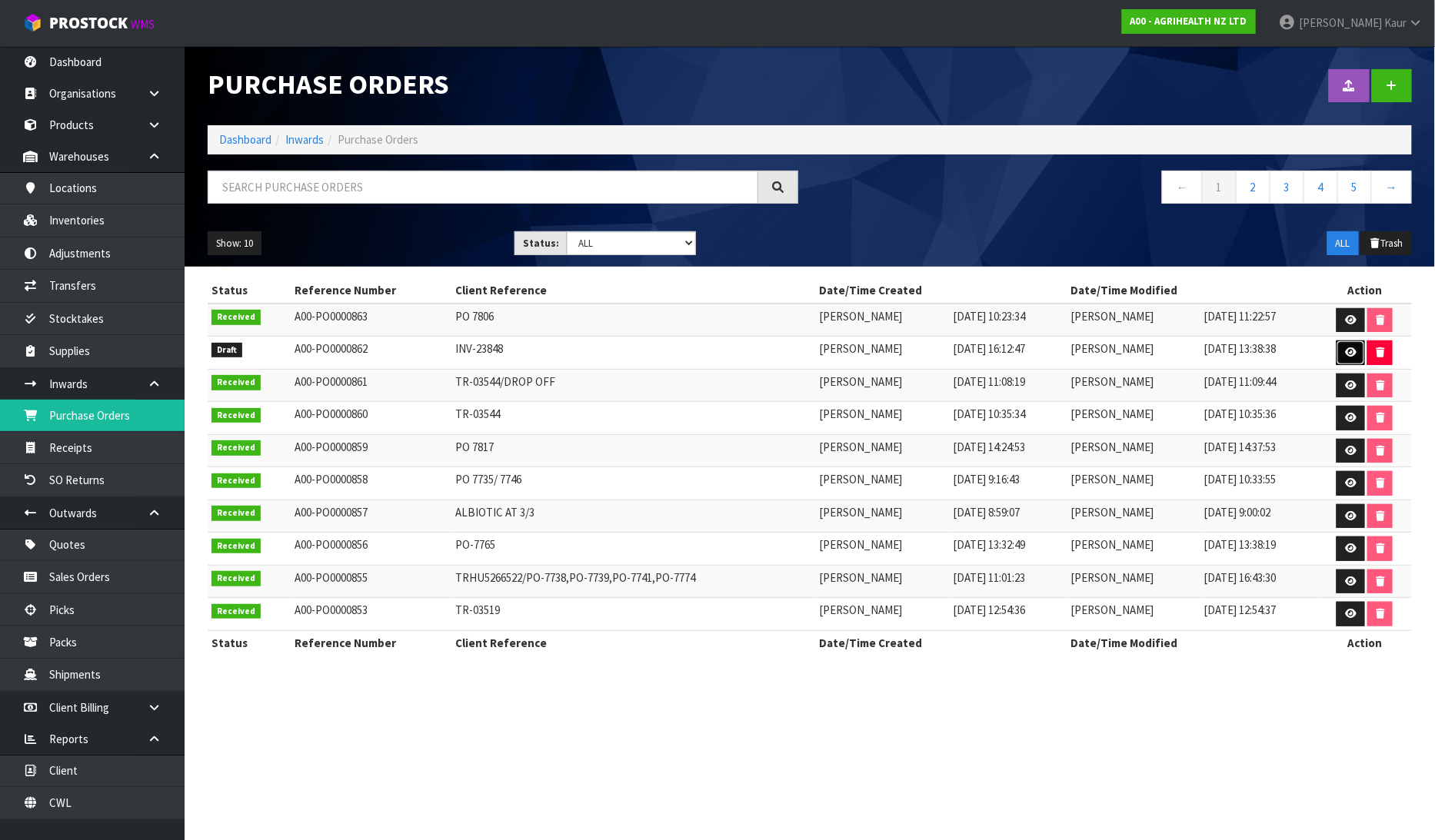
click at [1350, 351] on icon at bounding box center [1350, 352] width 12 height 10
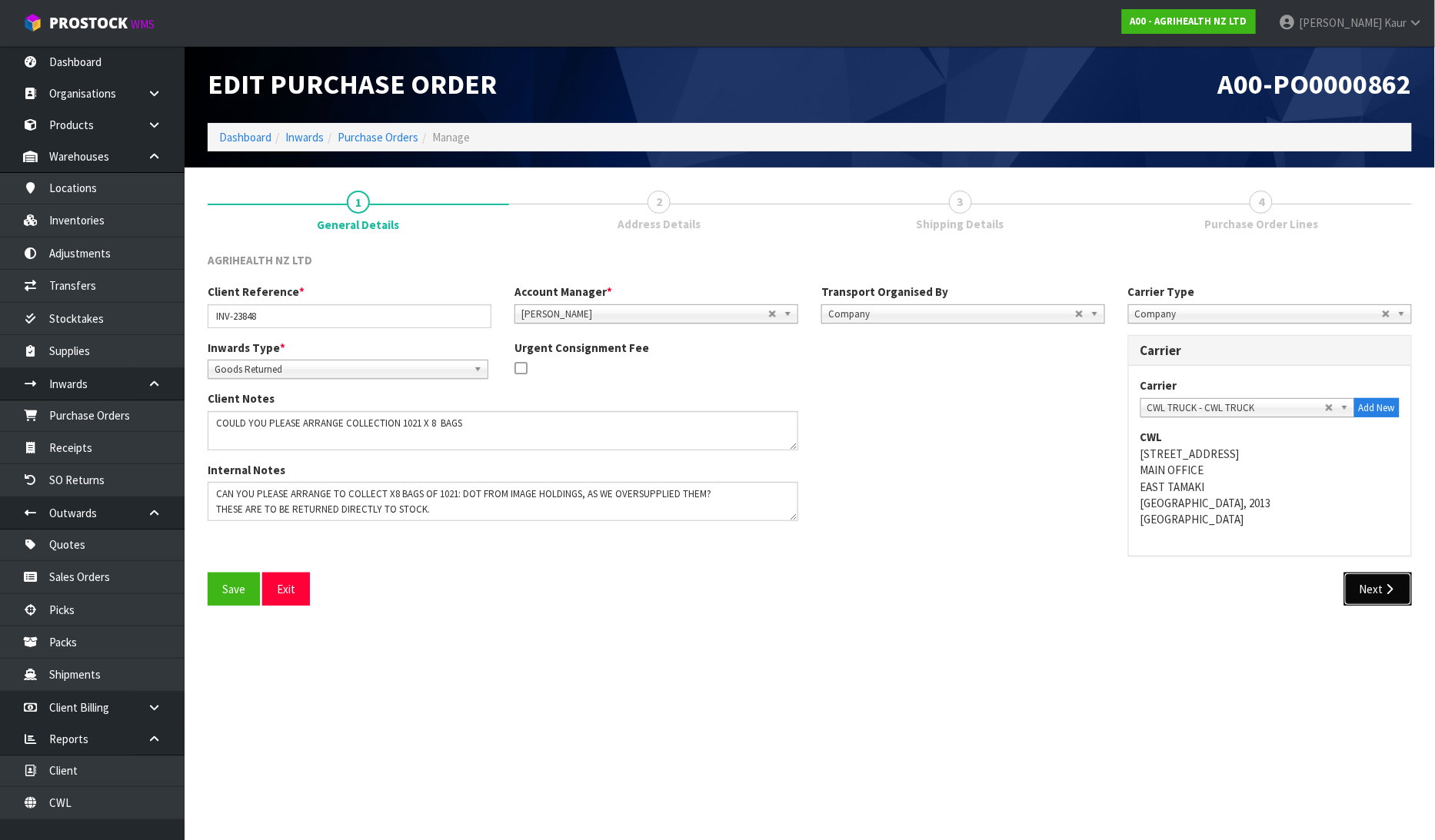
click at [1389, 592] on icon "button" at bounding box center [1389, 589] width 15 height 12
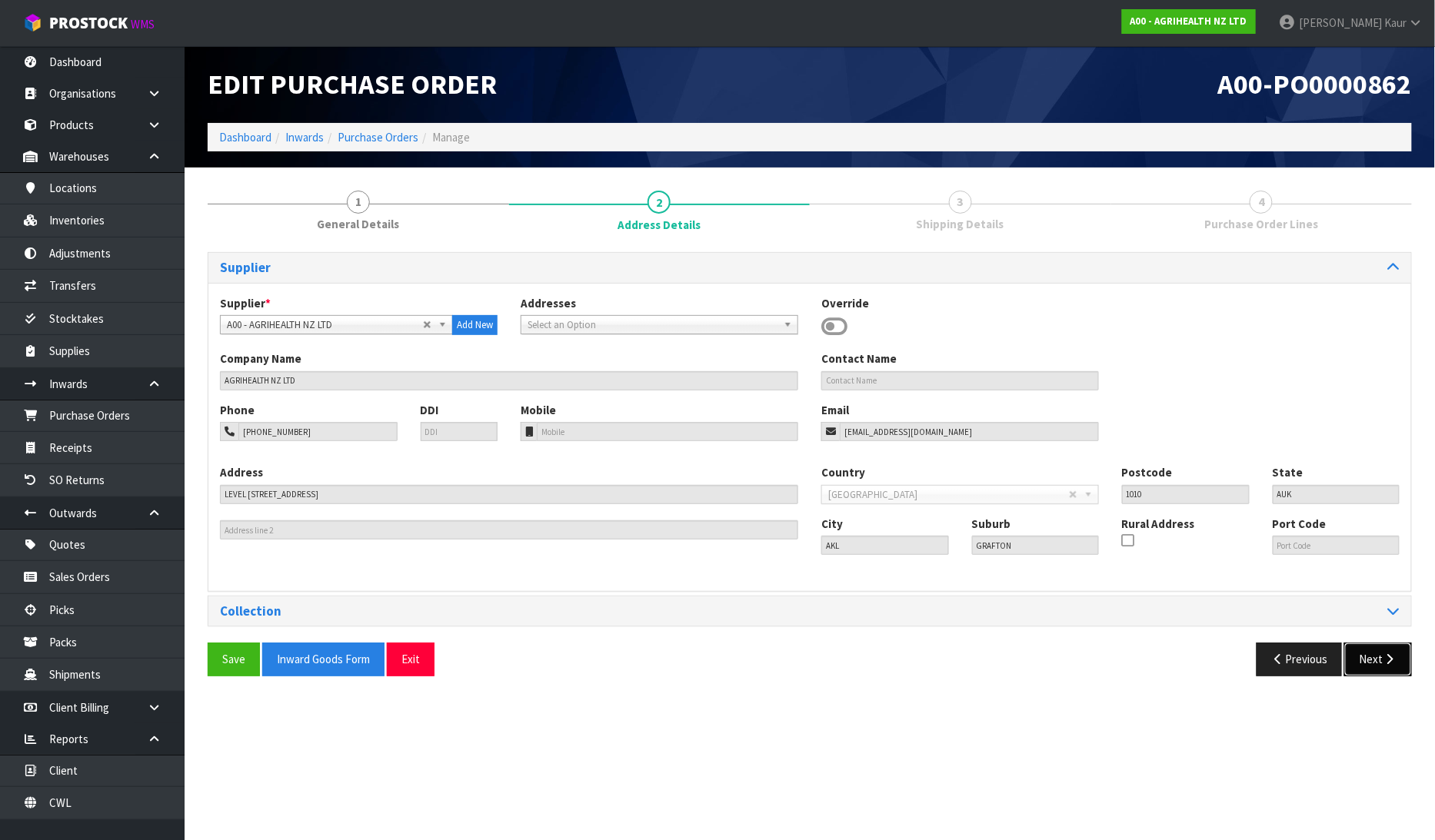
click at [1385, 652] on button "Next" at bounding box center [1378, 659] width 68 height 33
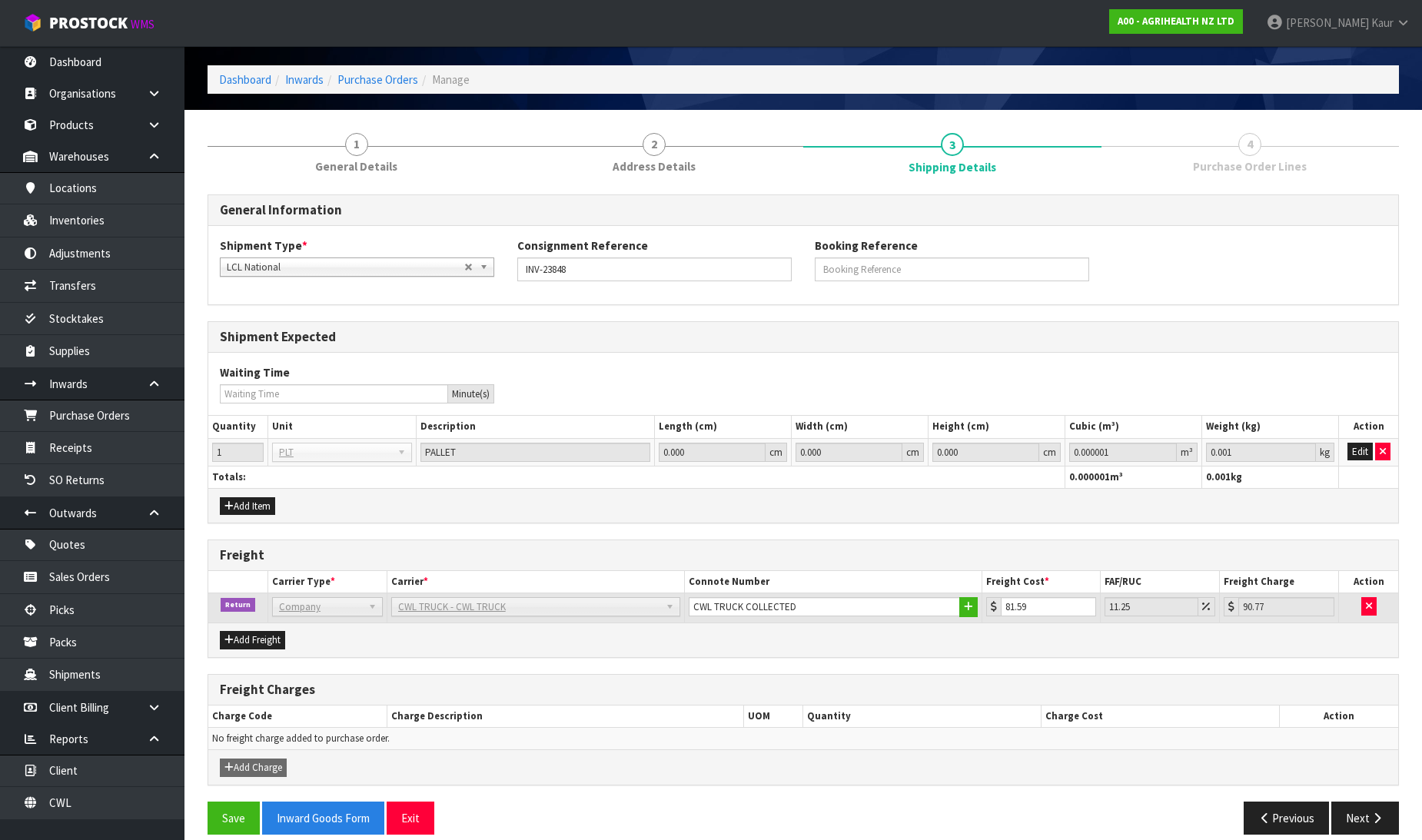
scroll to position [75, 0]
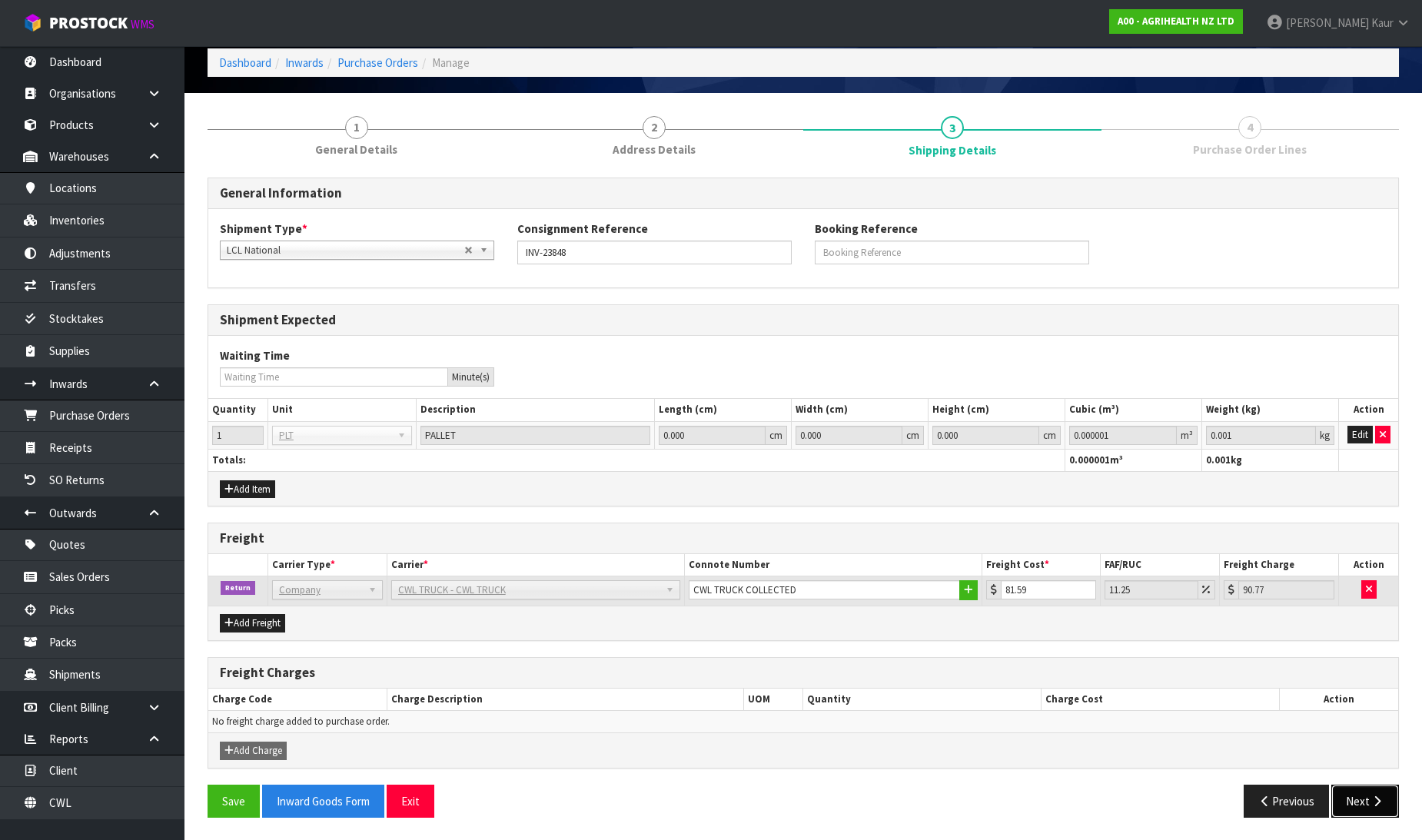
click at [1368, 797] on button "Next" at bounding box center [1365, 801] width 68 height 33
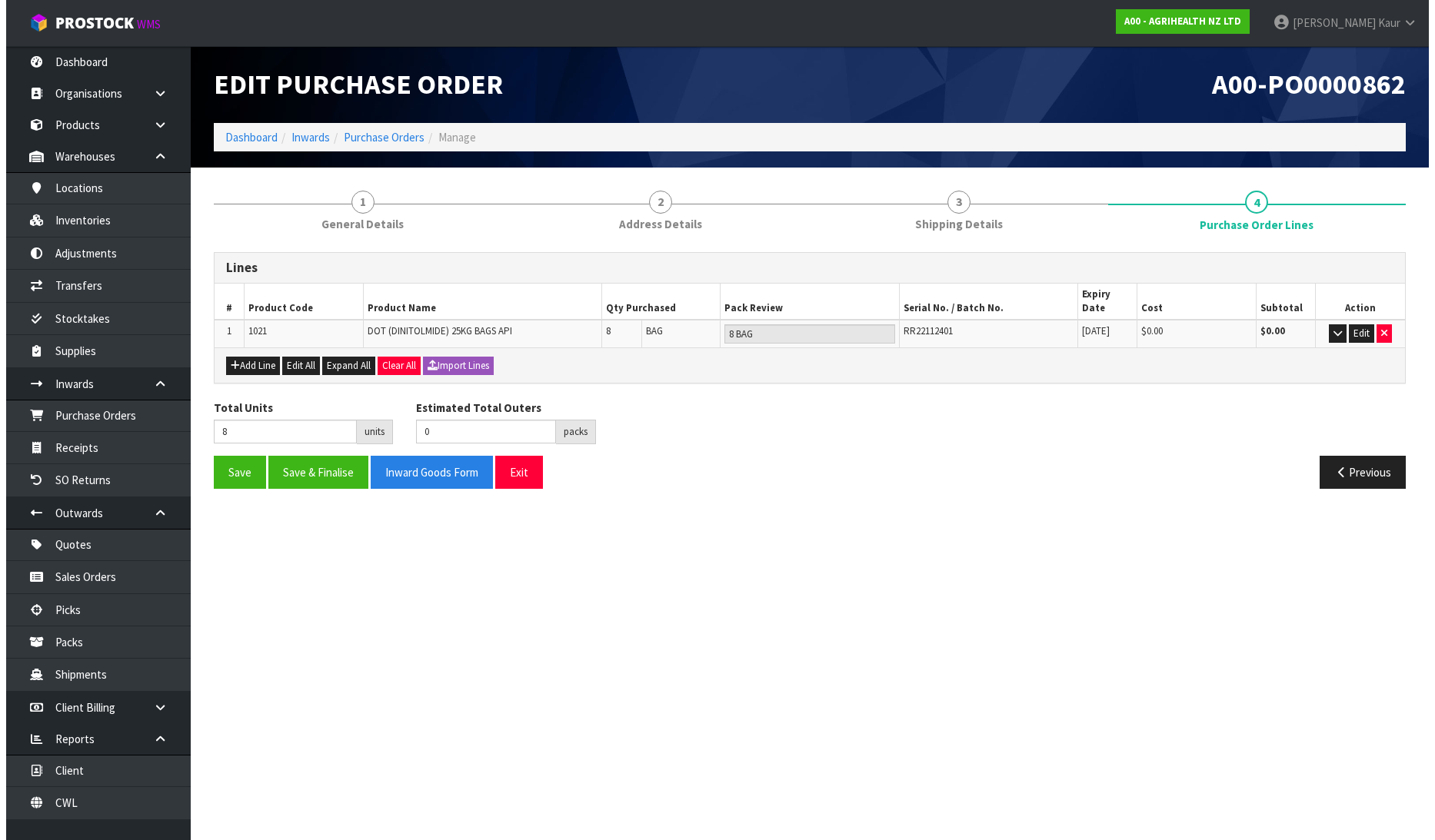
scroll to position [0, 0]
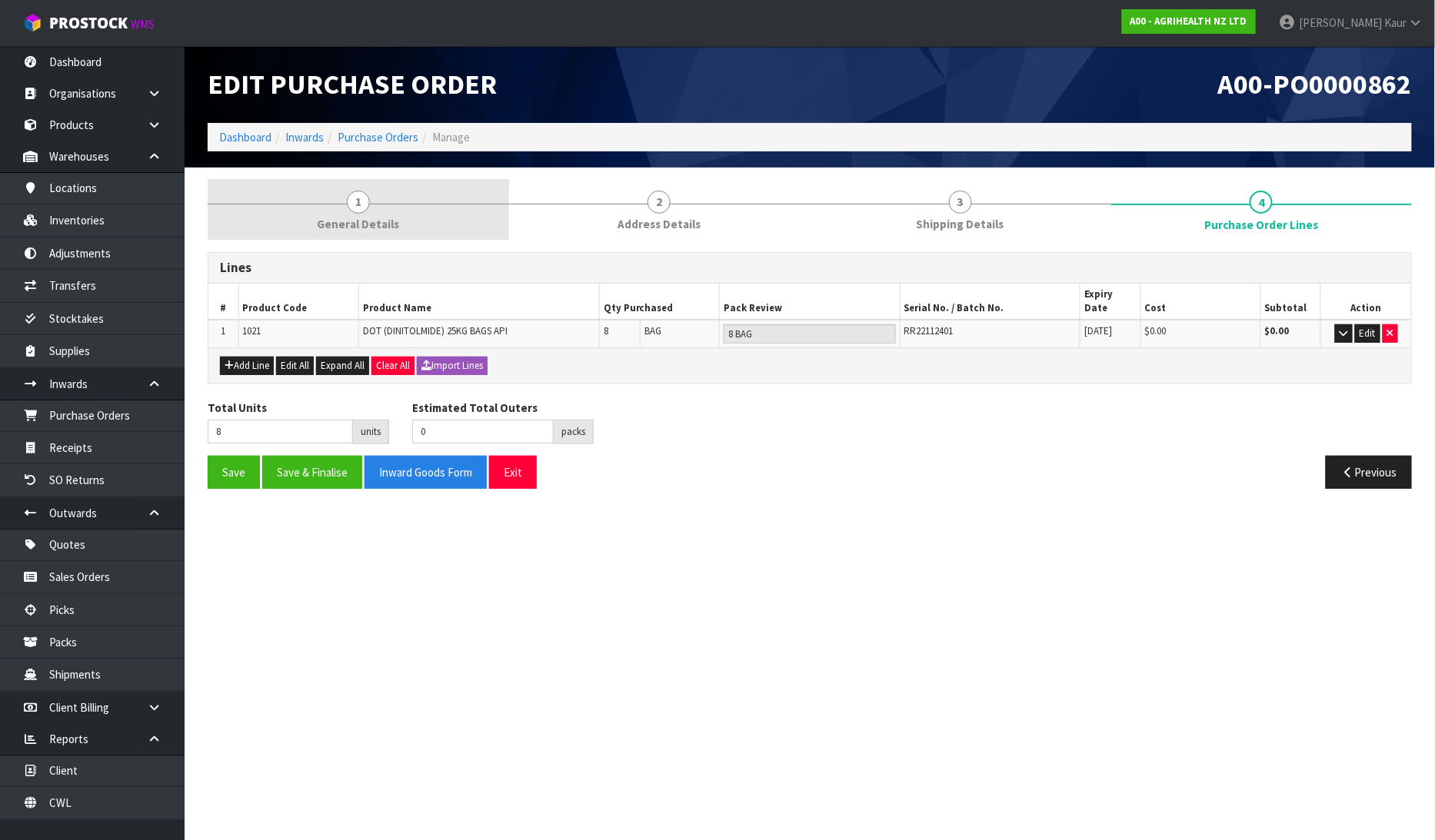
drag, startPoint x: 366, startPoint y: 219, endPoint x: 357, endPoint y: 219, distance: 9.0
click at [365, 219] on span "General Details" at bounding box center [357, 224] width 82 height 16
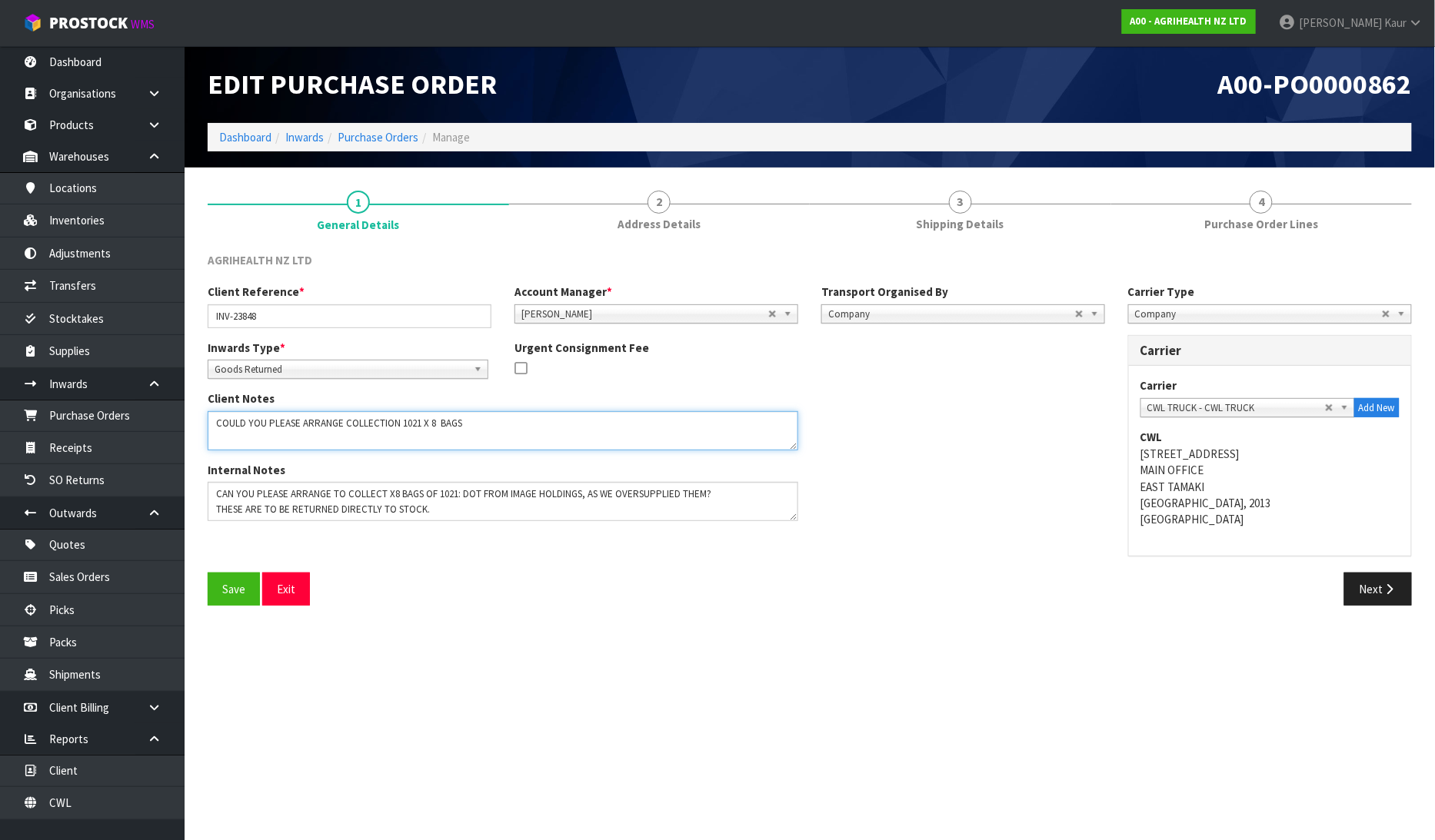
click at [295, 436] on textarea at bounding box center [503, 431] width 591 height 39
click at [474, 417] on textarea at bounding box center [503, 431] width 591 height 39
paste textarea "PLEASE PUT WITH REMAINDER OF THAT BATCH, AND IF EXPIRED PLEASE PUT ALL STOCK (I…"
click at [243, 430] on textarea at bounding box center [503, 431] width 591 height 39
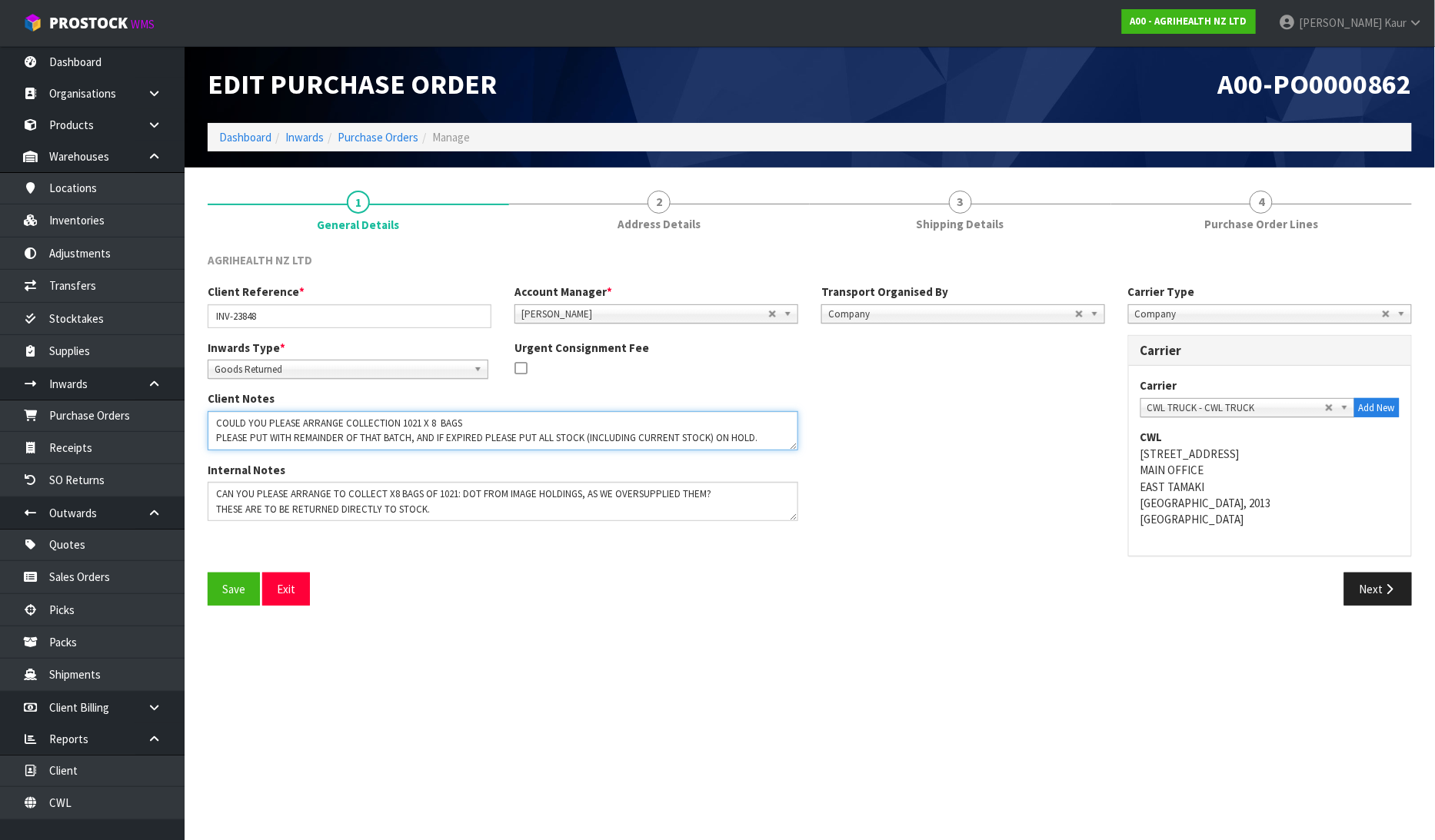
scroll to position [0, 0]
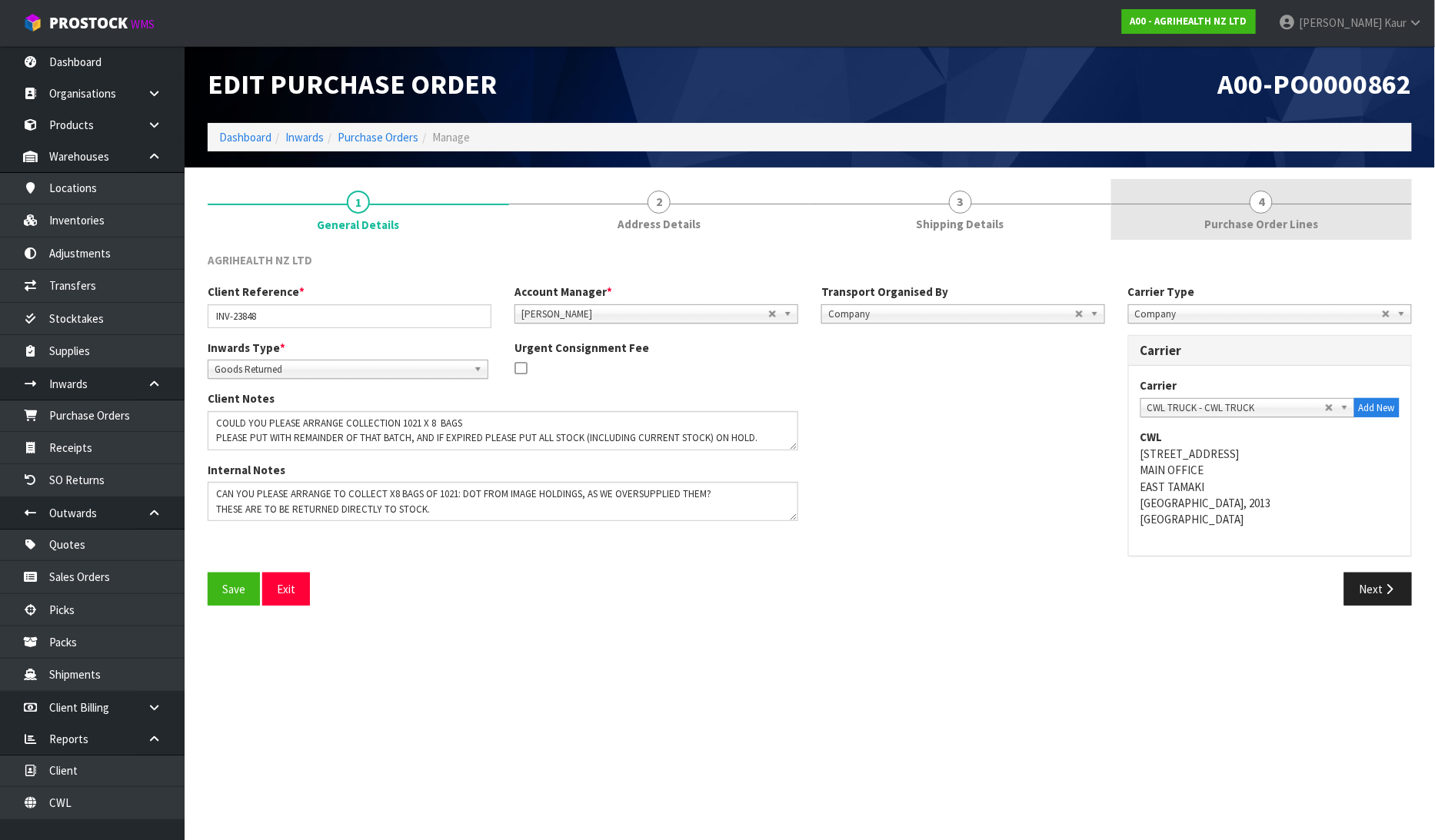
drag, startPoint x: 1331, startPoint y: 209, endPoint x: 1321, endPoint y: 209, distance: 10.0
click at [1325, 209] on link "4 Purchase Order Lines" at bounding box center [1262, 209] width 302 height 60
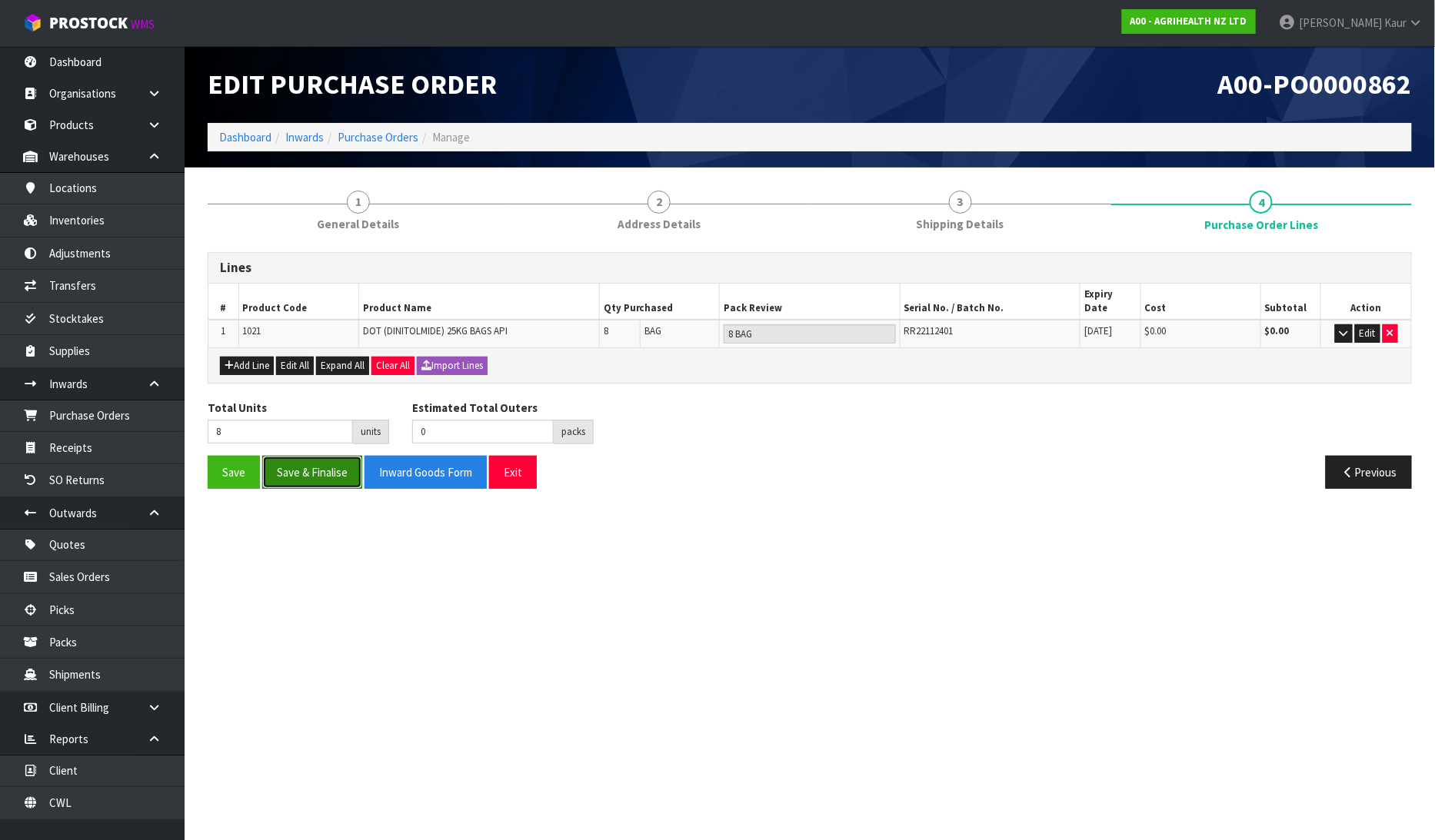
click at [309, 472] on button "Save & Finalise" at bounding box center [312, 473] width 100 height 33
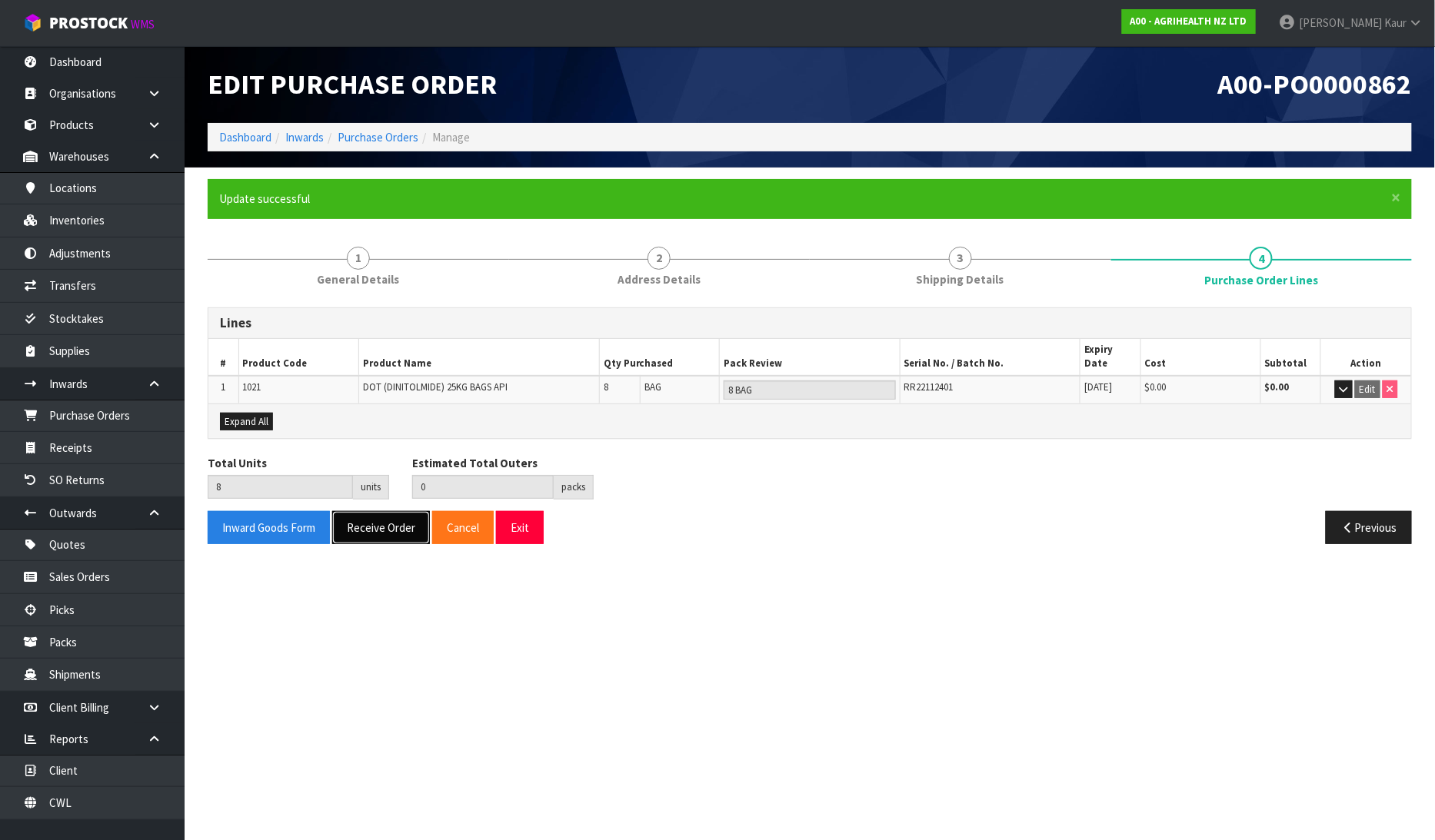
click at [381, 519] on button "Receive Order" at bounding box center [381, 528] width 97 height 33
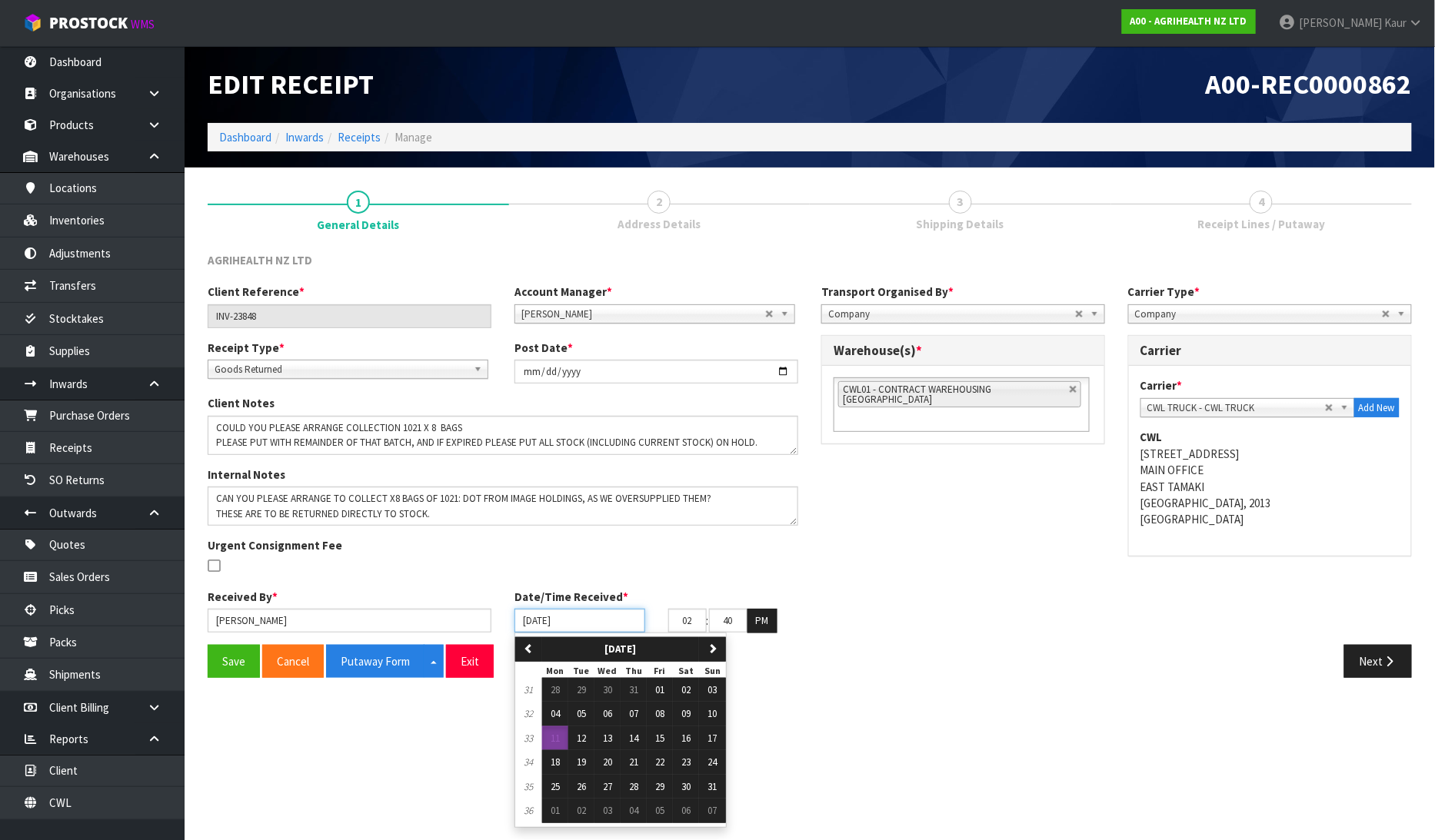
click at [525, 623] on input "[DATE]" at bounding box center [580, 620] width 130 height 24
drag, startPoint x: 658, startPoint y: 715, endPoint x: 641, endPoint y: 712, distance: 17.3
click at [653, 715] on button "08" at bounding box center [659, 714] width 26 height 24
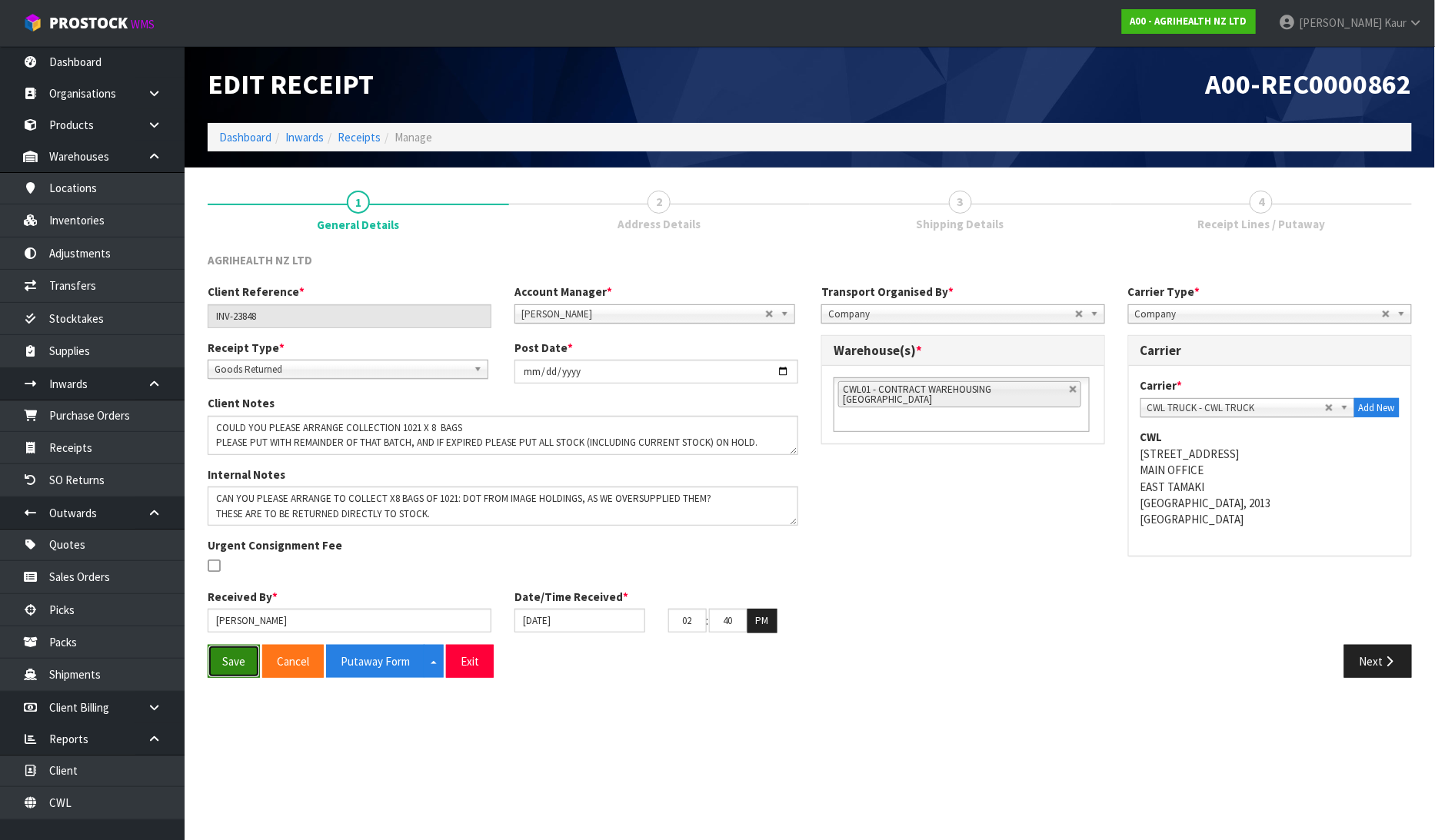
click at [240, 663] on button "Save" at bounding box center [233, 661] width 53 height 33
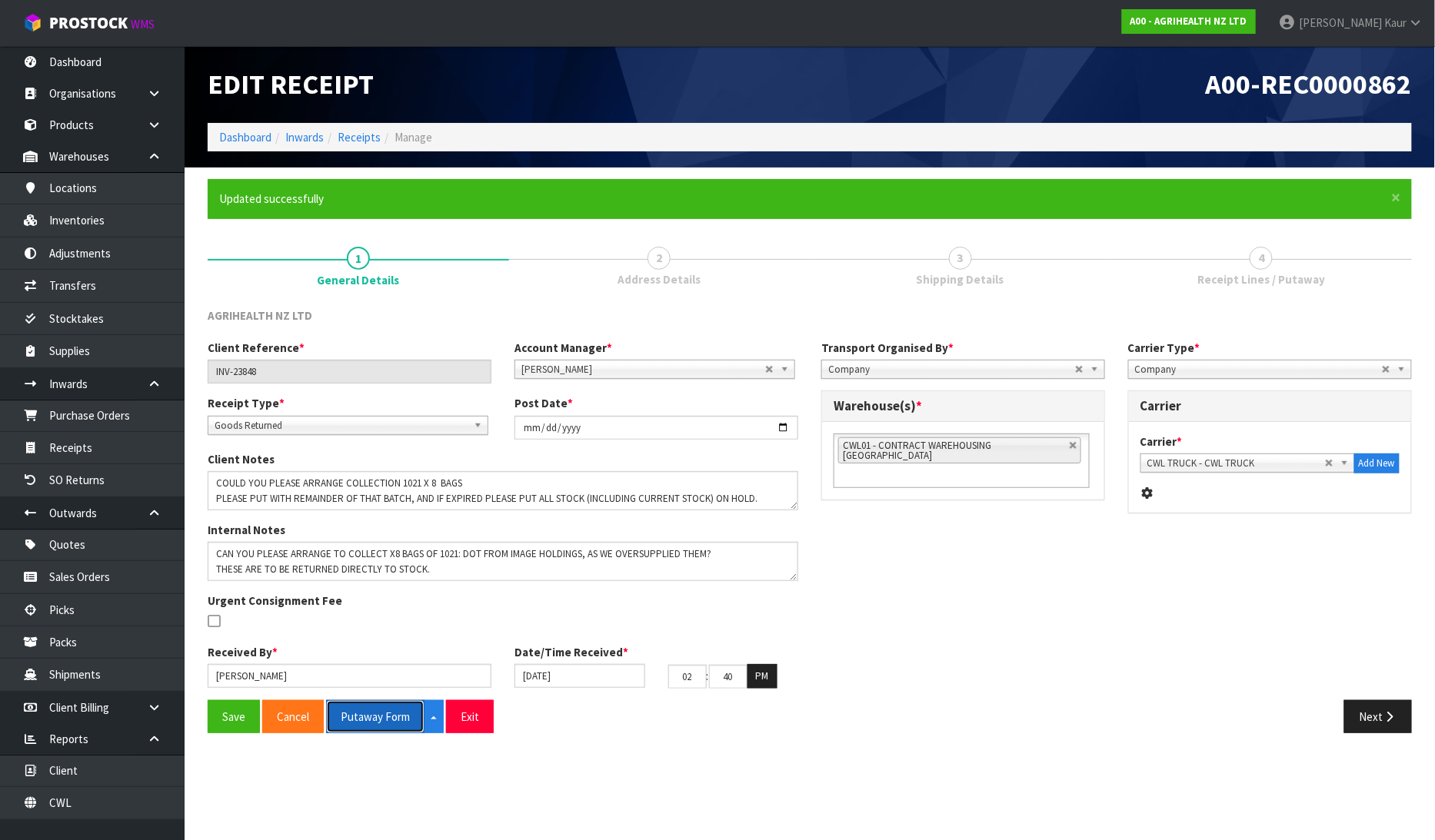
click at [375, 714] on button "Putaway Form" at bounding box center [375, 717] width 98 height 33
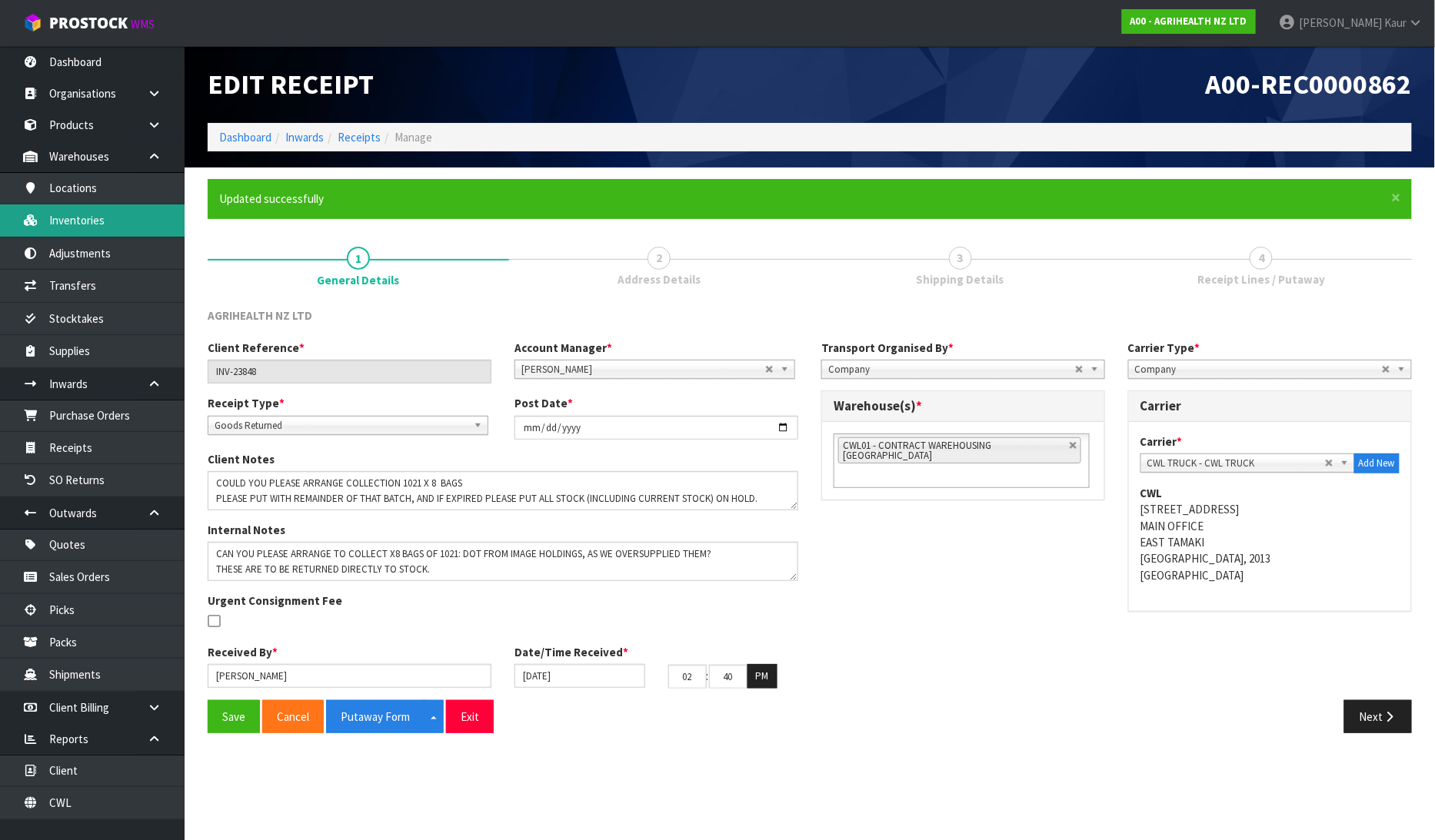
click at [55, 214] on link "Inventories" at bounding box center [92, 220] width 185 height 31
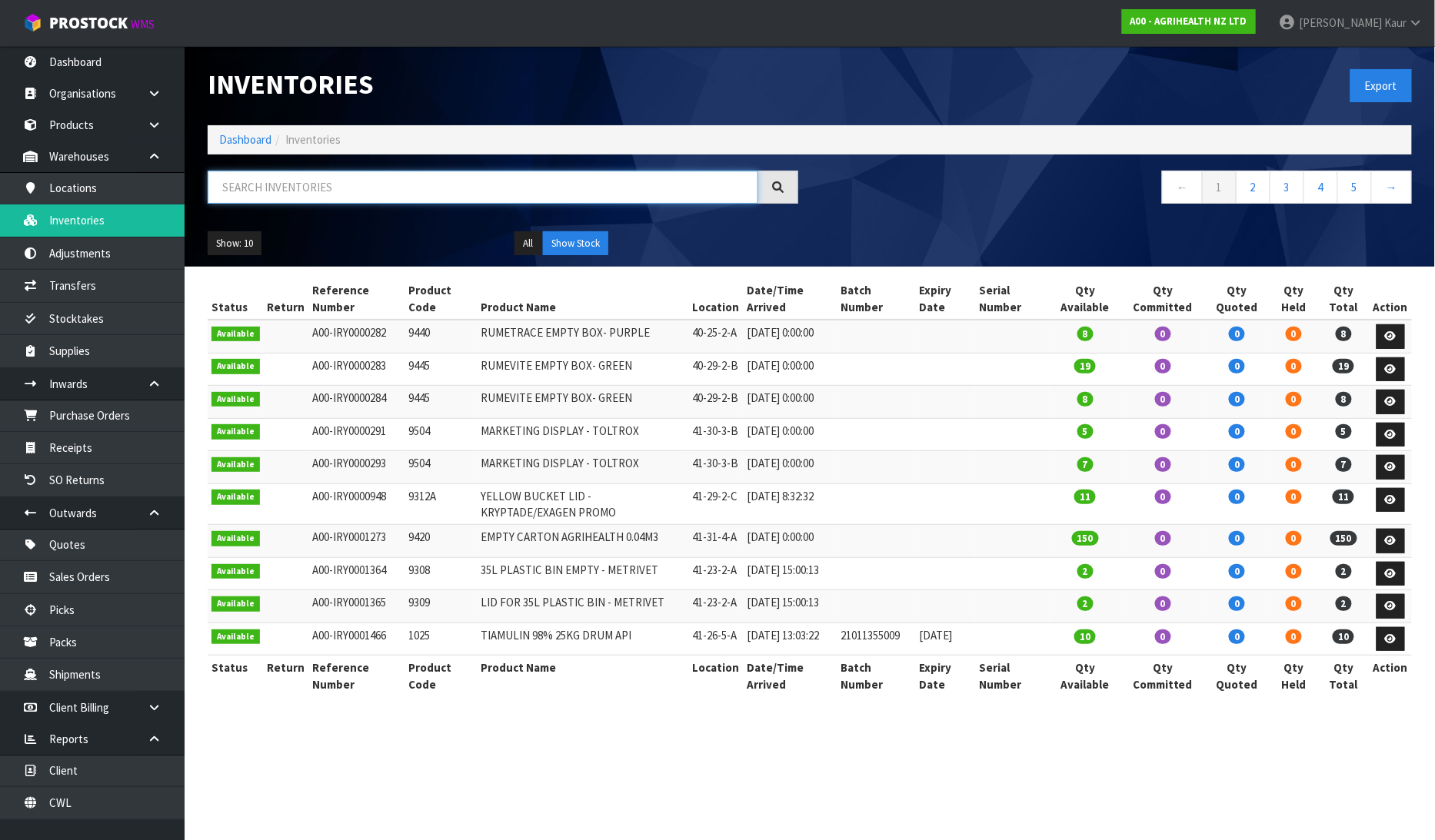
click at [264, 200] on input "text" at bounding box center [482, 187] width 551 height 33
